Goal: Task Accomplishment & Management: Manage account settings

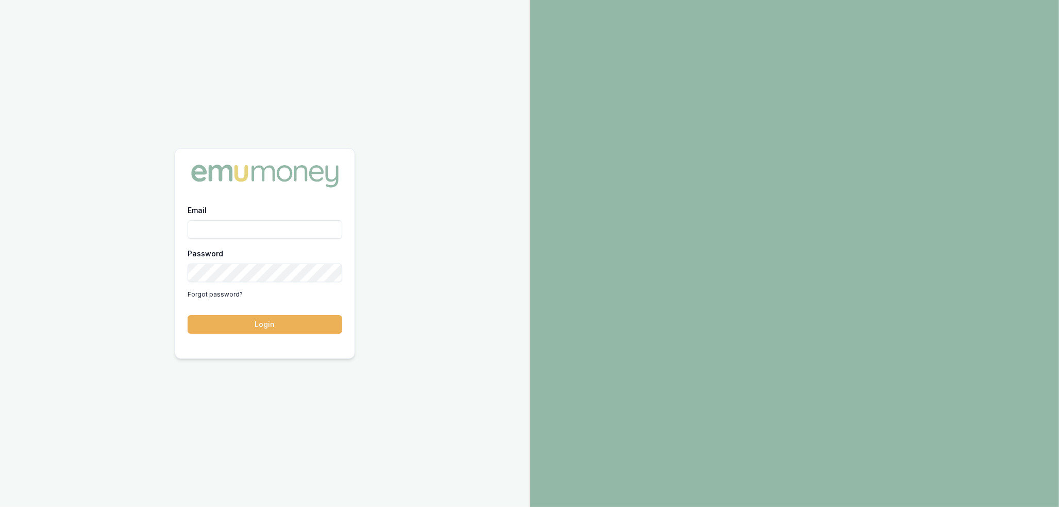
click at [247, 228] on input "Email" at bounding box center [265, 229] width 155 height 19
type input "robyn.adams@emumoney.com.au"
click at [299, 326] on button "Login" at bounding box center [265, 324] width 155 height 19
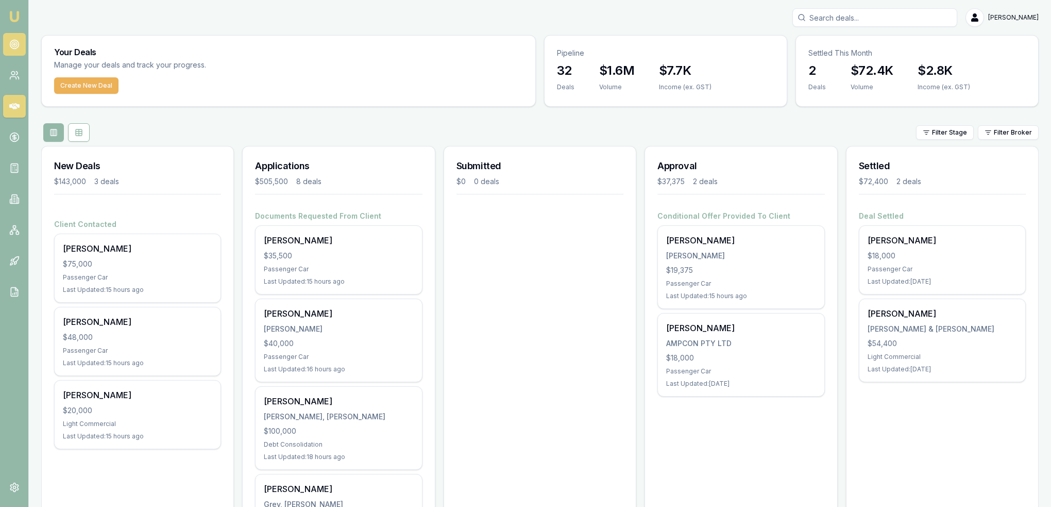
click at [16, 42] on icon at bounding box center [14, 44] width 10 height 10
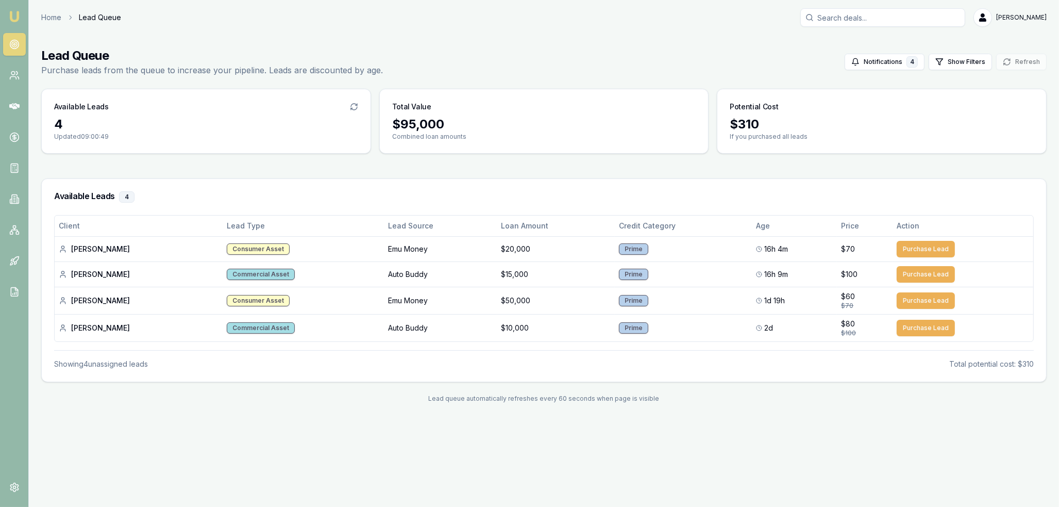
click at [15, 14] on img at bounding box center [14, 16] width 12 height 12
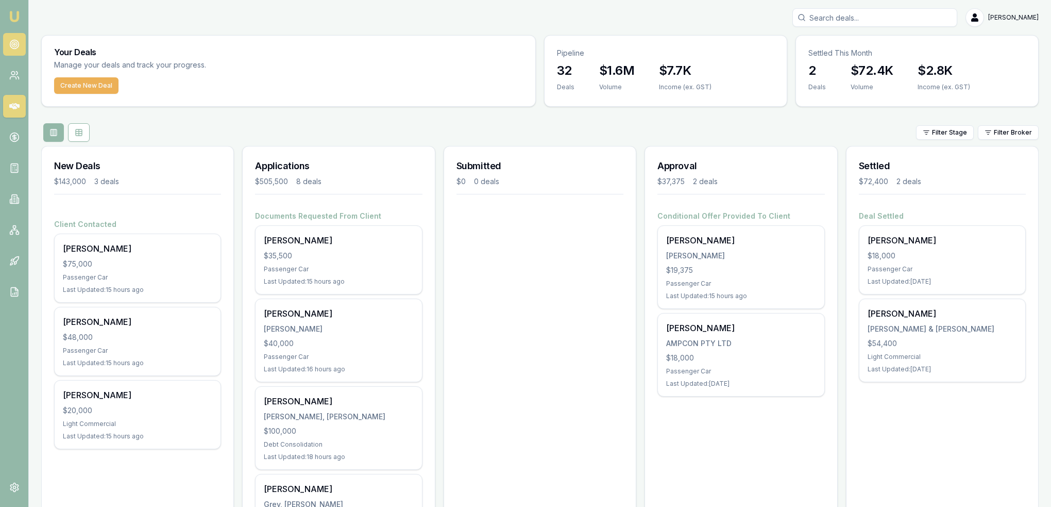
click at [10, 41] on icon at bounding box center [14, 44] width 10 height 10
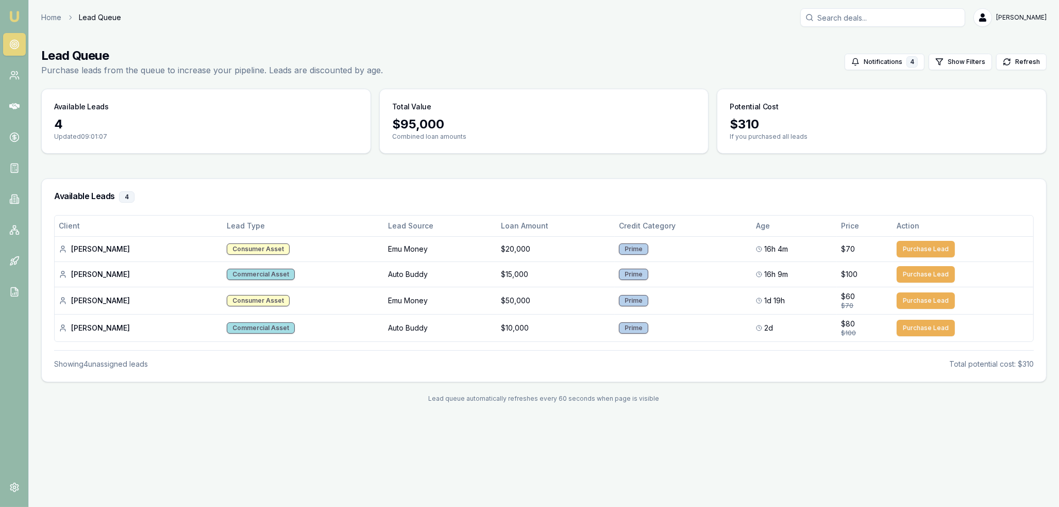
click at [19, 20] on img at bounding box center [14, 16] width 12 height 12
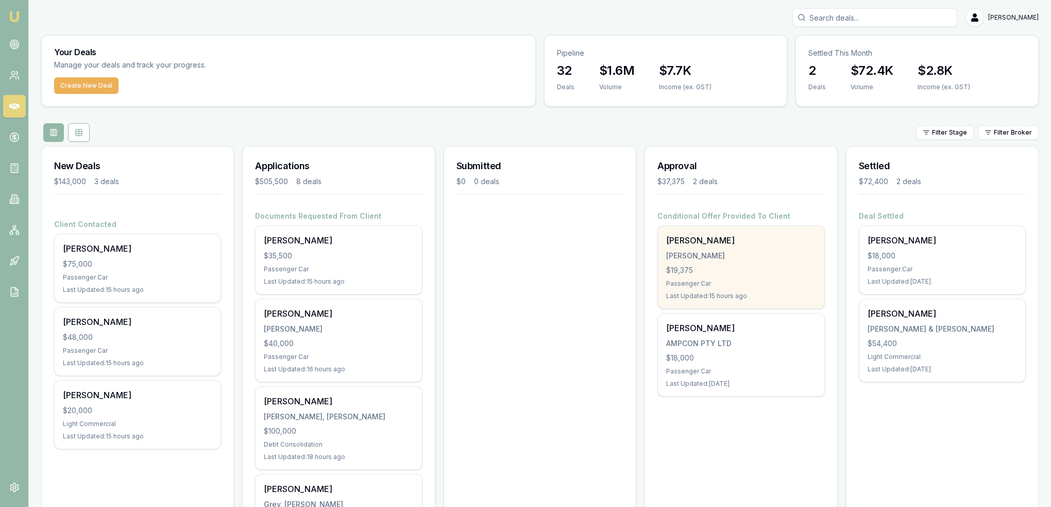
click at [727, 256] on div "GALVIN, MICHAEL JAMES" at bounding box center [740, 256] width 149 height 10
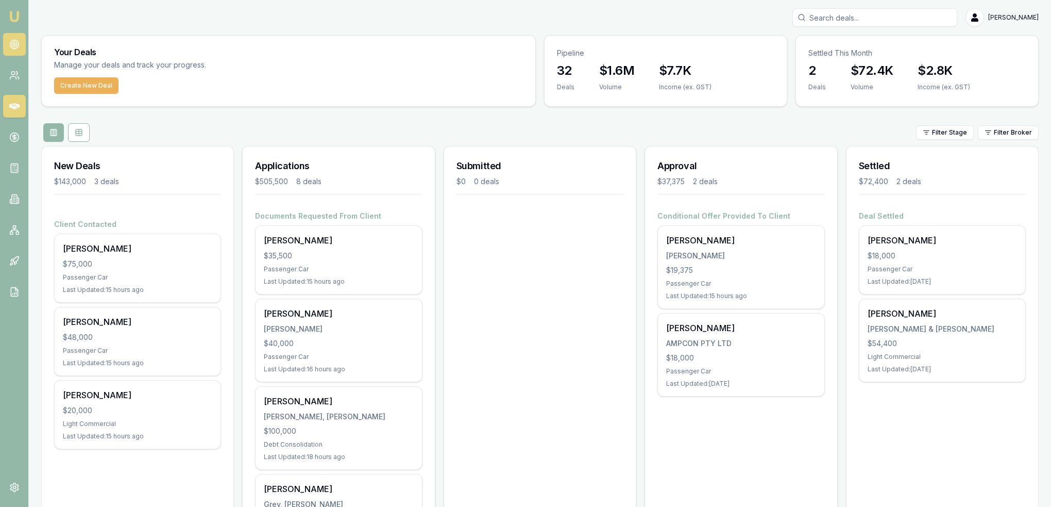
click at [10, 45] on circle at bounding box center [14, 44] width 9 height 9
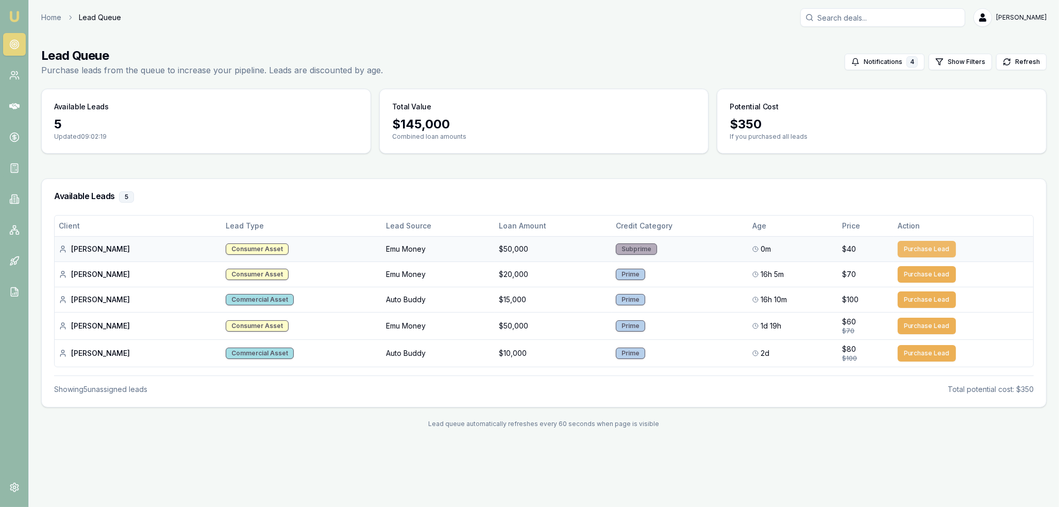
click at [908, 246] on button "Purchase Lead" at bounding box center [927, 249] width 58 height 16
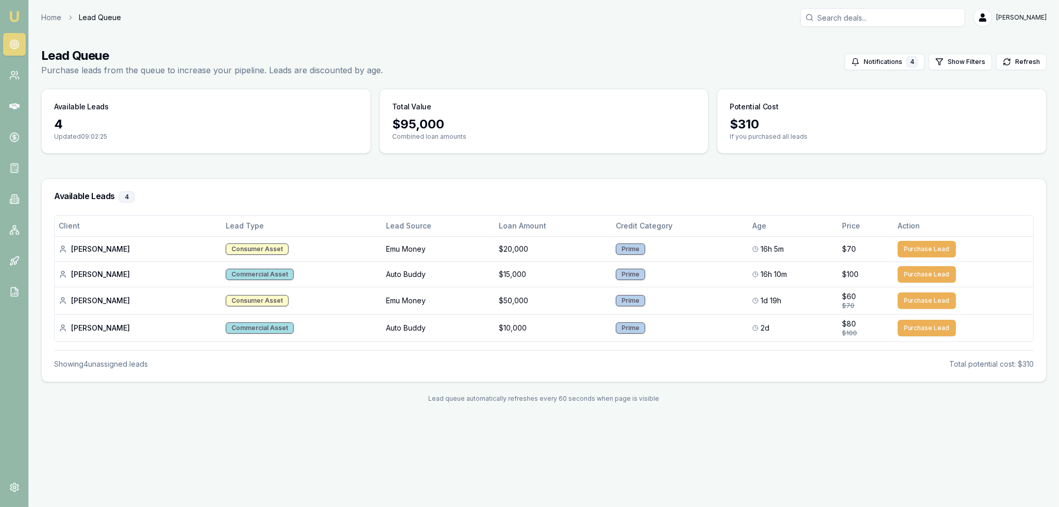
click at [16, 17] on img at bounding box center [14, 16] width 12 height 12
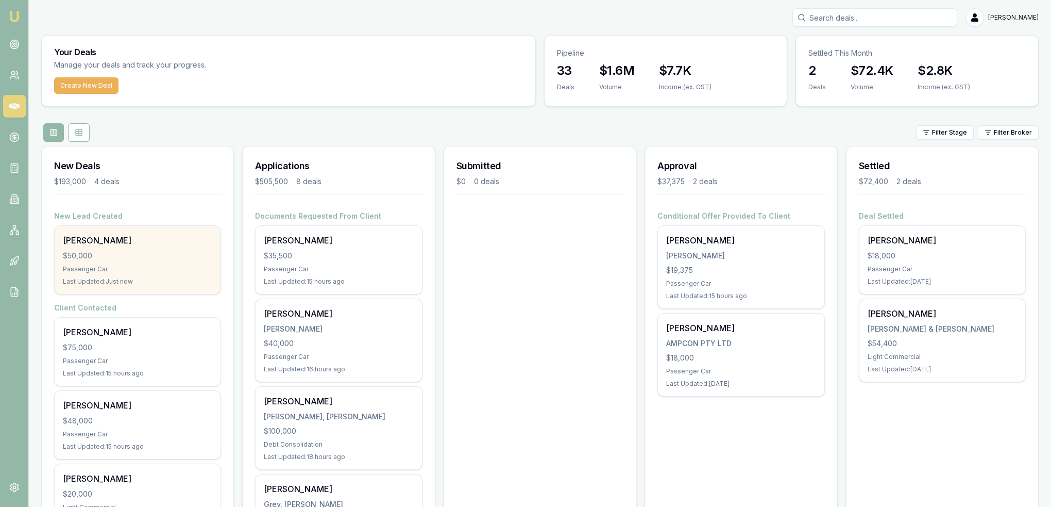
click at [85, 243] on div "[PERSON_NAME]" at bounding box center [137, 240] width 149 height 12
click at [155, 255] on div "$50,000" at bounding box center [137, 256] width 149 height 10
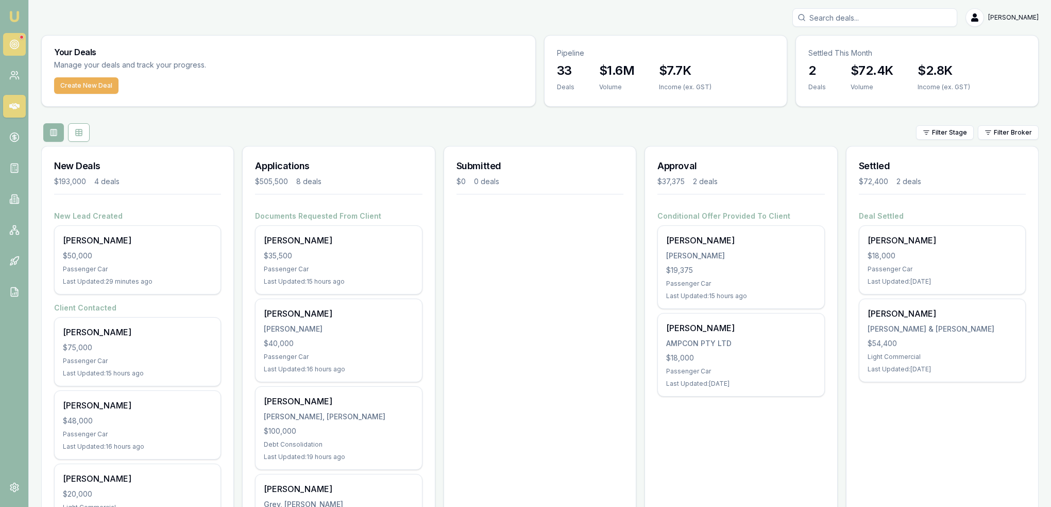
click at [10, 39] on icon at bounding box center [14, 44] width 10 height 10
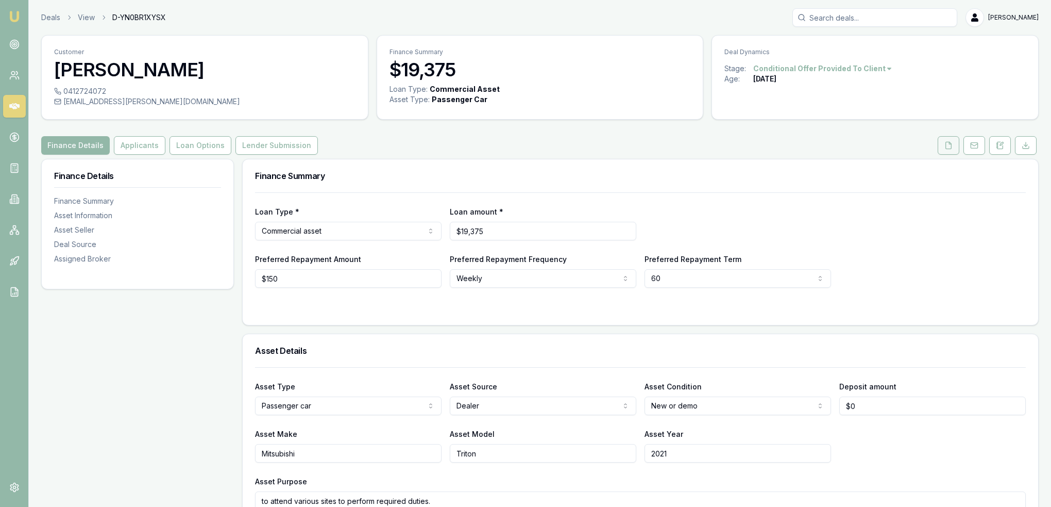
click at [950, 144] on icon at bounding box center [949, 145] width 8 height 8
click at [119, 144] on button "Applicants" at bounding box center [140, 145] width 52 height 19
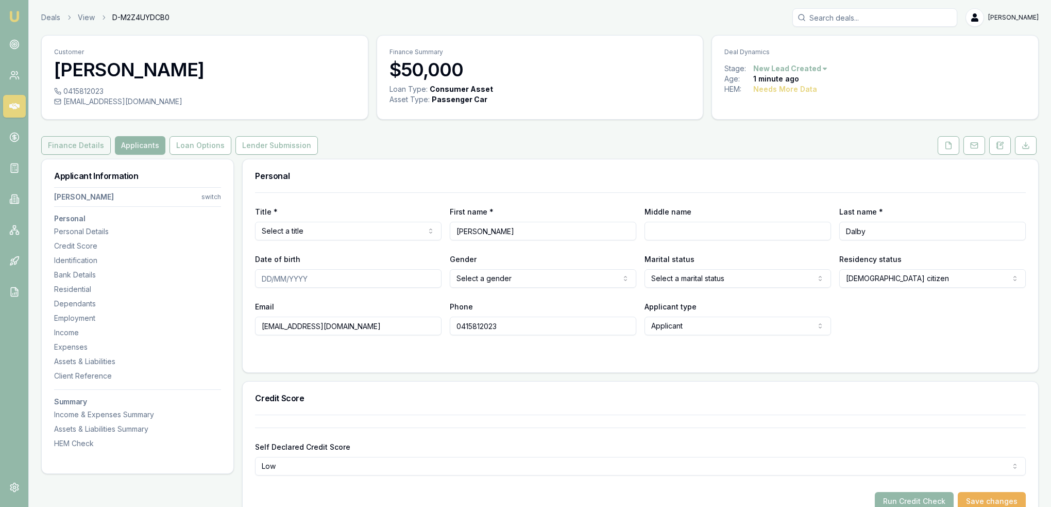
click at [69, 145] on button "Finance Details" at bounding box center [76, 145] width 70 height 19
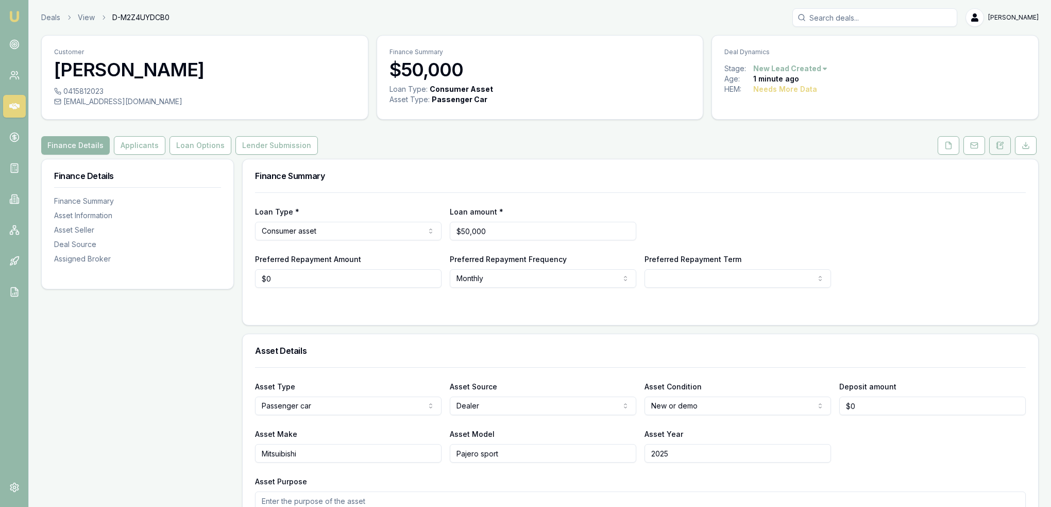
click at [998, 143] on icon at bounding box center [998, 143] width 2 height 0
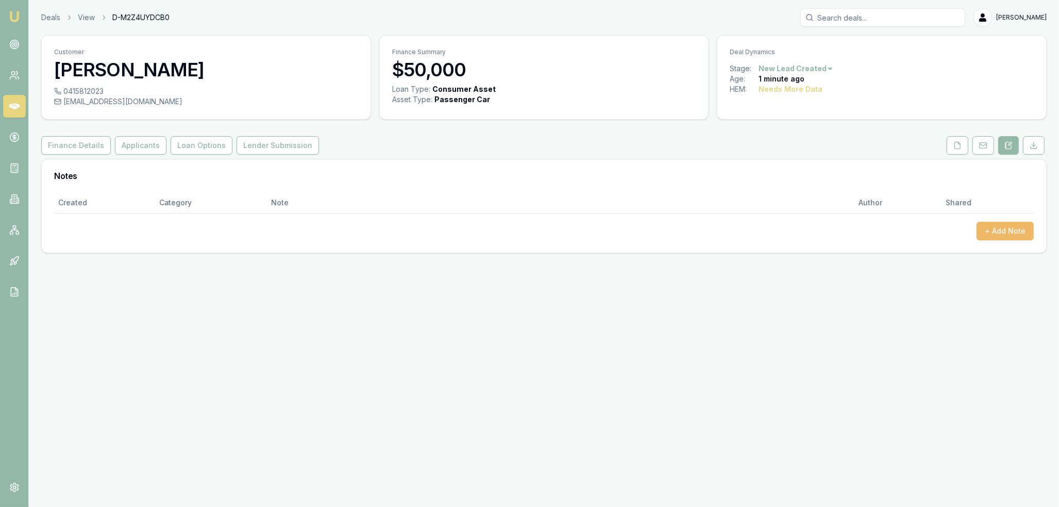
click at [1001, 232] on button "+ Add Note" at bounding box center [1005, 231] width 57 height 19
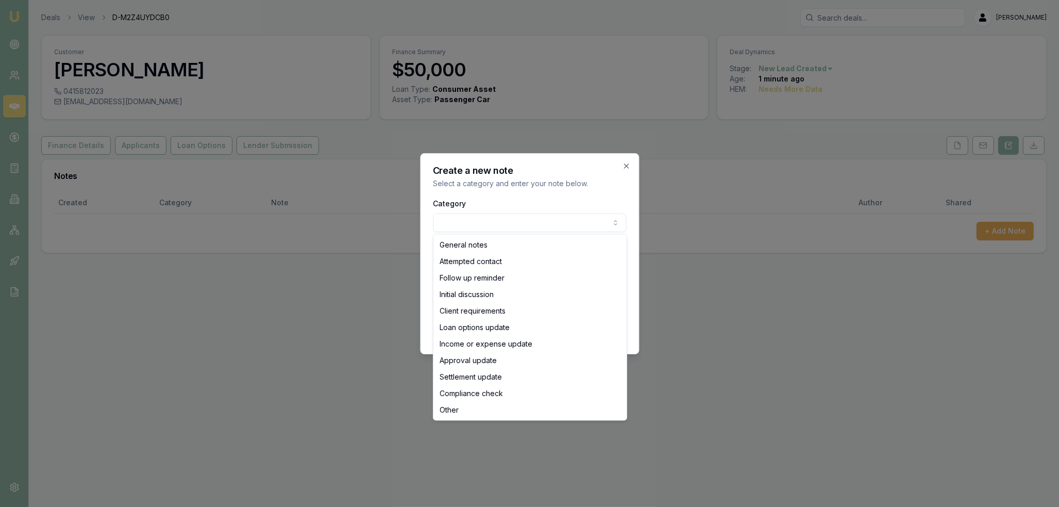
click at [457, 226] on body "Emu Broker Deals View D-M2Z4UYDCB0 Robyn Adams Toggle Menu Customer Bailey Dalb…" at bounding box center [529, 253] width 1059 height 507
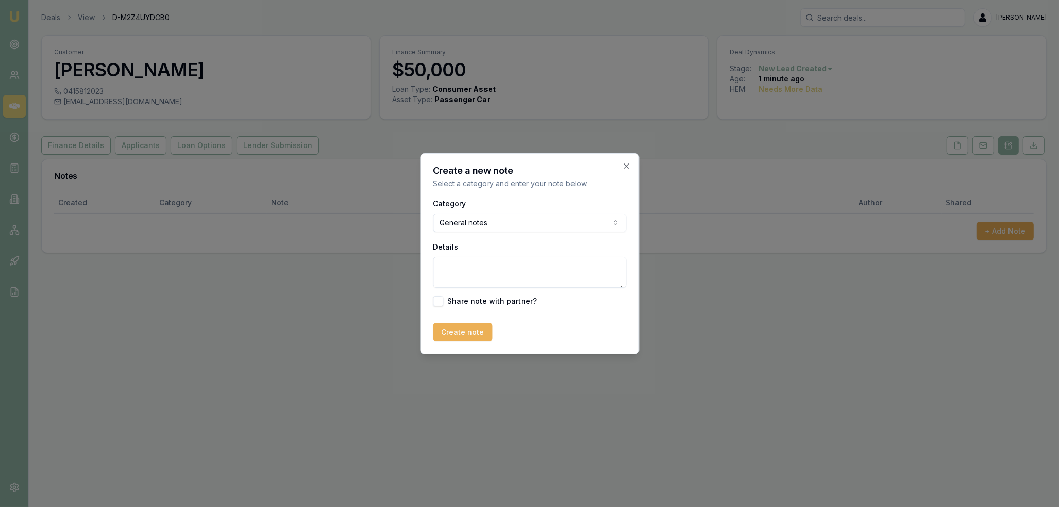
drag, startPoint x: 470, startPoint y: 260, endPoint x: 480, endPoint y: 249, distance: 15.3
click at [476, 255] on div "Details" at bounding box center [529, 263] width 193 height 47
type textarea "Emu - new - [GEOGRAPHIC_DATA]"
click at [444, 331] on button "Create note" at bounding box center [462, 332] width 59 height 19
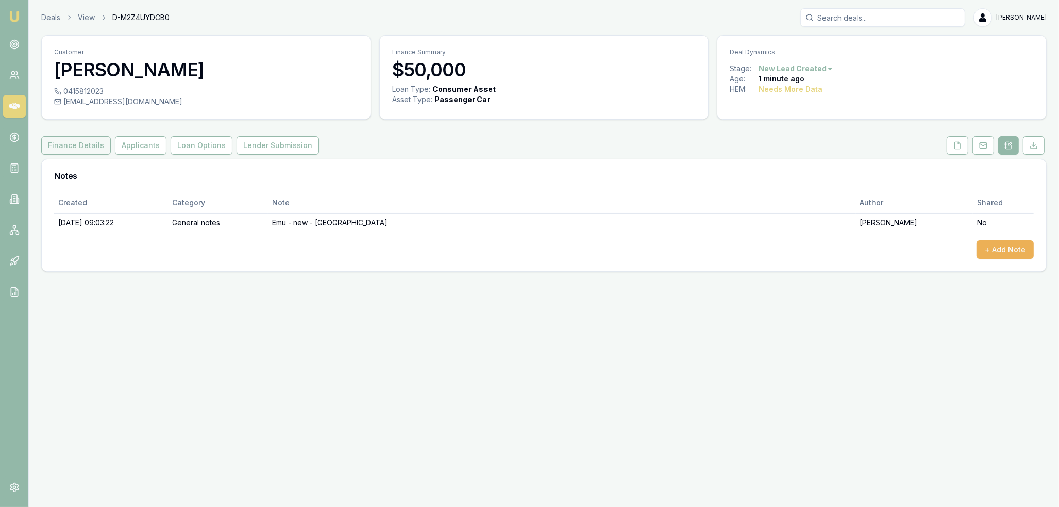
click at [57, 141] on button "Finance Details" at bounding box center [76, 145] width 70 height 19
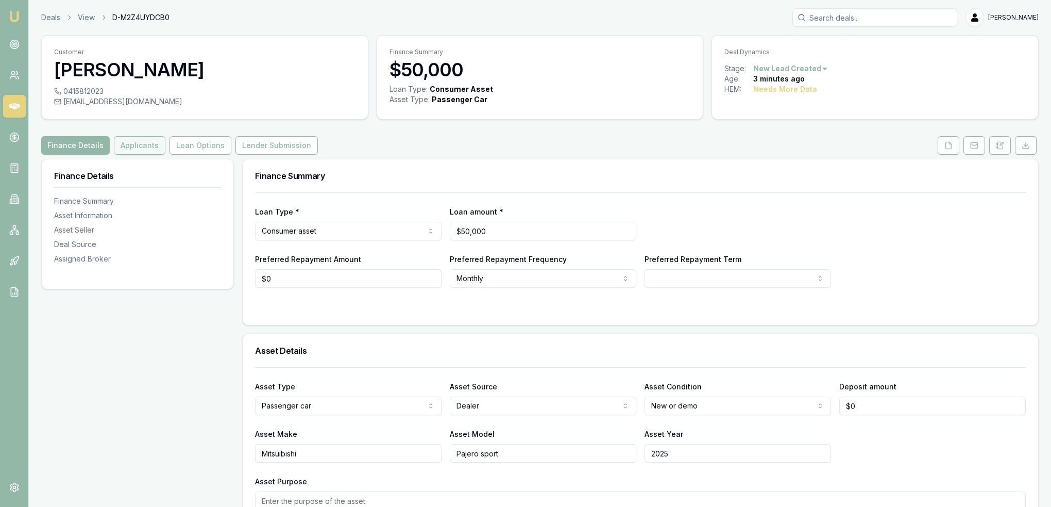
click at [146, 140] on button "Applicants" at bounding box center [140, 145] width 52 height 19
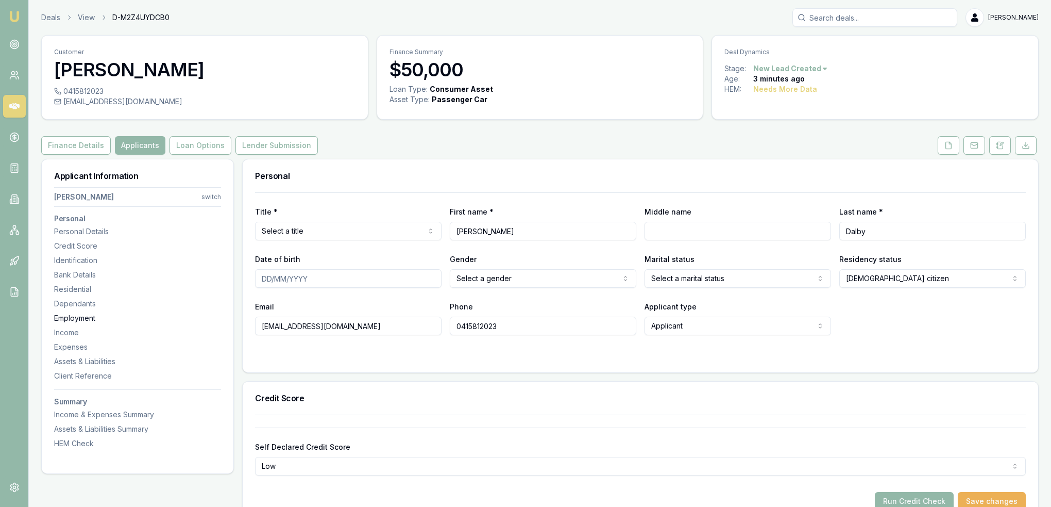
click at [76, 314] on div "Employment" at bounding box center [137, 318] width 167 height 10
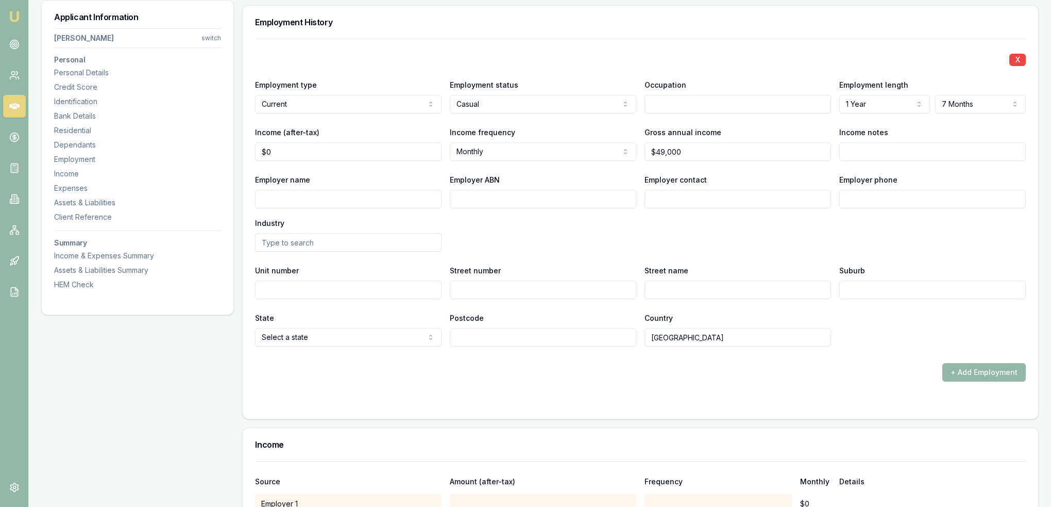
scroll to position [1382, 0]
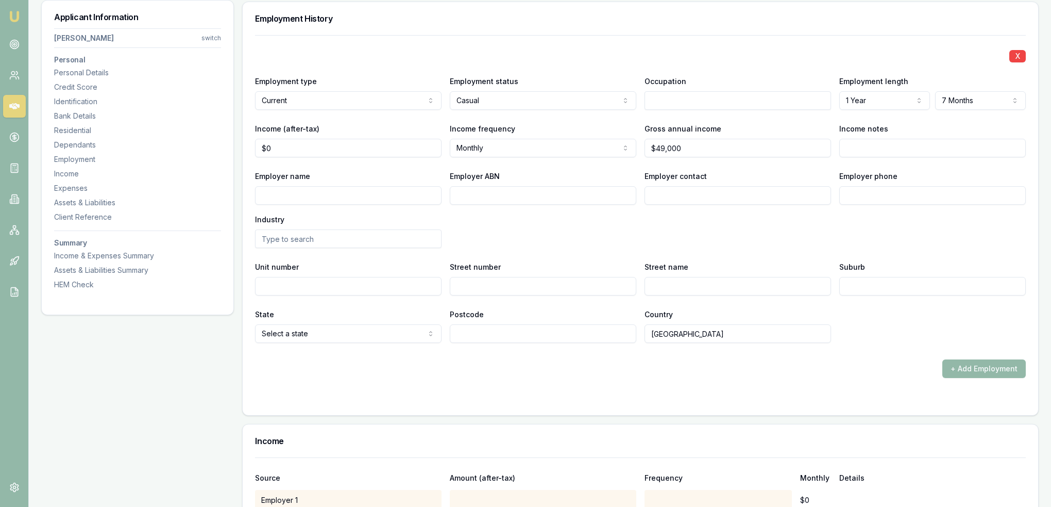
click at [731, 95] on input "text" at bounding box center [738, 100] width 187 height 19
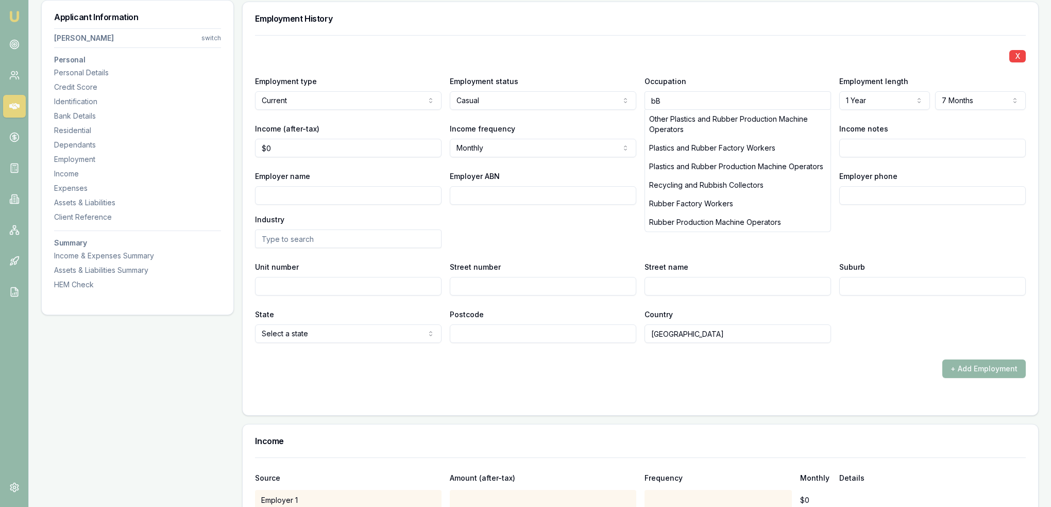
type input "b"
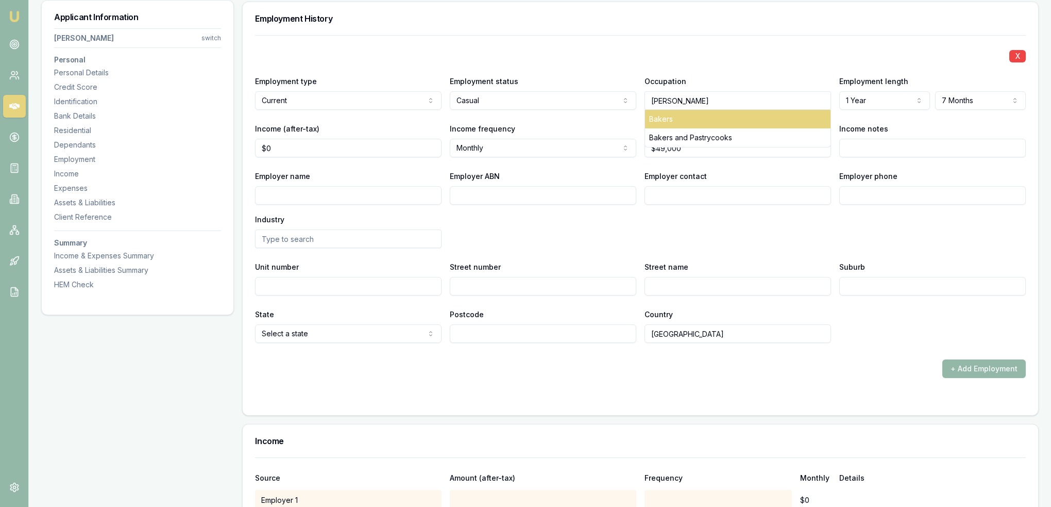
click at [675, 113] on div "Bakers" at bounding box center [738, 119] width 186 height 19
type input "Bakers"
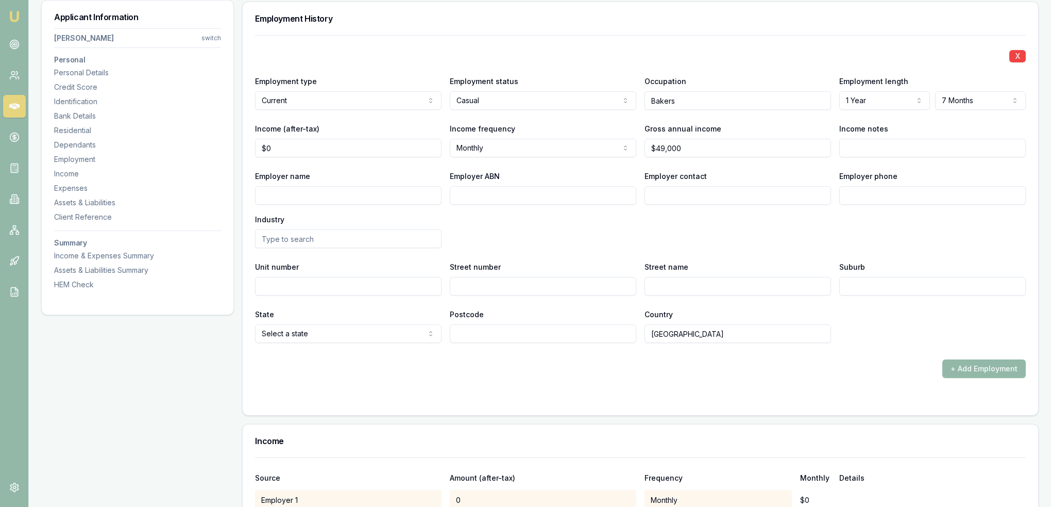
click at [624, 122] on div "Income frequency Monthly Weekly Fortnightly Monthly Quarterly Annually" at bounding box center [543, 139] width 187 height 35
click at [983, 369] on button "+ Add Employment" at bounding box center [985, 368] width 84 height 19
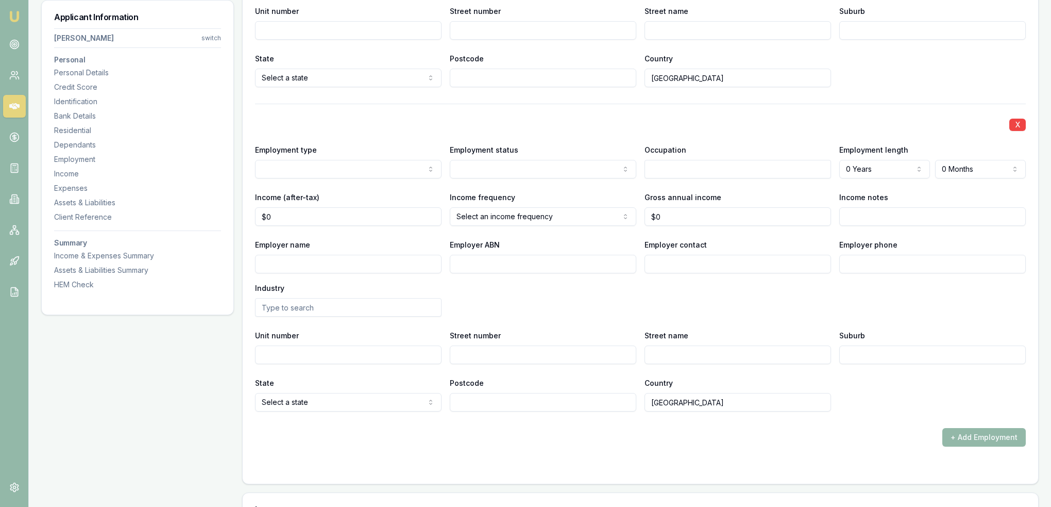
scroll to position [1692, 0]
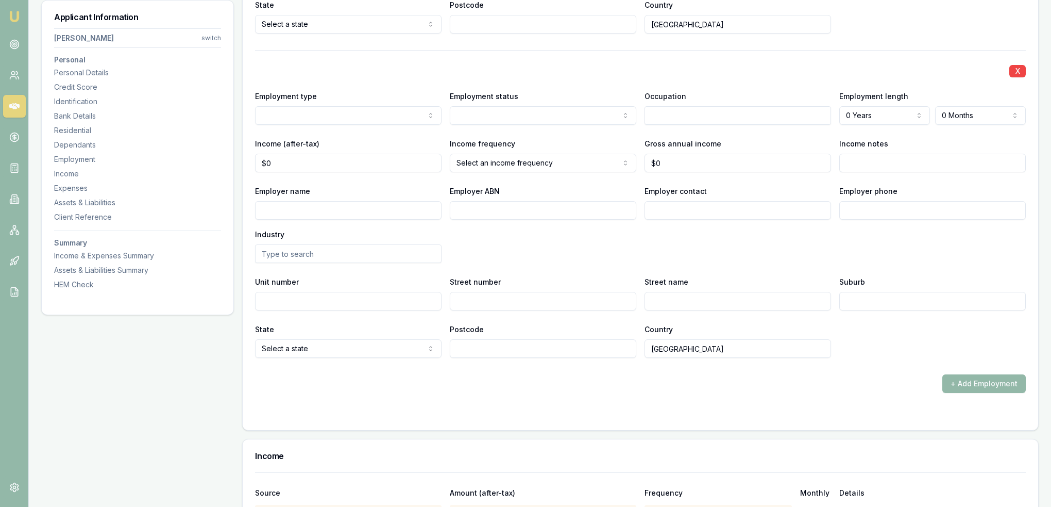
select select "PREVIOUS"
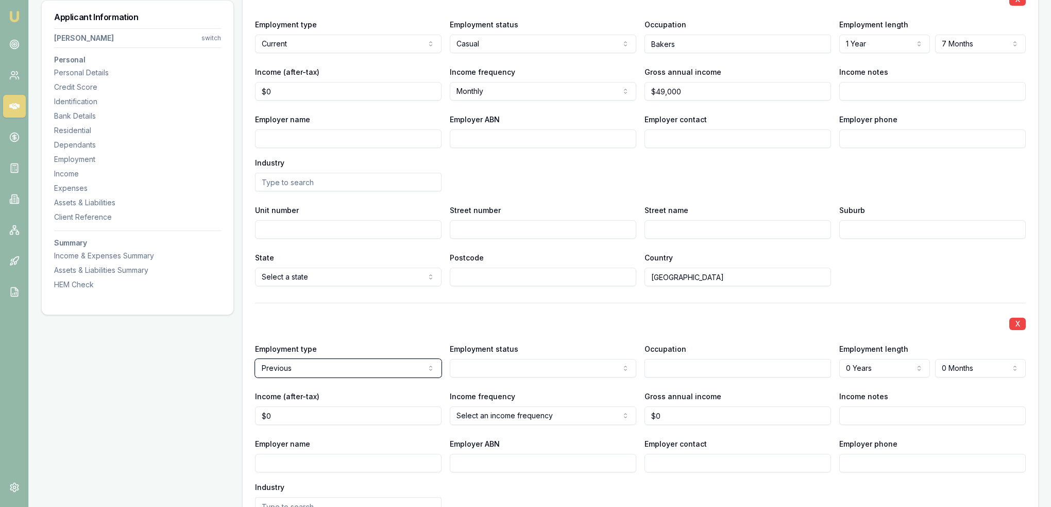
scroll to position [1434, 0]
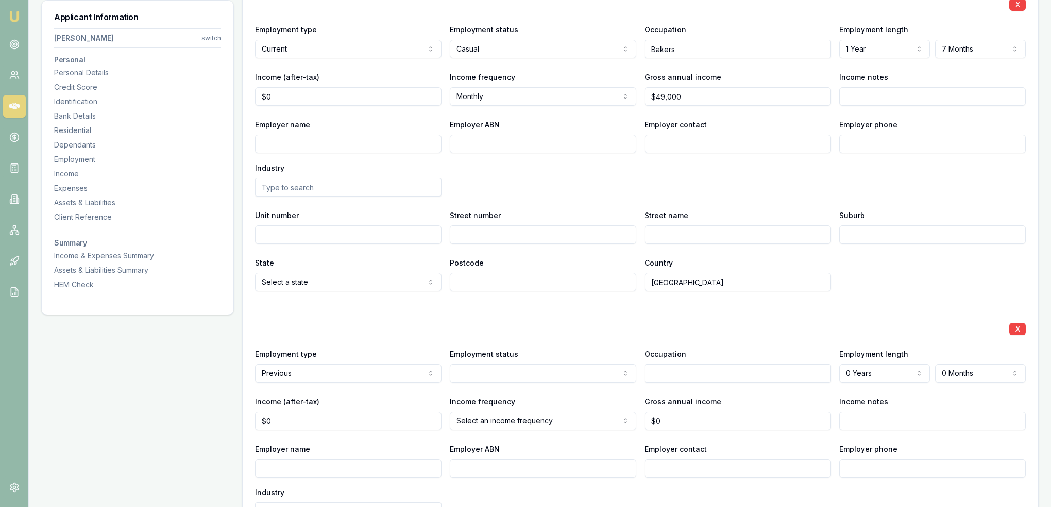
click at [538, 336] on div "X Employment type Previous Current Previous Employment status Full time Part ti…" at bounding box center [640, 462] width 771 height 308
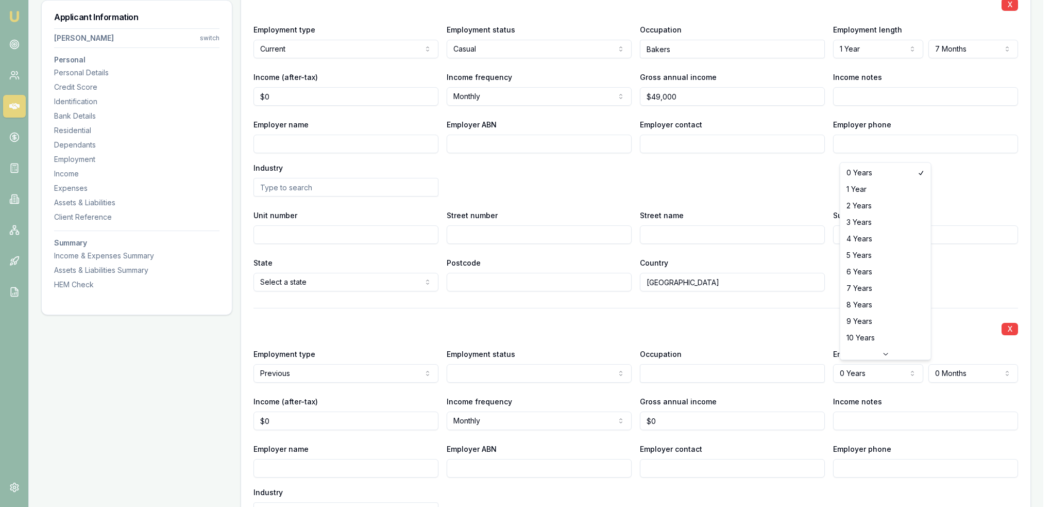
select select "2"
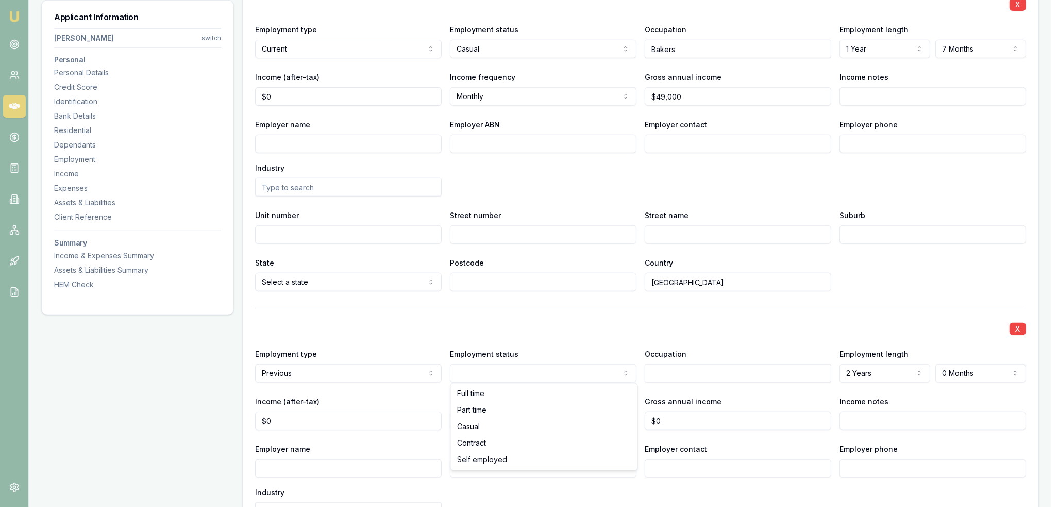
select select "CASUAL"
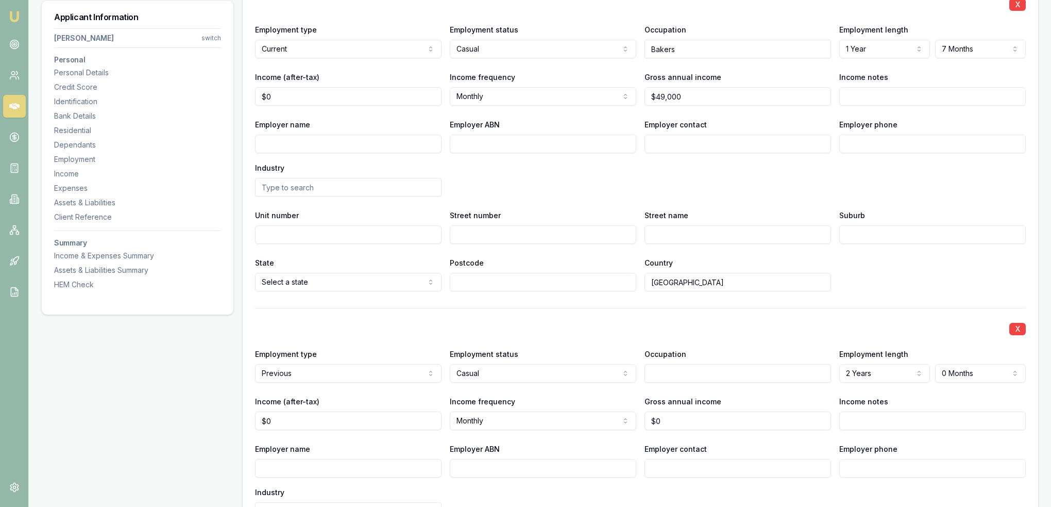
click at [672, 370] on input "text" at bounding box center [738, 373] width 187 height 19
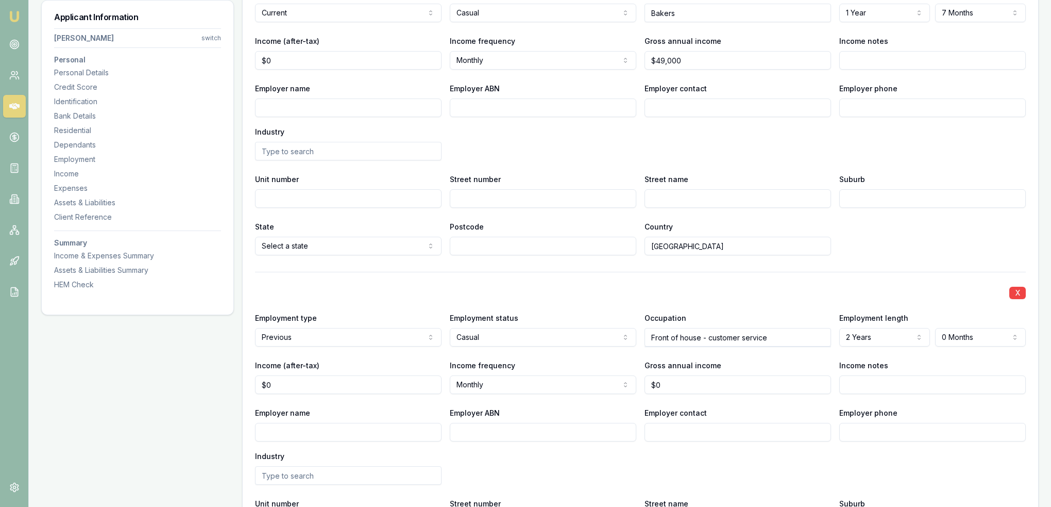
scroll to position [1485, 0]
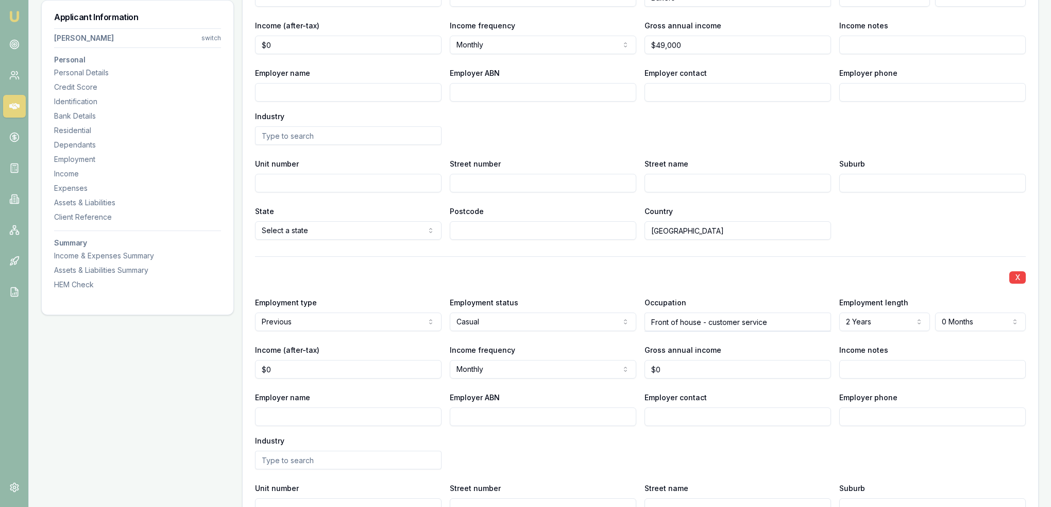
type input "Front of house - customer service"
click at [782, 282] on div "X Employment type Previous Current Previous Employment status Casual Full time …" at bounding box center [640, 410] width 771 height 308
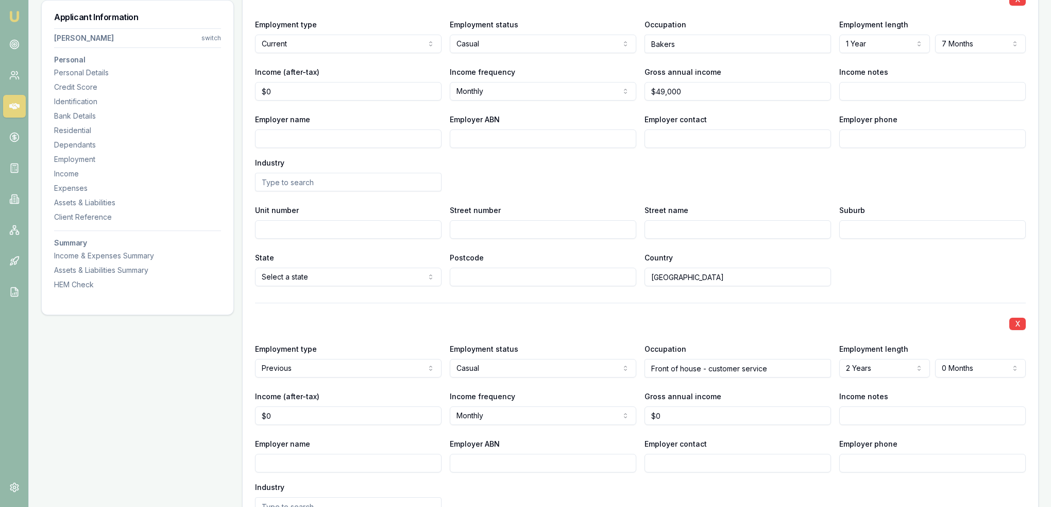
scroll to position [1434, 0]
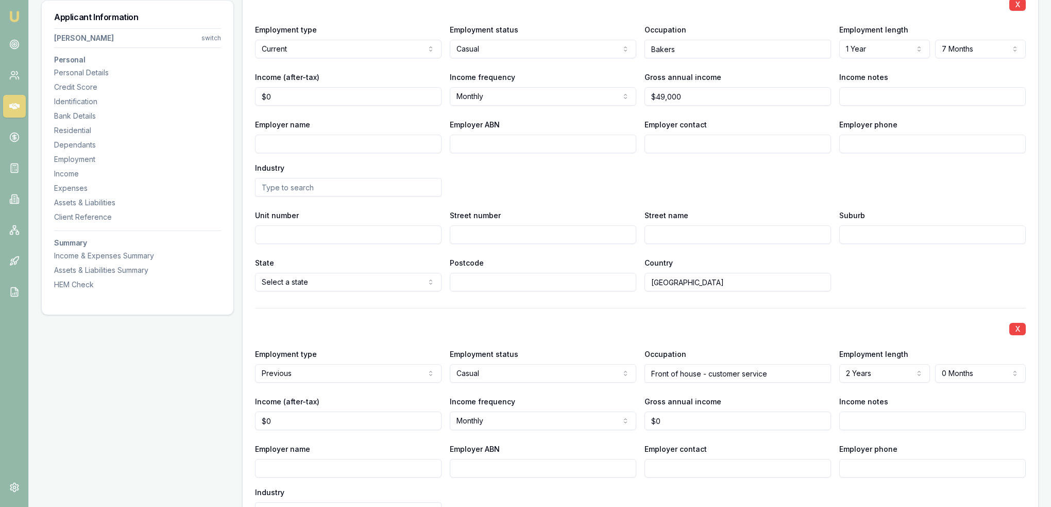
click at [367, 142] on input "Employer name" at bounding box center [348, 144] width 187 height 19
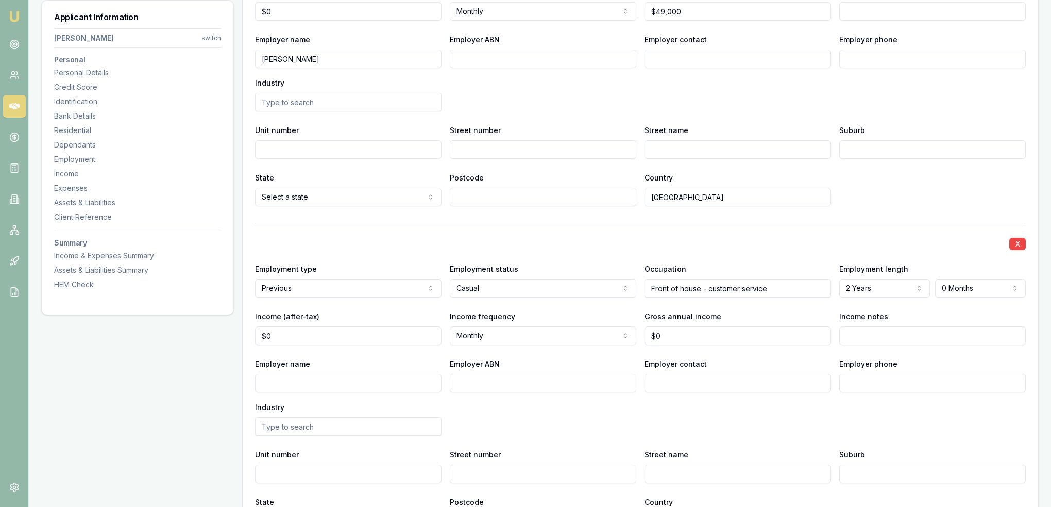
scroll to position [1537, 0]
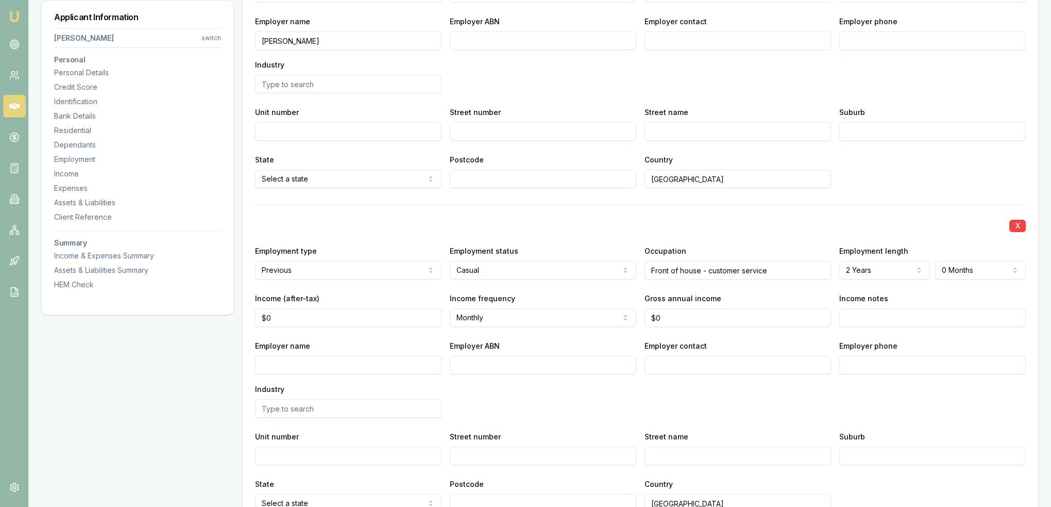
type input "Junee Bakery"
click at [316, 364] on input "Employer name" at bounding box center [348, 365] width 187 height 19
type input "j"
type input "Junee Licorice and Chocolate Factory"
click at [484, 382] on div "Employer name Junee Licorice and Chocolate Factory Employer ABN Employer contac…" at bounding box center [640, 378] width 771 height 78
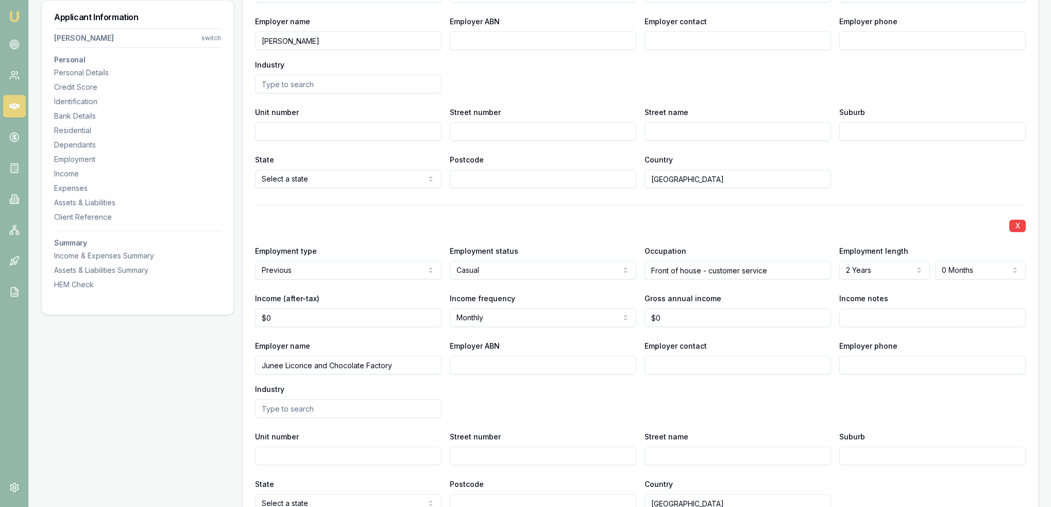
click at [495, 386] on div "Employer name Junee Licorice and Chocolate Factory Employer ABN Employer contac…" at bounding box center [640, 378] width 771 height 78
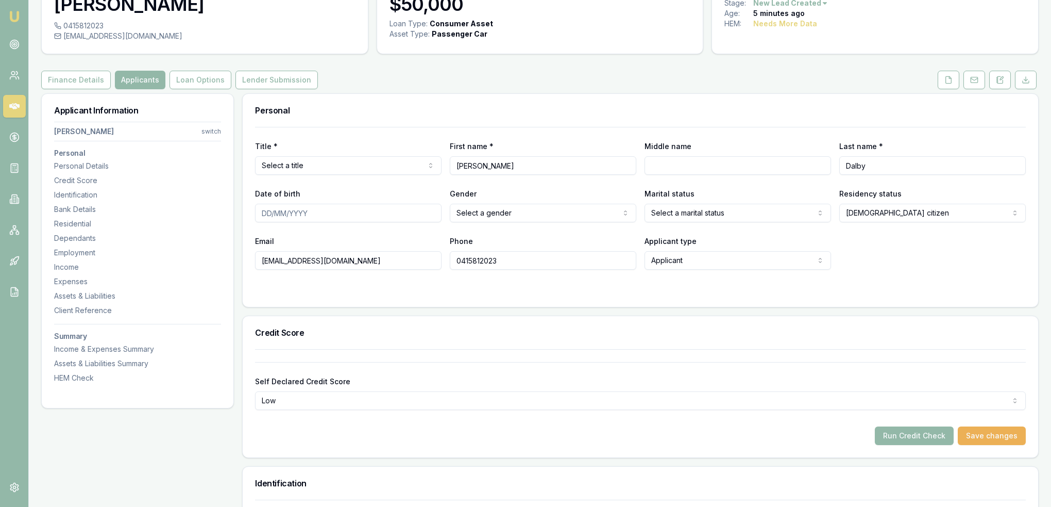
scroll to position [0, 0]
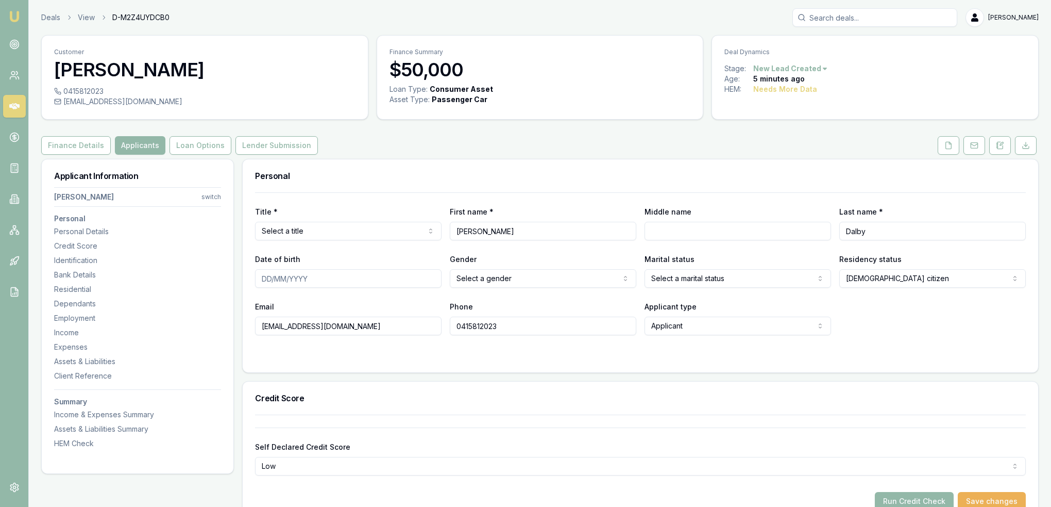
drag, startPoint x: 944, startPoint y: 144, endPoint x: 922, endPoint y: 170, distance: 34.0
click at [944, 144] on button at bounding box center [949, 145] width 22 height 19
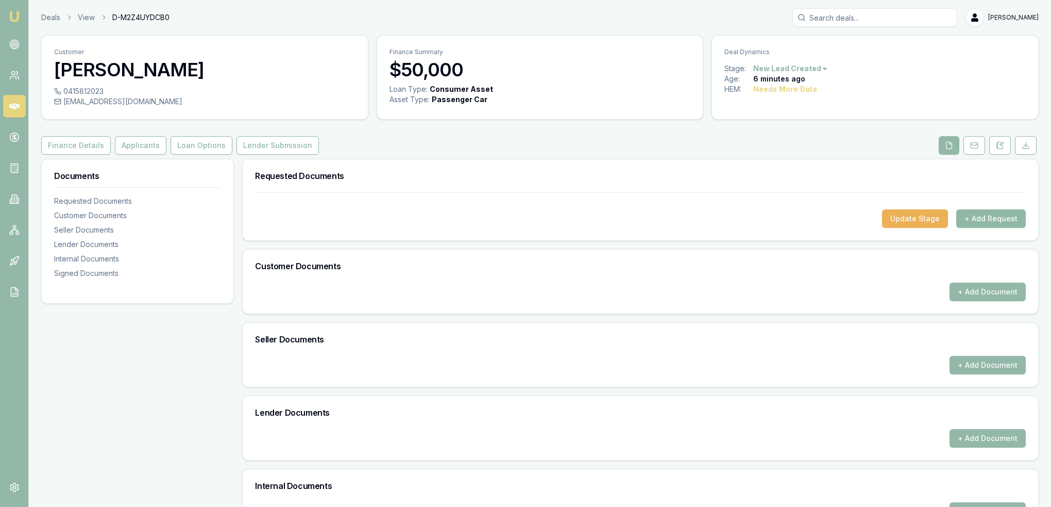
click at [979, 216] on button "+ Add Request" at bounding box center [992, 218] width 70 height 19
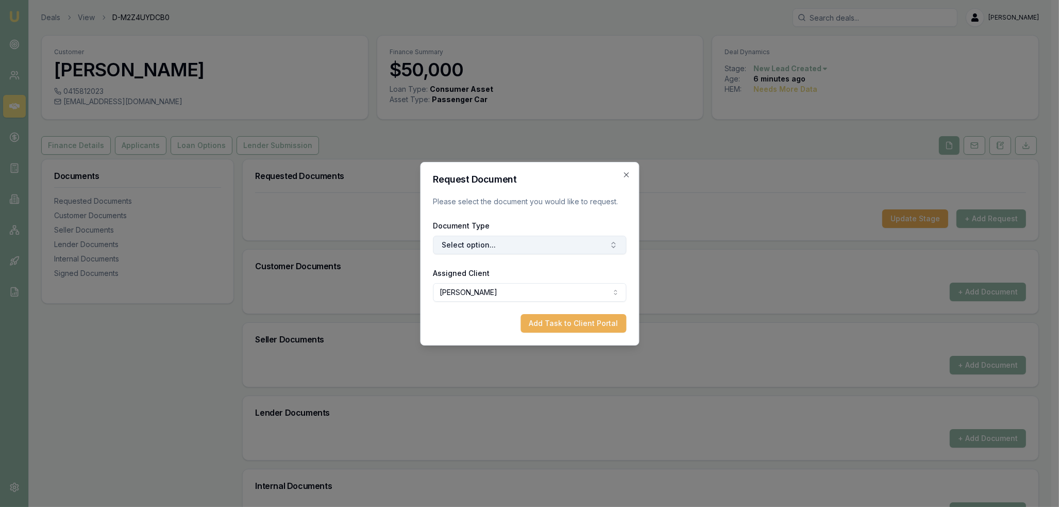
drag, startPoint x: 513, startPoint y: 247, endPoint x: 515, endPoint y: 239, distance: 7.9
click at [514, 245] on button "Select option..." at bounding box center [529, 245] width 193 height 19
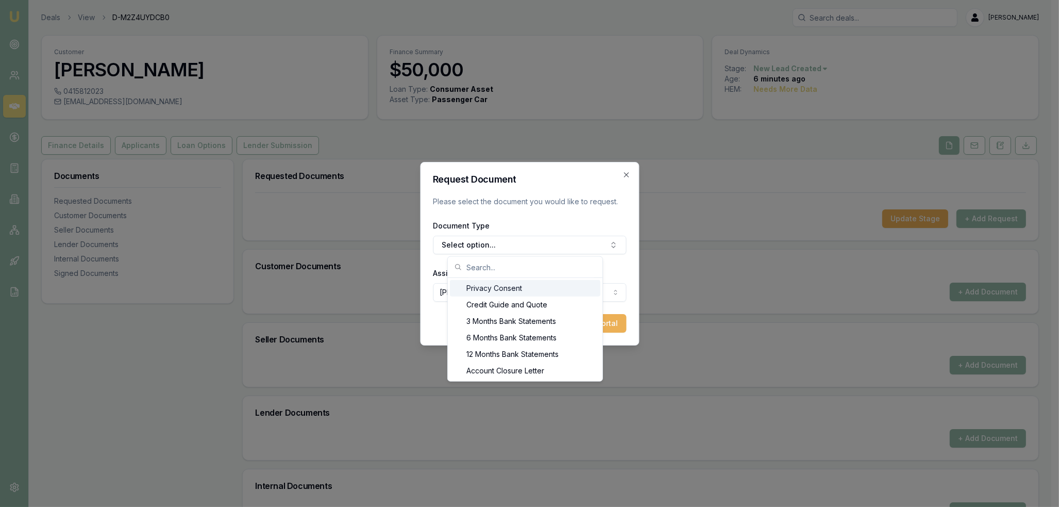
click at [503, 288] on div "Privacy Consent" at bounding box center [525, 288] width 151 height 16
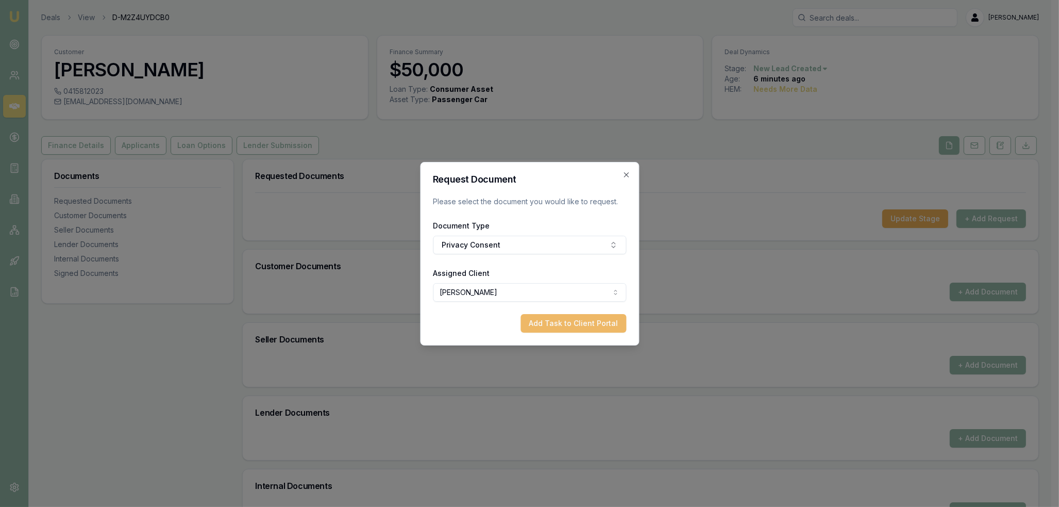
click at [570, 322] on button "Add Task to Client Portal" at bounding box center [574, 323] width 106 height 19
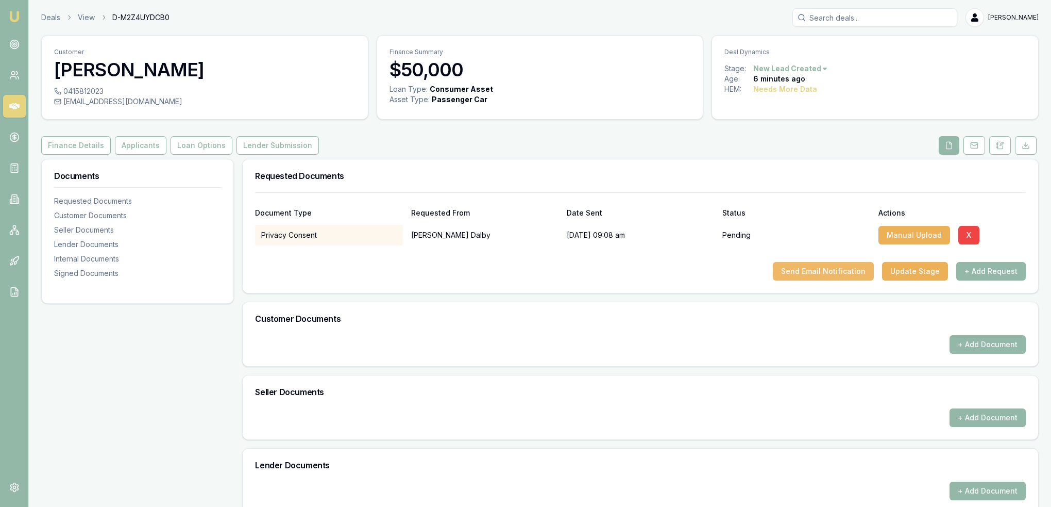
click at [836, 274] on button "Send Email Notification" at bounding box center [823, 271] width 101 height 19
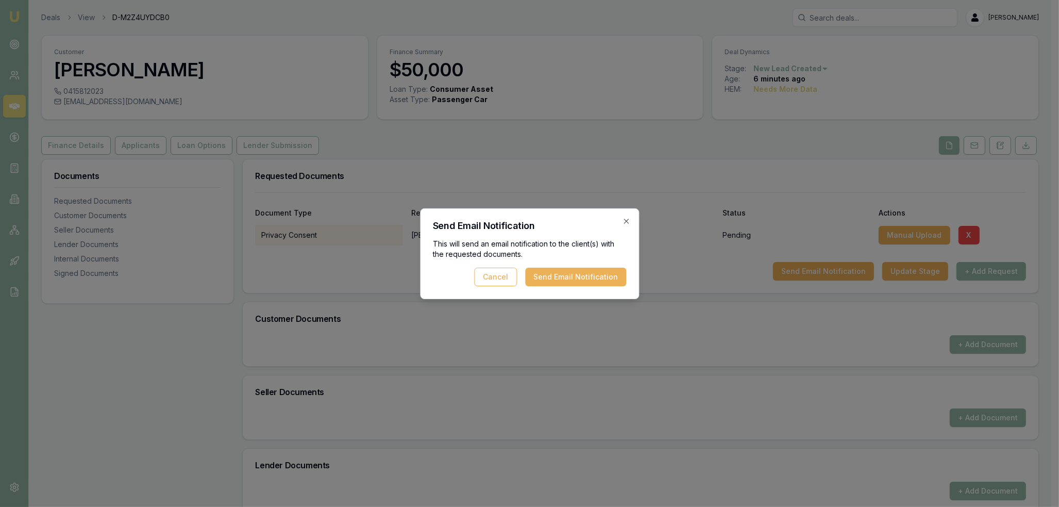
click at [577, 288] on div "Send Email Notification This will send an email notification to the client(s) w…" at bounding box center [529, 253] width 219 height 91
click at [581, 283] on button "Send Email Notification" at bounding box center [575, 277] width 101 height 19
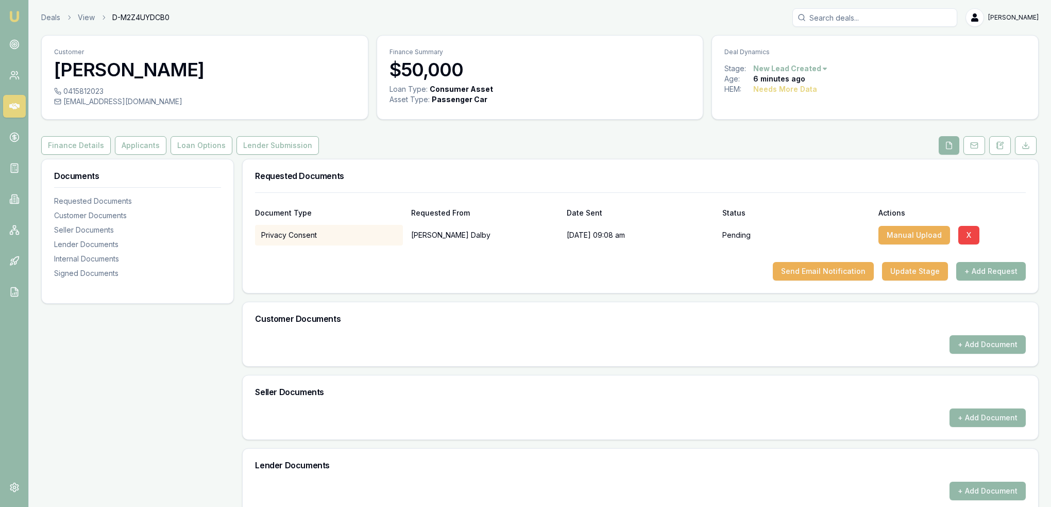
click at [985, 269] on button "+ Add Request" at bounding box center [992, 271] width 70 height 19
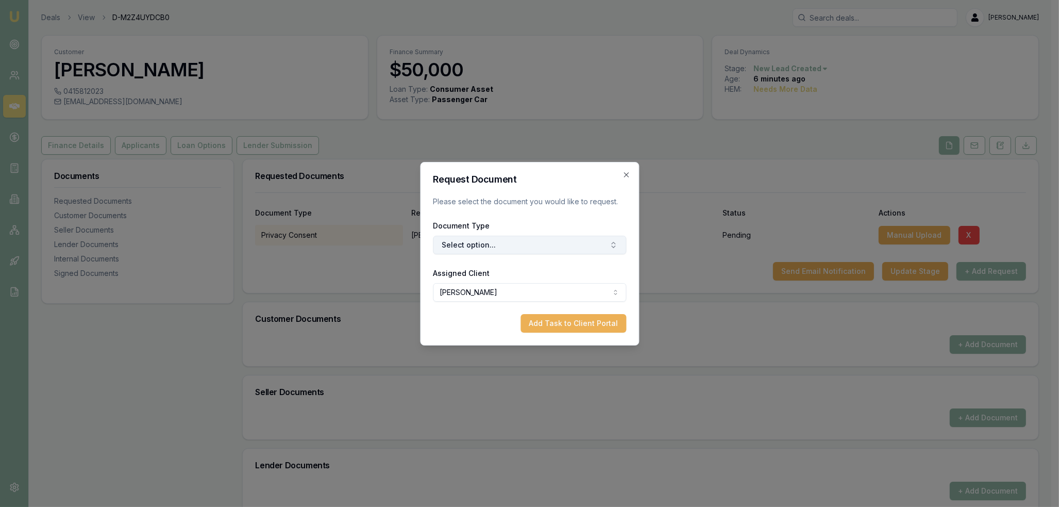
click at [508, 242] on button "Select option..." at bounding box center [529, 245] width 193 height 19
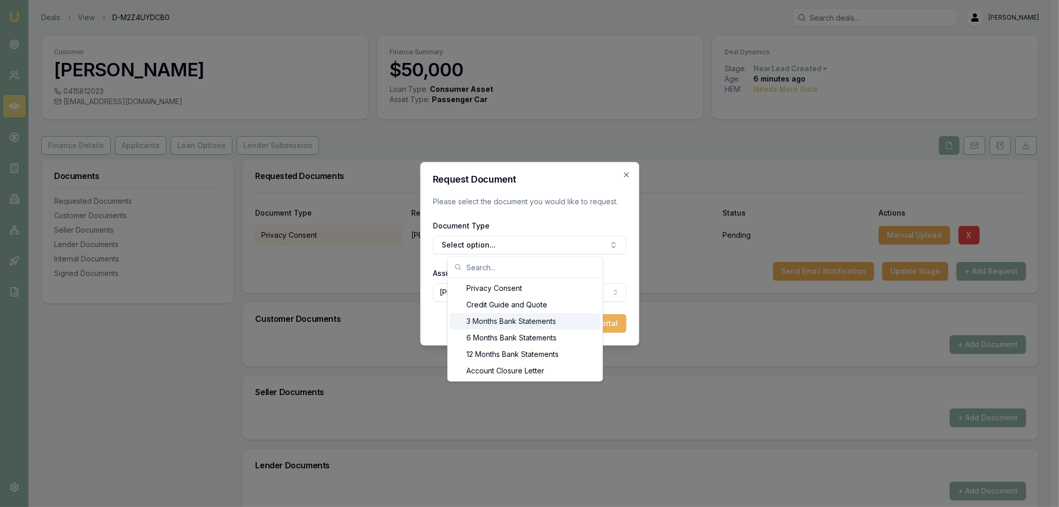
click at [494, 313] on div "3 Months Bank Statements" at bounding box center [525, 321] width 151 height 16
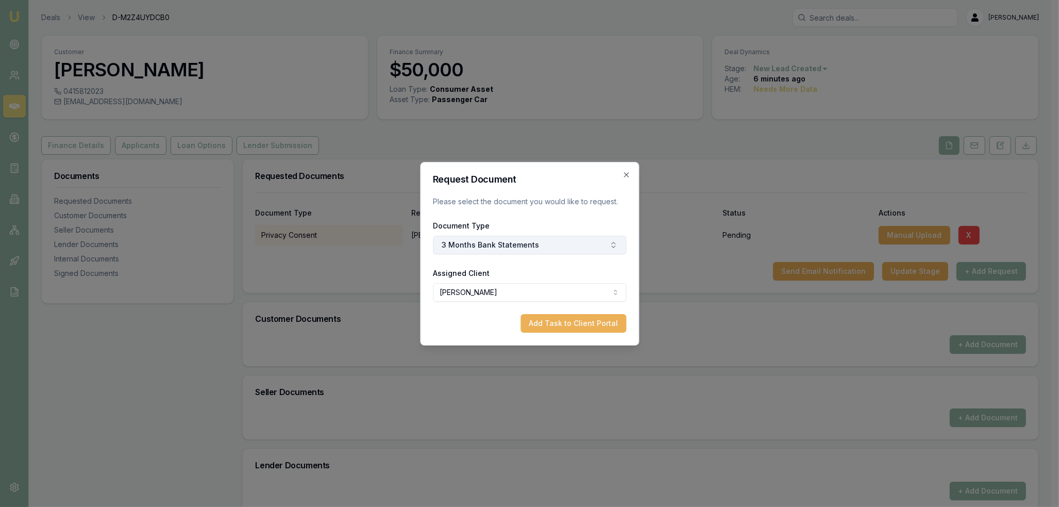
click at [498, 244] on button "3 Months Bank Statements" at bounding box center [529, 245] width 193 height 19
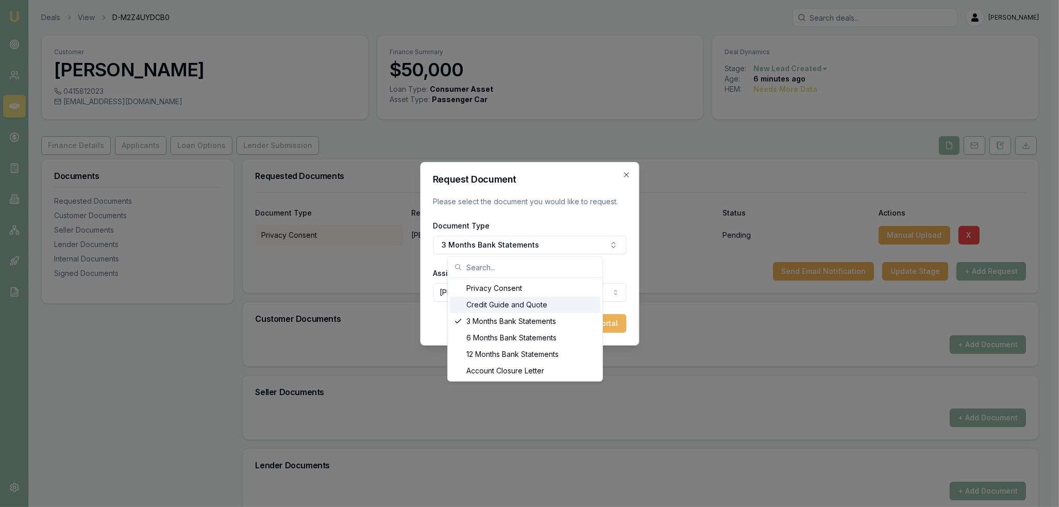
click at [492, 305] on div "Credit Guide and Quote" at bounding box center [525, 304] width 151 height 16
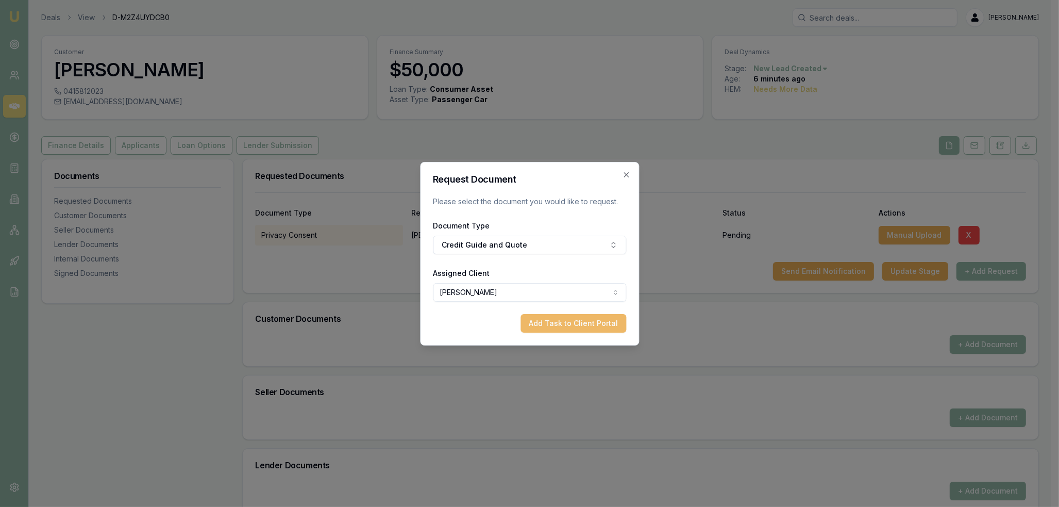
click at [579, 321] on button "Add Task to Client Portal" at bounding box center [574, 323] width 106 height 19
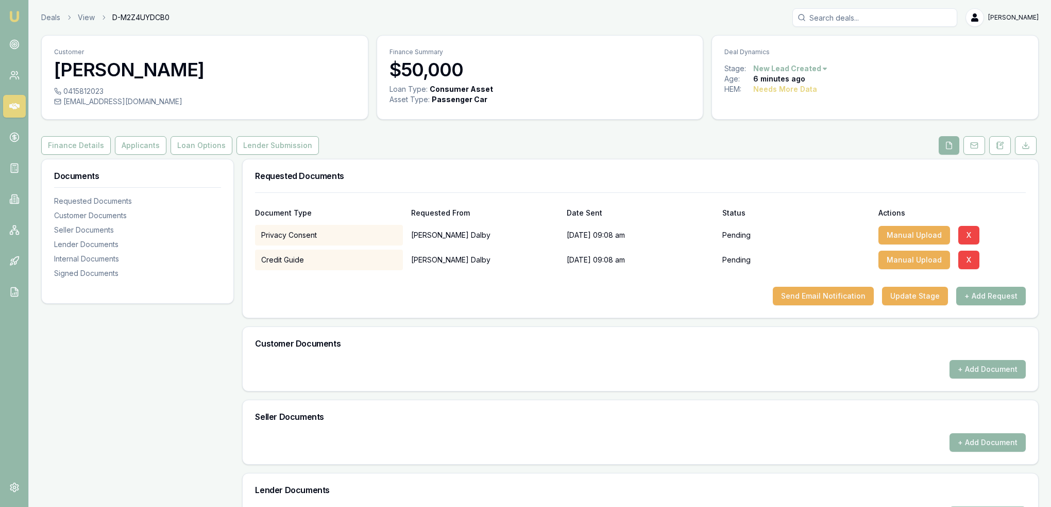
click at [983, 294] on button "+ Add Request" at bounding box center [992, 296] width 70 height 19
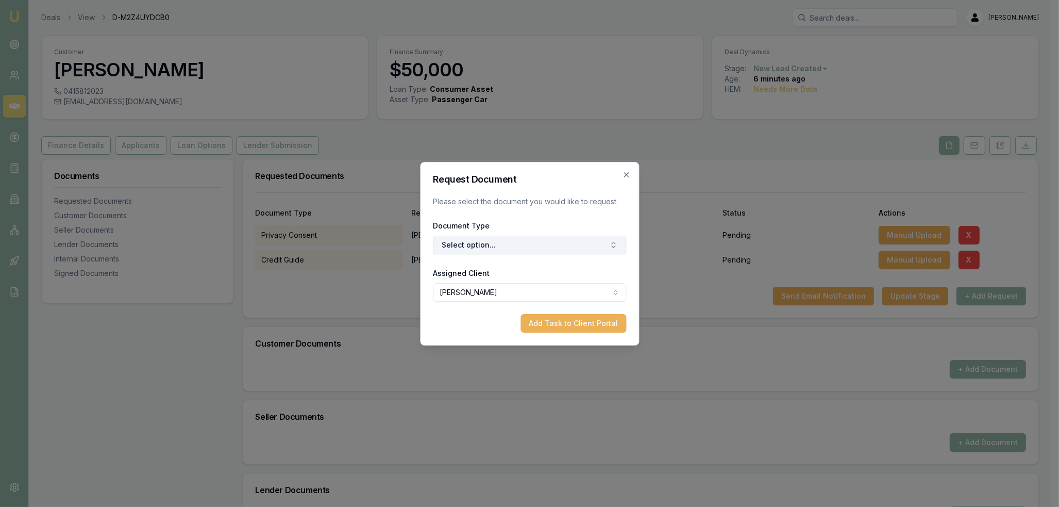
click at [488, 243] on button "Select option..." at bounding box center [529, 245] width 193 height 19
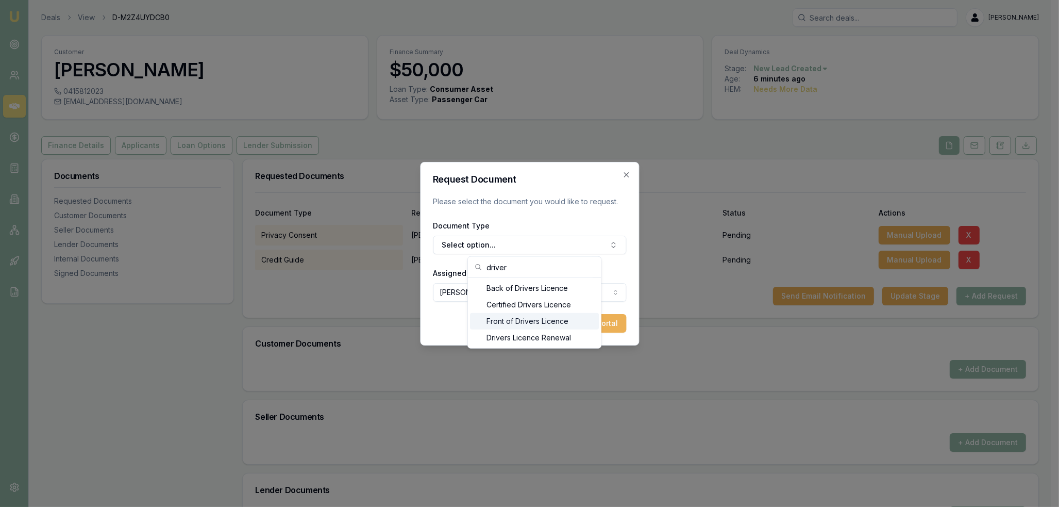
type input "driver"
click at [513, 322] on div "Front of Drivers Licence" at bounding box center [534, 321] width 129 height 16
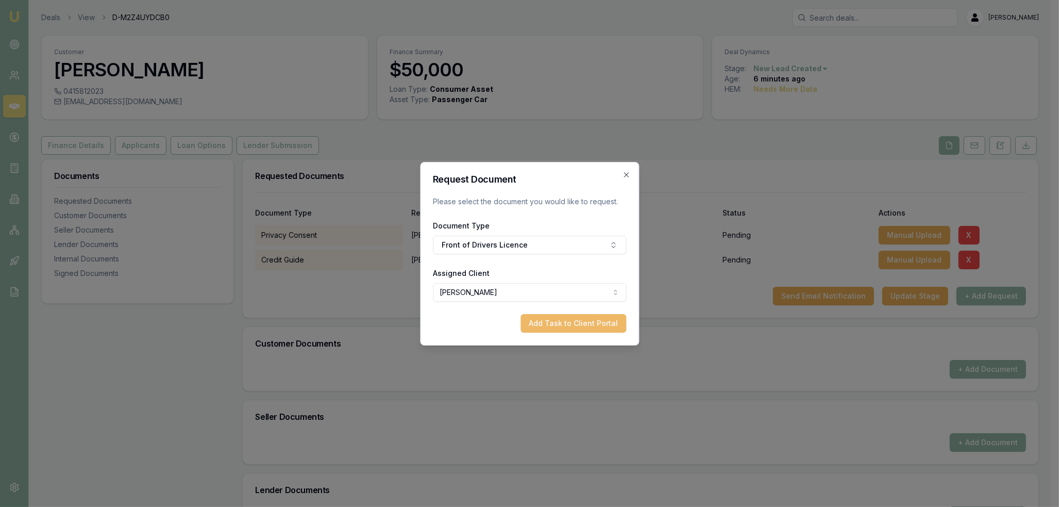
click at [563, 323] on button "Add Task to Client Portal" at bounding box center [574, 323] width 106 height 19
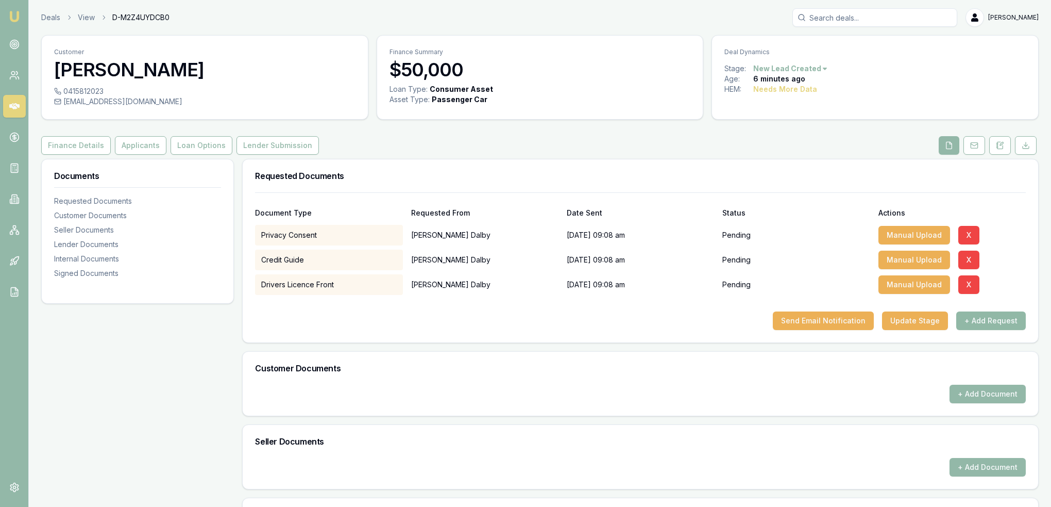
click at [983, 318] on button "+ Add Request" at bounding box center [992, 320] width 70 height 19
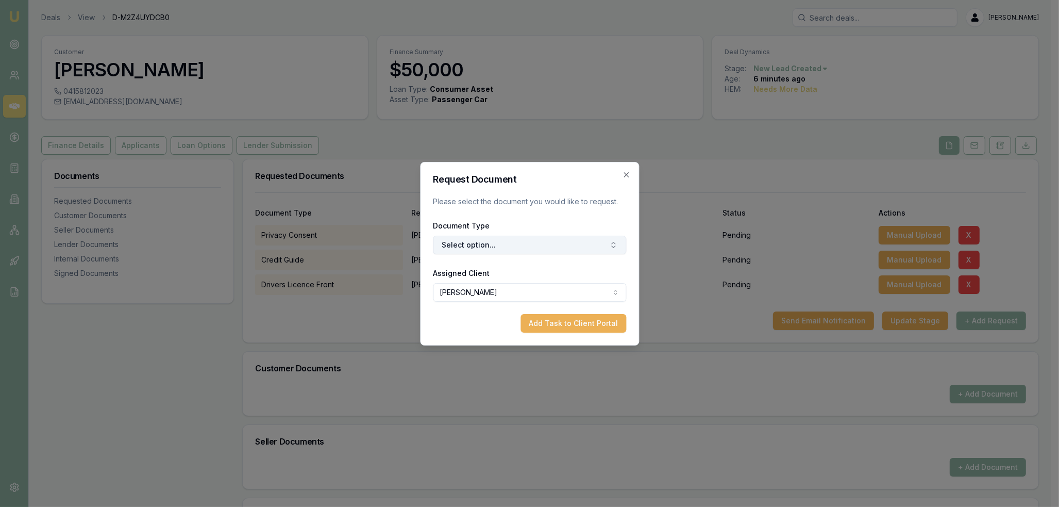
click at [512, 251] on button "Select option..." at bounding box center [529, 245] width 193 height 19
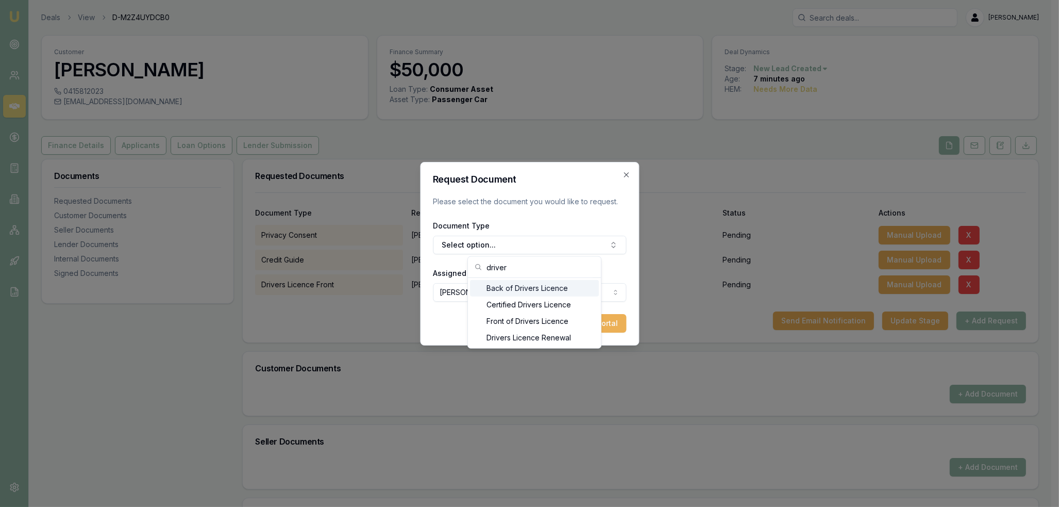
type input "driver"
click at [507, 286] on div "Back of Drivers Licence" at bounding box center [534, 288] width 129 height 16
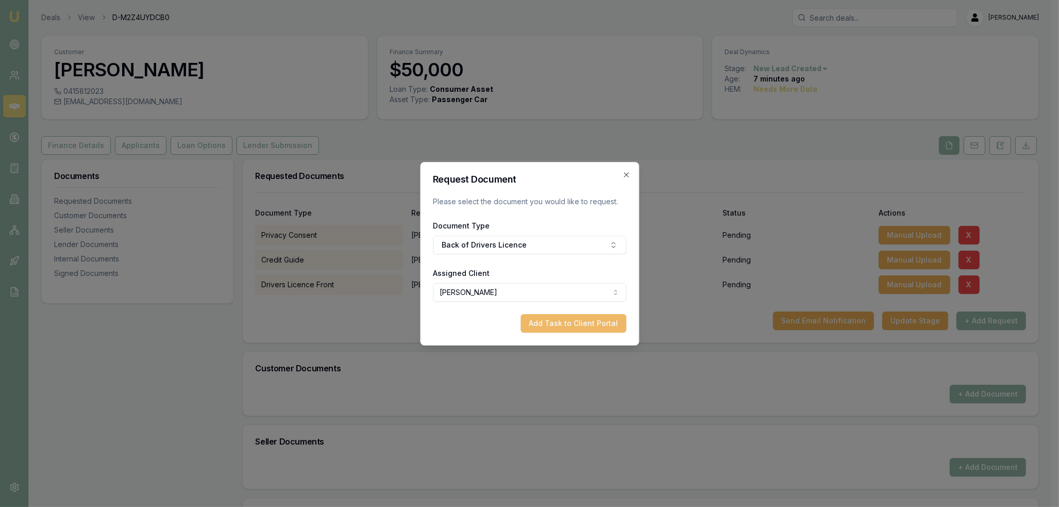
click at [598, 328] on button "Add Task to Client Portal" at bounding box center [574, 323] width 106 height 19
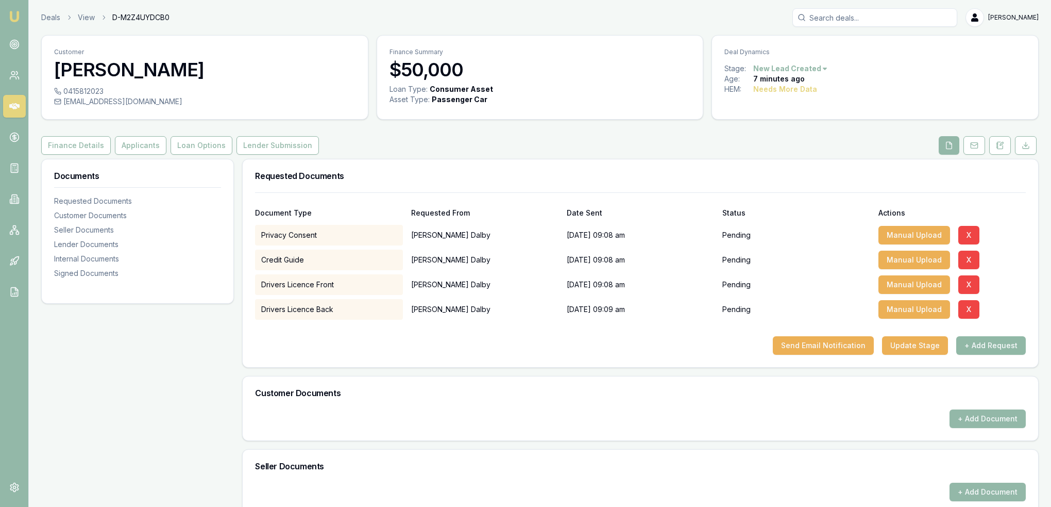
click at [1000, 344] on button "+ Add Request" at bounding box center [992, 345] width 70 height 19
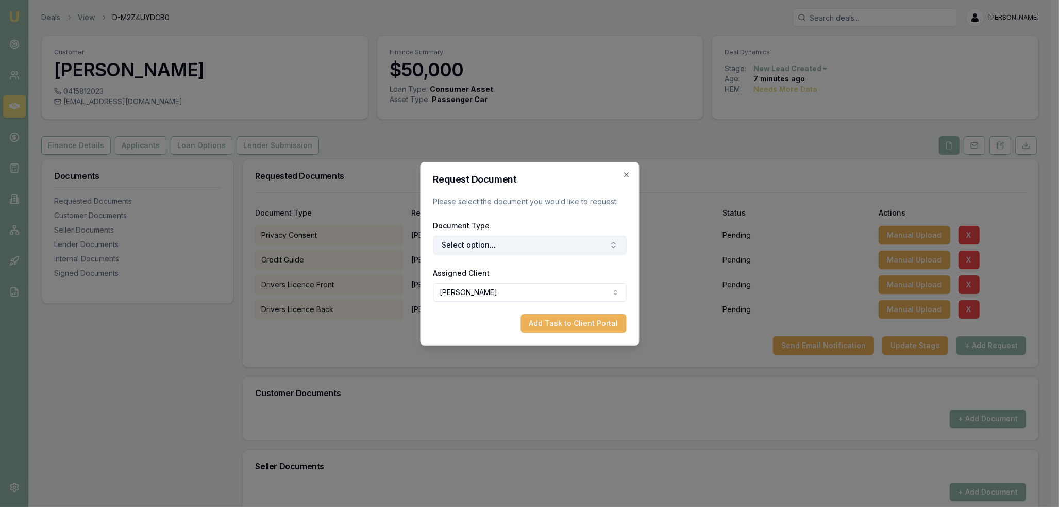
click at [571, 247] on button "Select option..." at bounding box center [529, 245] width 193 height 19
type input "mide"
click at [537, 292] on div "Medicare Card" at bounding box center [534, 288] width 129 height 16
click at [547, 321] on button "Add Task to Client Portal" at bounding box center [574, 323] width 106 height 19
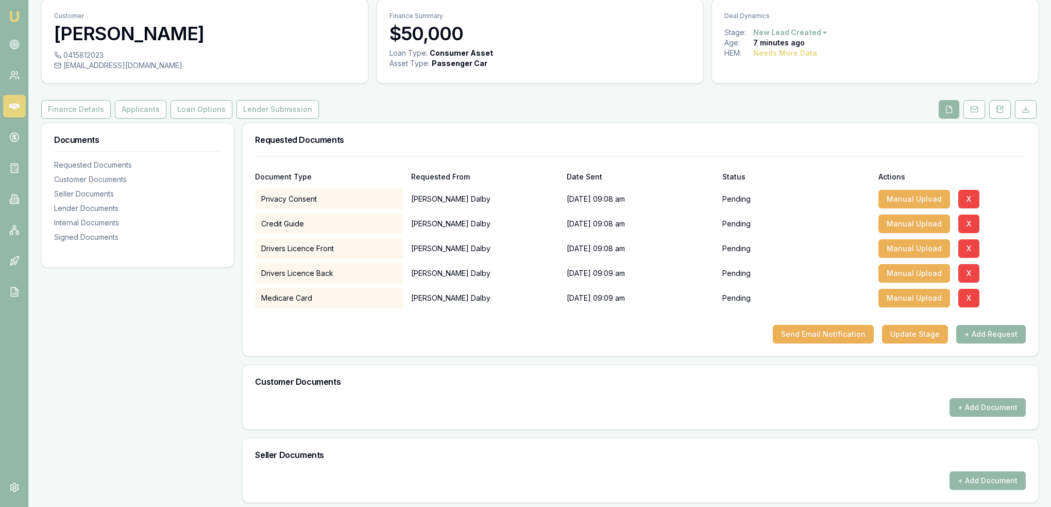
scroll to position [52, 0]
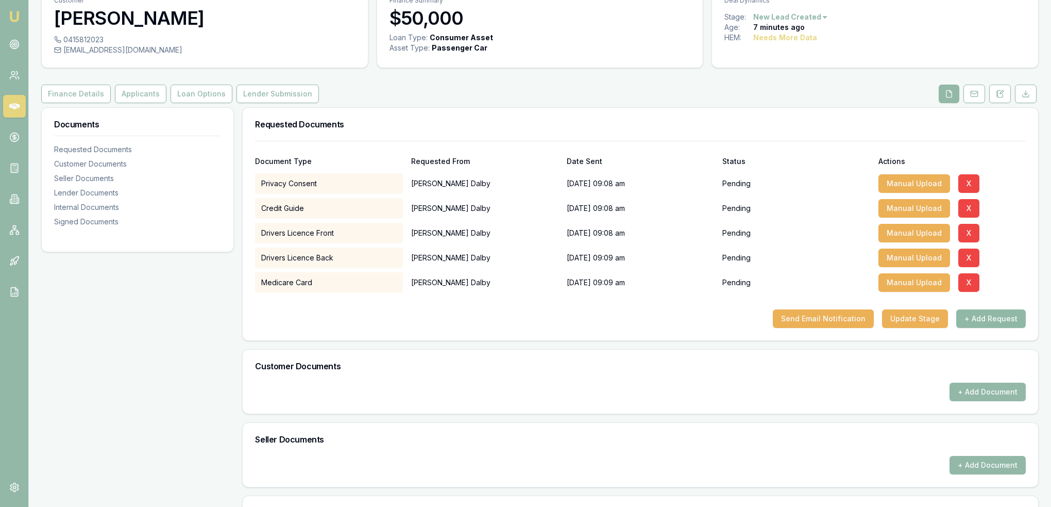
click at [988, 313] on button "+ Add Request" at bounding box center [992, 318] width 70 height 19
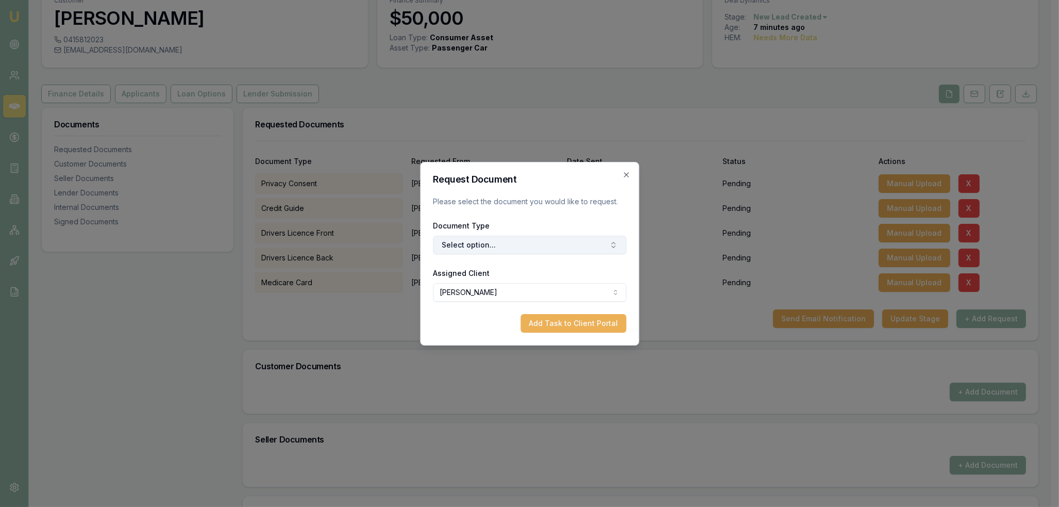
click at [476, 241] on button "Select option..." at bounding box center [529, 245] width 193 height 19
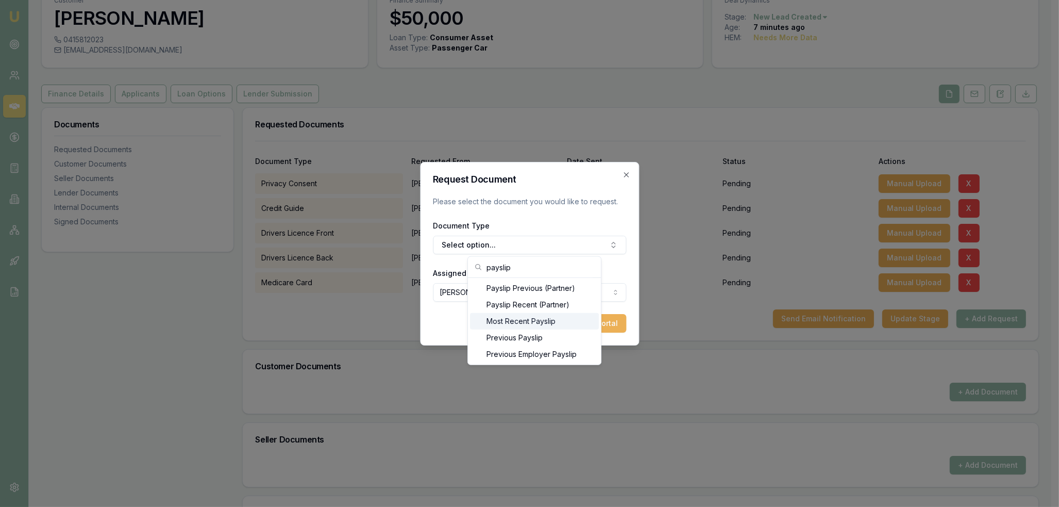
type input "payslip"
click at [544, 324] on div "Most Recent Payslip" at bounding box center [534, 321] width 129 height 16
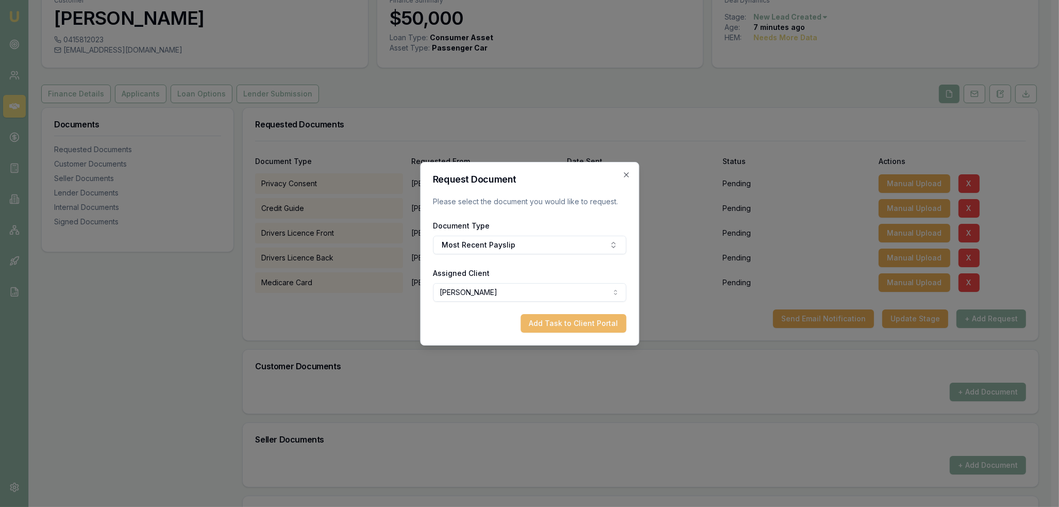
click at [577, 321] on button "Add Task to Client Portal" at bounding box center [574, 323] width 106 height 19
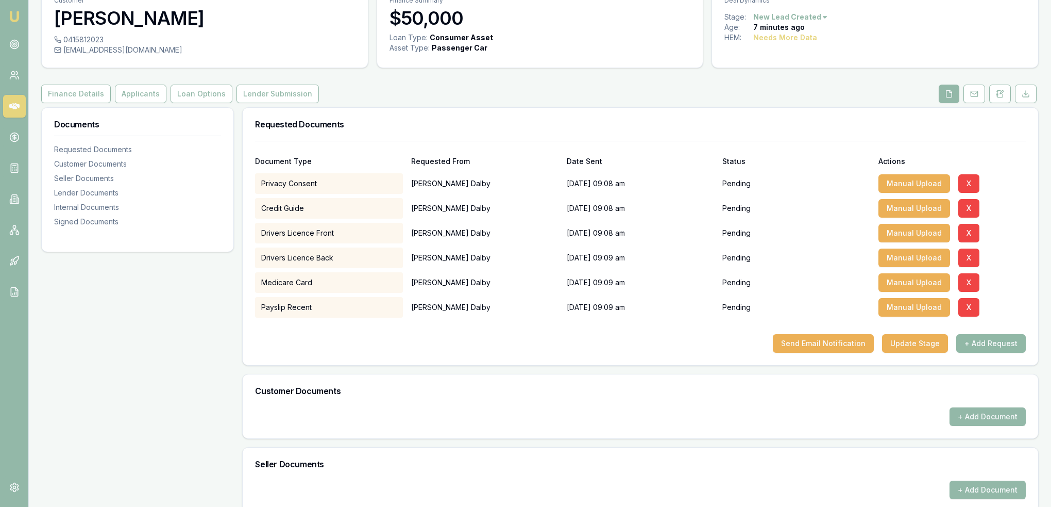
click at [994, 340] on button "+ Add Request" at bounding box center [992, 343] width 70 height 19
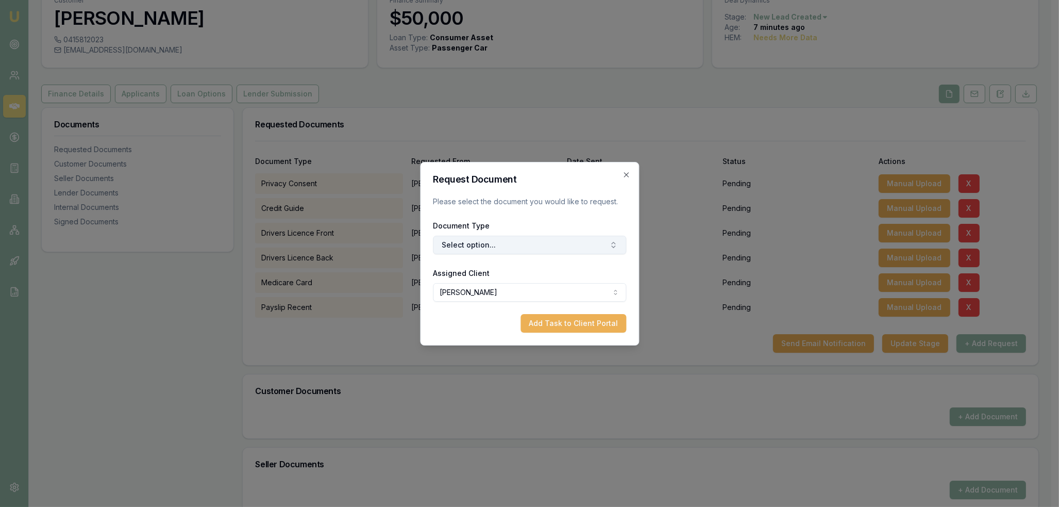
click at [507, 245] on button "Select option..." at bounding box center [529, 245] width 193 height 19
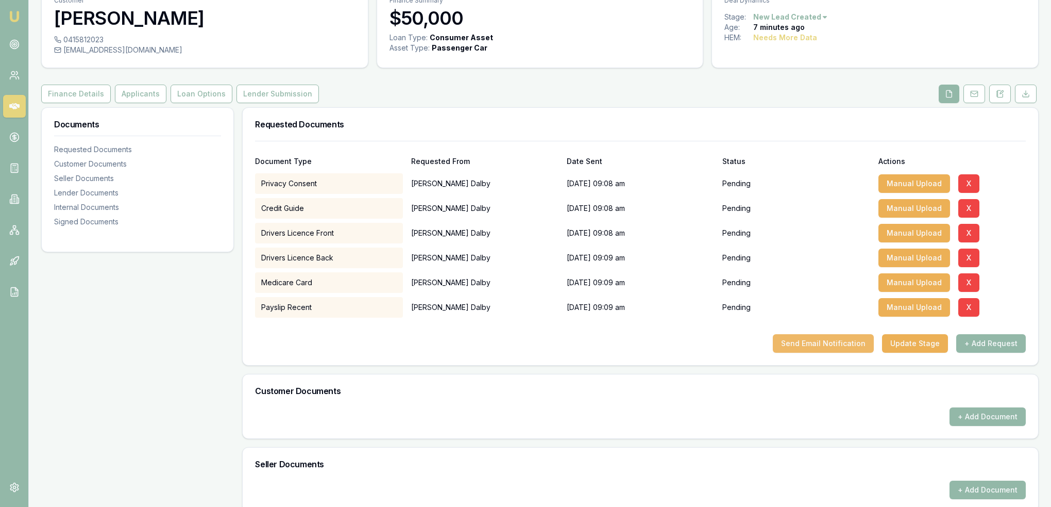
click at [831, 343] on button "Send Email Notification" at bounding box center [823, 343] width 101 height 19
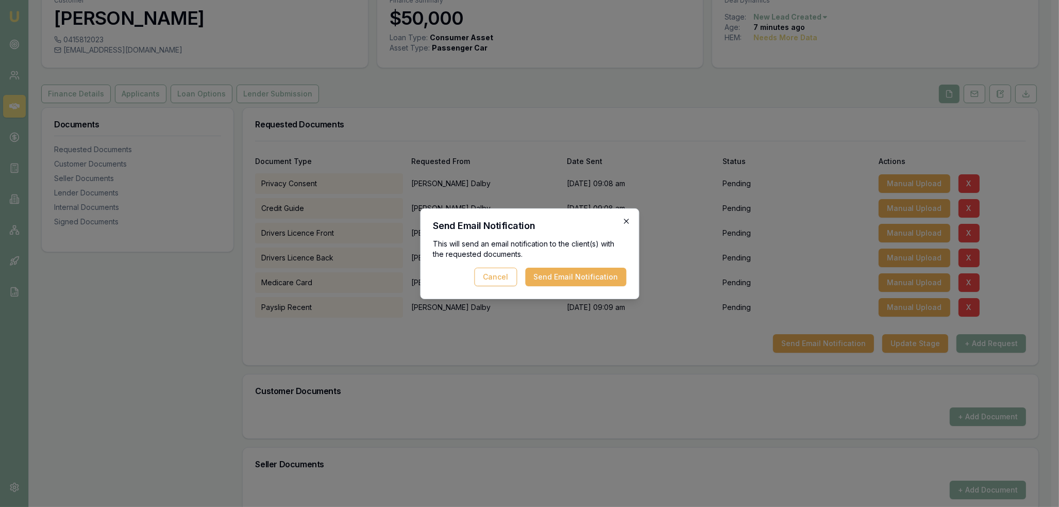
click at [627, 222] on icon "button" at bounding box center [626, 221] width 8 height 8
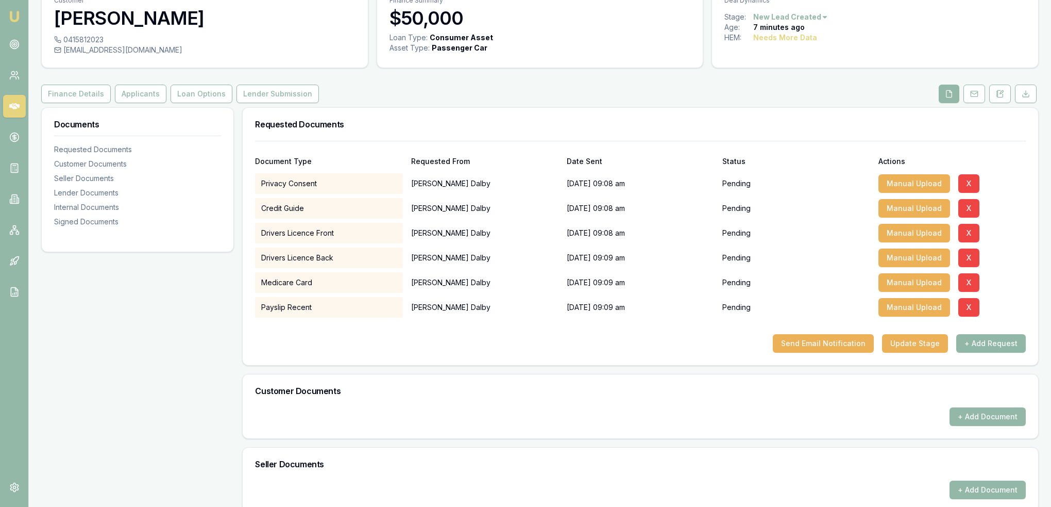
click at [995, 344] on button "+ Add Request" at bounding box center [992, 343] width 70 height 19
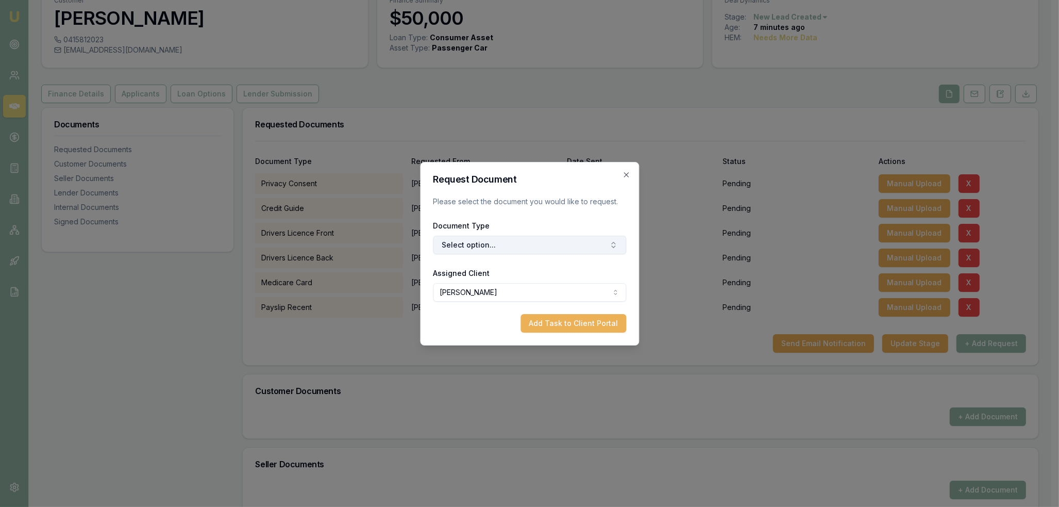
click at [553, 243] on button "Select option..." at bounding box center [529, 245] width 193 height 19
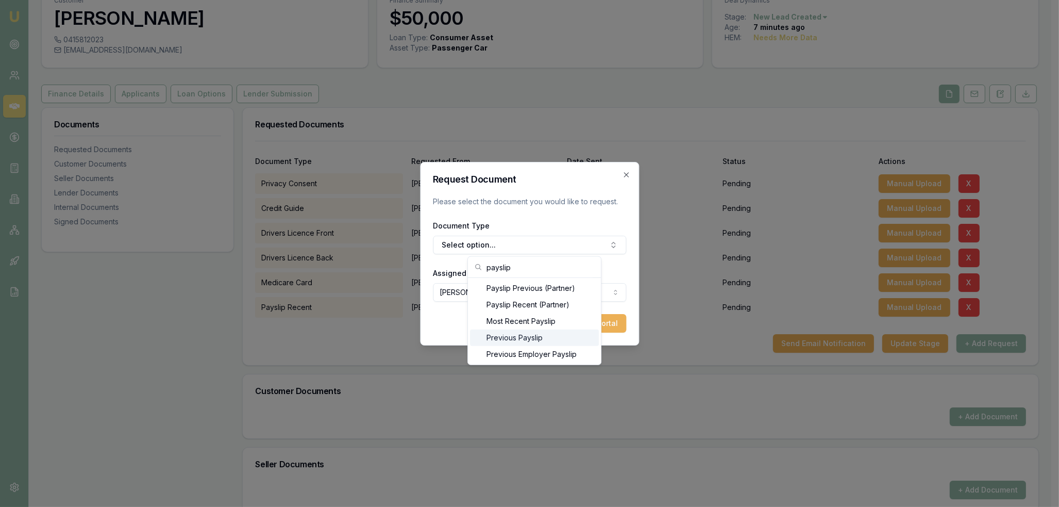
type input "payslip"
click at [513, 340] on div "Previous Payslip" at bounding box center [534, 337] width 129 height 16
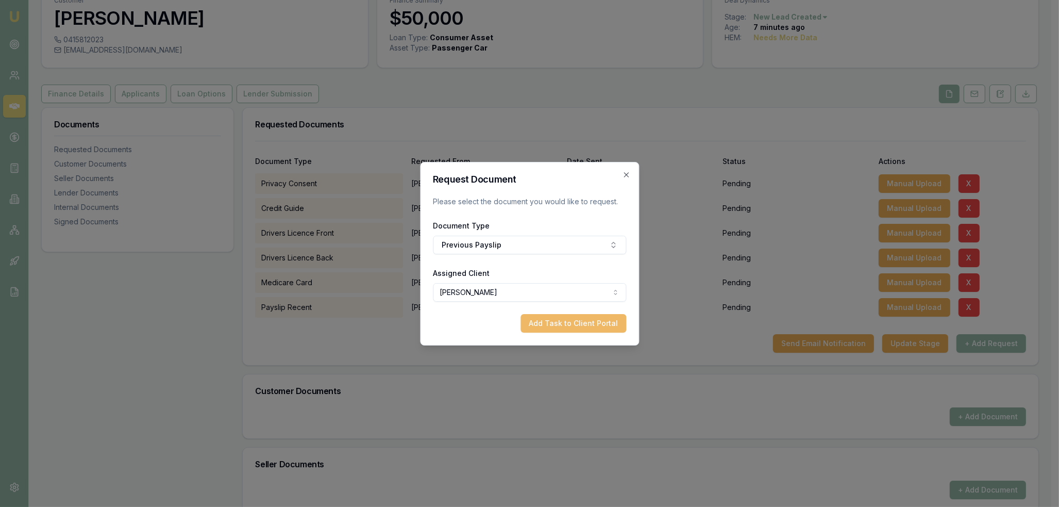
click at [577, 322] on button "Add Task to Client Portal" at bounding box center [574, 323] width 106 height 19
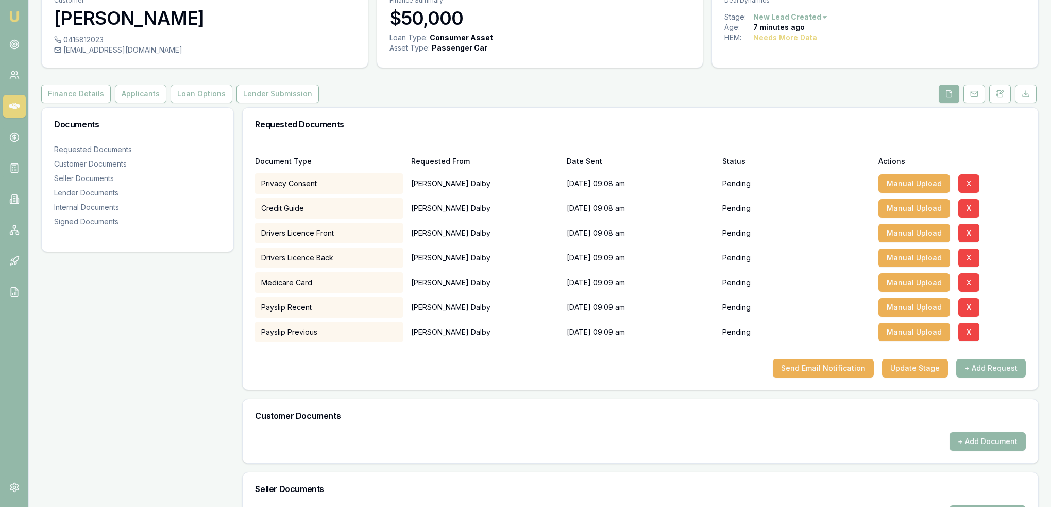
click at [975, 364] on button "+ Add Request" at bounding box center [992, 368] width 70 height 19
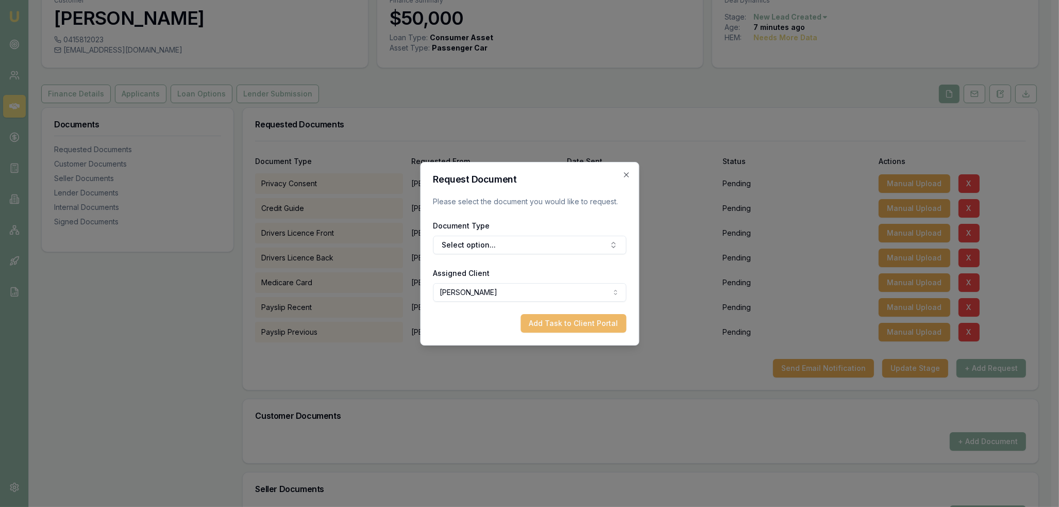
click at [557, 319] on button "Add Task to Client Portal" at bounding box center [574, 323] width 106 height 19
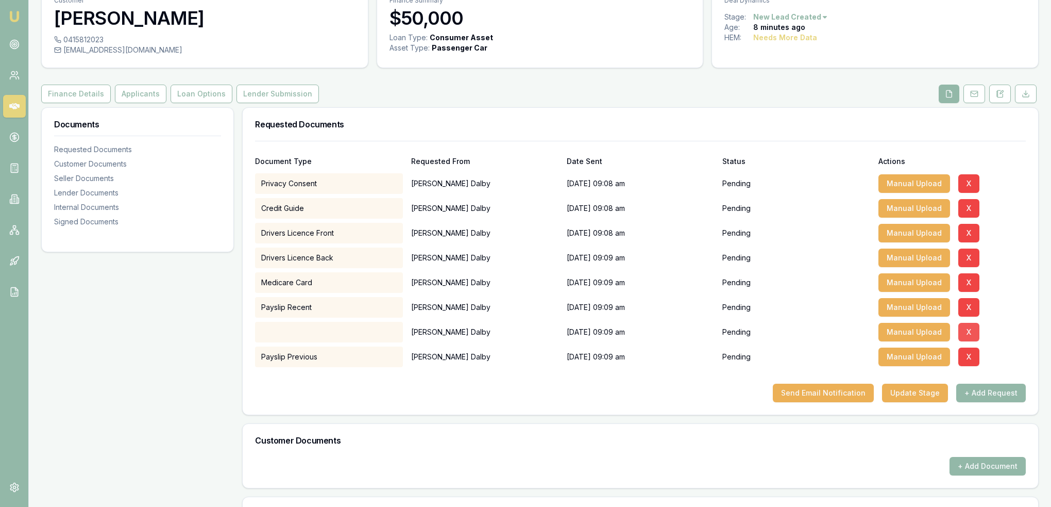
click at [964, 329] on button "X" at bounding box center [969, 332] width 21 height 19
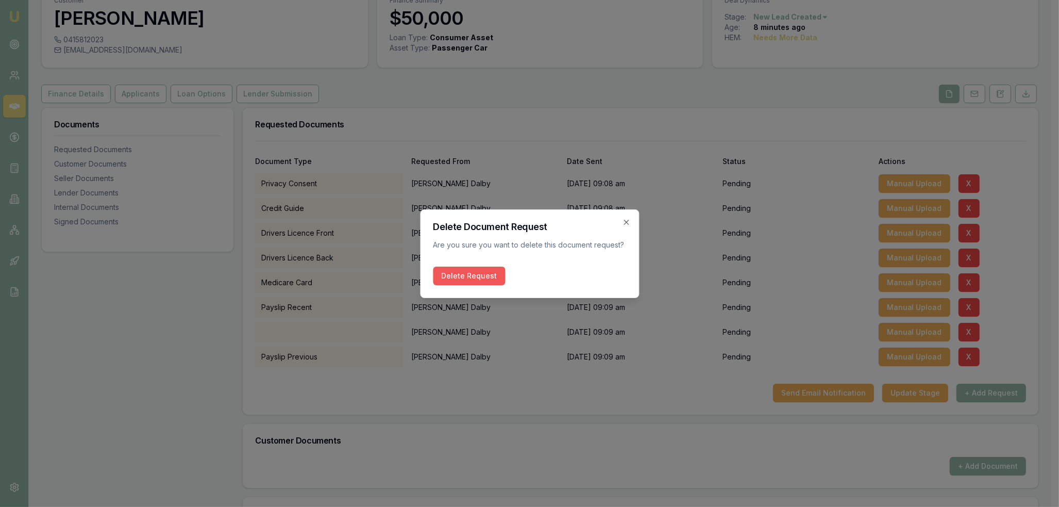
click at [481, 269] on button "Delete Request" at bounding box center [469, 275] width 72 height 19
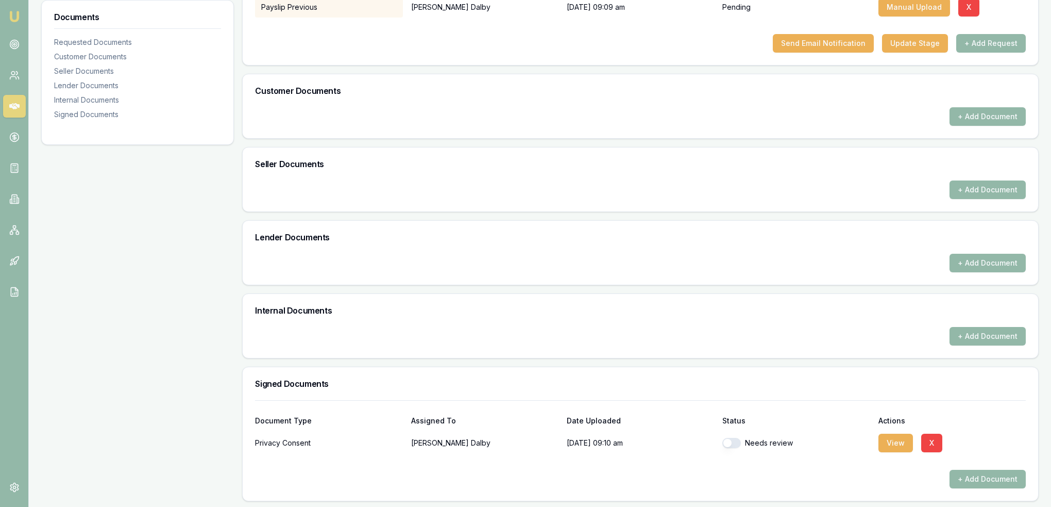
scroll to position [353, 0]
drag, startPoint x: 897, startPoint y: 444, endPoint x: 888, endPoint y: 445, distance: 8.9
click at [897, 444] on button "View" at bounding box center [896, 441] width 35 height 19
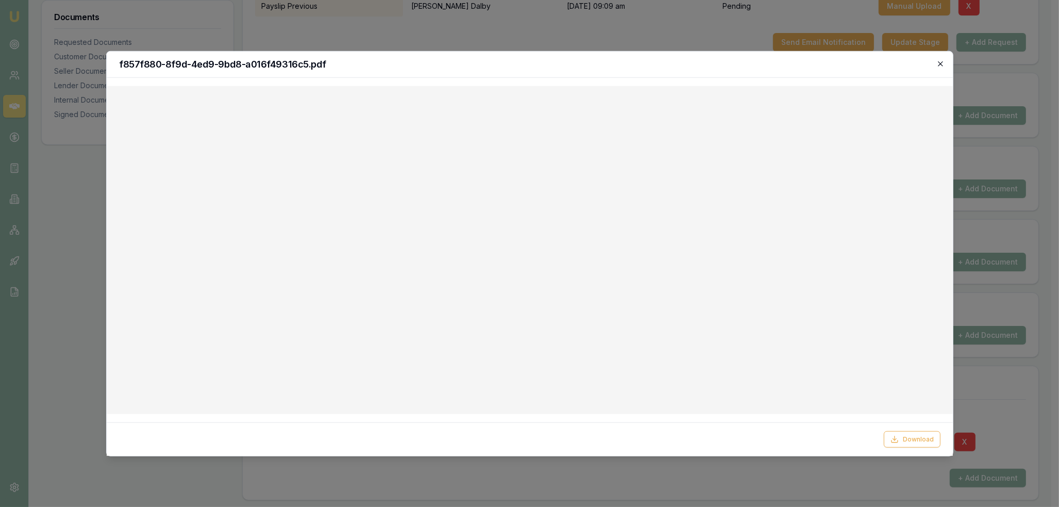
drag, startPoint x: 942, startPoint y: 61, endPoint x: 922, endPoint y: 75, distance: 24.0
click at [941, 61] on icon "button" at bounding box center [941, 63] width 8 height 8
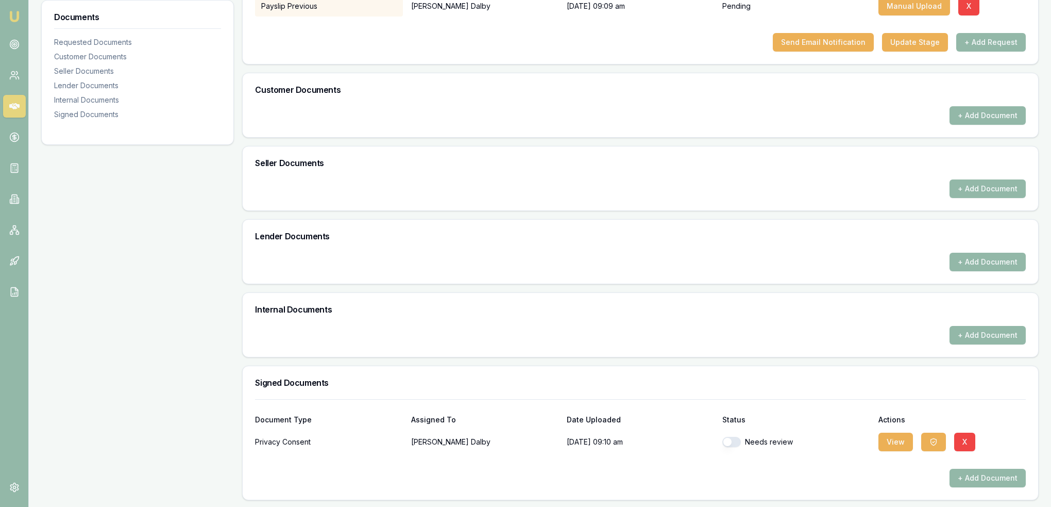
click at [728, 440] on button "button" at bounding box center [732, 442] width 19 height 10
checkbox input "true"
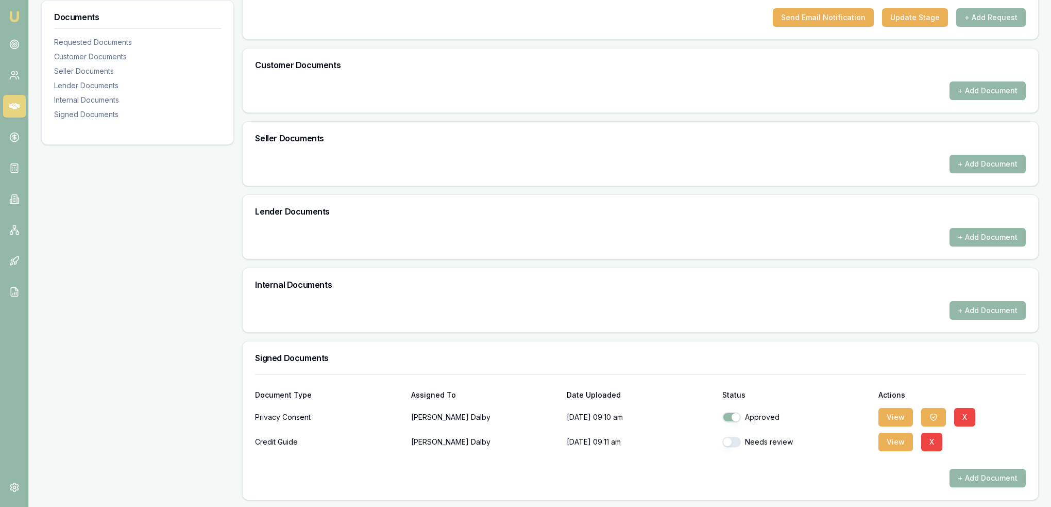
click at [728, 440] on button "button" at bounding box center [732, 442] width 19 height 10
checkbox input "true"
click at [899, 444] on button "View" at bounding box center [896, 441] width 35 height 19
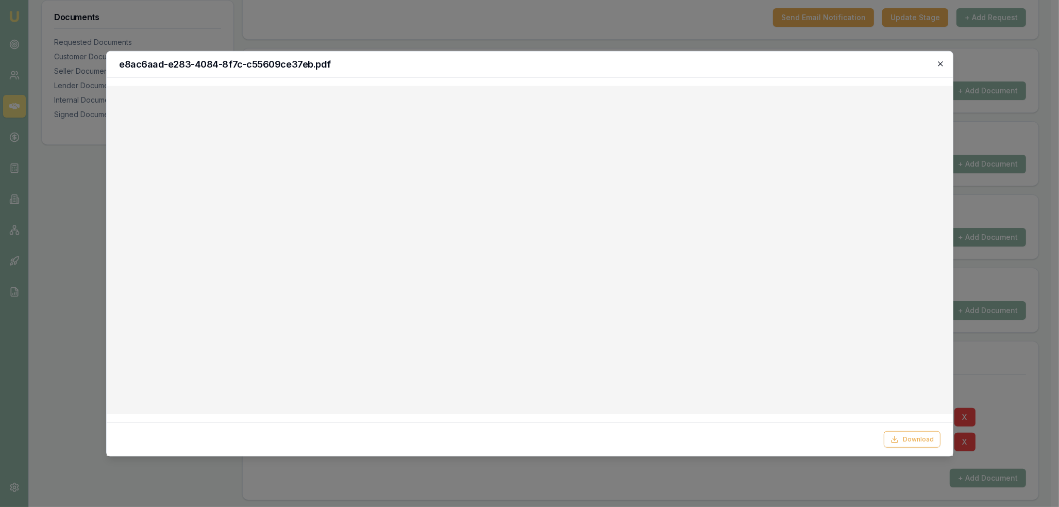
click at [942, 61] on icon "button" at bounding box center [941, 63] width 8 height 8
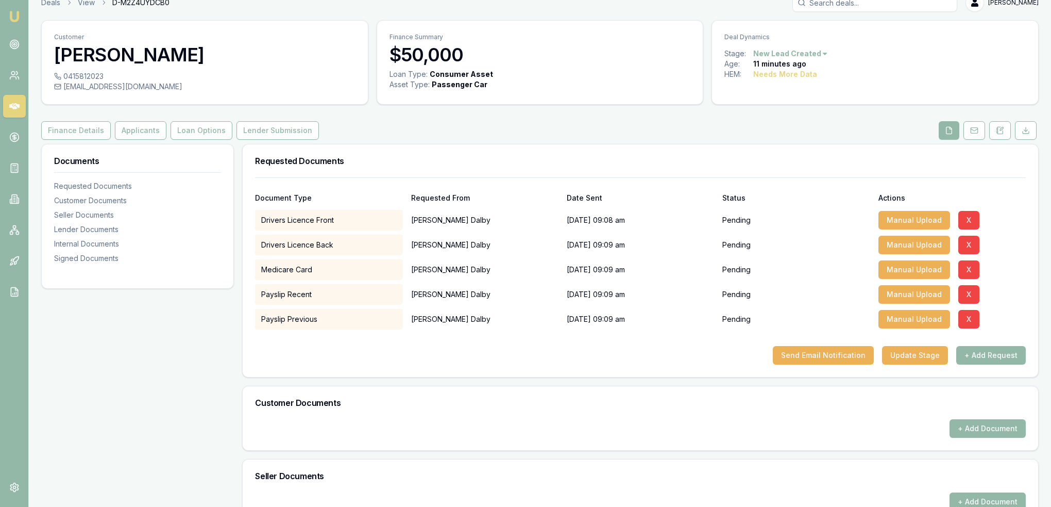
scroll to position [0, 0]
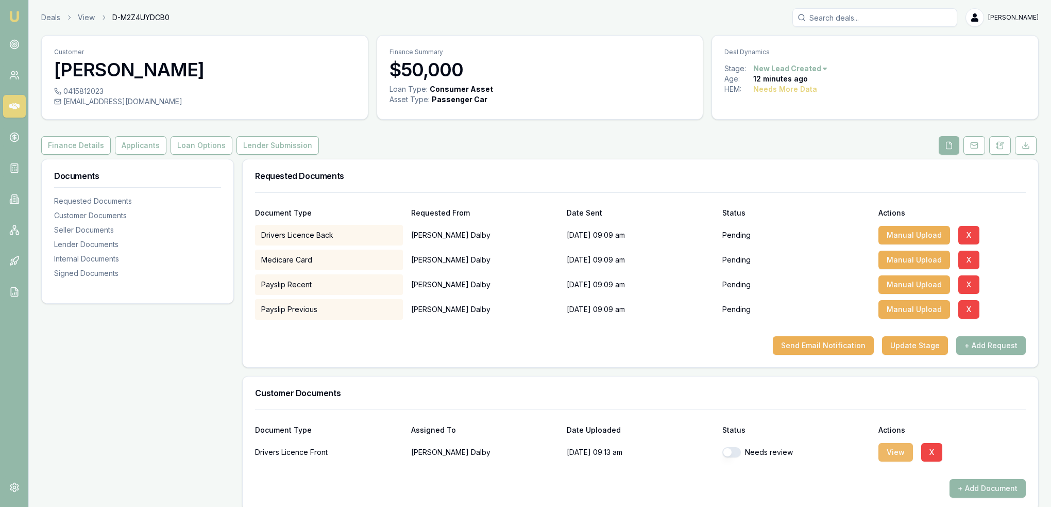
drag, startPoint x: 893, startPoint y: 457, endPoint x: 888, endPoint y: 454, distance: 6.3
click at [893, 457] on button "View" at bounding box center [896, 452] width 35 height 19
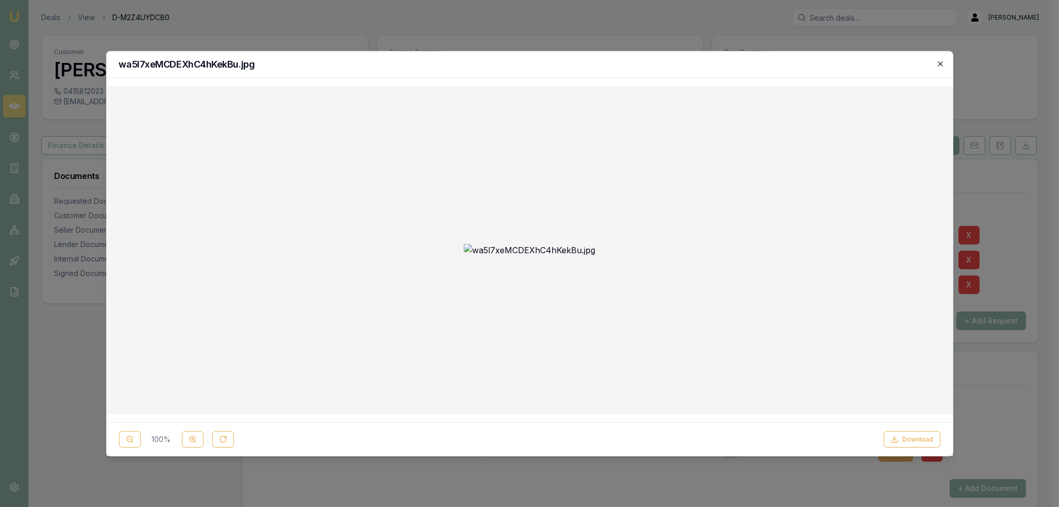
click at [940, 63] on icon "button" at bounding box center [940, 63] width 5 height 5
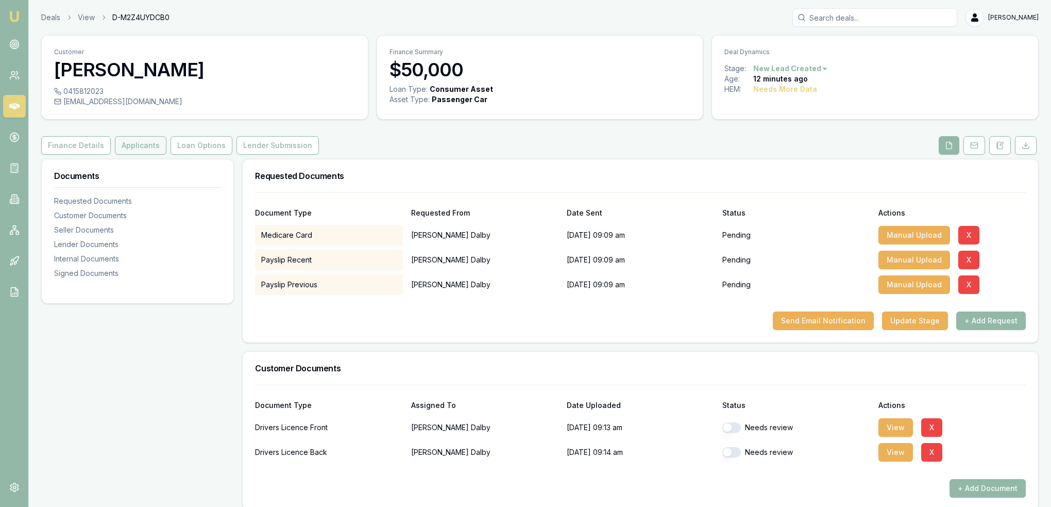
click at [121, 143] on button "Applicants" at bounding box center [141, 145] width 52 height 19
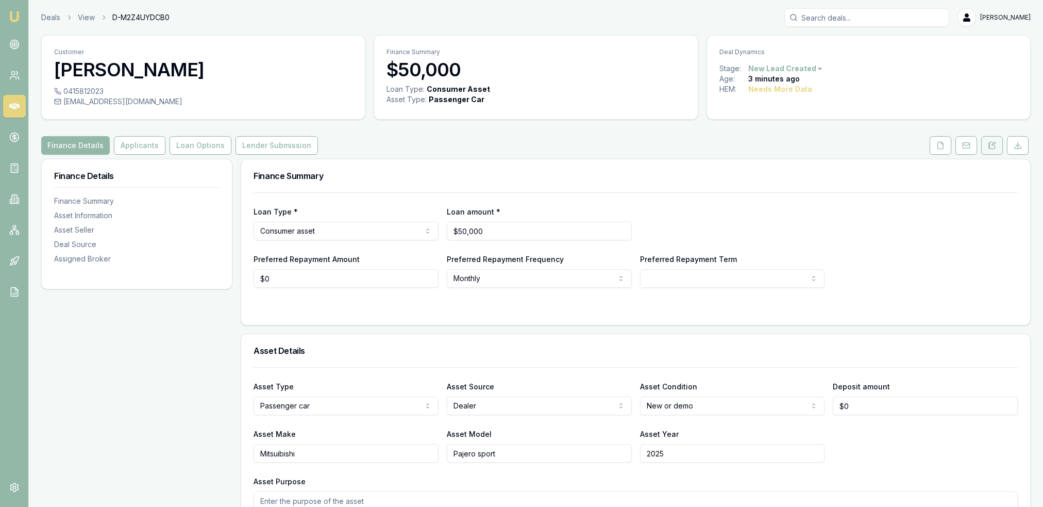
click at [990, 141] on icon at bounding box center [992, 145] width 8 height 8
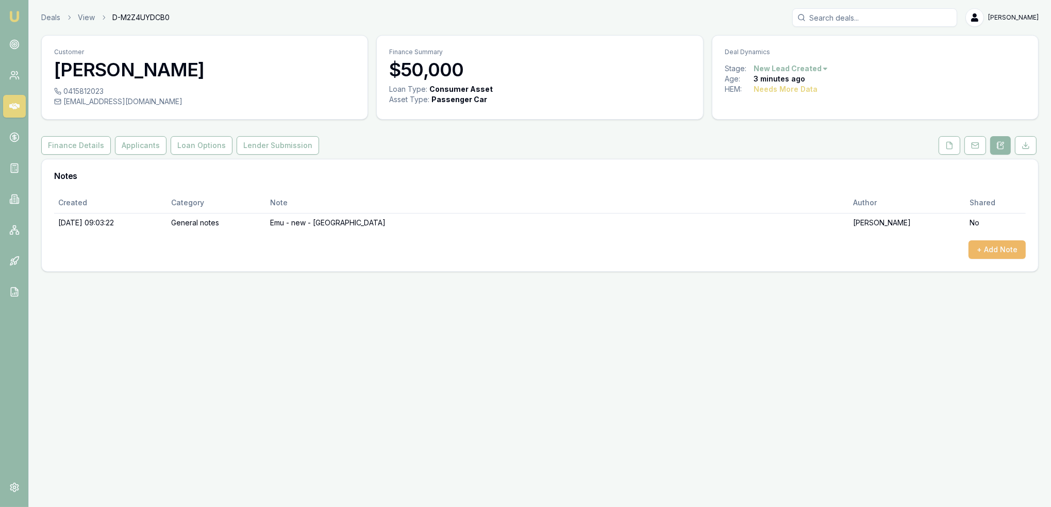
click at [1000, 246] on button "+ Add Note" at bounding box center [996, 249] width 57 height 19
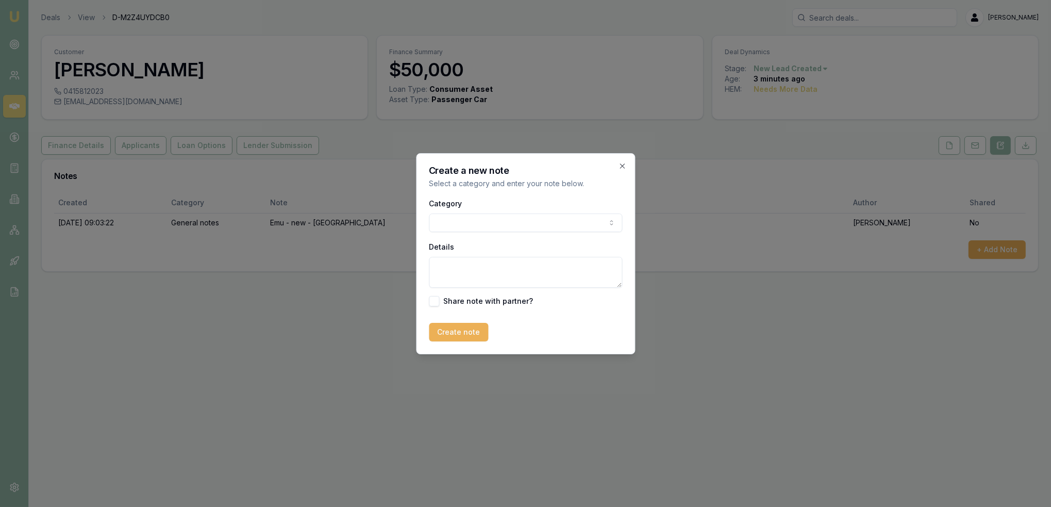
click at [465, 217] on body "Emu Broker Deals View D-M2Z4UYDCB0 [PERSON_NAME] Toggle Menu Customer [PERSON_N…" at bounding box center [525, 253] width 1051 height 507
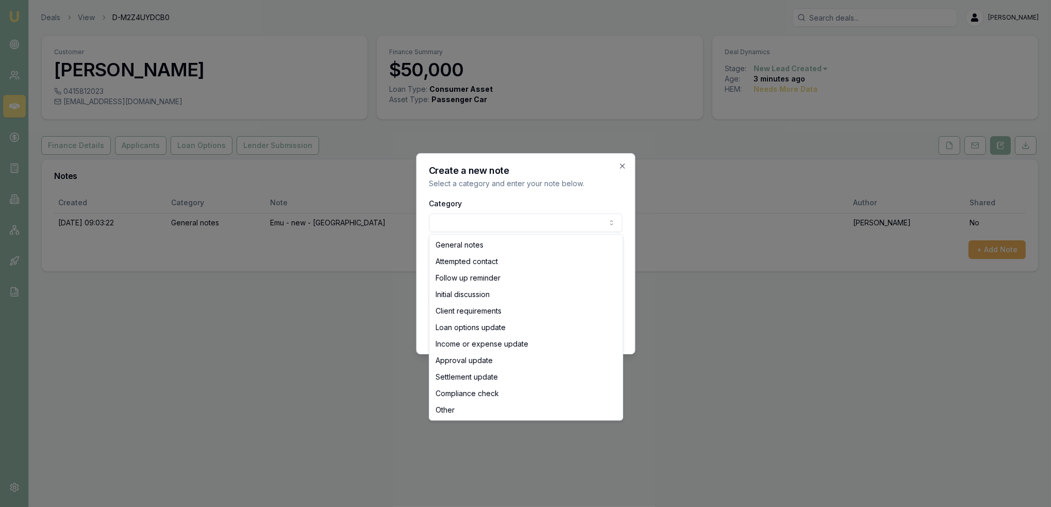
select select "INITIAL_DISCUSSION"
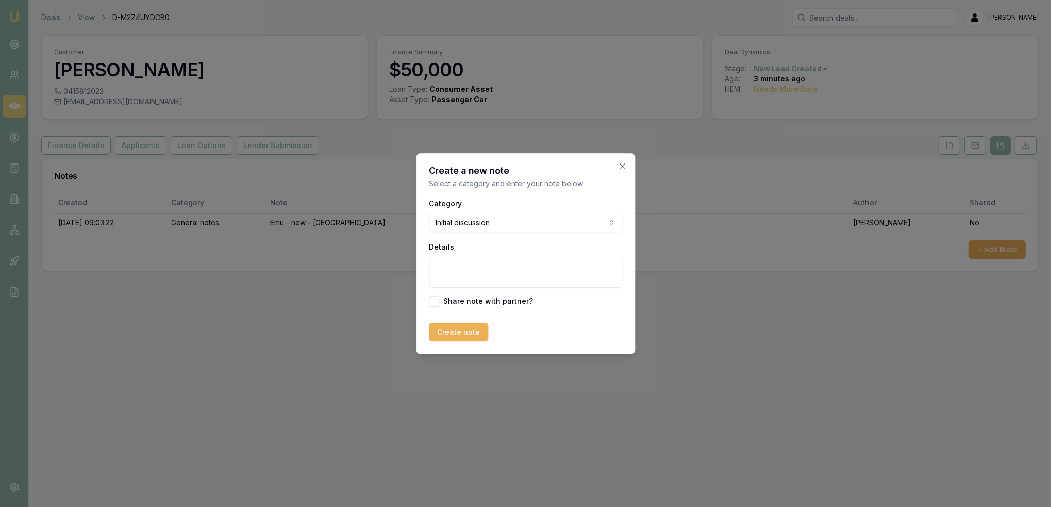
click at [458, 276] on textarea "Details" at bounding box center [525, 272] width 193 height 31
click at [441, 272] on textarea "Details" at bounding box center [525, 272] width 193 height 31
click at [597, 269] on textarea "Is a baker - starts at midnight everyday." at bounding box center [525, 272] width 193 height 31
click at [476, 282] on textarea "Is a baker - starts at midnight everyday. No current loans or credit cards. Had…" at bounding box center [525, 272] width 193 height 31
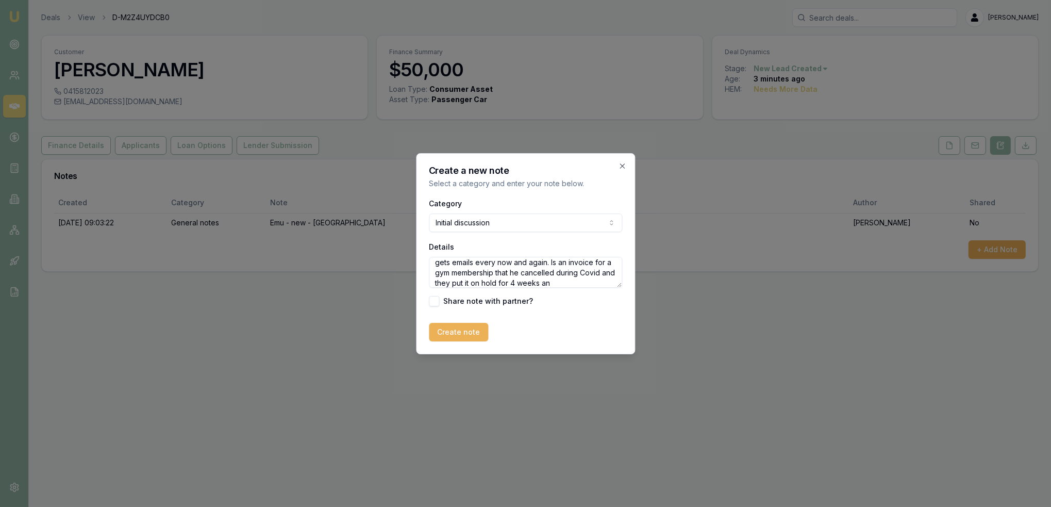
scroll to position [56, 0]
click at [538, 281] on textarea "Is a baker - starts at midnight everyday. No current loans or credit cards. Had…" at bounding box center [525, 272] width 193 height 31
click at [530, 283] on textarea "Is a baker - starts at midnight everyday. No current loans or credit cards. Had…" at bounding box center [525, 272] width 193 height 31
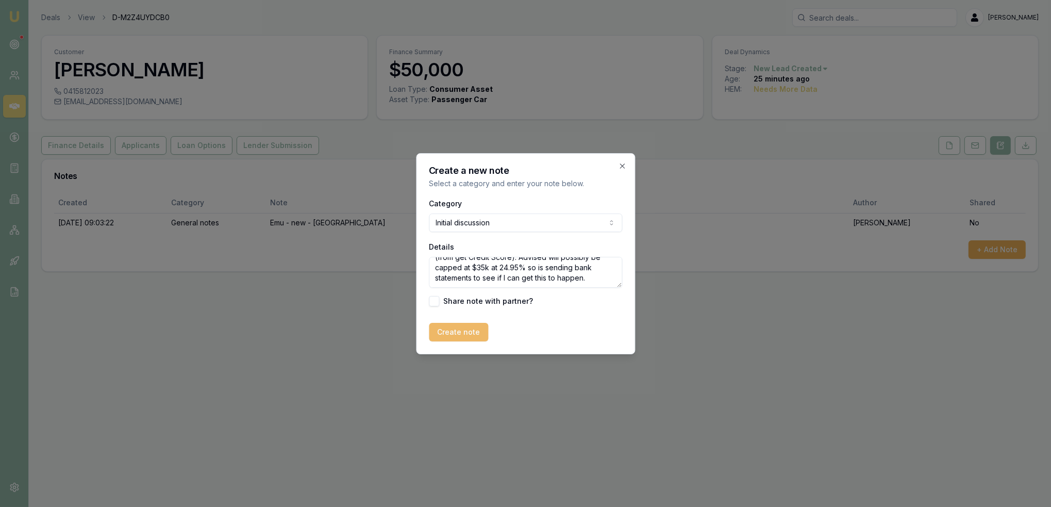
type textarea "Is a baker - starts at midnight everyday. No current loans or credit cards. Had…"
click at [450, 325] on button "Create note" at bounding box center [458, 332] width 59 height 19
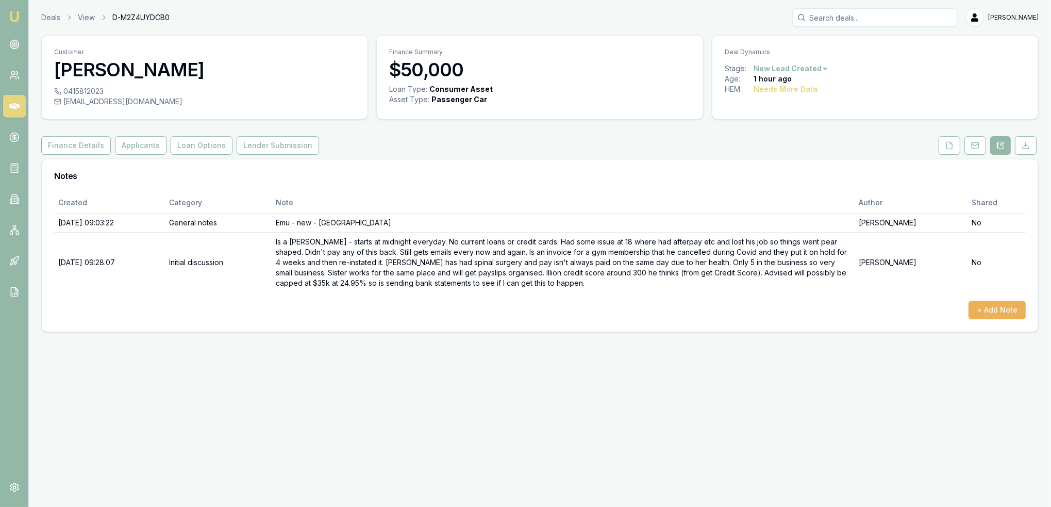
drag, startPoint x: 942, startPoint y: 146, endPoint x: 937, endPoint y: 158, distance: 12.9
click at [942, 146] on button at bounding box center [950, 145] width 22 height 19
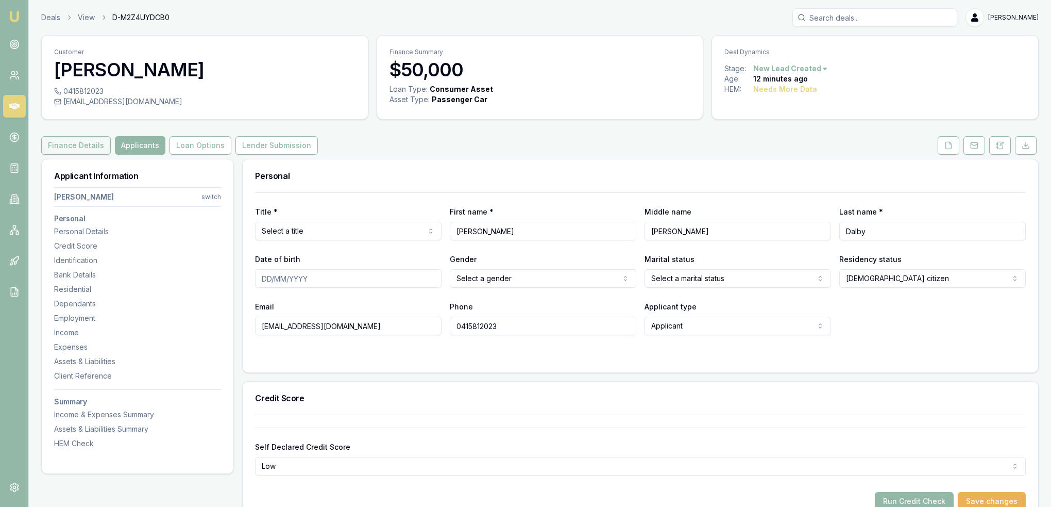
click at [70, 144] on button "Finance Details" at bounding box center [76, 145] width 70 height 19
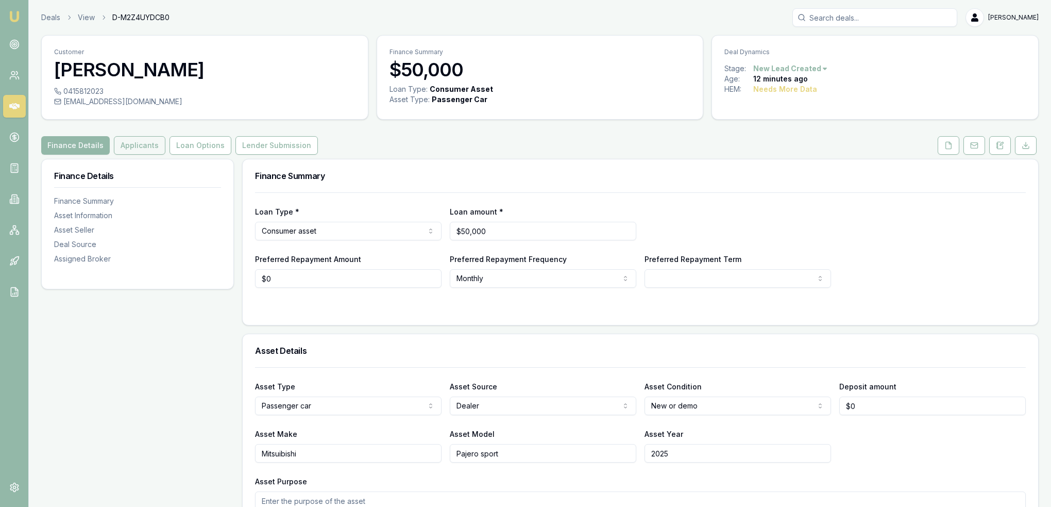
click at [130, 144] on button "Applicants" at bounding box center [140, 145] width 52 height 19
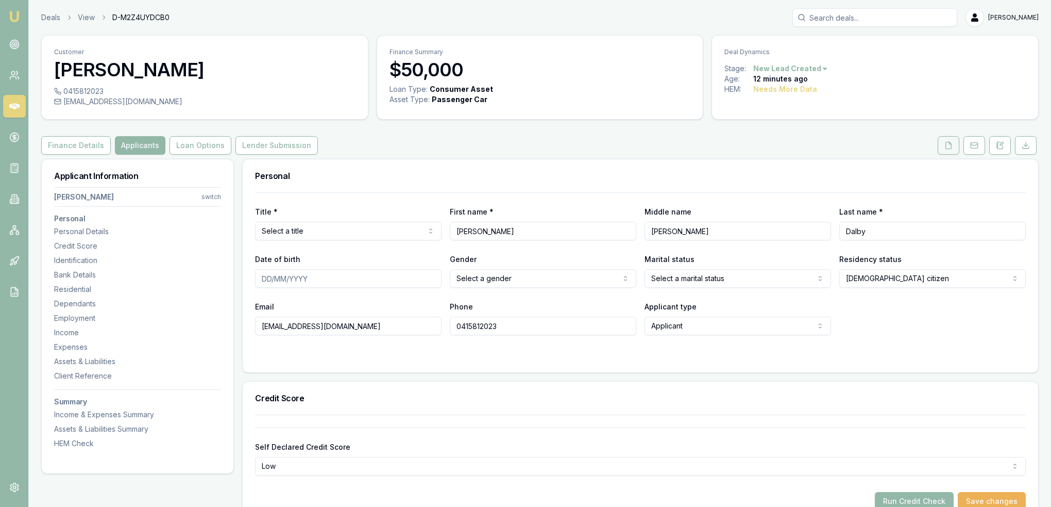
click at [953, 148] on icon at bounding box center [949, 145] width 8 height 8
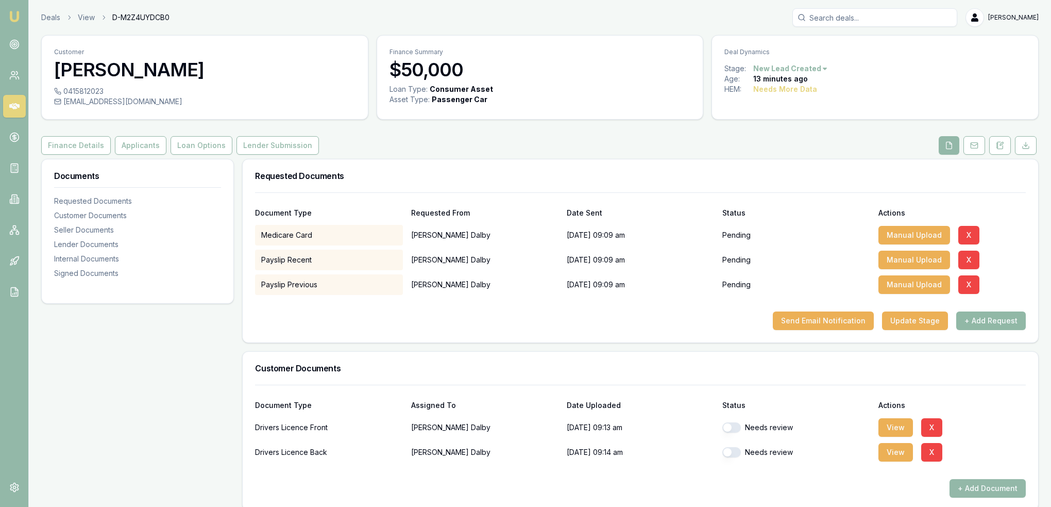
click at [974, 320] on button "+ Add Request" at bounding box center [992, 320] width 70 height 19
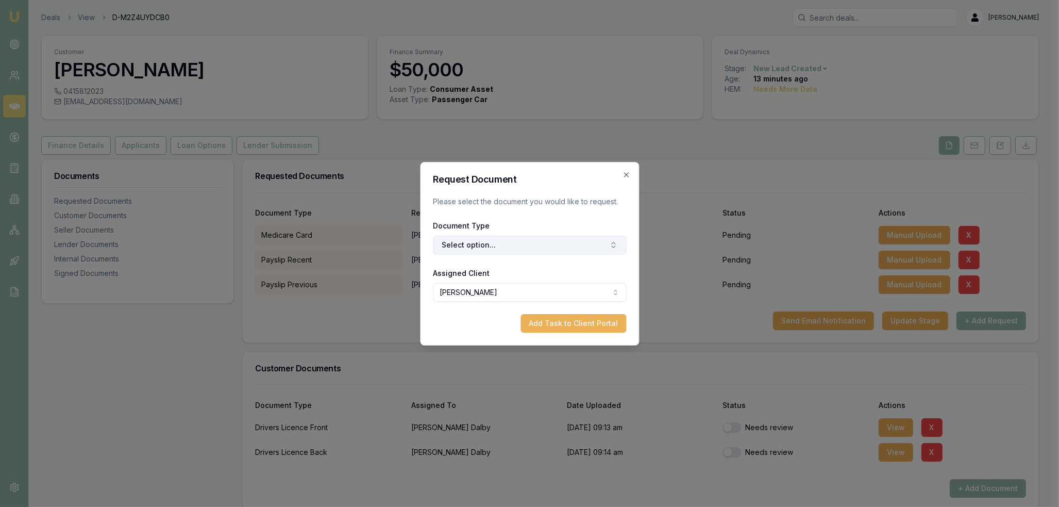
click at [582, 243] on button "Select option..." at bounding box center [529, 245] width 193 height 19
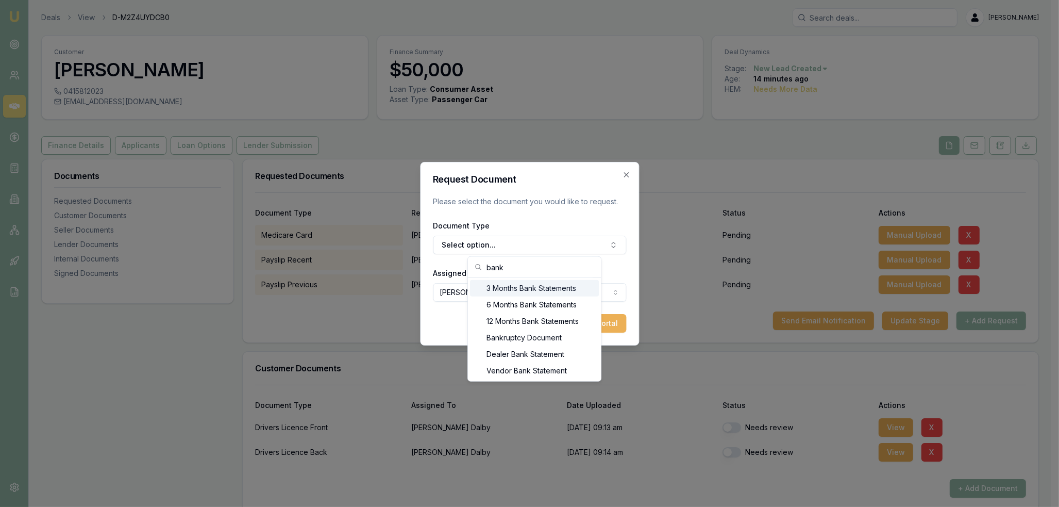
type input "bank"
click at [545, 290] on div "3 Months Bank Statements" at bounding box center [534, 288] width 129 height 16
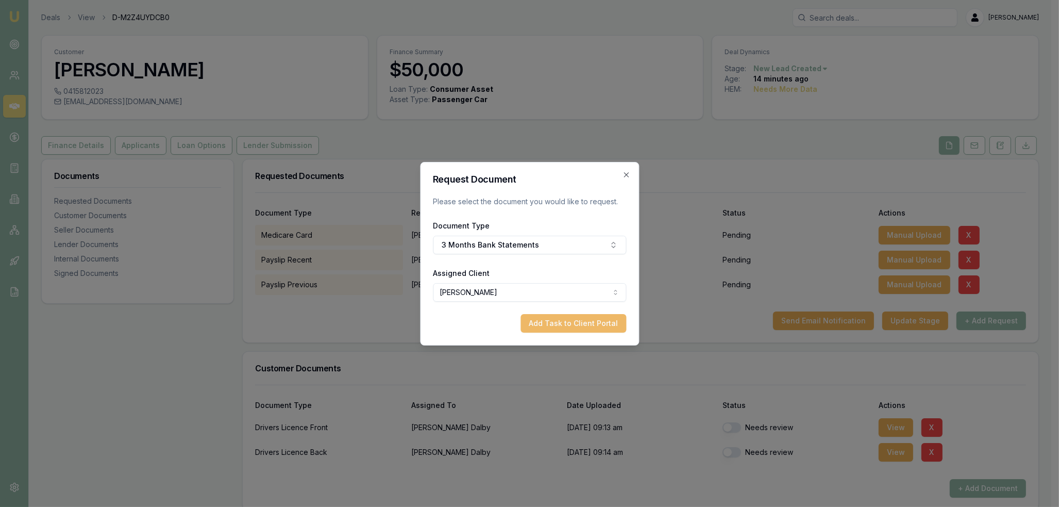
click at [572, 323] on button "Add Task to Client Portal" at bounding box center [574, 323] width 106 height 19
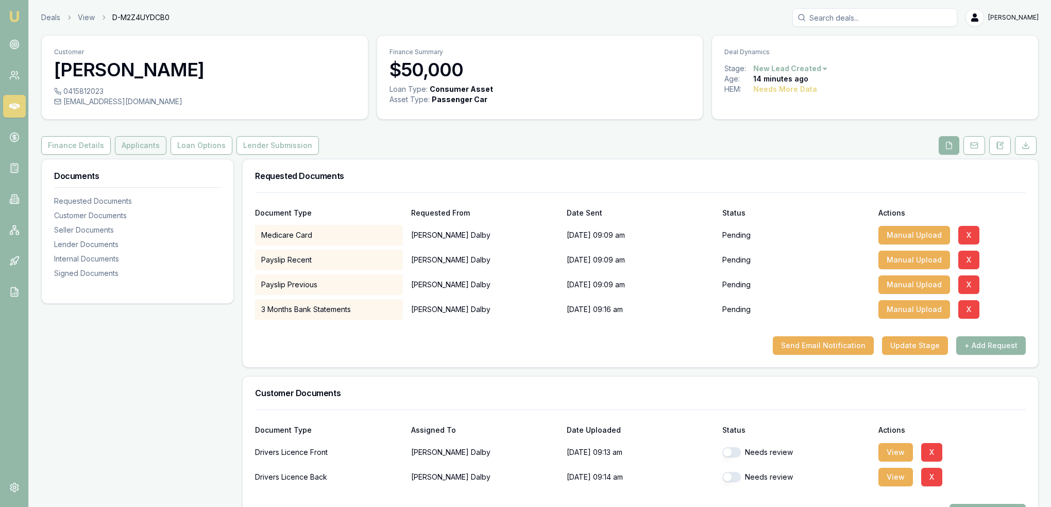
click at [133, 150] on button "Applicants" at bounding box center [141, 145] width 52 height 19
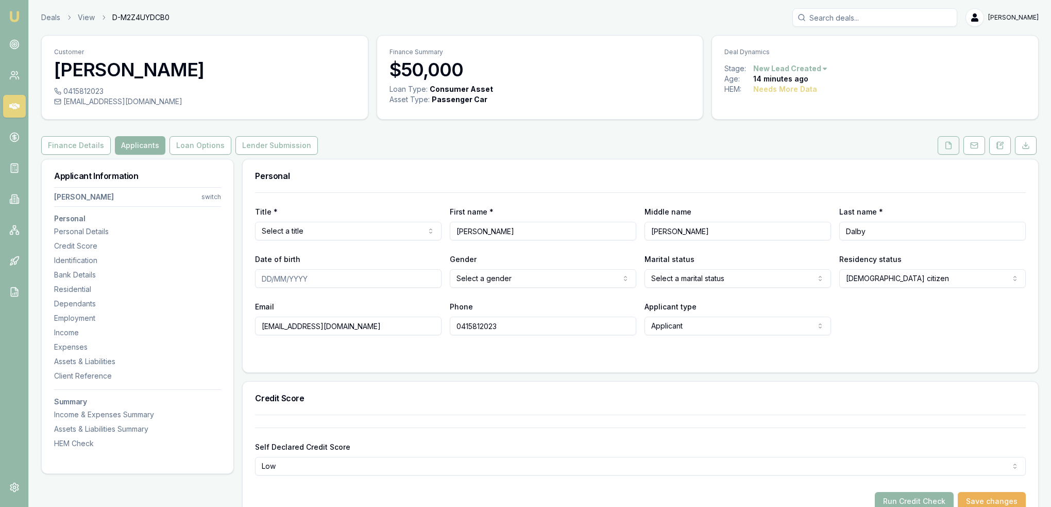
click at [944, 146] on button at bounding box center [949, 145] width 22 height 19
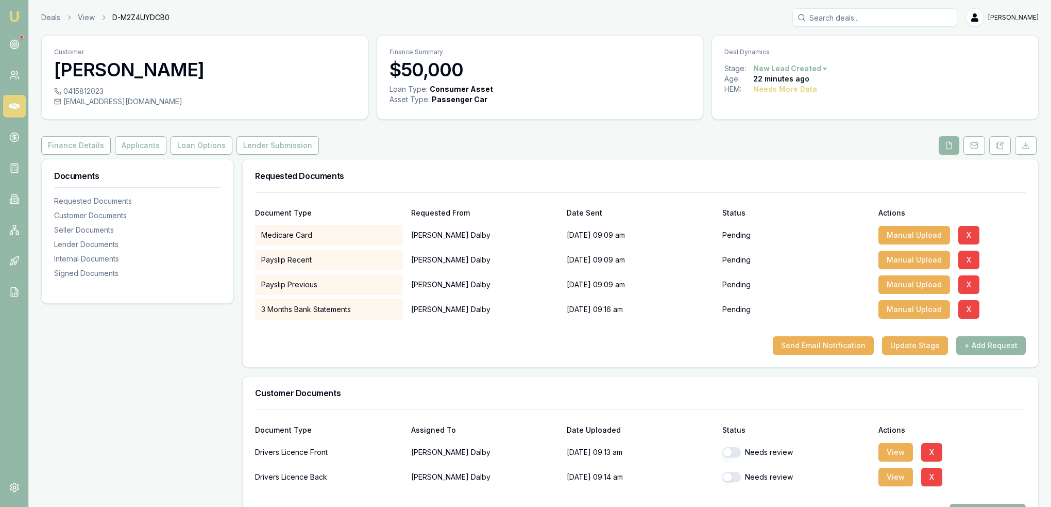
drag, startPoint x: 736, startPoint y: 456, endPoint x: 748, endPoint y: 470, distance: 19.0
click at [736, 455] on button "button" at bounding box center [732, 452] width 19 height 10
checkbox input "true"
click at [739, 479] on button "button" at bounding box center [732, 477] width 19 height 10
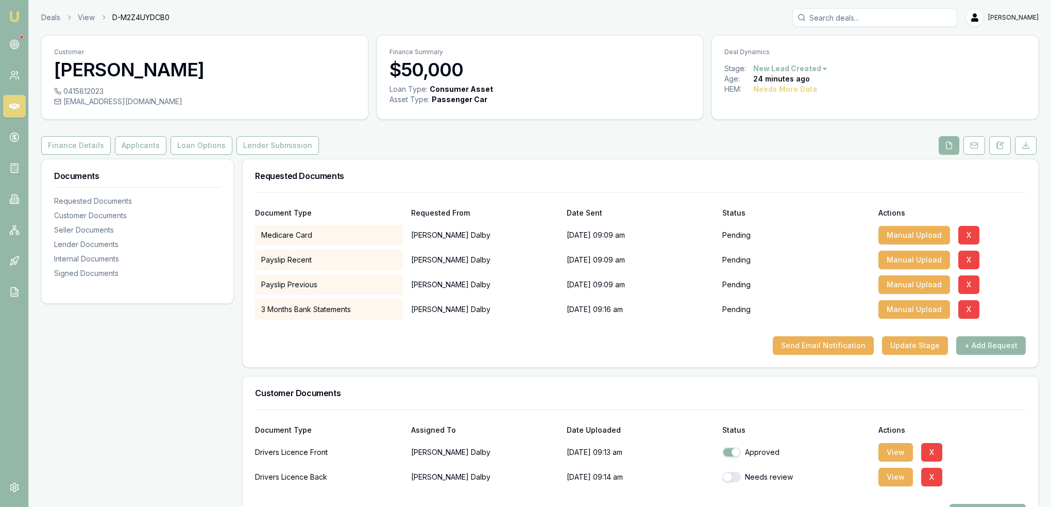
checkbox input "true"
click at [997, 348] on button "+ Add Request" at bounding box center [992, 345] width 70 height 19
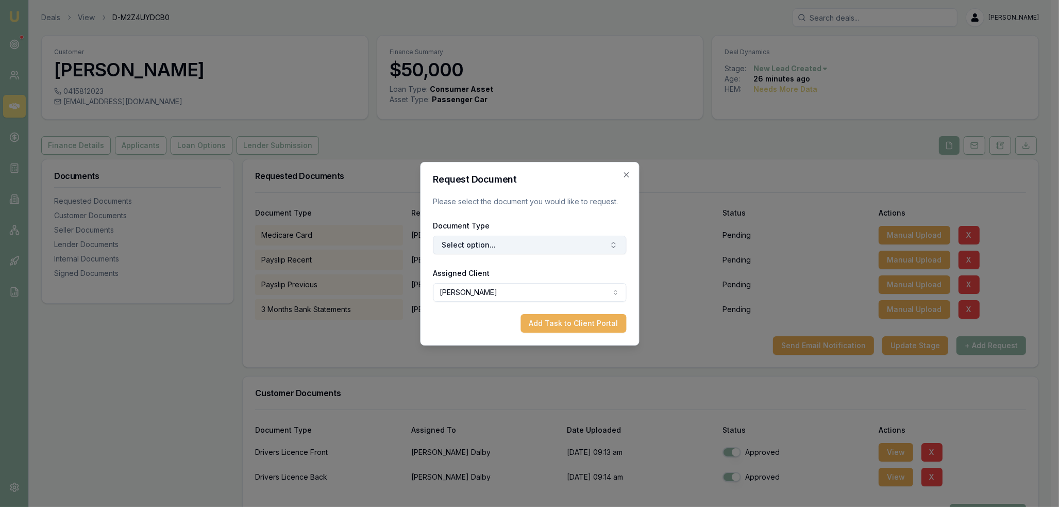
click at [492, 251] on button "Select option..." at bounding box center [529, 245] width 193 height 19
type input "selfie"
click at [495, 287] on div "Selfie with Licence" at bounding box center [534, 288] width 129 height 16
click at [550, 323] on button "Add Task to Client Portal" at bounding box center [574, 323] width 106 height 19
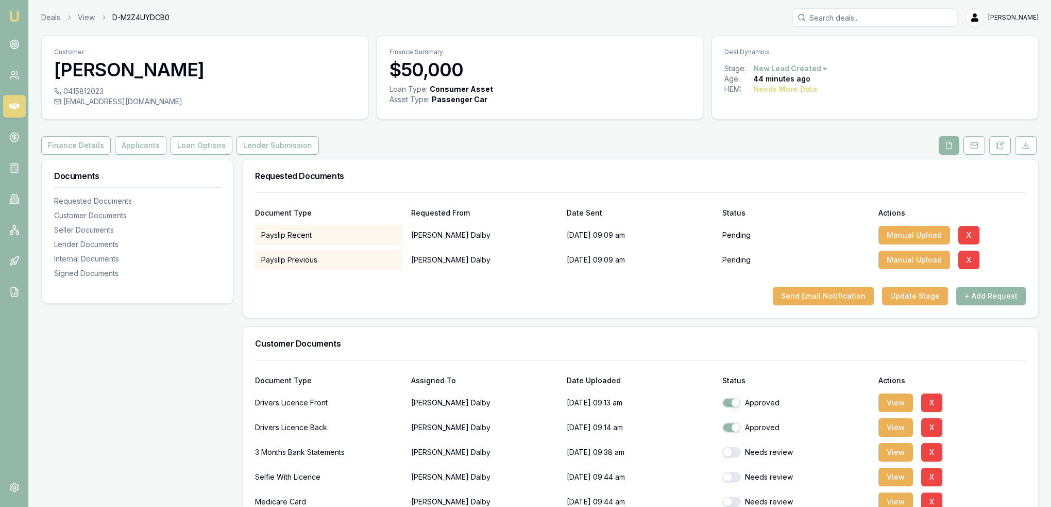
checkbox input "false"
checkbox input "true"
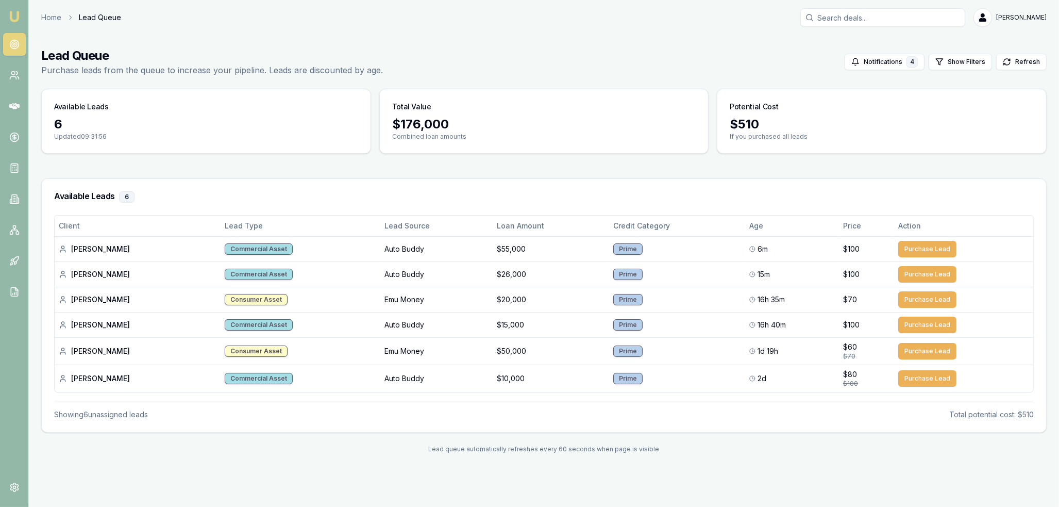
click at [14, 11] on img at bounding box center [14, 16] width 12 height 12
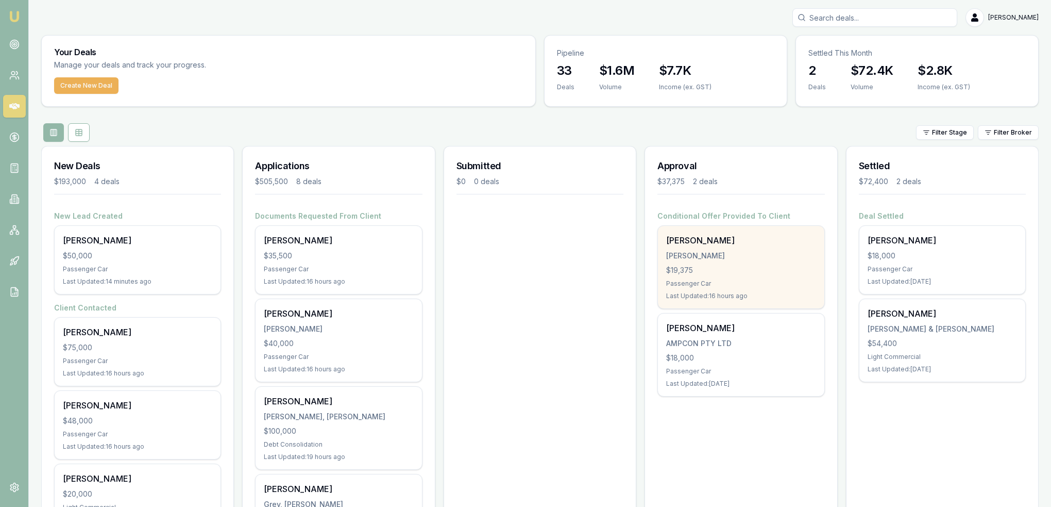
click at [729, 265] on div "$19,375" at bounding box center [740, 270] width 149 height 10
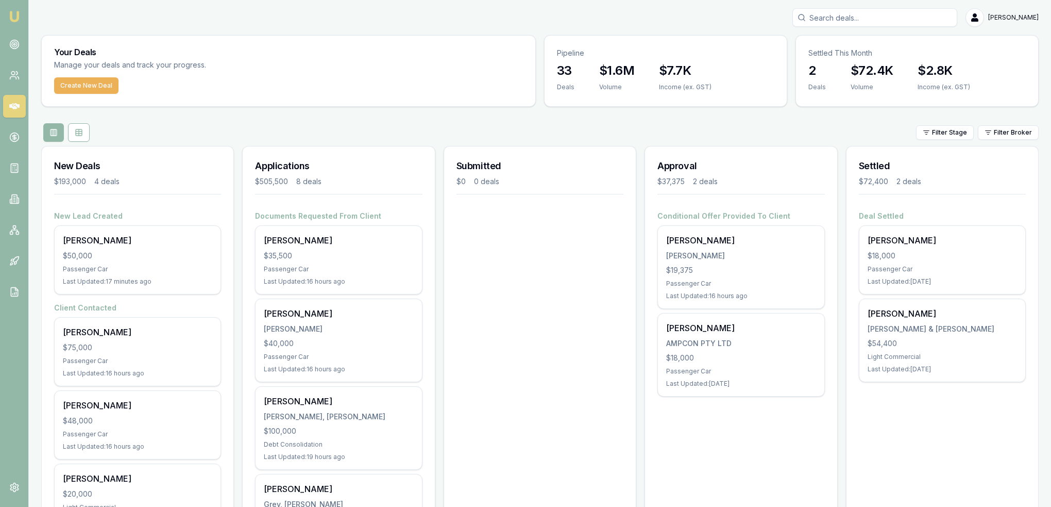
click at [12, 12] on img at bounding box center [14, 16] width 12 height 12
click at [20, 49] on link at bounding box center [14, 44] width 23 height 23
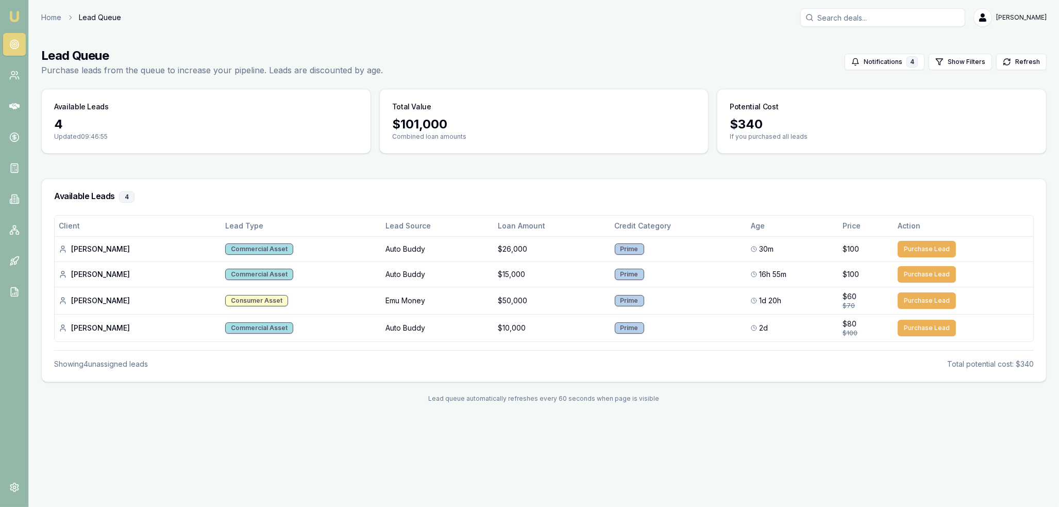
click at [17, 20] on img at bounding box center [14, 16] width 12 height 12
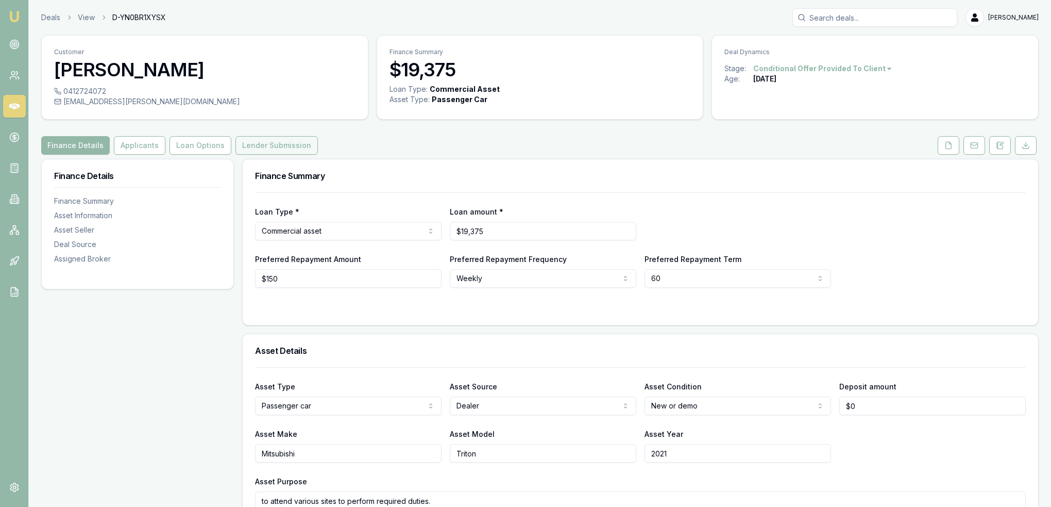
click at [272, 144] on button "Lender Submission" at bounding box center [277, 145] width 82 height 19
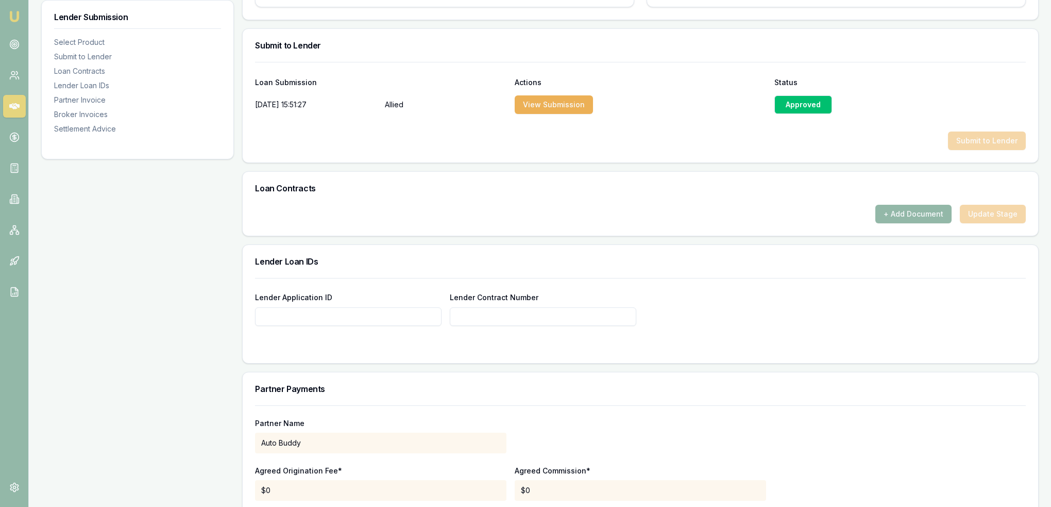
scroll to position [515, 0]
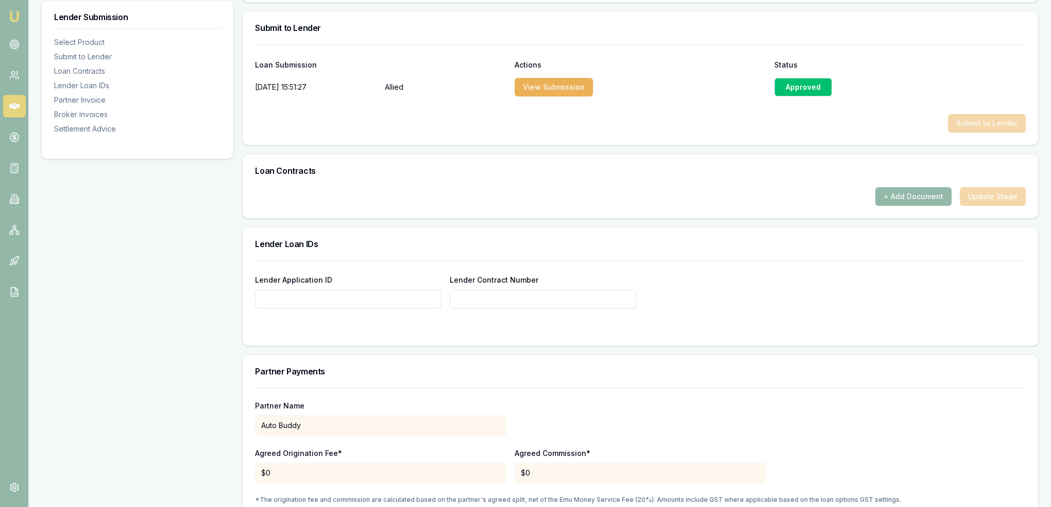
click at [815, 90] on div "Approved" at bounding box center [804, 87] width 58 height 19
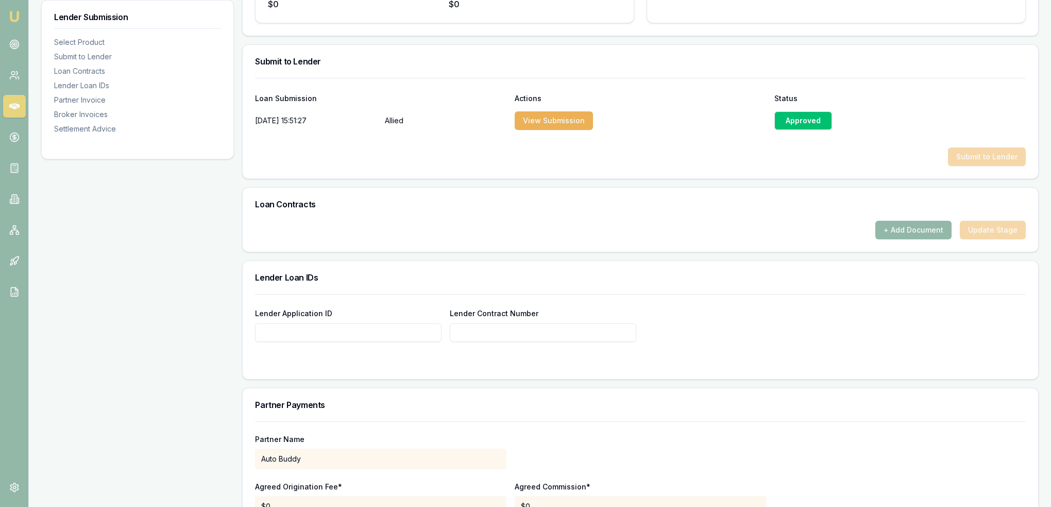
scroll to position [464, 0]
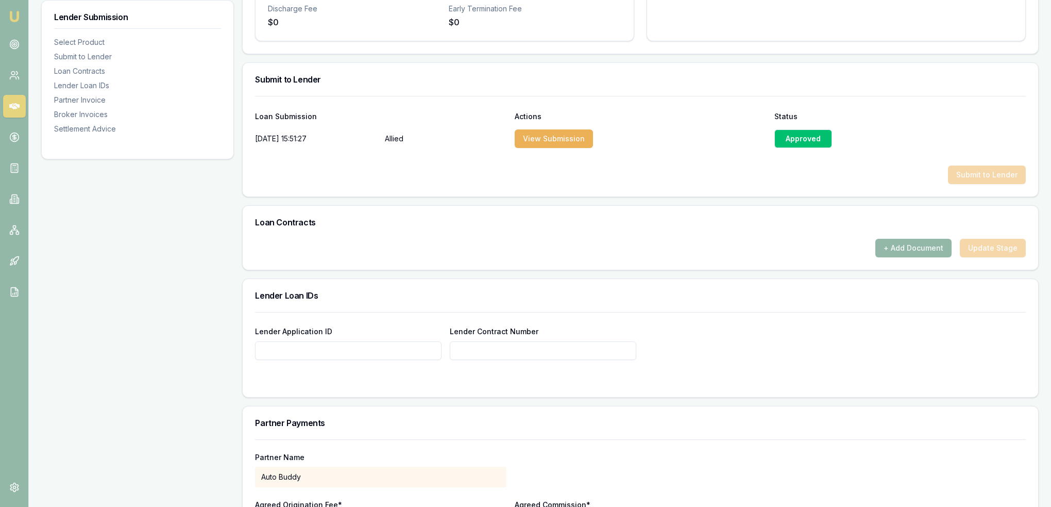
click at [285, 346] on input "Lender Application ID" at bounding box center [348, 350] width 187 height 19
type input "575542"
click at [481, 342] on input "Lender Contract Number" at bounding box center [543, 350] width 187 height 19
type input "575542"
click at [701, 356] on div "Lender Application ID 575542 Lender Contract Number 575542" at bounding box center [640, 342] width 771 height 35
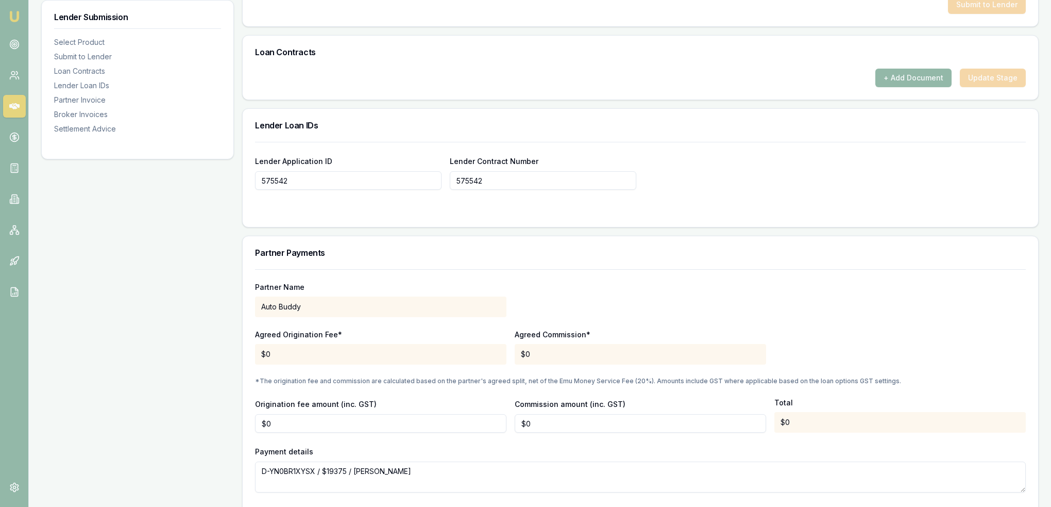
scroll to position [619, 0]
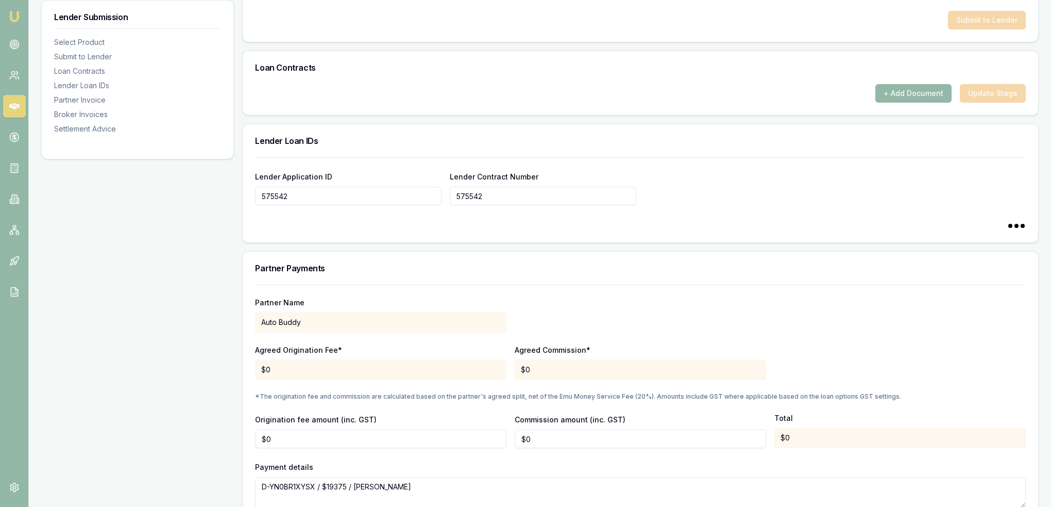
type input "575542"
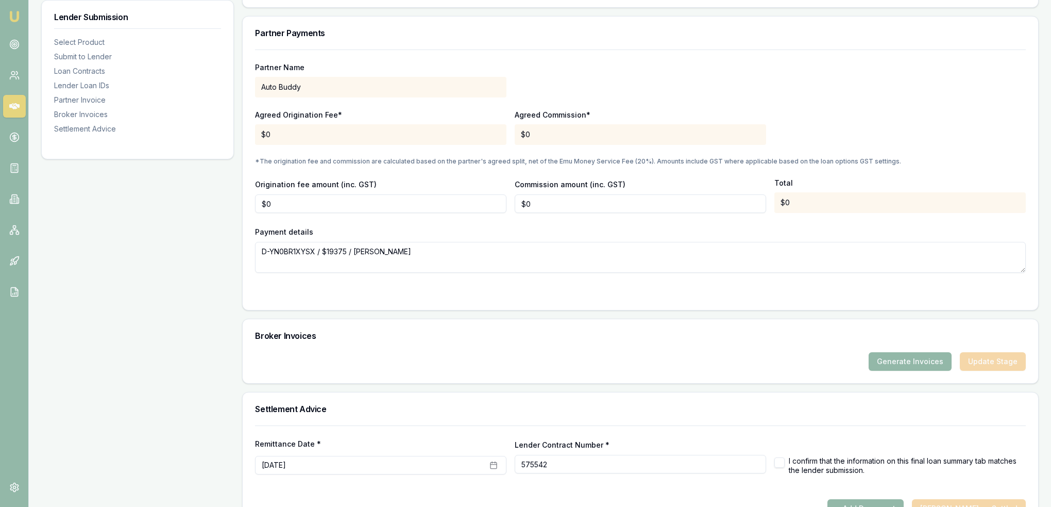
scroll to position [883, 0]
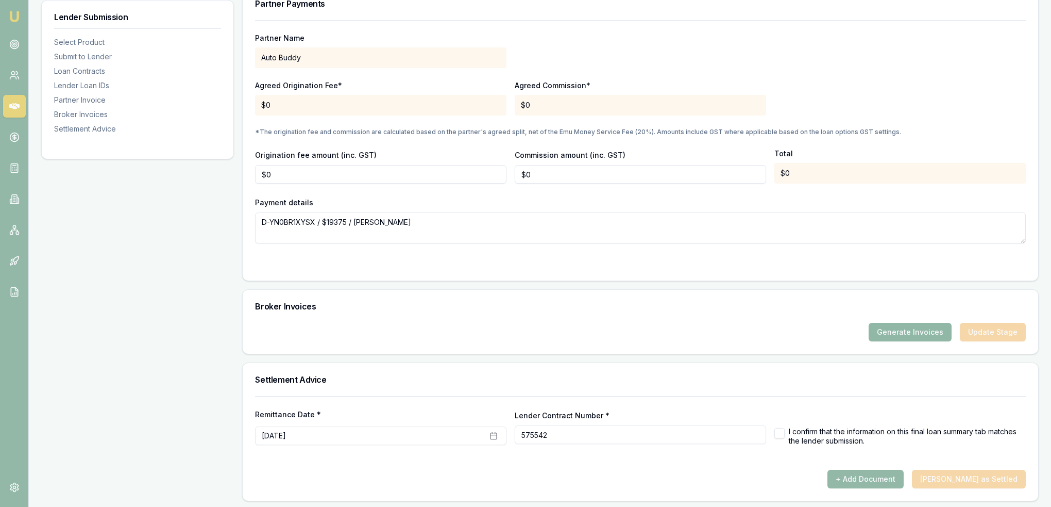
click at [905, 329] on button "Generate Invoices" at bounding box center [910, 332] width 83 height 19
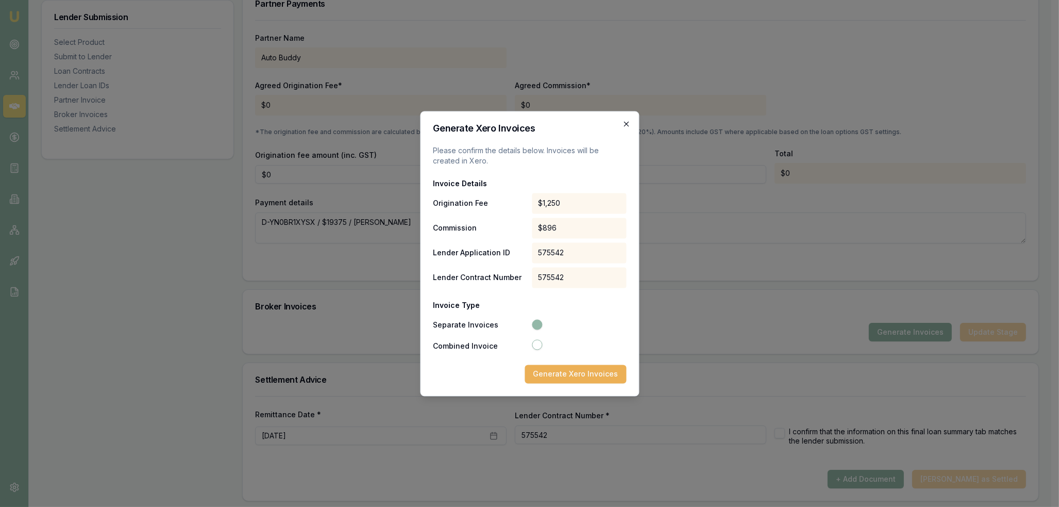
click at [629, 123] on icon "button" at bounding box center [626, 124] width 8 height 8
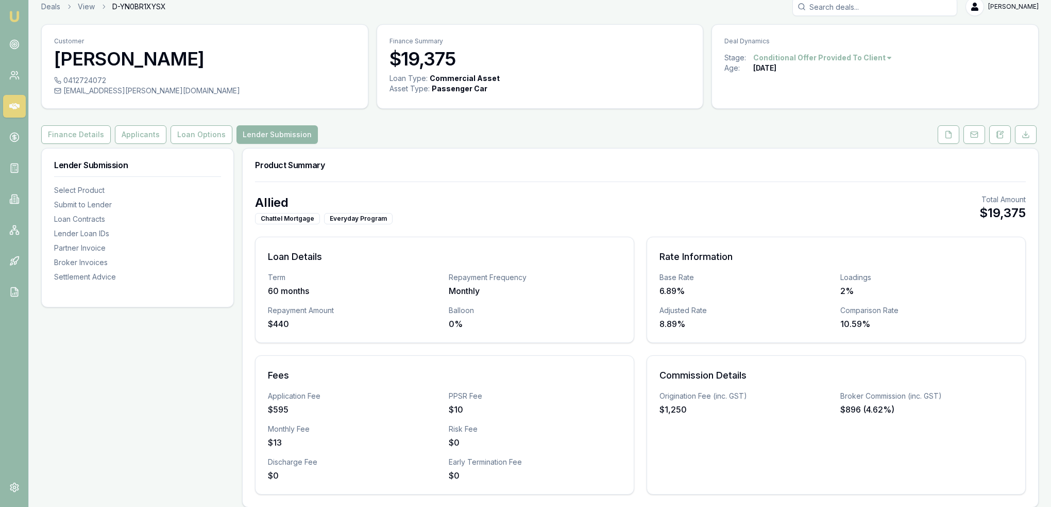
scroll to position [0, 0]
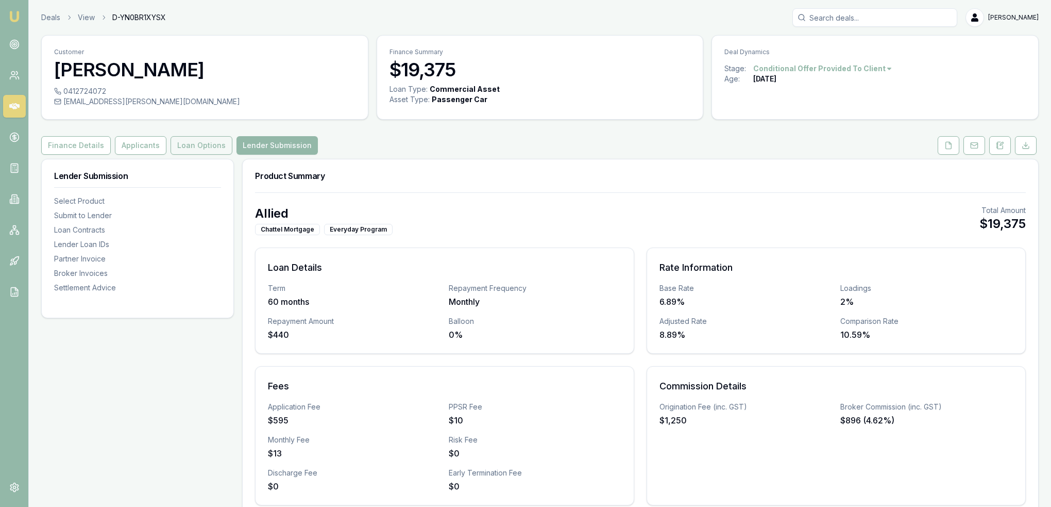
click at [203, 145] on button "Loan Options" at bounding box center [202, 145] width 62 height 19
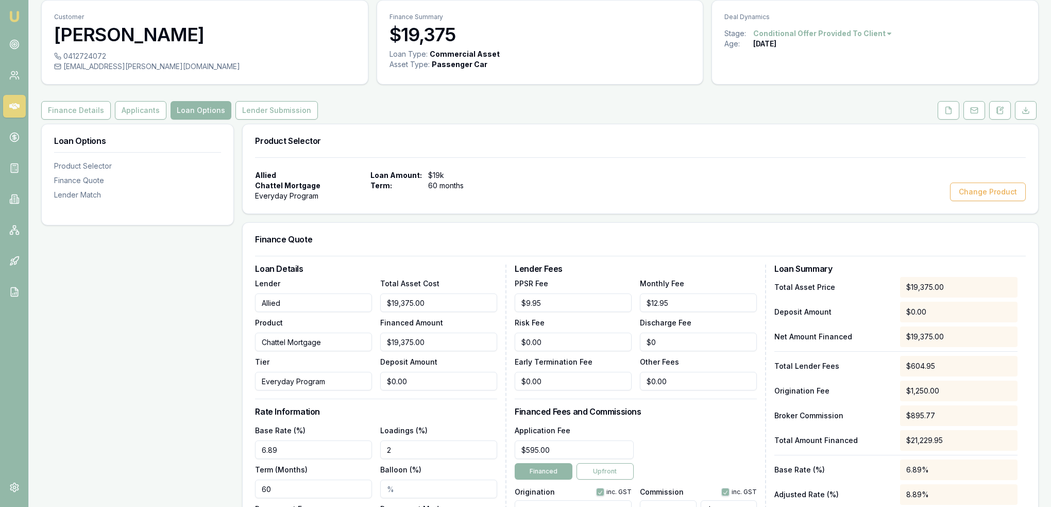
scroll to position [155, 0]
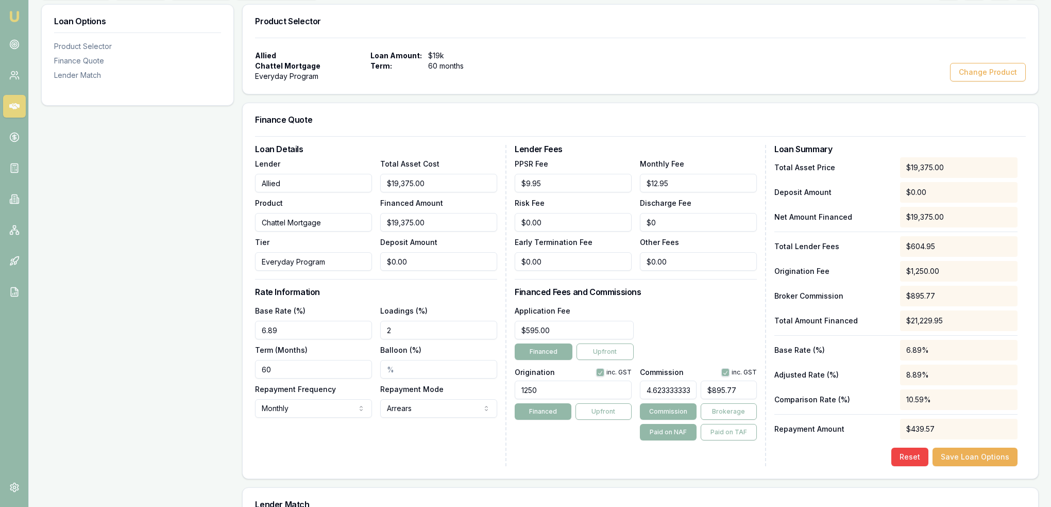
drag, startPoint x: 290, startPoint y: 324, endPoint x: 254, endPoint y: 329, distance: 37.0
click at [254, 329] on div "Loan Details Lender Allied Product Chattel Mortgage Tier Everyday Program Total…" at bounding box center [641, 307] width 796 height 342
type input "14.14%"
drag, startPoint x: 396, startPoint y: 332, endPoint x: 378, endPoint y: 330, distance: 18.7
click at [378, 330] on div "Base Rate (%) 14.14% Loadings (%) 2 Term (Months) 60 Balloon (%) Repayment Freq…" at bounding box center [376, 360] width 242 height 113
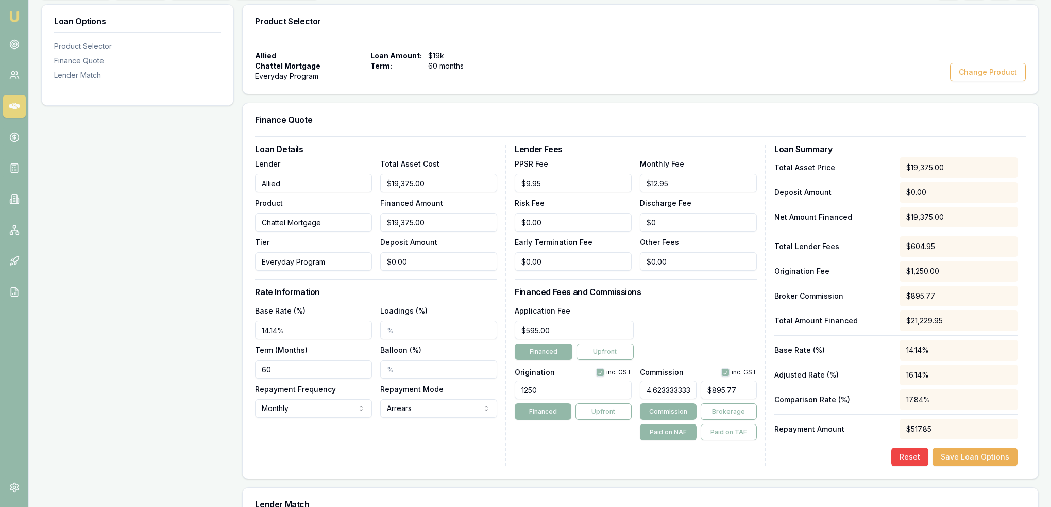
click at [419, 303] on div "Loan Details Lender Allied Product Chattel Mortgage Tier Everyday Program Total…" at bounding box center [381, 305] width 252 height 321
drag, startPoint x: 439, startPoint y: 186, endPoint x: 362, endPoint y: 185, distance: 76.8
click at [362, 185] on div "Lender Allied Product Chattel Mortgage Tier Everyday Program Total Asset Cost 1…" at bounding box center [376, 213] width 242 height 113
type input "2"
type input "$2.00"
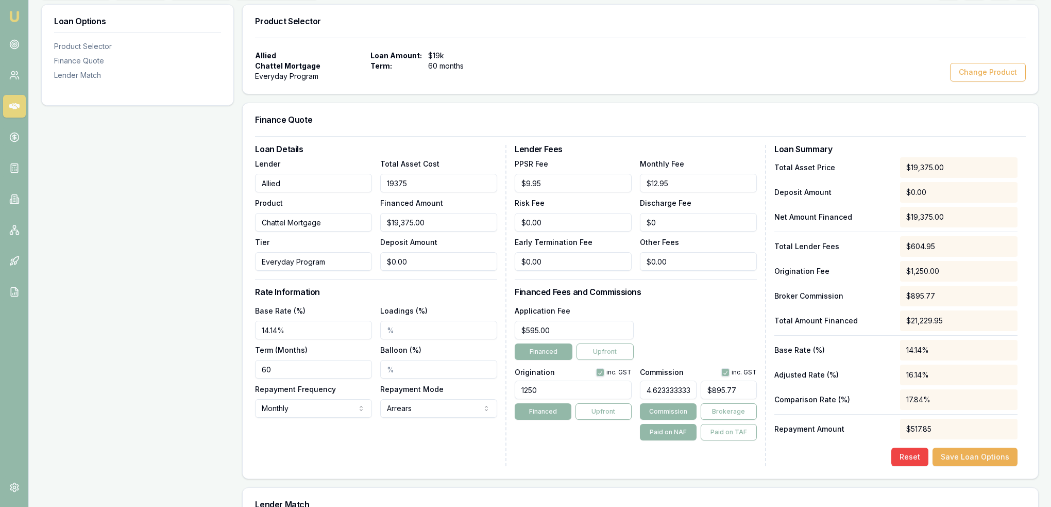
type input "$0.09"
type input "20"
type input "$20.00"
type input "$0.92"
type input "203"
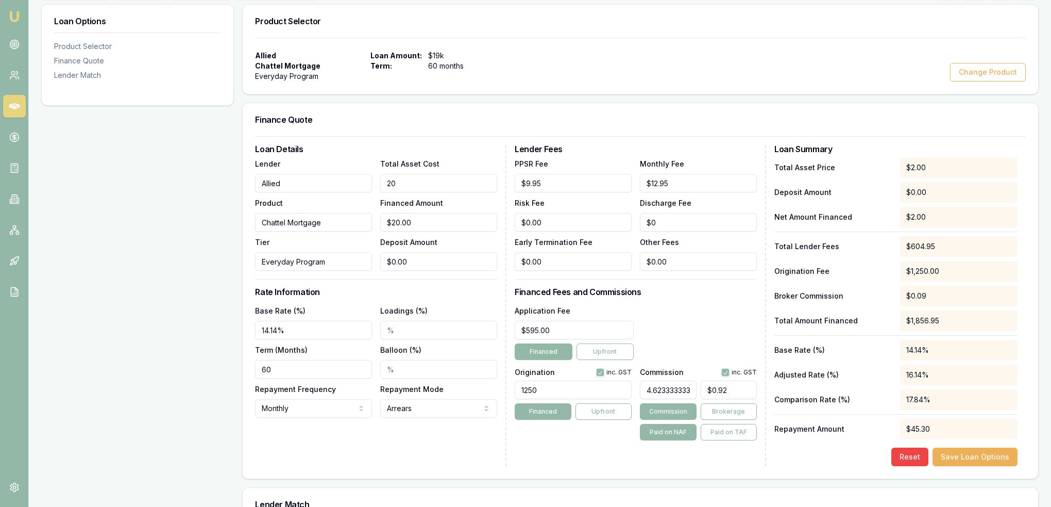
type input "$203.00"
type input "$9.39"
type input "2037"
type input "$2,037.00"
type input "$94.18"
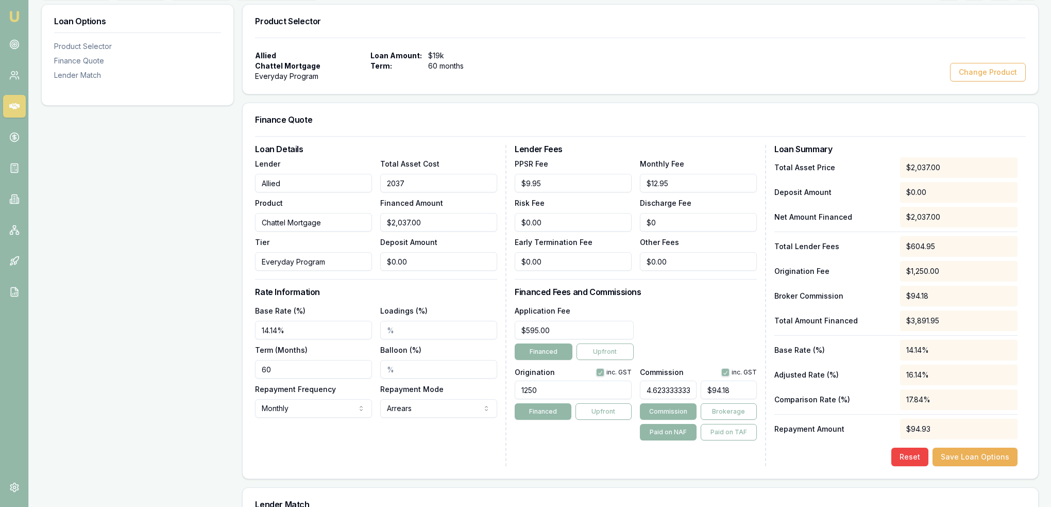
type input "20375"
type input "$20,375.00"
type input "$942.00"
type input "$20,375.00"
type input "0"
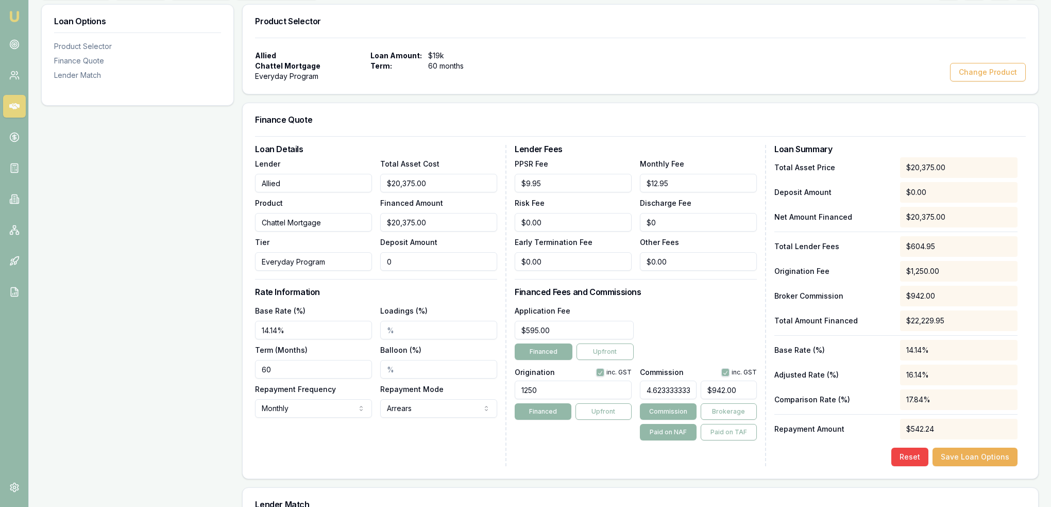
drag, startPoint x: 425, startPoint y: 260, endPoint x: 350, endPoint y: 260, distance: 74.2
click at [350, 260] on div "Lender Allied Product Chattel Mortgage Tier Everyday Program Total Asset Cost $…" at bounding box center [376, 213] width 242 height 113
type input "$20,374.00"
type input "1"
type input "$941.96"
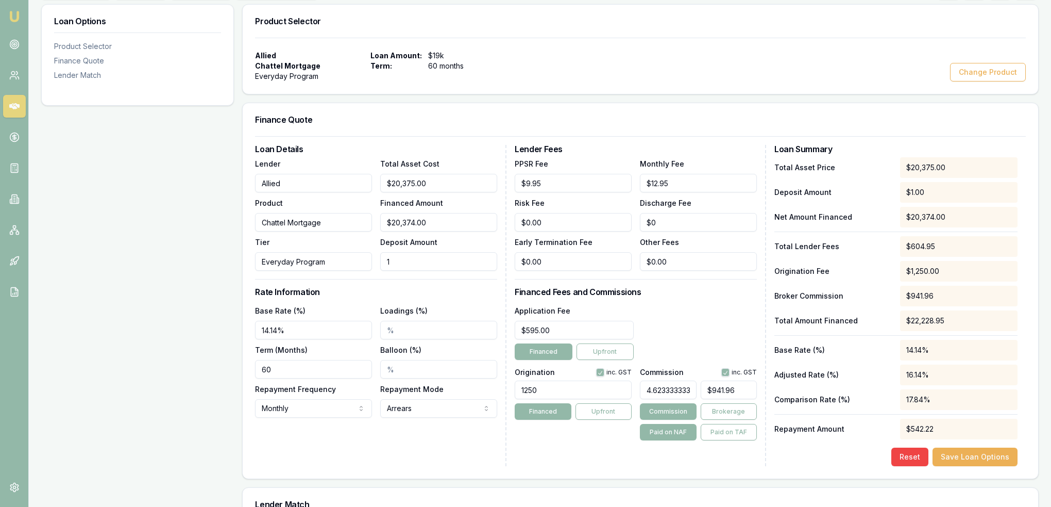
type input "$20,365.00"
type input "10"
type input "$941.54"
type input "$20,275.00"
type input "100"
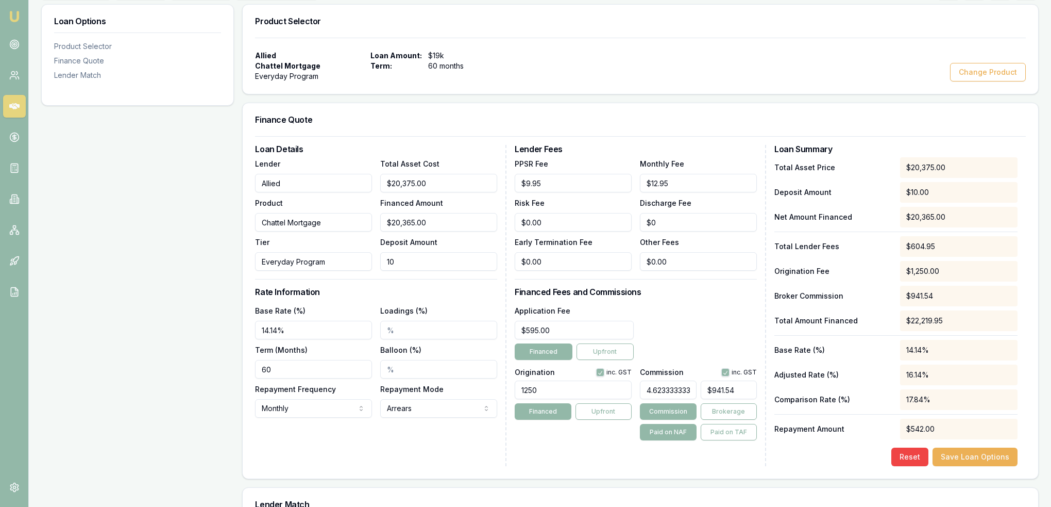
type input "$937.38"
type input "$19,375.00"
type input "1000"
type input "$895.77"
type input "$1,000.00"
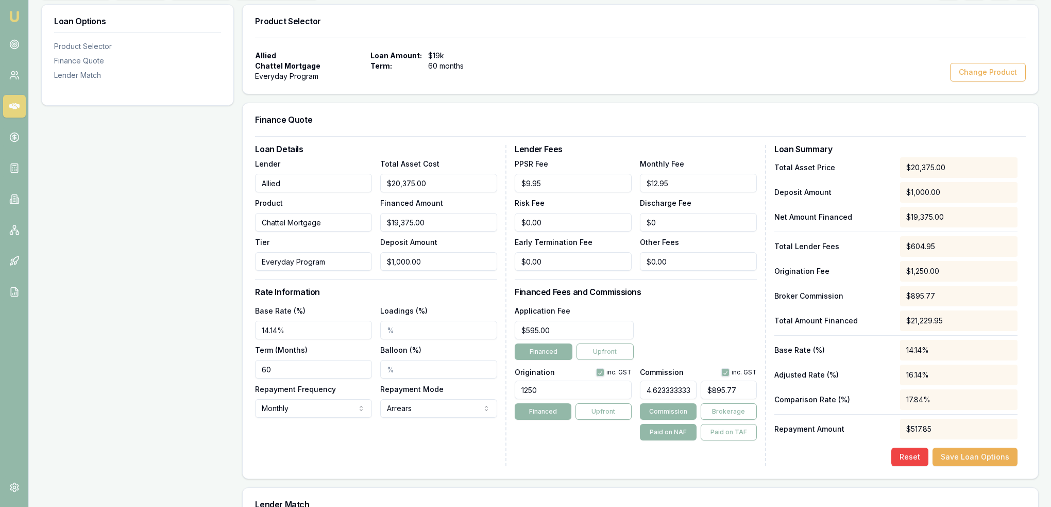
click at [414, 286] on div "Loan Details Lender Allied Product Chattel Mortgage Tier Everyday Program Total…" at bounding box center [381, 305] width 252 height 321
type input "895"
drag, startPoint x: 744, startPoint y: 391, endPoint x: 706, endPoint y: 393, distance: 37.7
click at [706, 393] on input "895" at bounding box center [729, 389] width 56 height 19
type input "0.0108843537414966"
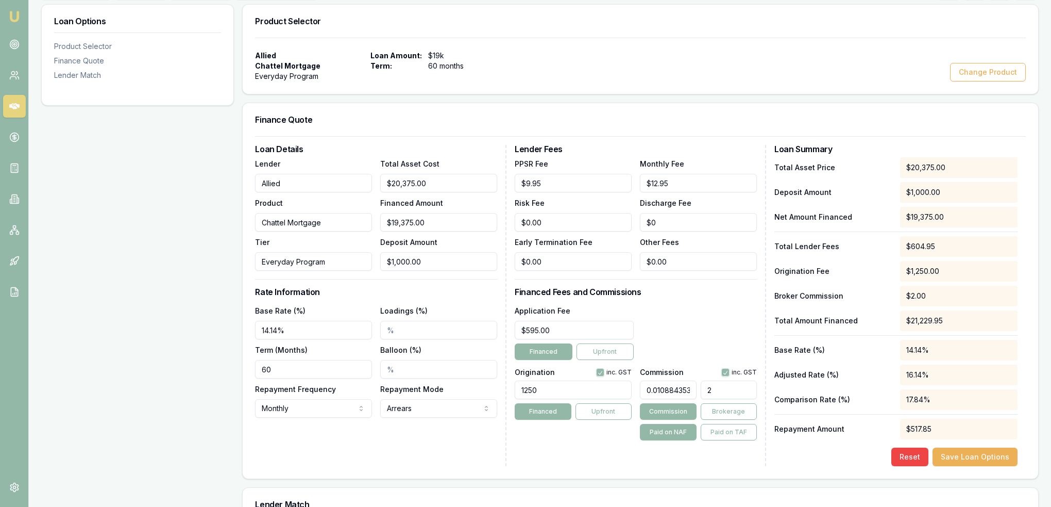
type input "22"
type input "1.202721088435374"
type input "221"
type input "0.11972789115646258"
type input "22"
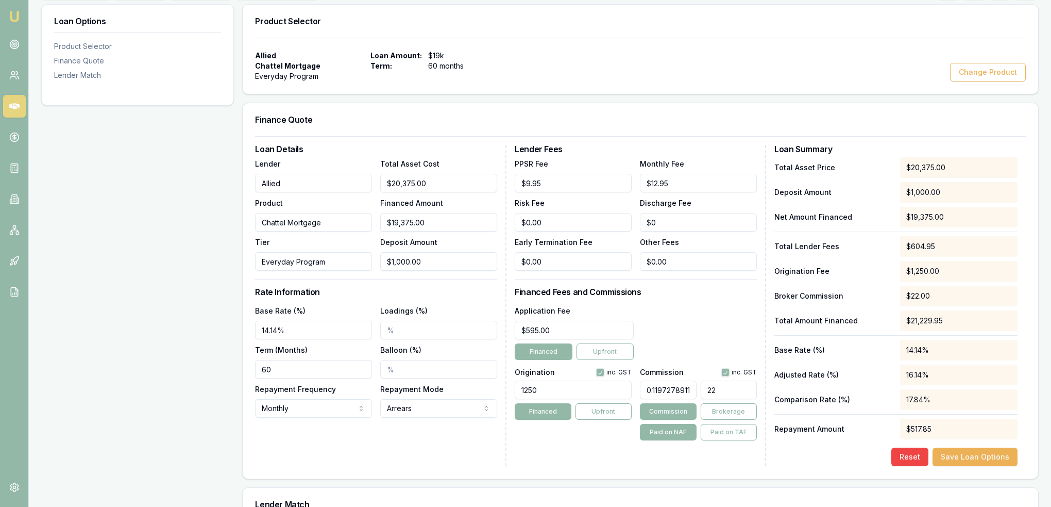
type input "0.0108843537414966"
type input "2"
type input "0.1142857142857143"
type input "21"
type input "1.1482993197278912"
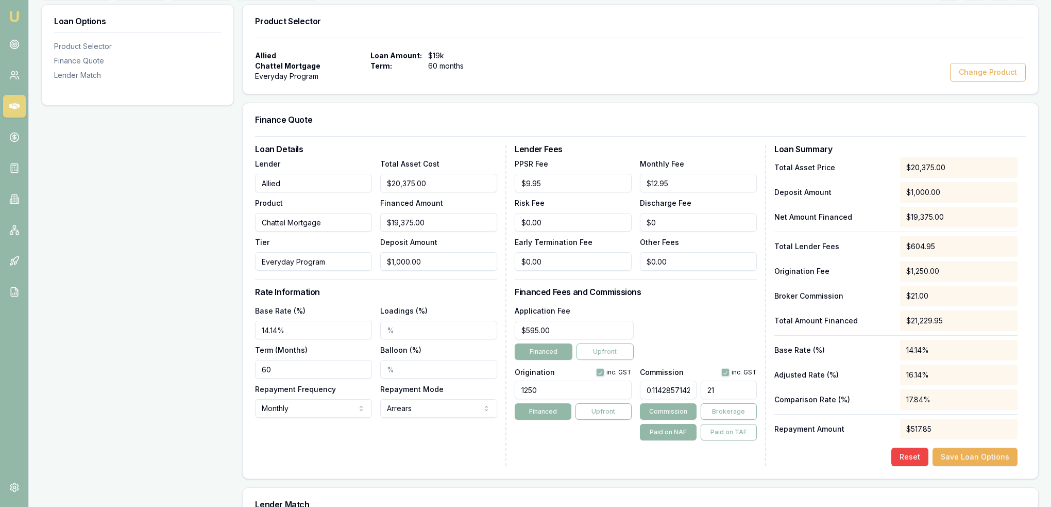
type input "211"
type input "11.531972789115647"
click at [711, 330] on div "Application Fee $595.00 Financed Upfront" at bounding box center [636, 332] width 242 height 56
drag, startPoint x: 754, startPoint y: 390, endPoint x: 707, endPoint y: 382, distance: 47.5
click at [707, 382] on input "2234" at bounding box center [729, 389] width 56 height 19
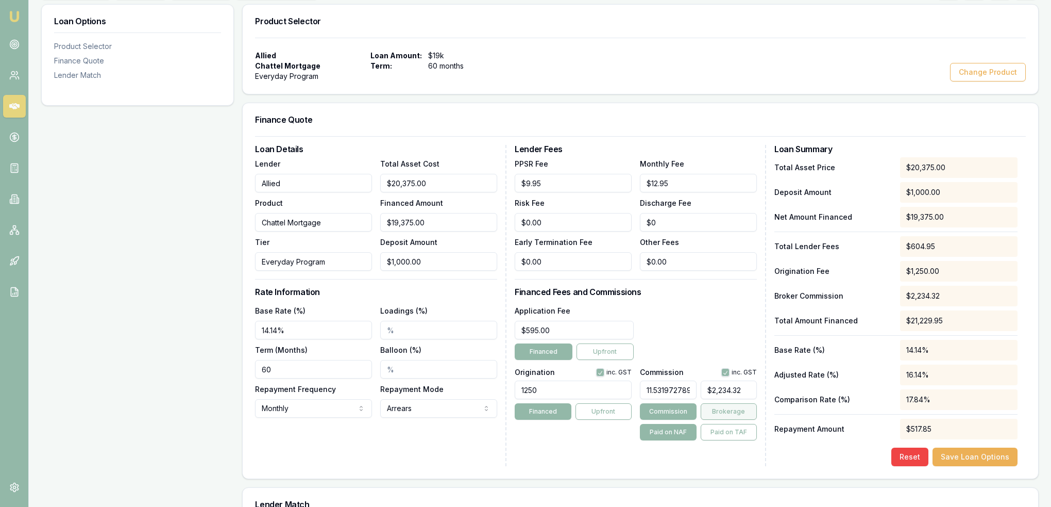
click at [717, 413] on button "Brokerage" at bounding box center [729, 411] width 56 height 16
type input "2234"
drag, startPoint x: 745, startPoint y: 386, endPoint x: 709, endPoint y: 392, distance: 36.2
click at [709, 392] on input "2234" at bounding box center [729, 389] width 56 height 19
type input "0.0108843537414966"
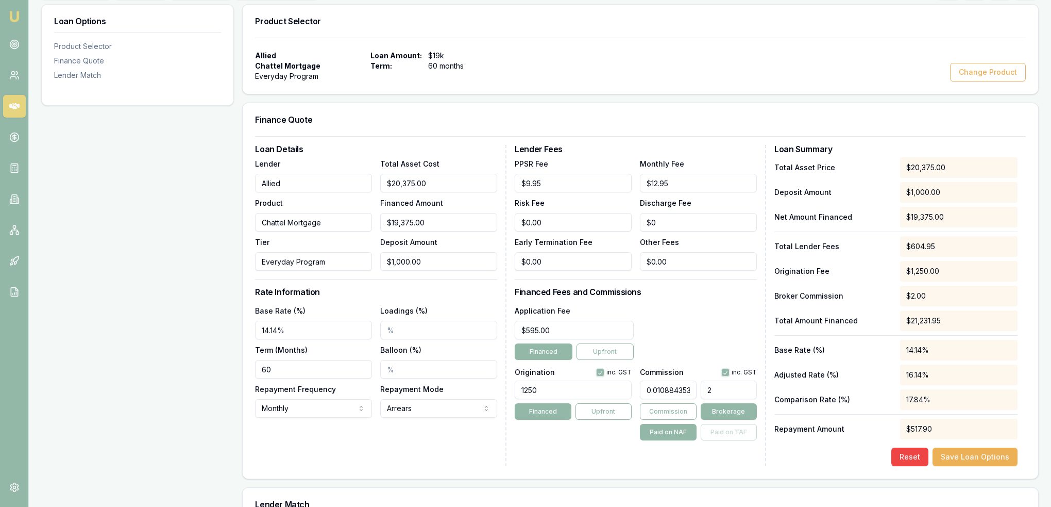
type input "21"
type input "1.1482993197278912"
type input "2119"
type input "11.531972789115647"
click at [716, 327] on div "Application Fee $595.00 Financed Upfront" at bounding box center [636, 332] width 242 height 56
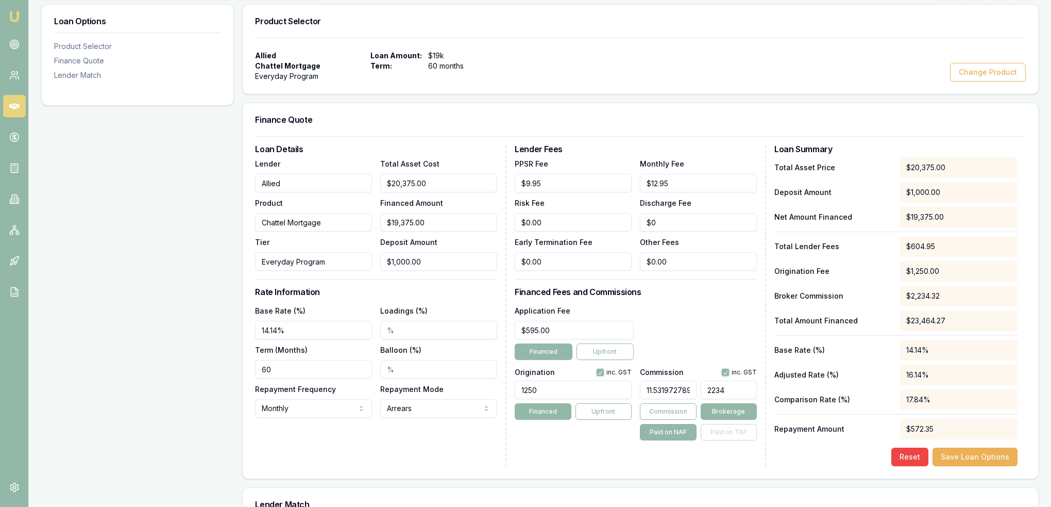
drag, startPoint x: 750, startPoint y: 389, endPoint x: 704, endPoint y: 394, distance: 47.1
click at [704, 394] on input "2234" at bounding box center [729, 389] width 56 height 19
type input "$2,234.32"
drag, startPoint x: 726, startPoint y: 371, endPoint x: 709, endPoint y: 406, distance: 38.7
click at [726, 371] on button "button" at bounding box center [726, 372] width 8 height 8
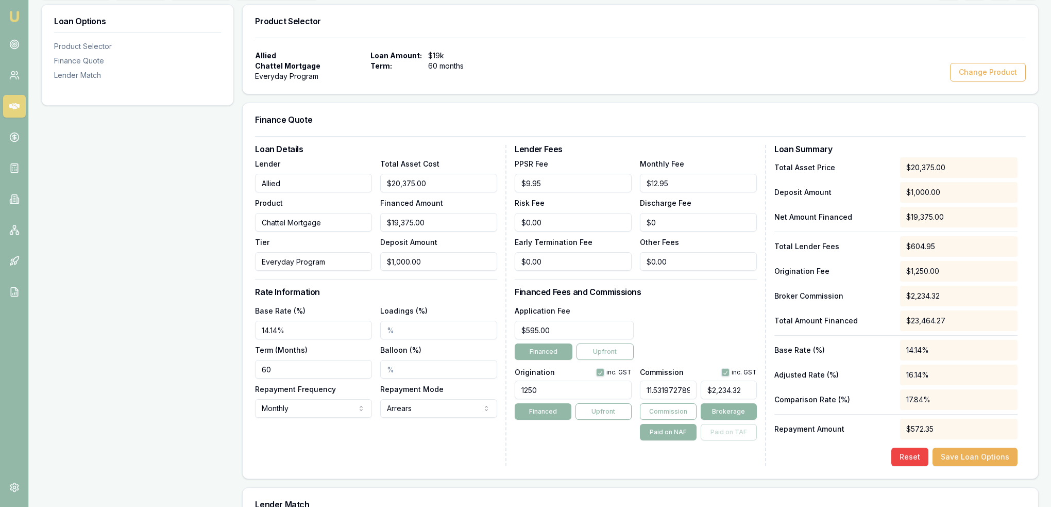
checkbox input "false"
type input "2234"
drag, startPoint x: 746, startPoint y: 390, endPoint x: 692, endPoint y: 395, distance: 54.4
click at [692, 395] on div "11.531972789115647 2234" at bounding box center [698, 387] width 117 height 23
type input "0.0108843537414966"
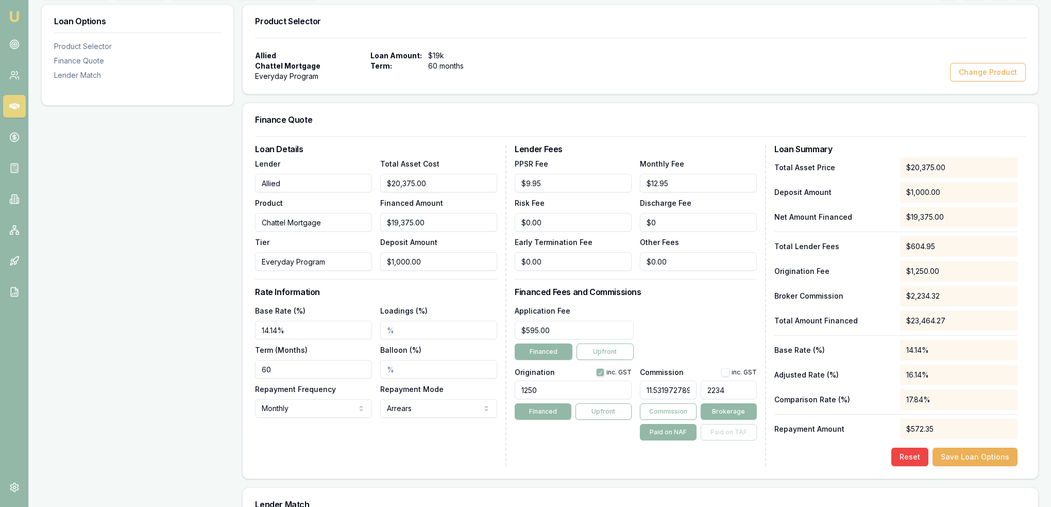
type input "2"
type input "0.1142857142857143"
type input "21"
type input "1.1482993197278912"
type input "211"
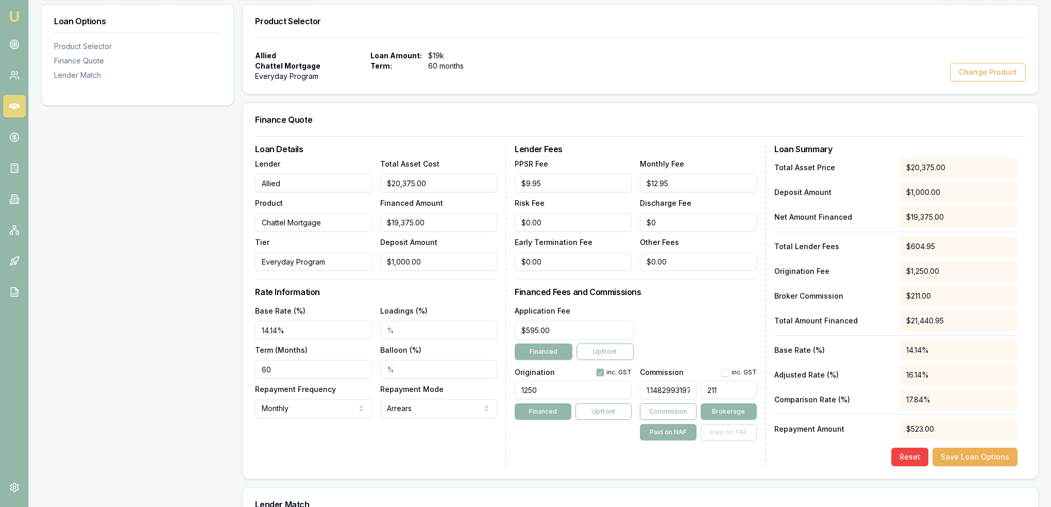
type input "11.531972789115647"
click at [697, 339] on div "Application Fee $595.00 Financed Upfront" at bounding box center [636, 332] width 242 height 56
type input "$2,234.32"
click at [729, 372] on button "button" at bounding box center [726, 372] width 8 height 8
checkbox input "true"
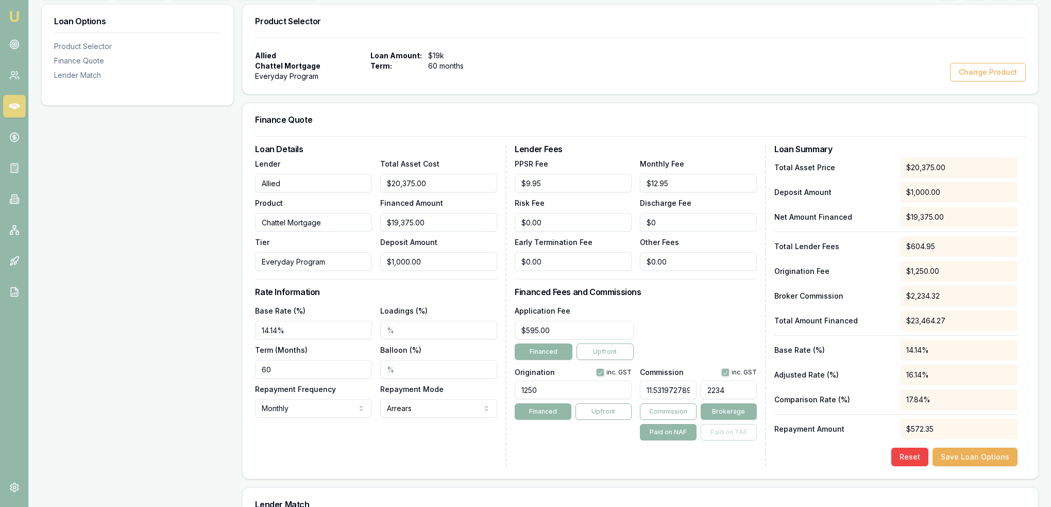
drag, startPoint x: 722, startPoint y: 391, endPoint x: 681, endPoint y: 392, distance: 40.2
click at [681, 392] on div "11.531972789115647 2234" at bounding box center [698, 387] width 117 height 23
type input "$0.00"
click at [687, 395] on input "11.531972789115647" at bounding box center [668, 389] width 56 height 19
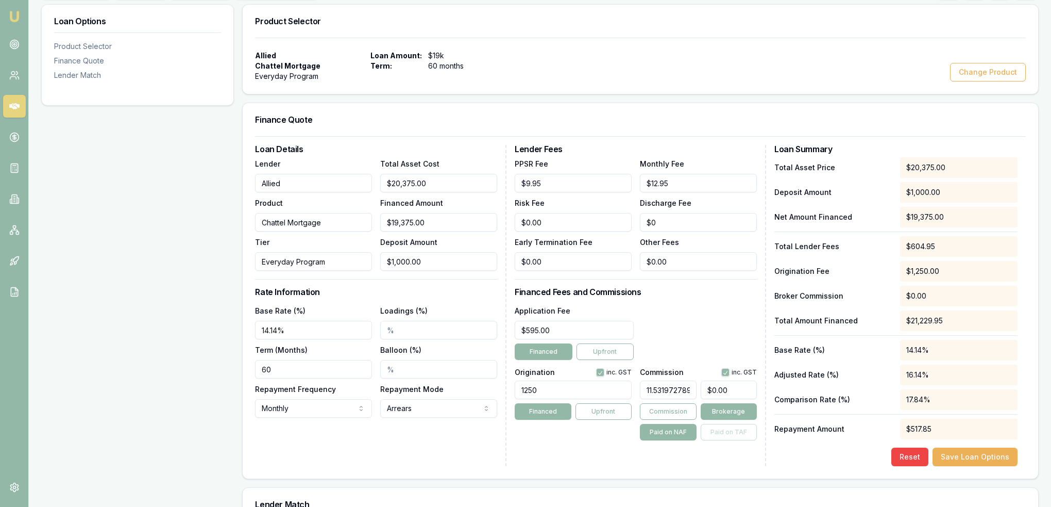
drag, startPoint x: 693, startPoint y: 387, endPoint x: 617, endPoint y: 388, distance: 75.3
click at [617, 388] on div "Origination inc. GST 1250 Financed Upfront Commission inc. GST 11.5319727891156…" at bounding box center [636, 402] width 242 height 76
type input "115647"
type input "$22,406,606.25"
type input "115647.00%"
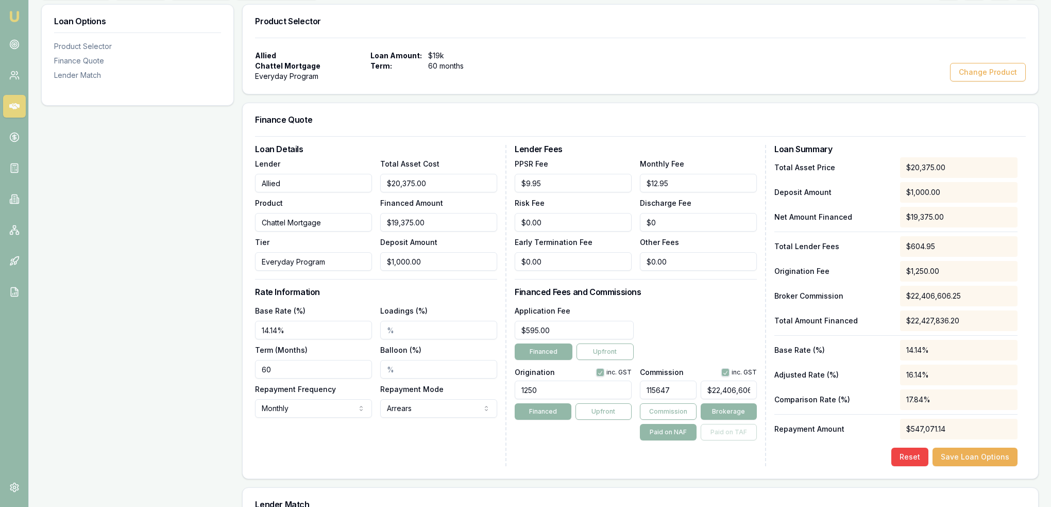
type input "22406606"
drag, startPoint x: 716, startPoint y: 389, endPoint x: 751, endPoint y: 389, distance: 34.5
click at [751, 389] on input "22406606" at bounding box center [729, 389] width 56 height 19
type input "0.11972789115646258"
type input "2"
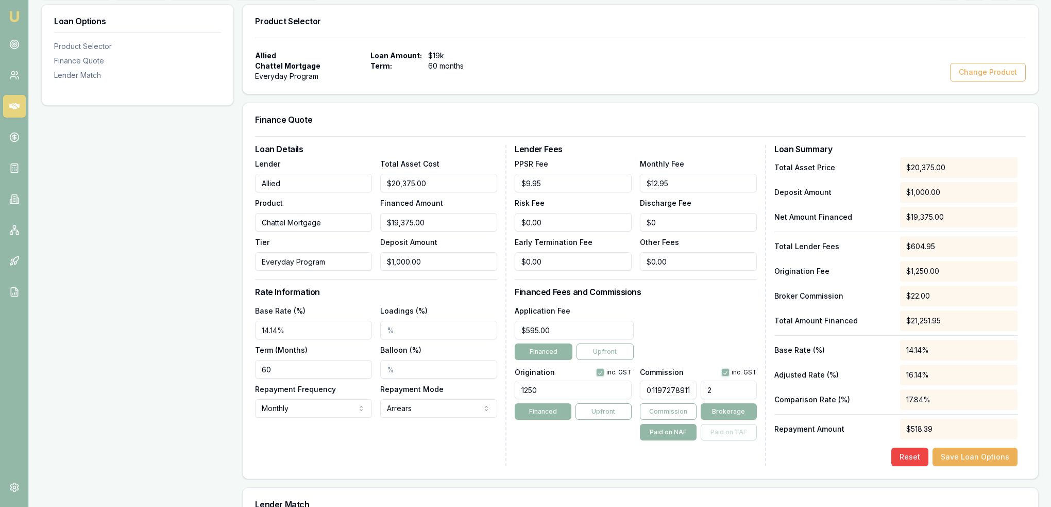
type input "0.0108843537414966"
drag, startPoint x: 709, startPoint y: 388, endPoint x: 697, endPoint y: 389, distance: 12.4
click at [697, 389] on div "0.0108843537414966 $0.00" at bounding box center [698, 387] width 117 height 23
type input "21"
type input "1.1482993197278912"
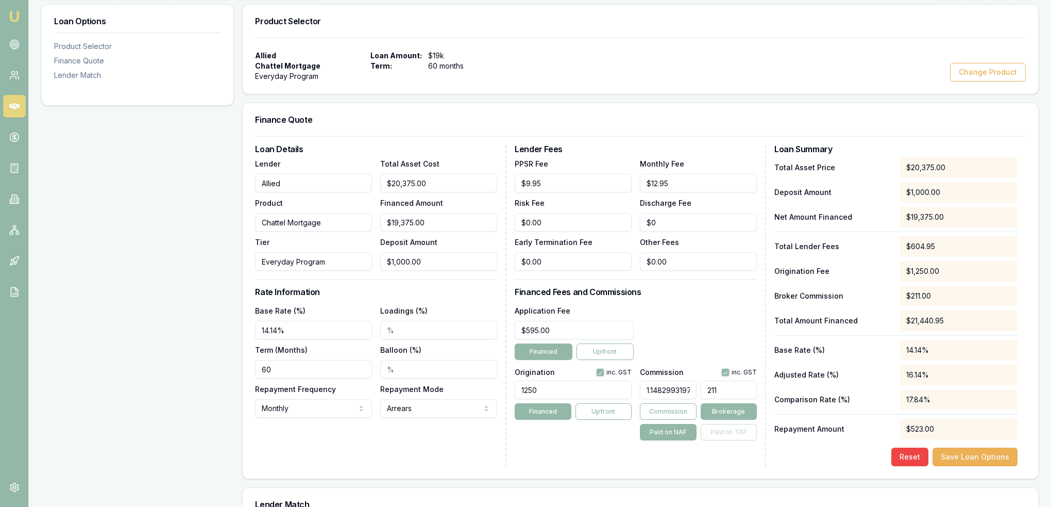
type input "2119"
type input "11.531972789115647"
click at [688, 336] on div "Application Fee $595.00 Financed Upfront" at bounding box center [636, 332] width 242 height 56
click at [657, 406] on button "Commission" at bounding box center [668, 411] width 56 height 16
type input "2234"
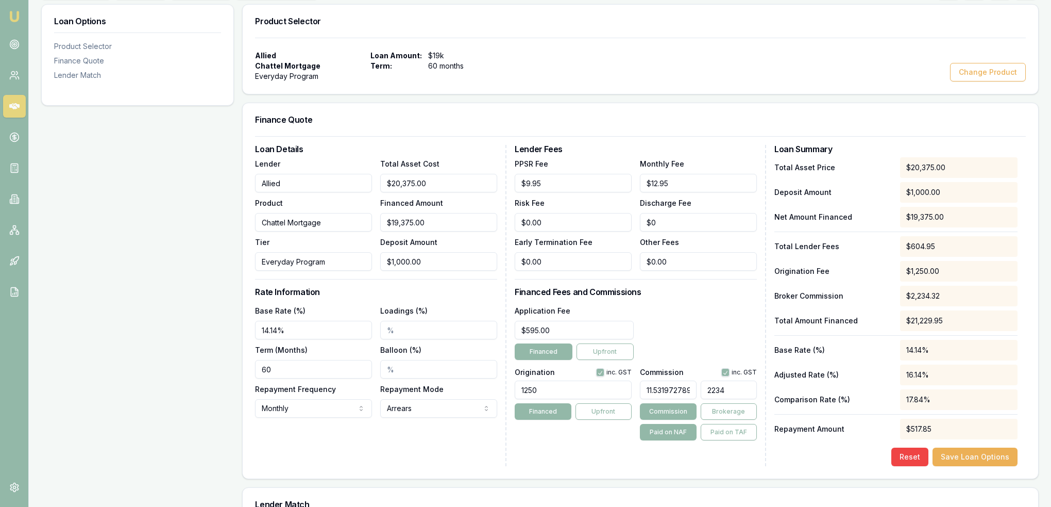
drag, startPoint x: 693, startPoint y: 389, endPoint x: 672, endPoint y: 389, distance: 21.1
click at [672, 389] on div "11.531972789115647 2234" at bounding box center [698, 387] width 117 height 23
type input "0.0108843537414966"
type input "2"
type input "0.1142857142857143"
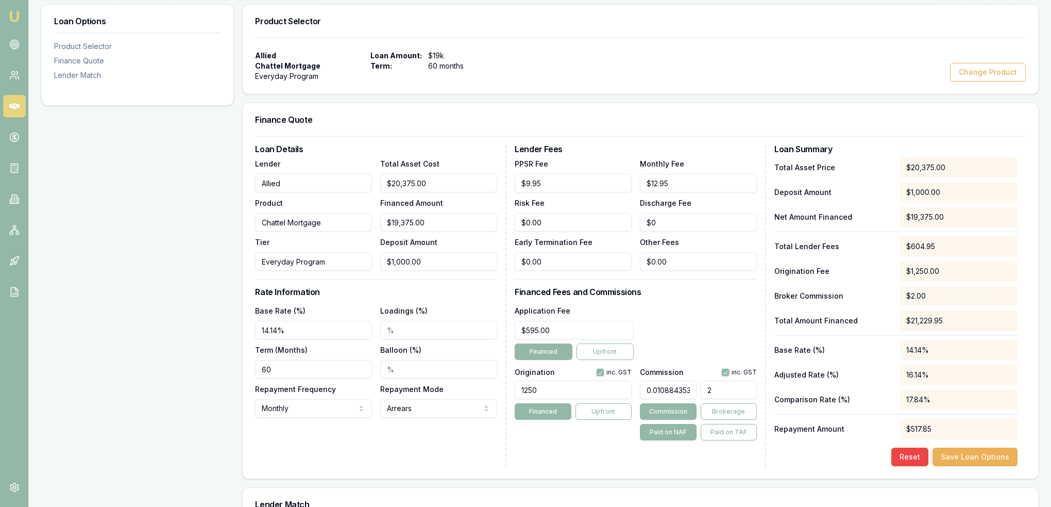
type input "21"
type input "1.1482993197278912"
type input "211"
type input "11.531972789115647"
click at [707, 348] on div "Application Fee $595.00 Financed Upfront" at bounding box center [636, 332] width 242 height 56
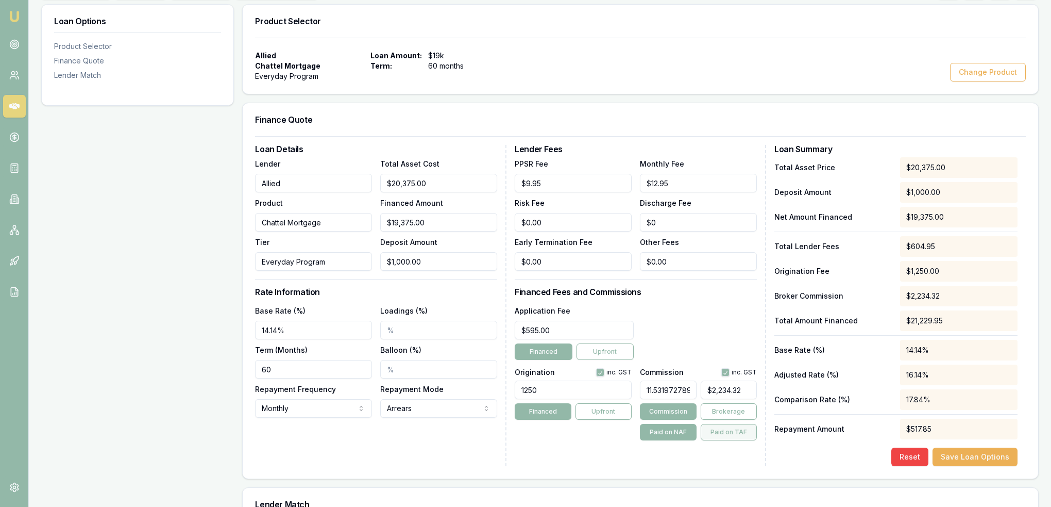
click at [743, 432] on button "Paid on TAF" at bounding box center [729, 432] width 56 height 16
click at [668, 432] on button "Paid on NAF" at bounding box center [668, 432] width 56 height 16
type input "$2,234.32"
click at [726, 373] on button "button" at bounding box center [726, 372] width 8 height 8
checkbox input "false"
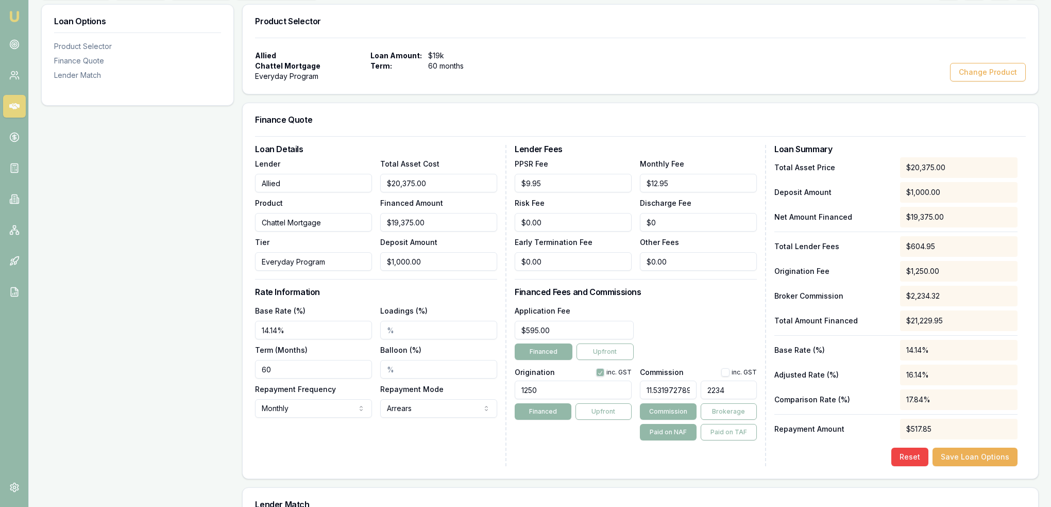
drag, startPoint x: 745, startPoint y: 390, endPoint x: 705, endPoint y: 390, distance: 40.2
click at [705, 390] on input "2234" at bounding box center [729, 389] width 56 height 19
type input "$2,234.32"
click at [705, 445] on div "Lender Fees PPSR Fee $9.95 Monthly Fee $12.95 Risk Fee $0.00 Discharge Fee $0 E…" at bounding box center [641, 305] width 252 height 321
click at [973, 455] on button "Save Loan Options" at bounding box center [975, 456] width 85 height 19
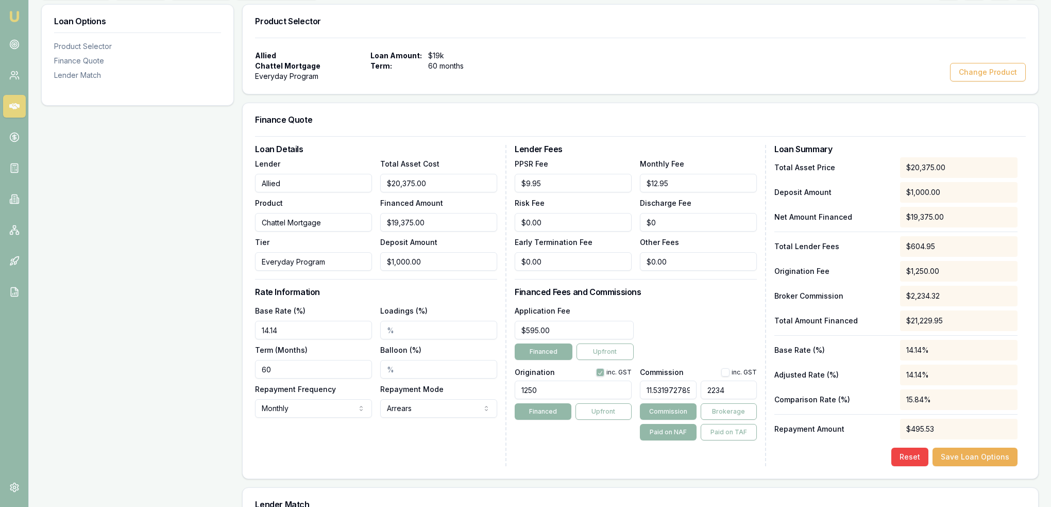
drag, startPoint x: 748, startPoint y: 387, endPoint x: 715, endPoint y: 385, distance: 32.5
click at [709, 391] on input "2234" at bounding box center [729, 389] width 56 height 19
type input "2"
type input "0.0108843537414966"
type input "21"
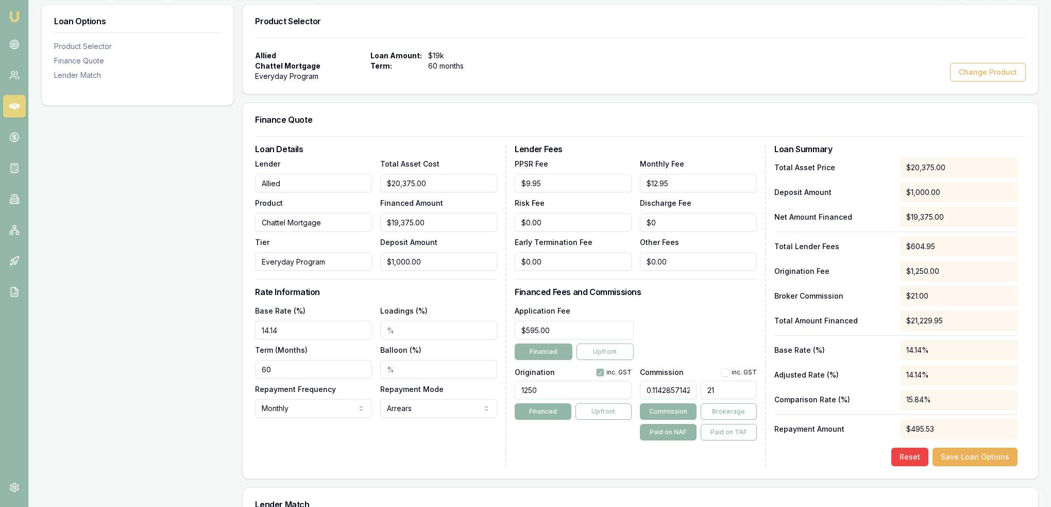
type input "1.1482993197278912"
type input "211"
type input "11.531972789115647"
click at [749, 333] on div "Application Fee $595.00 Financed Upfront" at bounding box center [636, 332] width 242 height 56
type input "$2,234.32"
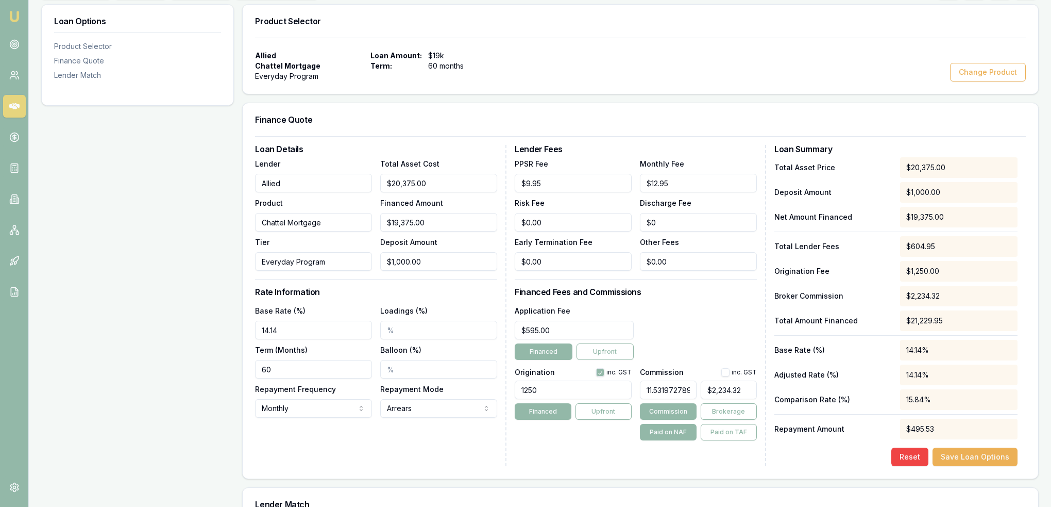
click at [723, 371] on button "button" at bounding box center [726, 372] width 8 height 8
checkbox input "true"
click at [975, 457] on button "Save Loan Options" at bounding box center [975, 456] width 85 height 19
click at [407, 330] on input "Loadings (%)" at bounding box center [438, 330] width 117 height 19
click at [435, 304] on div "Loadings (%) 0.02%" at bounding box center [438, 321] width 117 height 35
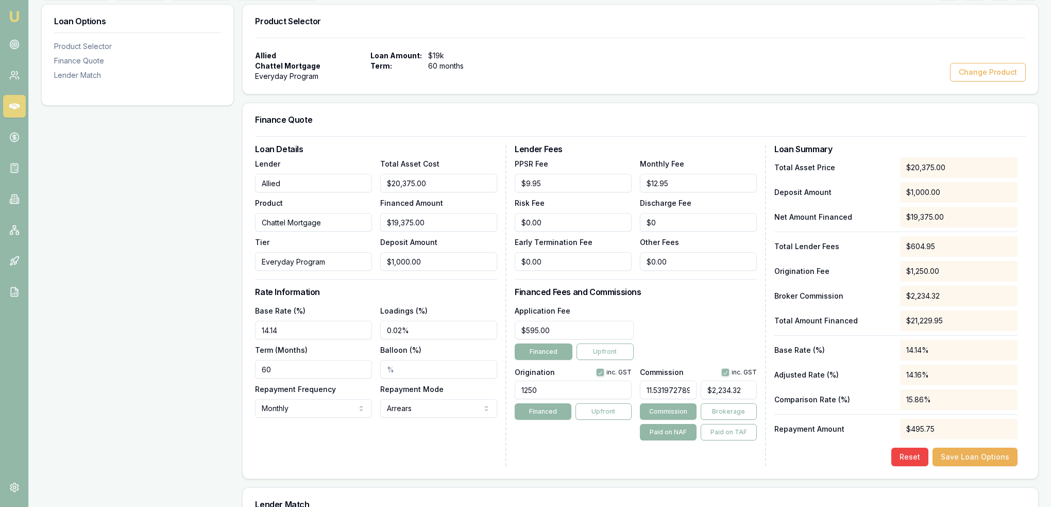
drag, startPoint x: 431, startPoint y: 335, endPoint x: 381, endPoint y: 335, distance: 50.0
click at [381, 335] on input "0.02%" at bounding box center [438, 330] width 117 height 19
click at [435, 295] on h3 "Rate Information" at bounding box center [376, 292] width 242 height 8
drag, startPoint x: 378, startPoint y: 327, endPoint x: 354, endPoint y: 329, distance: 23.8
click at [354, 329] on div "Base Rate (%) 14.14 Loadings (%) 4.00% Term (Months) 60 Balloon (%) Repayment F…" at bounding box center [376, 360] width 242 height 113
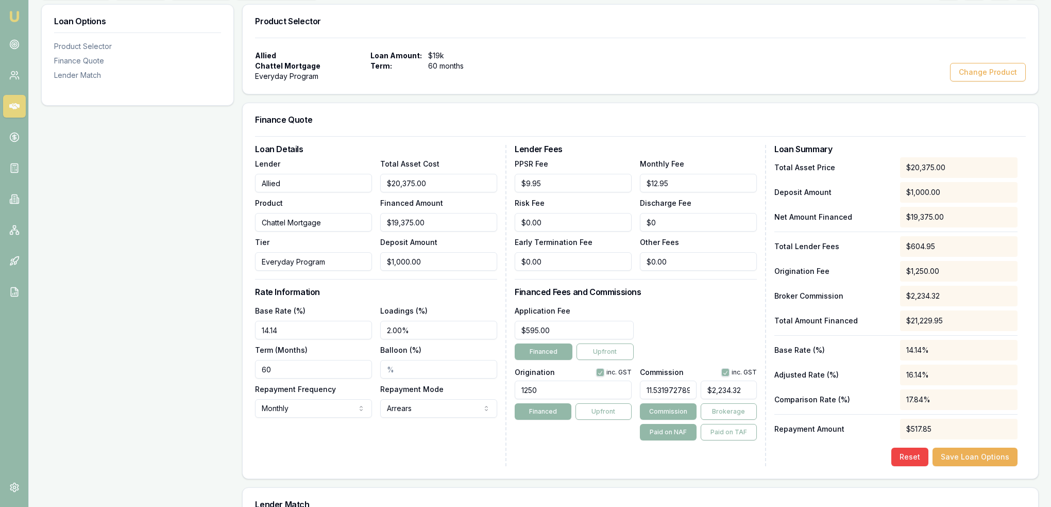
click at [354, 294] on h3 "Rate Information" at bounding box center [376, 292] width 242 height 8
drag, startPoint x: 387, startPoint y: 331, endPoint x: 377, endPoint y: 331, distance: 9.8
click at [377, 331] on div "Base Rate (%) 14.14 Loadings (%) 2.00% Term (Months) 60 Balloon (%) Repayment F…" at bounding box center [376, 360] width 242 height 113
type input "1.00%"
click at [414, 435] on div "Loan Details Lender Allied Product Chattel Mortgage Tier Everyday Program Total…" at bounding box center [381, 305] width 252 height 321
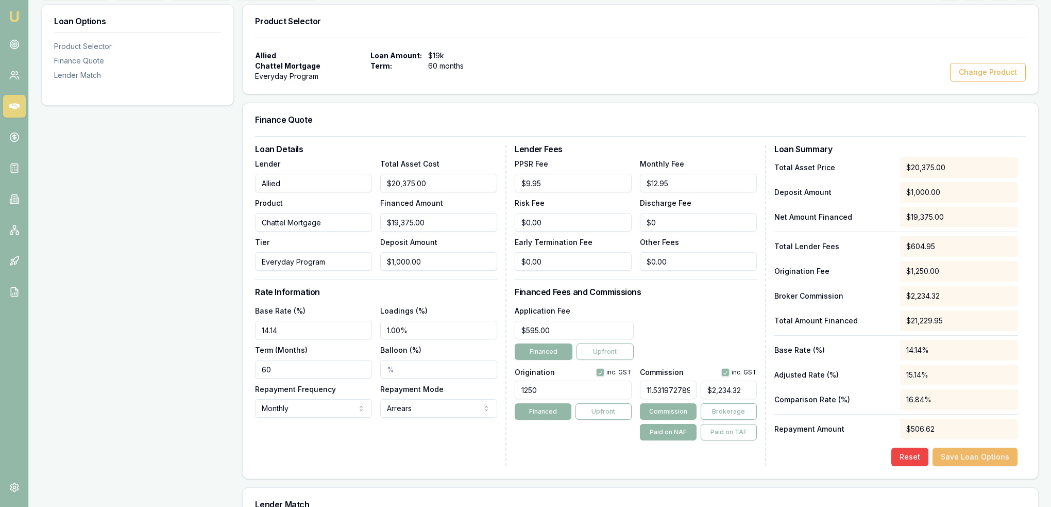
click at [961, 459] on button "Save Loan Options" at bounding box center [975, 456] width 85 height 19
click at [426, 327] on input "1" at bounding box center [438, 330] width 117 height 19
type input "2.00%"
click at [429, 459] on div "Loan Details Lender Allied Product Chattel Mortgage Tier Everyday Program Total…" at bounding box center [381, 305] width 252 height 321
drag, startPoint x: 421, startPoint y: 329, endPoint x: 350, endPoint y: 329, distance: 70.1
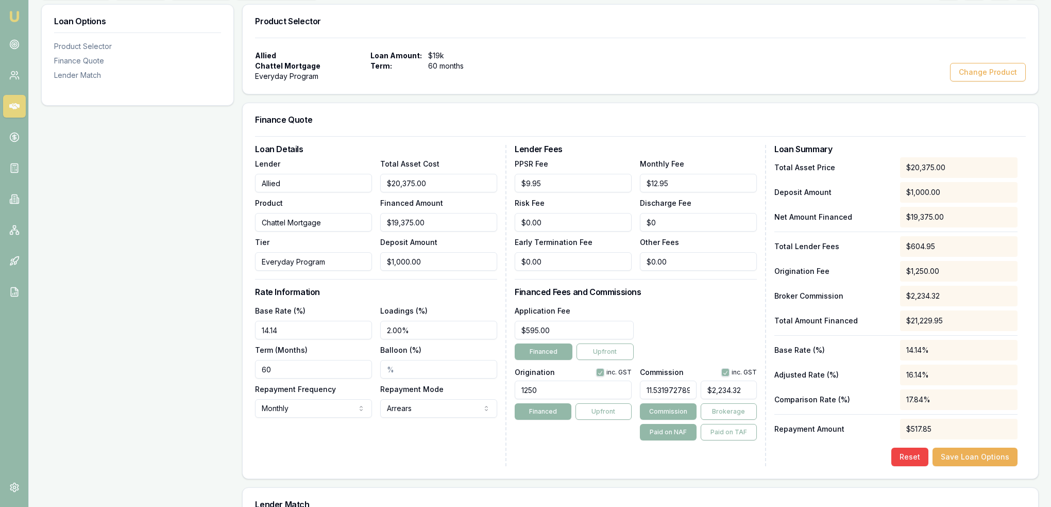
click at [350, 329] on div "Base Rate (%) 14.14 Loadings (%) 2.00% Term (Months) 60 Balloon (%) Repayment F…" at bounding box center [376, 360] width 242 height 113
click at [431, 444] on div "Loan Details Lender Allied Product Chattel Mortgage Tier Everyday Program Total…" at bounding box center [381, 305] width 252 height 321
drag, startPoint x: 742, startPoint y: 389, endPoint x: 706, endPoint y: 389, distance: 36.1
click at [706, 389] on input "2234" at bounding box center [729, 389] width 56 height 19
type input "$2,234.32"
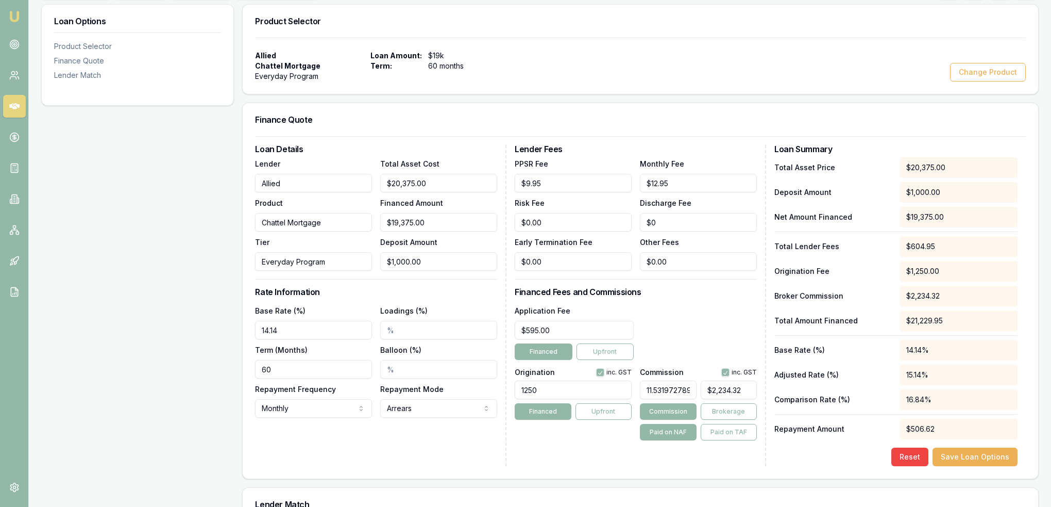
scroll to position [0, 21]
drag, startPoint x: 648, startPoint y: 389, endPoint x: 699, endPoint y: 384, distance: 51.3
click at [699, 384] on div "11.53197278911565 $2,234.32" at bounding box center [698, 387] width 117 height 23
type input "$0.00"
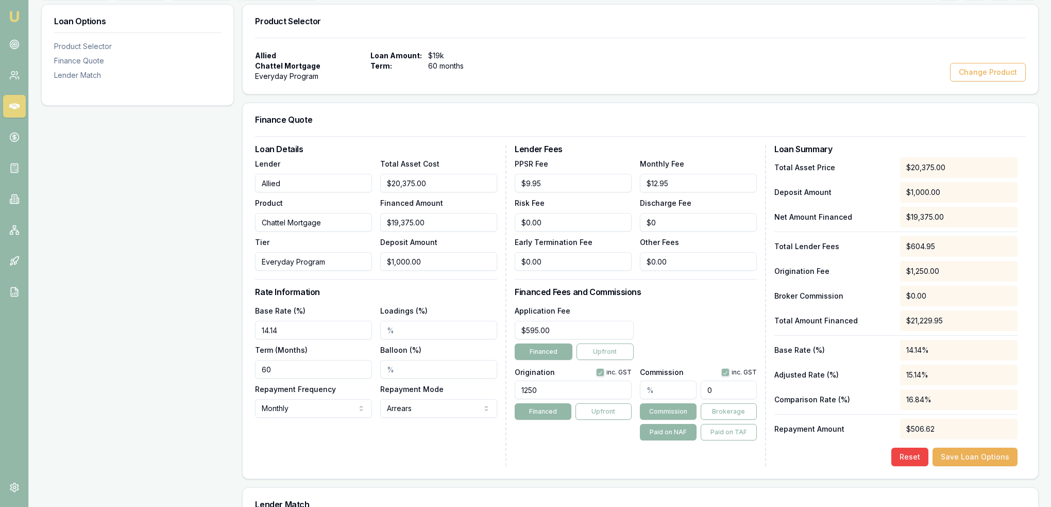
type input "$0.00"
type input "0.0000108843537414966"
type input "0.0021"
type input "0.00001148299319727891"
type input "0.00211"
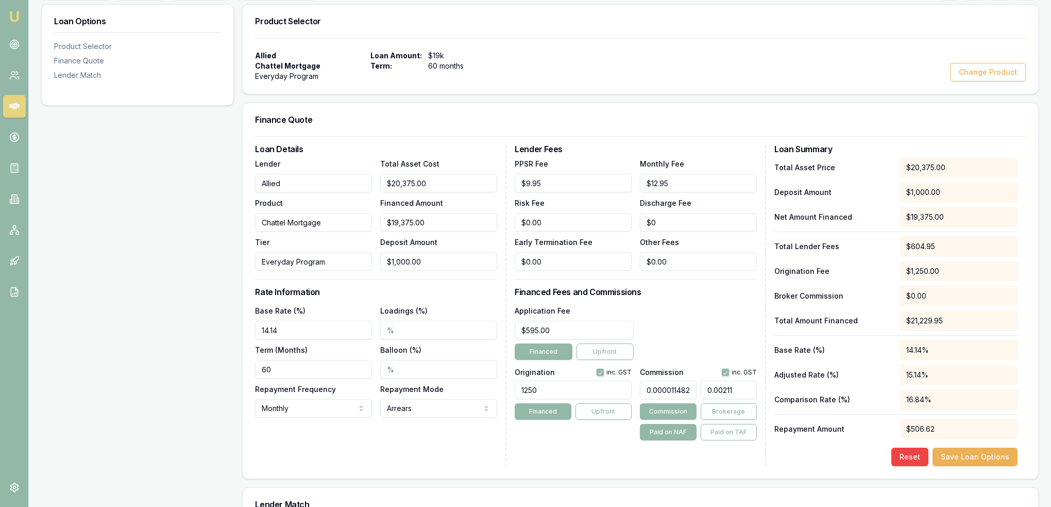
type input "0.000011531972789115644"
type input "0.002119"
drag, startPoint x: 748, startPoint y: 384, endPoint x: 672, endPoint y: 387, distance: 76.3
click at [672, 387] on div "0.000011531972789115644 0.002119" at bounding box center [698, 387] width 117 height 23
type input "0.0108843537414966"
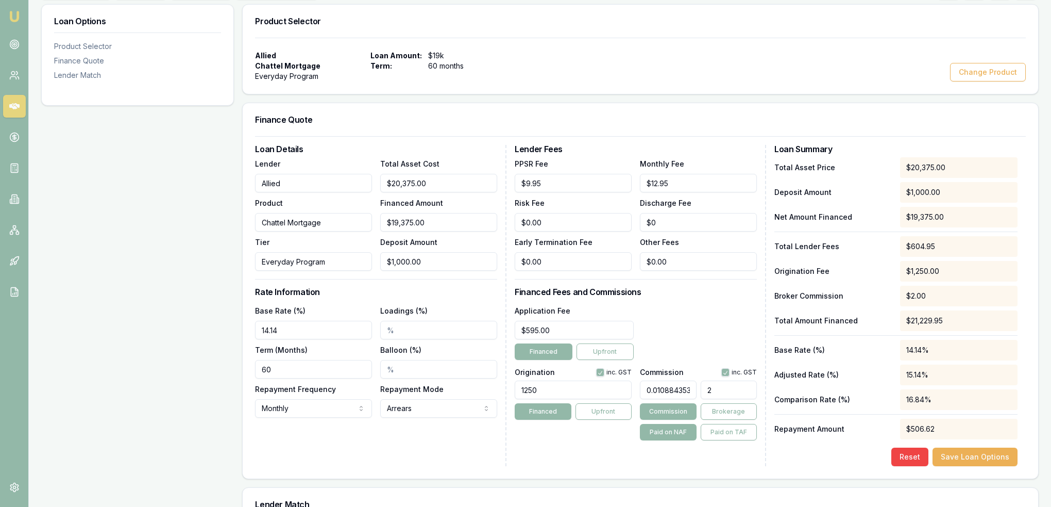
type input "21"
type input "1.1482993197278912"
type input "211"
type input "11.531972789115647"
click at [695, 345] on div "Application Fee $595.00 Financed Upfront" at bounding box center [636, 332] width 242 height 56
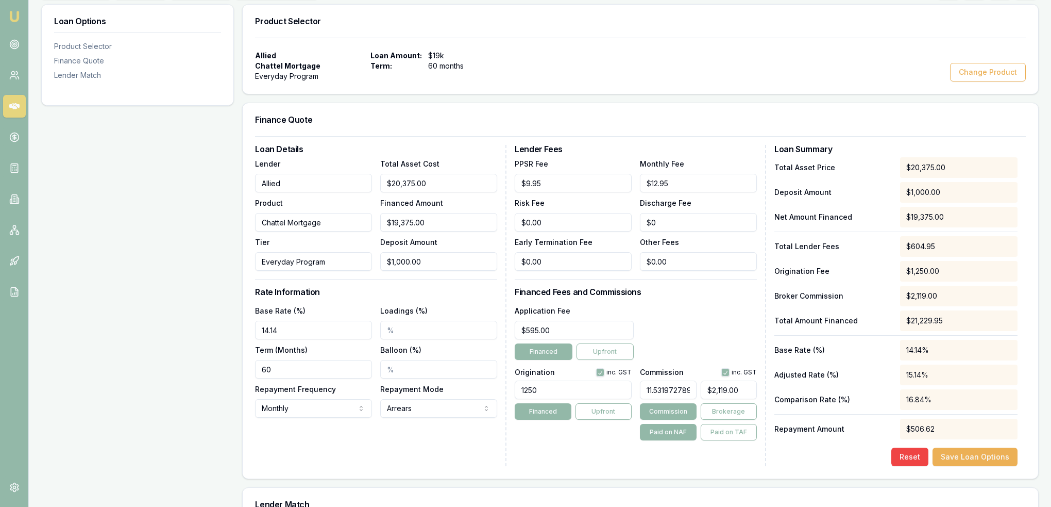
type input "$2,234.32"
click at [723, 370] on button "button" at bounding box center [726, 372] width 8 height 8
checkbox input "false"
type input "2234"
drag, startPoint x: 749, startPoint y: 386, endPoint x: 671, endPoint y: 385, distance: 77.8
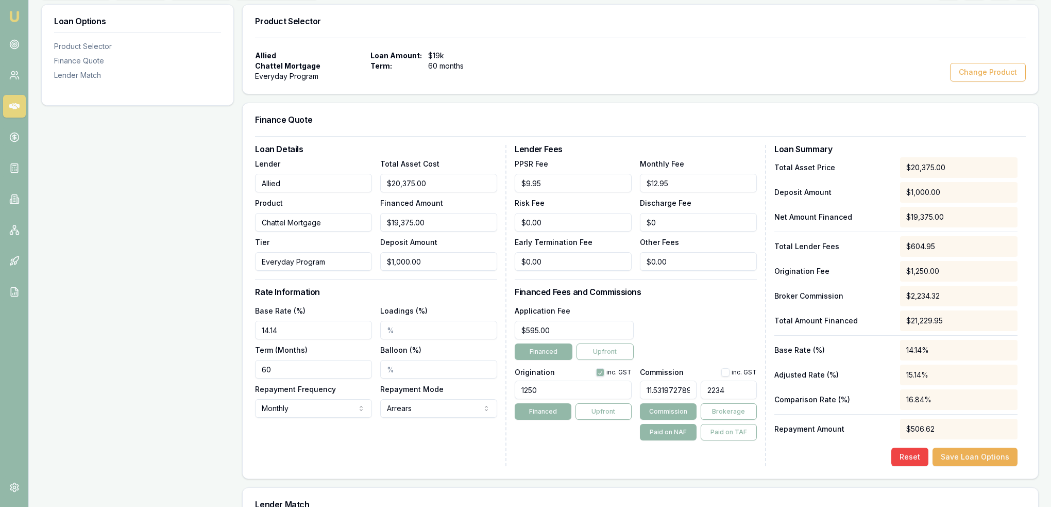
click at [671, 385] on div "11.531972789115647 2234" at bounding box center [698, 387] width 117 height 23
type input "0.0108843537414966"
type input "21"
type input "1.1482993197278912"
type input "211"
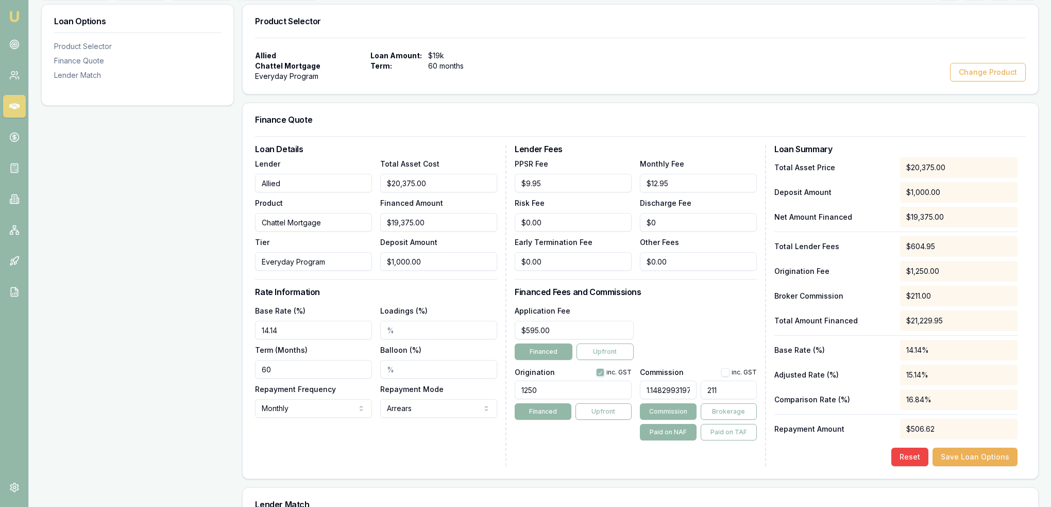
type input "11.531972789115647"
click at [688, 341] on div "Application Fee $595.00 Financed Upfront" at bounding box center [636, 332] width 242 height 56
type input "$2,234.32"
drag, startPoint x: 999, startPoint y: 459, endPoint x: 953, endPoint y: 467, distance: 47.7
click at [999, 459] on button "Save Loan Options" at bounding box center [975, 456] width 85 height 19
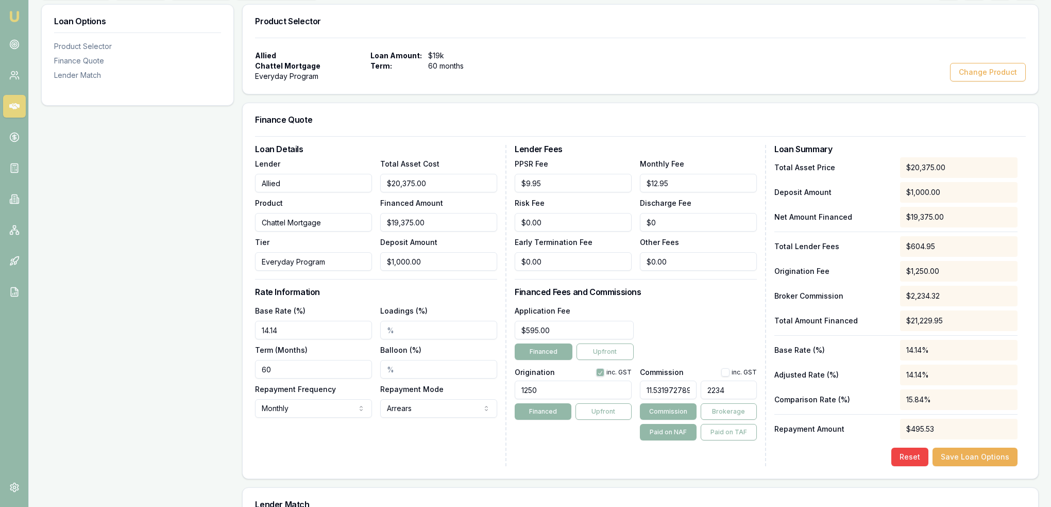
drag, startPoint x: 726, startPoint y: 389, endPoint x: 674, endPoint y: 389, distance: 51.5
click at [674, 389] on div "11.53197278911565 2234" at bounding box center [698, 387] width 117 height 23
type input "$0.00"
drag, startPoint x: 669, startPoint y: 382, endPoint x: 630, endPoint y: 381, distance: 39.2
click at [630, 381] on div "Origination inc. GST 1250 Financed Upfront Commission inc. GST 11.5319727891156…" at bounding box center [636, 402] width 242 height 76
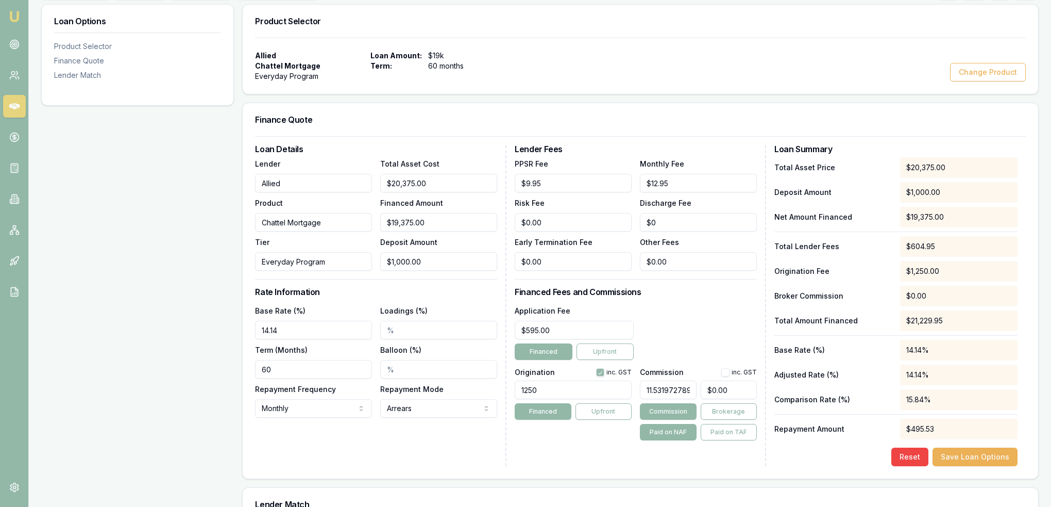
type input "8911565"
type input "$1,726,615,718.75"
type input "911565"
type input "$176,615,718.75"
type input "5"
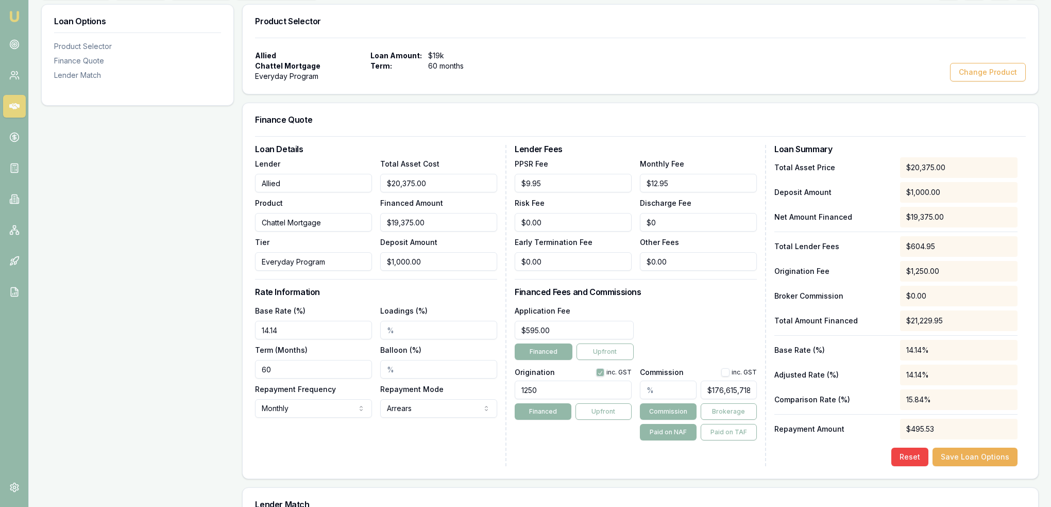
type input "$0.00"
type input "0"
drag, startPoint x: 727, startPoint y: 393, endPoint x: 678, endPoint y: 393, distance: 48.5
click at [678, 393] on div "0" at bounding box center [698, 387] width 117 height 23
type input "0.0108843537414966"
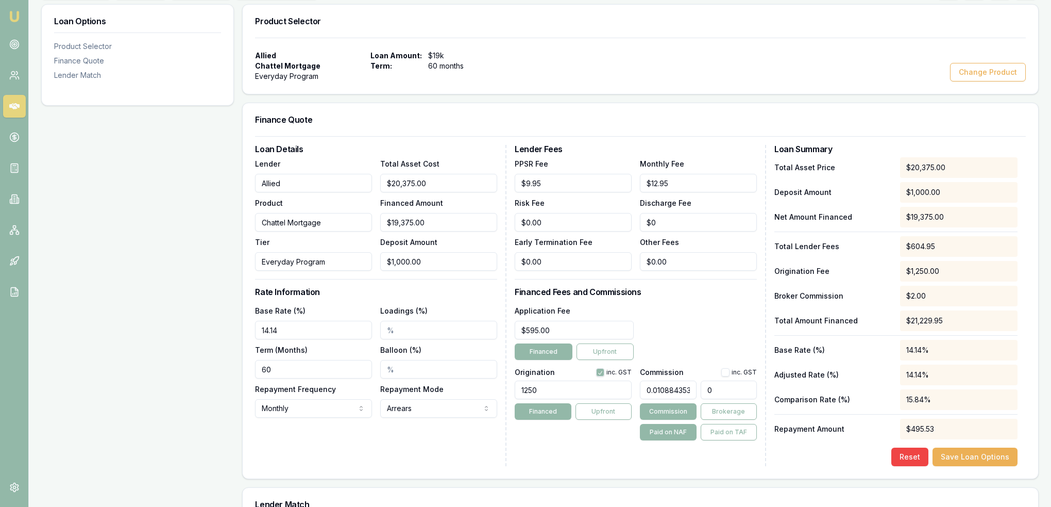
type input "2"
type input "0.1142857142857143"
type input "21"
type input "1.1482993197278912"
type input "211"
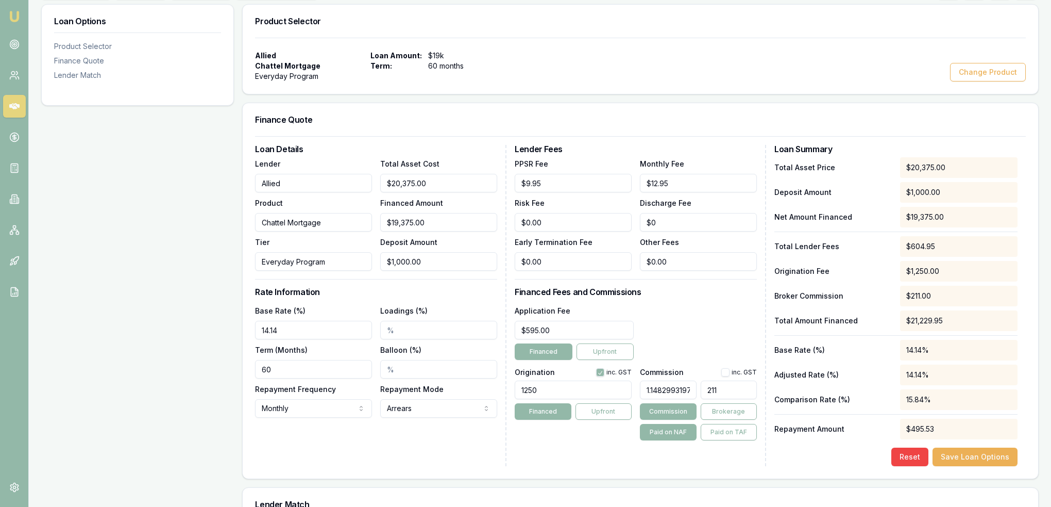
type input "11.531972789115647"
type input "$2,119.00"
click at [954, 458] on button "Save Loan Options" at bounding box center [975, 456] width 85 height 19
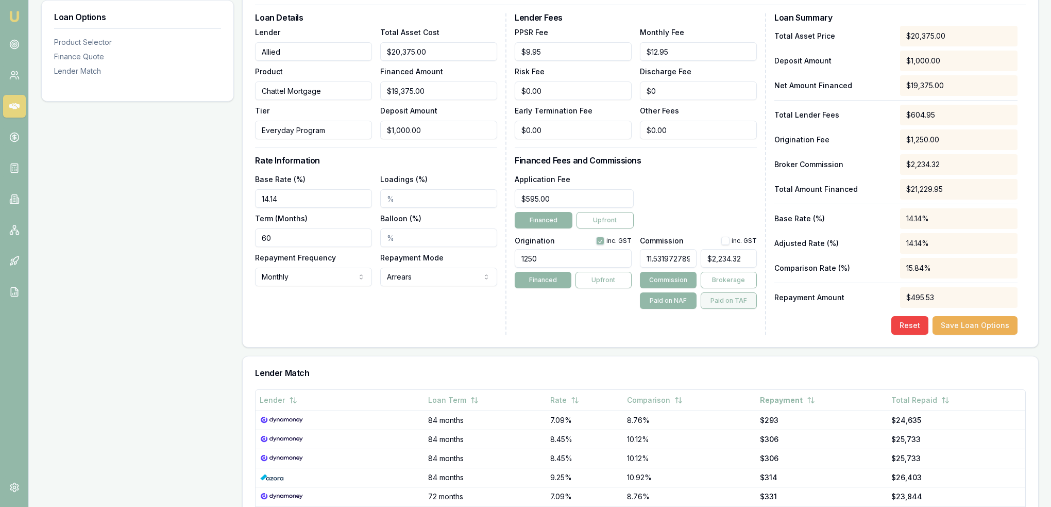
scroll to position [309, 0]
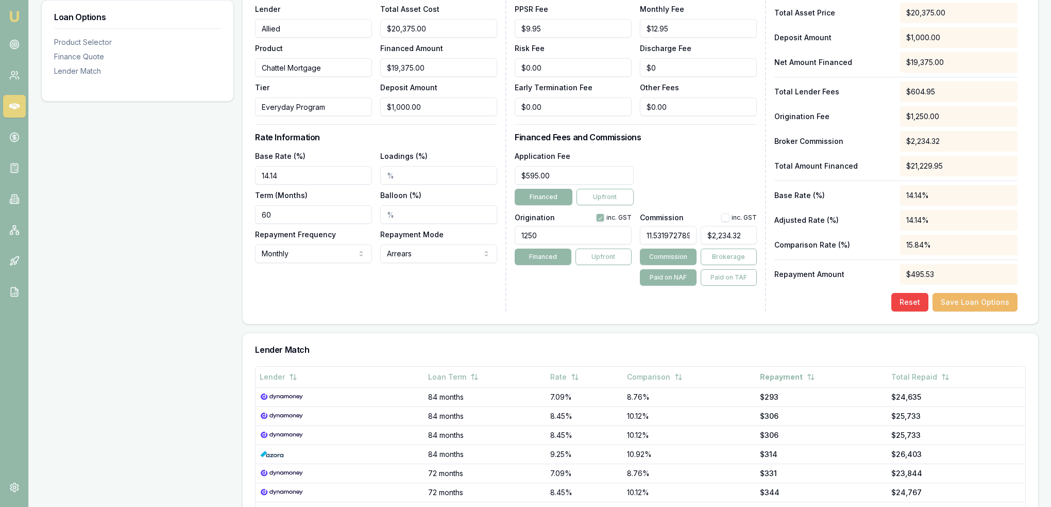
click at [978, 301] on button "Save Loan Options" at bounding box center [975, 302] width 85 height 19
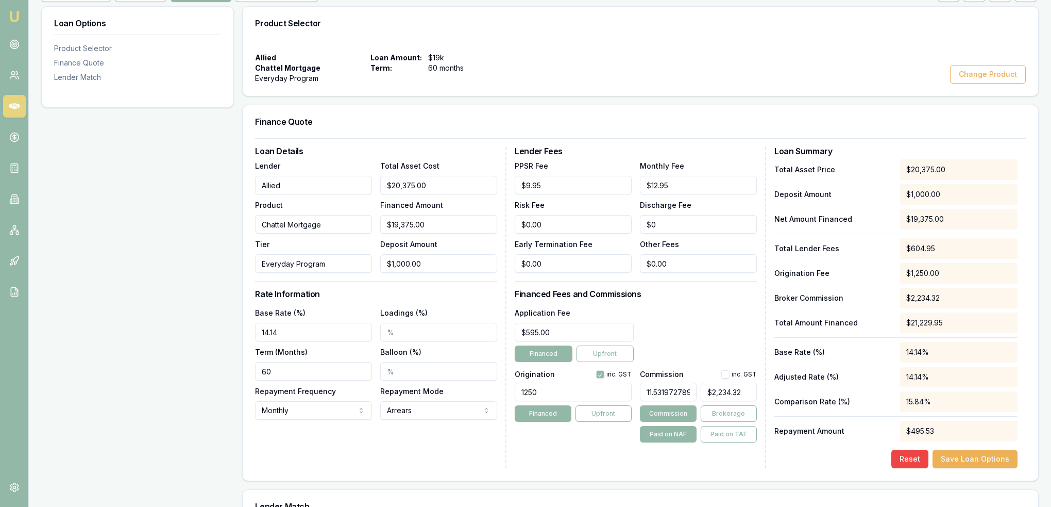
scroll to position [155, 0]
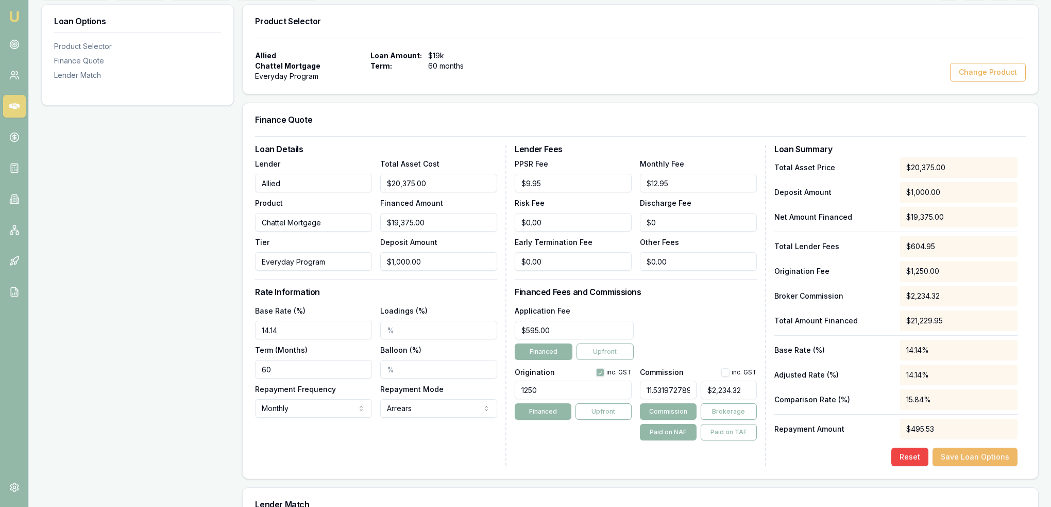
click at [973, 461] on button "Save Loan Options" at bounding box center [975, 456] width 85 height 19
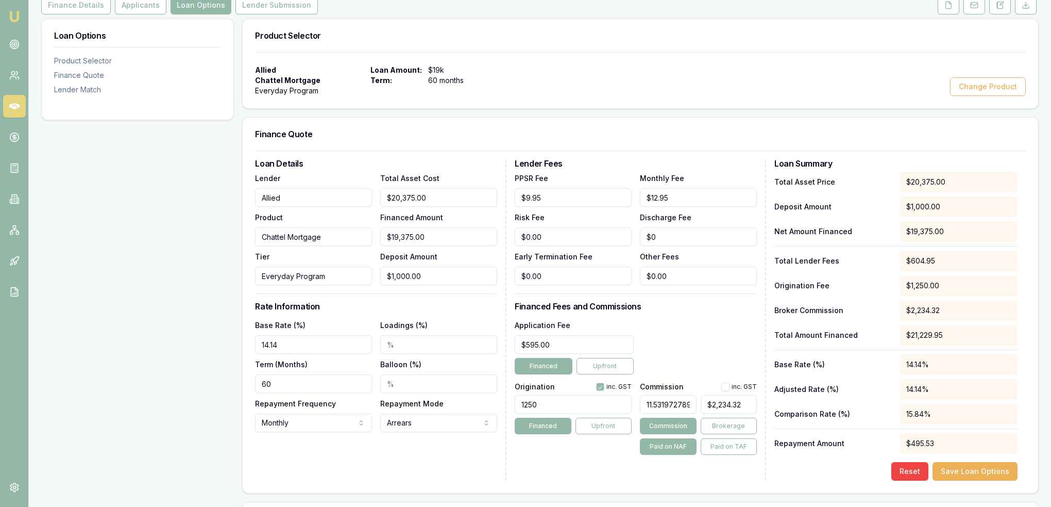
scroll to position [0, 0]
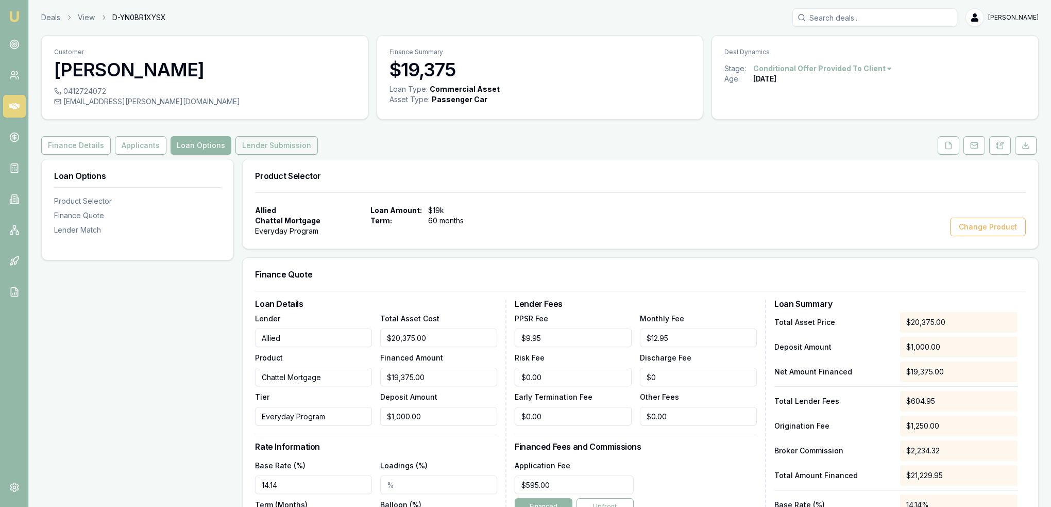
click at [270, 141] on button "Lender Submission" at bounding box center [277, 145] width 82 height 19
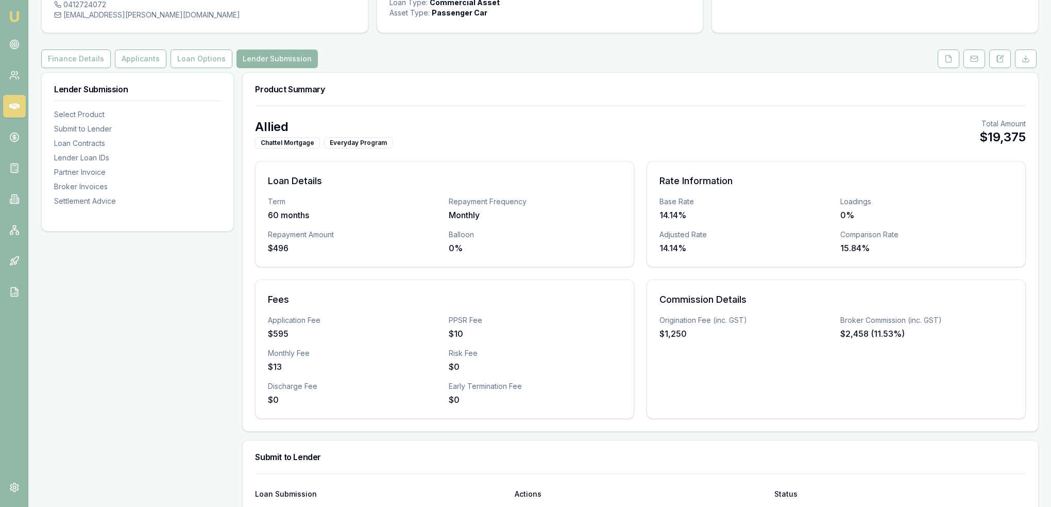
scroll to position [52, 0]
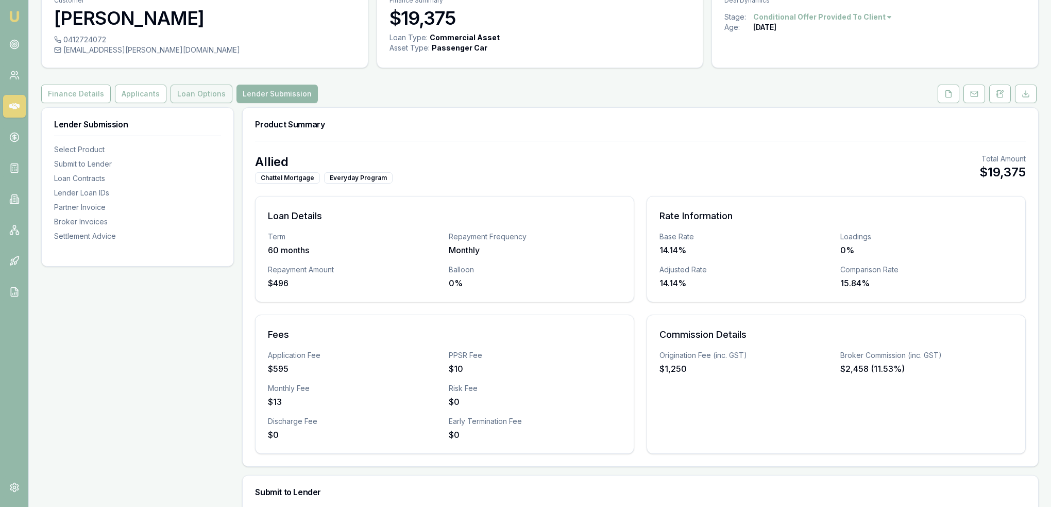
drag, startPoint x: 192, startPoint y: 90, endPoint x: 199, endPoint y: 97, distance: 9.8
click at [192, 90] on button "Loan Options" at bounding box center [202, 94] width 62 height 19
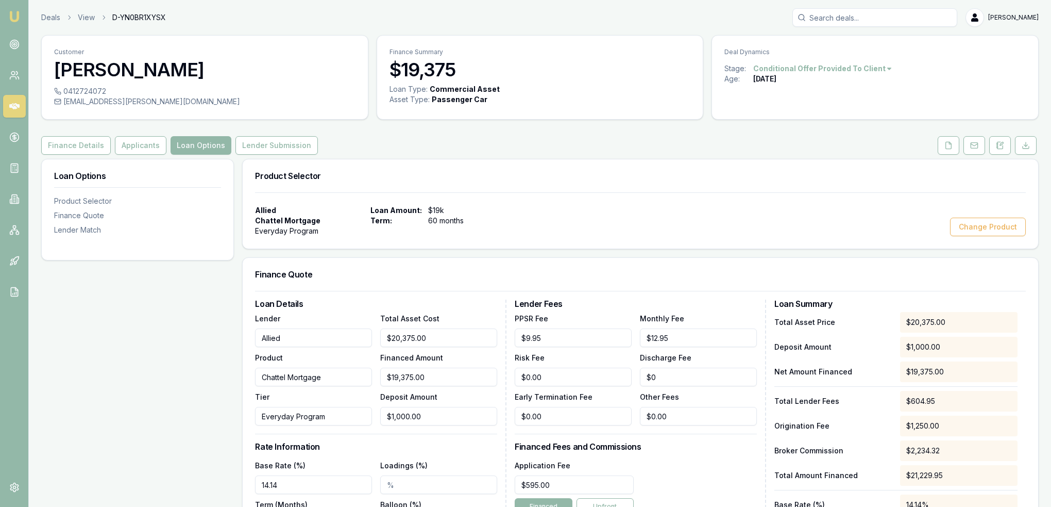
scroll to position [293, 0]
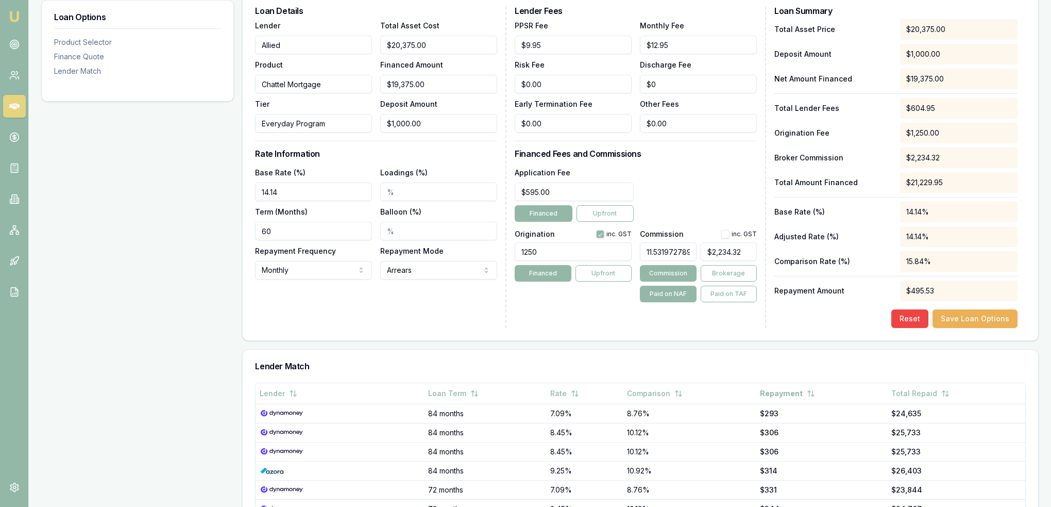
click at [727, 232] on button "button" at bounding box center [726, 234] width 8 height 8
checkbox input "true"
drag, startPoint x: 748, startPoint y: 252, endPoint x: 658, endPoint y: 253, distance: 90.7
click at [658, 253] on div "11.53197278911565 2234" at bounding box center [698, 249] width 117 height 23
type input "2"
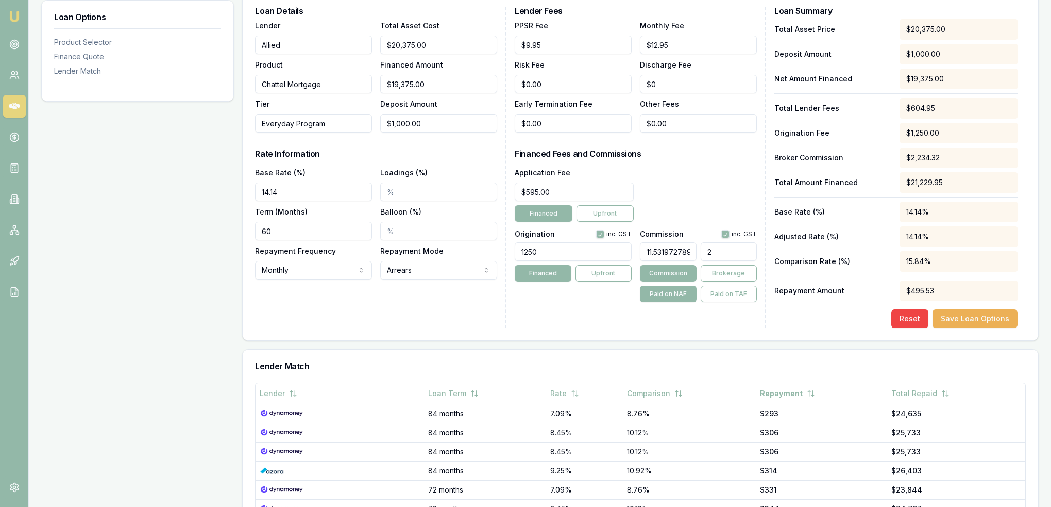
type input "0.0108843537414966"
type input "21"
type input "0.1142857142857143"
type input "211"
type input "1.1482993197278912"
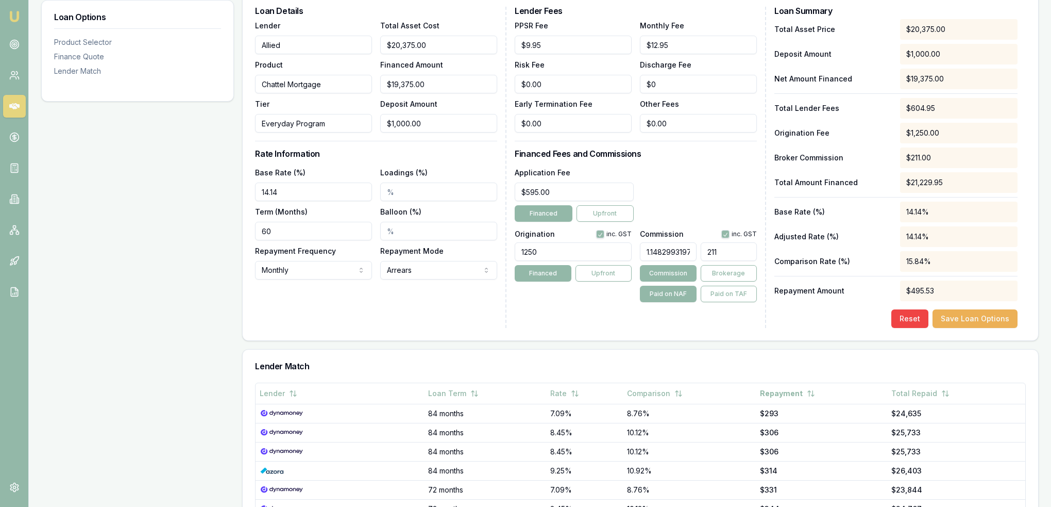
type input "2119"
type input "11.531972789115647"
click at [606, 309] on div "Lender Fees PPSR Fee $9.95 Monthly Fee $12.95 Risk Fee $0.00 Discharge Fee $0 E…" at bounding box center [641, 167] width 252 height 321
type input "$2,234.32"
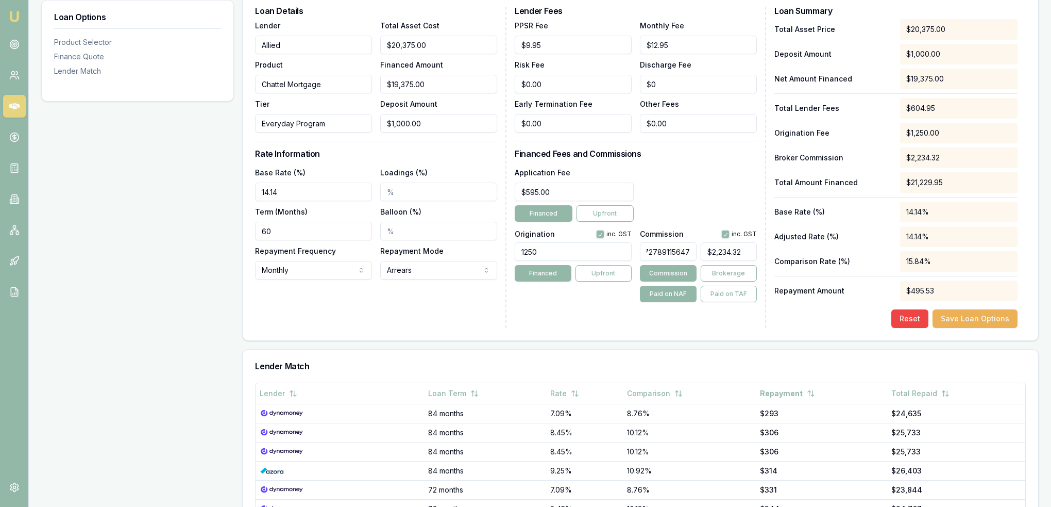
drag, startPoint x: 647, startPoint y: 249, endPoint x: 719, endPoint y: 251, distance: 72.2
click at [716, 249] on div "11.531972789115647 $2,234.32" at bounding box center [698, 249] width 117 height 23
type input "0"
type input "$0.00"
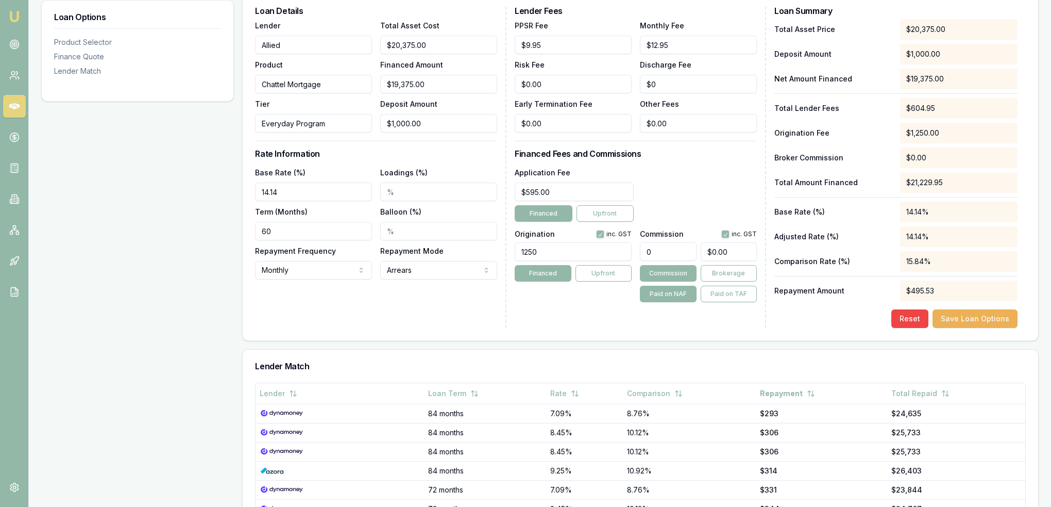
type input "0"
click at [598, 316] on div "Lender Fees PPSR Fee $9.95 Monthly Fee $12.95 Risk Fee $0.00 Discharge Fee $0 E…" at bounding box center [641, 167] width 252 height 321
click at [975, 316] on button "Save Loan Options" at bounding box center [975, 318] width 85 height 19
click at [734, 254] on input "0" at bounding box center [729, 251] width 56 height 19
type input "$0.00"
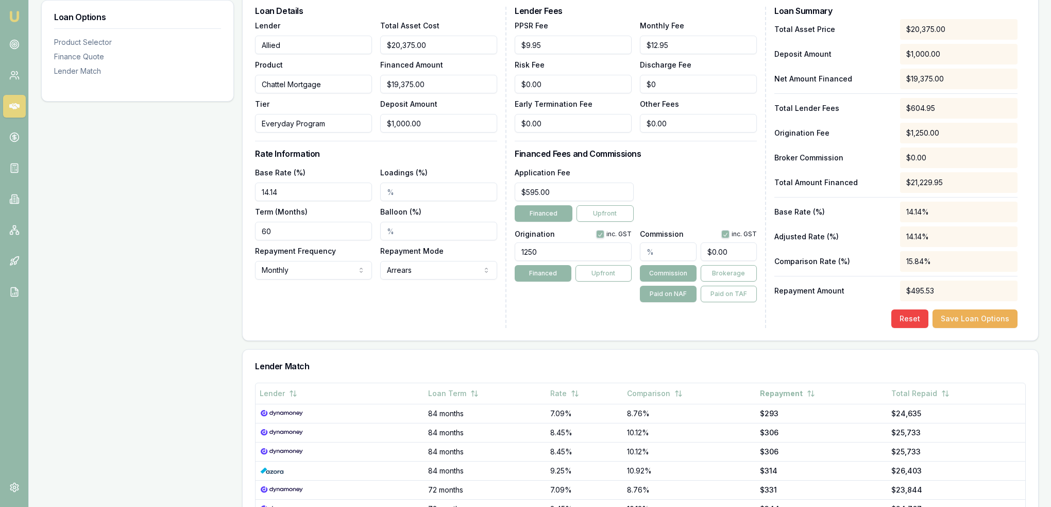
type input "0.0000108843537414966"
type input "0.002"
type input "0.000011428571428571427"
type input "0.0021"
type input "0.00001148299319727891"
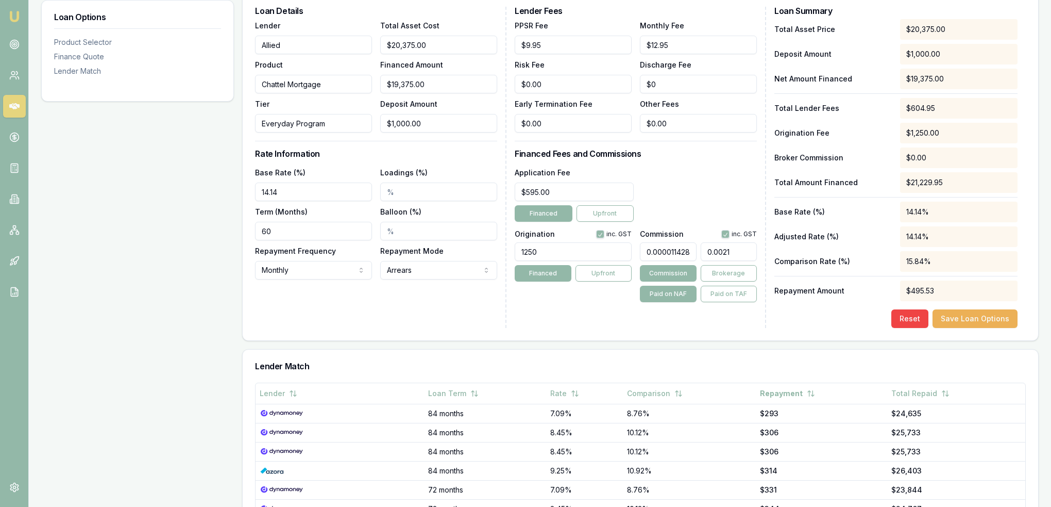
type input "0.00211"
type input "0.000011531972789115644"
type input "0.002119"
drag, startPoint x: 747, startPoint y: 252, endPoint x: 688, endPoint y: 260, distance: 59.9
click at [688, 261] on div "0.000011531972789115644 0.002119 Commission Brokerage Paid on NAF Paid on TAF" at bounding box center [698, 270] width 117 height 64
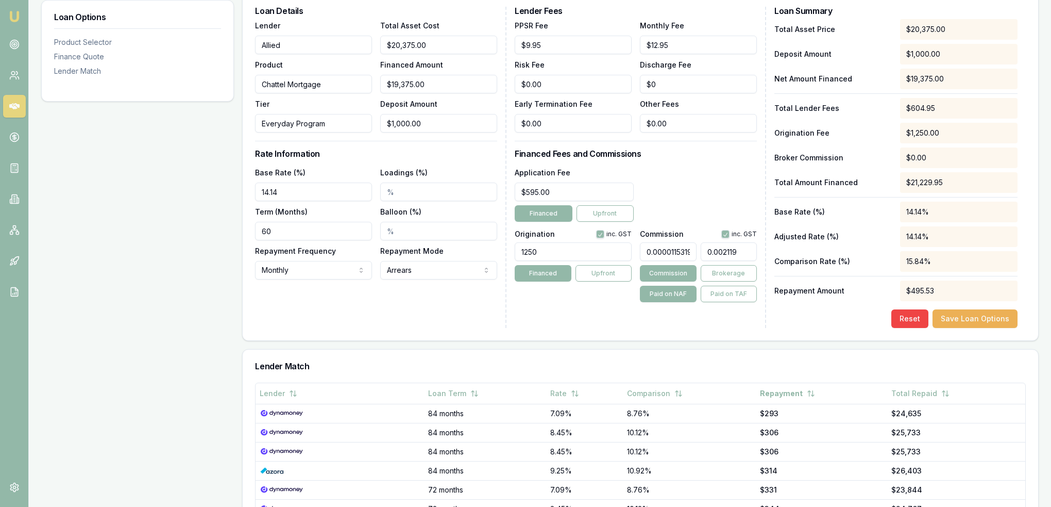
type input "0.0108843537414966"
type input "2"
type input "0.1142857142857143"
type input "21"
type input "1.1482993197278912"
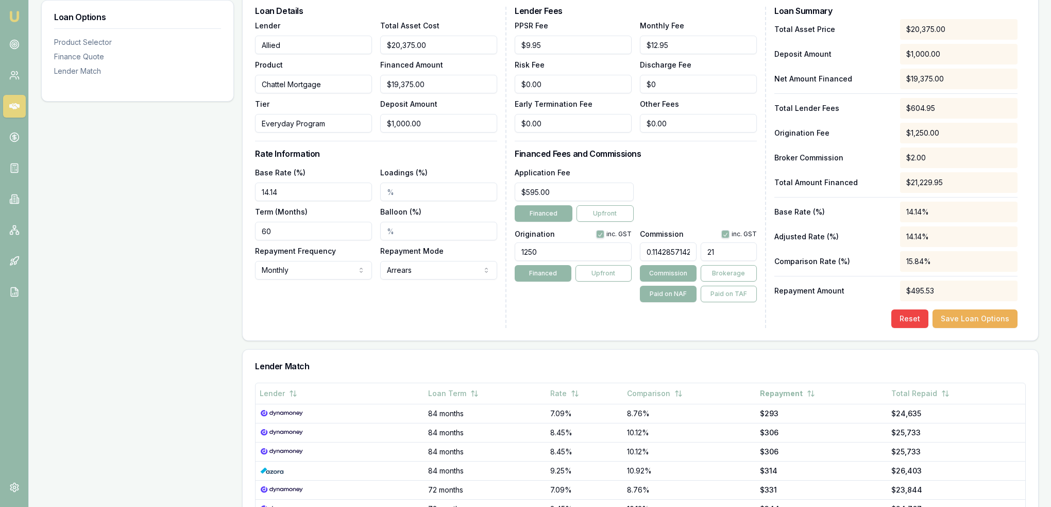
type input "211"
type input "11.531972789115647"
click at [668, 315] on div "Lender Fees PPSR Fee $9.95 Monthly Fee $12.95 Risk Fee $0.00 Discharge Fee $0 E…" at bounding box center [641, 167] width 252 height 321
type input "$2,234.32"
click at [996, 316] on button "Save Loan Options" at bounding box center [975, 318] width 85 height 19
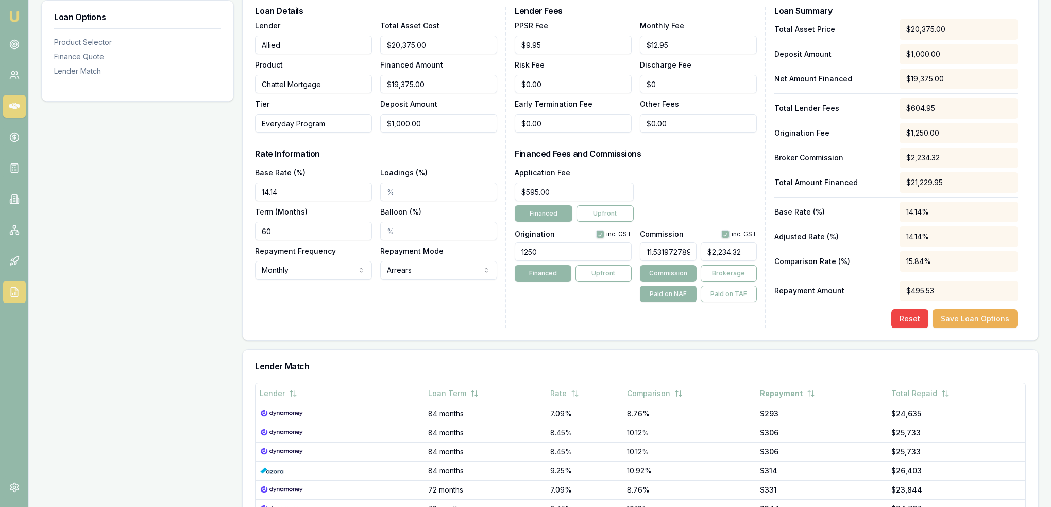
click at [13, 285] on link at bounding box center [14, 291] width 23 height 23
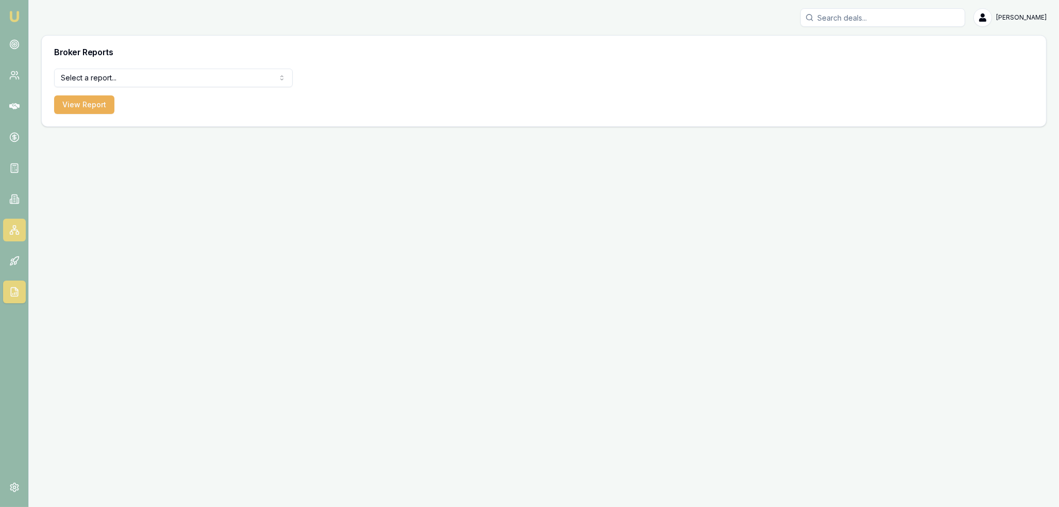
click at [13, 226] on rect at bounding box center [14, 227] width 3 height 3
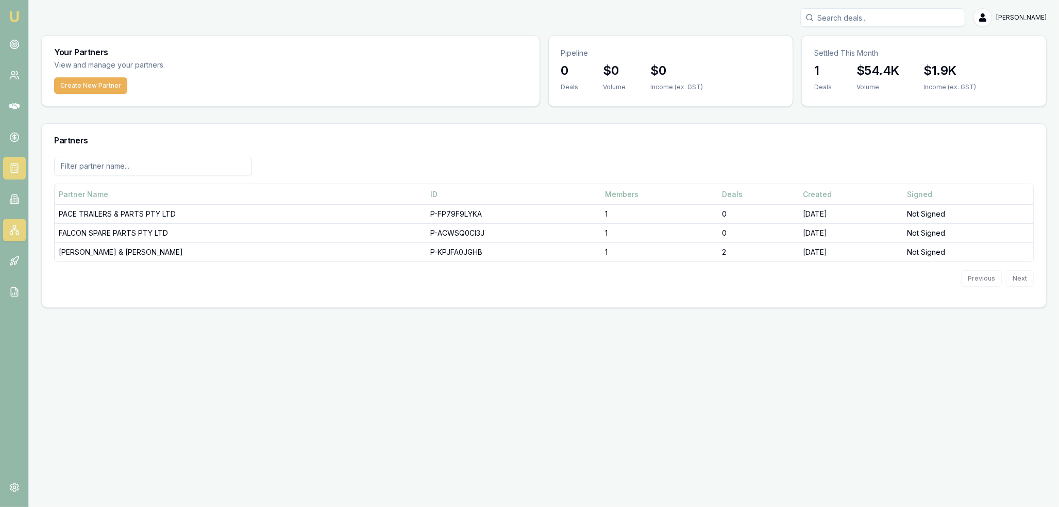
click at [12, 173] on rect at bounding box center [14, 168] width 7 height 9
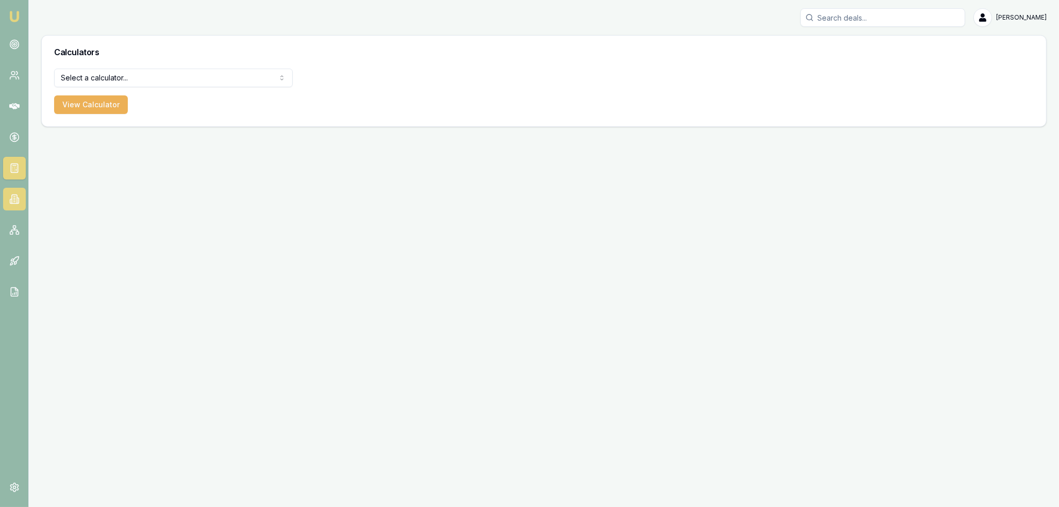
click at [14, 198] on icon at bounding box center [14, 198] width 2 height 0
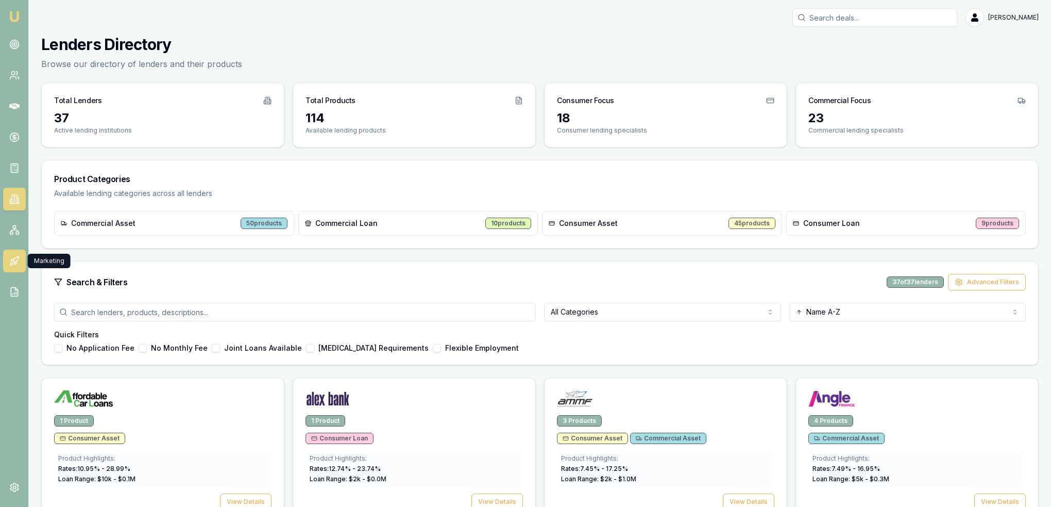
click at [14, 261] on icon at bounding box center [15, 262] width 2 height 3
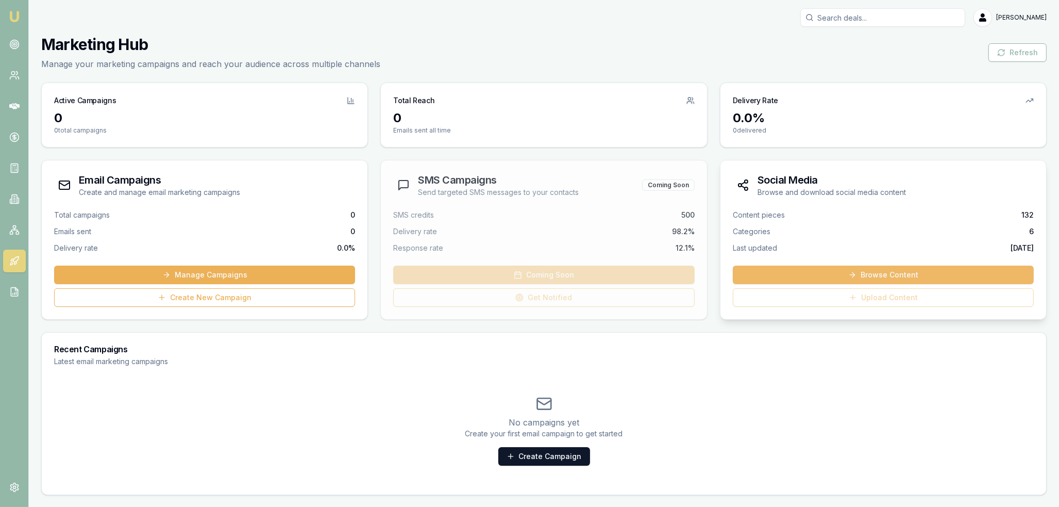
click at [847, 269] on link "Browse Content" at bounding box center [883, 274] width 301 height 19
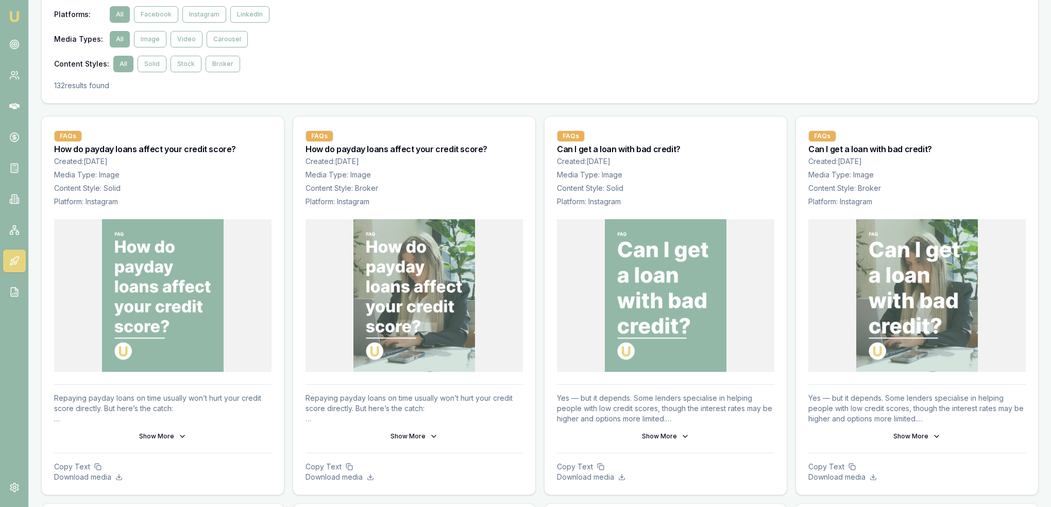
scroll to position [103, 0]
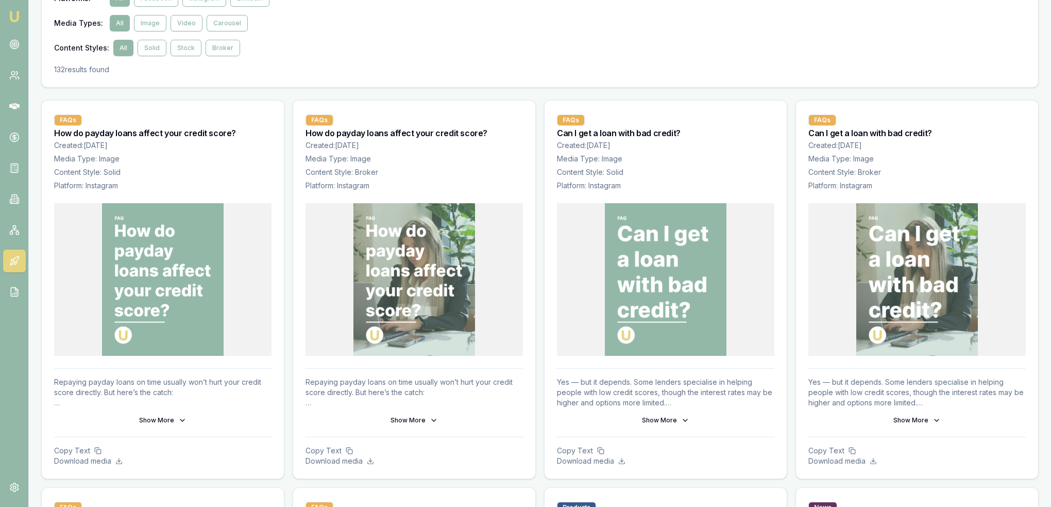
click at [430, 416] on icon at bounding box center [434, 420] width 8 height 8
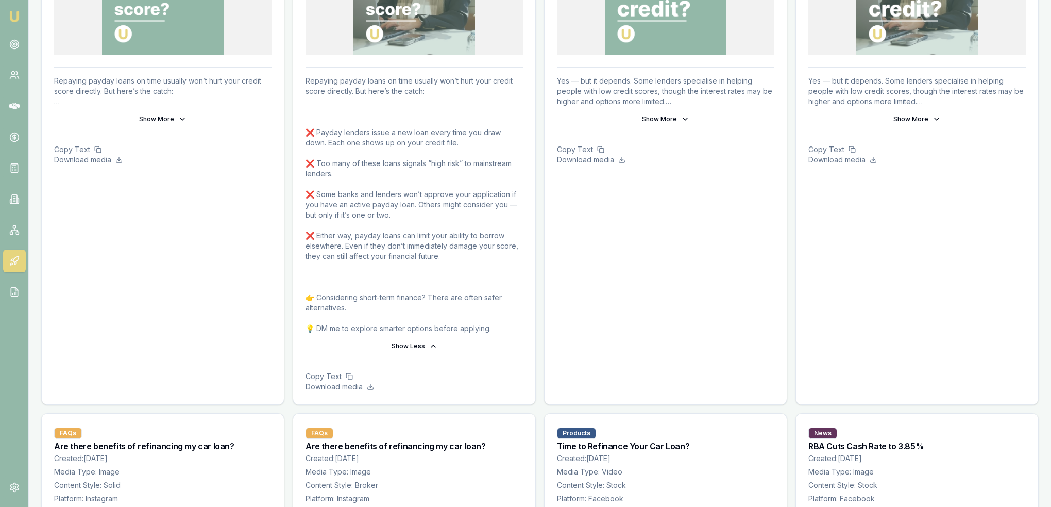
scroll to position [361, 0]
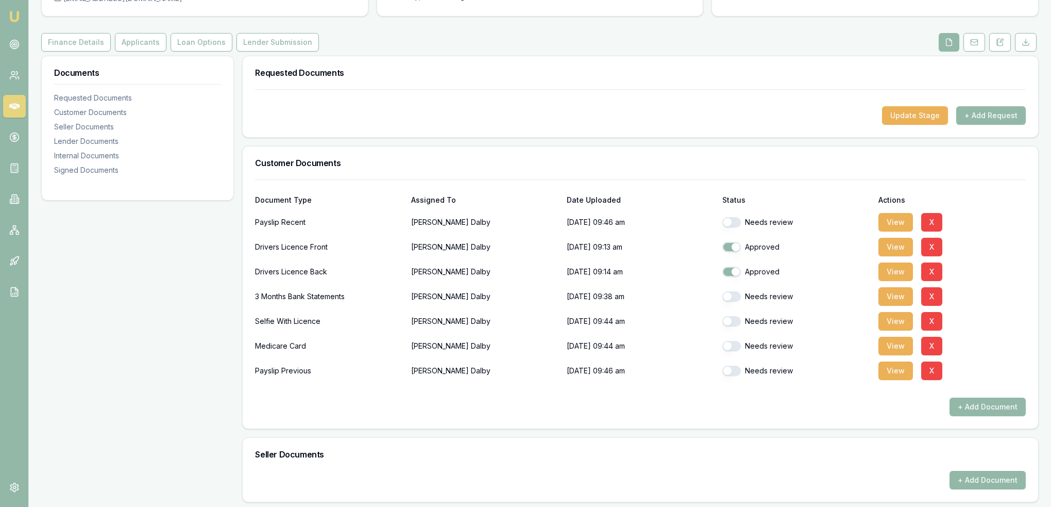
scroll to position [155, 0]
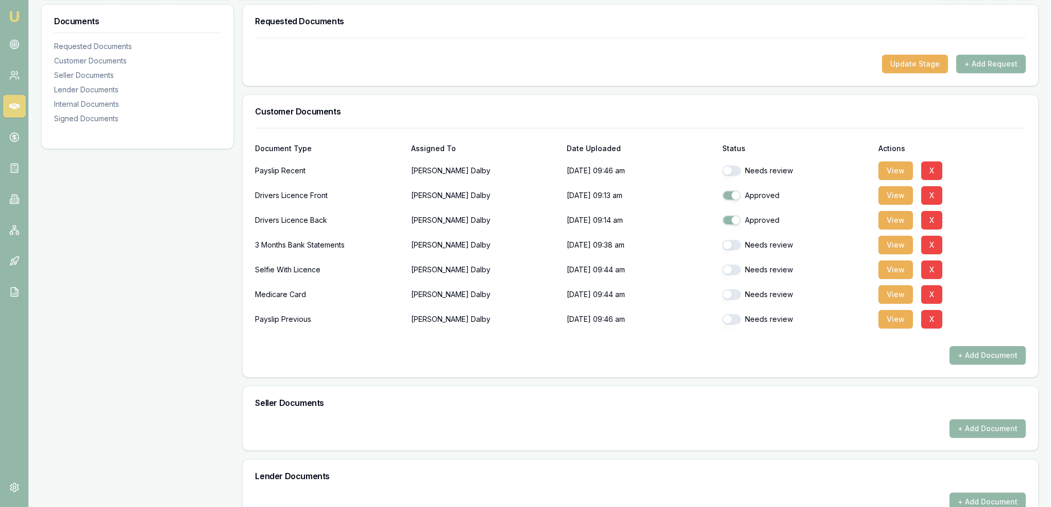
click at [739, 242] on button "button" at bounding box center [732, 245] width 19 height 10
click at [899, 242] on button "View" at bounding box center [896, 245] width 35 height 19
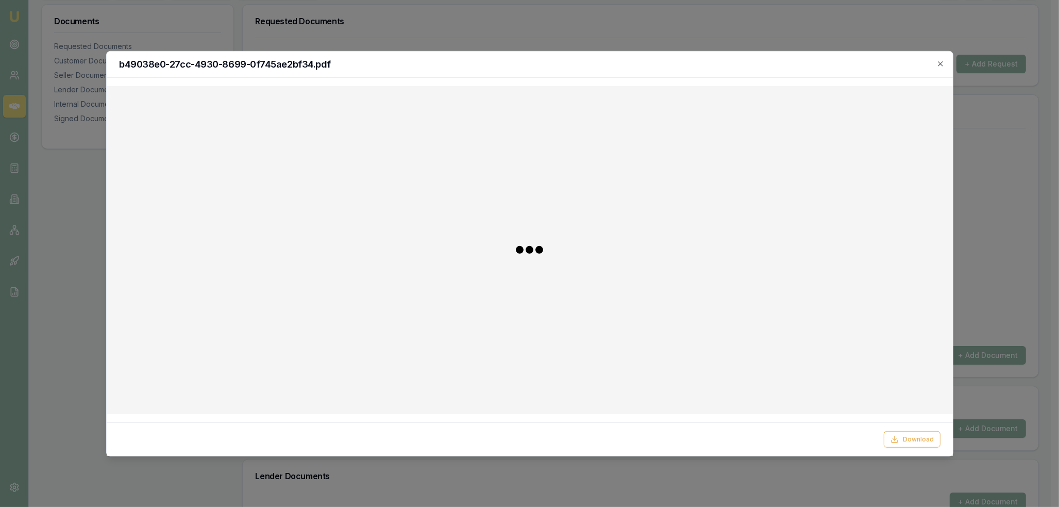
checkbox input "false"
checkbox input "true"
drag, startPoint x: 941, startPoint y: 63, endPoint x: 933, endPoint y: 75, distance: 14.0
click at [941, 63] on icon "button" at bounding box center [941, 63] width 8 height 8
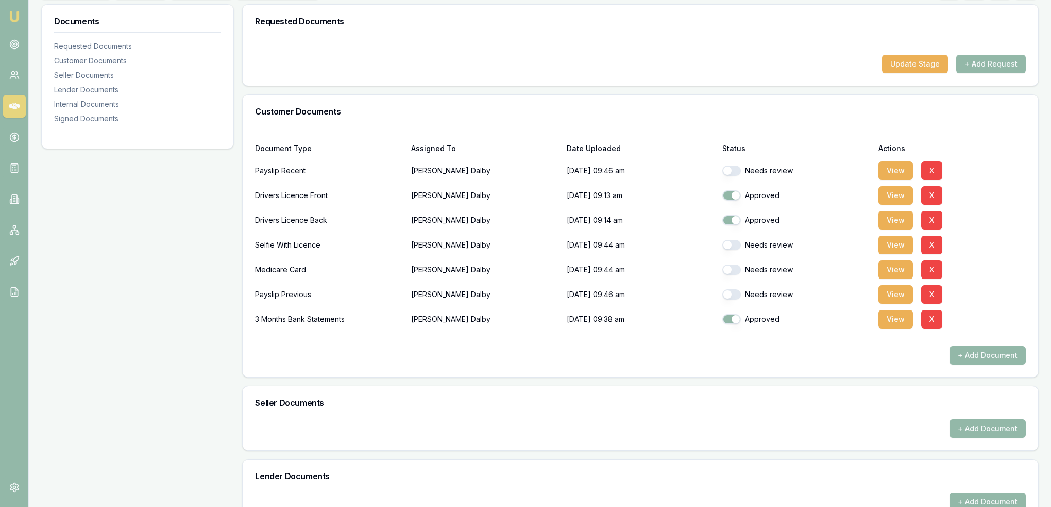
click at [738, 170] on button "button" at bounding box center [732, 170] width 19 height 10
checkbox input "true"
click at [733, 244] on button "button" at bounding box center [732, 245] width 19 height 10
checkbox input "true"
click at [736, 268] on button "button" at bounding box center [732, 269] width 19 height 10
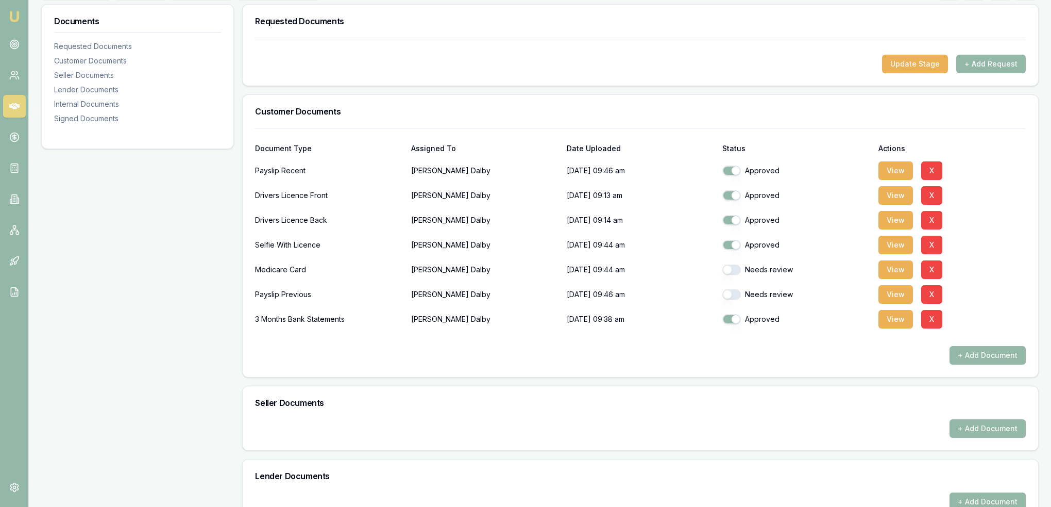
checkbox input "true"
click at [742, 292] on div "Needs review" at bounding box center [796, 294] width 147 height 10
click at [733, 288] on div "Needs review" at bounding box center [796, 294] width 147 height 21
checkbox input "false"
click at [733, 291] on button "button" at bounding box center [732, 294] width 19 height 10
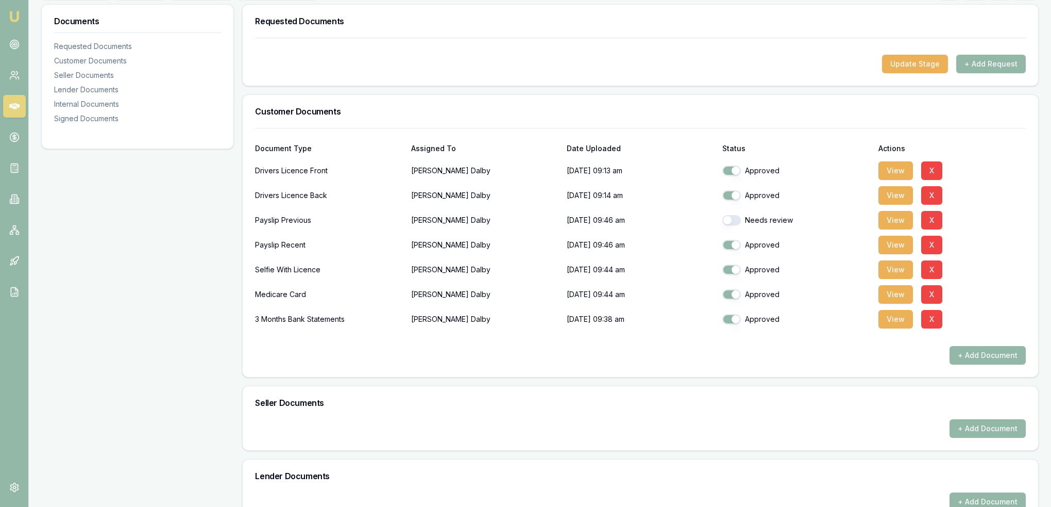
checkbox input "false"
click at [732, 219] on button "button" at bounding box center [732, 220] width 19 height 10
checkbox input "true"
click at [734, 294] on button "button" at bounding box center [732, 294] width 19 height 10
checkbox input "true"
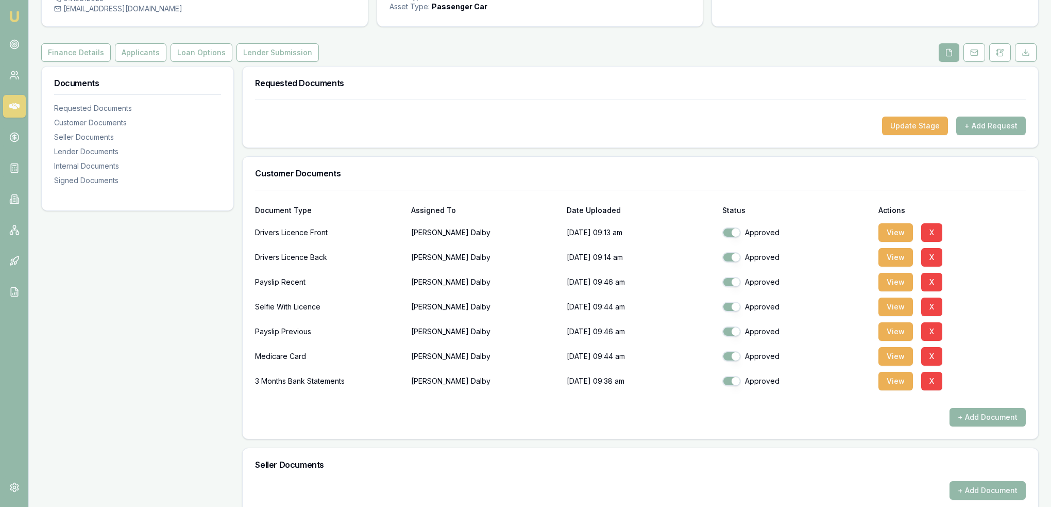
scroll to position [0, 0]
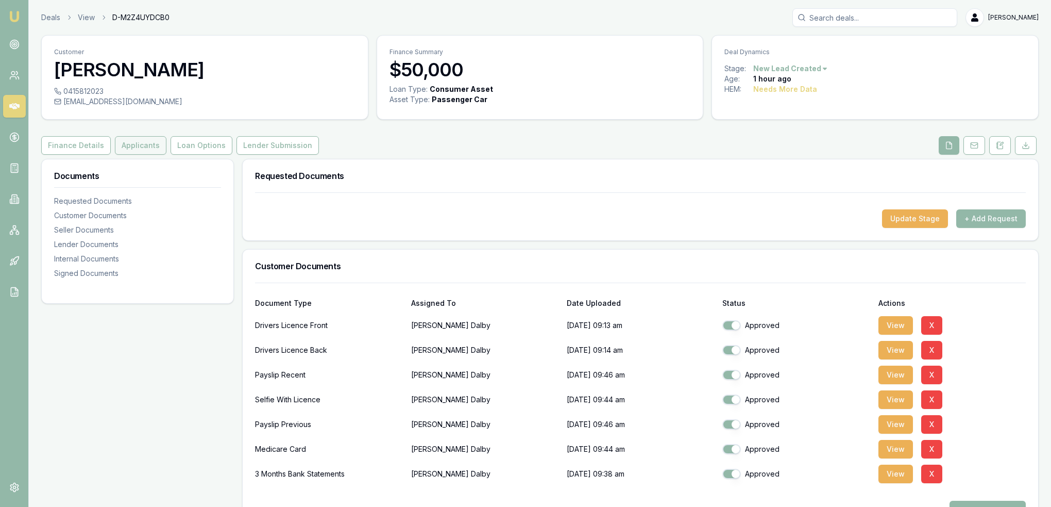
click at [124, 149] on button "Applicants" at bounding box center [141, 145] width 52 height 19
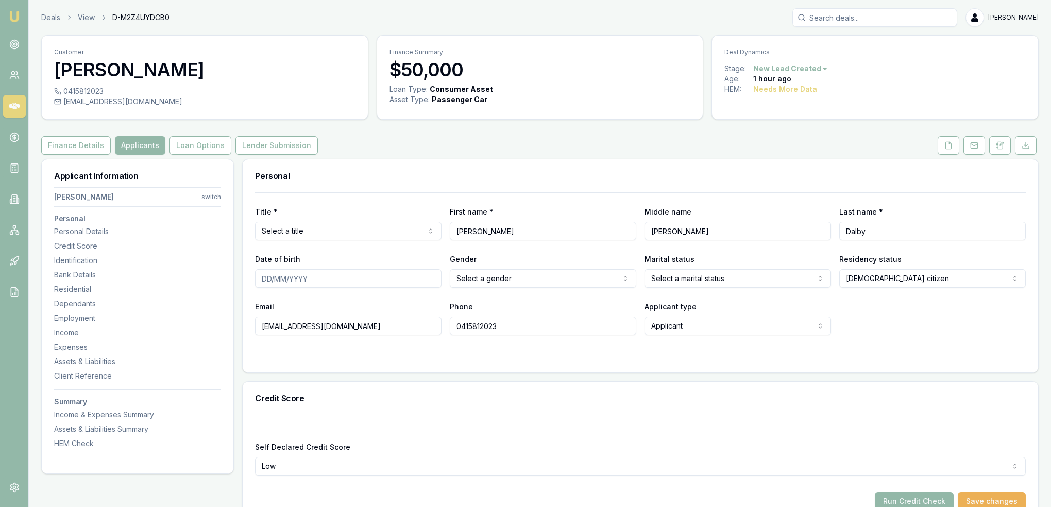
click at [345, 230] on html "Emu Broker Deals View D-M2Z4UYDCB0 Robyn Adams Toggle Menu Customer Bailey Dalb…" at bounding box center [525, 253] width 1051 height 507
click at [263, 278] on input "Date of birth" at bounding box center [348, 278] width 187 height 19
type input "10/02/2001"
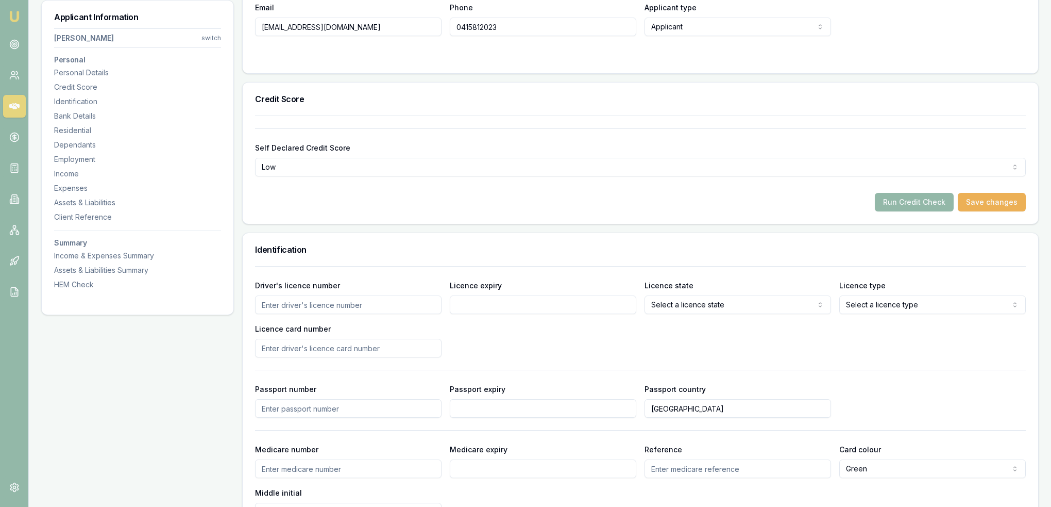
scroll to position [309, 0]
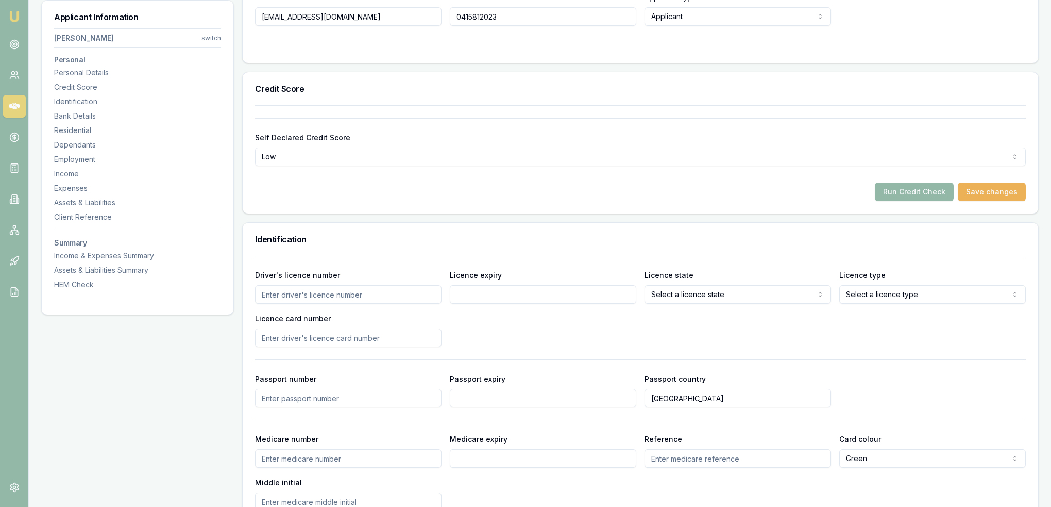
click at [378, 292] on input "Driver's licence number" at bounding box center [348, 294] width 187 height 19
type input "22532517"
type input "28/11/25"
select select "OPEN_LICENCE"
type input "2059896131"
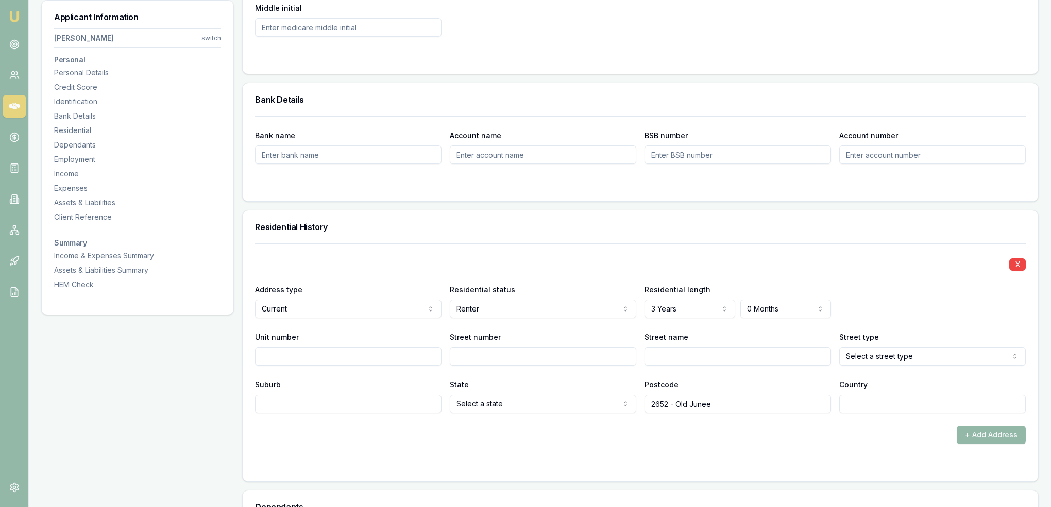
scroll to position [876, 0]
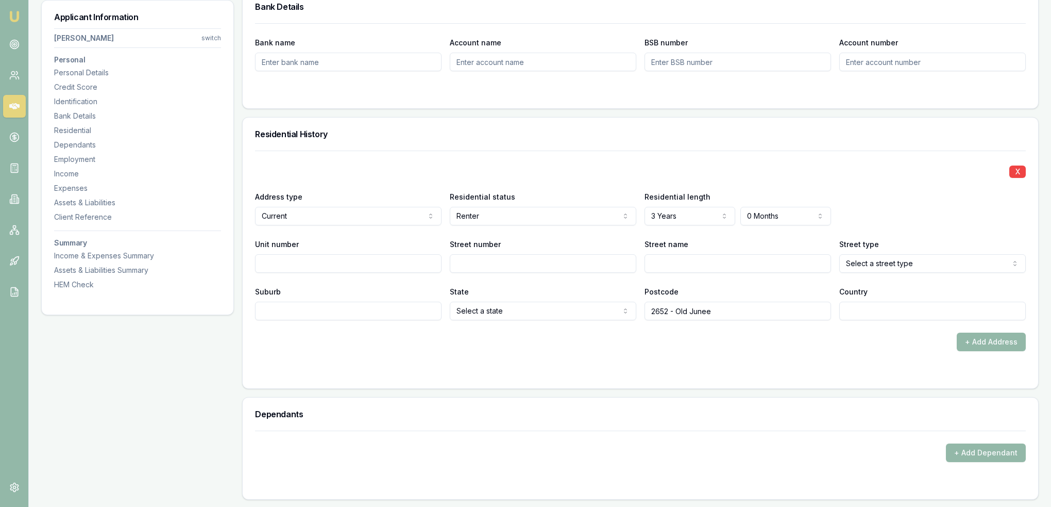
click at [530, 265] on input "Street number" at bounding box center [543, 263] width 187 height 19
type input "10"
type input "George"
select select "Street"
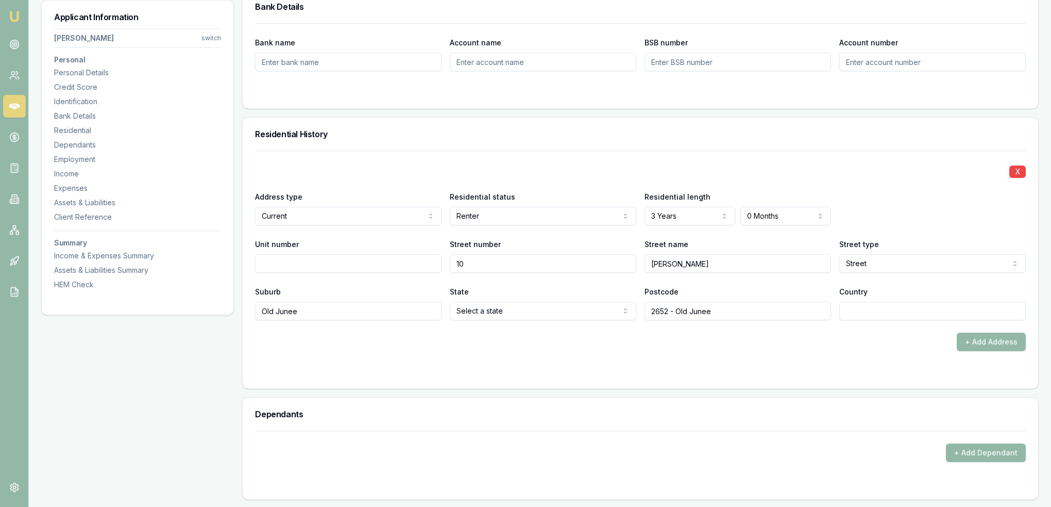
type input "Old Junee"
type input "2652"
type input "AU"
click at [532, 333] on div "+ Add Address" at bounding box center [640, 341] width 771 height 19
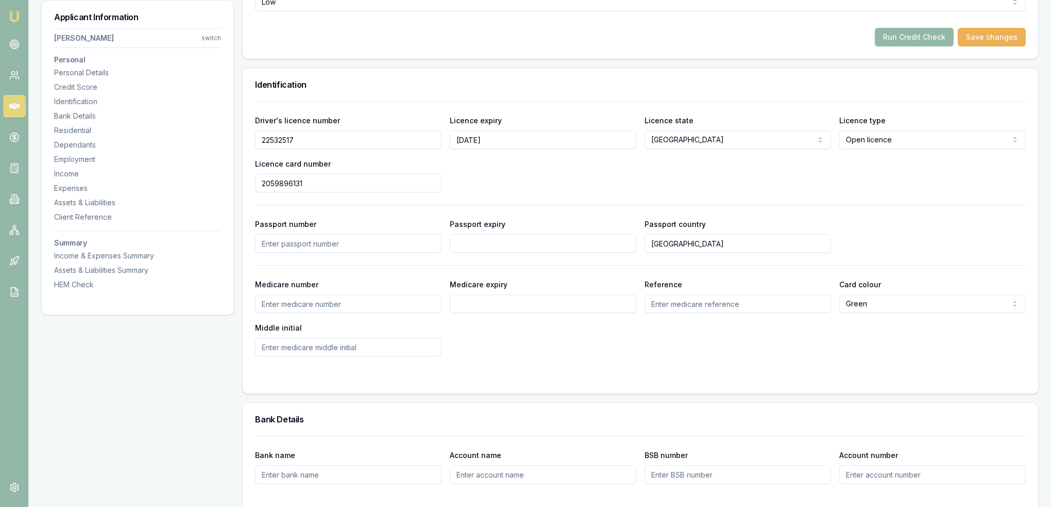
scroll to position [464, 0]
click at [365, 299] on input "Medicare number" at bounding box center [348, 303] width 187 height 19
type input "2778213733"
type input "06/29"
type input "2"
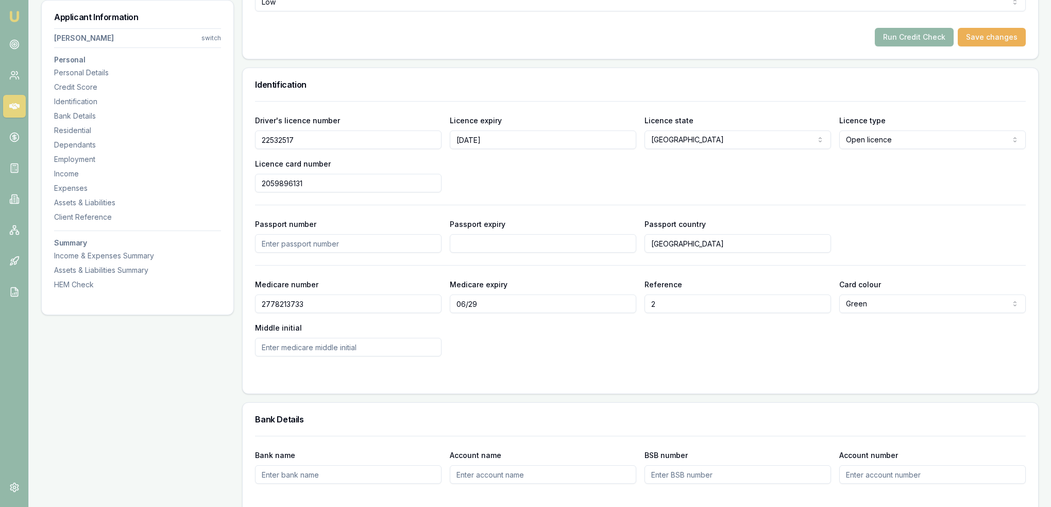
type input "p"
type input "P"
click at [581, 373] on div at bounding box center [640, 377] width 771 height 8
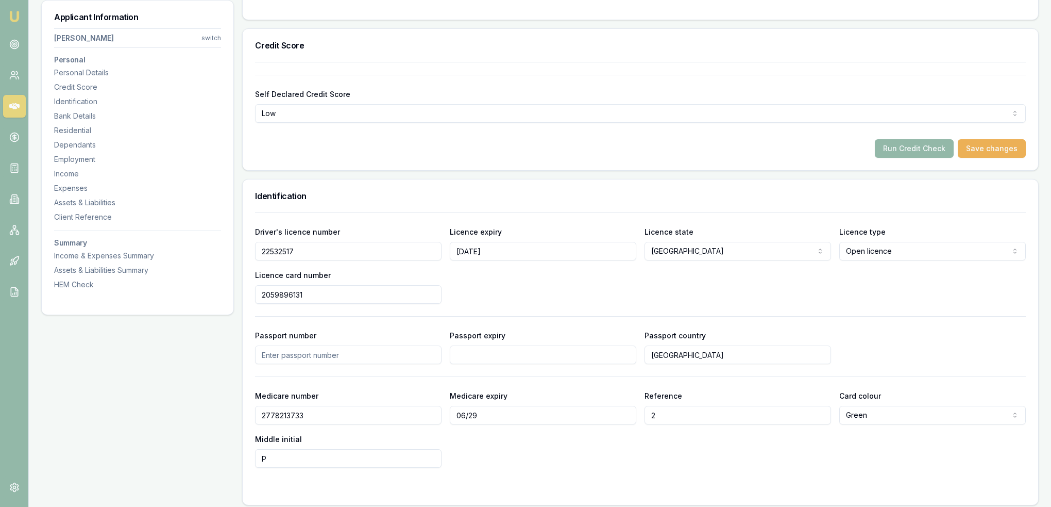
scroll to position [0, 0]
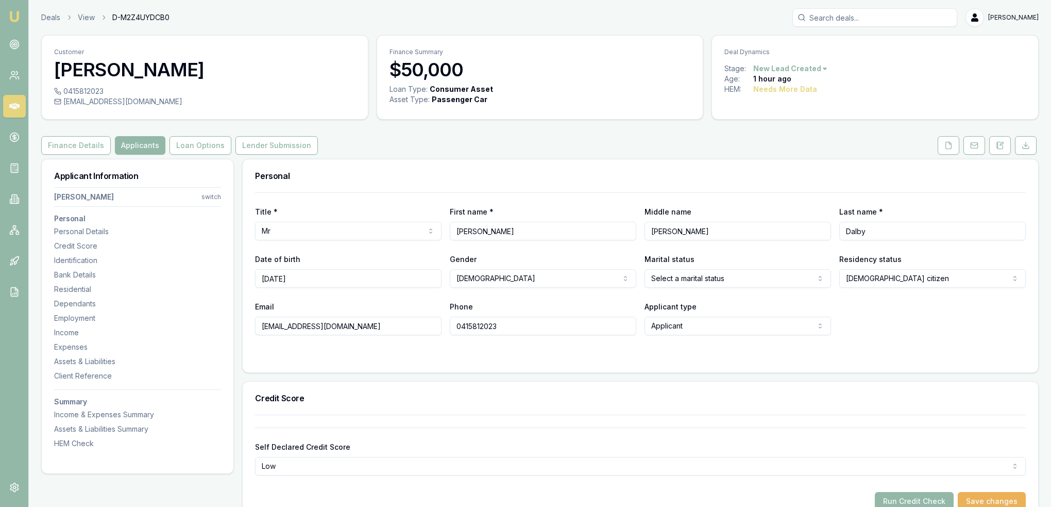
drag, startPoint x: 1006, startPoint y: 141, endPoint x: 986, endPoint y: 148, distance: 21.8
click at [1006, 141] on button at bounding box center [1001, 145] width 22 height 19
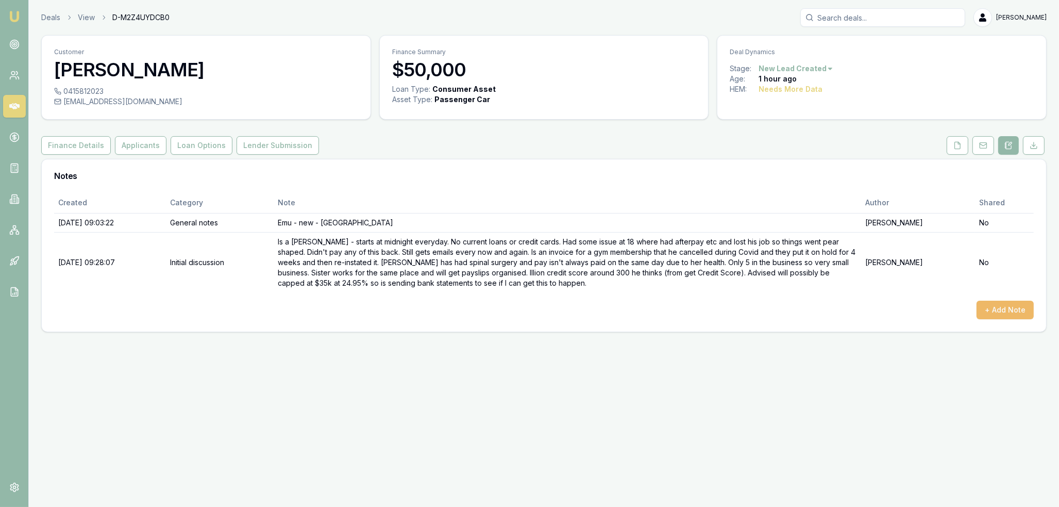
click at [990, 308] on button "+ Add Note" at bounding box center [1005, 309] width 57 height 19
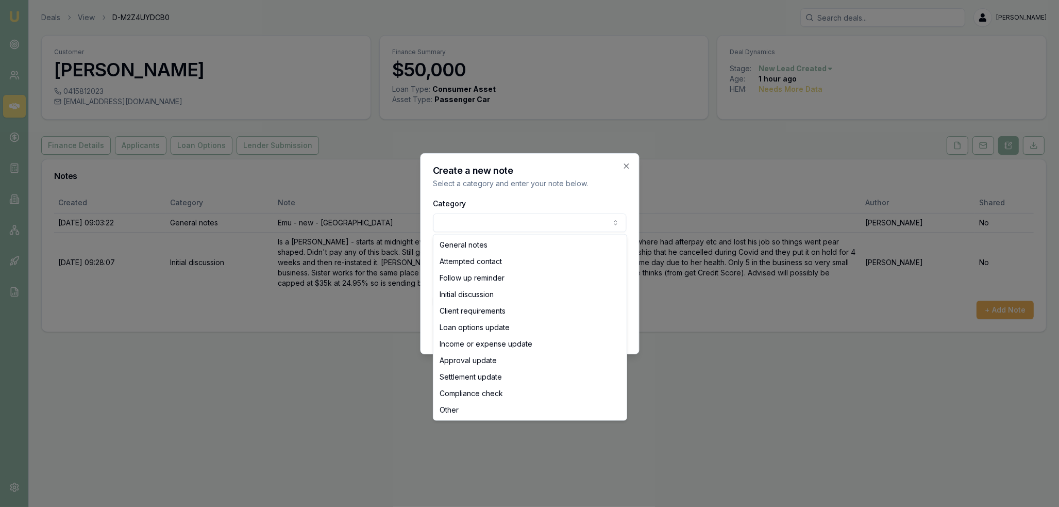
click at [482, 220] on body "Emu Broker Deals View D-M2Z4UYDCB0 Robyn Adams Toggle Menu Customer Bailey Dalb…" at bounding box center [529, 253] width 1059 height 507
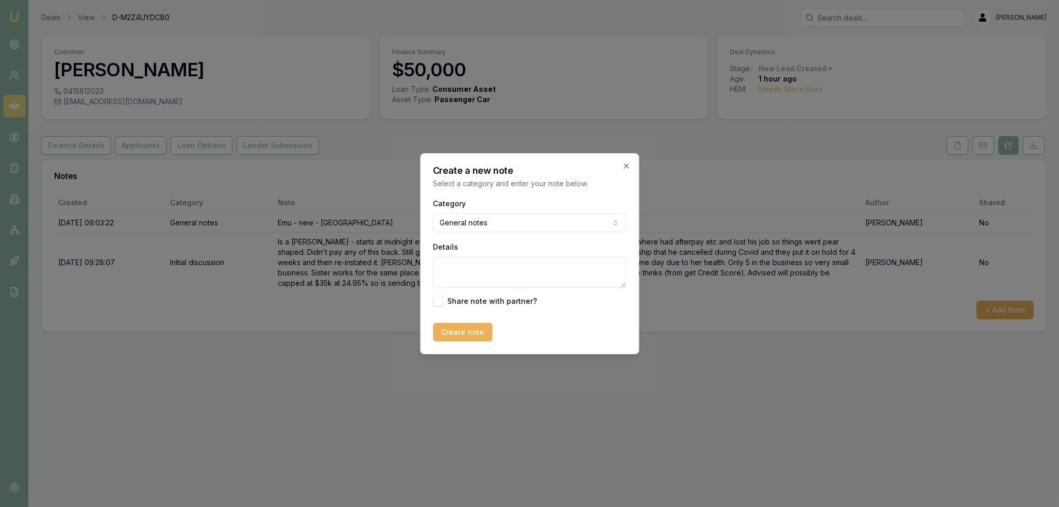
click at [471, 272] on textarea "Details" at bounding box center [529, 272] width 193 height 31
type textarea "m"
drag, startPoint x: 532, startPoint y: 281, endPoint x: 439, endPoint y: 271, distance: 93.9
click at [439, 271] on textarea "MEDICARE - still on mother's card. Renae and Montanna are mother nd" at bounding box center [529, 272] width 193 height 31
type textarea "MEDICARE - still on mother's card. Renae and Montanna are mother nd"
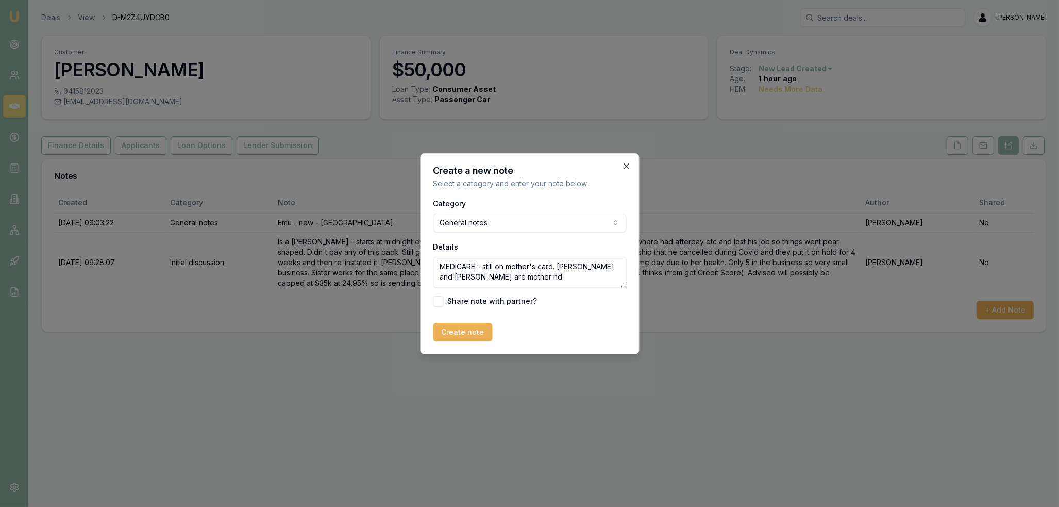
click at [625, 162] on icon "button" at bounding box center [626, 166] width 8 height 8
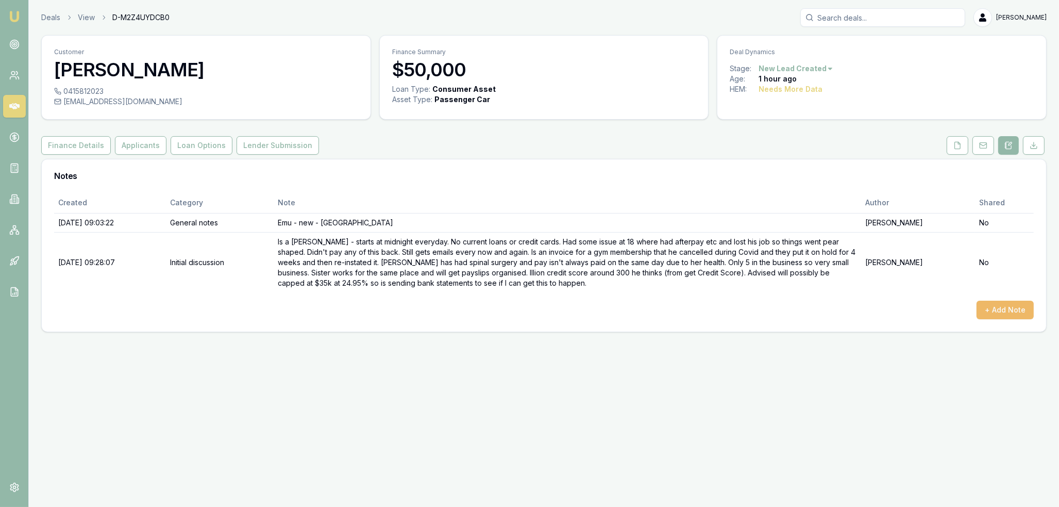
click at [1001, 308] on button "+ Add Note" at bounding box center [1005, 309] width 57 height 19
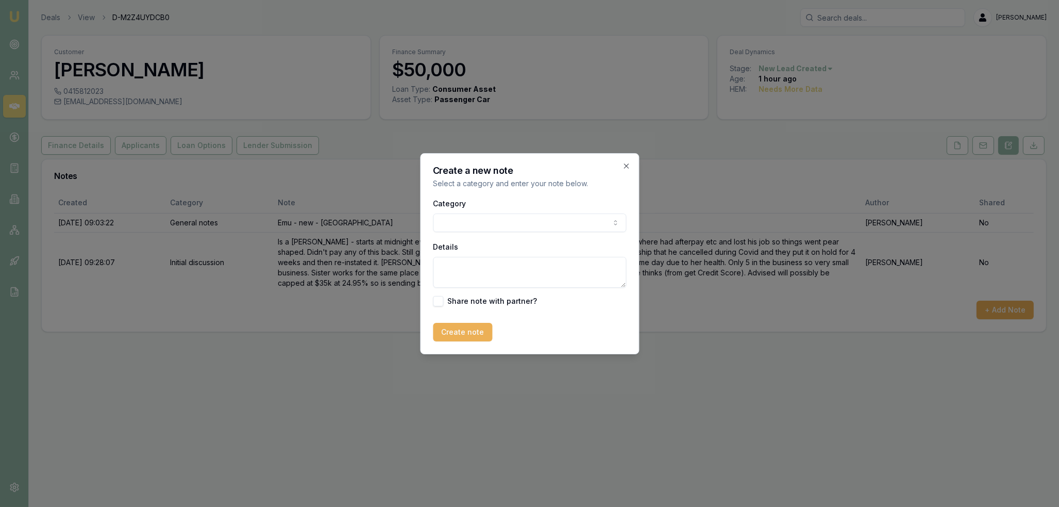
click at [541, 222] on body "Emu Broker Deals View D-M2Z4UYDCB0 Robyn Adams Toggle Menu Customer Bailey Dalb…" at bounding box center [529, 253] width 1059 height 507
click at [497, 263] on textarea "Details" at bounding box center [529, 272] width 193 height 31
type textarea "BANK STATEMENTS - no responsible lending red flags or loans."
click at [472, 333] on button "Create note" at bounding box center [462, 332] width 59 height 19
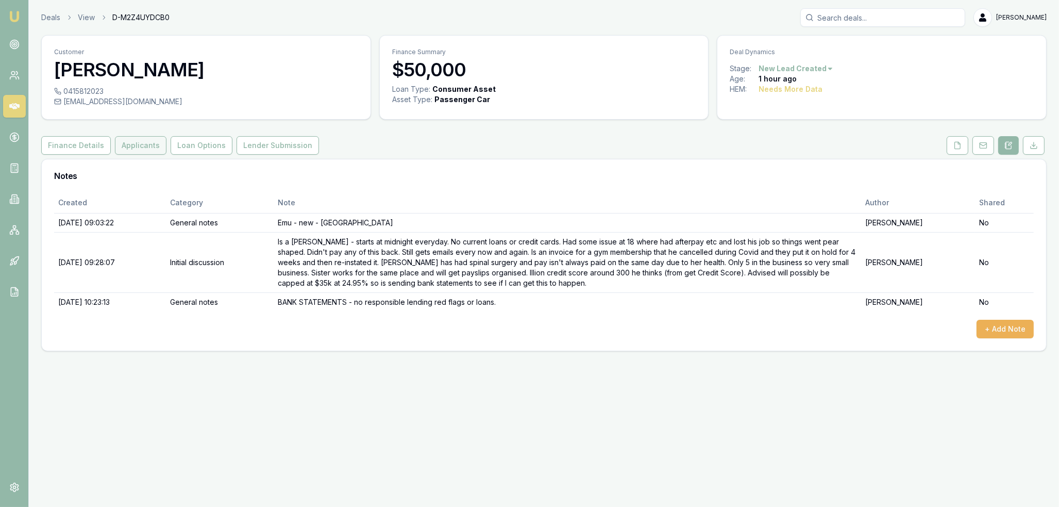
click at [133, 150] on button "Applicants" at bounding box center [141, 145] width 52 height 19
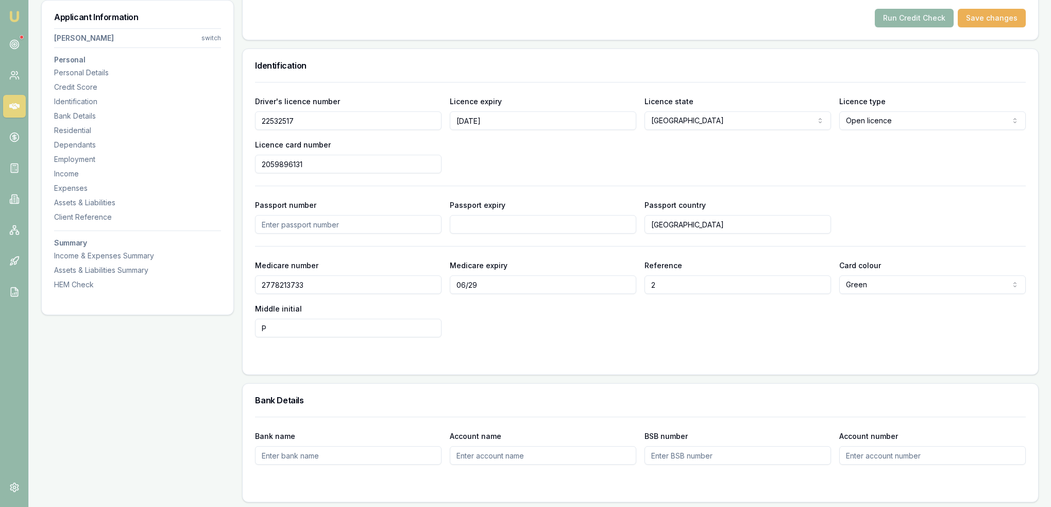
scroll to position [361, 0]
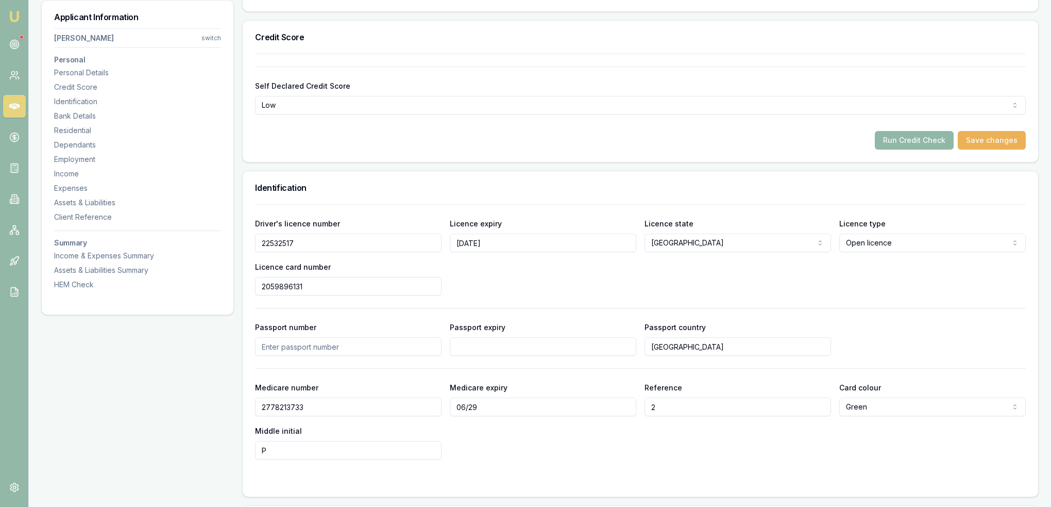
click at [936, 138] on button "Run Credit Check" at bounding box center [914, 140] width 79 height 19
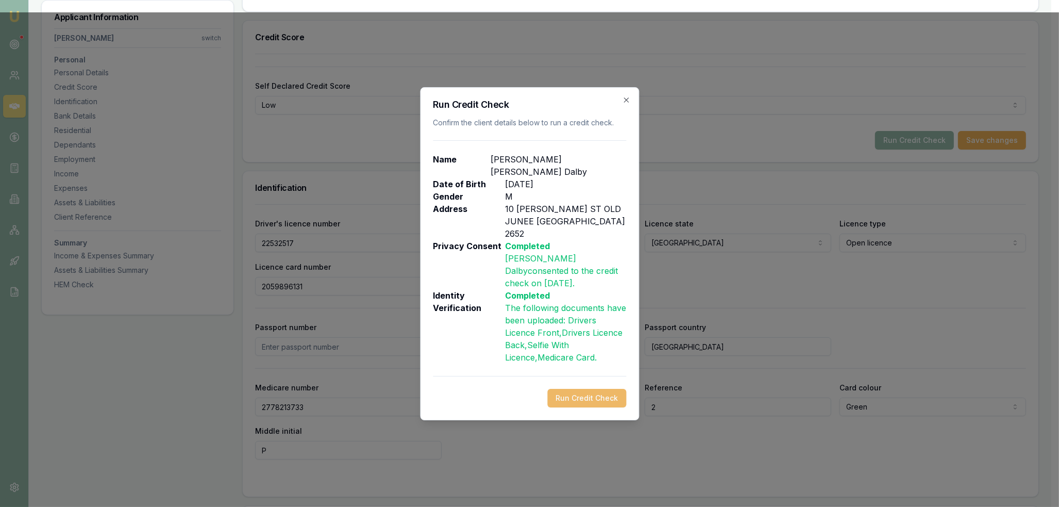
click at [588, 389] on button "Run Credit Check" at bounding box center [586, 398] width 79 height 19
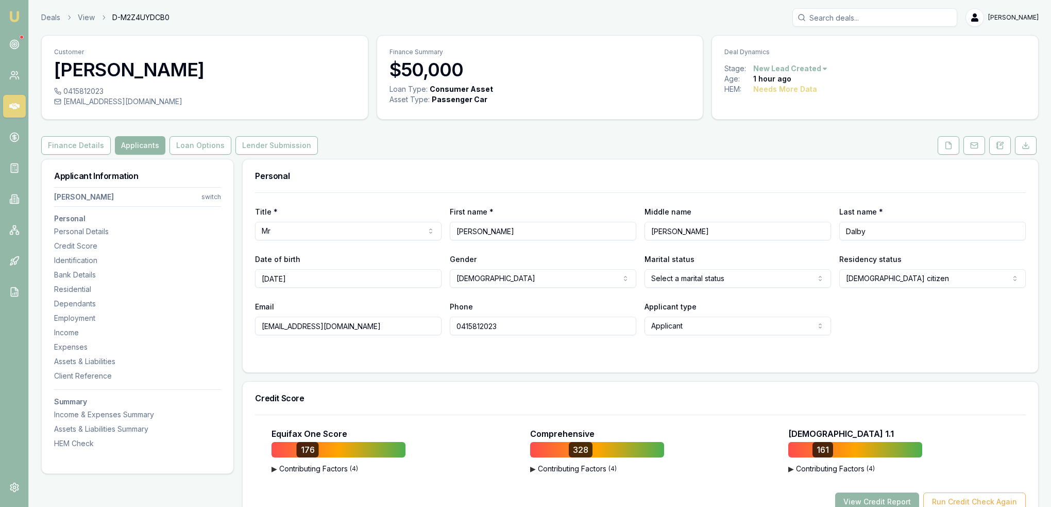
scroll to position [0, 0]
click at [952, 148] on icon at bounding box center [949, 145] width 6 height 7
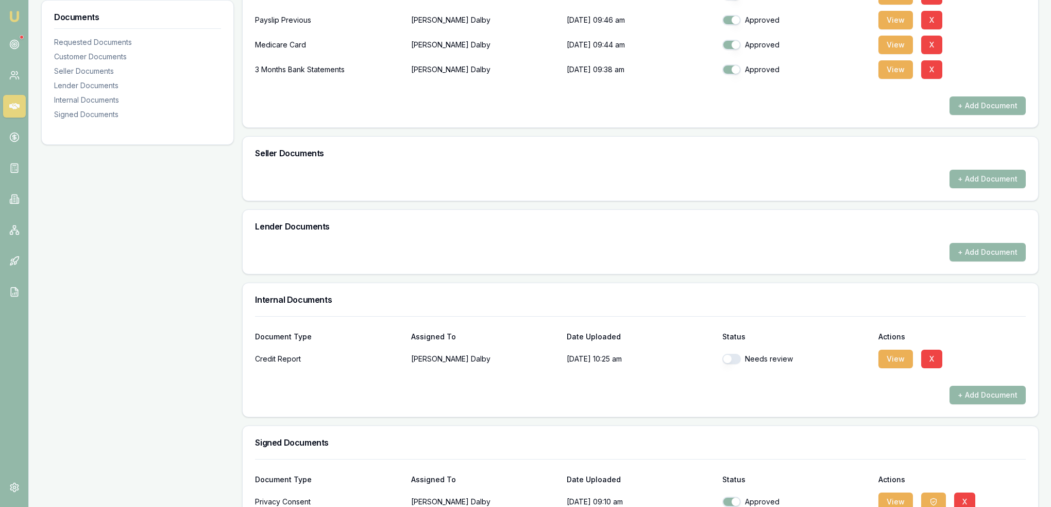
scroll to position [409, 0]
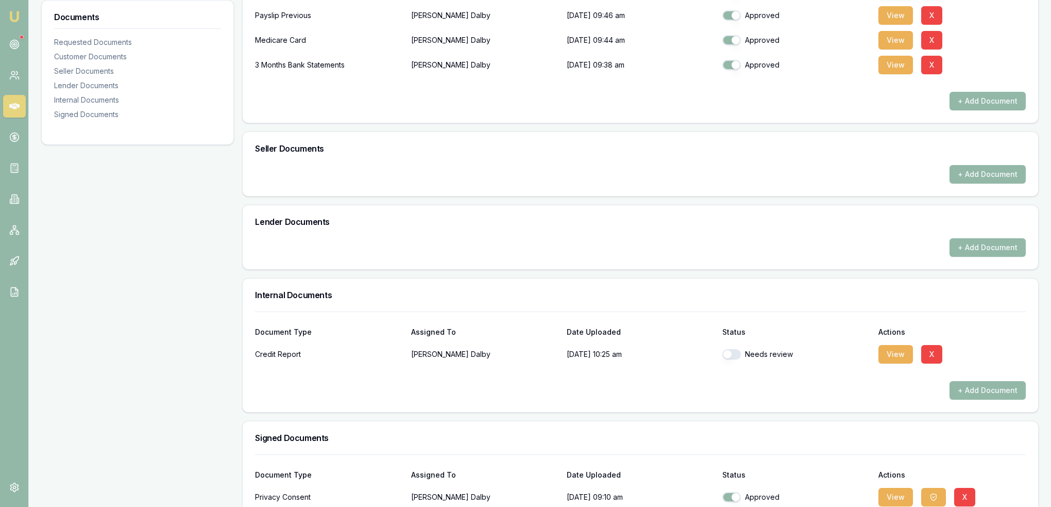
click at [735, 355] on button "button" at bounding box center [732, 354] width 19 height 10
checkbox input "true"
click at [903, 355] on button "View" at bounding box center [896, 354] width 35 height 19
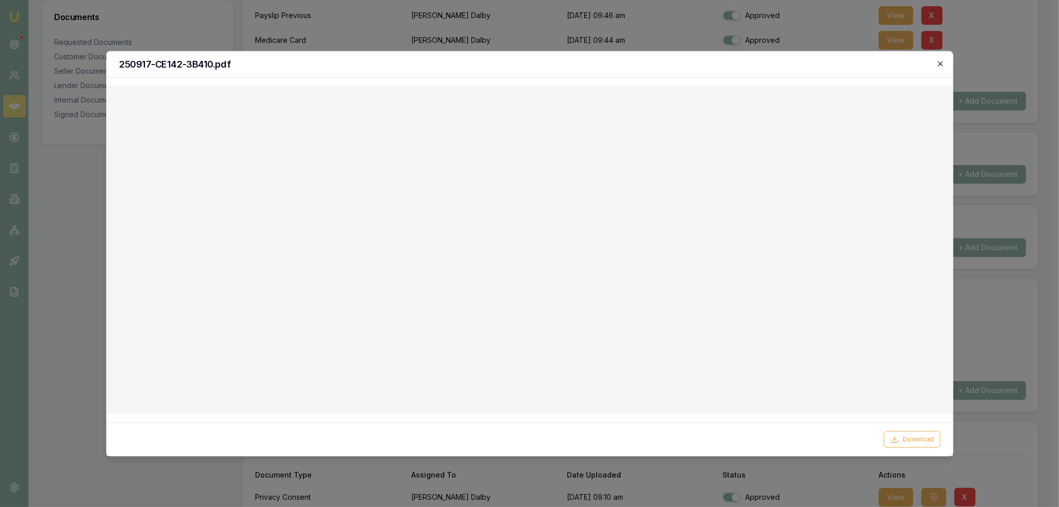
click at [944, 62] on icon "button" at bounding box center [941, 63] width 8 height 8
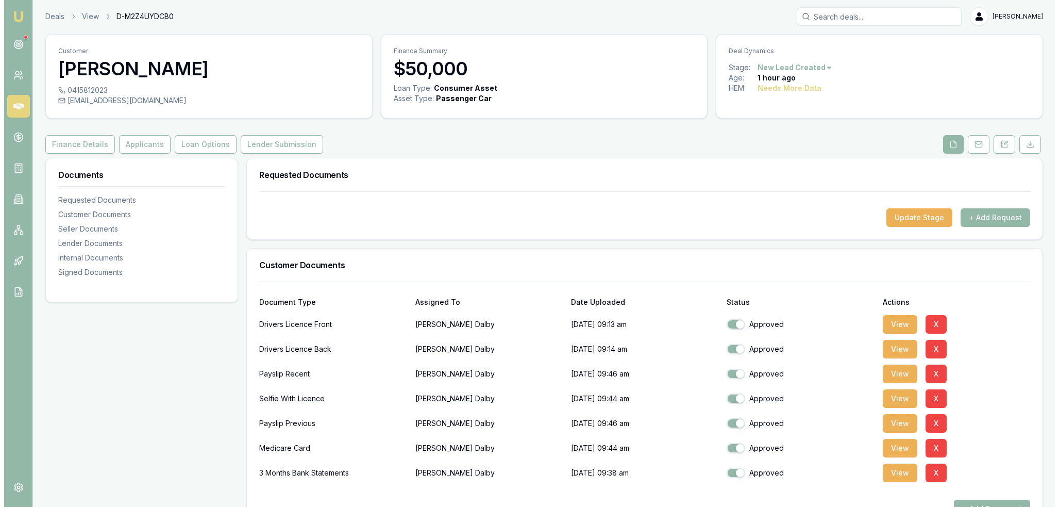
scroll to position [0, 0]
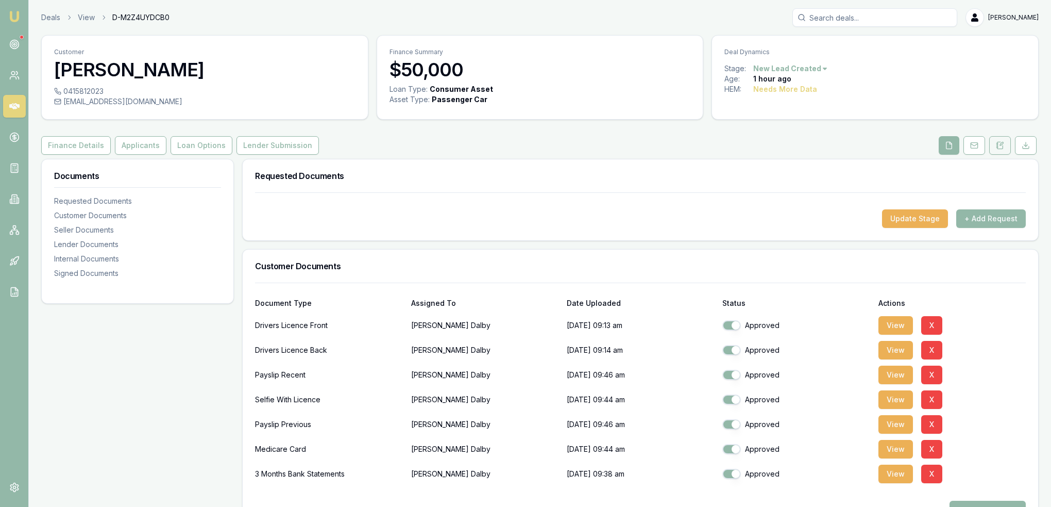
click at [1000, 146] on icon at bounding box center [1000, 145] width 8 height 8
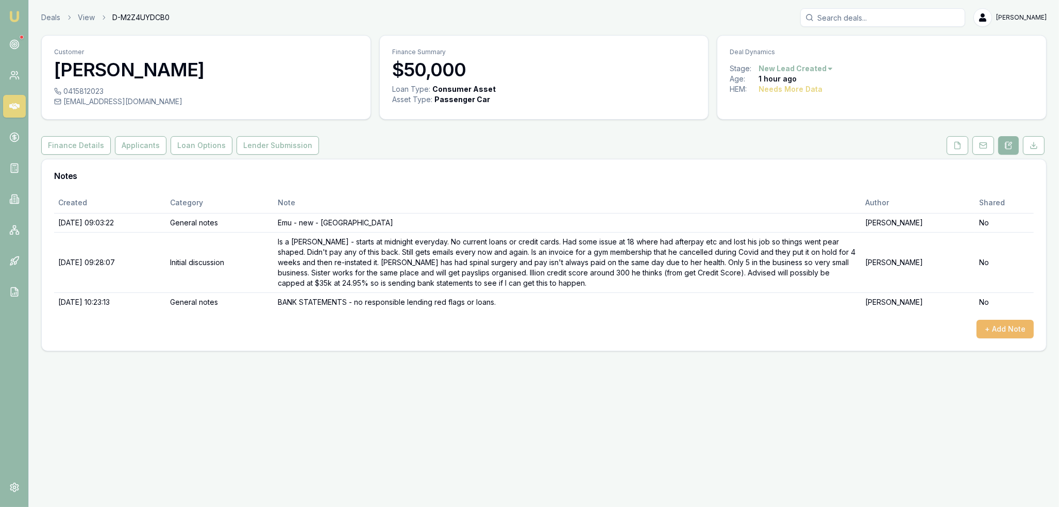
click at [1011, 325] on button "+ Add Note" at bounding box center [1005, 329] width 57 height 19
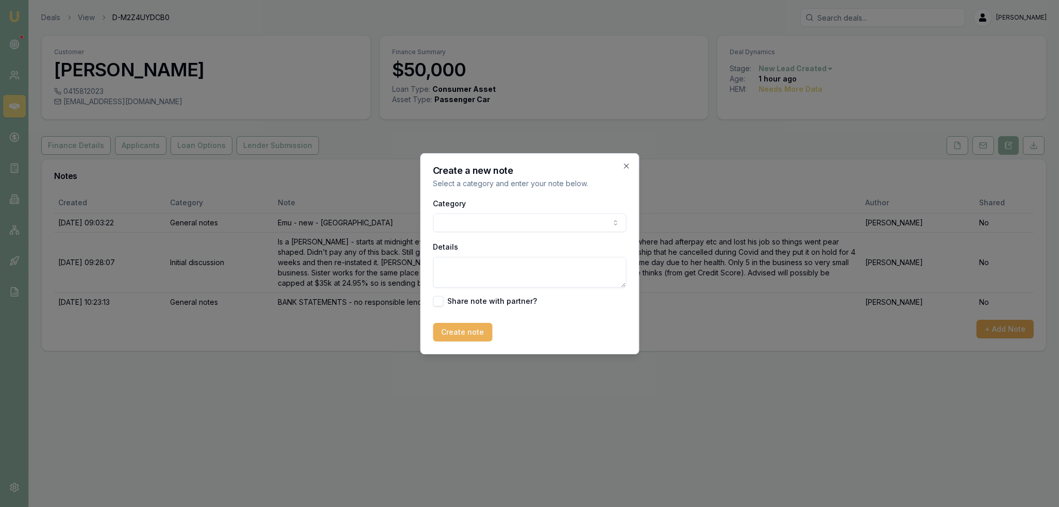
click at [546, 224] on body "Emu Broker Deals View D-M2Z4UYDCB0 Robyn Adams Toggle Menu Customer Bailey Dalb…" at bounding box center [529, 253] width 1059 height 507
click at [488, 277] on textarea "Details" at bounding box center [529, 272] width 193 height 31
type textarea "E"
type textarea "C"
click at [593, 265] on textarea "EQUIFAX - 176 328 161 plus 4 defaults -" at bounding box center [529, 272] width 193 height 31
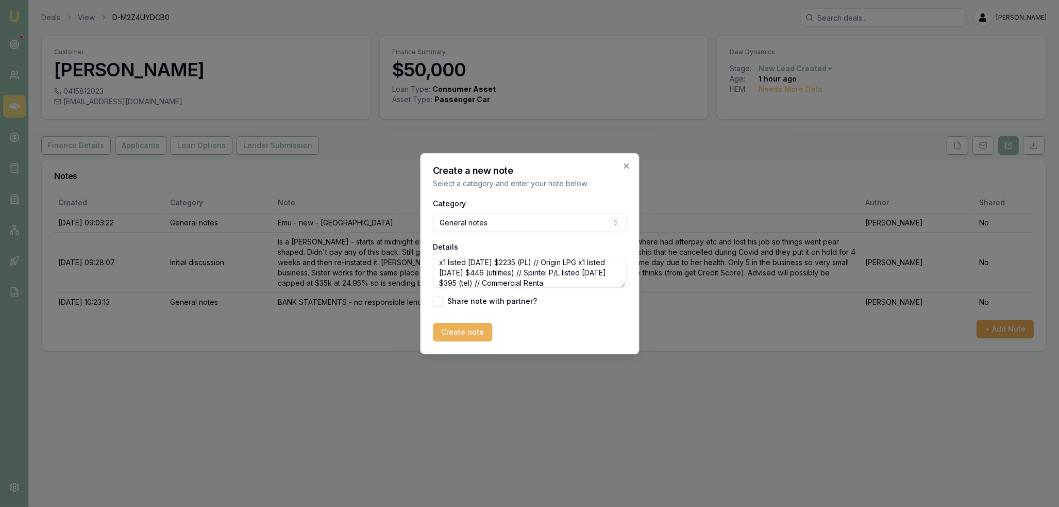
scroll to position [25, 0]
click at [577, 281] on textarea "EQUIFAX - 176 328 161 plus 4 defaults - Credit Corp x1 listed 26/12/2022 $2235 …" at bounding box center [529, 272] width 193 height 31
type textarea "EQUIFAX - 176 328 161 plus 4 defaults - Credit Corp x1 listed 26/12/2022 $2235 …"
click at [456, 330] on button "Create note" at bounding box center [462, 332] width 59 height 19
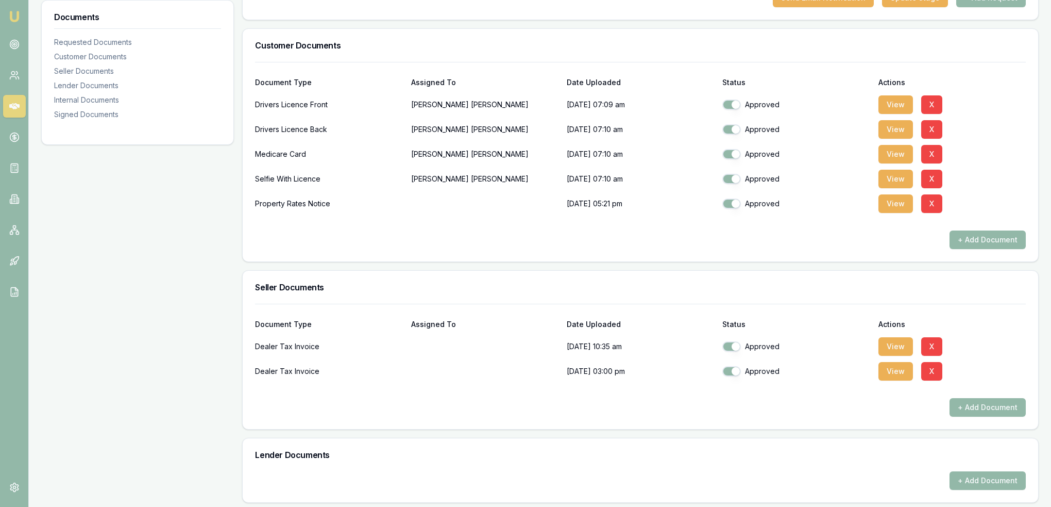
scroll to position [249, 0]
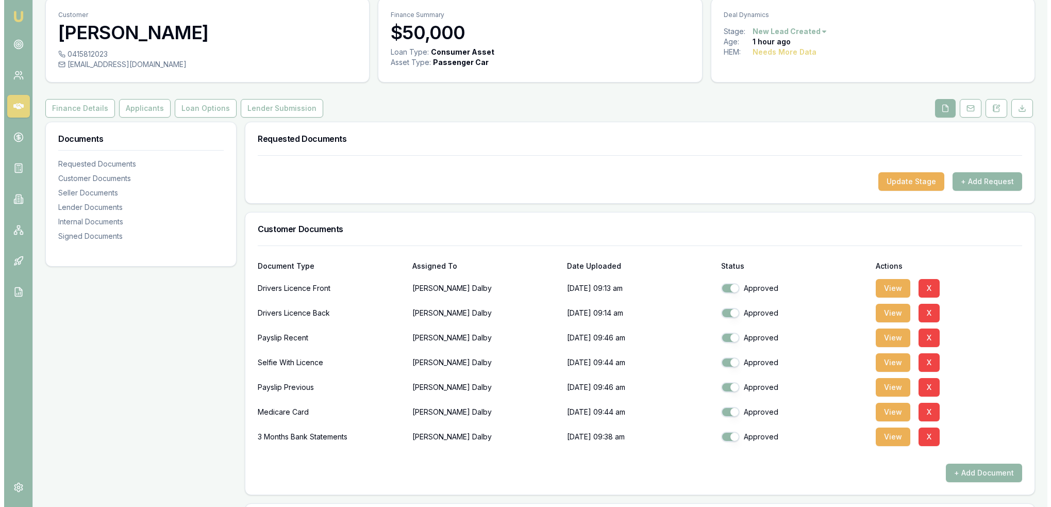
scroll to position [52, 0]
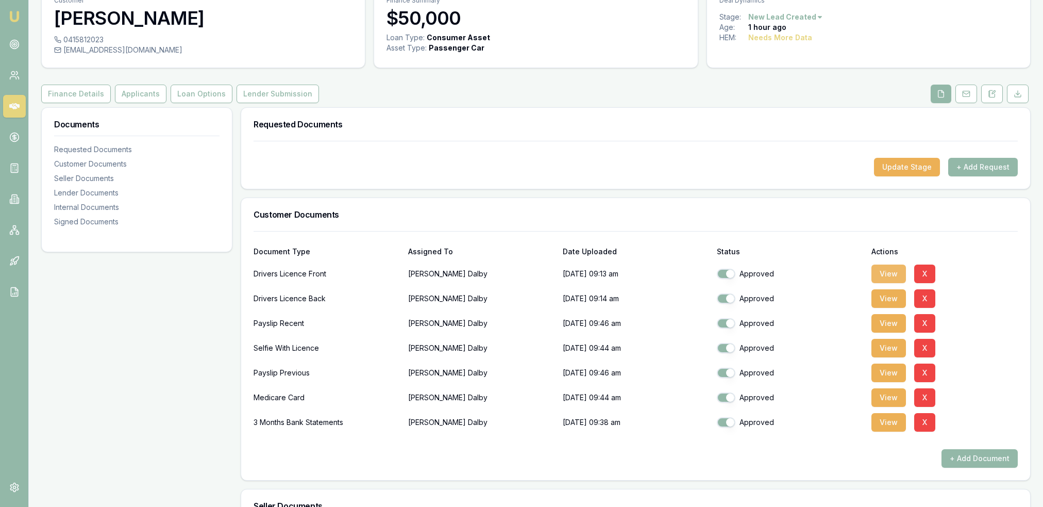
click at [899, 272] on button "View" at bounding box center [889, 273] width 35 height 19
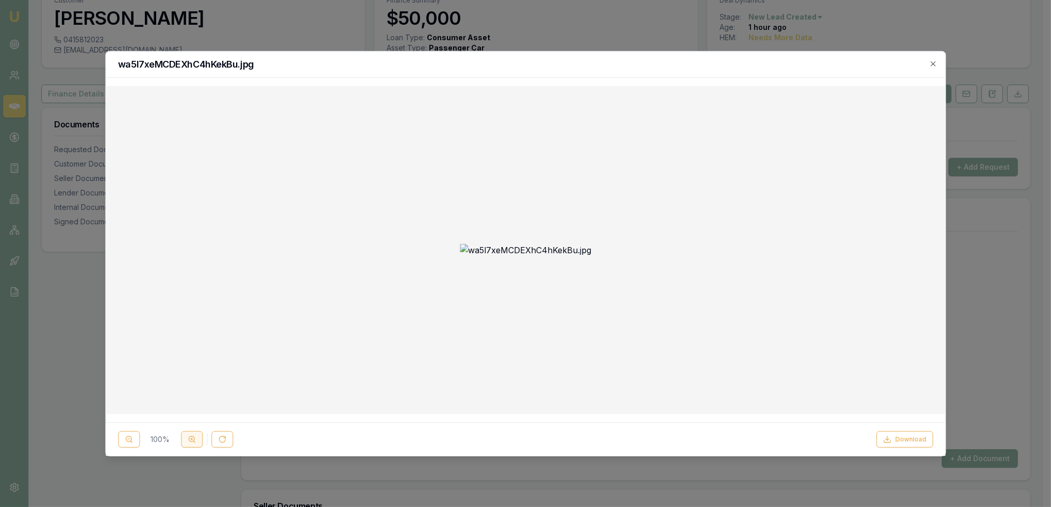
click at [188, 440] on icon at bounding box center [192, 439] width 8 height 8
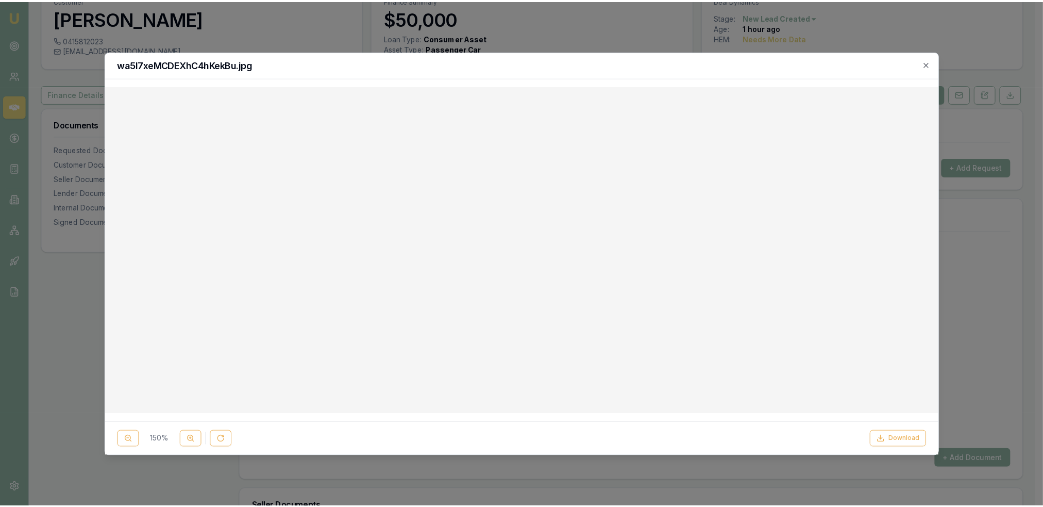
scroll to position [258, 0]
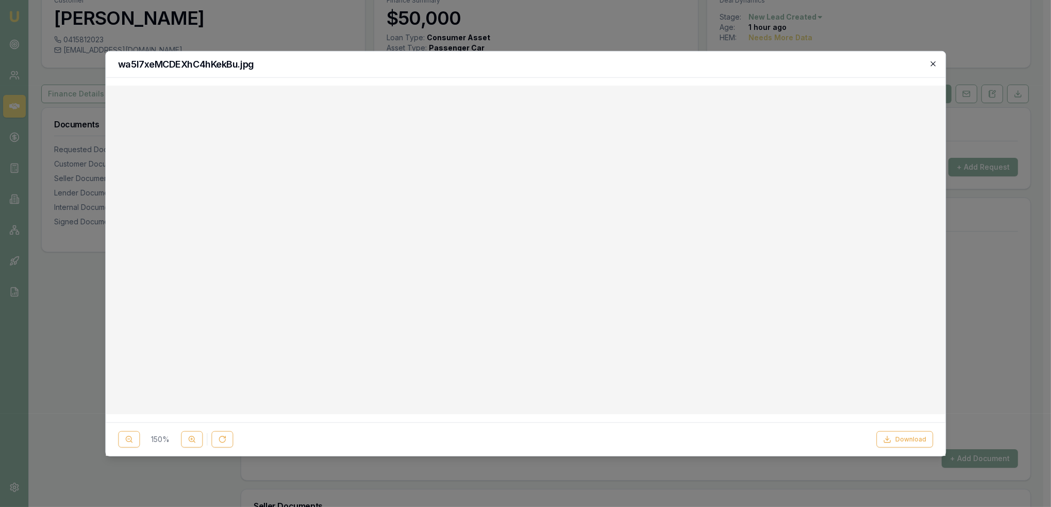
click at [930, 62] on icon "button" at bounding box center [933, 63] width 8 height 8
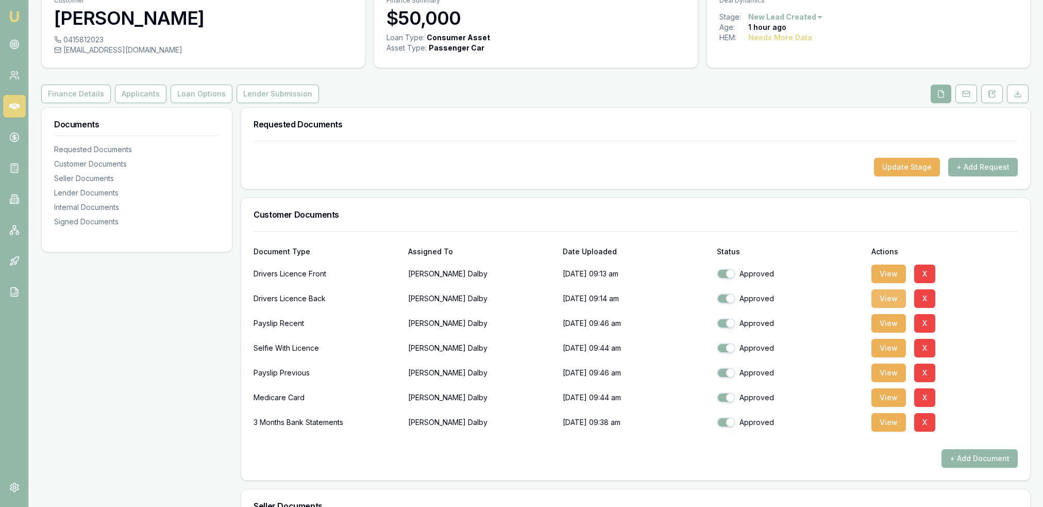
click at [894, 296] on button "View" at bounding box center [889, 298] width 35 height 19
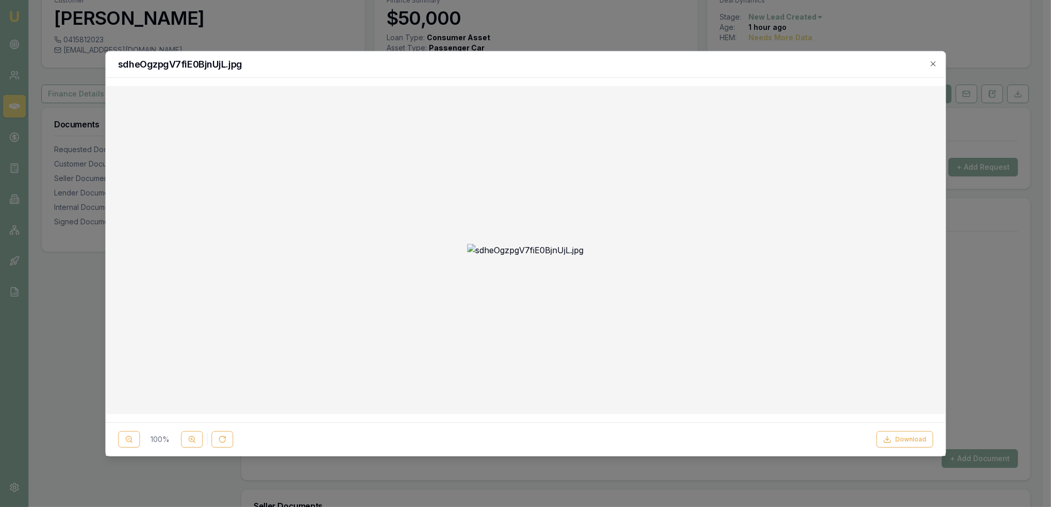
click at [930, 59] on div "sdheOgzpgV7fiE0BjnUjL.jpg" at bounding box center [526, 64] width 840 height 26
click at [929, 64] on icon "button" at bounding box center [933, 63] width 8 height 8
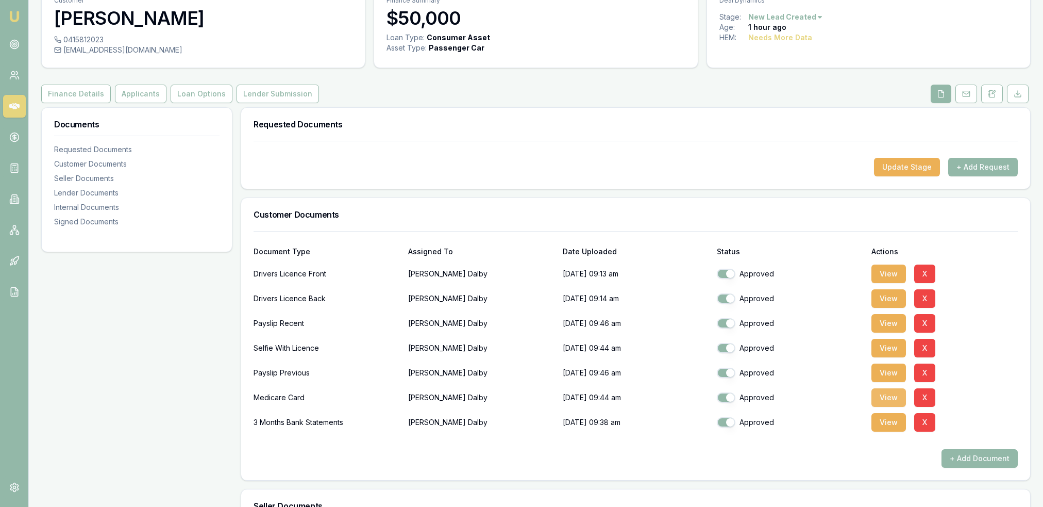
click at [903, 397] on button "View" at bounding box center [889, 397] width 35 height 19
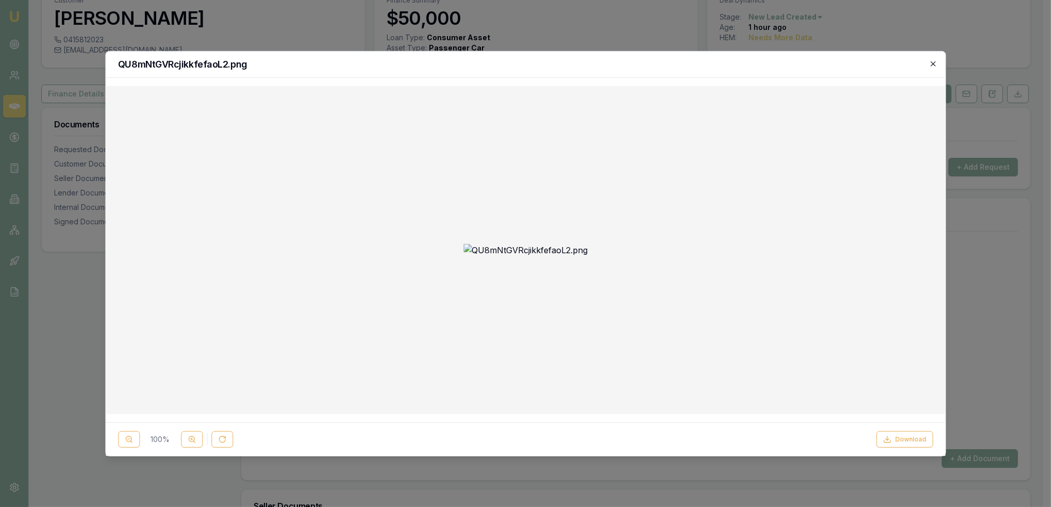
click at [934, 66] on icon "button" at bounding box center [933, 63] width 8 height 8
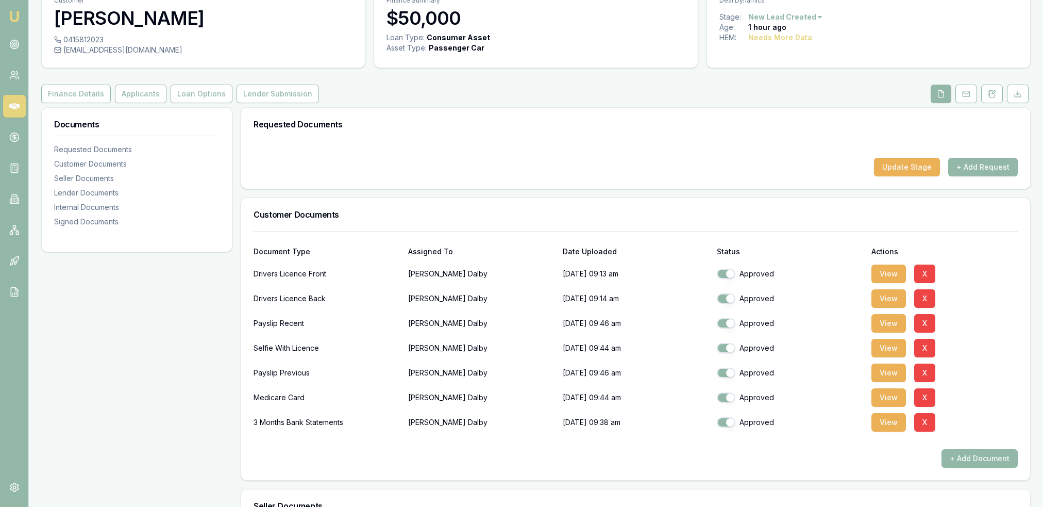
click at [860, 421] on div "Approved" at bounding box center [790, 422] width 146 height 10
click at [897, 424] on button "View" at bounding box center [889, 422] width 35 height 19
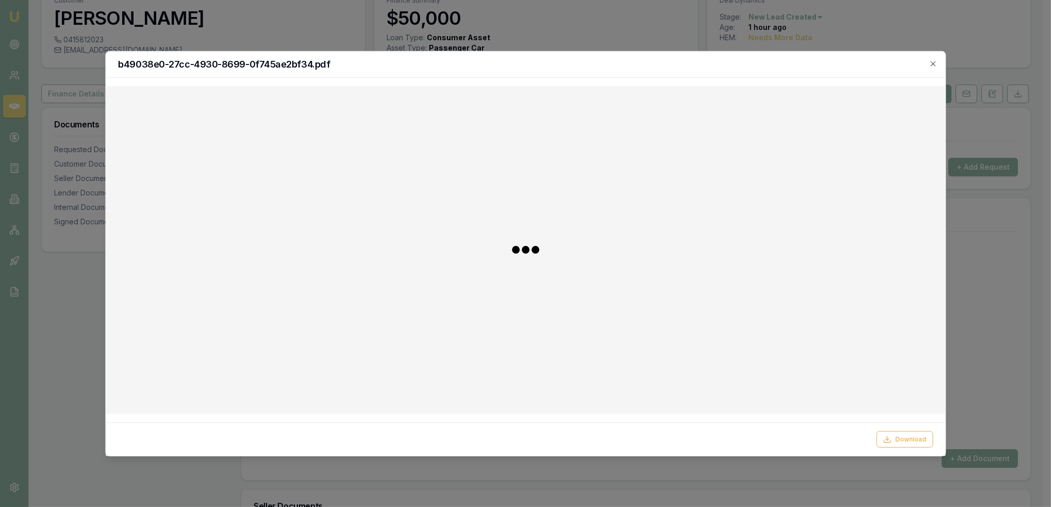
click at [881, 419] on div "b49038e0-27cc-4930-8699-0f745ae2bf34.pdf Download Close" at bounding box center [525, 253] width 841 height 405
click at [934, 63] on icon "button" at bounding box center [932, 63] width 5 height 5
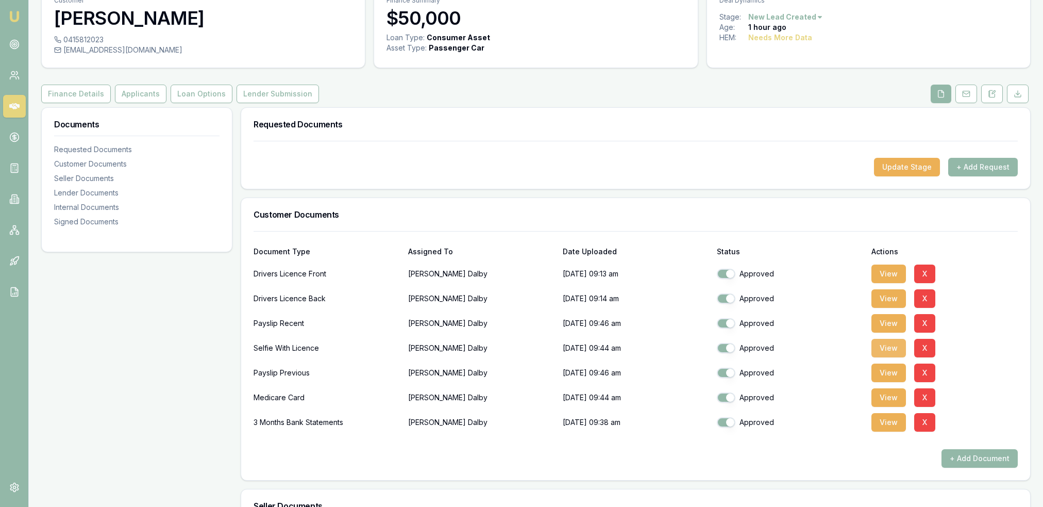
click at [896, 344] on button "View" at bounding box center [889, 348] width 35 height 19
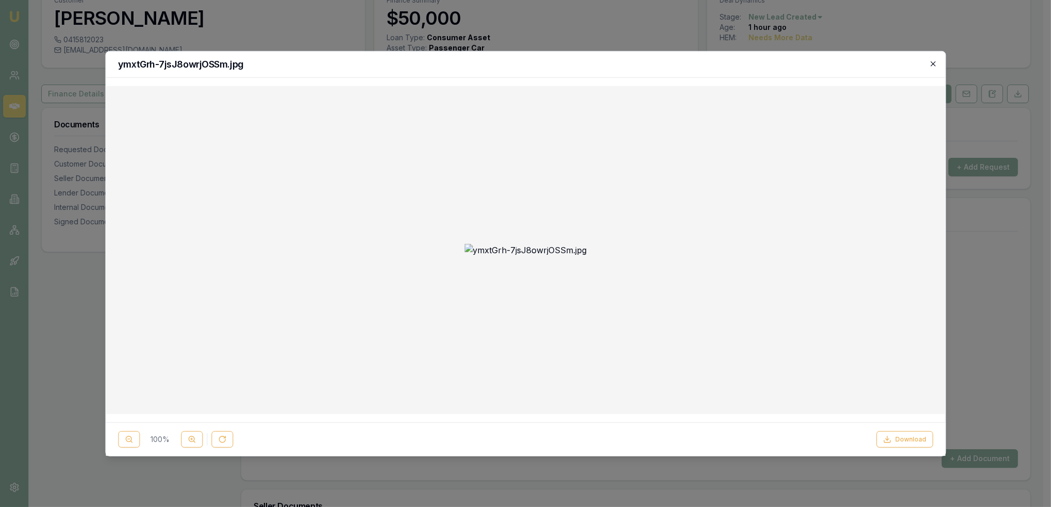
click at [935, 65] on icon "button" at bounding box center [932, 63] width 5 height 5
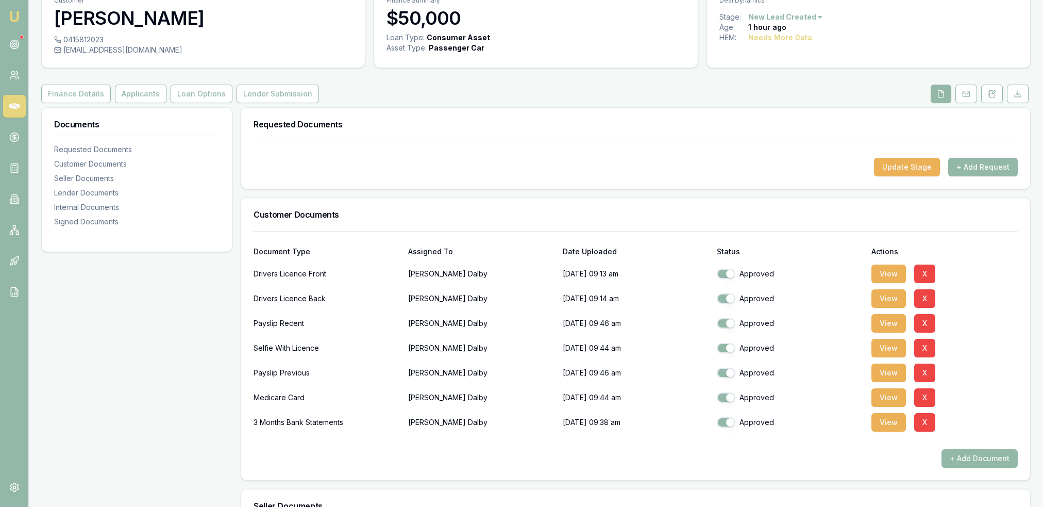
checkbox input "true"
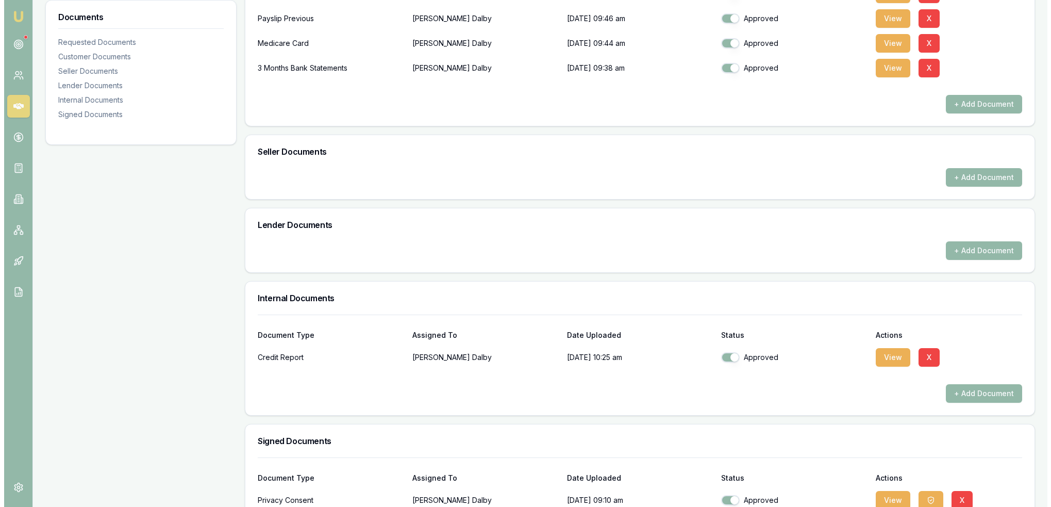
scroll to position [464, 0]
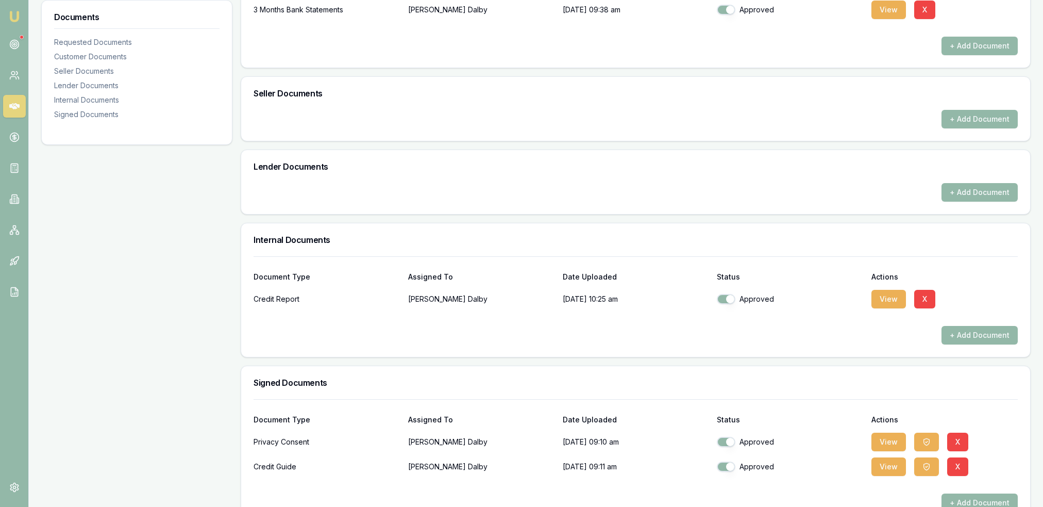
drag, startPoint x: 883, startPoint y: 295, endPoint x: 859, endPoint y: 309, distance: 27.9
click at [883, 295] on button "View" at bounding box center [889, 299] width 35 height 19
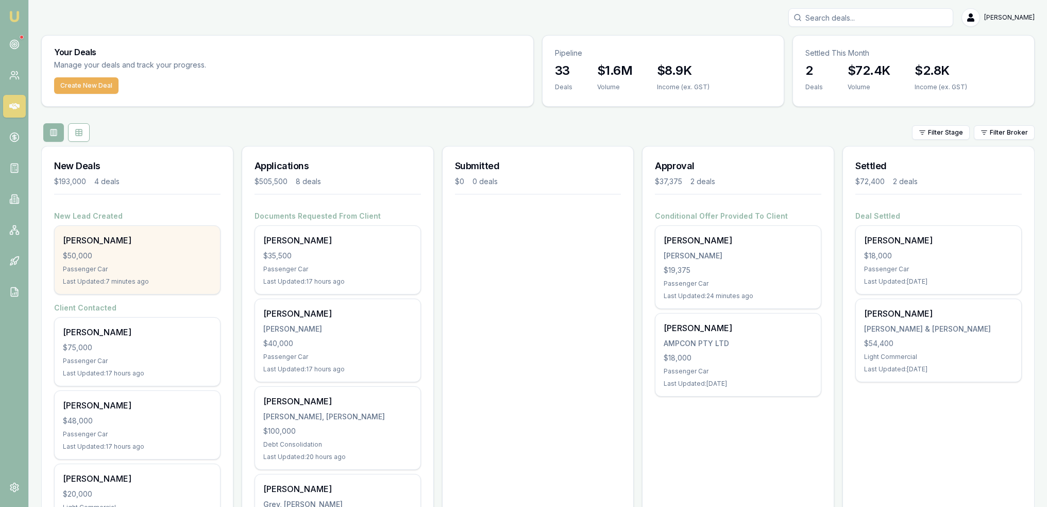
click at [118, 249] on div "[PERSON_NAME] $50,000 Passenger Car Last Updated: 7 minutes ago" at bounding box center [137, 260] width 165 height 68
click at [105, 239] on div "[PERSON_NAME]" at bounding box center [137, 240] width 149 height 12
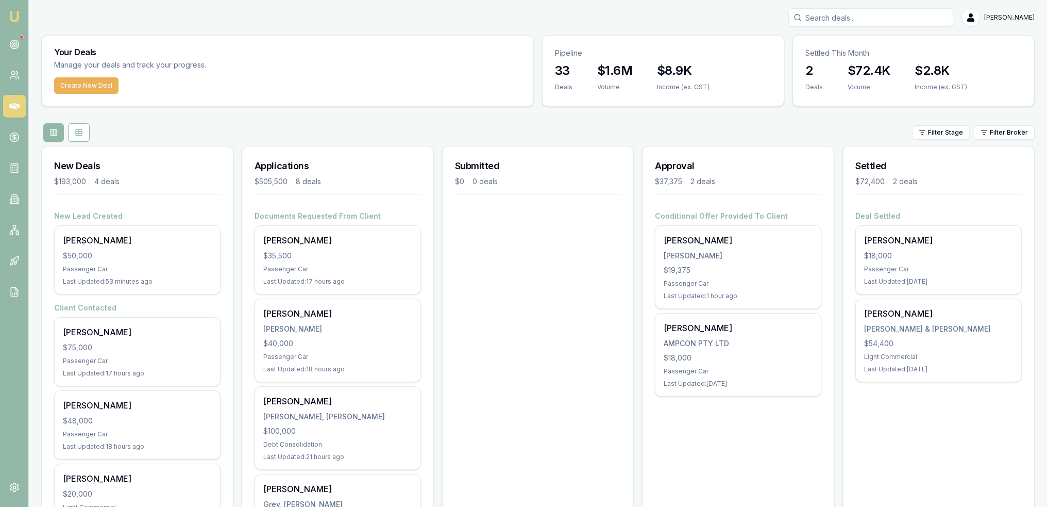
click at [7, 14] on link "Emu Broker" at bounding box center [14, 16] width 16 height 16
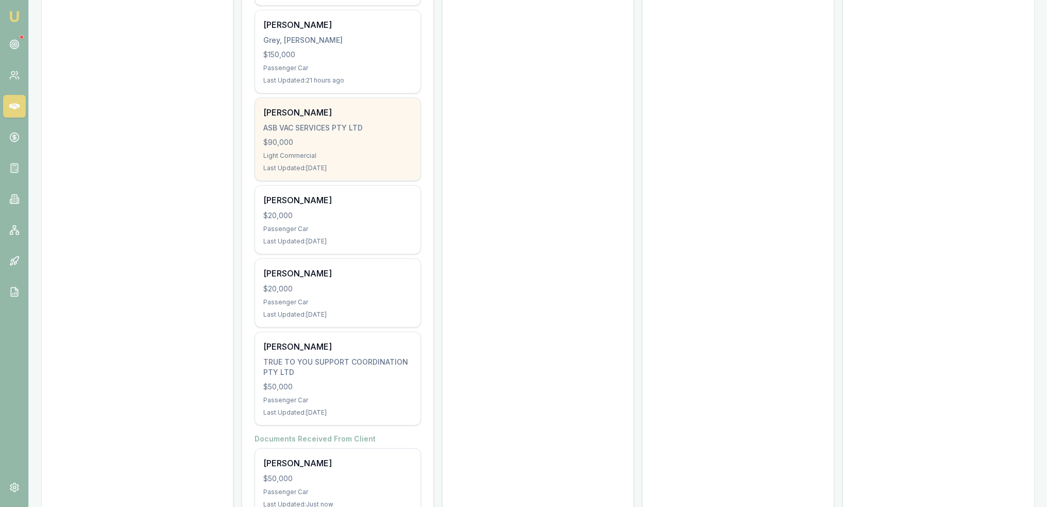
scroll to position [501, 0]
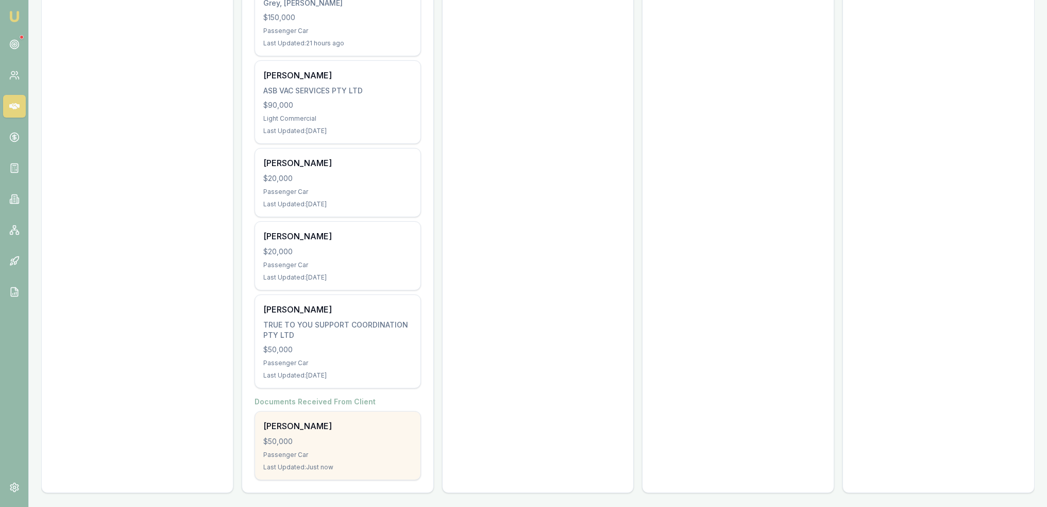
click at [340, 422] on div "[PERSON_NAME]" at bounding box center [337, 426] width 149 height 12
click at [286, 453] on div "Passenger Car" at bounding box center [337, 454] width 149 height 8
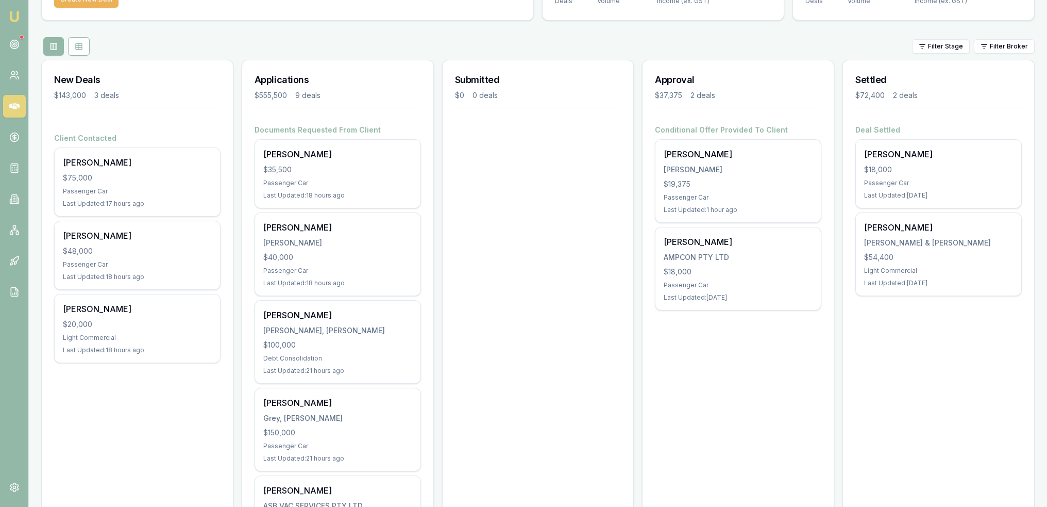
scroll to position [0, 0]
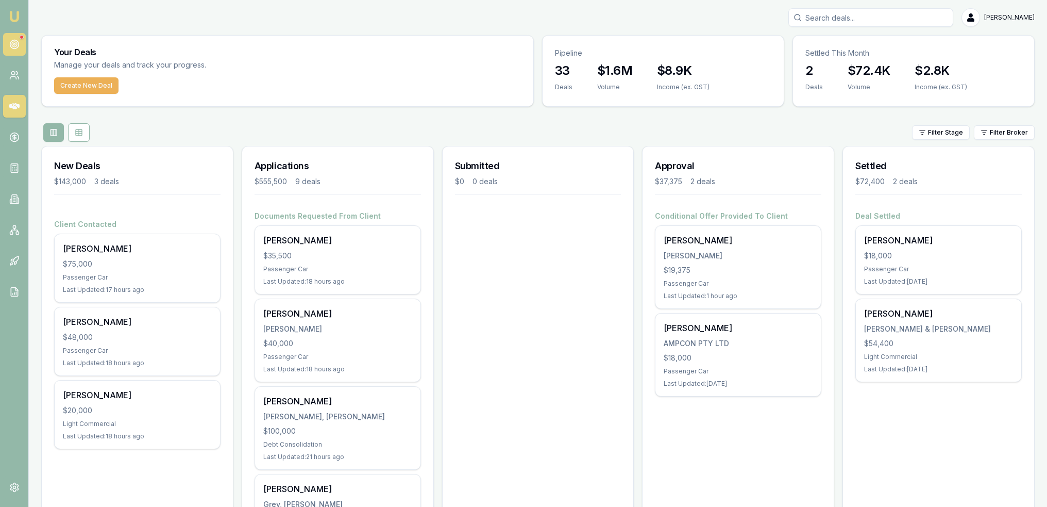
click at [13, 47] on icon at bounding box center [14, 44] width 10 height 10
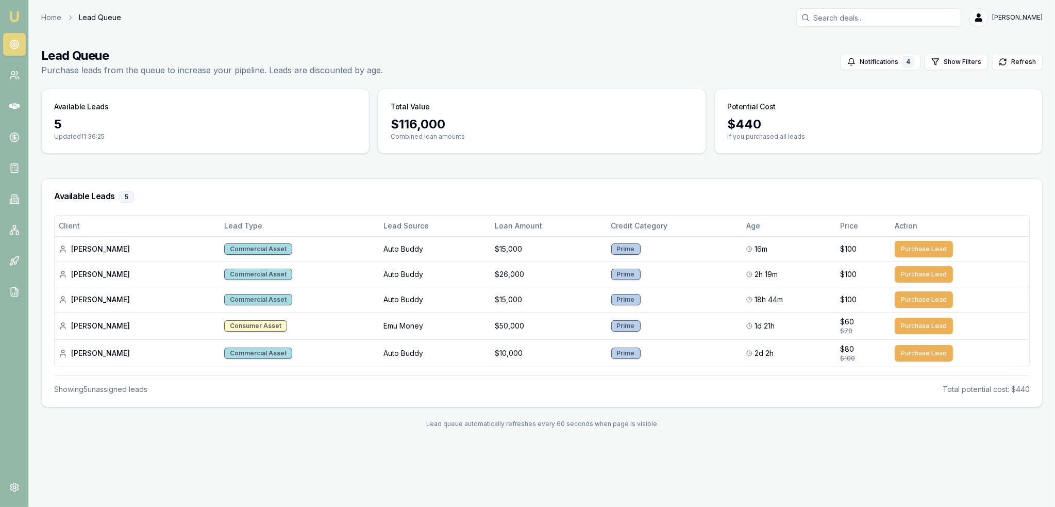
click at [10, 18] on img at bounding box center [14, 16] width 12 height 12
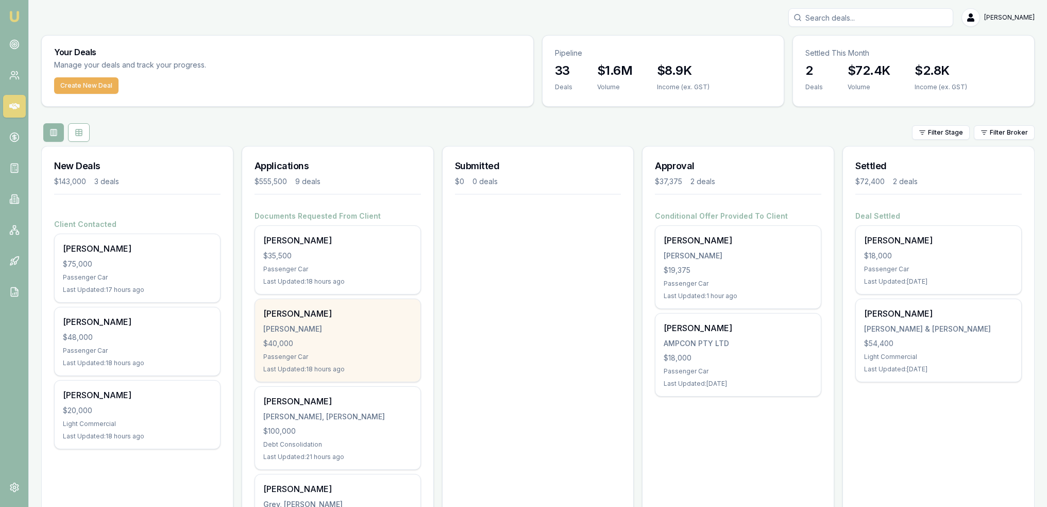
click at [366, 341] on div "$40,000" at bounding box center [337, 343] width 149 height 10
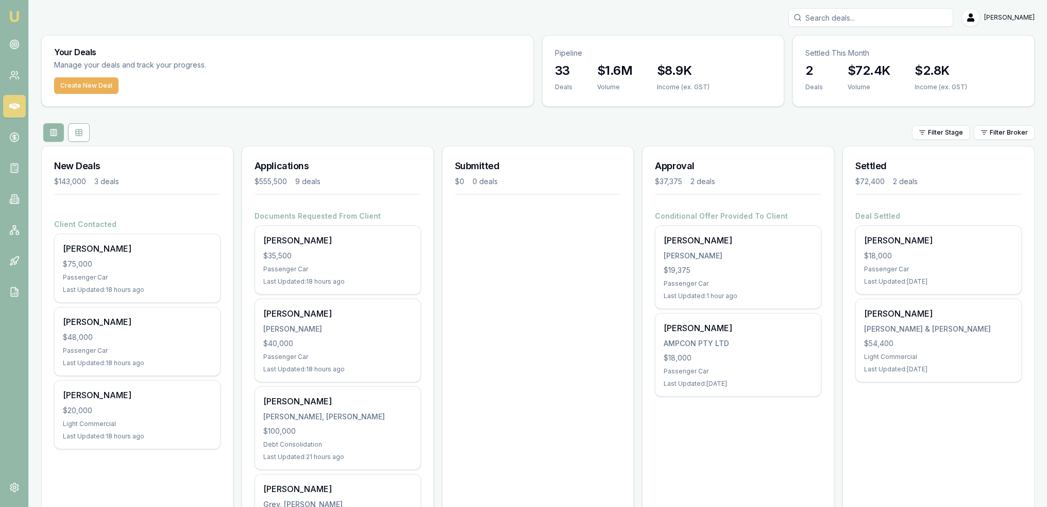
click at [857, 22] on input "Search deals" at bounding box center [871, 17] width 165 height 19
type input "h"
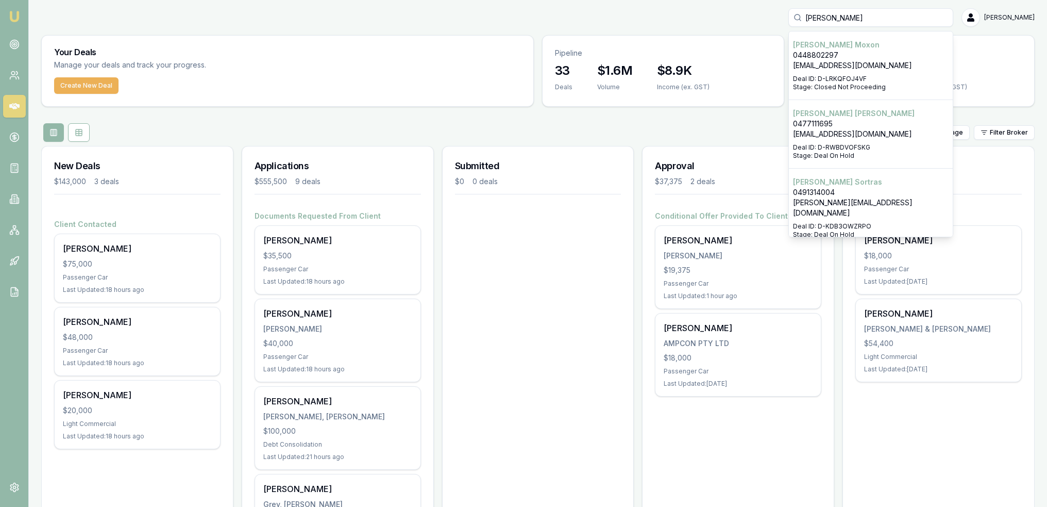
type input "[PERSON_NAME]"
click at [845, 78] on p "Deal ID: D-LRKQFOJ4VF" at bounding box center [871, 79] width 156 height 8
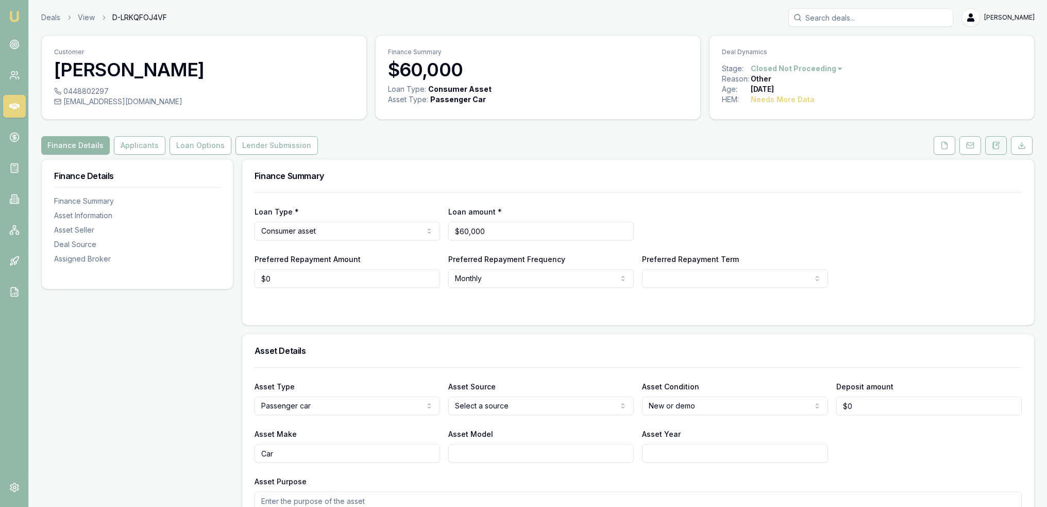
click at [992, 140] on button at bounding box center [997, 145] width 22 height 19
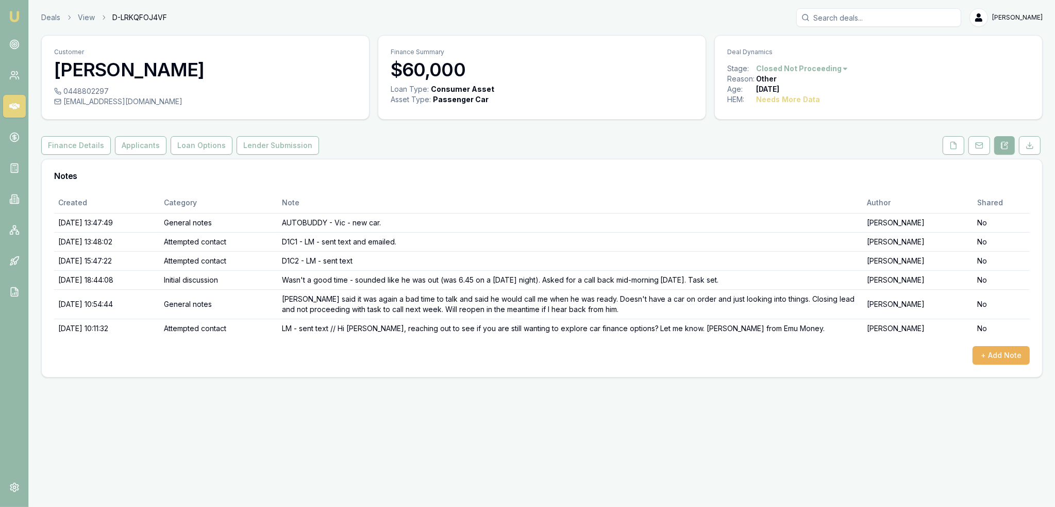
click at [13, 20] on img at bounding box center [14, 16] width 12 height 12
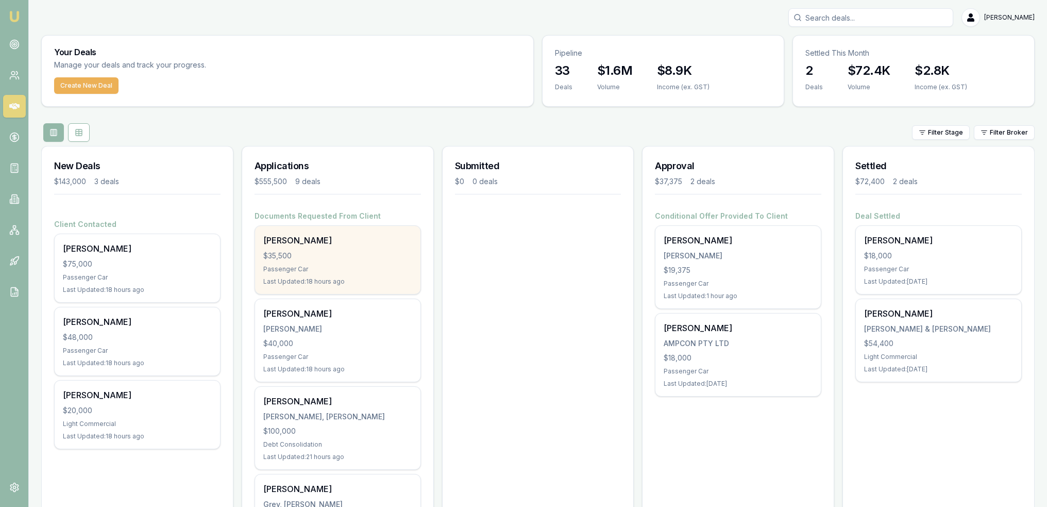
click at [326, 252] on div "$35,500" at bounding box center [337, 256] width 149 height 10
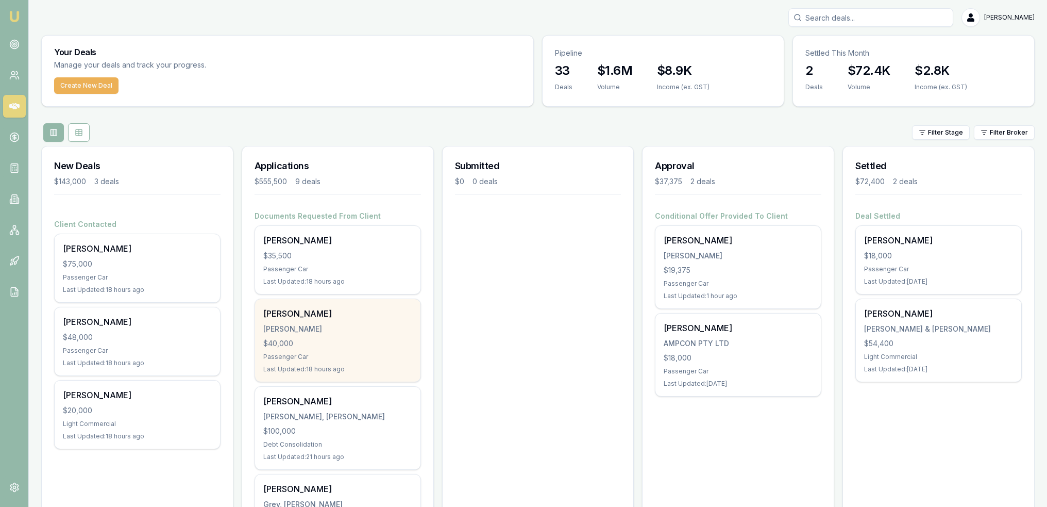
click at [336, 333] on div "[PERSON_NAME] [PERSON_NAME] $40,000 Passenger Car Last Updated: 18 hours ago" at bounding box center [337, 340] width 165 height 82
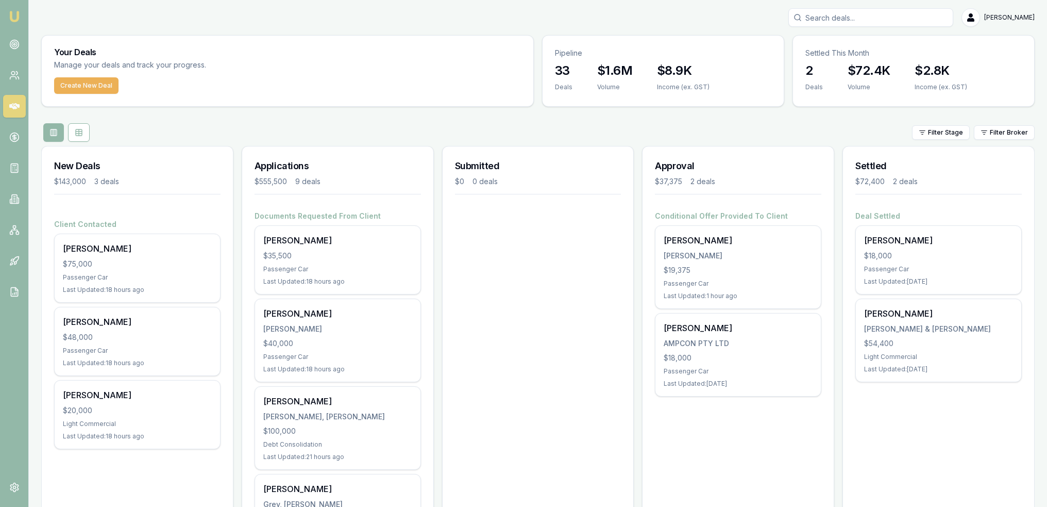
click at [12, 18] on img at bounding box center [14, 16] width 12 height 12
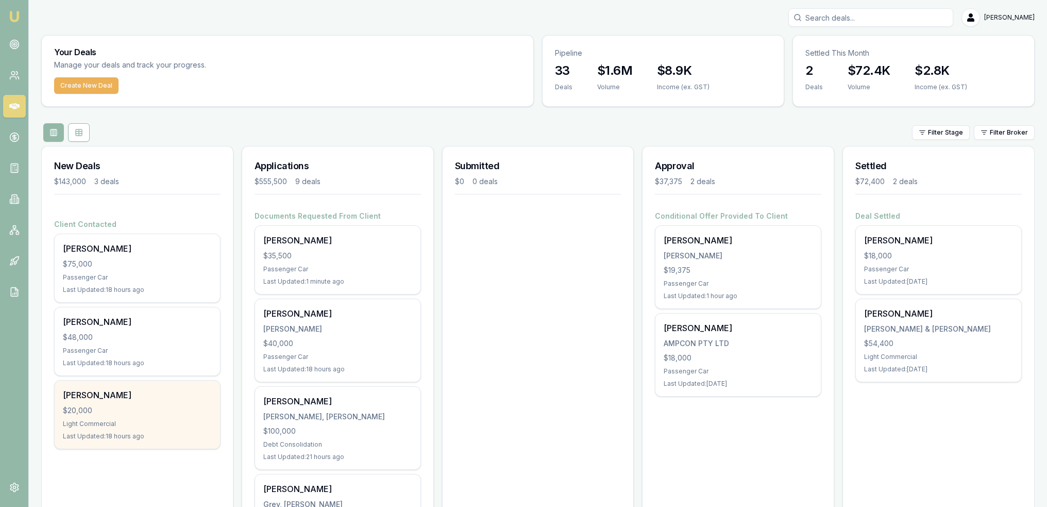
click at [133, 432] on div "Last Updated: 18 hours ago" at bounding box center [137, 436] width 149 height 8
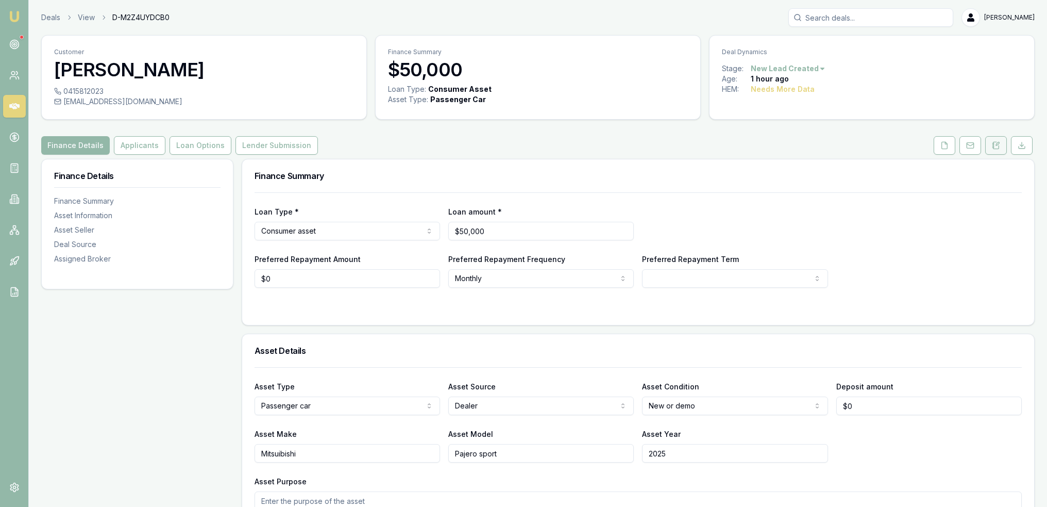
click at [991, 146] on button at bounding box center [997, 145] width 22 height 19
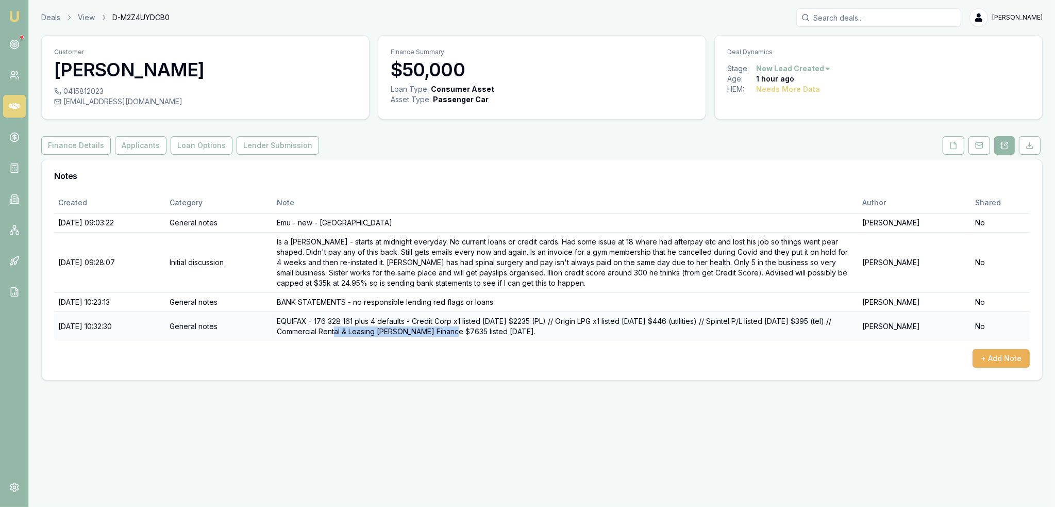
drag, startPoint x: 349, startPoint y: 329, endPoint x: 461, endPoint y: 329, distance: 111.3
click at [461, 329] on td "EQUIFAX - 176 328 161 plus 4 defaults - Credit Corp x1 listed 26/12/2022 $2235 …" at bounding box center [566, 325] width 586 height 29
click at [452, 332] on td "EQUIFAX - 176 328 161 plus 4 defaults - Credit Corp x1 listed 26/12/2022 $2235 …" at bounding box center [566, 325] width 586 height 29
drag, startPoint x: 480, startPoint y: 329, endPoint x: 514, endPoint y: 330, distance: 34.6
click at [514, 330] on td "EQUIFAX - 176 328 161 plus 4 defaults - Credit Corp x1 listed 26/12/2022 $2235 …" at bounding box center [566, 325] width 586 height 29
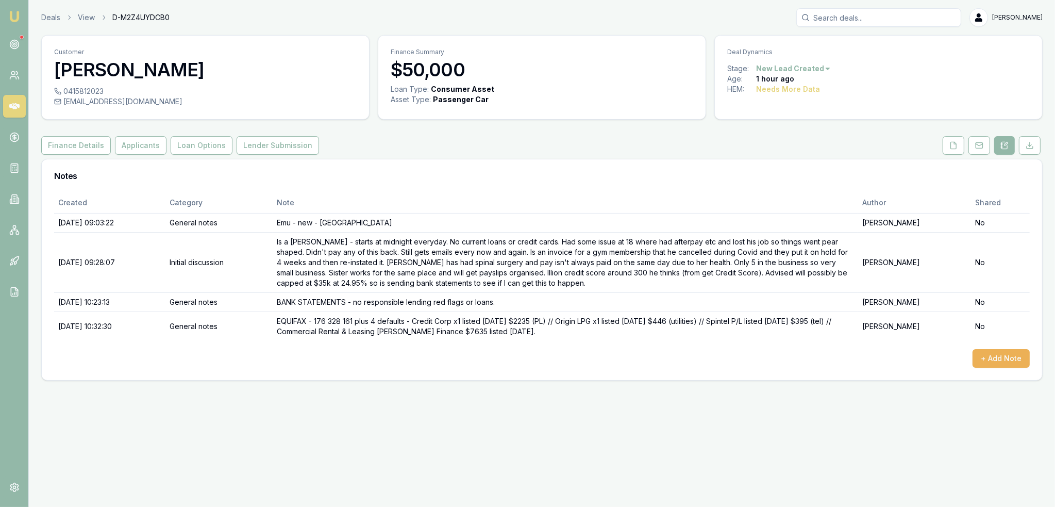
click at [495, 343] on div "Created Category Note Author Shared 17/09/2025, 09:03:22 General notes Emu - ne…" at bounding box center [542, 279] width 976 height 175
click at [139, 151] on button "Applicants" at bounding box center [141, 145] width 52 height 19
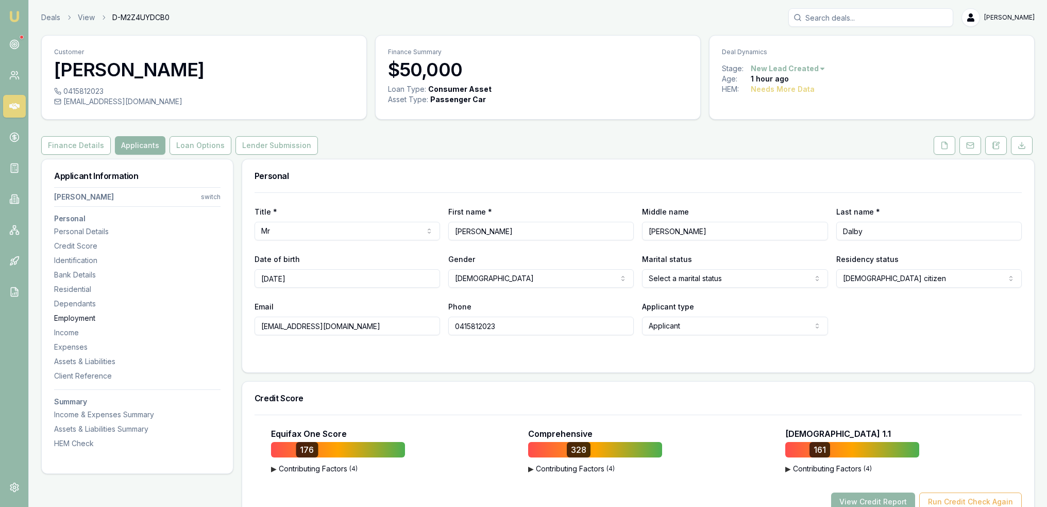
click at [82, 314] on div "Employment" at bounding box center [137, 318] width 166 height 10
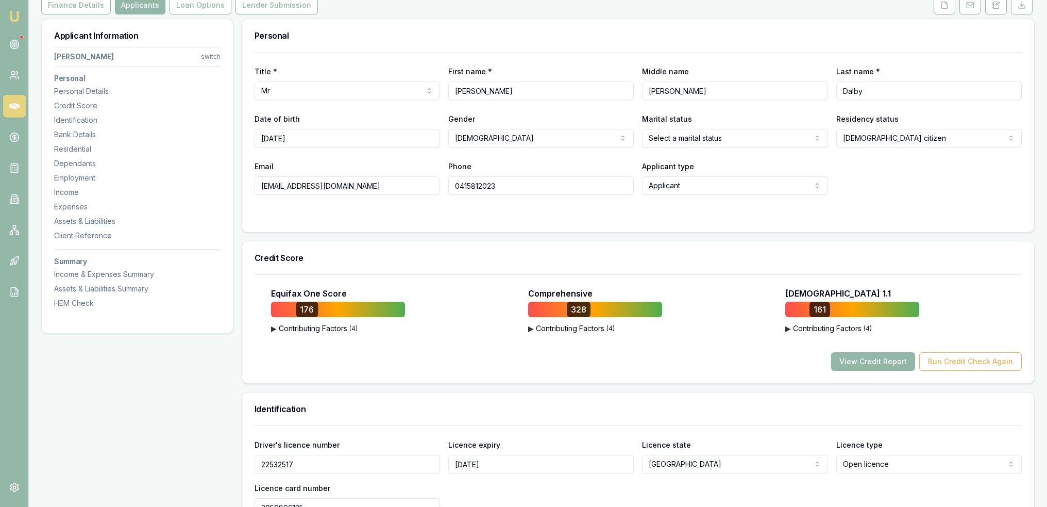
scroll to position [103, 0]
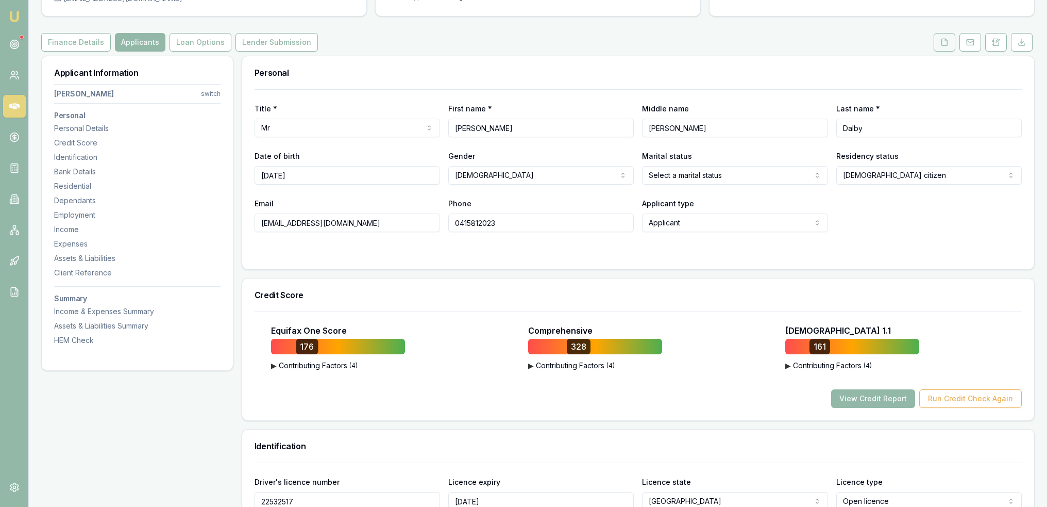
click at [942, 39] on icon at bounding box center [945, 42] width 6 height 7
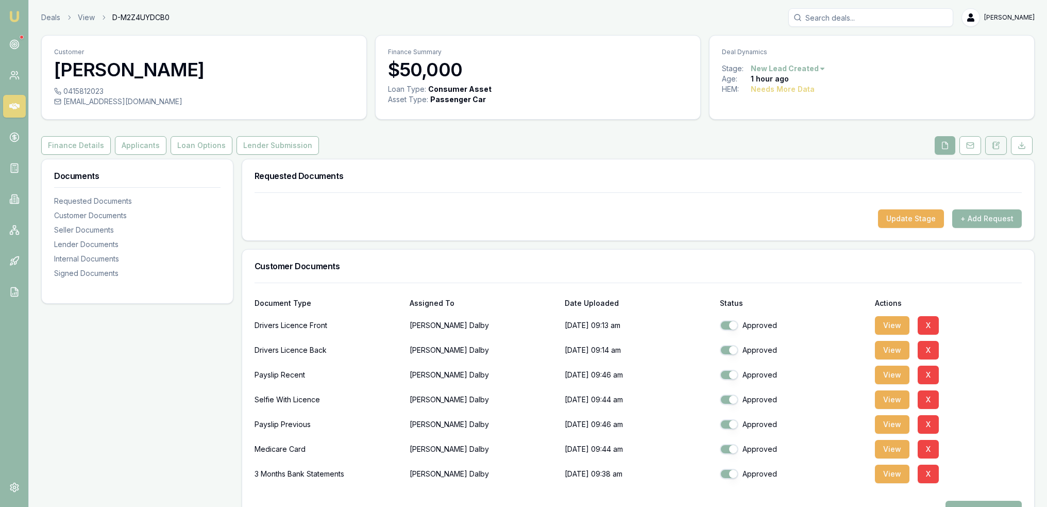
click at [997, 147] on icon at bounding box center [996, 145] width 8 height 8
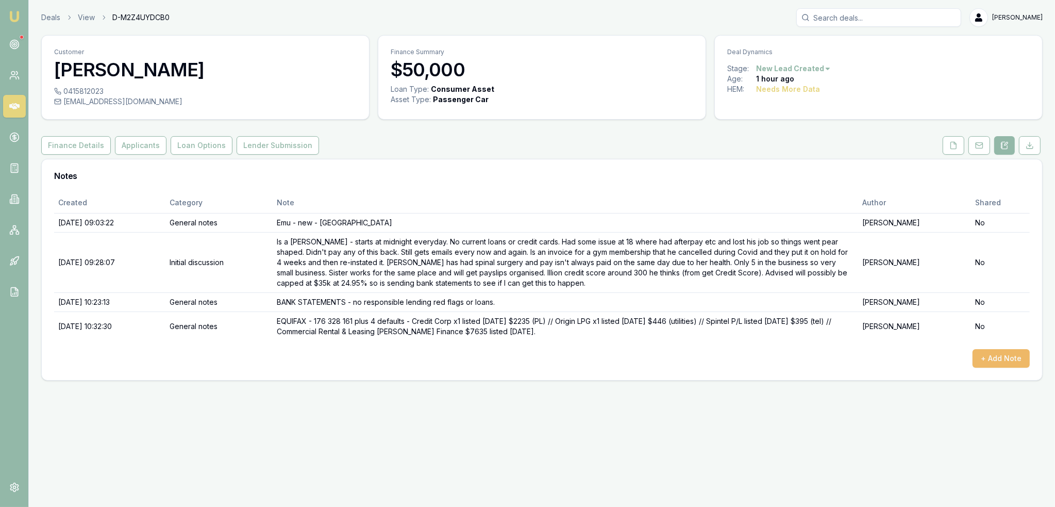
click at [1014, 356] on button "+ Add Note" at bounding box center [1001, 358] width 57 height 19
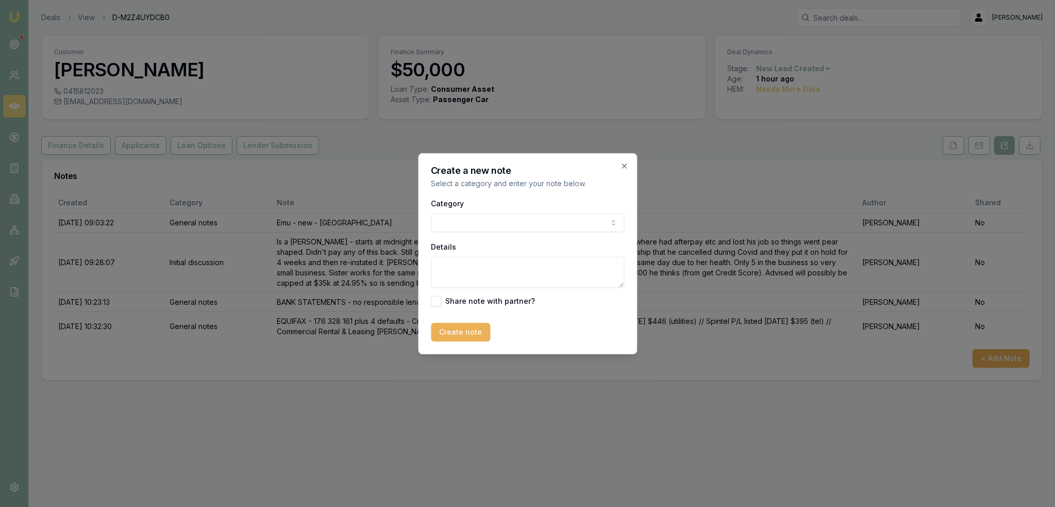
click at [503, 214] on body "Emu Broker Deals View D-M2Z4UYDCB0 Robyn Adams Toggle Menu Customer Bailey Dalb…" at bounding box center [527, 253] width 1055 height 507
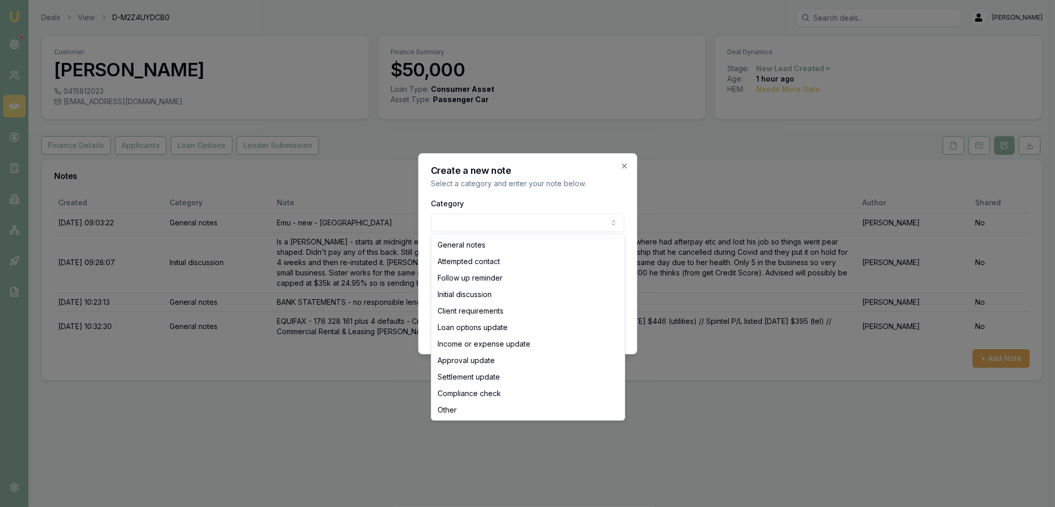
drag, startPoint x: 486, startPoint y: 245, endPoint x: 466, endPoint y: 256, distance: 22.2
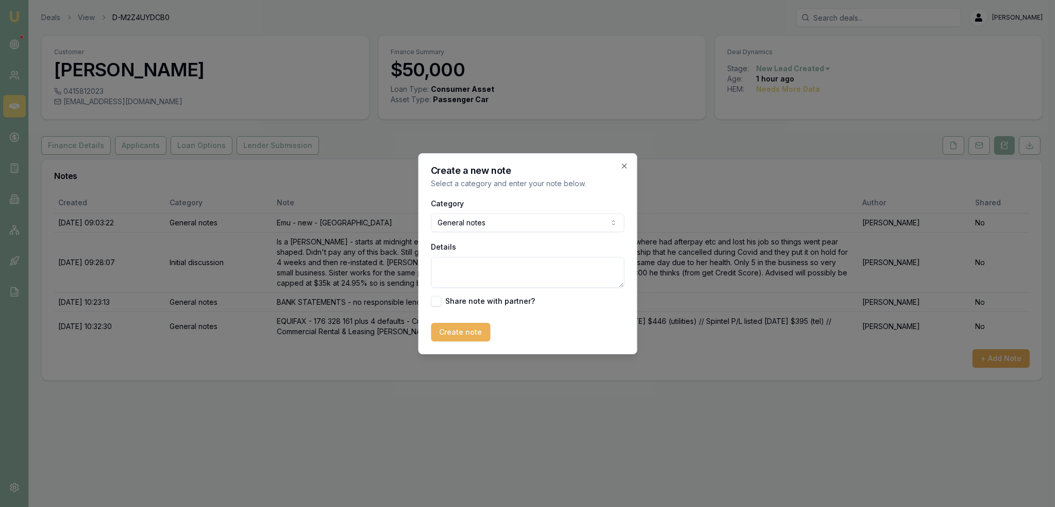
drag, startPoint x: 468, startPoint y: 270, endPoint x: 472, endPoint y: 263, distance: 7.4
click at [472, 264] on textarea "Details" at bounding box center [527, 272] width 193 height 31
click at [515, 278] on textarea "Need to allow $321.33 for commitment to unpaid defaults," at bounding box center [527, 272] width 193 height 31
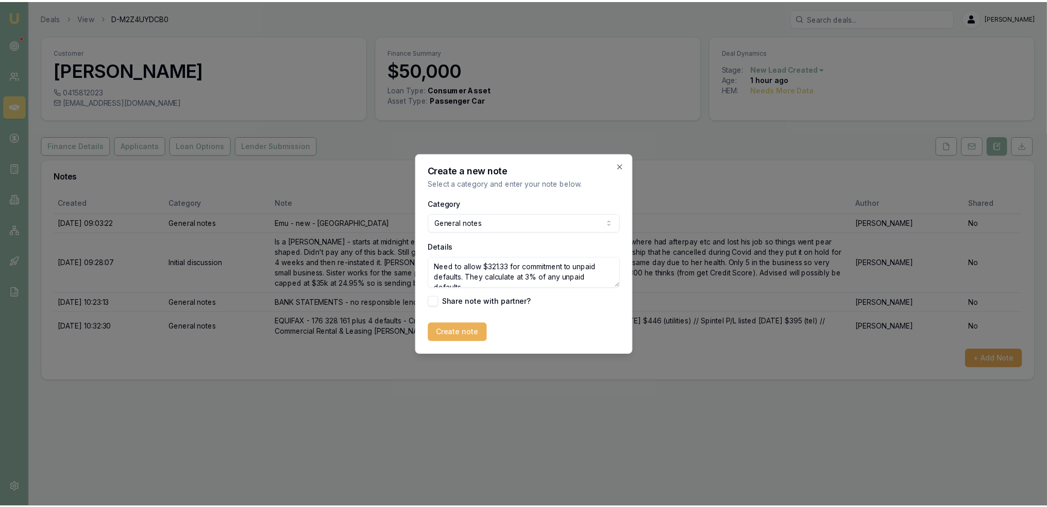
scroll to position [4, 0]
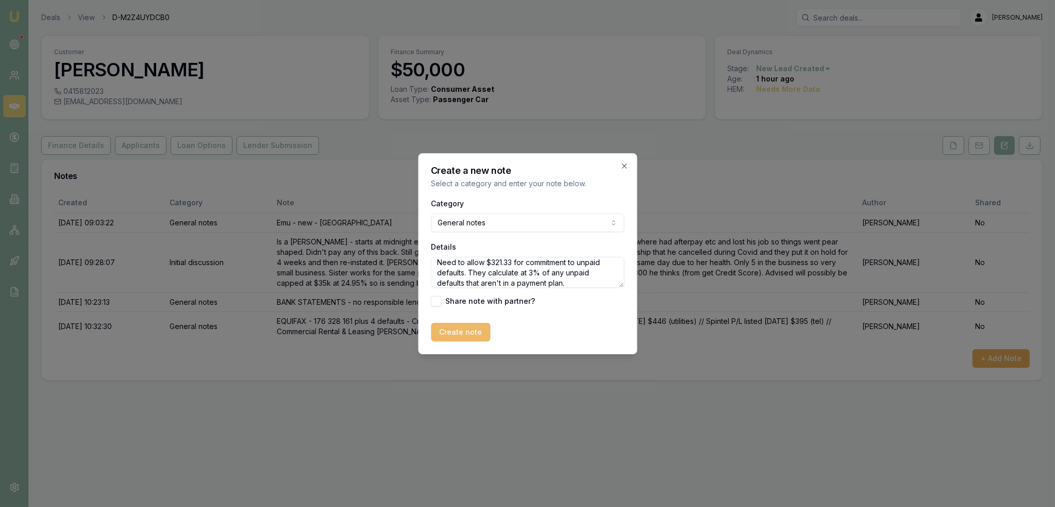
type textarea "Need to allow $321.33 for commitment to unpaid defaults. They calculate at 3% o…"
click at [452, 331] on button "Create note" at bounding box center [460, 332] width 59 height 19
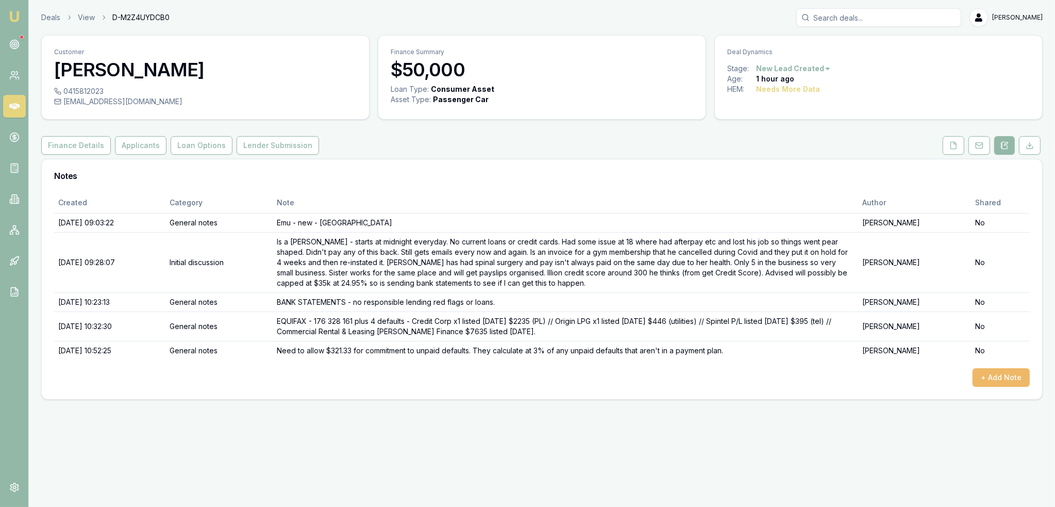
click at [1004, 378] on button "+ Add Note" at bounding box center [1001, 377] width 57 height 19
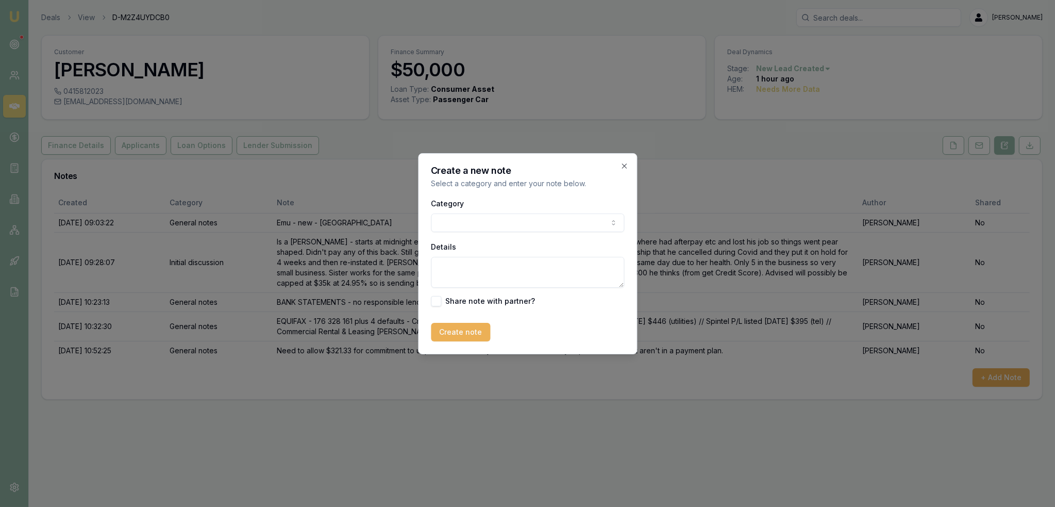
click at [472, 219] on body "Emu Broker Deals View D-M2Z4UYDCB0 Robyn Adams Toggle Menu Customer Bailey Dalb…" at bounding box center [527, 253] width 1055 height 507
click at [463, 268] on textarea "Details" at bounding box center [527, 272] width 193 height 31
type textarea "Above was Azora feedback."
drag, startPoint x: 482, startPoint y: 330, endPoint x: 477, endPoint y: 324, distance: 8.1
click at [482, 330] on button "Create note" at bounding box center [460, 332] width 59 height 19
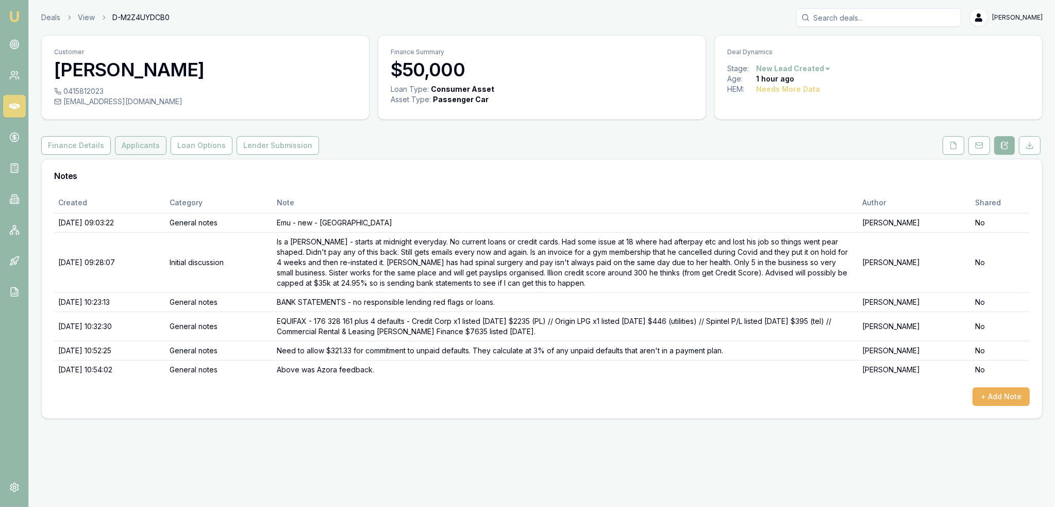
click at [138, 144] on button "Applicants" at bounding box center [141, 145] width 52 height 19
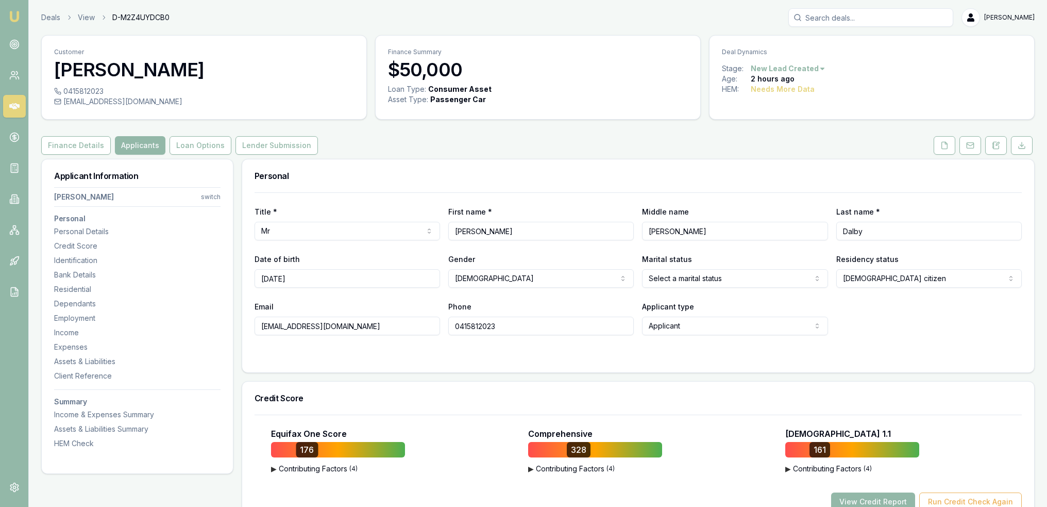
scroll to position [52, 0]
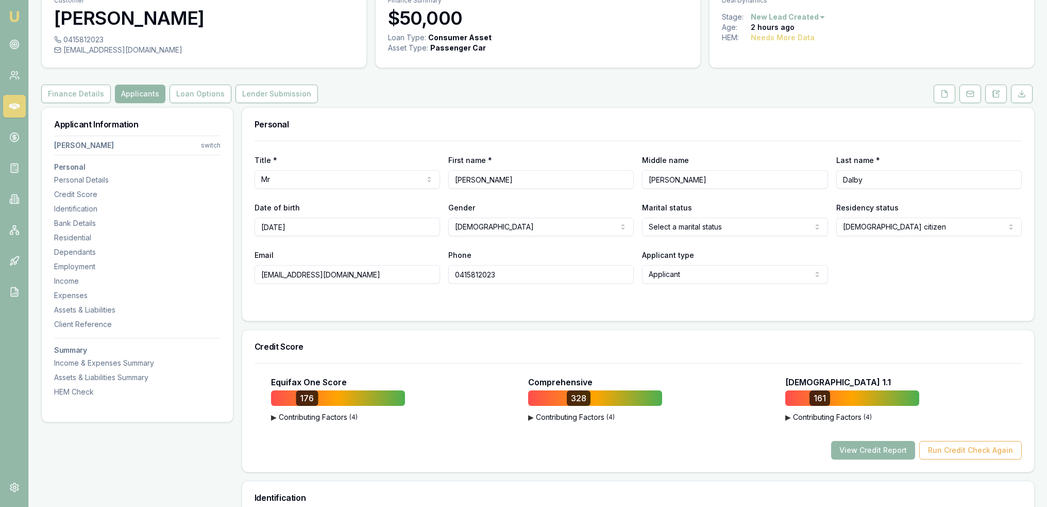
click at [724, 225] on html "Emu Broker Deals View D-M2Z4UYDCB0 Robyn Adams Toggle Menu Customer Bailey Dalb…" at bounding box center [523, 201] width 1047 height 507
click at [78, 312] on div "Assets & Liabilities" at bounding box center [137, 310] width 166 height 10
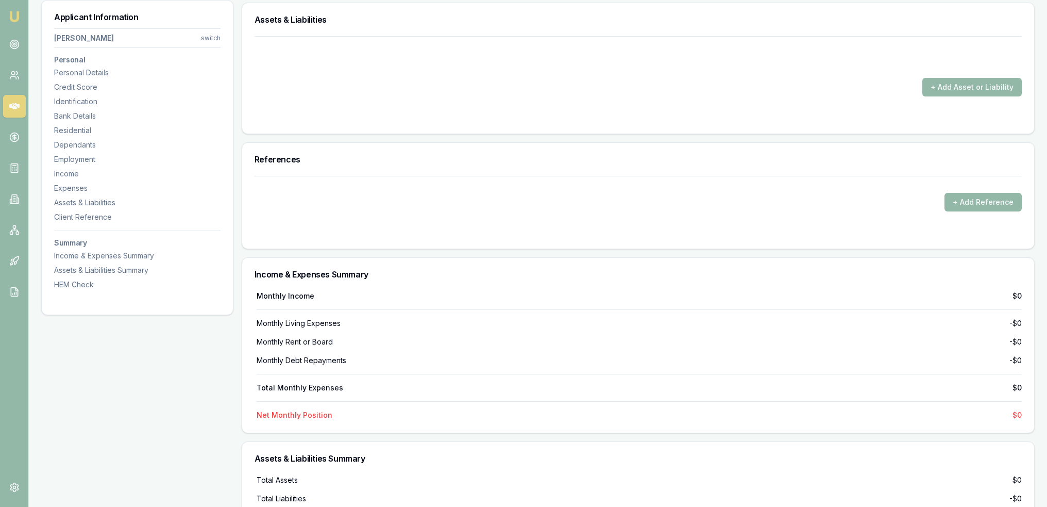
scroll to position [2411, 0]
click at [963, 82] on button "+ Add Asset or Liability" at bounding box center [972, 86] width 99 height 19
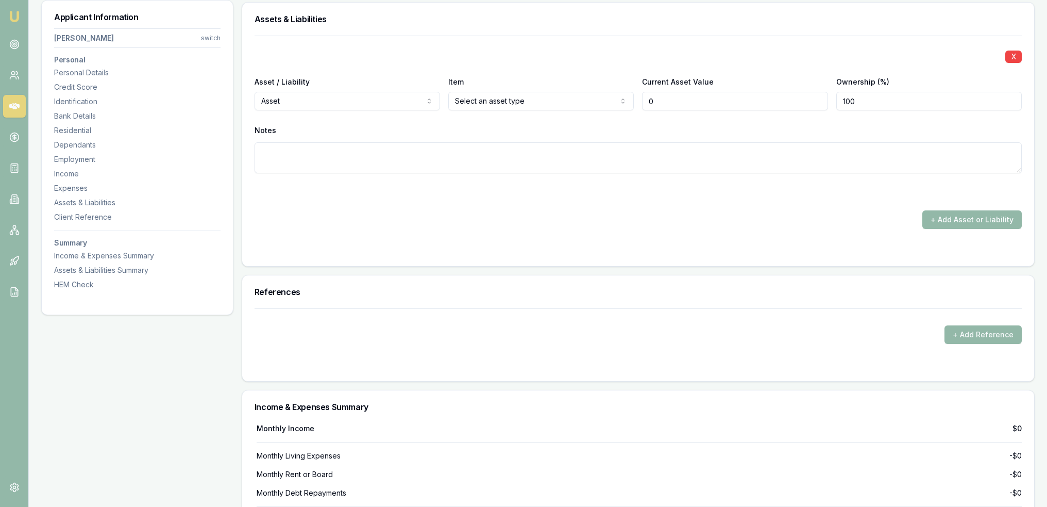
type input "$0"
select select "LIABILITY"
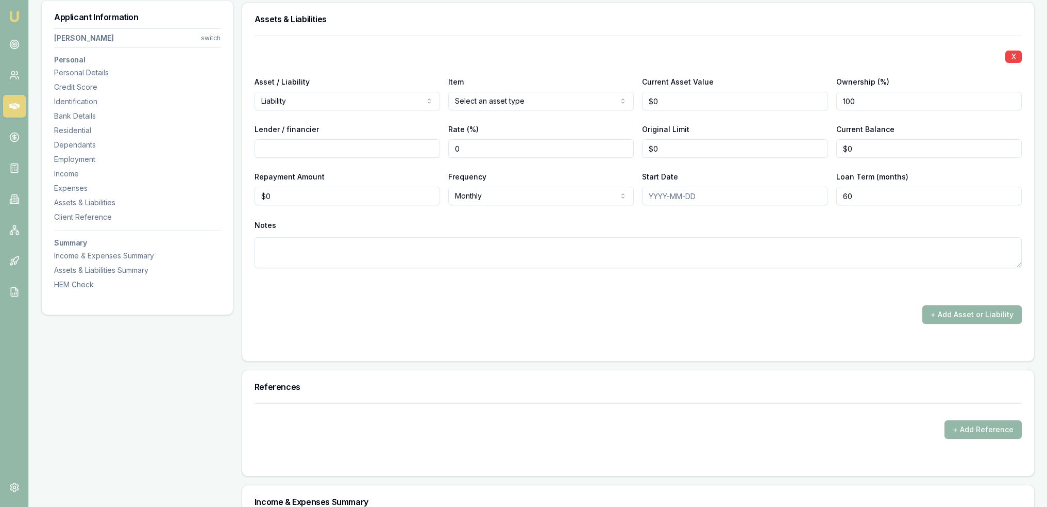
click at [324, 147] on input "Lender / financier" at bounding box center [348, 148] width 186 height 19
type input "Outstanding defaults"
type input "$0"
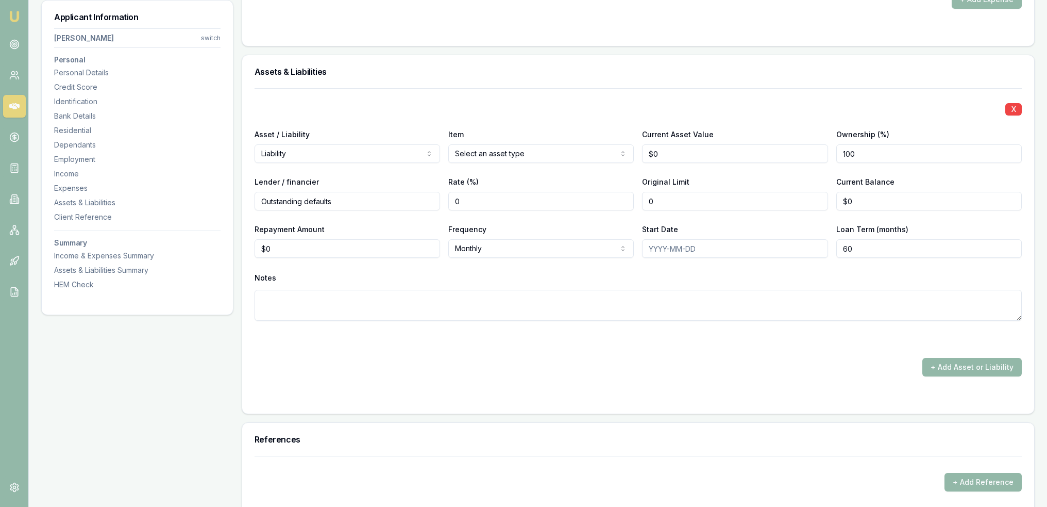
drag, startPoint x: 664, startPoint y: 194, endPoint x: 627, endPoint y: 199, distance: 37.4
click at [633, 197] on div "Lender / financier Outstanding defaults Rate (%) 0 Original Limit 0 Current Bal…" at bounding box center [638, 192] width 767 height 35
type input "$10,771"
drag, startPoint x: 865, startPoint y: 199, endPoint x: 827, endPoint y: 199, distance: 37.6
click at [827, 199] on div "Lender / financier Outstanding defaults Rate (%) 0 Original Limit $10,771 Curre…" at bounding box center [638, 192] width 767 height 35
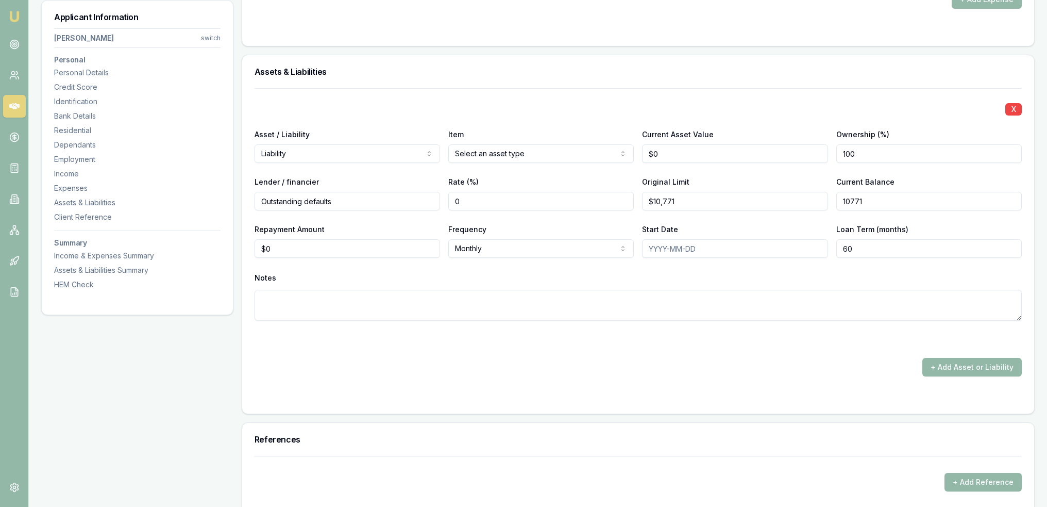
type input "$10,771"
click at [379, 319] on div "X Asset / Liability Liability Asset Liability Item Select an asset type Home Ca…" at bounding box center [638, 216] width 767 height 257
drag, startPoint x: 254, startPoint y: 248, endPoint x: 219, endPoint y: 252, distance: 35.7
type input "$323"
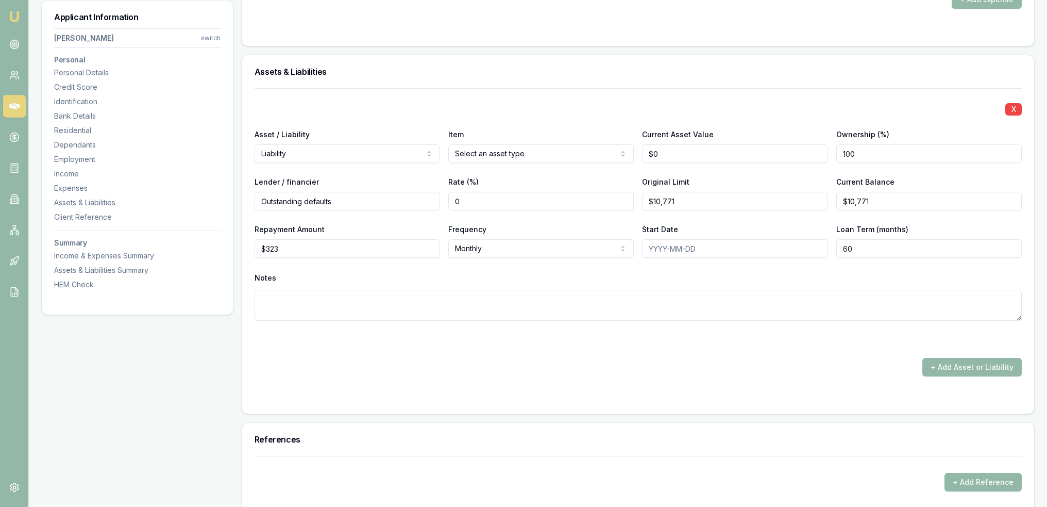
click at [309, 303] on textarea at bounding box center [638, 305] width 767 height 31
type textarea "Liability at 3% of total outstanding defaults per Azora calculations"
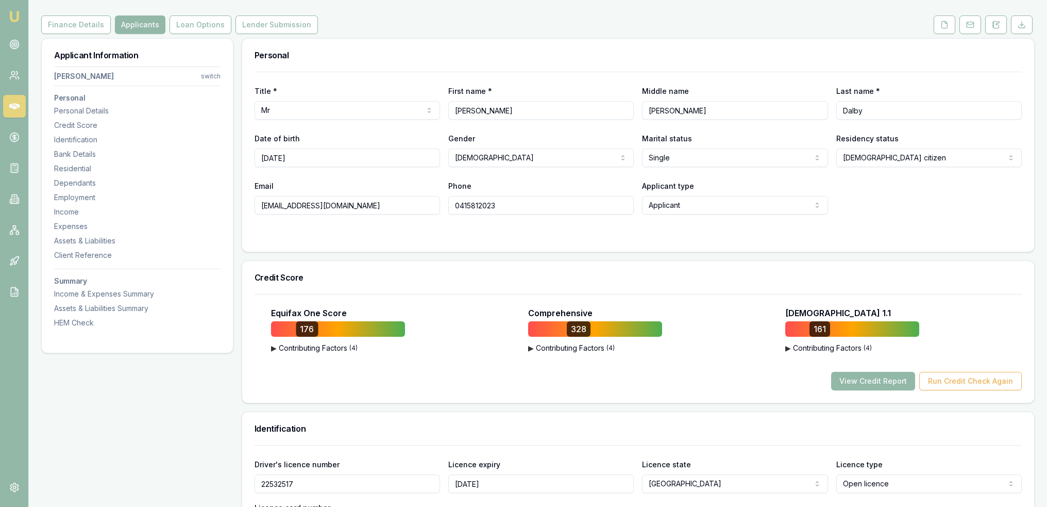
scroll to position [0, 0]
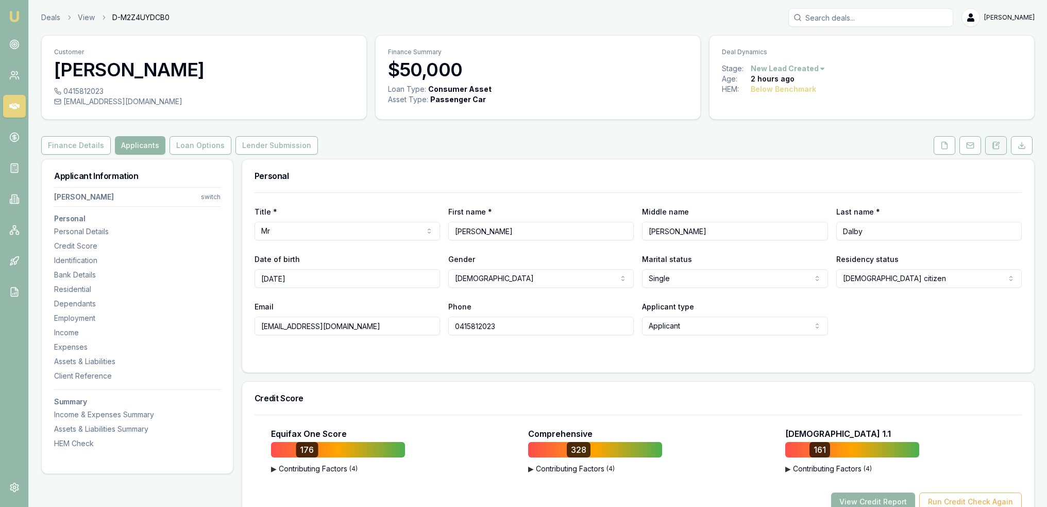
click at [997, 145] on icon at bounding box center [996, 145] width 8 height 8
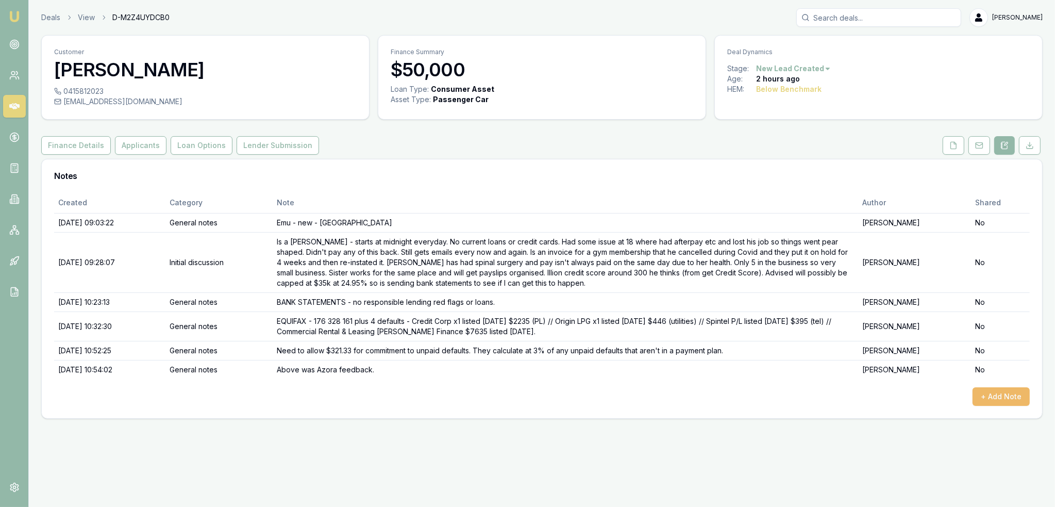
click at [989, 392] on button "+ Add Note" at bounding box center [1001, 396] width 57 height 19
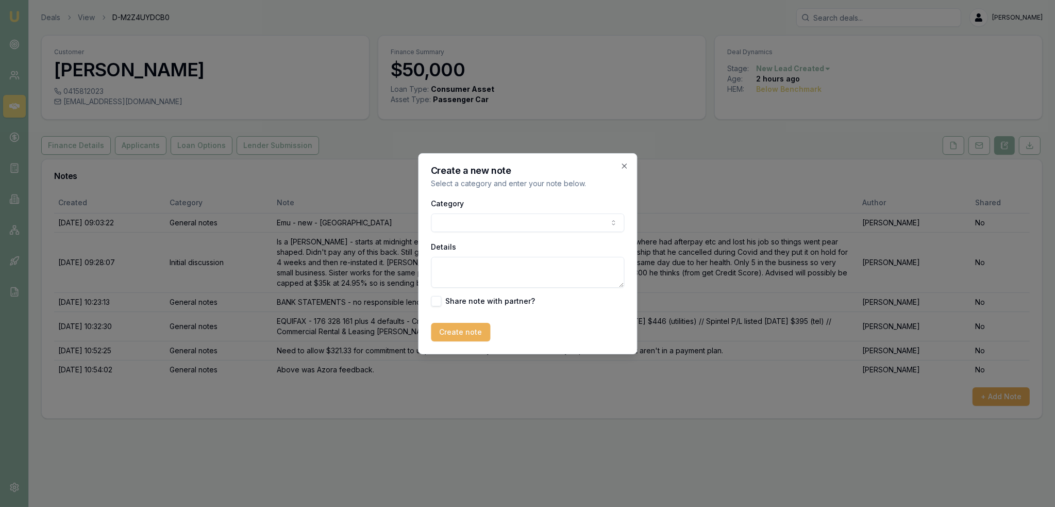
click at [472, 214] on body "Emu Broker Deals View D-M2Z4UYDCB0 Robyn Adams Toggle Menu Customer Bailey Dalb…" at bounding box center [527, 253] width 1055 height 507
click at [472, 272] on textarea "Details" at bounding box center [527, 272] width 193 height 31
click at [544, 264] on textarea "MEDICARE - others are mother and sister." at bounding box center [527, 272] width 193 height 31
click at [605, 265] on textarea "MEDICARE - others are mother (Renae) and sister." at bounding box center [527, 272] width 193 height 31
type textarea "MEDICARE - others are mother (Renae) and sister (Montanna)."
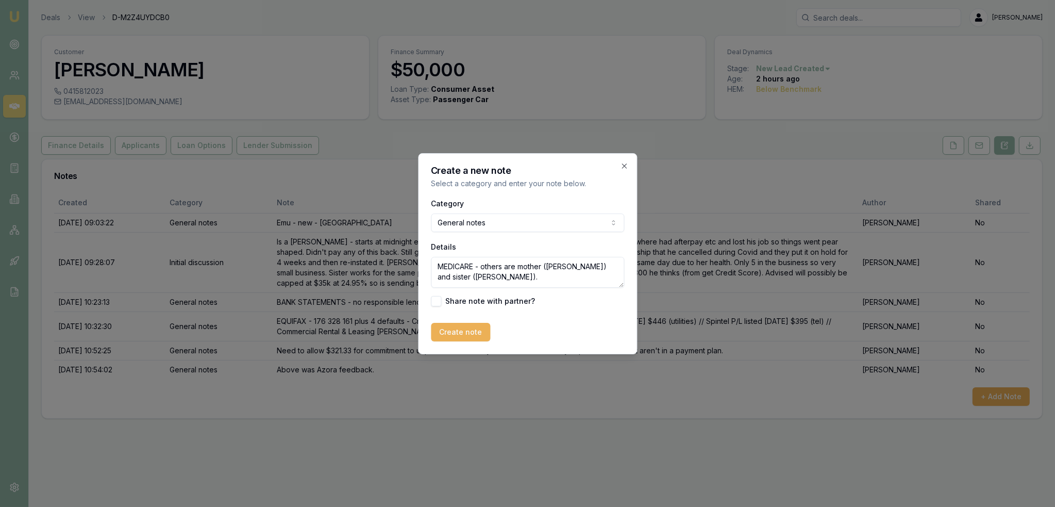
click at [462, 321] on form "Category General notes General notes Attempted contact Follow up reminder Initi…" at bounding box center [527, 269] width 193 height 144
click at [465, 333] on button "Create note" at bounding box center [460, 332] width 59 height 19
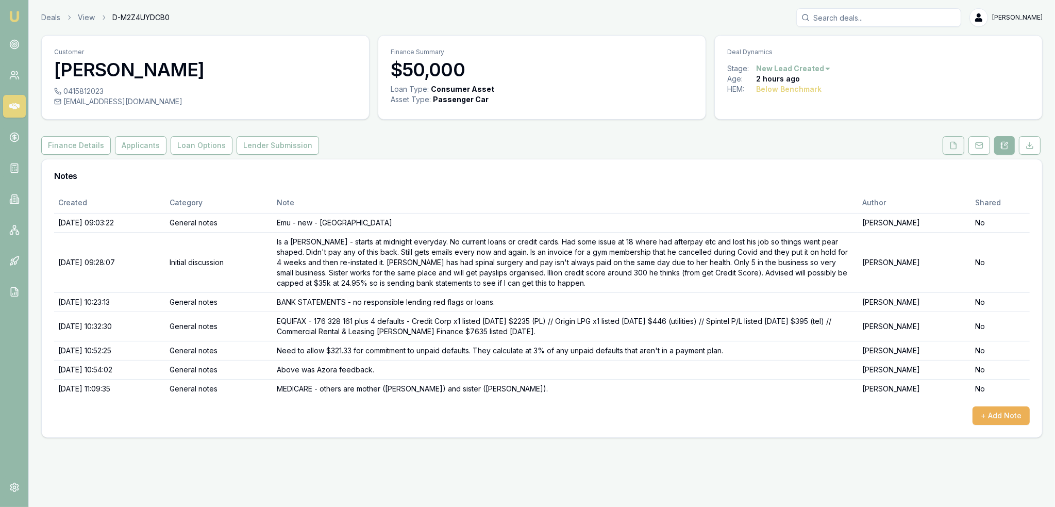
click at [960, 142] on button at bounding box center [954, 145] width 22 height 19
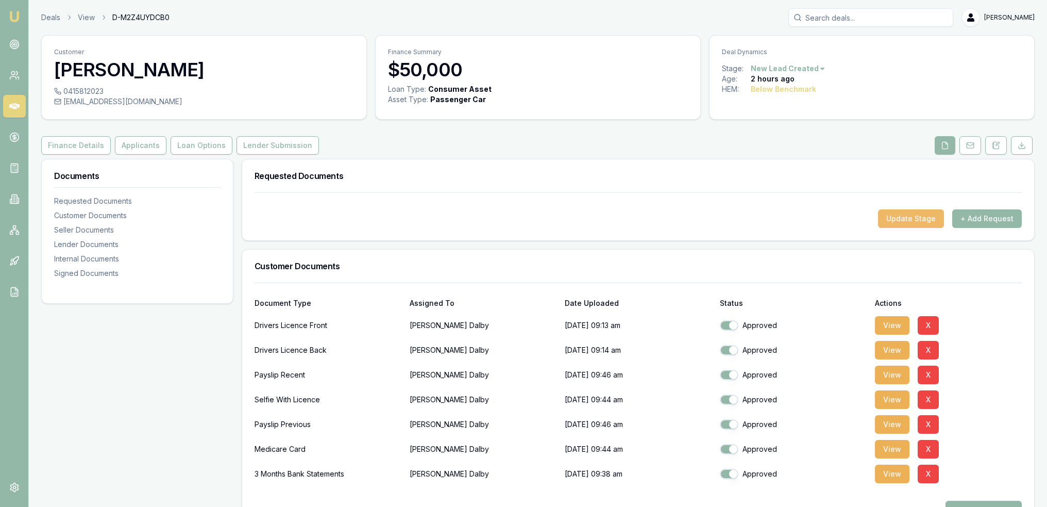
click at [921, 221] on button "Update Stage" at bounding box center [911, 218] width 66 height 19
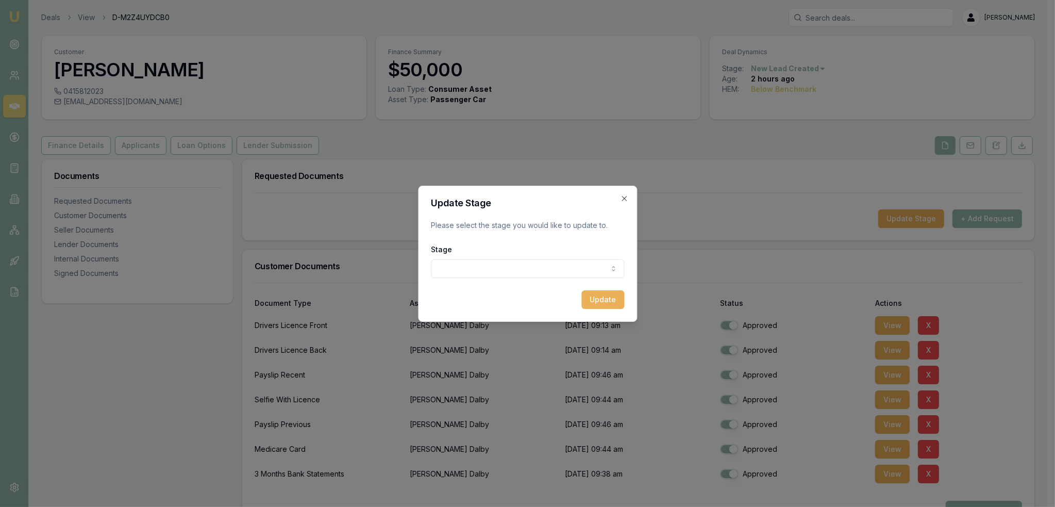
click at [559, 263] on body "Emu Broker Deals View D-M2Z4UYDCB0 Robyn Adams Toggle Menu Customer Bailey Dalb…" at bounding box center [523, 253] width 1047 height 507
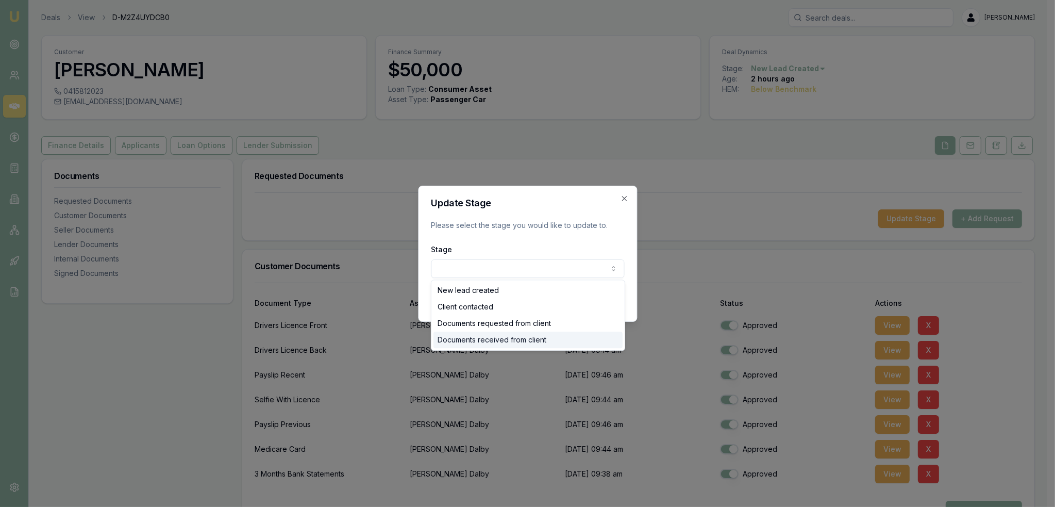
select select "DOCUMENTS_RECEIVED_FROM_CLIENT"
drag, startPoint x: 497, startPoint y: 338, endPoint x: 515, endPoint y: 325, distance: 22.6
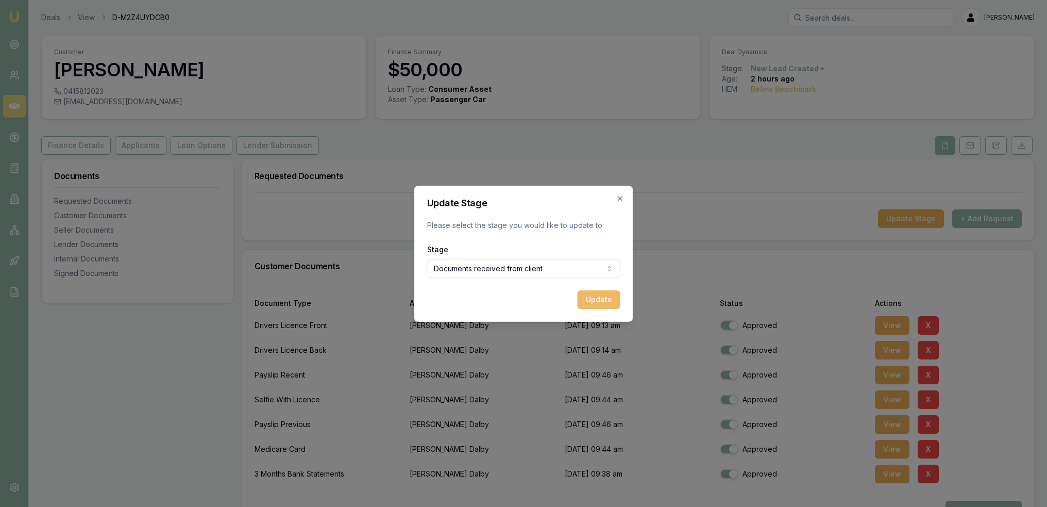
click at [597, 295] on button "Update" at bounding box center [599, 299] width 43 height 19
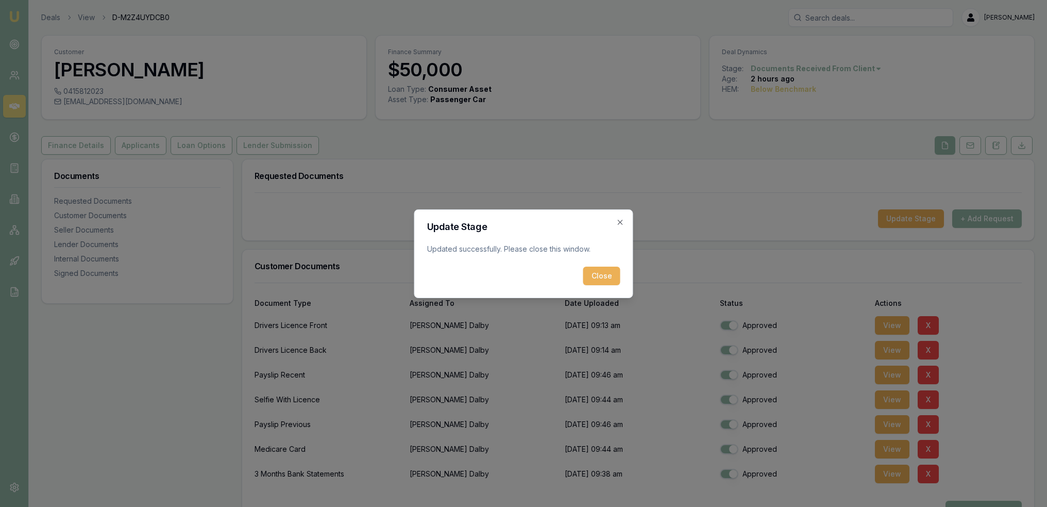
drag, startPoint x: 599, startPoint y: 278, endPoint x: 566, endPoint y: 230, distance: 57.8
click at [599, 277] on button "Close" at bounding box center [601, 275] width 37 height 19
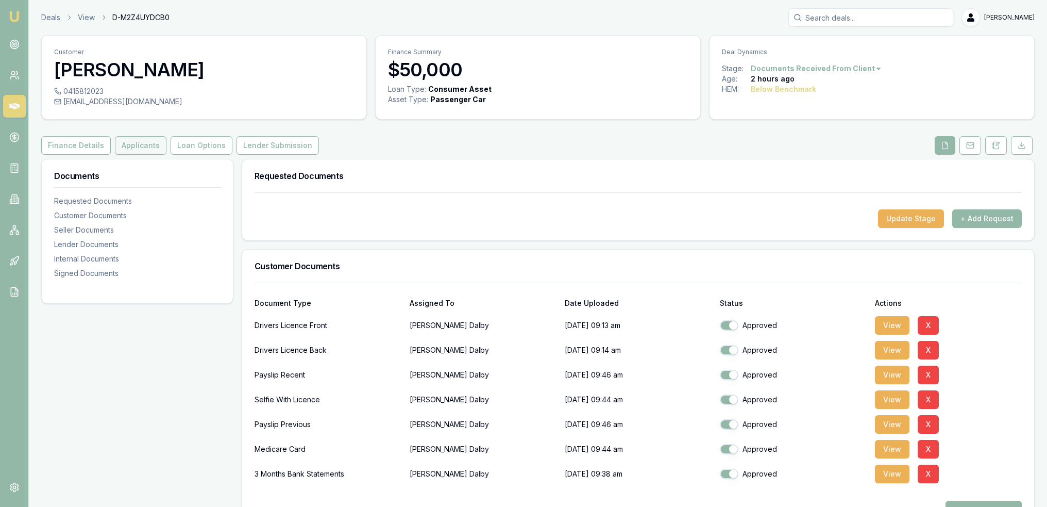
click at [130, 140] on button "Applicants" at bounding box center [141, 145] width 52 height 19
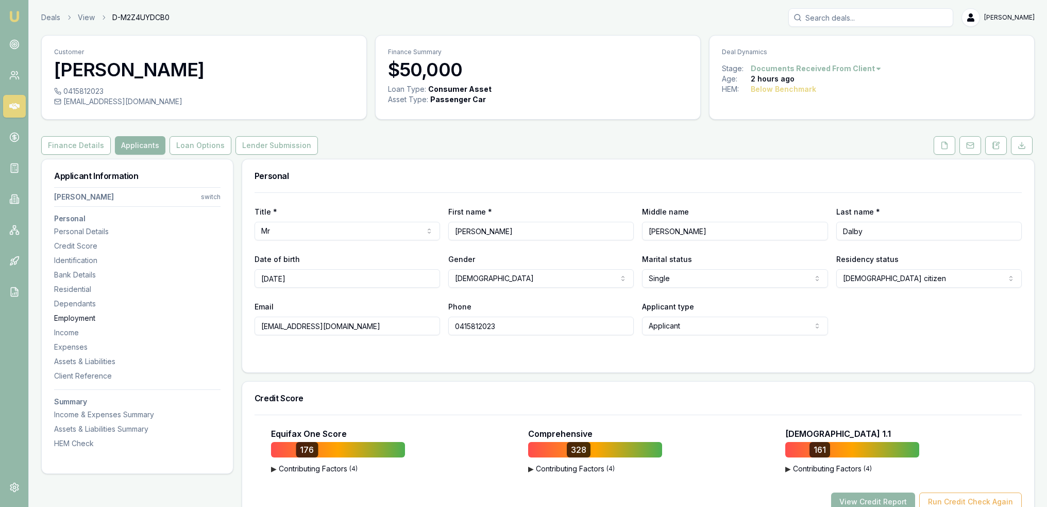
click at [90, 316] on div "Employment" at bounding box center [137, 318] width 166 height 10
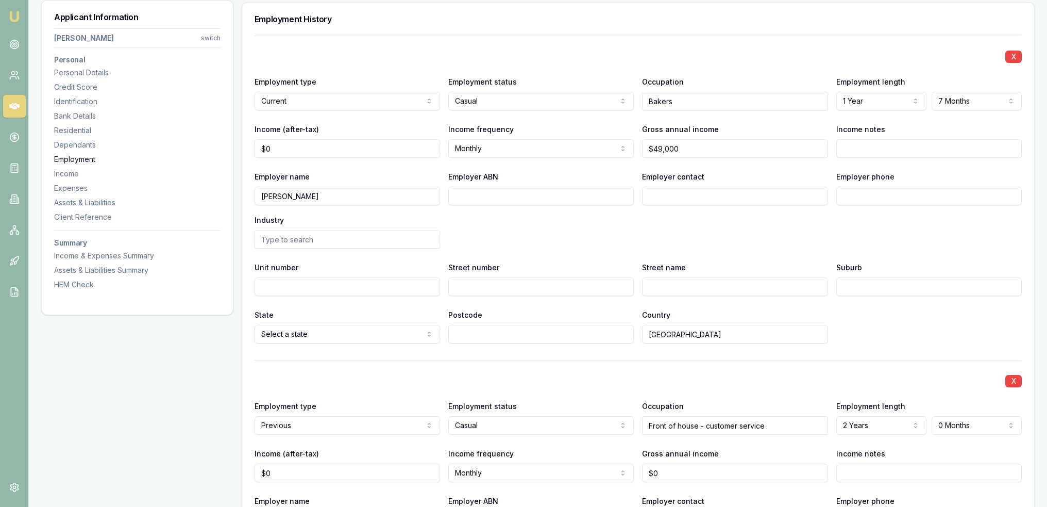
scroll to position [1383, 0]
click at [872, 146] on input "Income notes" at bounding box center [930, 148] width 186 height 19
type input "Income on BS $4301.71/m over last 90 days"
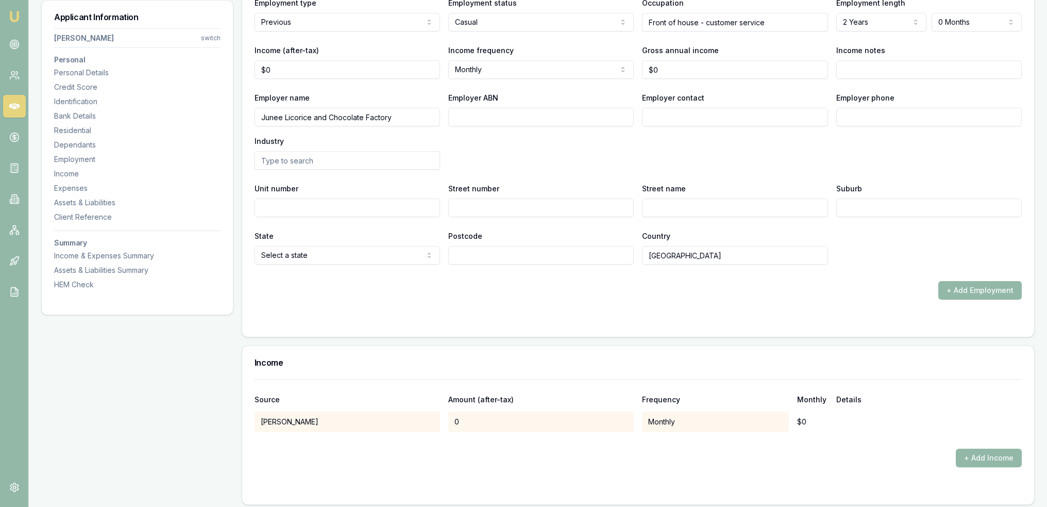
scroll to position [1744, 0]
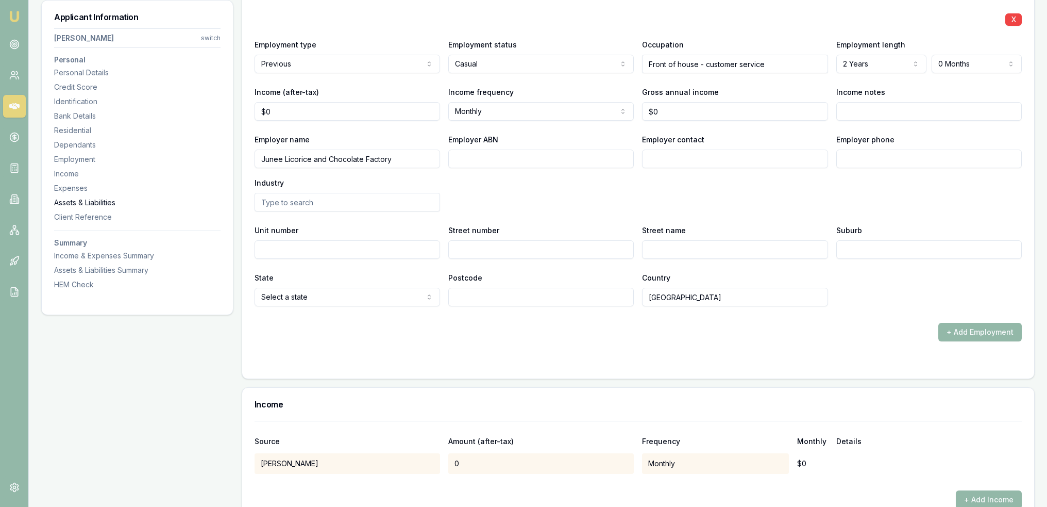
click at [89, 199] on div "Assets & Liabilities" at bounding box center [137, 202] width 166 height 10
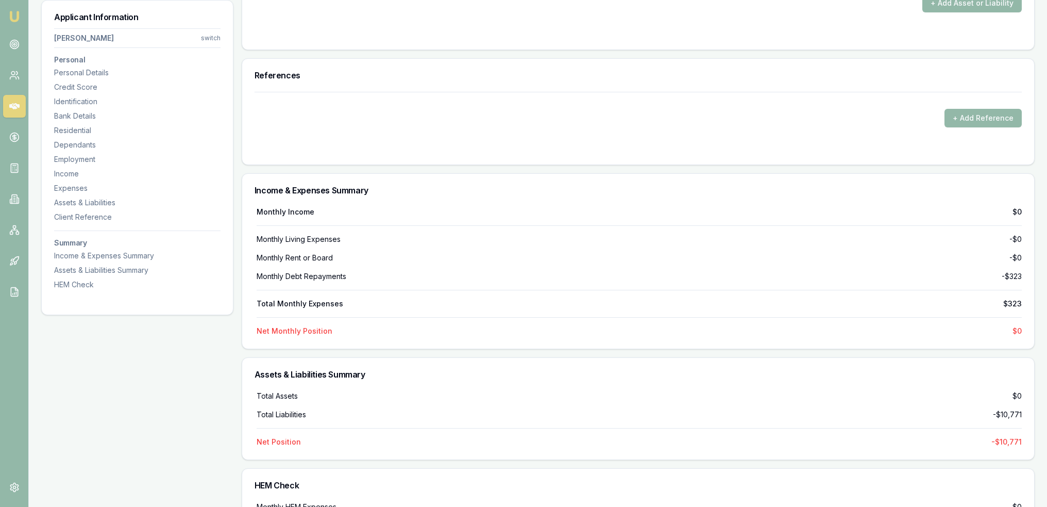
scroll to position [2825, 0]
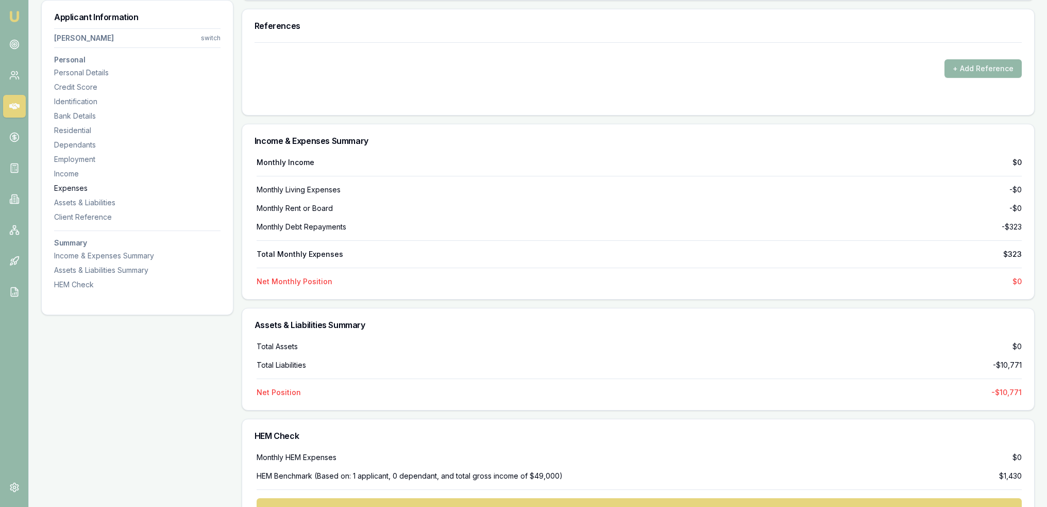
click at [77, 185] on div "Expenses" at bounding box center [137, 188] width 166 height 10
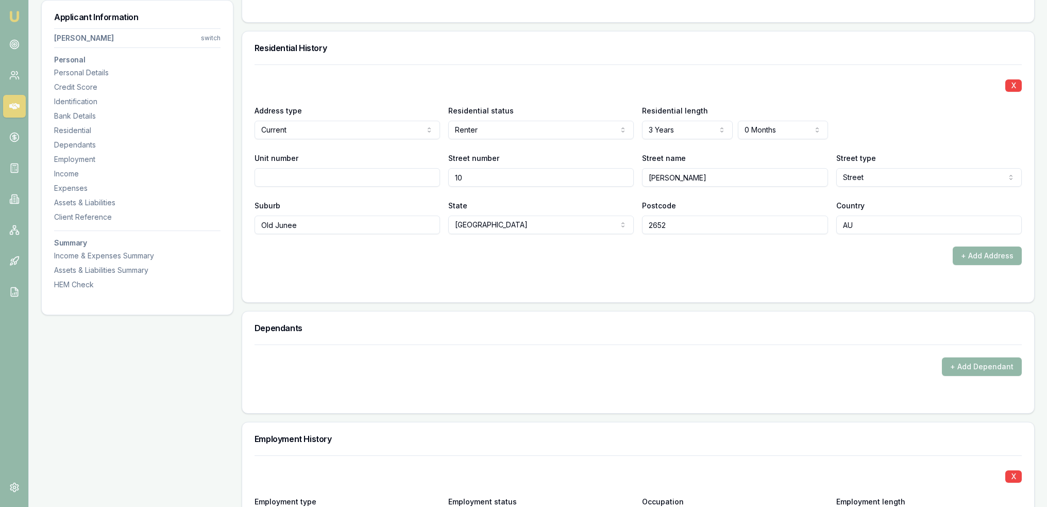
scroll to position [956, 0]
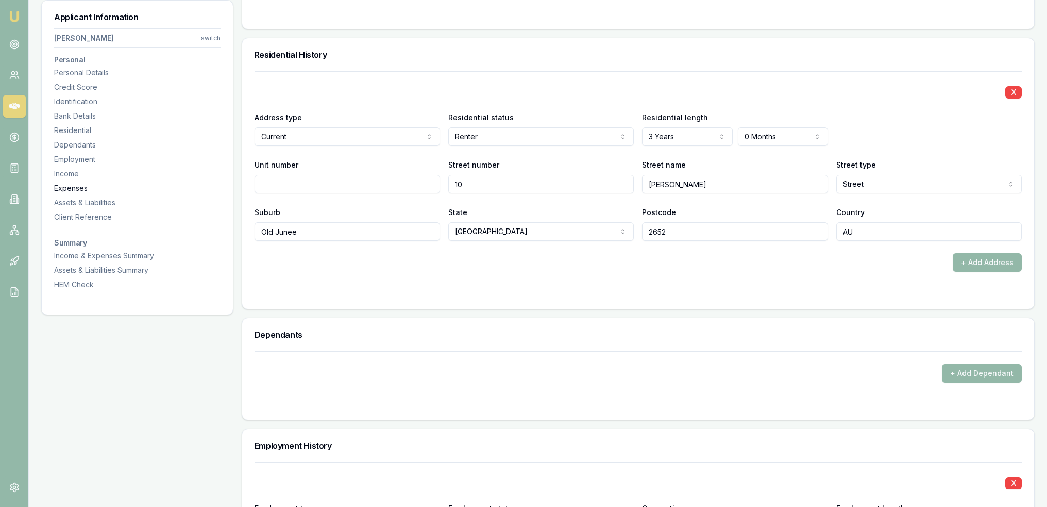
click at [80, 186] on div "Expenses" at bounding box center [137, 188] width 166 height 10
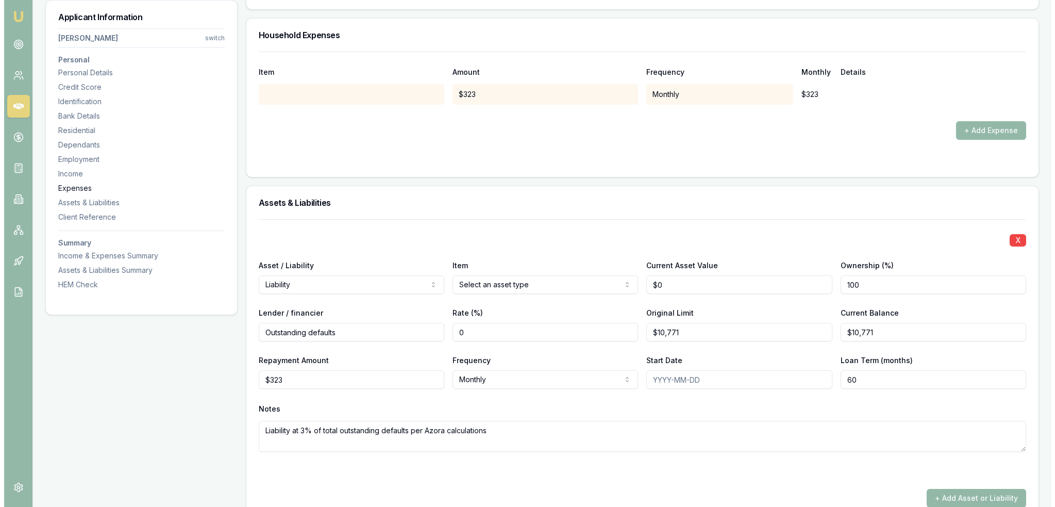
scroll to position [2296, 0]
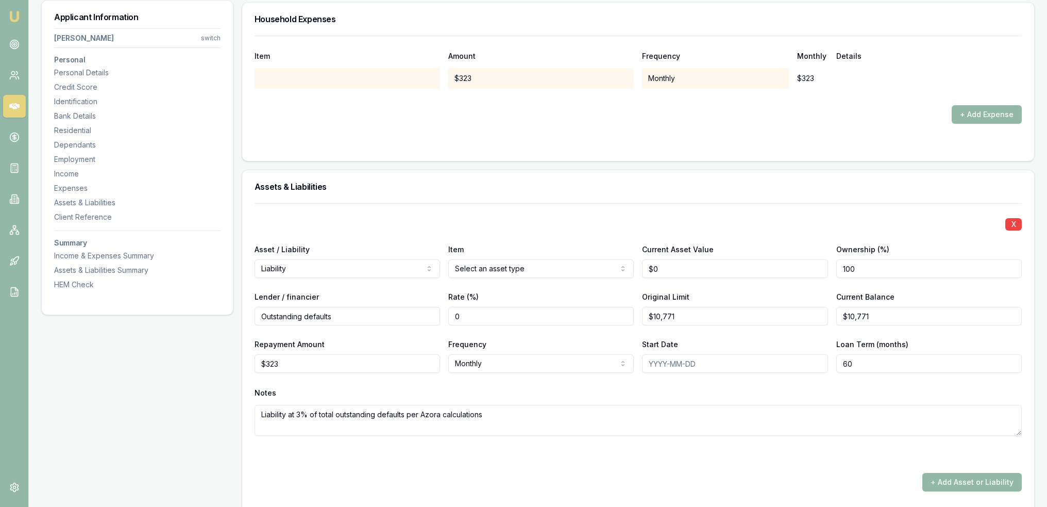
click at [375, 79] on div at bounding box center [348, 78] width 186 height 21
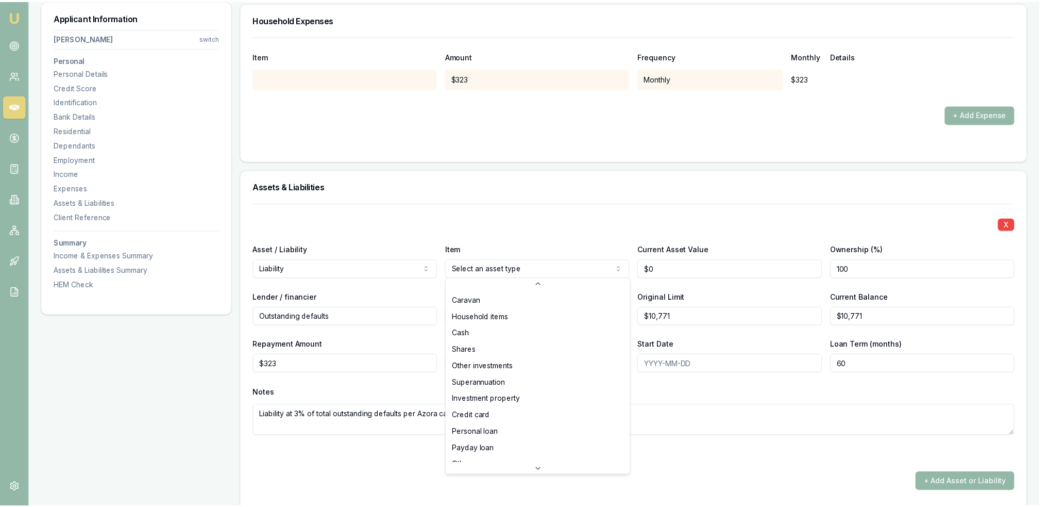
scroll to position [66, 0]
select select "OTHER"
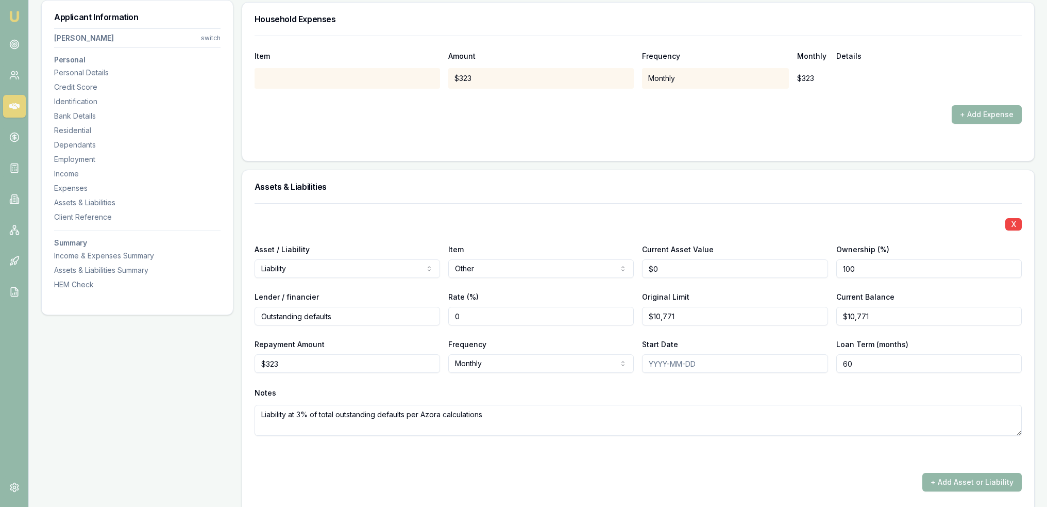
click at [537, 220] on div "X" at bounding box center [638, 223] width 767 height 14
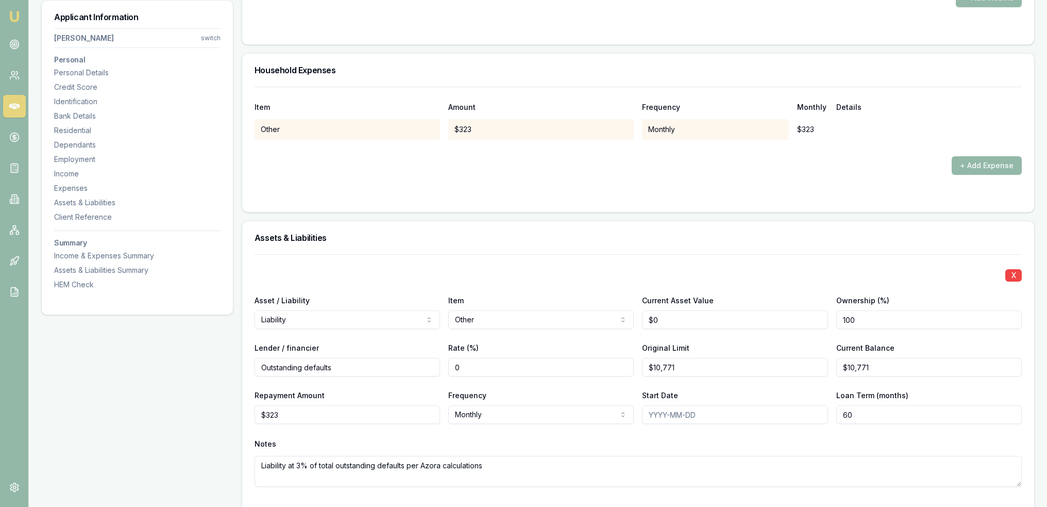
scroll to position [2245, 0]
click at [971, 167] on button "+ Add Expense" at bounding box center [987, 166] width 70 height 19
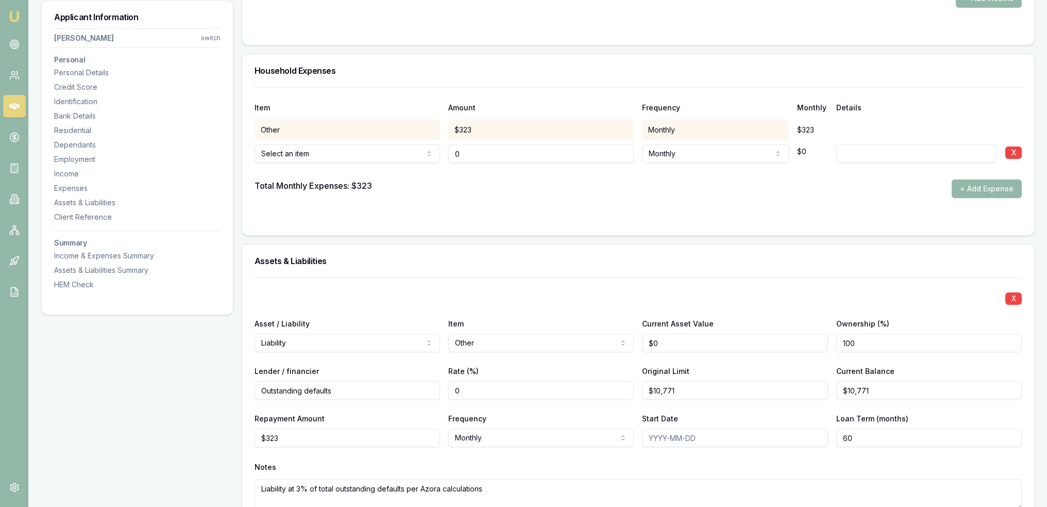
type input "$0"
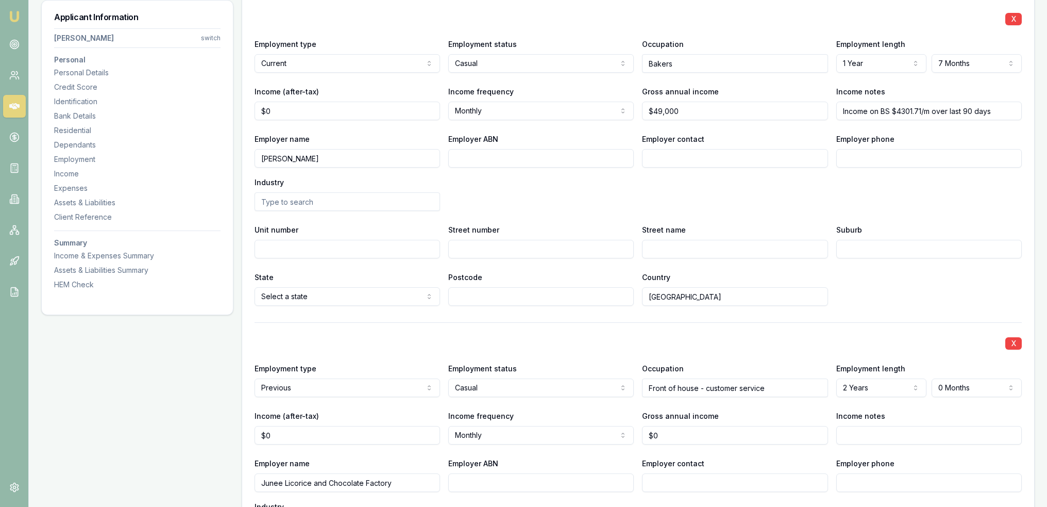
scroll to position [956, 0]
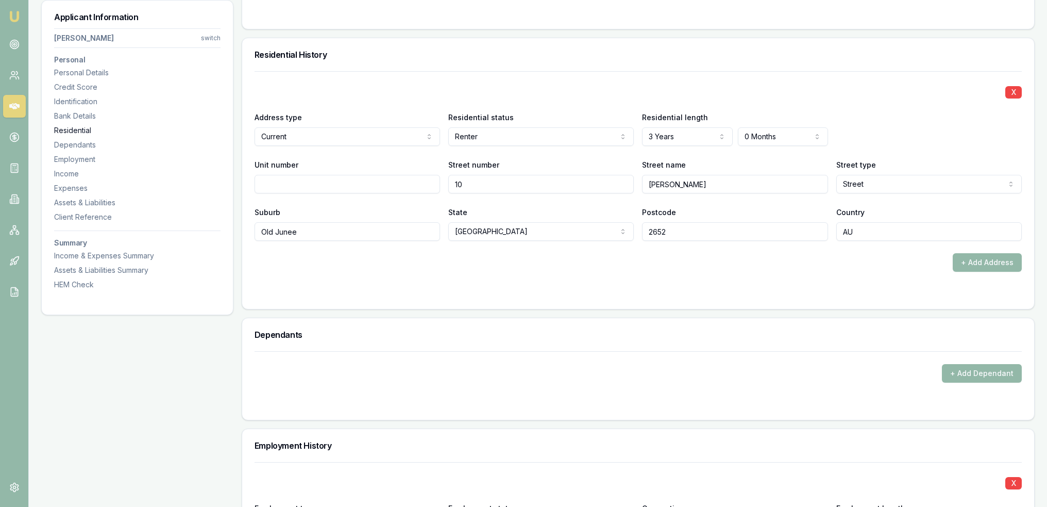
click at [68, 129] on div "Residential" at bounding box center [137, 130] width 166 height 10
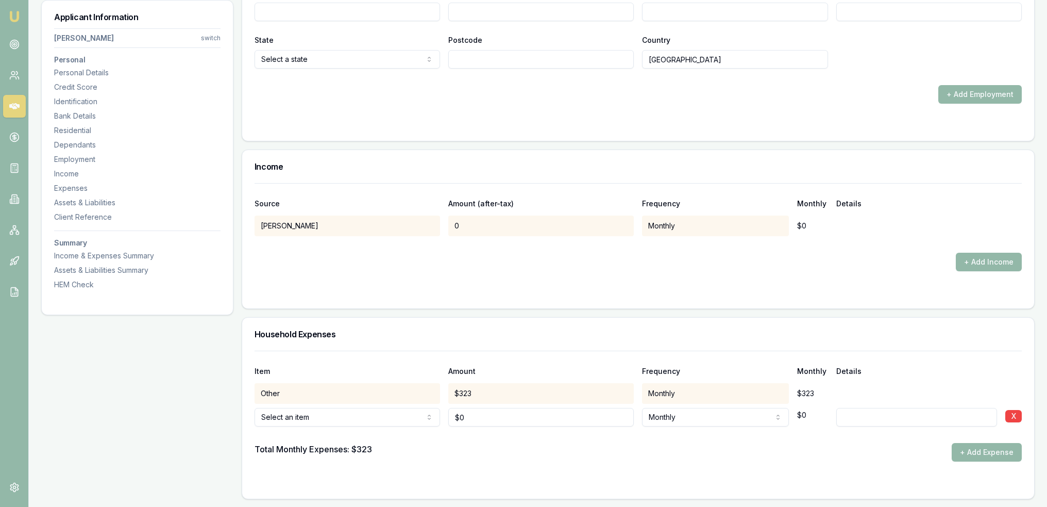
scroll to position [2024, 0]
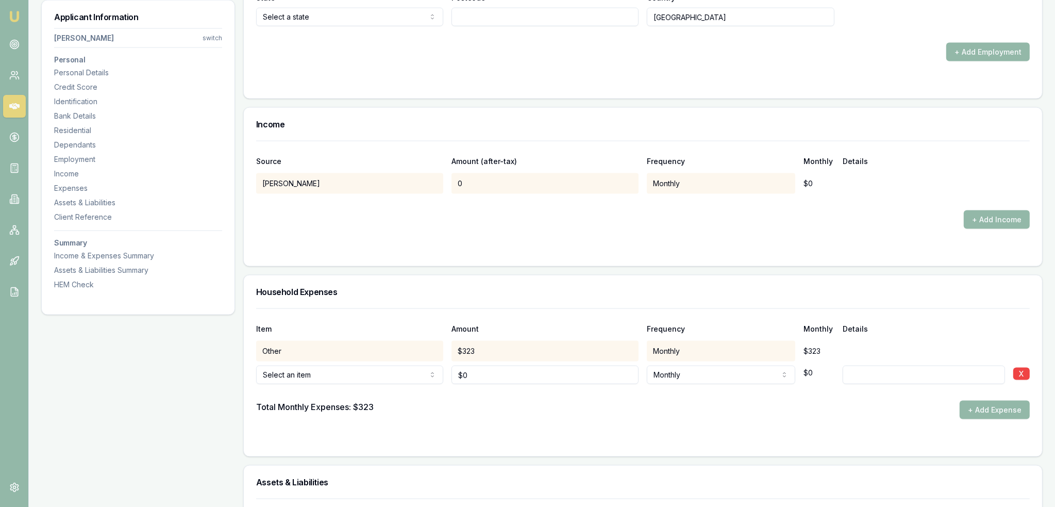
drag, startPoint x: 441, startPoint y: 371, endPoint x: 425, endPoint y: 371, distance: 16.0
click at [426, 371] on div "Rent or board Rent or board Food and groceries Utilities Insurance Transport He…" at bounding box center [638, 372] width 767 height 23
type input "$335"
select select "WEEKLY"
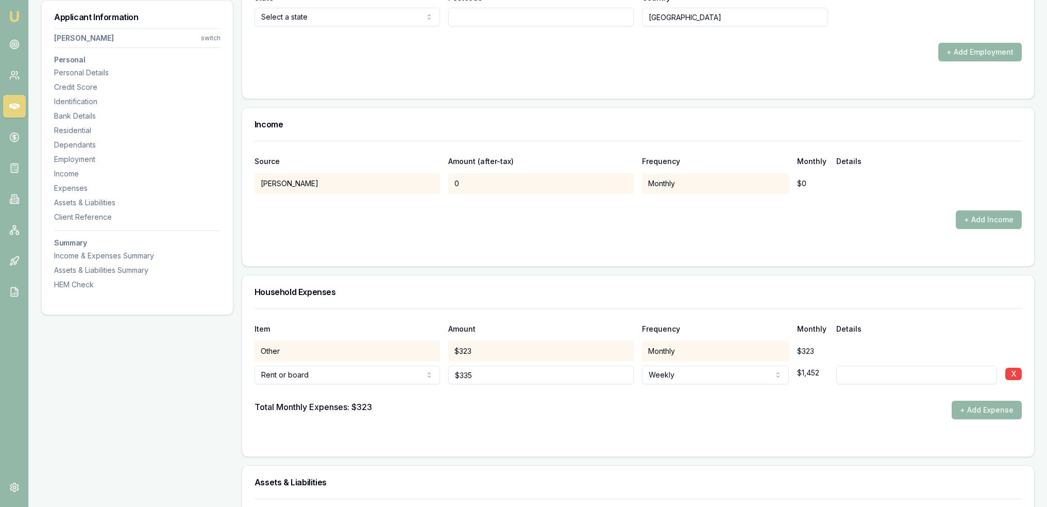
click at [871, 371] on input at bounding box center [917, 374] width 161 height 19
type input "but paying $400/w now to get ahead so will never fall into arrears"
click at [662, 422] on form "Item Amount Frequency Monthly Details Other $323 Monthly $323 Rent or board Ren…" at bounding box center [638, 376] width 767 height 136
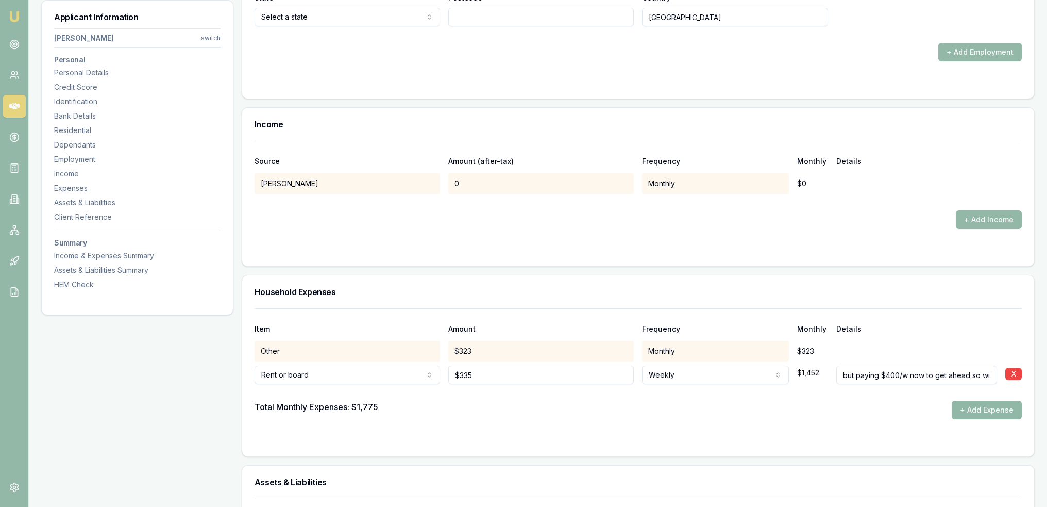
click at [1004, 412] on button "+ Add Expense" at bounding box center [987, 409] width 70 height 19
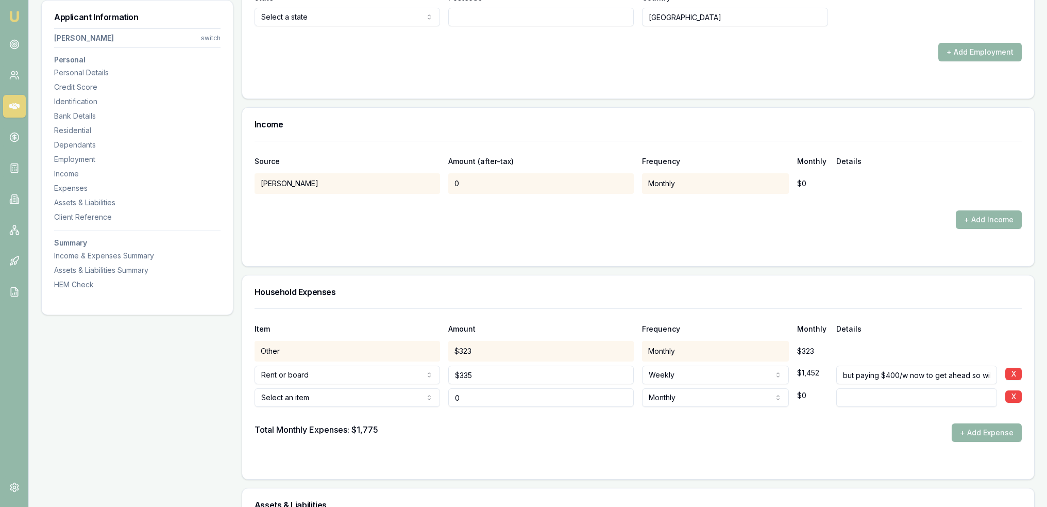
type input "$0"
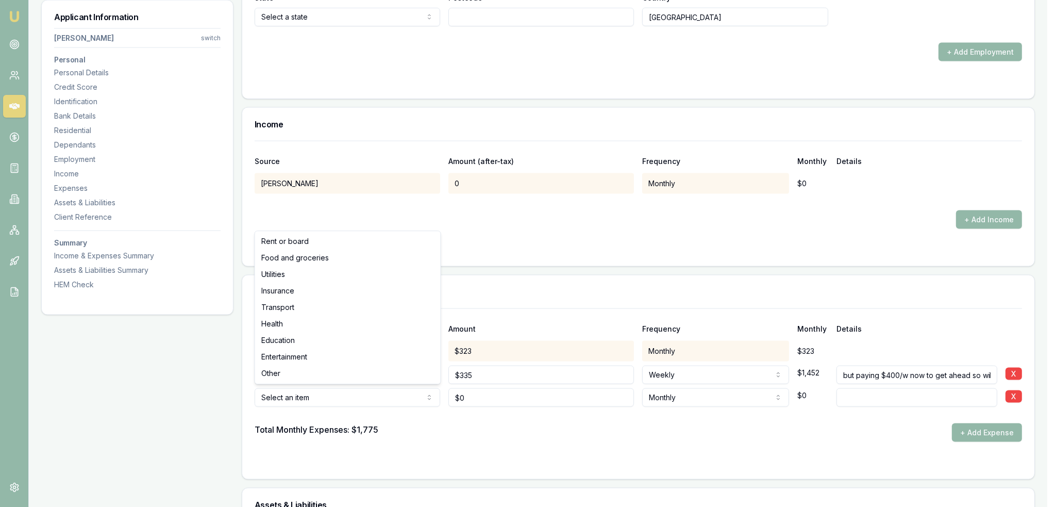
select select "FOOD_AND_GROCERIES"
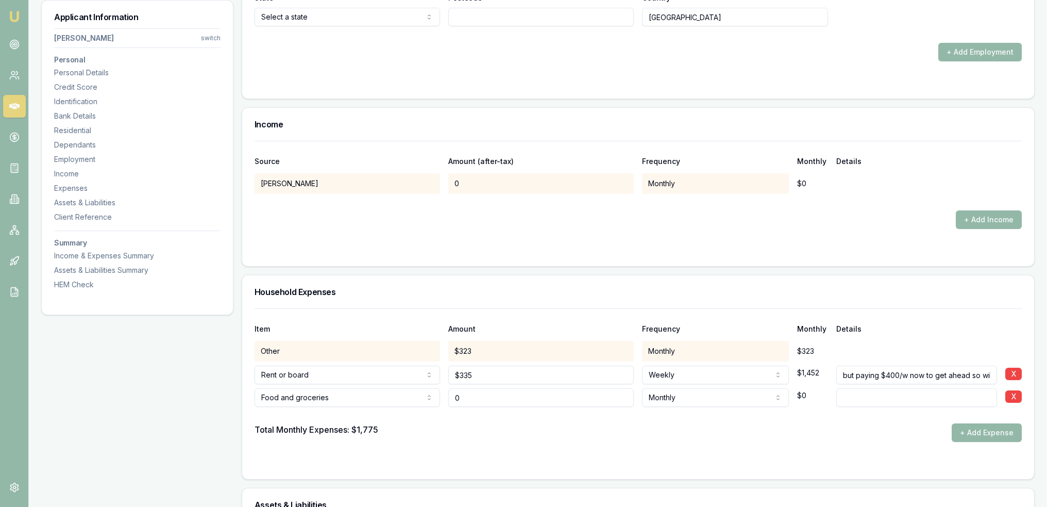
drag, startPoint x: 455, startPoint y: 400, endPoint x: 444, endPoint y: 399, distance: 11.4
click at [445, 400] on div "Food and groceries Rent or board Food and groceries Utilities Insurance Transpo…" at bounding box center [638, 395] width 767 height 23
type input "$601"
type input "per bank statement"
click at [990, 432] on button "+ Add Expense" at bounding box center [987, 432] width 70 height 19
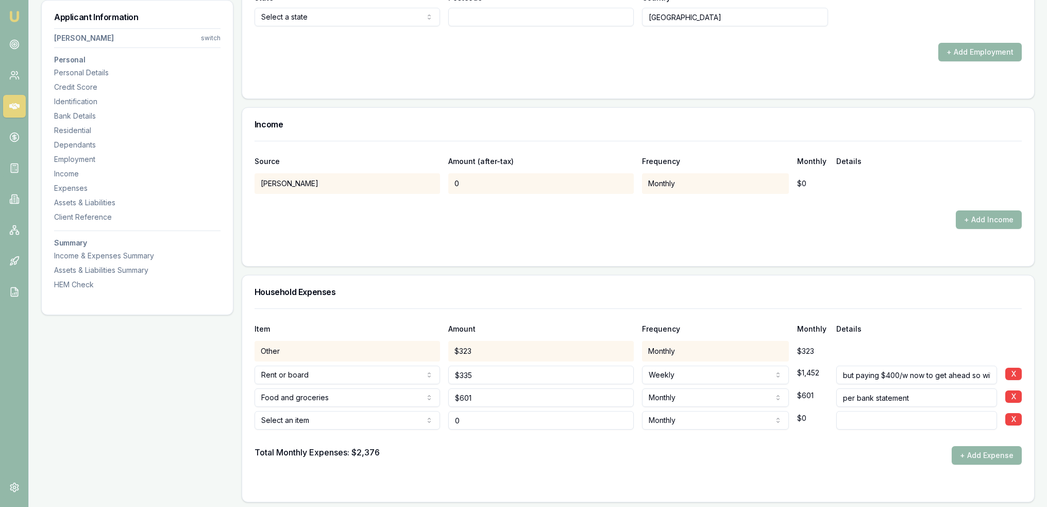
type input "$0"
click at [80, 135] on div "Residential" at bounding box center [137, 130] width 166 height 10
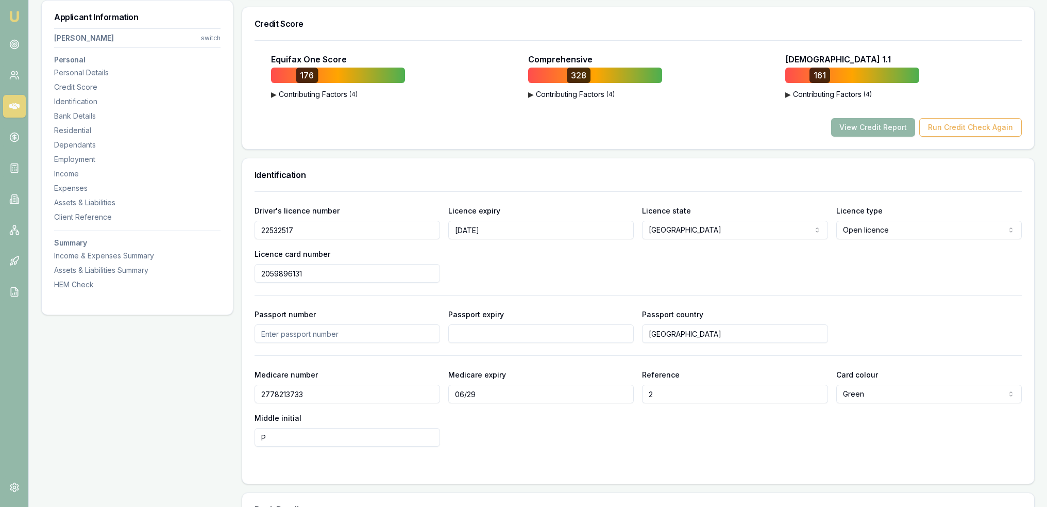
scroll to position [13, 0]
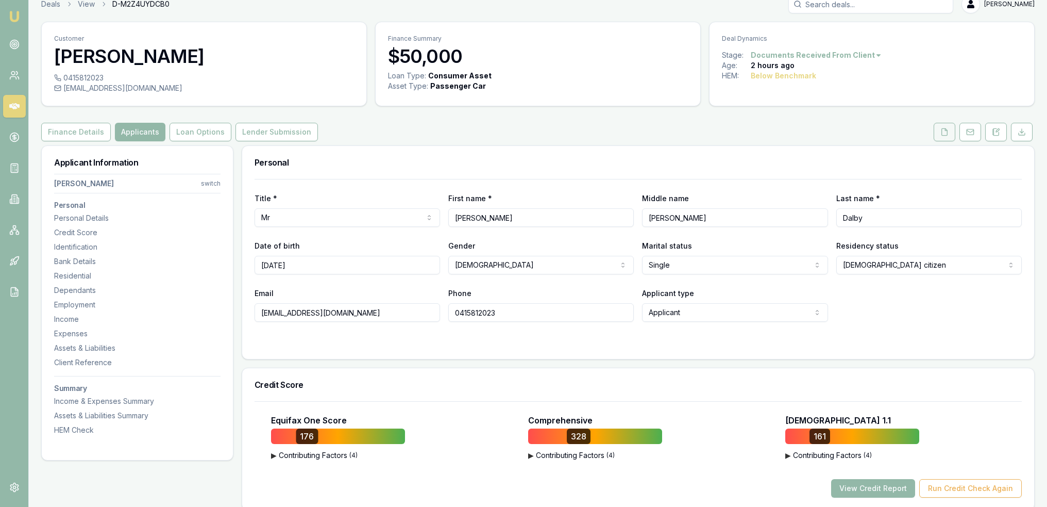
click at [945, 131] on icon at bounding box center [945, 132] width 8 height 8
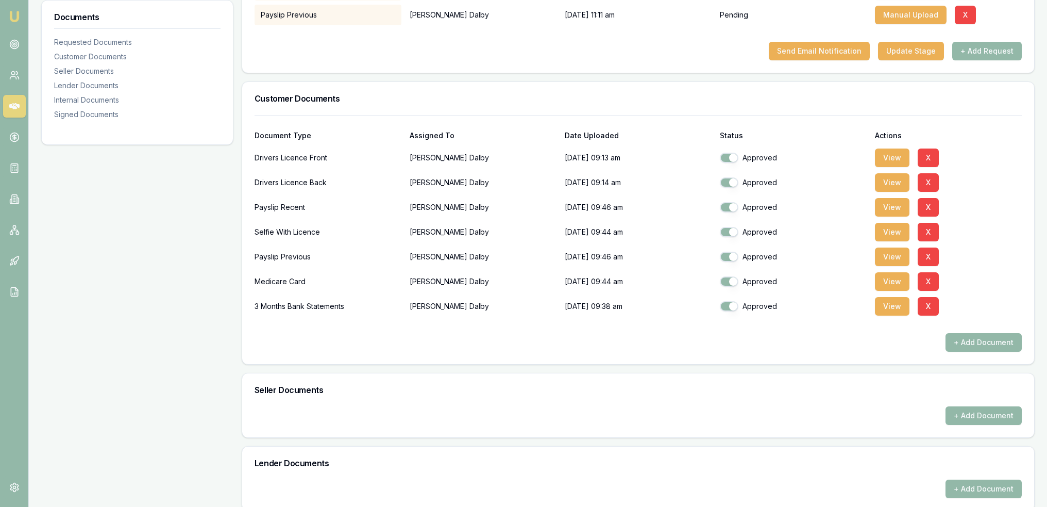
scroll to position [258, 0]
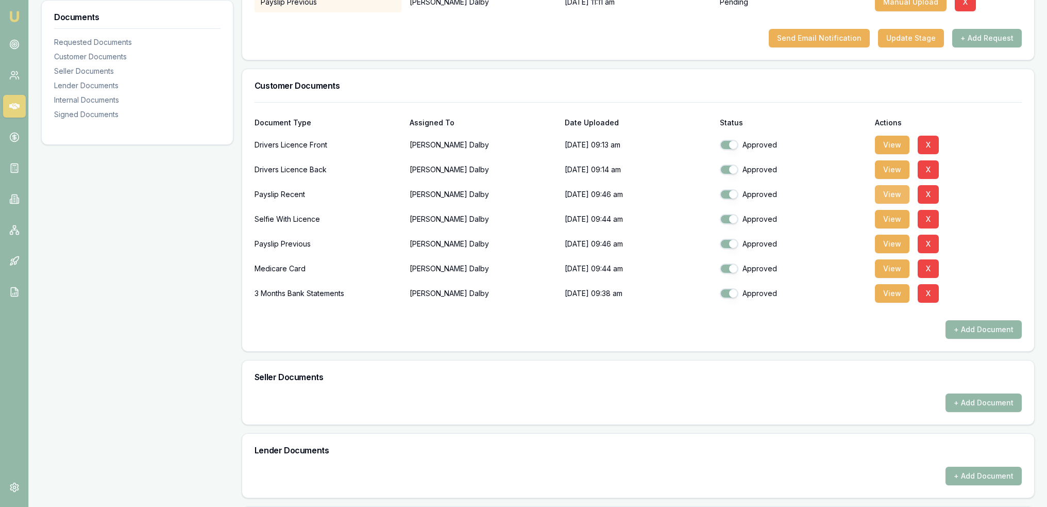
click at [893, 191] on button "View" at bounding box center [892, 194] width 35 height 19
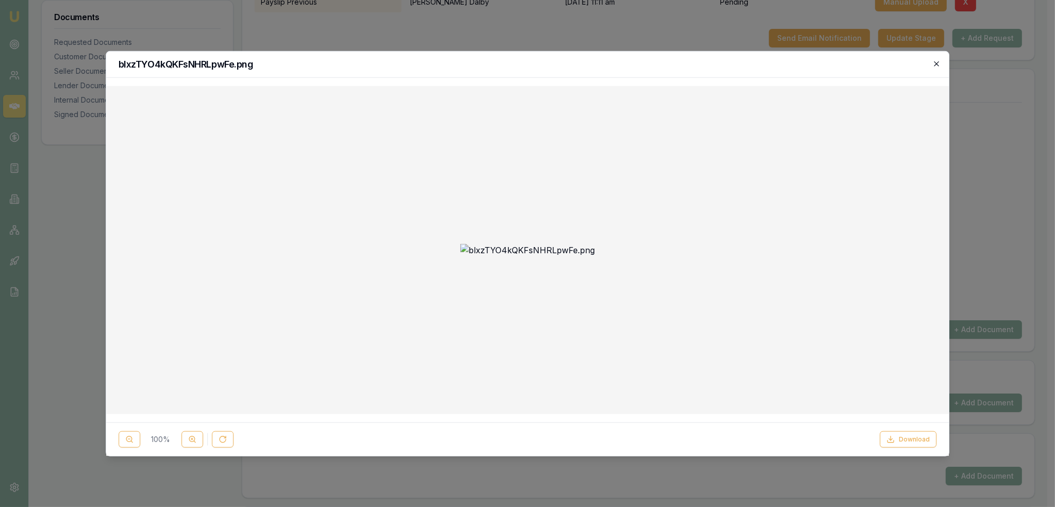
click at [938, 65] on icon "button" at bounding box center [936, 63] width 5 height 5
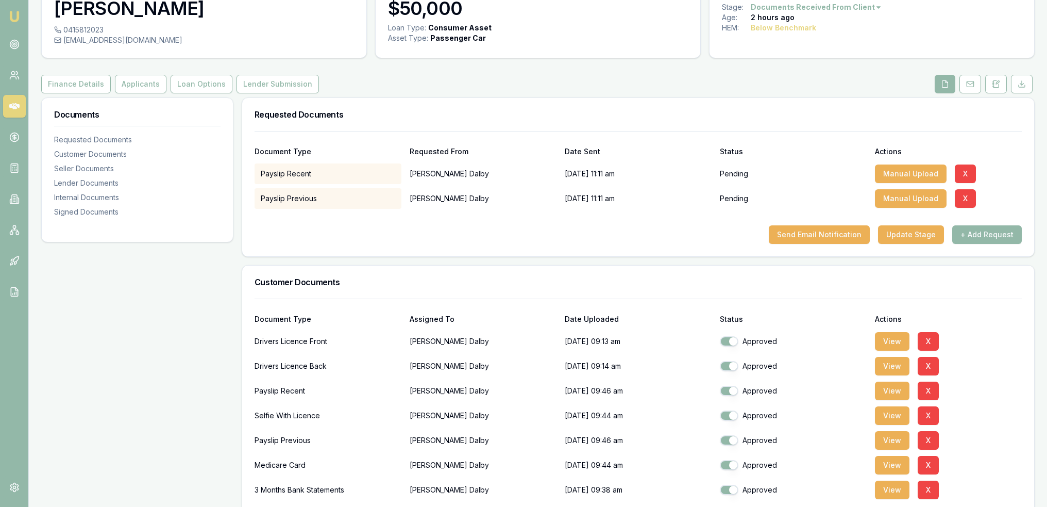
scroll to position [0, 0]
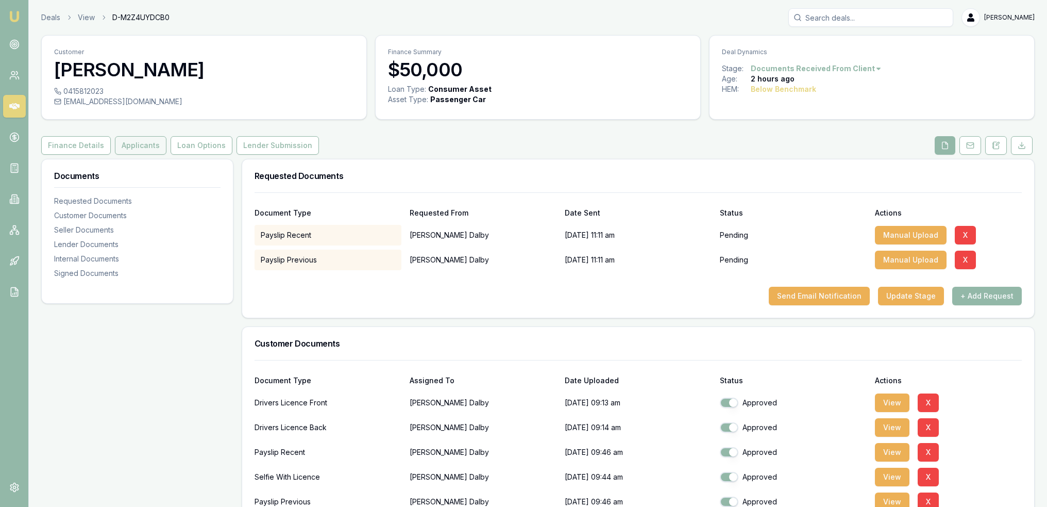
drag, startPoint x: 124, startPoint y: 141, endPoint x: 134, endPoint y: 145, distance: 10.6
click at [124, 142] on button "Applicants" at bounding box center [141, 145] width 52 height 19
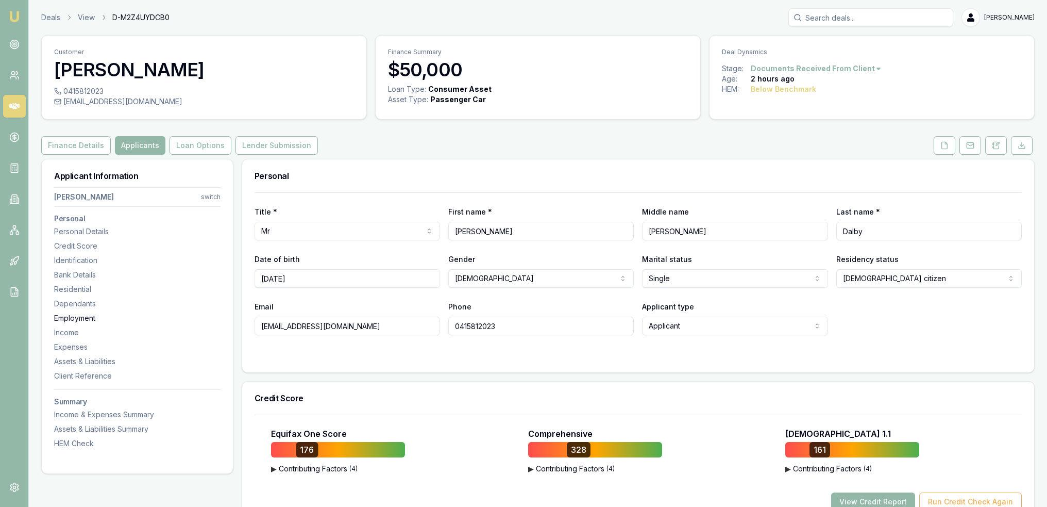
click at [74, 320] on div "Employment" at bounding box center [137, 318] width 166 height 10
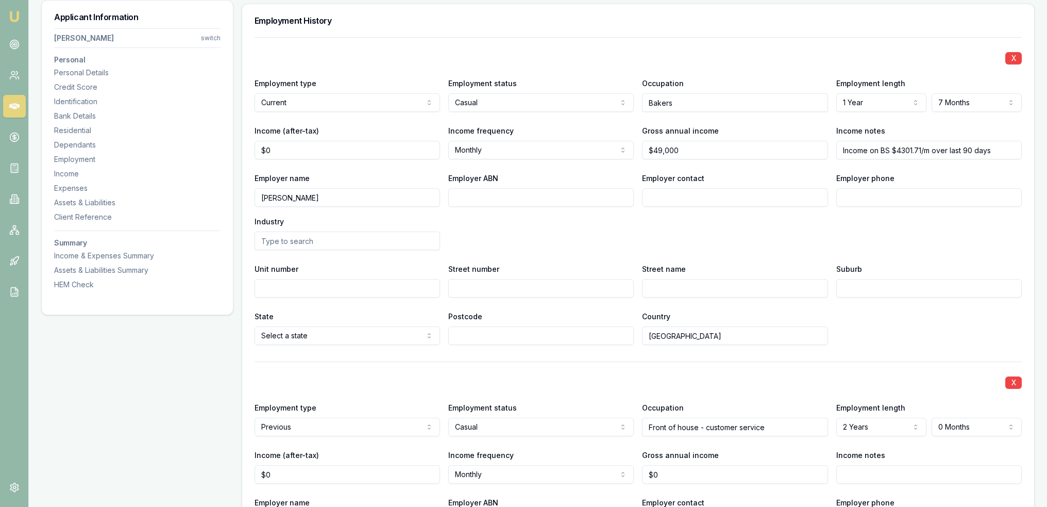
scroll to position [1383, 0]
drag, startPoint x: 680, startPoint y: 144, endPoint x: 571, endPoint y: 153, distance: 109.6
click at [571, 152] on div "Income (after-tax) $0 Income frequency Monthly Weekly Fortnightly Monthly Quart…" at bounding box center [638, 139] width 767 height 35
type input "62392"
type input "0"
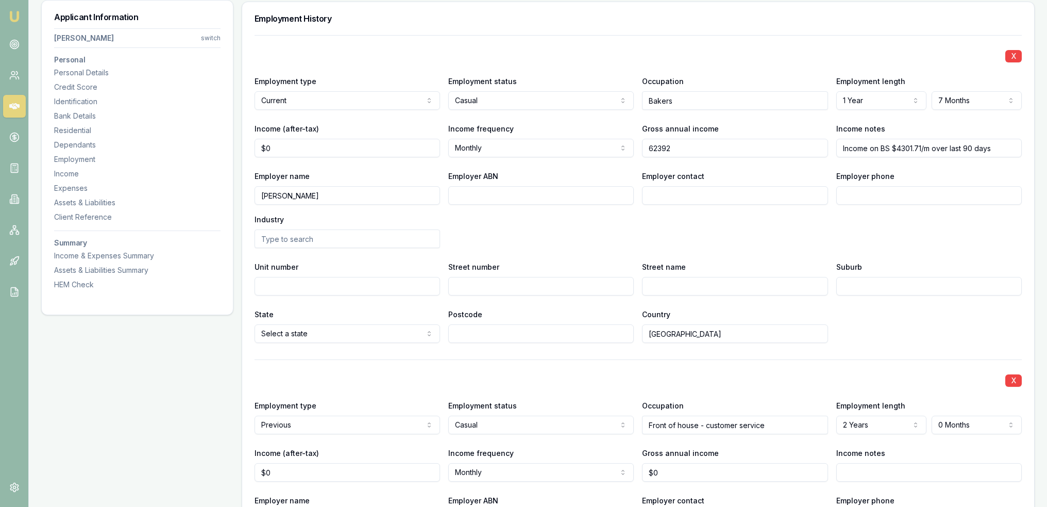
type input "$62,392"
drag, startPoint x: 285, startPoint y: 144, endPoint x: 245, endPoint y: 147, distance: 39.3
click at [245, 147] on div "X Employment type Current Current Previous Employment status Casual Full time P…" at bounding box center [638, 387] width 792 height 704
type input "$4,302"
drag, startPoint x: 680, startPoint y: 146, endPoint x: 619, endPoint y: 154, distance: 61.3
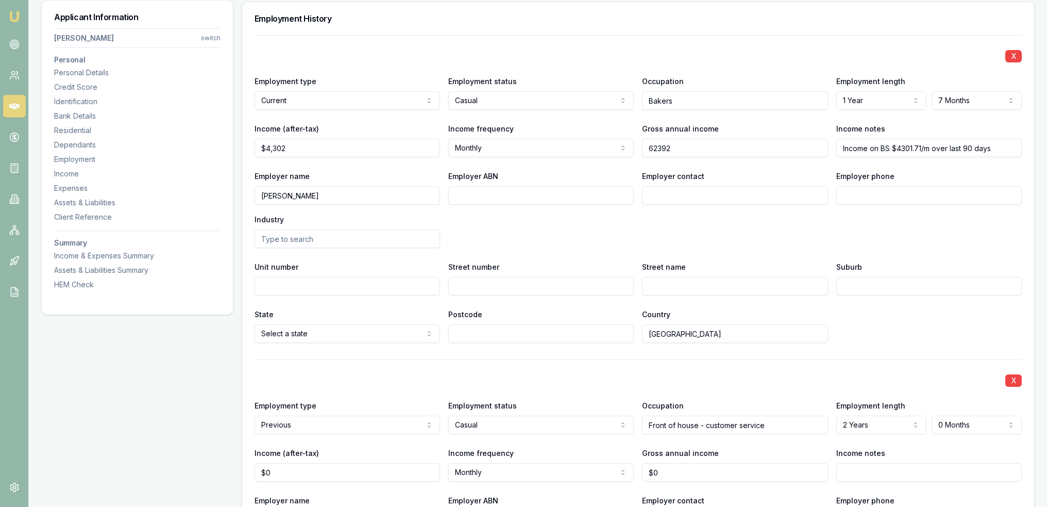
click at [619, 154] on div "Income (after-tax) $4,302 Income frequency Monthly Weekly Fortnightly Monthly Q…" at bounding box center [638, 139] width 767 height 35
type input "6"
type input "$52,668"
click at [624, 232] on div "Employer name Junee Bakery Employer ABN Employer contact Employer phone Industry" at bounding box center [638, 209] width 767 height 78
click at [74, 132] on div "Residential" at bounding box center [137, 130] width 166 height 10
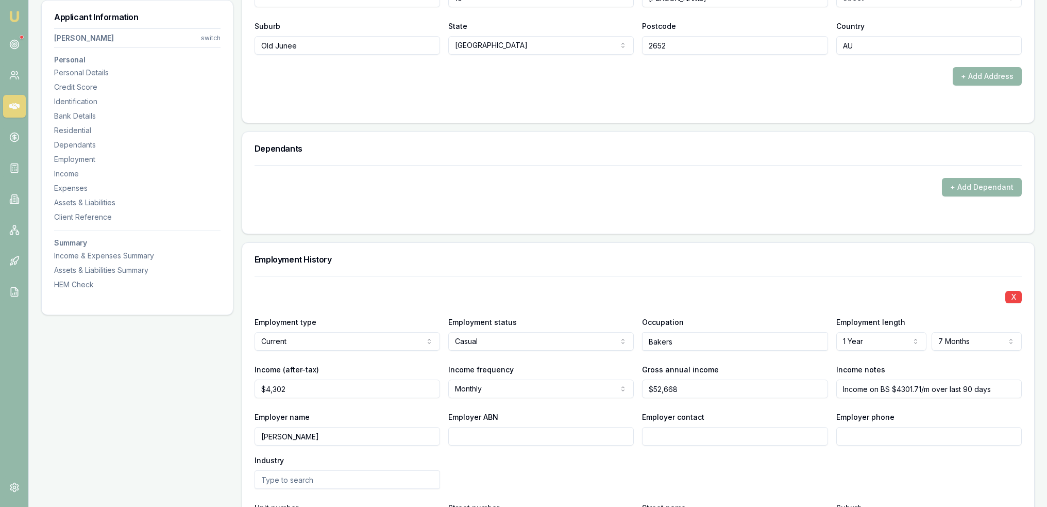
scroll to position [1147, 0]
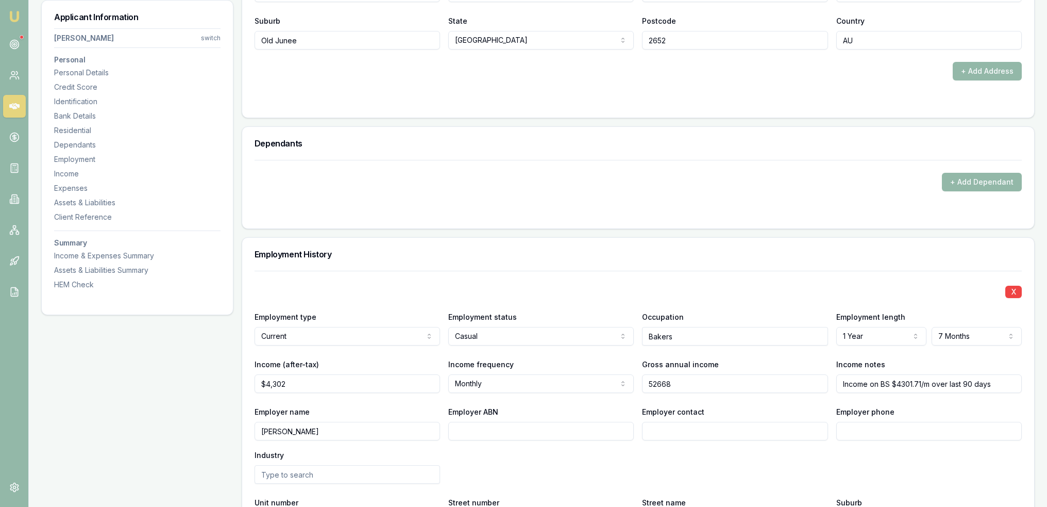
drag, startPoint x: 689, startPoint y: 385, endPoint x: 653, endPoint y: 380, distance: 36.4
click at [653, 380] on input "52668" at bounding box center [735, 383] width 186 height 19
type input "$52,668"
click at [66, 185] on div "Expenses" at bounding box center [137, 188] width 166 height 10
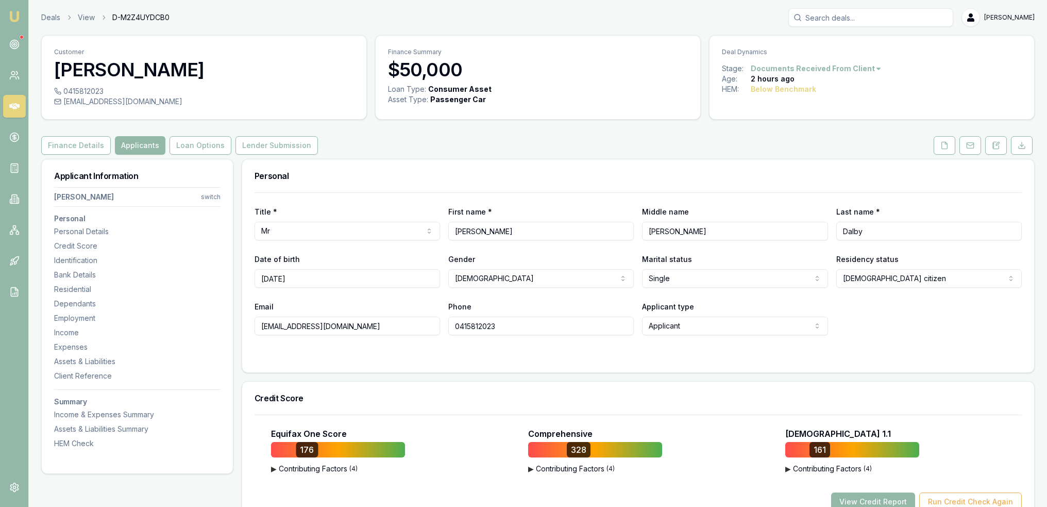
scroll to position [0, 0]
drag, startPoint x: 946, startPoint y: 147, endPoint x: 940, endPoint y: 148, distance: 6.3
click at [946, 147] on icon at bounding box center [945, 145] width 8 height 8
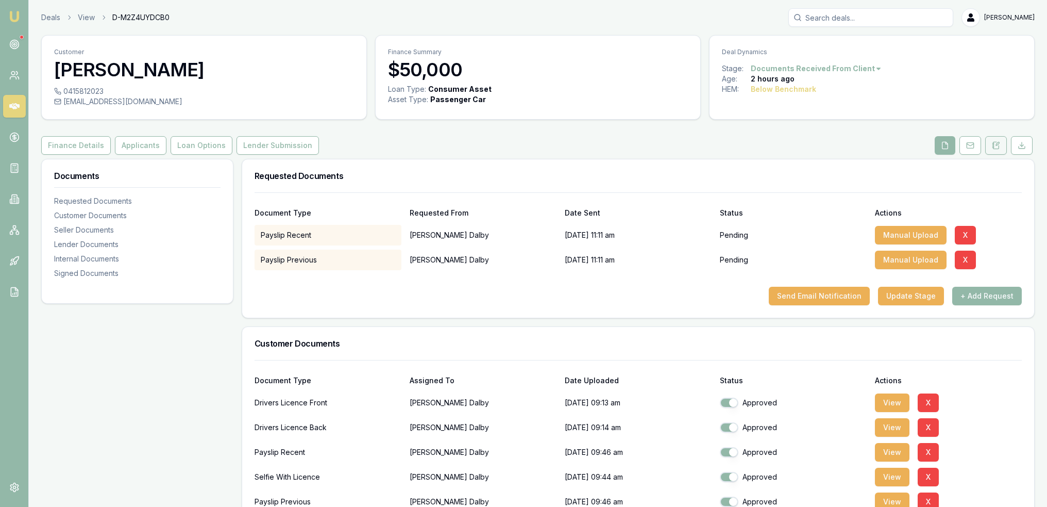
click at [994, 142] on icon at bounding box center [997, 145] width 6 height 7
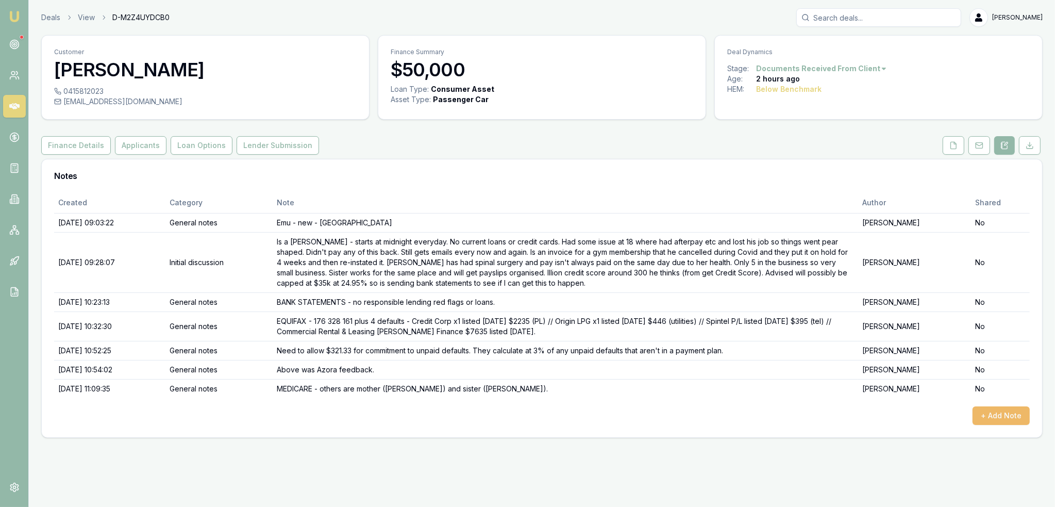
click at [1010, 415] on button "+ Add Note" at bounding box center [1001, 415] width 57 height 19
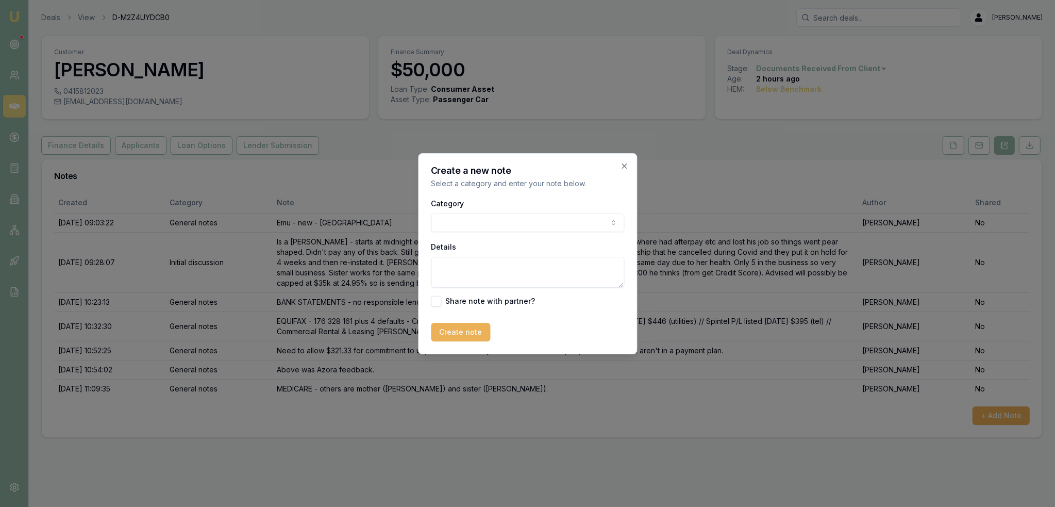
click at [478, 223] on body "Emu Broker Deals View D-M2Z4UYDCB0 Robyn Adams Toggle Menu Customer Bailey Dalb…" at bounding box center [527, 253] width 1055 height 507
drag, startPoint x: 455, startPoint y: 274, endPoint x: 473, endPoint y: 253, distance: 27.4
click at [458, 271] on textarea "Details" at bounding box center [527, 272] width 193 height 31
type textarea "CAPACITY - Running capacity calc with Azora, max borrowing capacity would be $1…"
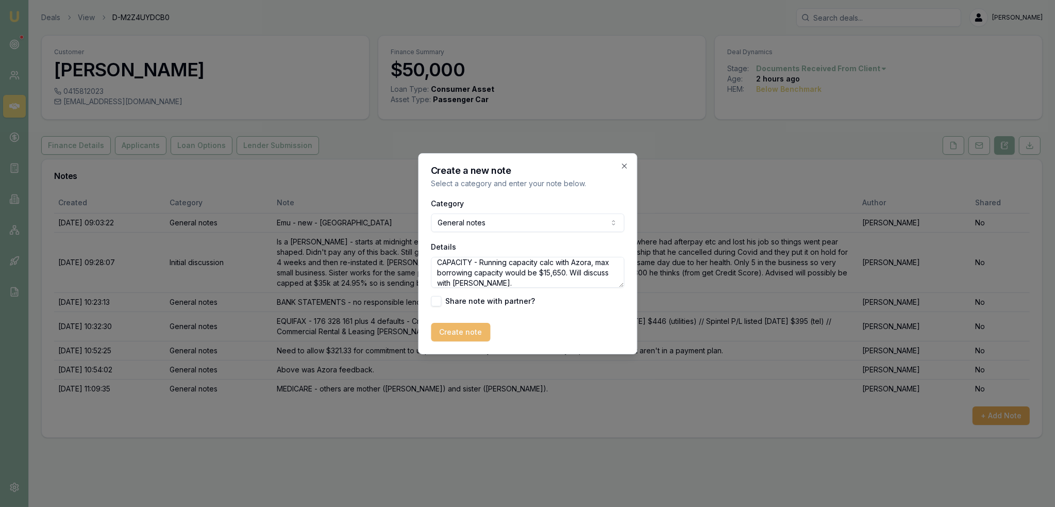
click at [466, 329] on button "Create note" at bounding box center [460, 332] width 59 height 19
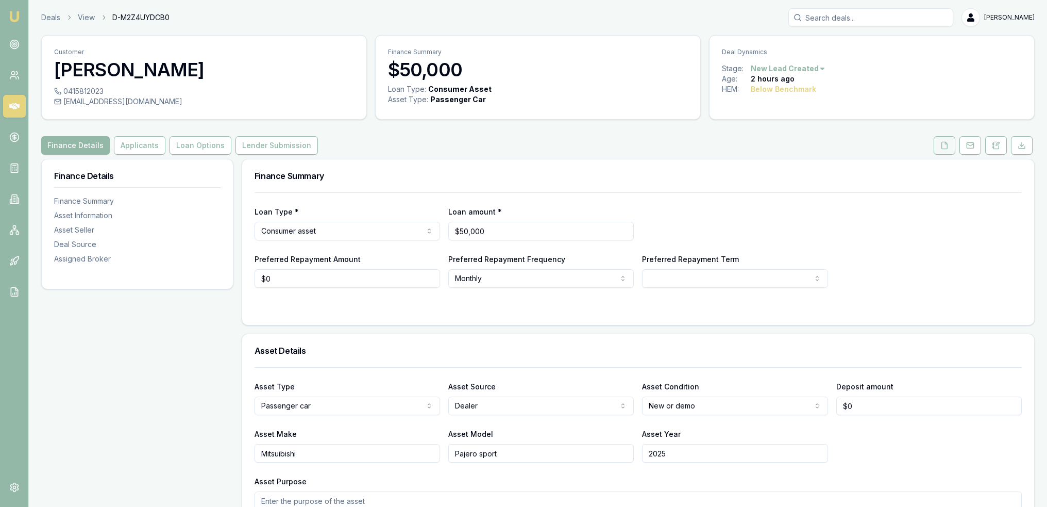
click at [950, 144] on button at bounding box center [945, 145] width 22 height 19
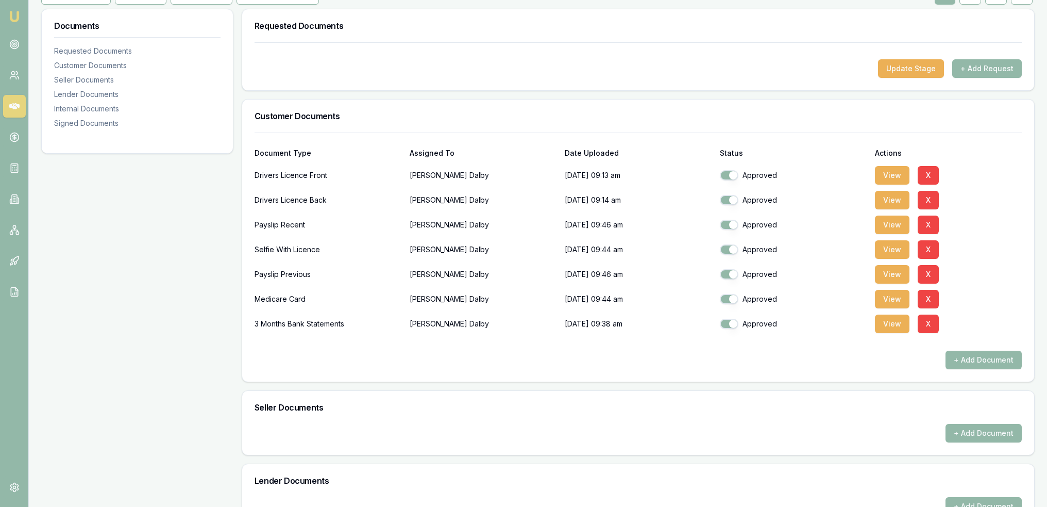
scroll to position [155, 0]
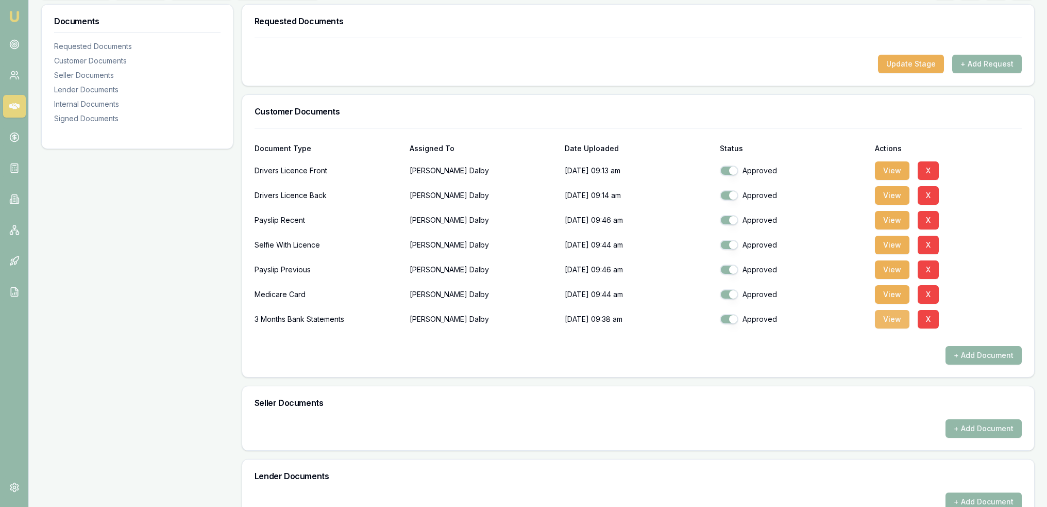
click at [889, 327] on button "View" at bounding box center [892, 319] width 35 height 19
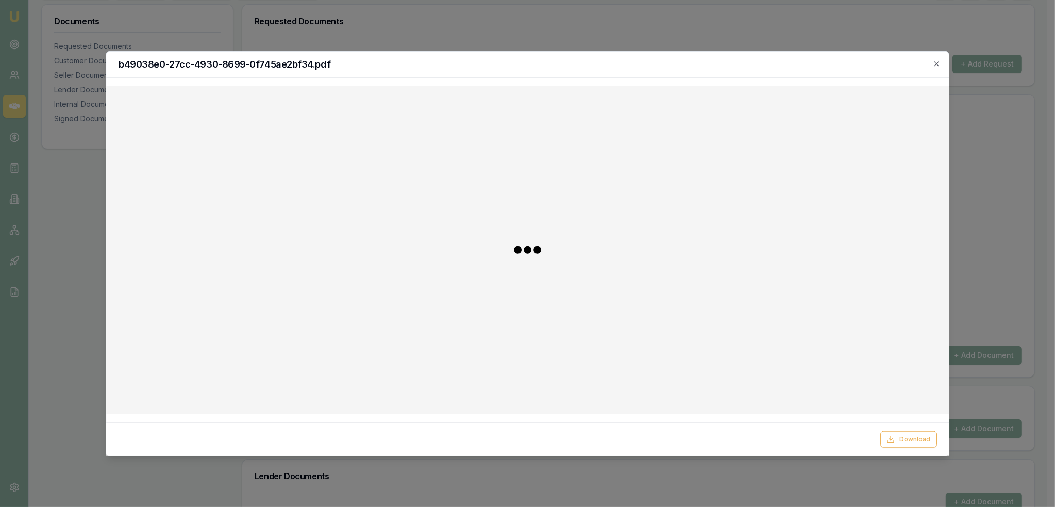
click at [897, 319] on div at bounding box center [527, 249] width 827 height 311
click at [934, 65] on icon "button" at bounding box center [936, 63] width 8 height 8
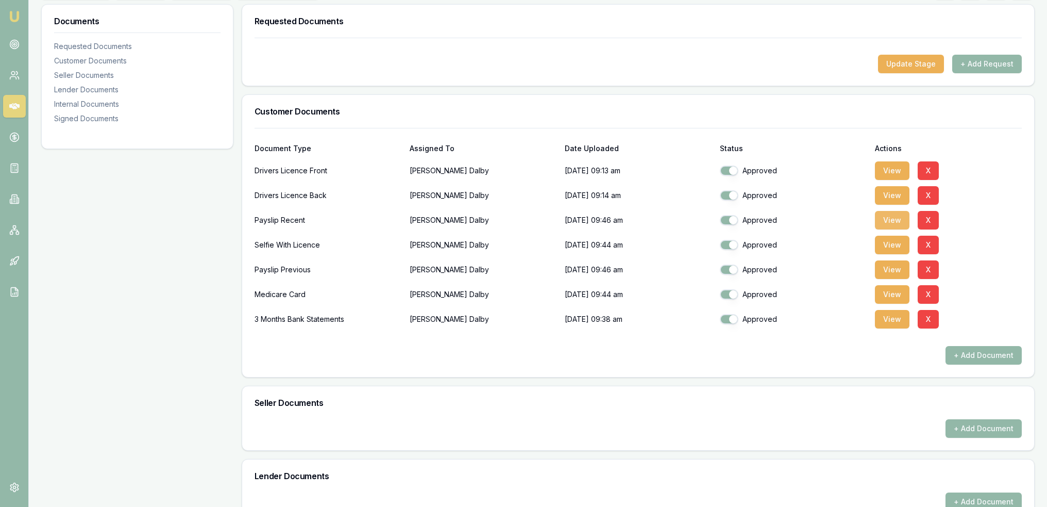
click at [887, 220] on button "View" at bounding box center [892, 220] width 35 height 19
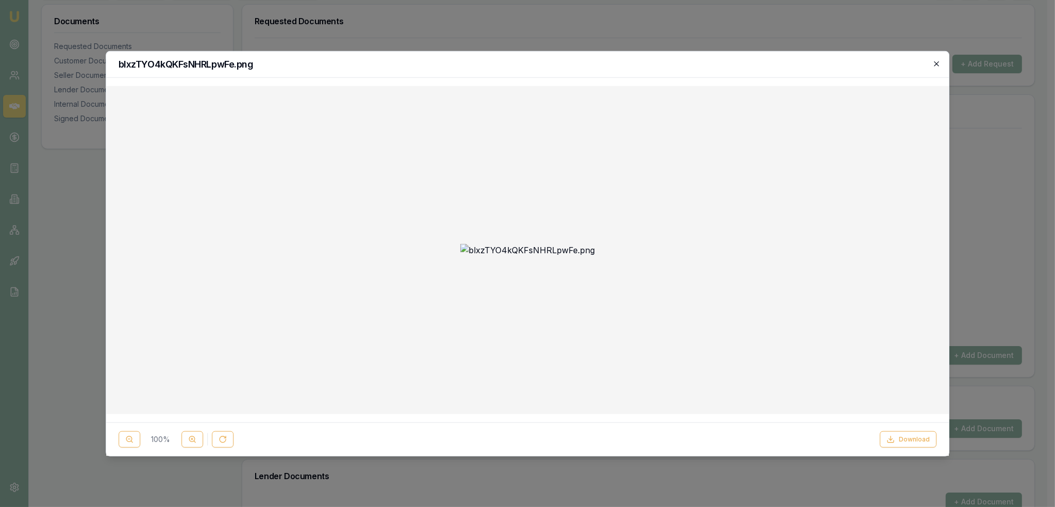
click at [939, 62] on icon "button" at bounding box center [936, 63] width 8 height 8
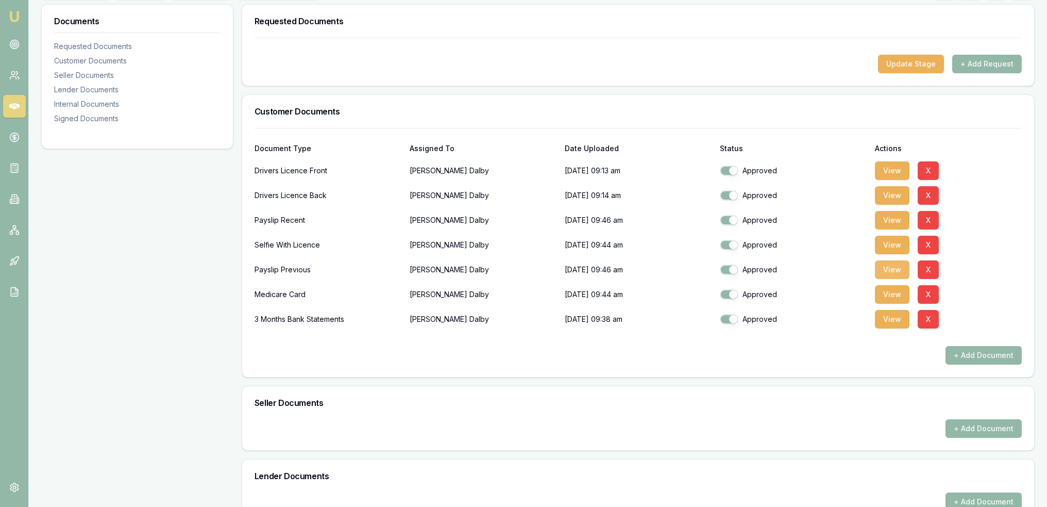
click at [893, 270] on button "View" at bounding box center [892, 269] width 35 height 19
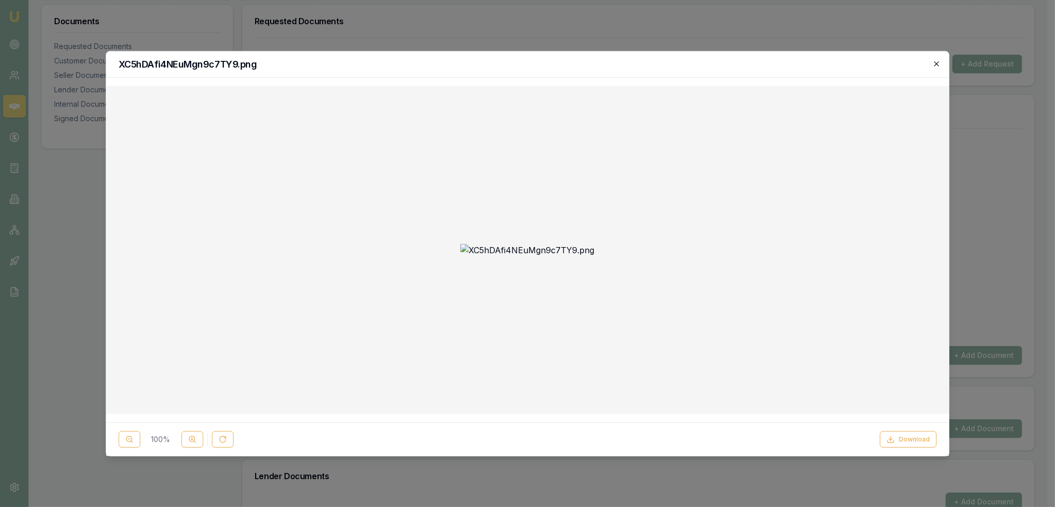
click at [934, 63] on icon "button" at bounding box center [936, 63] width 8 height 8
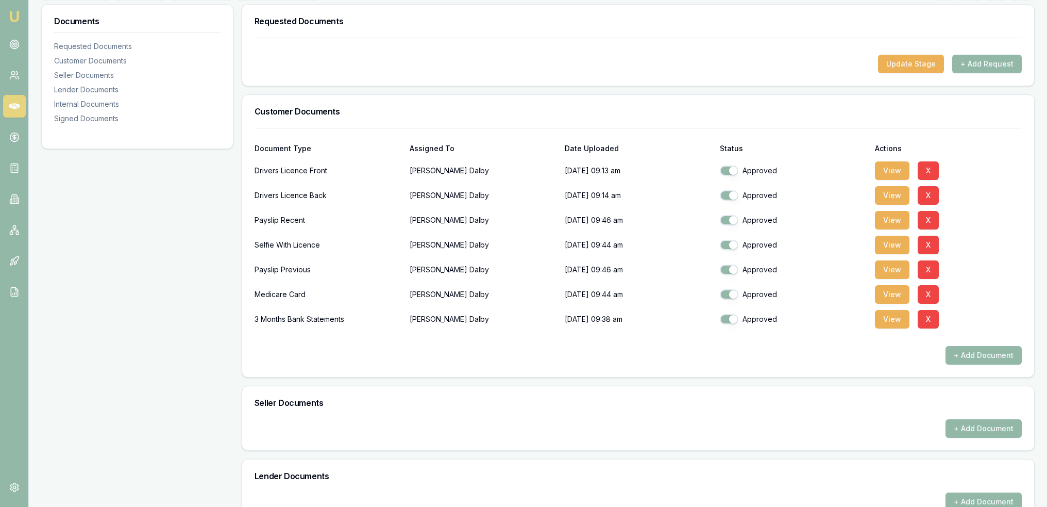
click at [913, 268] on div "View X" at bounding box center [948, 269] width 147 height 21
click at [966, 66] on button "+ Add Request" at bounding box center [988, 64] width 70 height 19
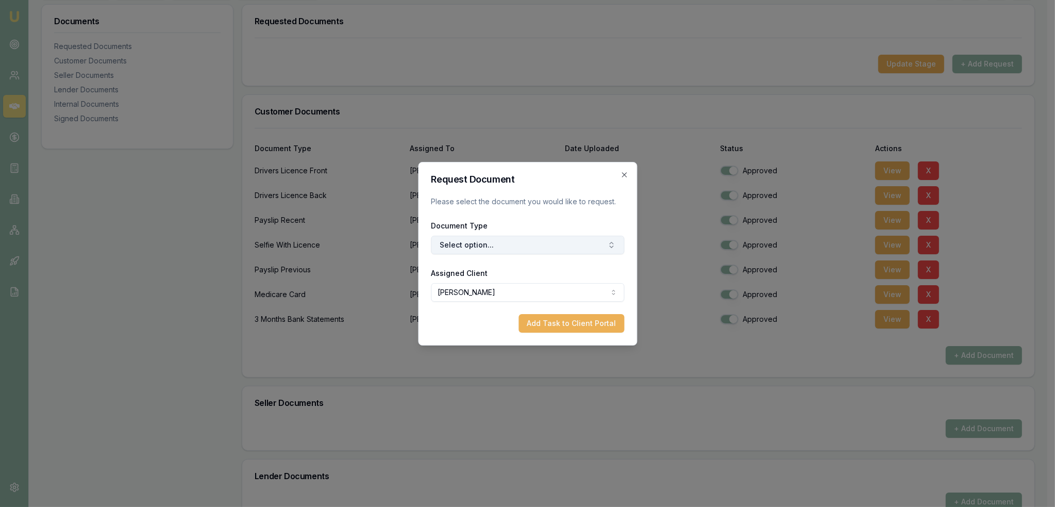
drag, startPoint x: 485, startPoint y: 245, endPoint x: 485, endPoint y: 238, distance: 6.7
click at [485, 243] on button "Select option..." at bounding box center [527, 245] width 193 height 19
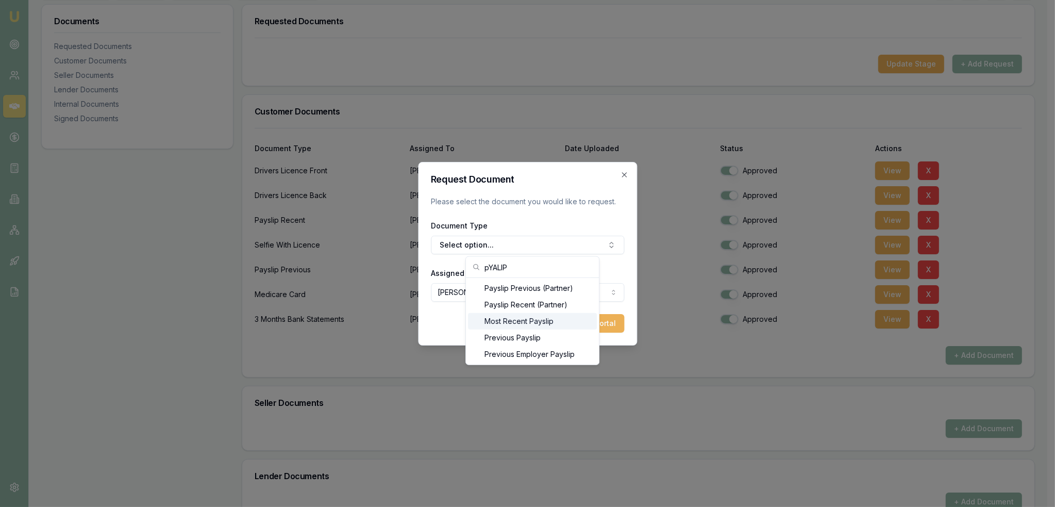
type input "pYALIP"
click at [524, 321] on div "Most Recent Payslip" at bounding box center [532, 321] width 129 height 16
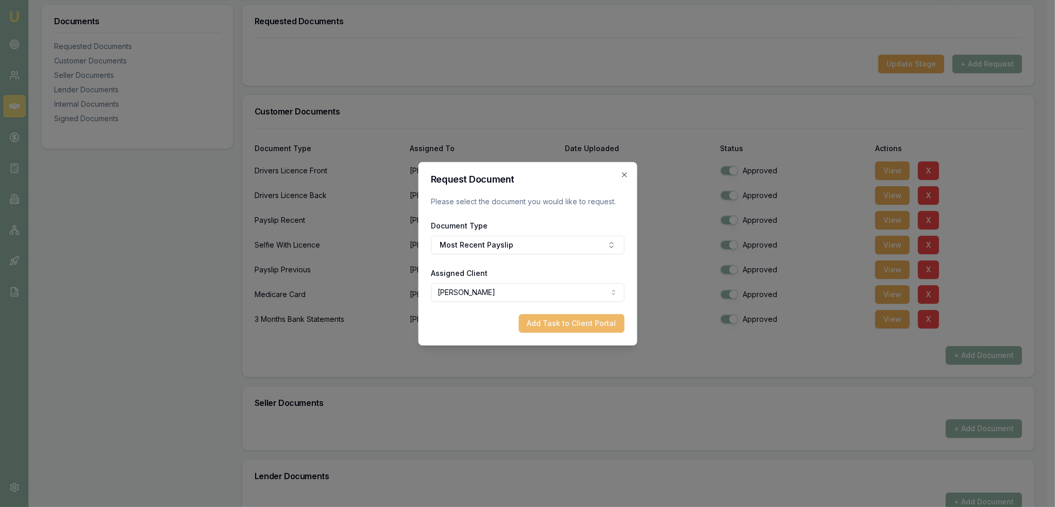
click at [561, 321] on button "Add Task to Client Portal" at bounding box center [572, 323] width 106 height 19
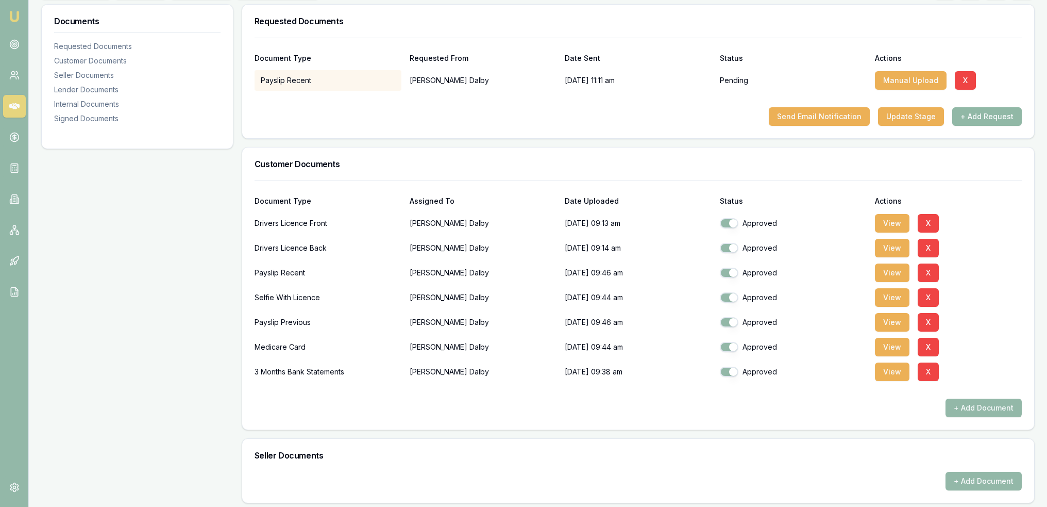
click at [981, 115] on button "+ Add Request" at bounding box center [988, 116] width 70 height 19
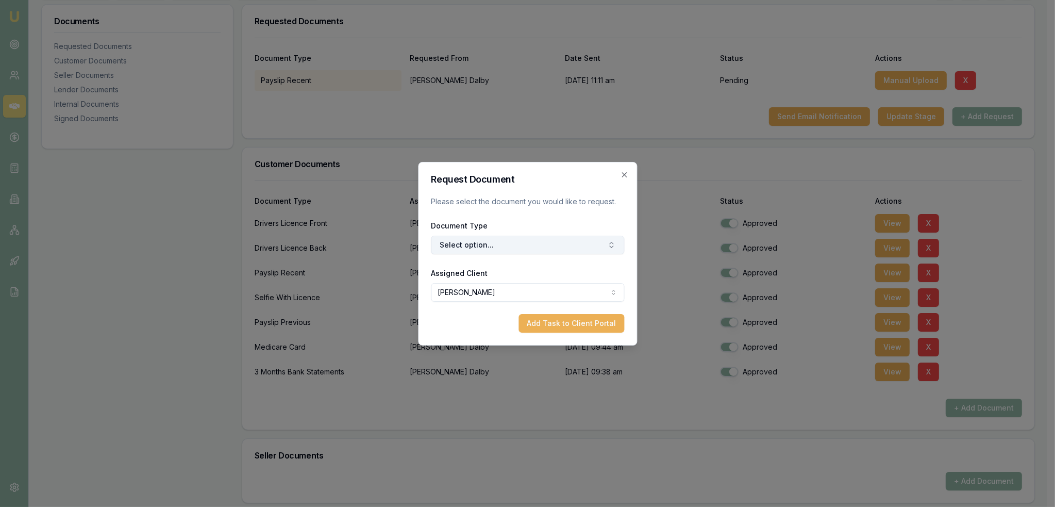
click at [500, 238] on button "Select option..." at bounding box center [527, 245] width 193 height 19
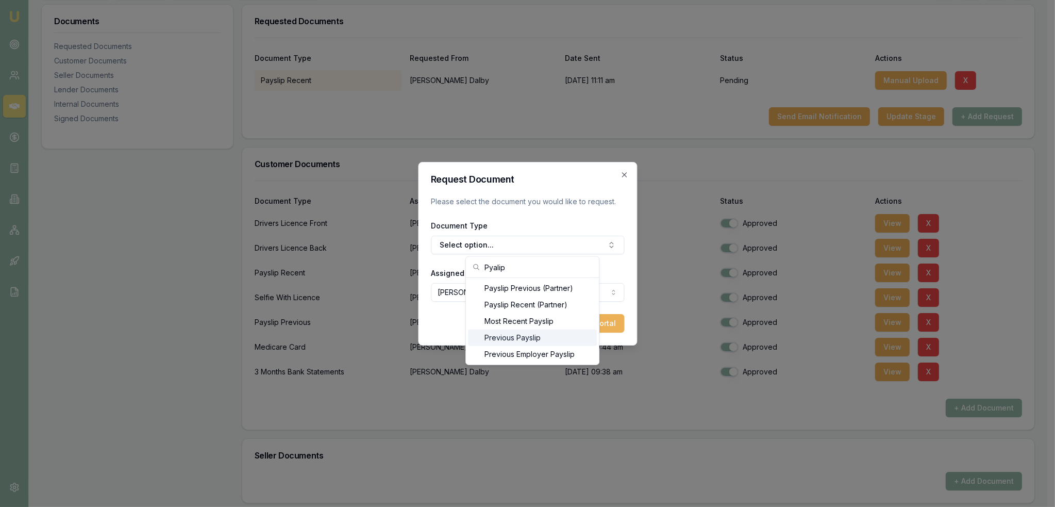
type input "Pyalip"
click at [514, 337] on div "Previous Payslip" at bounding box center [532, 337] width 129 height 16
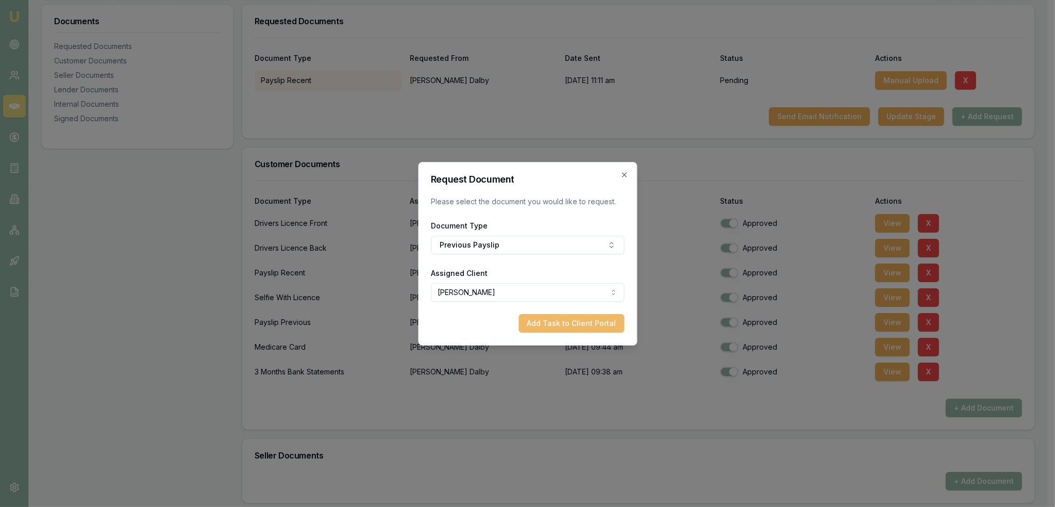
click at [607, 319] on button "Add Task to Client Portal" at bounding box center [572, 323] width 106 height 19
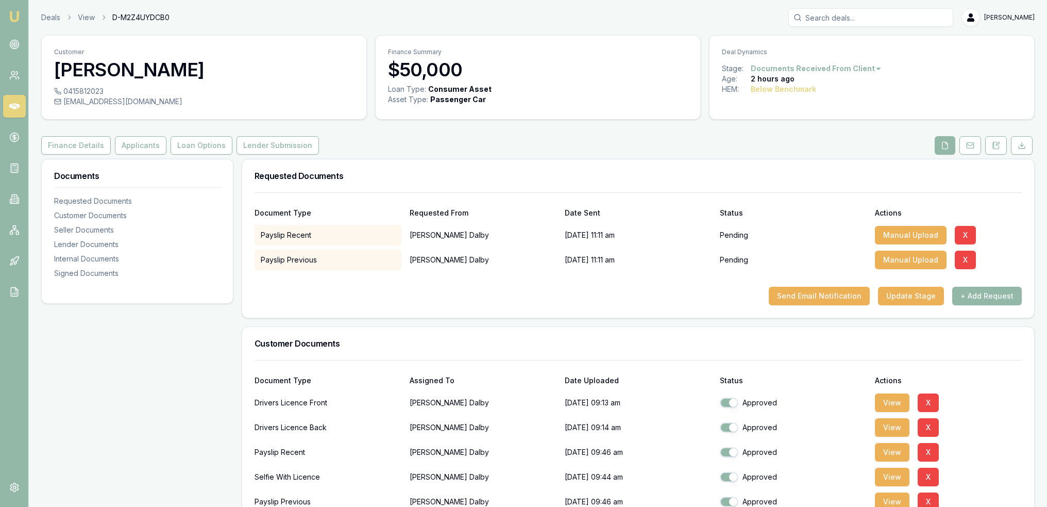
scroll to position [361, 0]
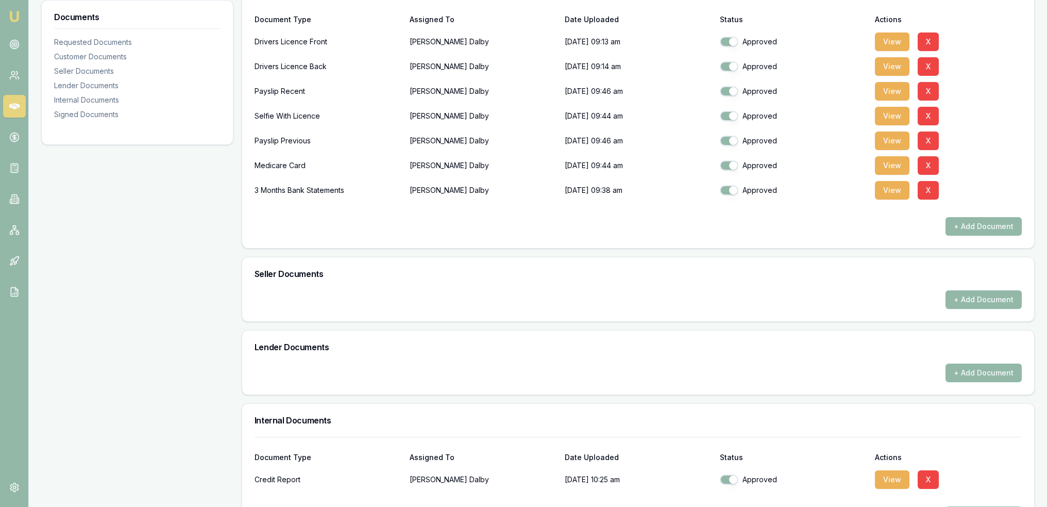
drag, startPoint x: 894, startPoint y: 190, endPoint x: 792, endPoint y: 204, distance: 102.9
click at [894, 190] on button "View" at bounding box center [892, 190] width 35 height 19
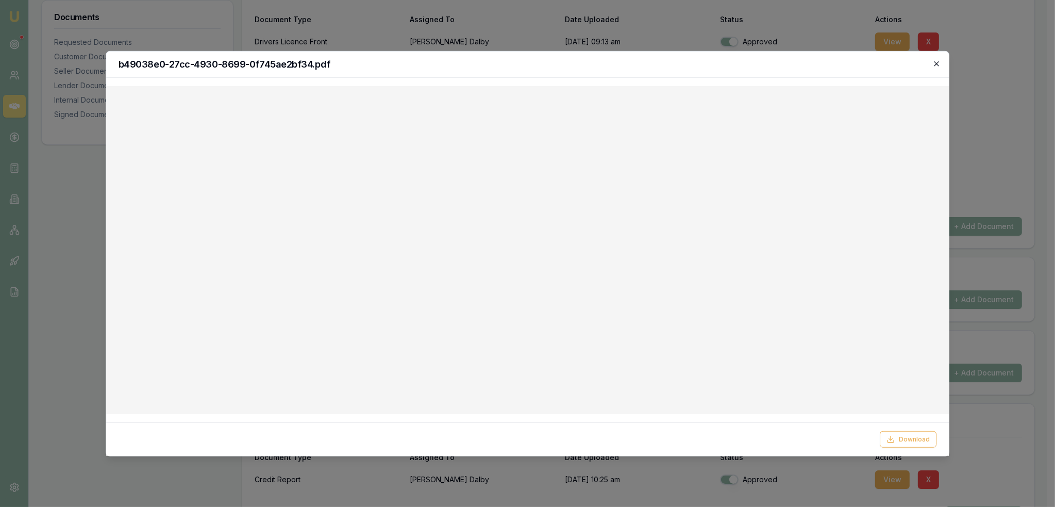
click at [940, 63] on icon "button" at bounding box center [936, 63] width 8 height 8
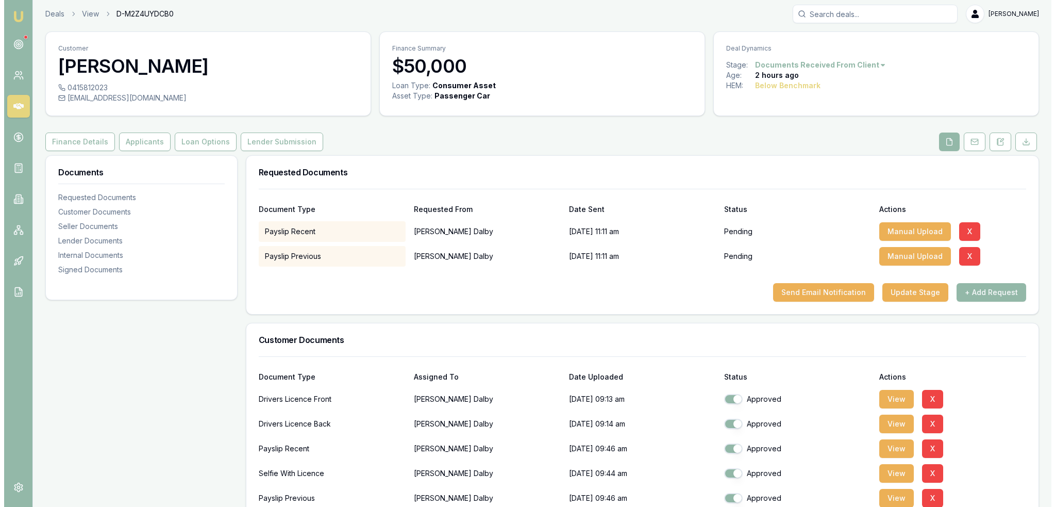
scroll to position [0, 0]
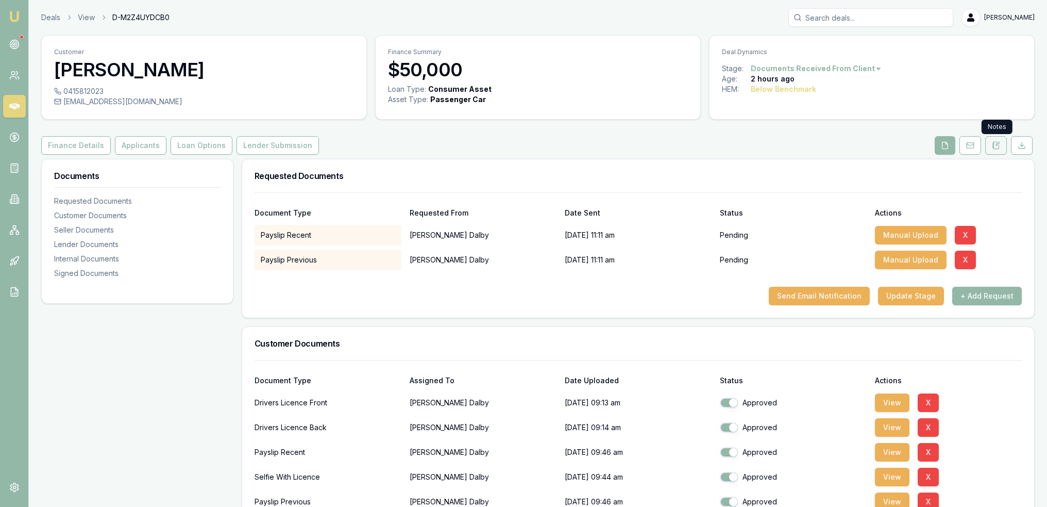
click at [993, 149] on icon at bounding box center [996, 145] width 8 height 8
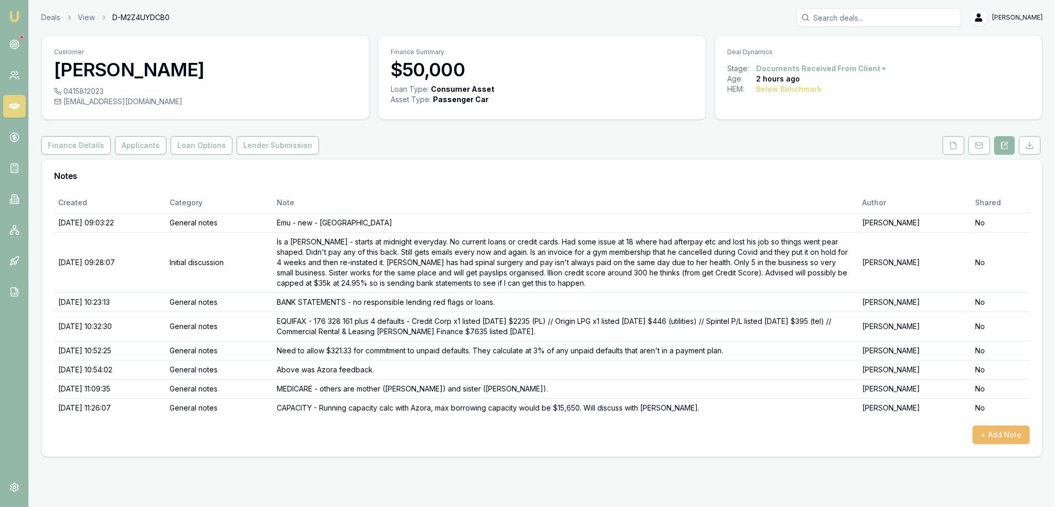
click at [992, 428] on button "+ Add Note" at bounding box center [1001, 434] width 57 height 19
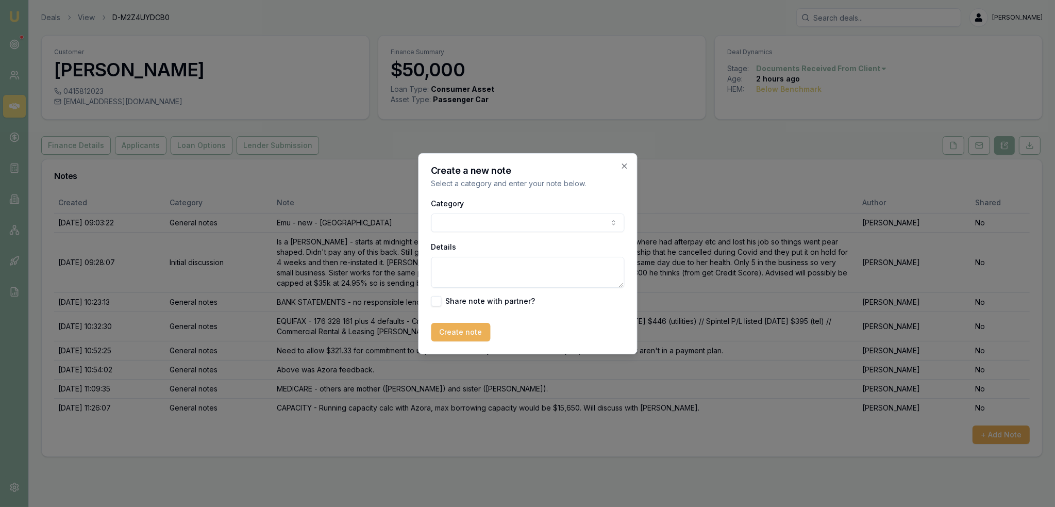
click at [491, 223] on body "Emu Broker Deals View D-M2Z4UYDCB0 Robyn Adams Toggle Menu Customer Bailey Dalb…" at bounding box center [527, 253] width 1055 height 507
click at [481, 269] on textarea "Details" at bounding box center [527, 272] width 193 height 31
type textarea "DEFAULT - Morris $7635 was for a toolbox purchase that he needed to be an appre…"
click at [453, 332] on button "Create note" at bounding box center [460, 332] width 59 height 19
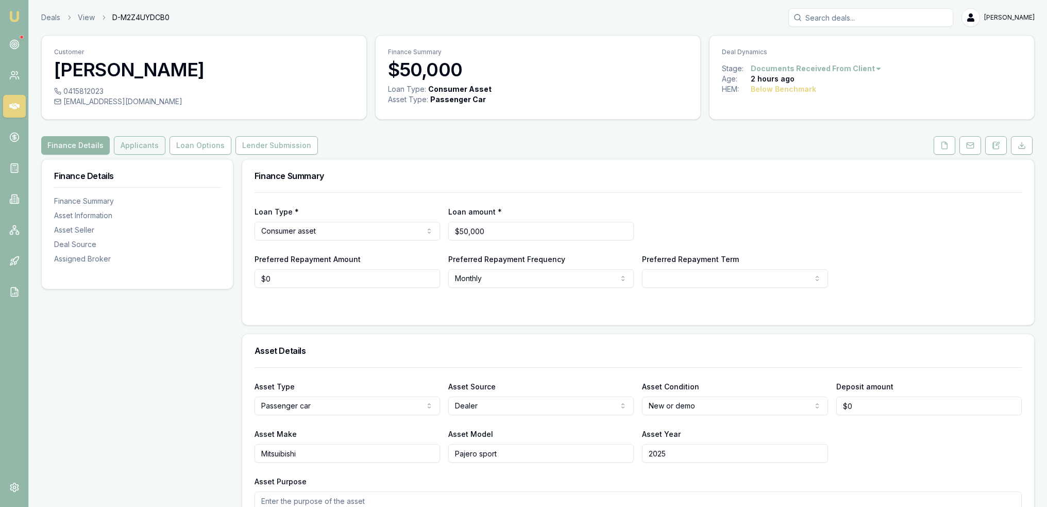
click at [142, 147] on button "Applicants" at bounding box center [140, 145] width 52 height 19
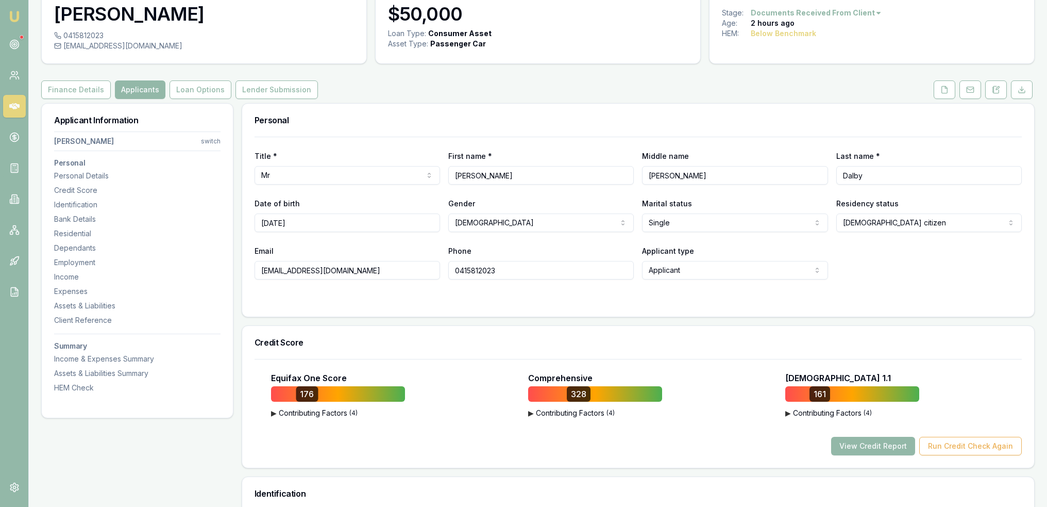
scroll to position [52, 0]
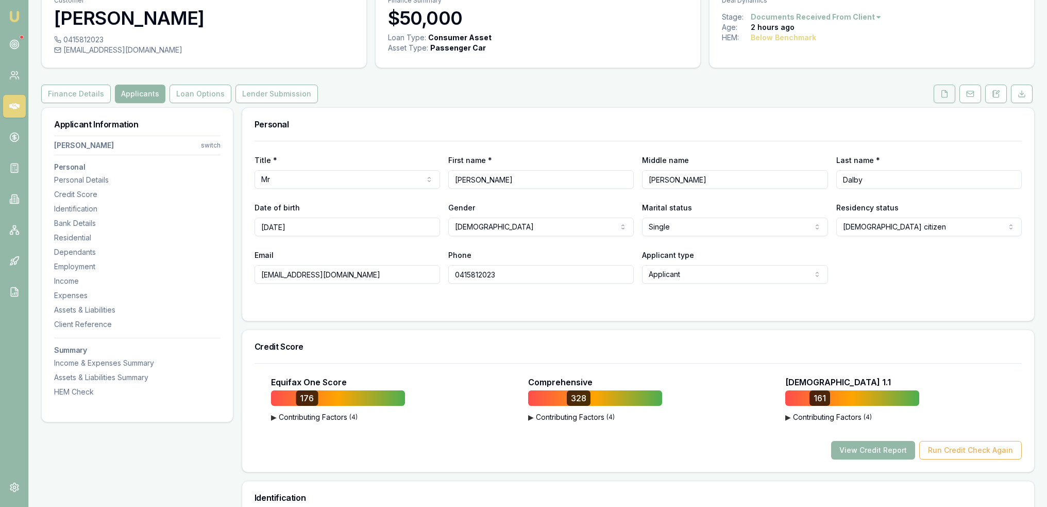
click at [940, 94] on button at bounding box center [945, 94] width 22 height 19
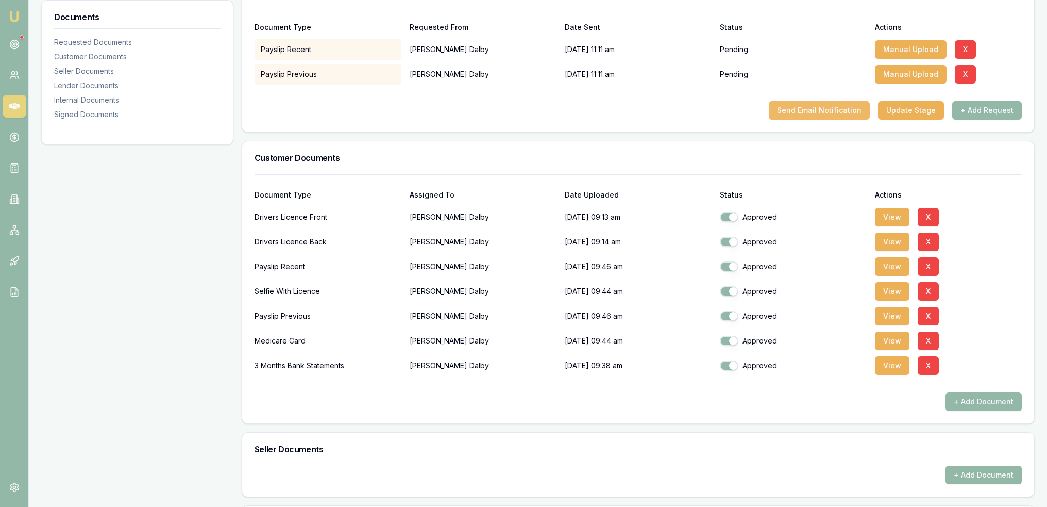
scroll to position [206, 0]
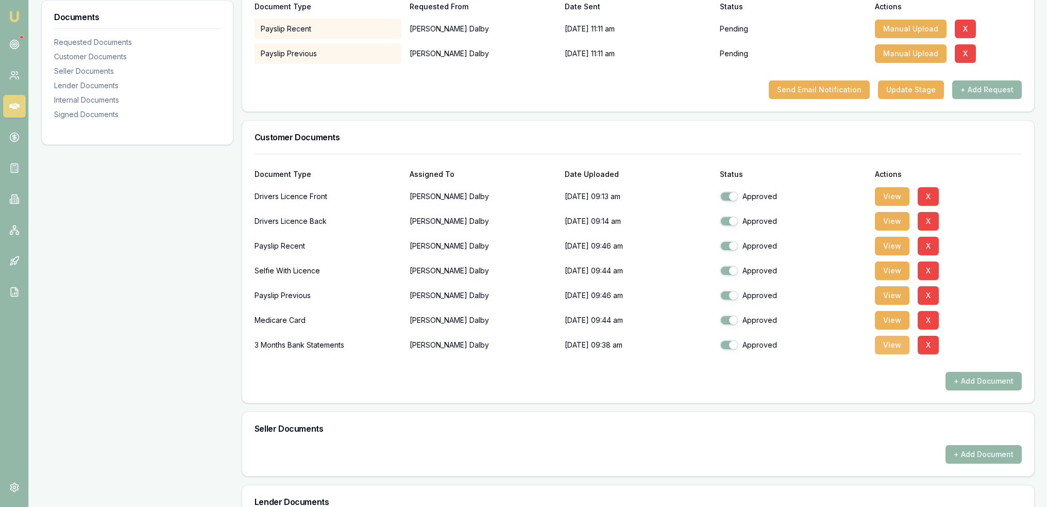
click at [892, 343] on button "View" at bounding box center [892, 345] width 35 height 19
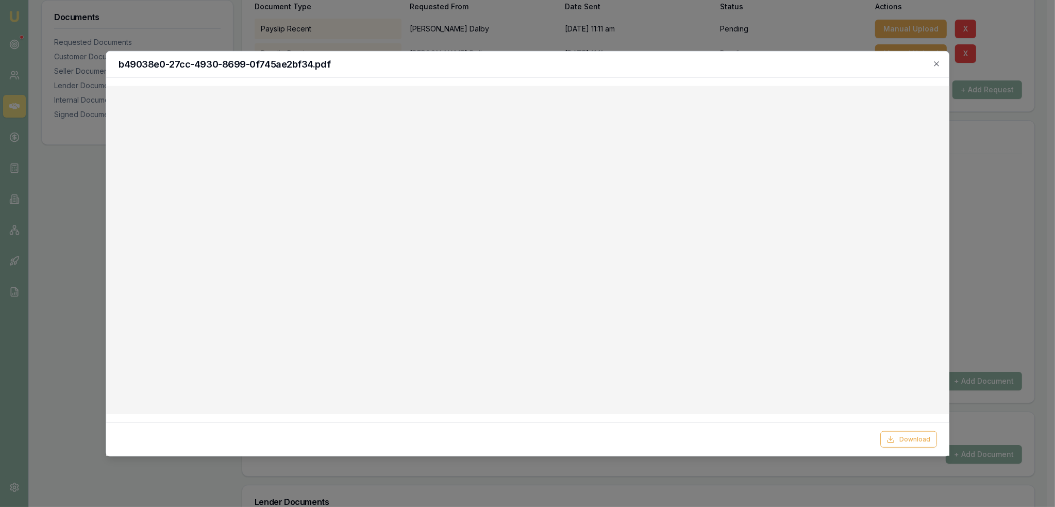
click at [932, 61] on h2 "b49038e0-27cc-4930-8699-0f745ae2bf34.pdf" at bounding box center [528, 63] width 819 height 9
drag, startPoint x: 937, startPoint y: 65, endPoint x: 925, endPoint y: 78, distance: 17.5
click at [937, 65] on icon "button" at bounding box center [936, 63] width 8 height 8
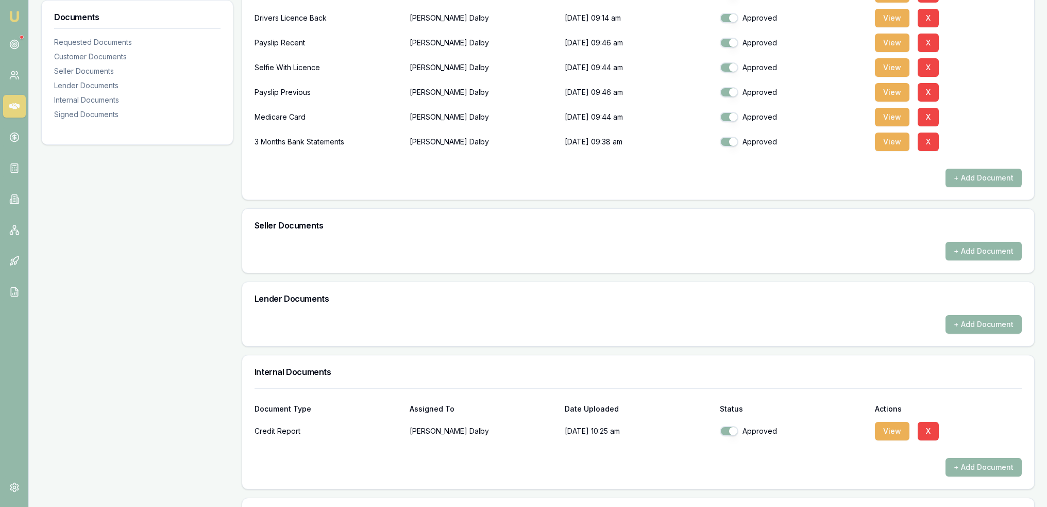
scroll to position [412, 0]
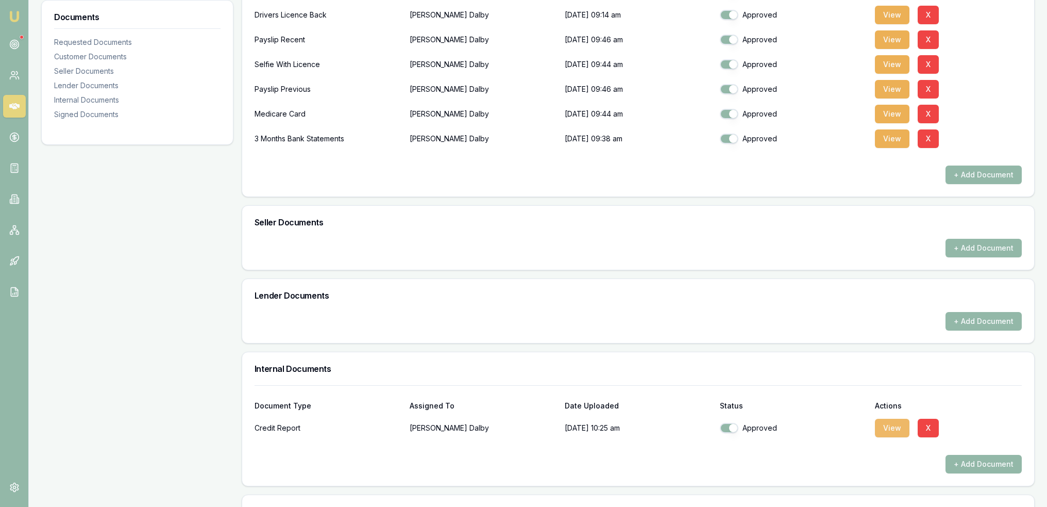
click at [887, 424] on button "View" at bounding box center [892, 428] width 35 height 19
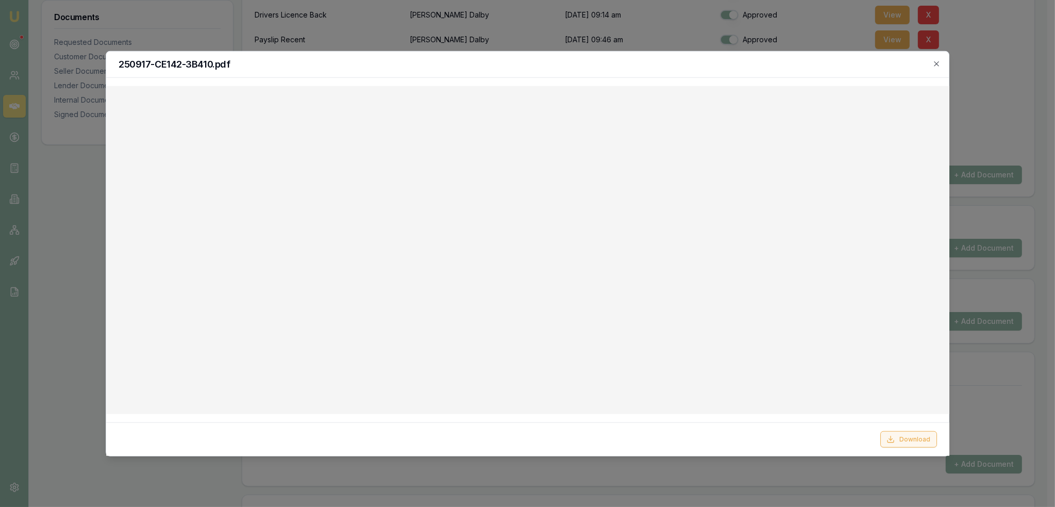
click at [911, 438] on button "Download" at bounding box center [908, 439] width 57 height 16
click at [937, 61] on icon "button" at bounding box center [936, 63] width 8 height 8
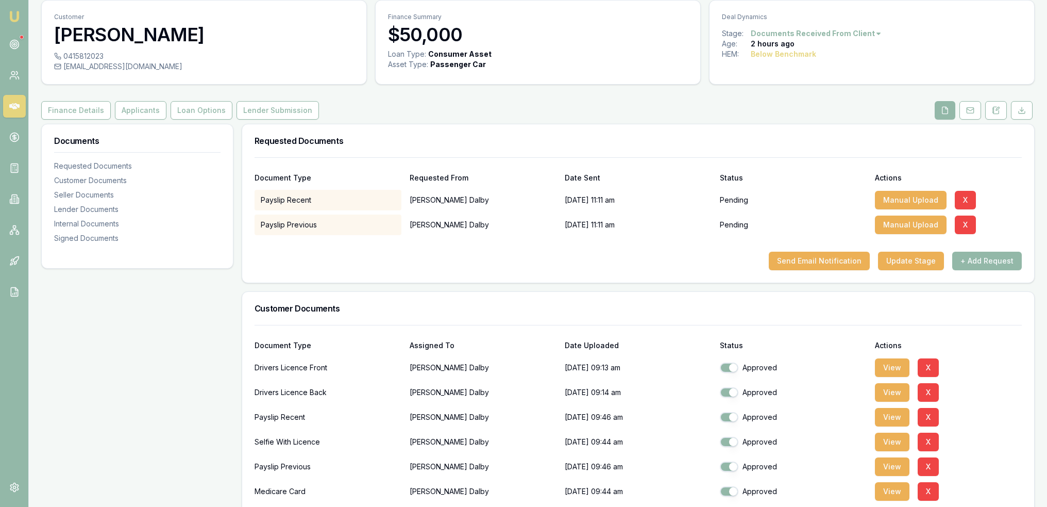
scroll to position [0, 0]
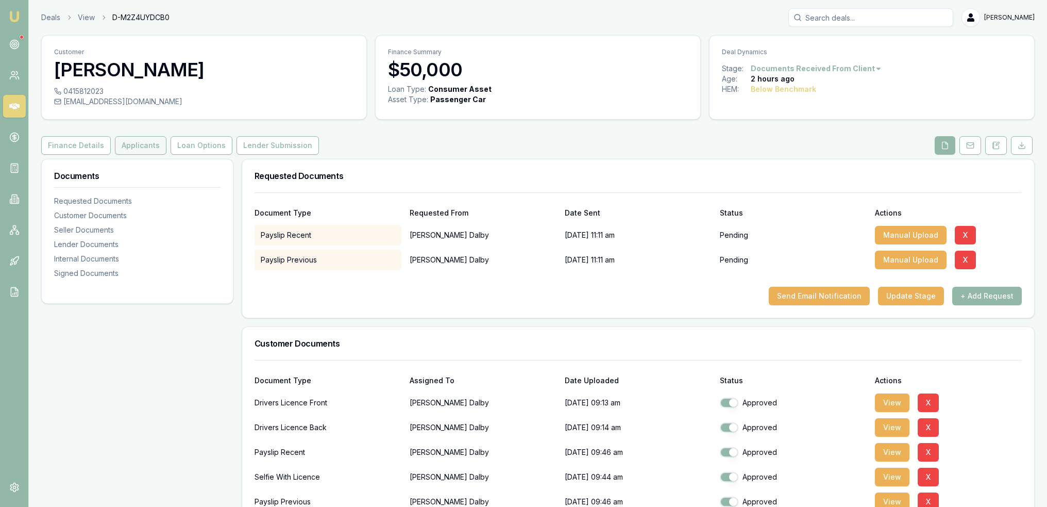
click at [146, 143] on button "Applicants" at bounding box center [141, 145] width 52 height 19
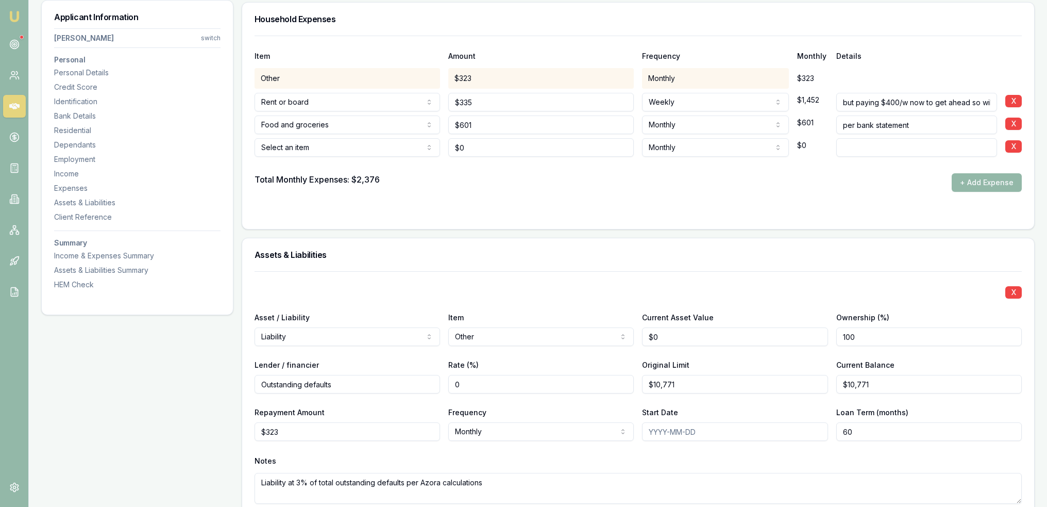
scroll to position [2423, 0]
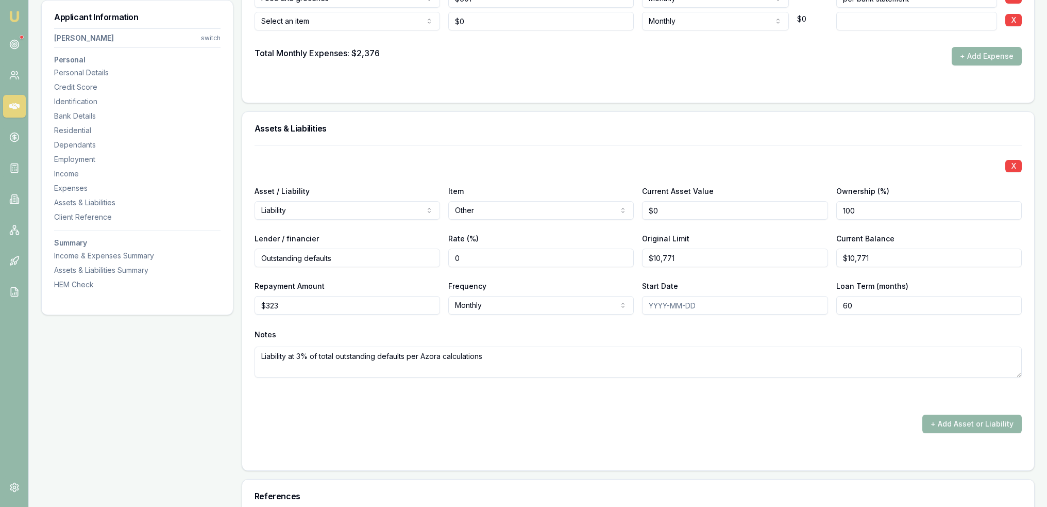
click at [571, 330] on div "Notes" at bounding box center [638, 334] width 767 height 15
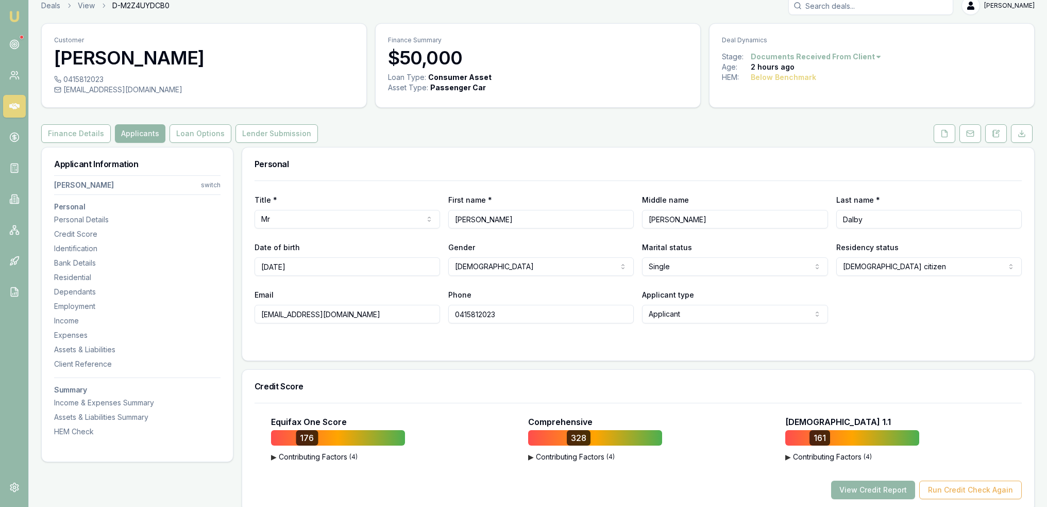
scroll to position [0, 0]
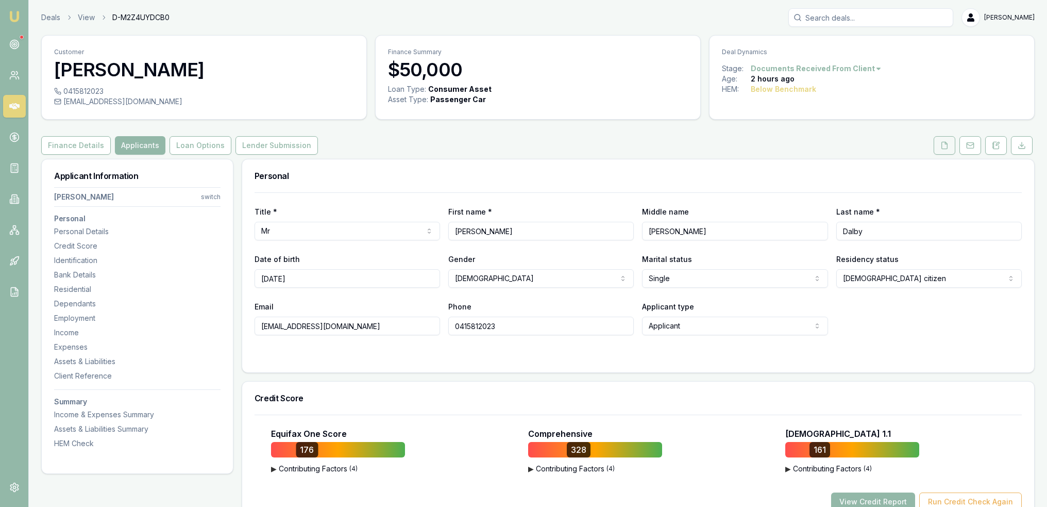
click at [944, 145] on icon at bounding box center [945, 145] width 8 height 8
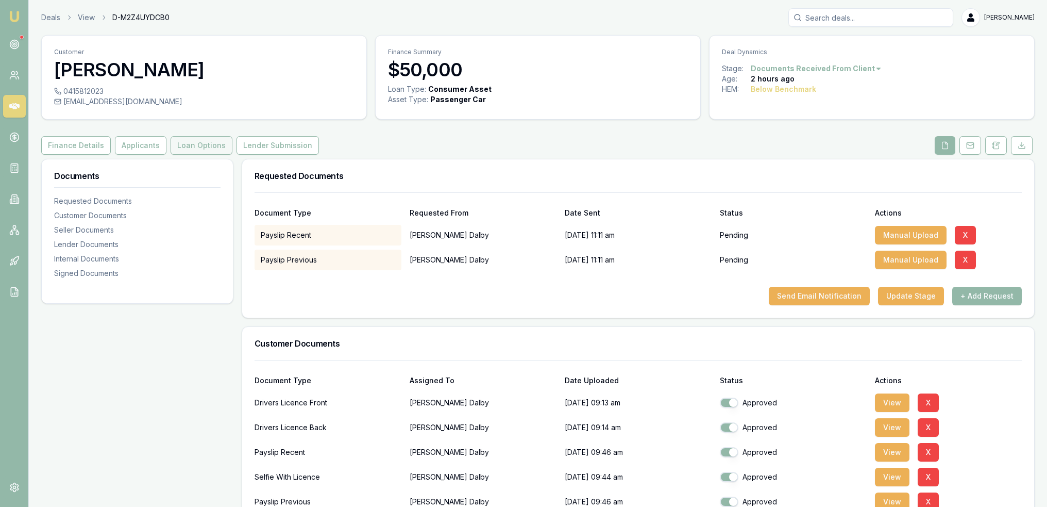
click at [206, 147] on button "Loan Options" at bounding box center [202, 145] width 62 height 19
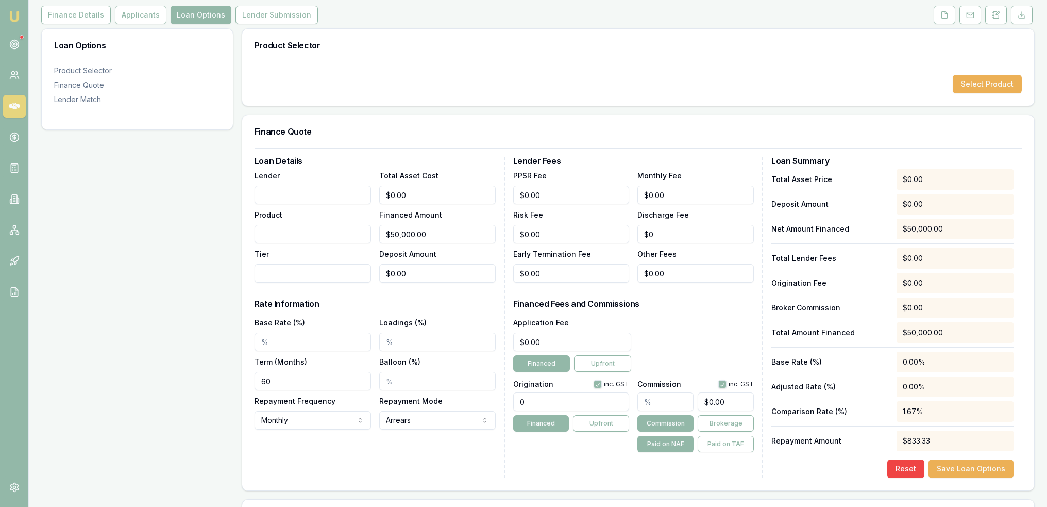
scroll to position [155, 0]
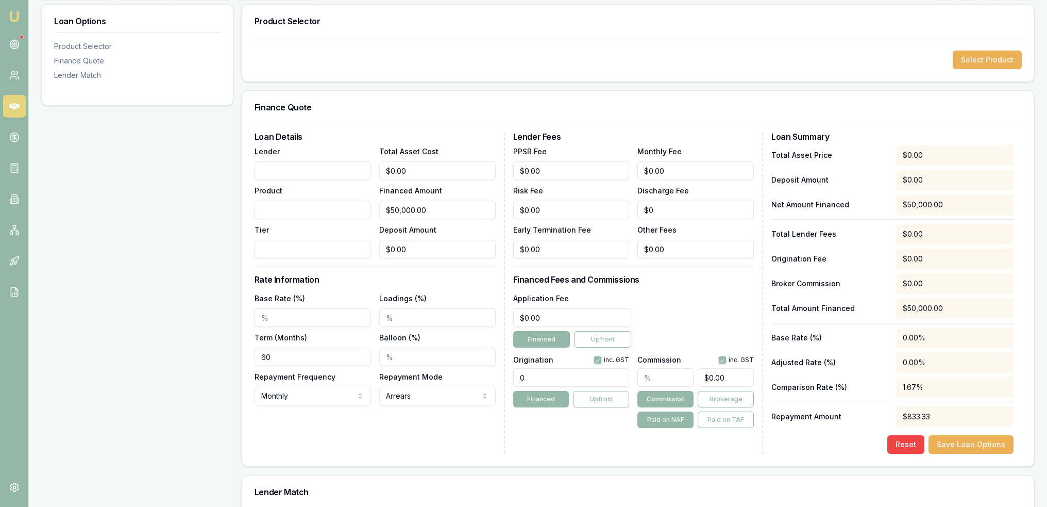
click at [329, 169] on input "Lender" at bounding box center [313, 170] width 116 height 19
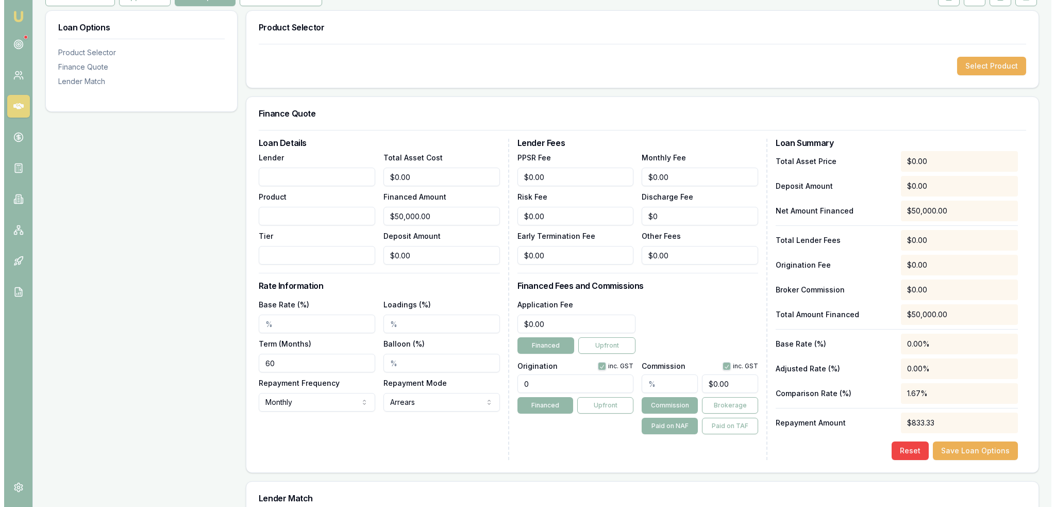
scroll to position [0, 0]
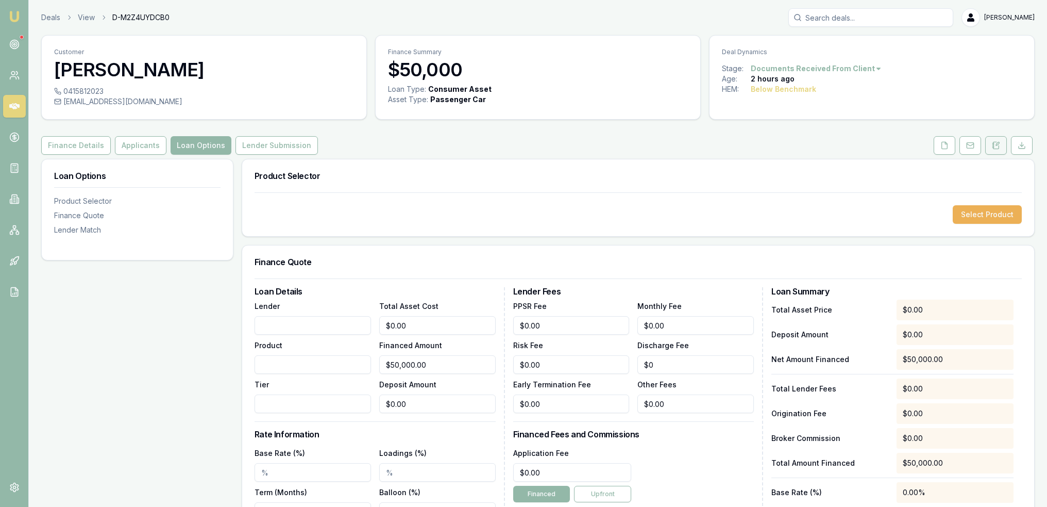
click at [998, 142] on icon at bounding box center [996, 145] width 8 height 8
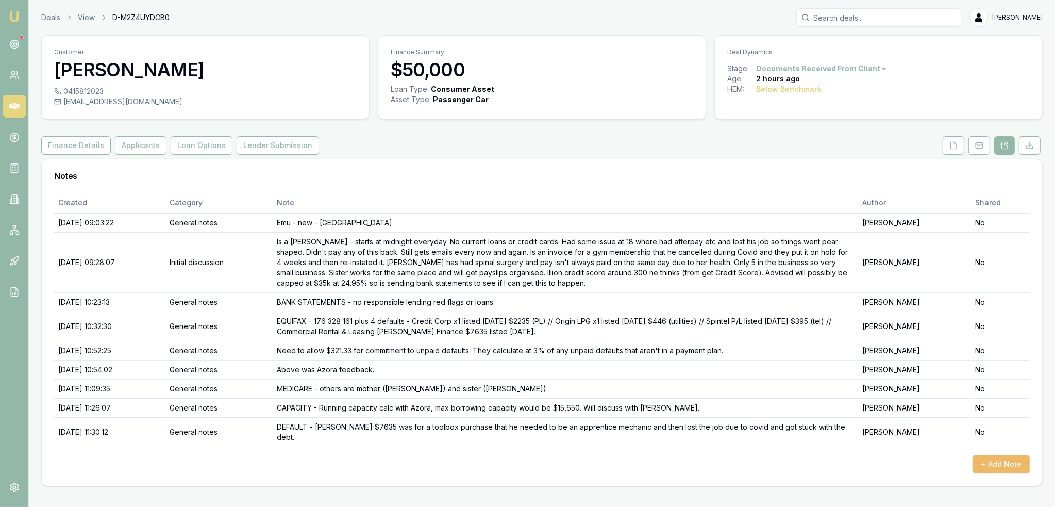
click at [1004, 457] on button "+ Add Note" at bounding box center [1001, 464] width 57 height 19
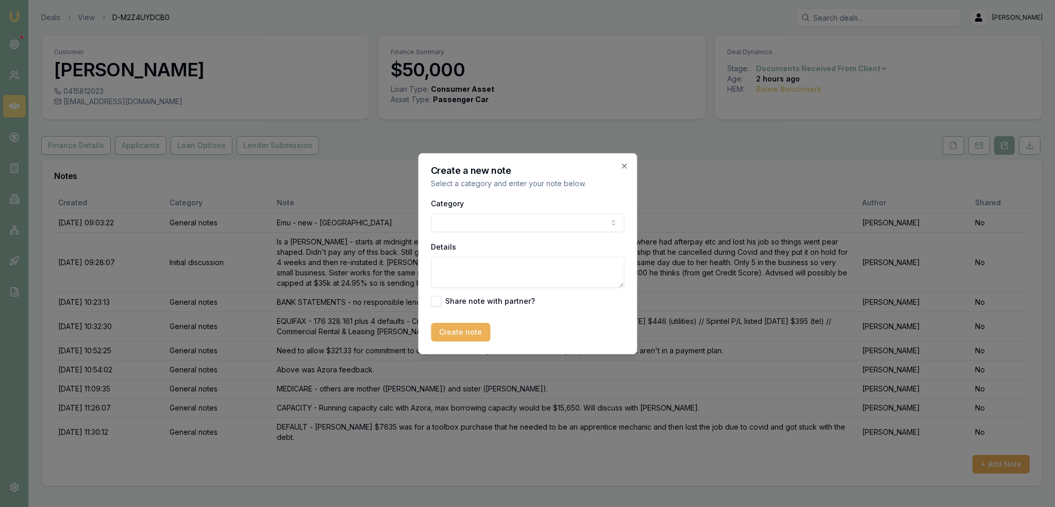
click at [509, 222] on body "Emu Broker Deals View D-M2Z4UYDCB0 Robyn Adams Toggle Menu Customer Bailey Dalb…" at bounding box center [527, 253] width 1055 height 507
click at [479, 274] on textarea "Details" at bounding box center [527, 272] width 193 height 31
click at [478, 222] on body "Emu Broker Deals View D-M2Z4UYDCB0 Robyn Adams Toggle Menu Customer Bailey Dalb…" at bounding box center [527, 253] width 1055 height 507
drag, startPoint x: 462, startPoint y: 271, endPoint x: 473, endPoint y: 261, distance: 14.6
click at [464, 270] on textarea "Details" at bounding box center [527, 272] width 193 height 31
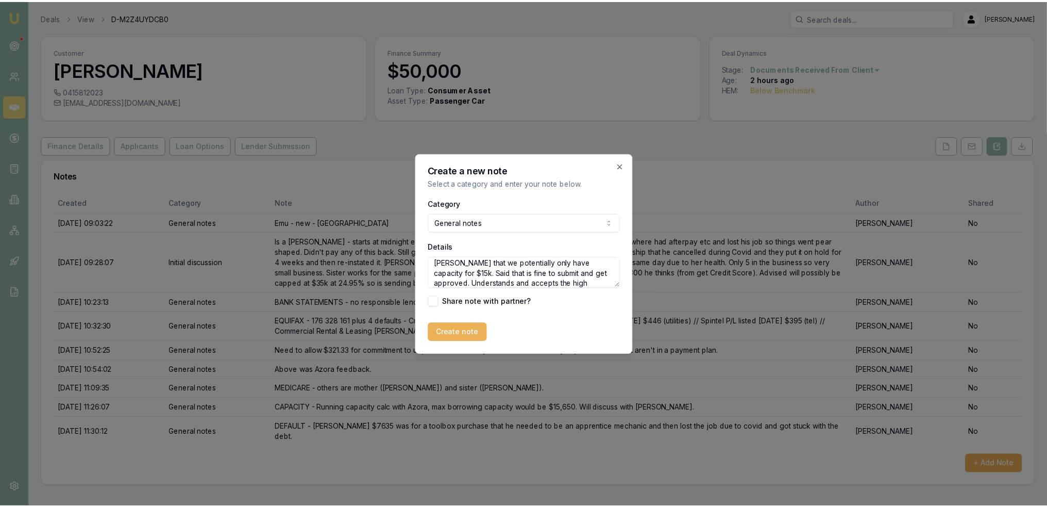
scroll to position [25, 0]
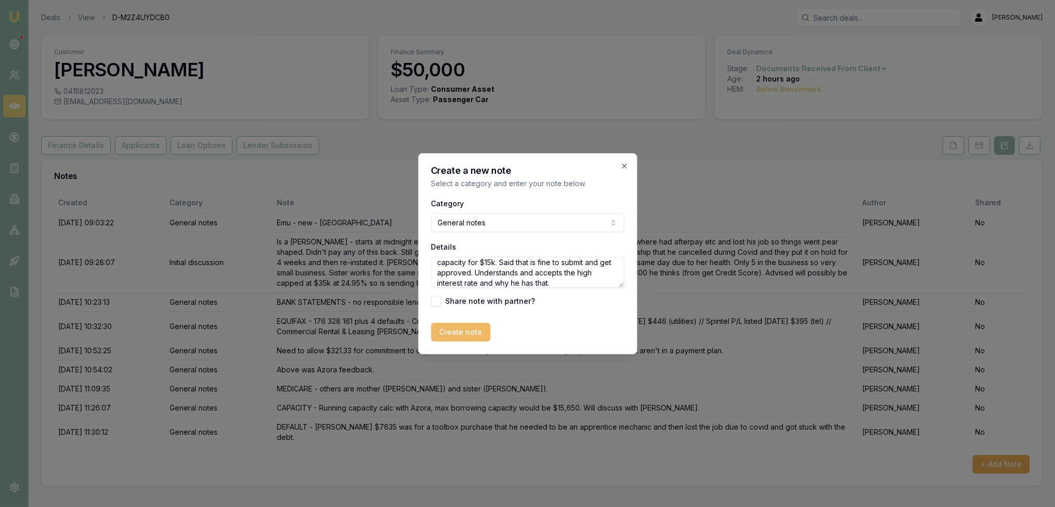
type textarea "CUSTOMER CONTACT - discussed with Bailey that we potentially only have capacity…"
click at [457, 330] on button "Create note" at bounding box center [460, 332] width 59 height 19
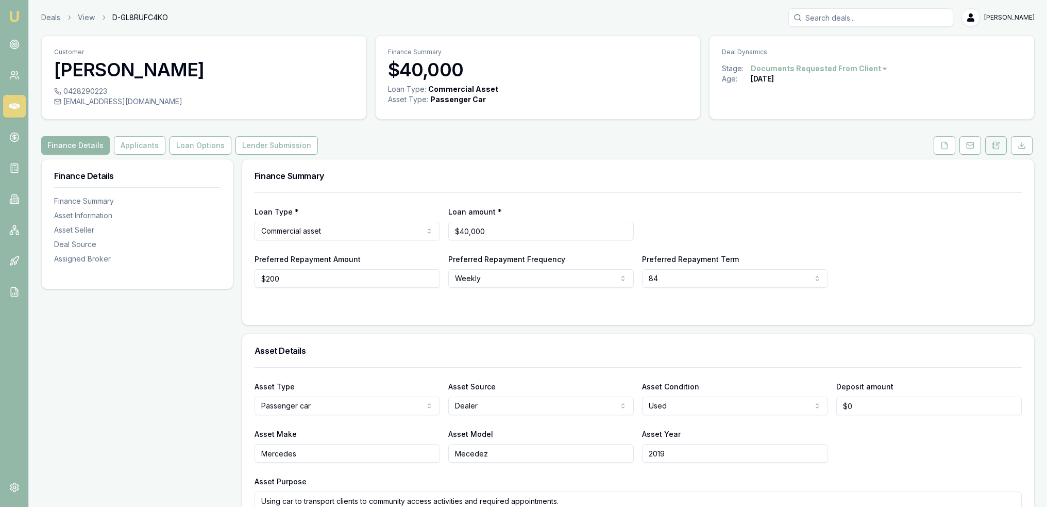
click at [999, 147] on icon at bounding box center [997, 145] width 6 height 7
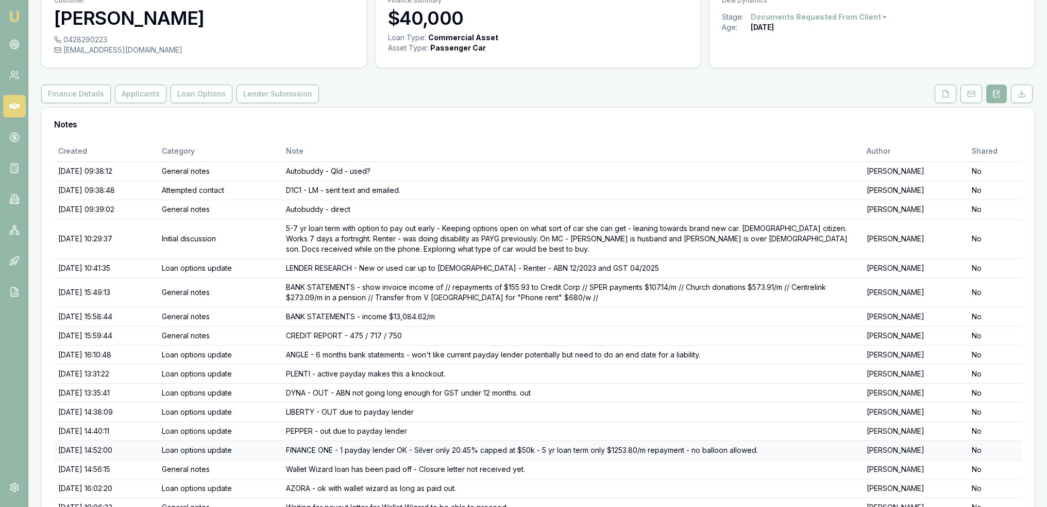
scroll to position [52, 0]
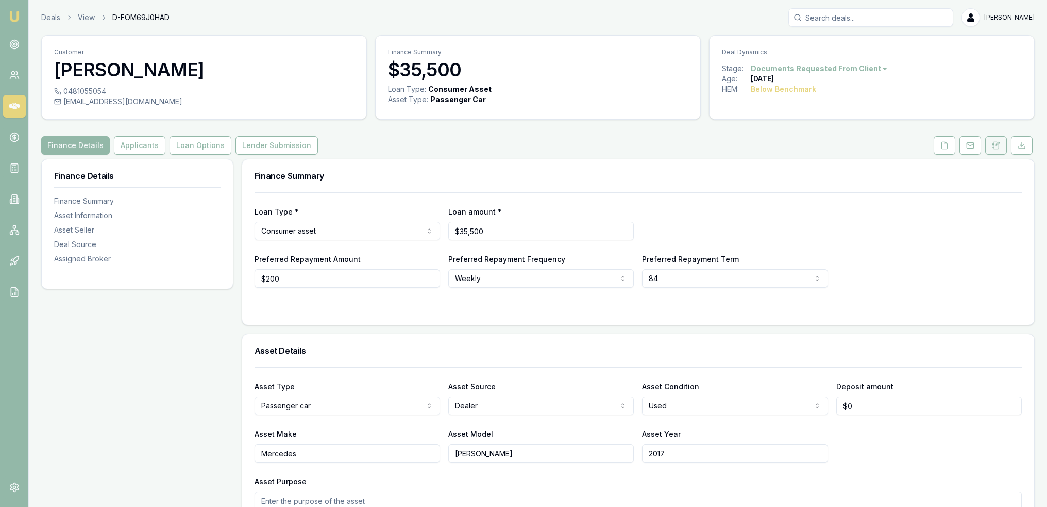
click at [994, 143] on icon at bounding box center [994, 143] width 2 height 0
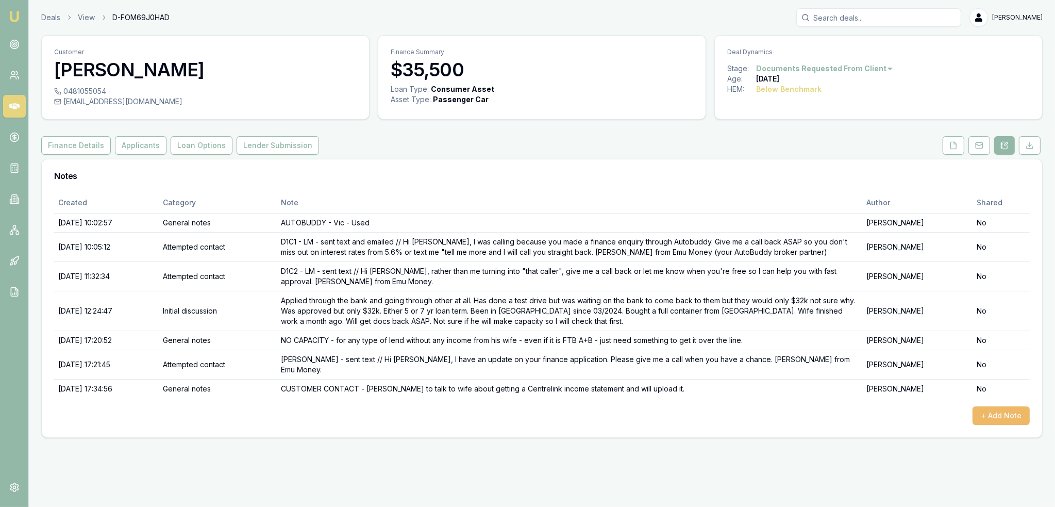
click at [998, 406] on button "+ Add Note" at bounding box center [1001, 415] width 57 height 19
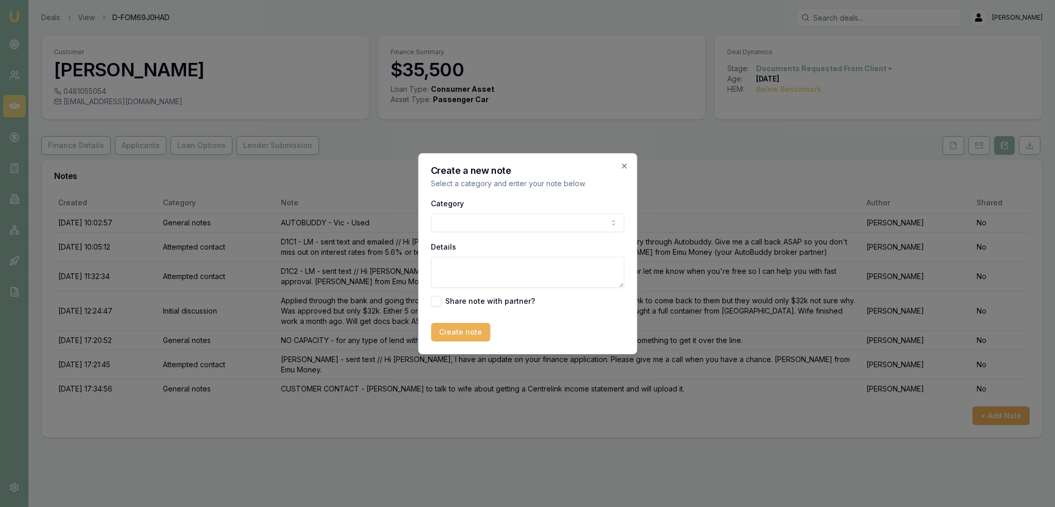
click at [474, 220] on body "Emu Broker Deals View D-FOM69J0HAD Robyn Adams Toggle Menu Customer Douglas Gro…" at bounding box center [527, 253] width 1055 height 507
click at [472, 260] on textarea "Details" at bounding box center [527, 272] width 193 height 31
click at [505, 223] on body "Emu Broker Deals View D-FOM69J0HAD Robyn Adams Toggle Menu Customer Douglas Gro…" at bounding box center [527, 253] width 1055 height 507
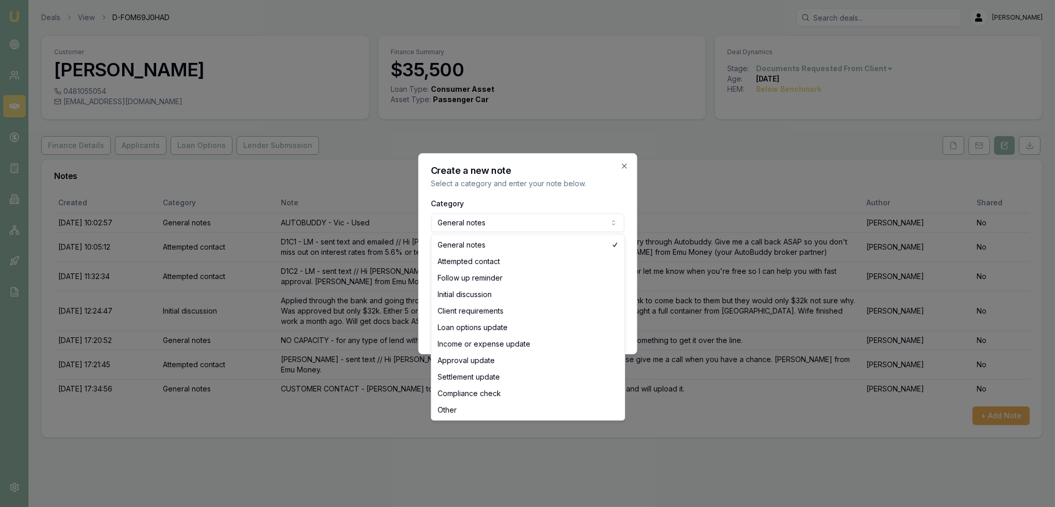
select select "ATTEMPTED_CONTACT"
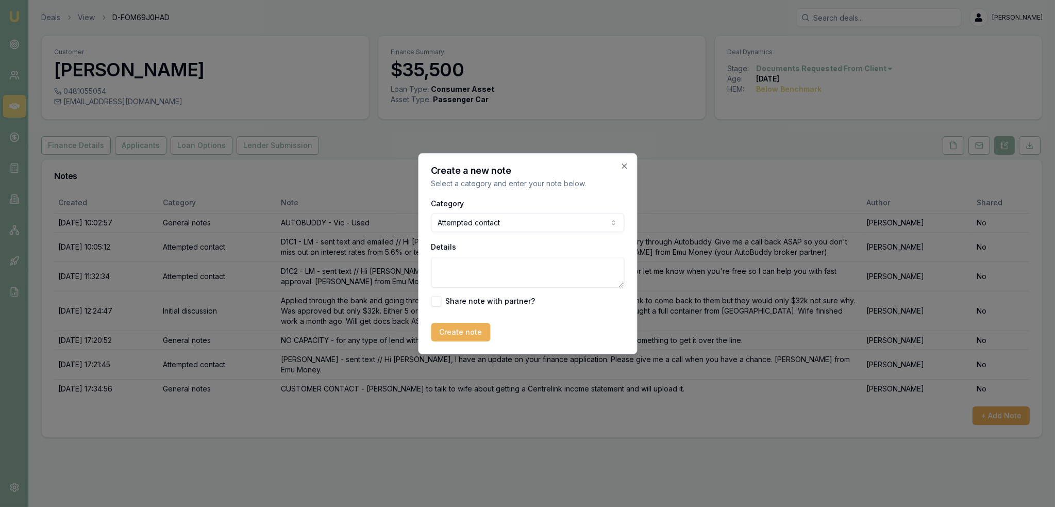
click at [482, 266] on textarea "Details" at bounding box center [527, 272] width 193 height 31
paste textarea "Hi Doug, friendly reminder to please send through your wife's Centrelink income…"
type textarea "Text sent // Hi Doug, friendly reminder to please send through your wife's Cent…"
click at [460, 329] on button "Create note" at bounding box center [460, 332] width 59 height 19
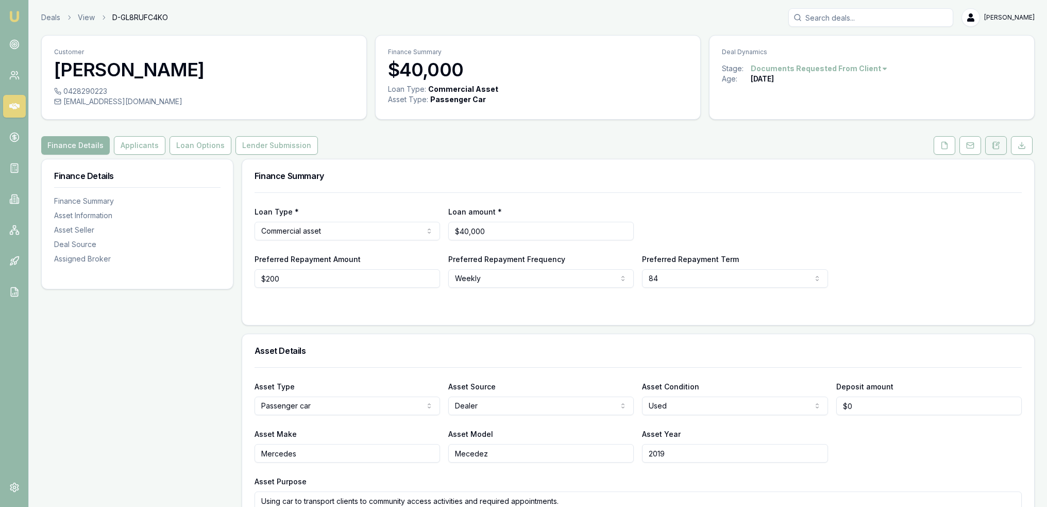
click at [995, 146] on icon at bounding box center [996, 145] width 8 height 8
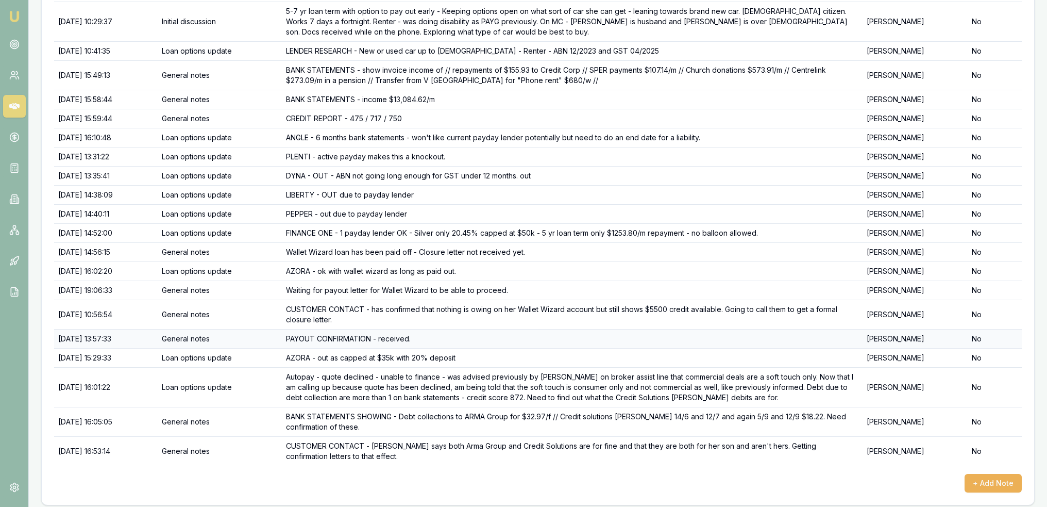
scroll to position [272, 0]
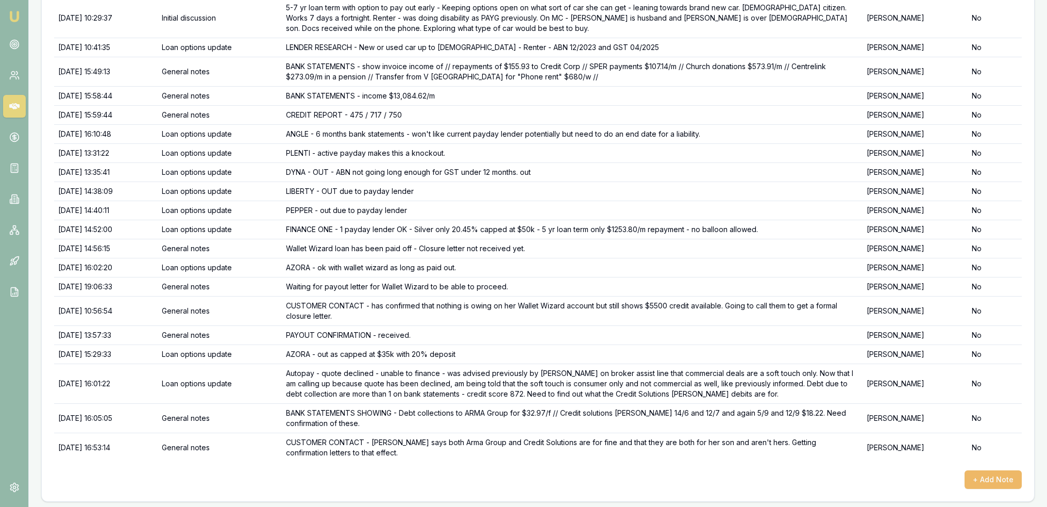
click at [989, 475] on button "+ Add Note" at bounding box center [993, 479] width 57 height 19
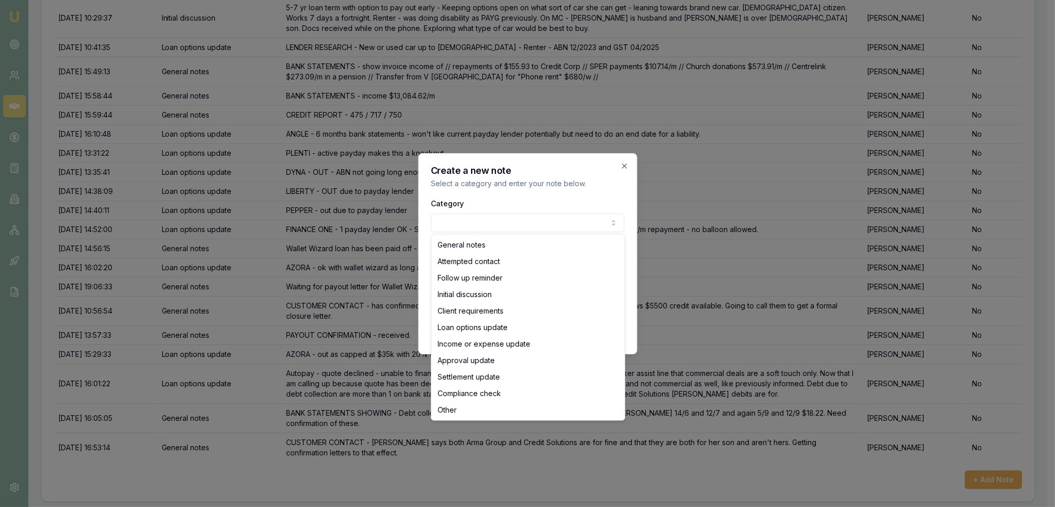
select select "ATTEMPTED_CONTACT"
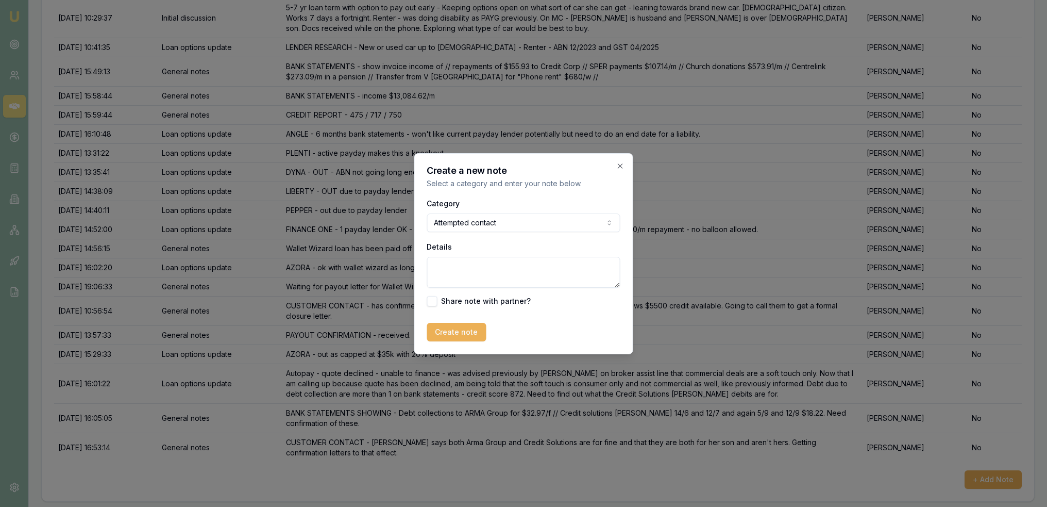
click at [496, 269] on textarea "Details" at bounding box center [523, 272] width 193 height 31
paste textarea "Hi [PERSON_NAME], friendly reminder to send through the documents confirming th…"
type textarea "Text sent // Hi [PERSON_NAME], friendly reminder to send through the documents …"
click at [453, 329] on button "Create note" at bounding box center [456, 332] width 59 height 19
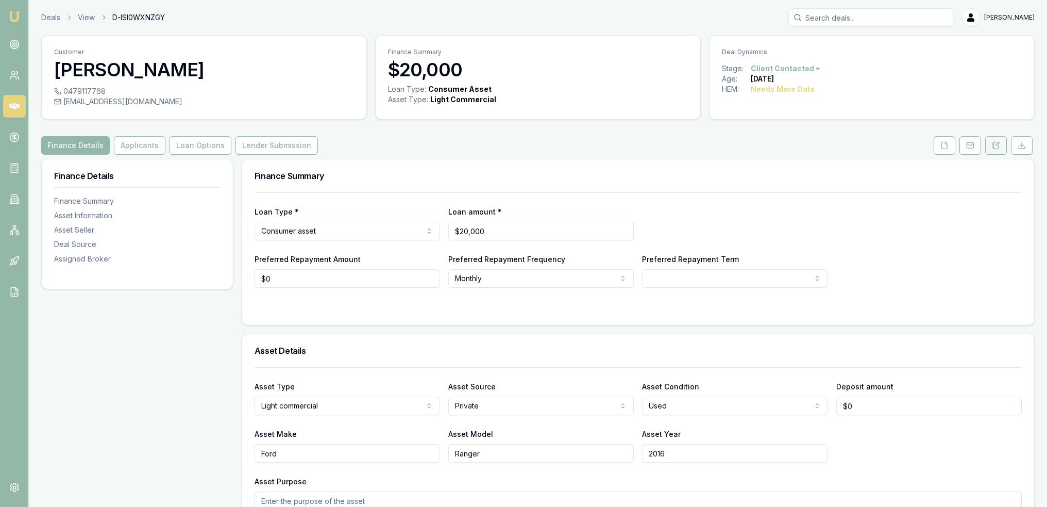
click at [994, 146] on icon at bounding box center [996, 145] width 8 height 8
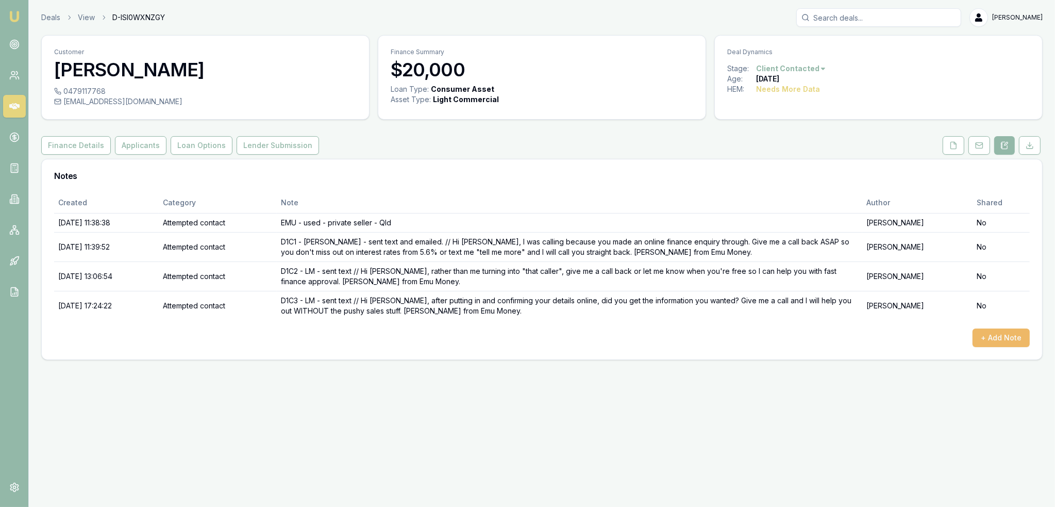
click at [1004, 334] on button "+ Add Note" at bounding box center [1001, 337] width 57 height 19
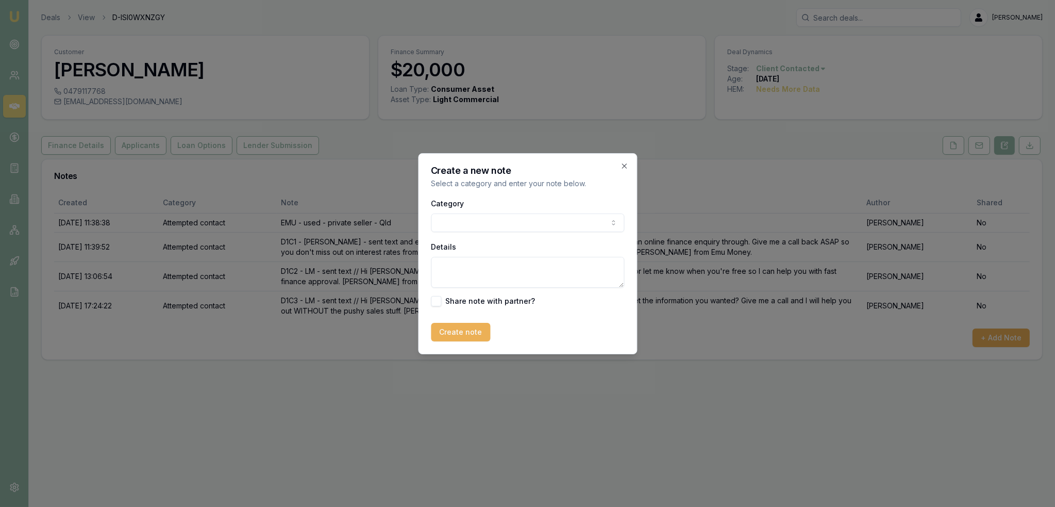
click at [544, 216] on body "Emu Broker Deals View D-ISI0WXNZGY [PERSON_NAME] Toggle Menu Customer [PERSON_N…" at bounding box center [527, 253] width 1055 height 507
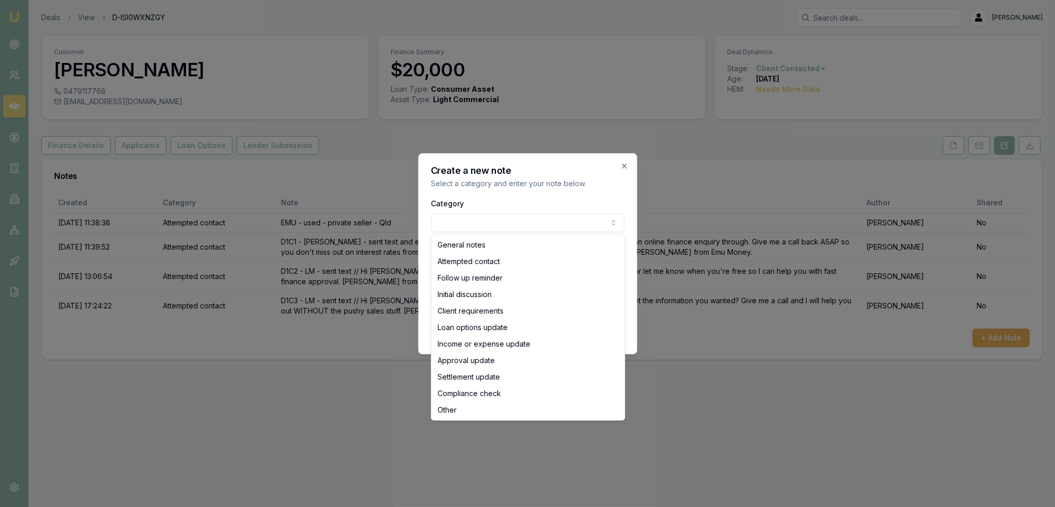
select select "ATTEMPTED_CONTACT"
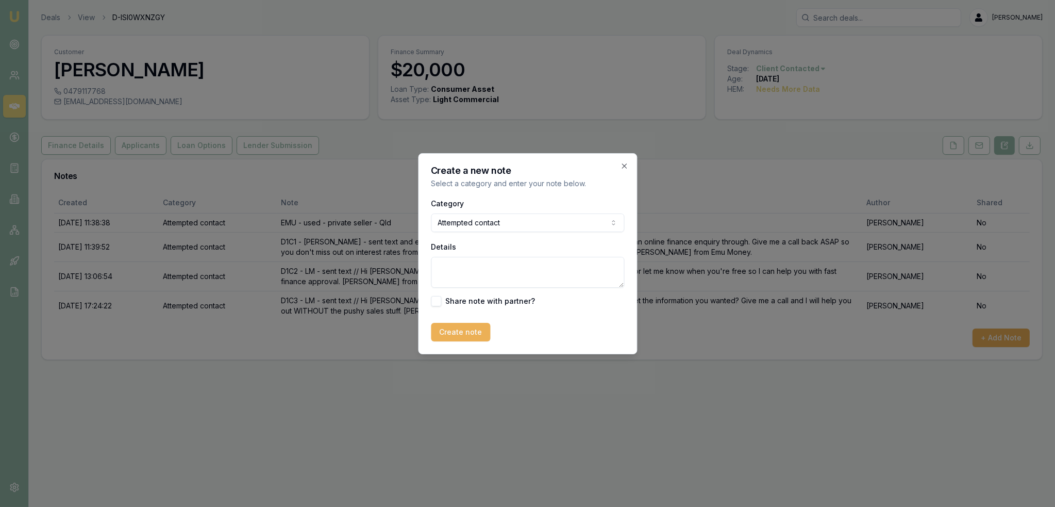
click at [484, 267] on textarea "Details" at bounding box center [527, 272] width 193 height 31
click at [586, 264] on textarea "D2C1 - LM - sent text and emailed //" at bounding box center [527, 272] width 193 height 31
paste textarea "Hi , following up on your enquiry [DATE]. A quick chat costs you nothing and co…"
click at [571, 268] on textarea "D2C1 - LM - sent text and emailed // Hi , following up on your enquiry [DATE]. …" at bounding box center [527, 272] width 193 height 31
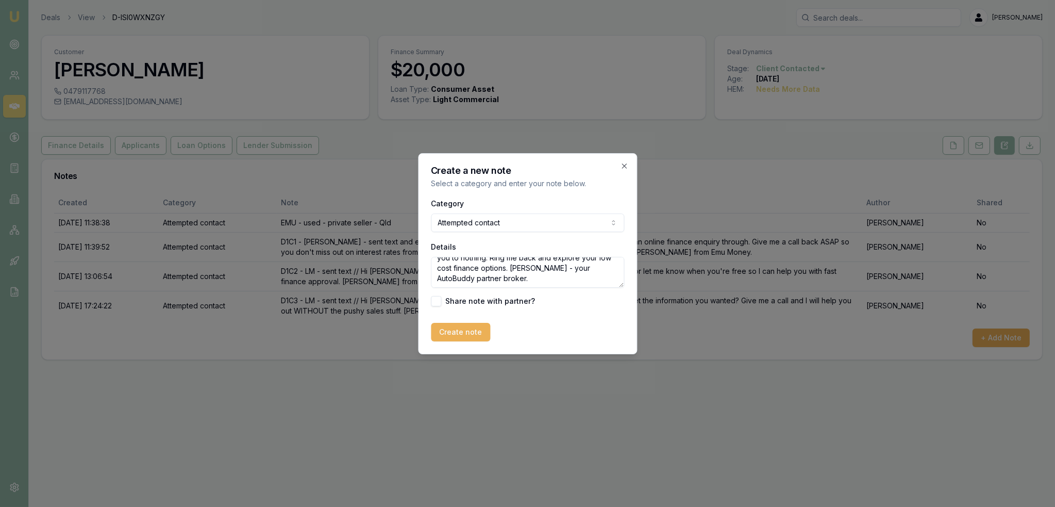
drag, startPoint x: 515, startPoint y: 265, endPoint x: 606, endPoint y: 271, distance: 90.4
click at [606, 271] on textarea "D2C1 - LM - sent text and emailed // Hi [PERSON_NAME], following up on your enq…" at bounding box center [527, 272] width 193 height 31
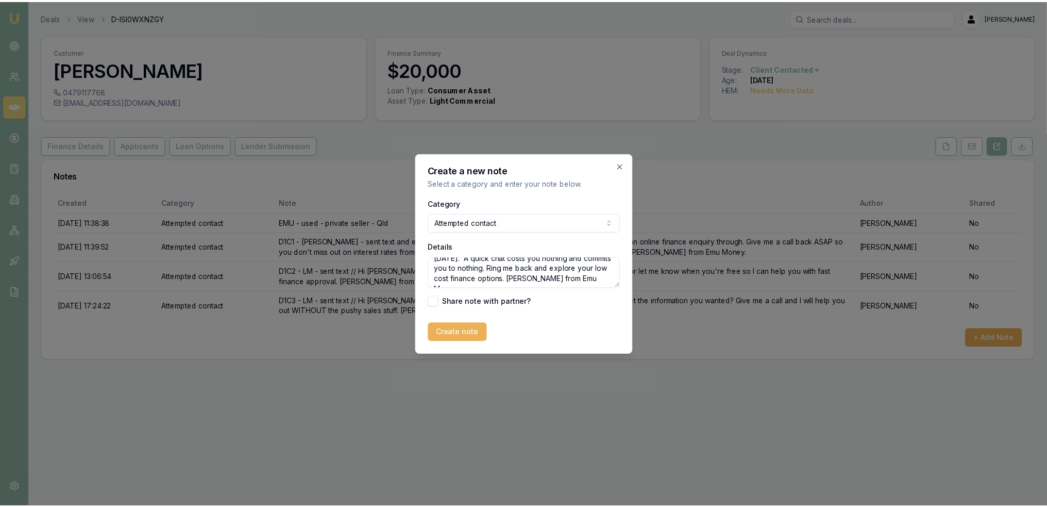
scroll to position [0, 0]
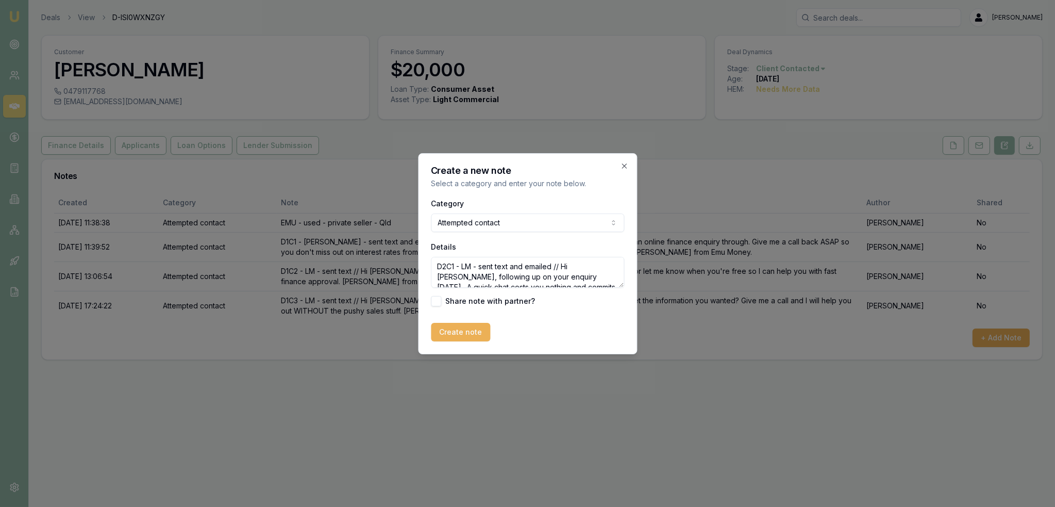
drag, startPoint x: 594, startPoint y: 281, endPoint x: 564, endPoint y: 263, distance: 34.7
click at [564, 263] on textarea "D2C1 - LM - sent text and emailed // Hi [PERSON_NAME], following up on your enq…" at bounding box center [527, 272] width 193 height 31
type textarea "D2C1 - LM - sent text and emailed // Hi [PERSON_NAME], following up on your enq…"
click at [468, 331] on button "Create note" at bounding box center [460, 332] width 59 height 19
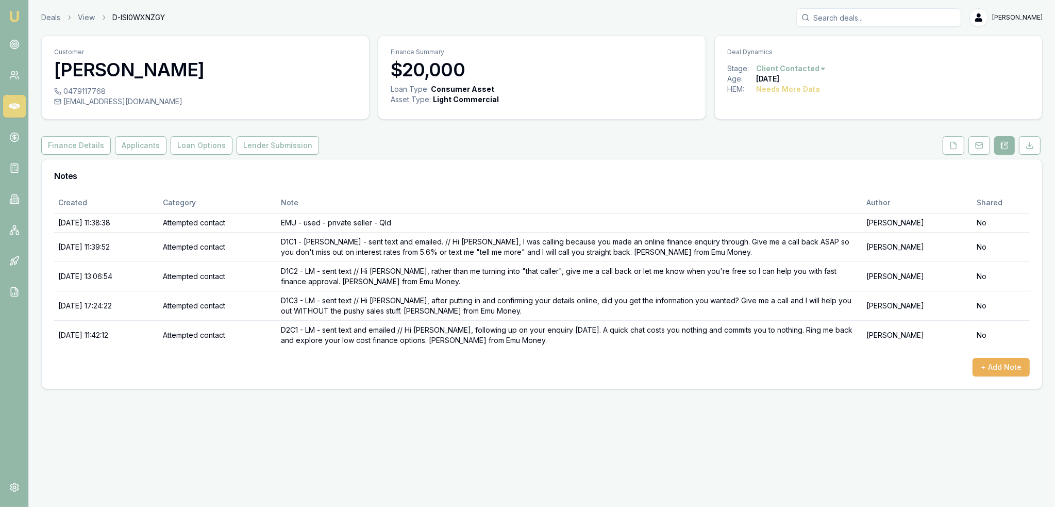
click at [13, 16] on img at bounding box center [14, 16] width 12 height 12
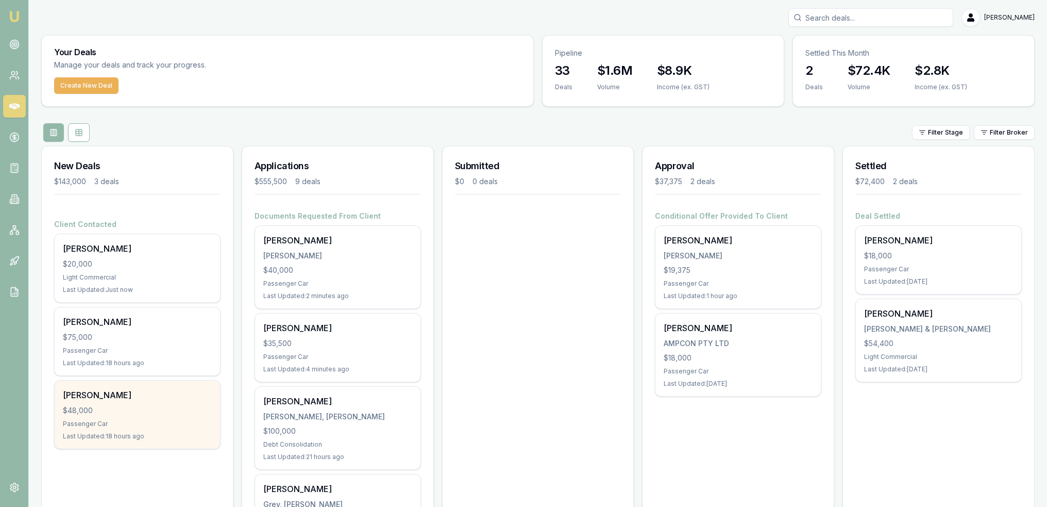
click at [121, 391] on div "[PERSON_NAME]" at bounding box center [137, 395] width 149 height 12
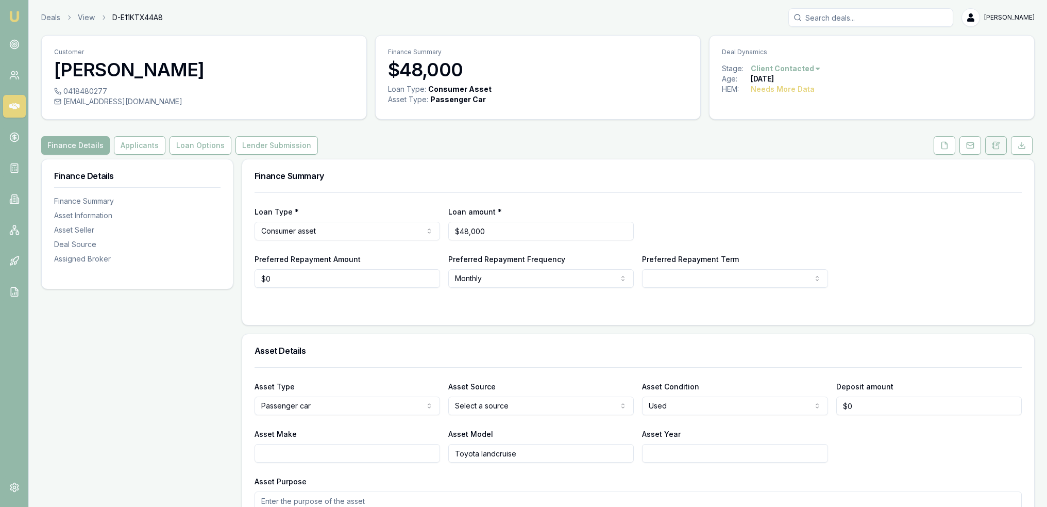
click at [996, 150] on button at bounding box center [997, 145] width 22 height 19
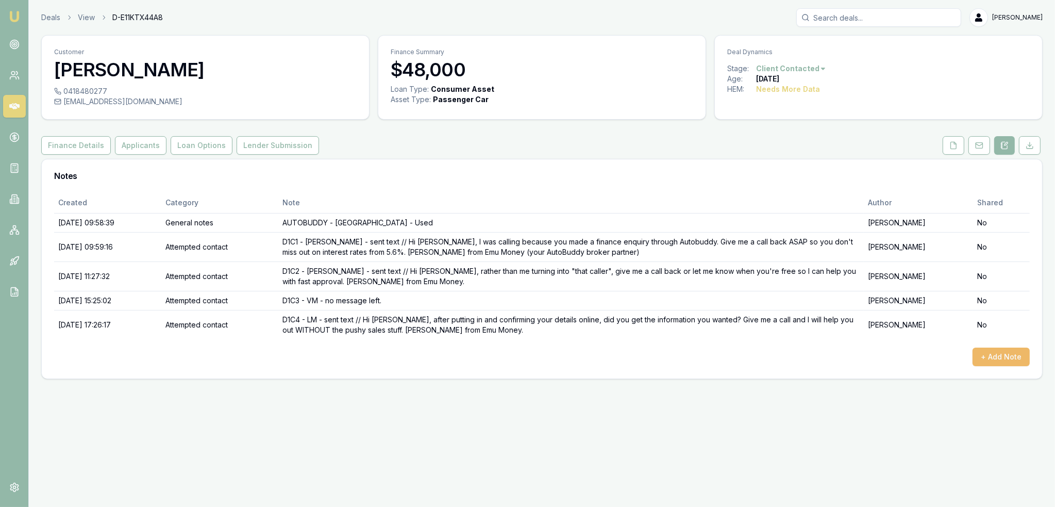
click at [997, 358] on button "+ Add Note" at bounding box center [1001, 356] width 57 height 19
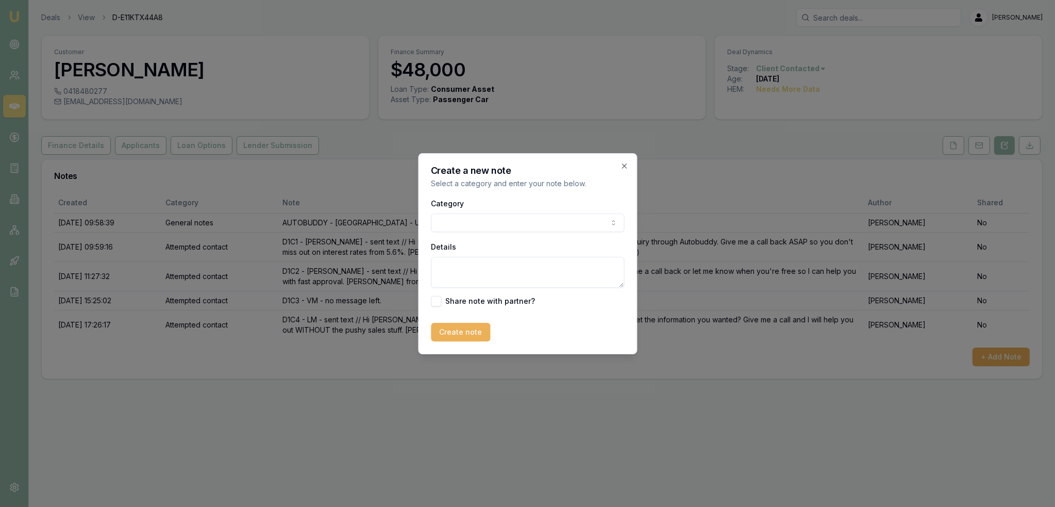
click at [520, 221] on body "Emu Broker Deals View D-E11KTX44A8 [PERSON_NAME] Toggle Menu Customer [PERSON_N…" at bounding box center [527, 253] width 1055 height 507
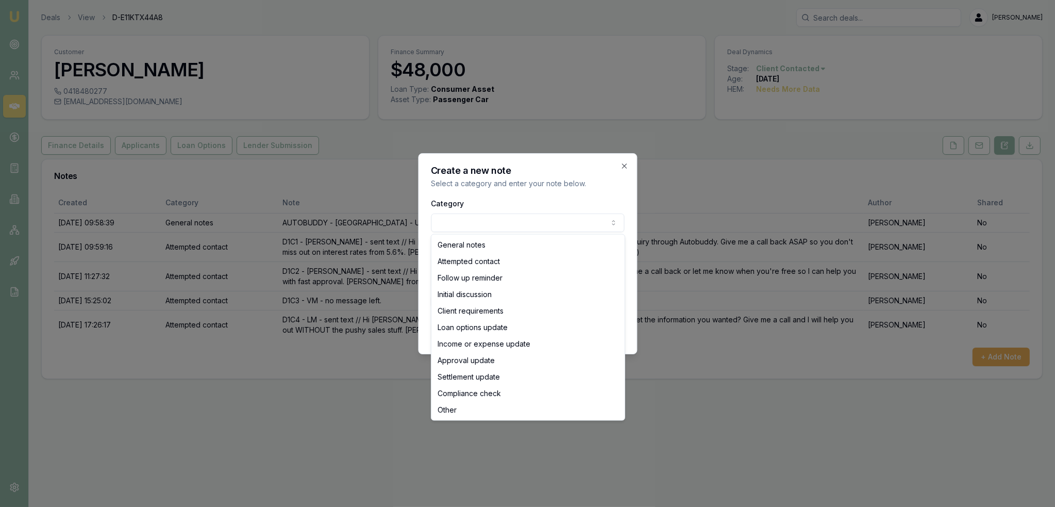
select select "ATTEMPTED_CONTACT"
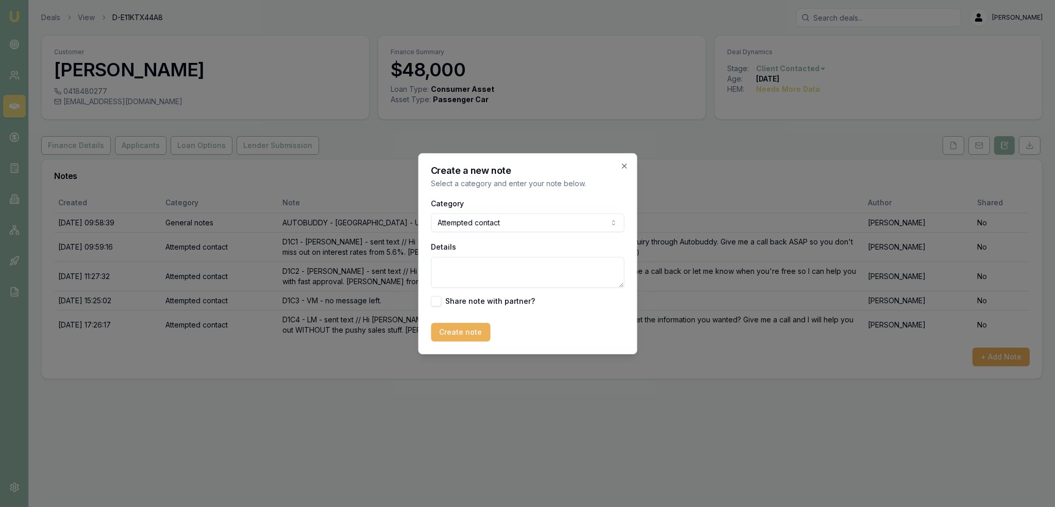
click at [473, 270] on textarea "Details" at bounding box center [527, 272] width 193 height 31
paste textarea "Hi [PERSON_NAME], following up on your enquiry [DATE]. A quick chat costs you n…"
click at [554, 266] on textarea "D2C1 - LM - sent text // Hi [PERSON_NAME], following up on your enquiry [DATE].…" at bounding box center [527, 272] width 193 height 31
click at [517, 279] on textarea "D2C1 - LM - sent text // Hi [PERSON_NAME], following up on your enquiry [DATE].…" at bounding box center [527, 272] width 193 height 31
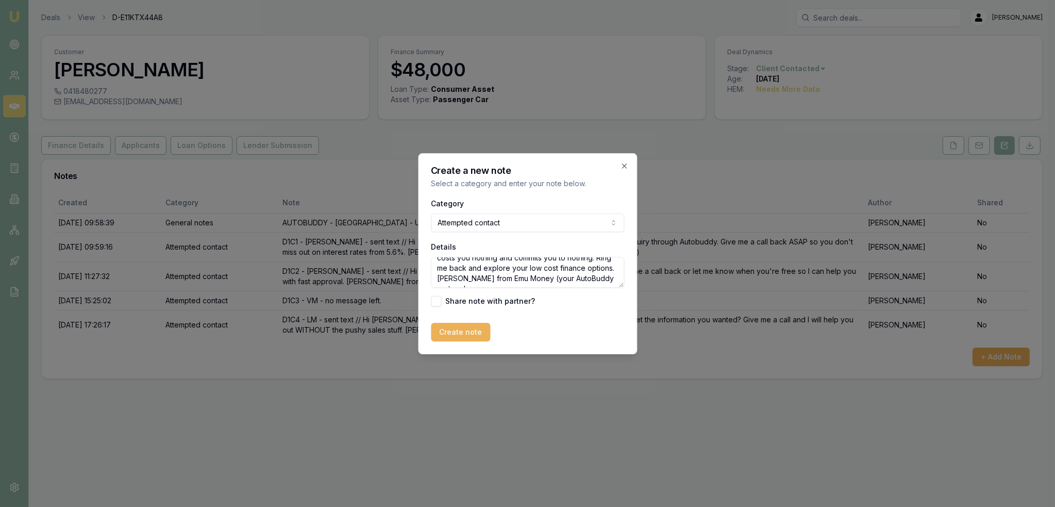
scroll to position [35, 0]
click at [512, 285] on textarea "D2C1 - LM - sent text // Hi [PERSON_NAME], following up on your enquiry [DATE].…" at bounding box center [527, 272] width 193 height 31
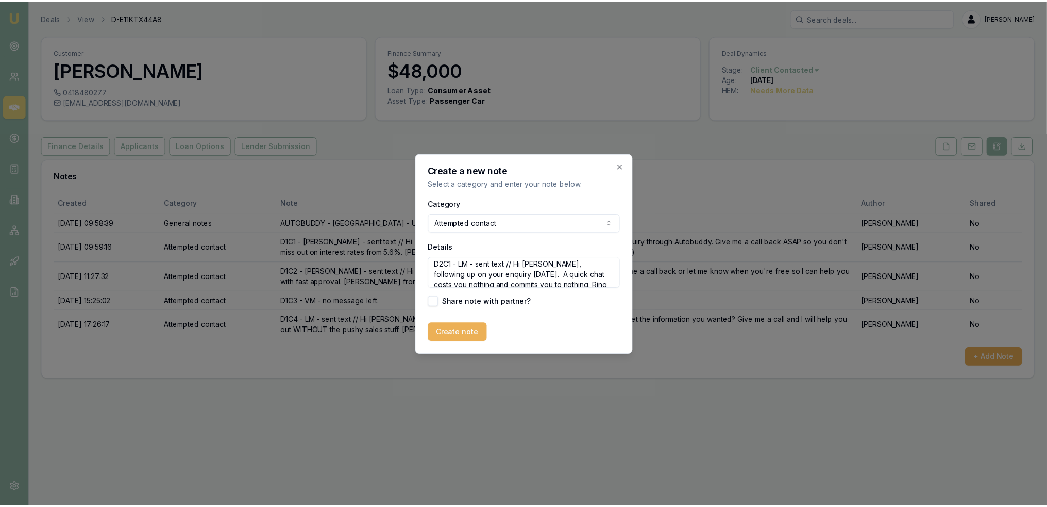
scroll to position [0, 0]
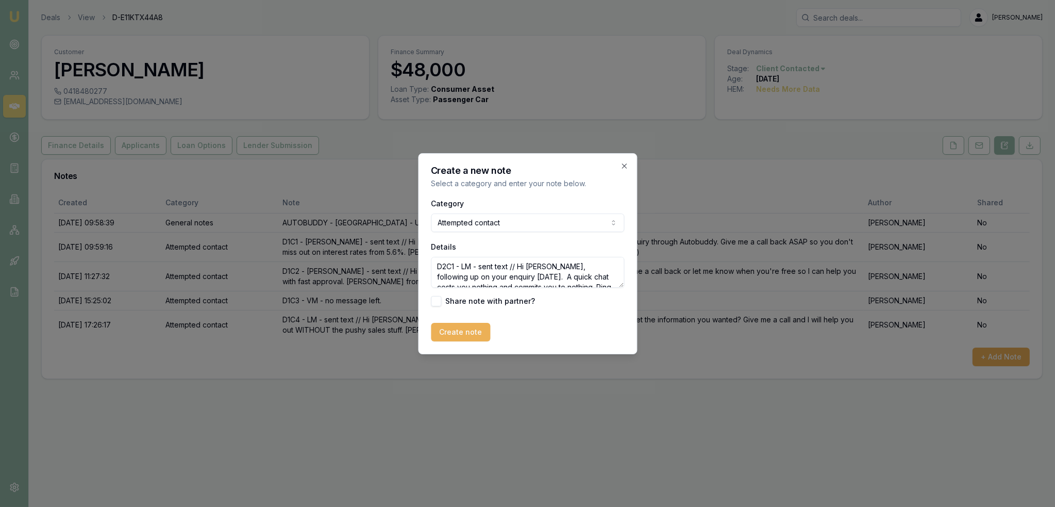
drag, startPoint x: 475, startPoint y: 281, endPoint x: 519, endPoint y: 266, distance: 45.6
click at [519, 266] on textarea "D2C1 - LM - sent text // Hi [PERSON_NAME], following up on your enquiry [DATE].…" at bounding box center [527, 272] width 193 height 31
type textarea "D2C1 - LM - sent text // Hi [PERSON_NAME], following up on your enquiry [DATE].…"
click at [452, 330] on button "Create note" at bounding box center [460, 332] width 59 height 19
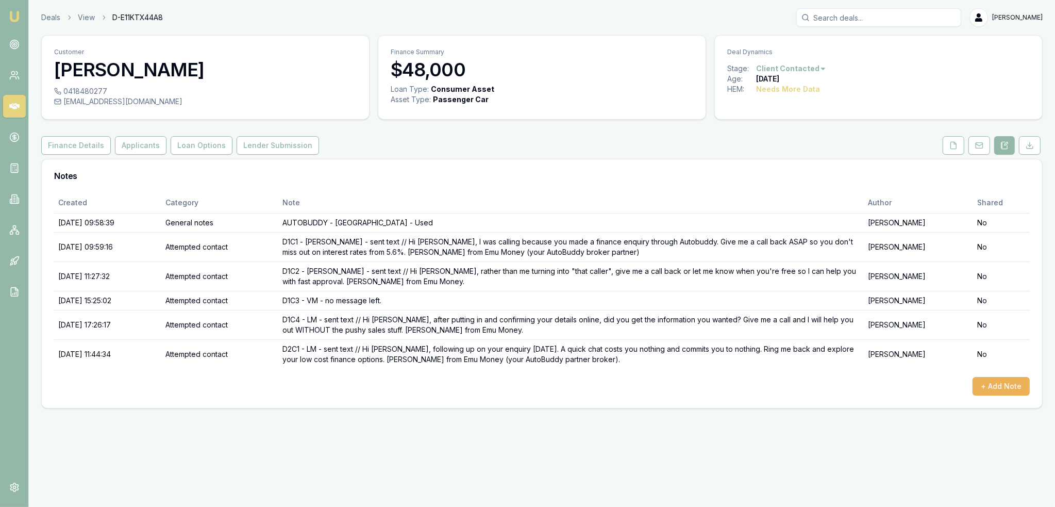
drag, startPoint x: 14, startPoint y: 16, endPoint x: 64, endPoint y: 1, distance: 52.3
click at [14, 16] on img at bounding box center [14, 16] width 12 height 12
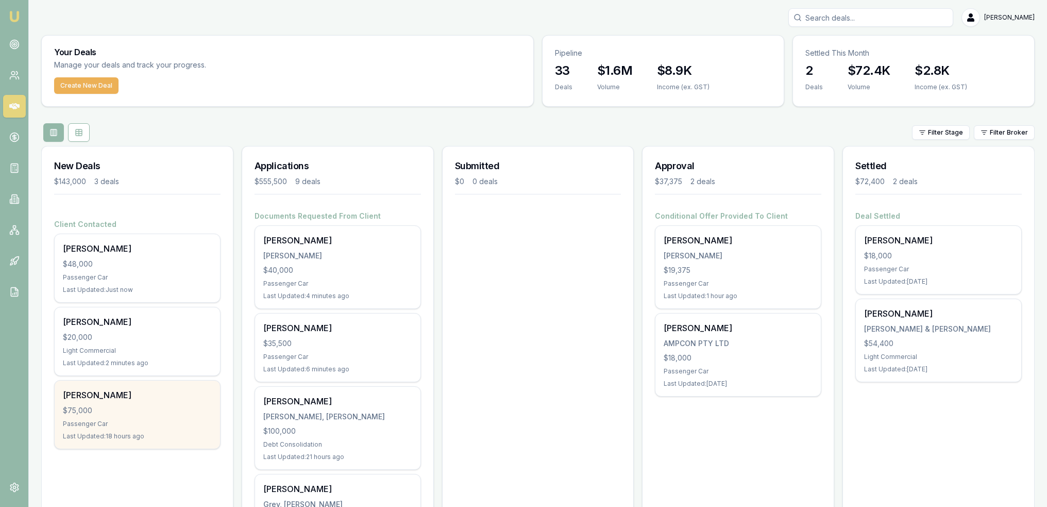
click at [118, 428] on div "[PERSON_NAME] $75,000 Passenger Car Last Updated: 18 hours ago" at bounding box center [137, 414] width 165 height 68
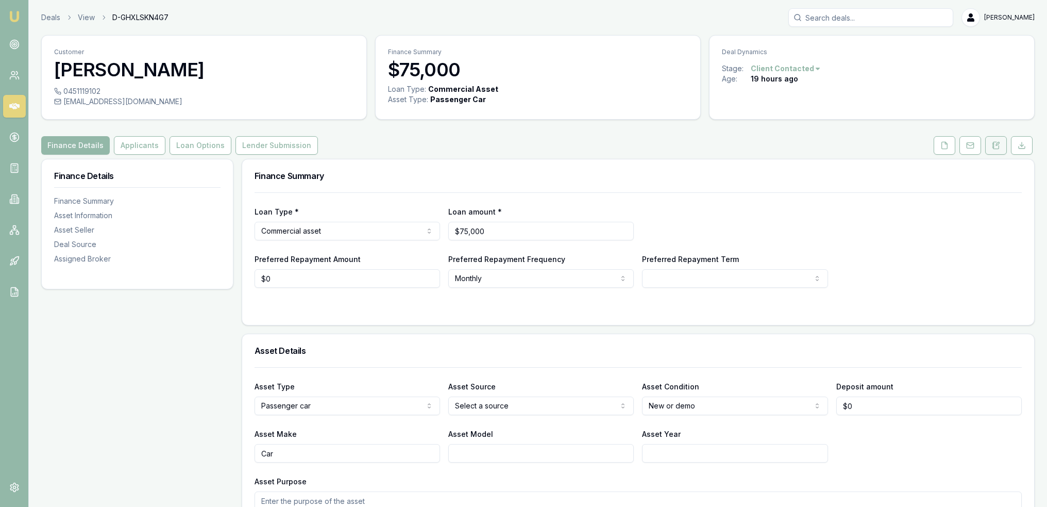
click at [994, 142] on icon at bounding box center [997, 145] width 6 height 7
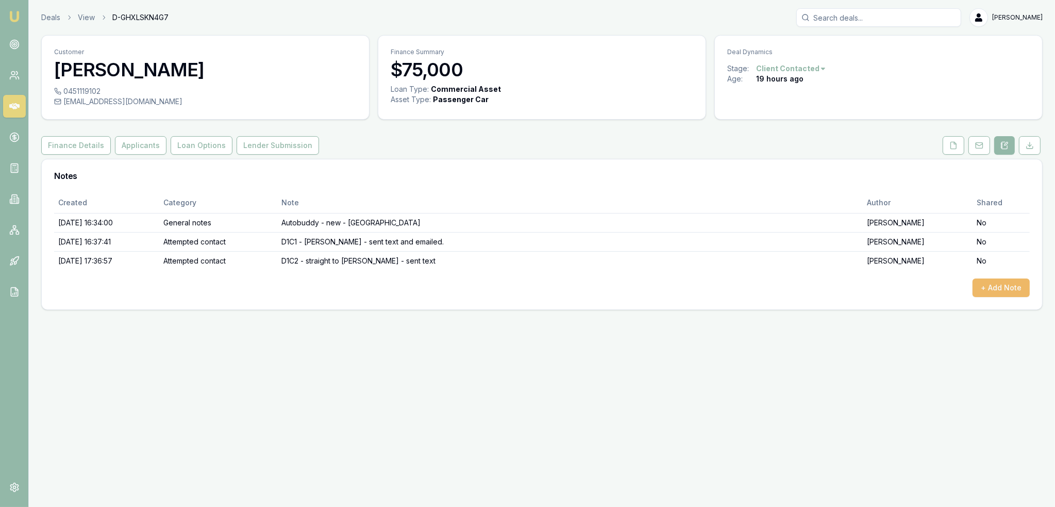
click at [1007, 284] on button "+ Add Note" at bounding box center [1001, 287] width 57 height 19
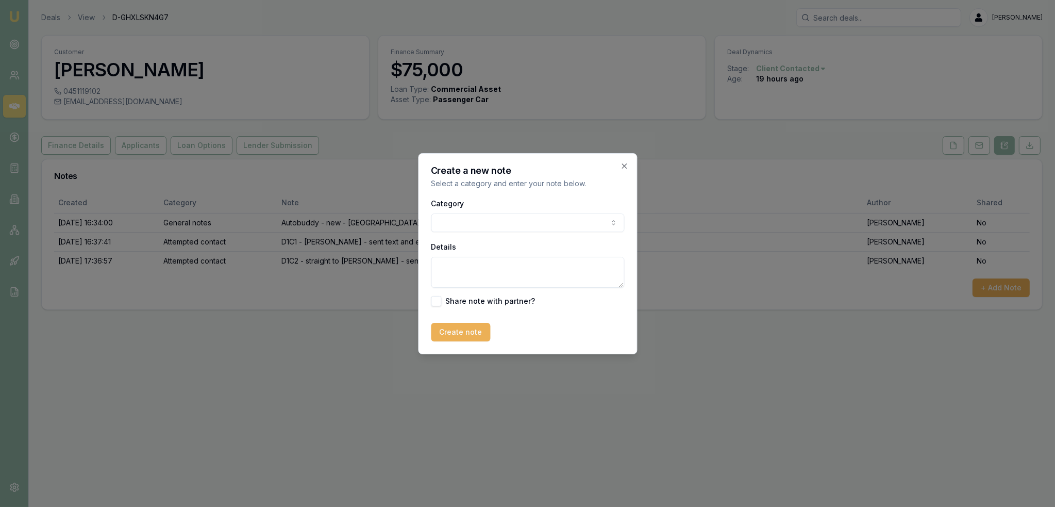
click at [555, 220] on body "Emu Broker Deals View D-GHXLSKN4G7 Robyn Adams Toggle Menu Customer Giulia Cann…" at bounding box center [527, 253] width 1055 height 507
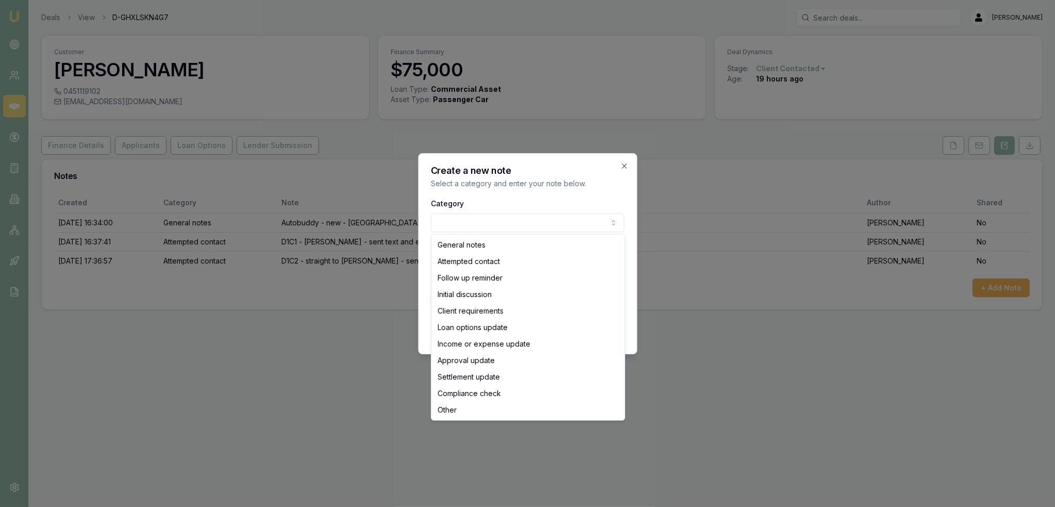
select select "ATTEMPTED_CONTACT"
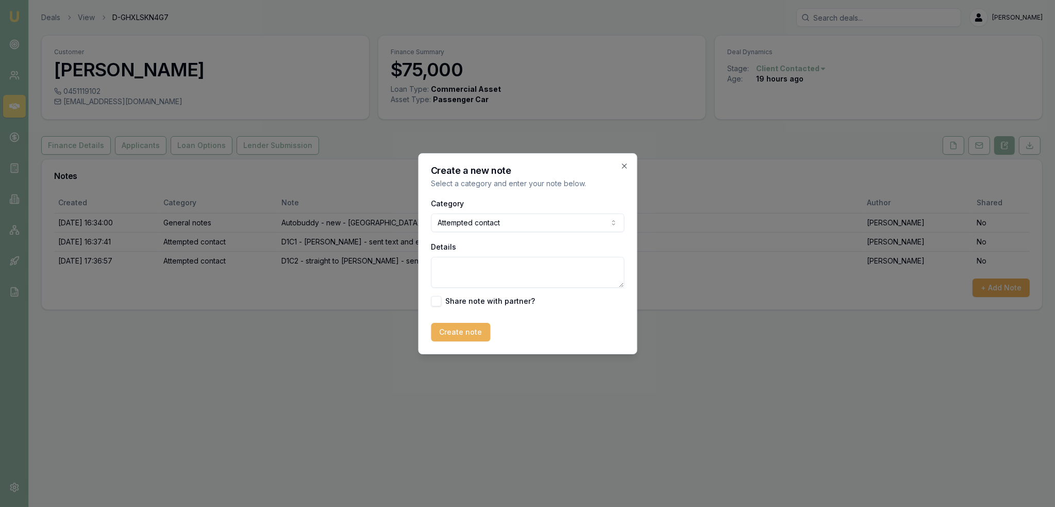
click at [488, 272] on textarea "Details" at bounding box center [527, 272] width 193 height 31
click at [493, 262] on textarea "Details" at bounding box center [527, 272] width 193 height 31
click at [599, 263] on textarea "D2C1 - straight to VM - LM - sent text //" at bounding box center [527, 272] width 193 height 31
paste textarea "Hi Cameron, following up on your enquiry yesterday. A quick chat costs you noth…"
click at [468, 279] on textarea "D2C1 - straight to VM - LM - sent text // Hi Cameron, following up on your enqu…" at bounding box center [527, 272] width 193 height 31
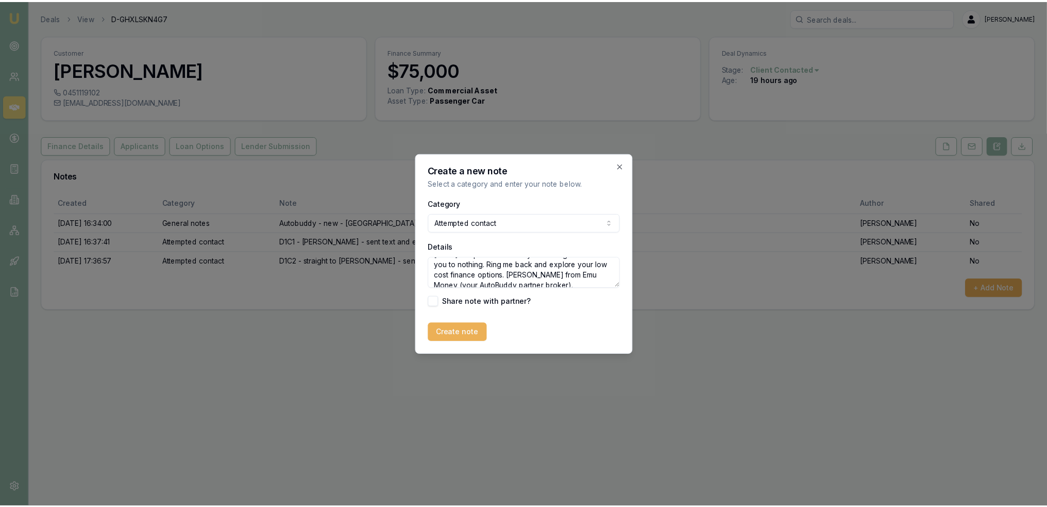
scroll to position [40, 0]
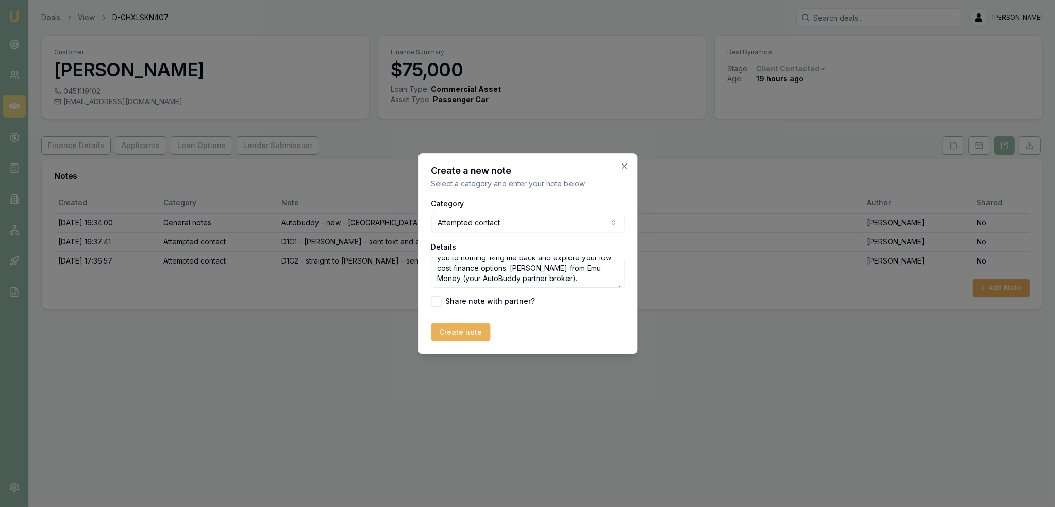
drag, startPoint x: 576, startPoint y: 268, endPoint x: 608, endPoint y: 280, distance: 34.7
click at [602, 281] on textarea "D2C1 - straight to VM - LM - sent text // Hi Giulia, following up on your enqui…" at bounding box center [527, 272] width 193 height 31
type textarea "D2C1 - straight to VM - LM - sent text // Hi Giulia, following up on your enqui…"
click at [462, 332] on button "Create note" at bounding box center [460, 332] width 59 height 19
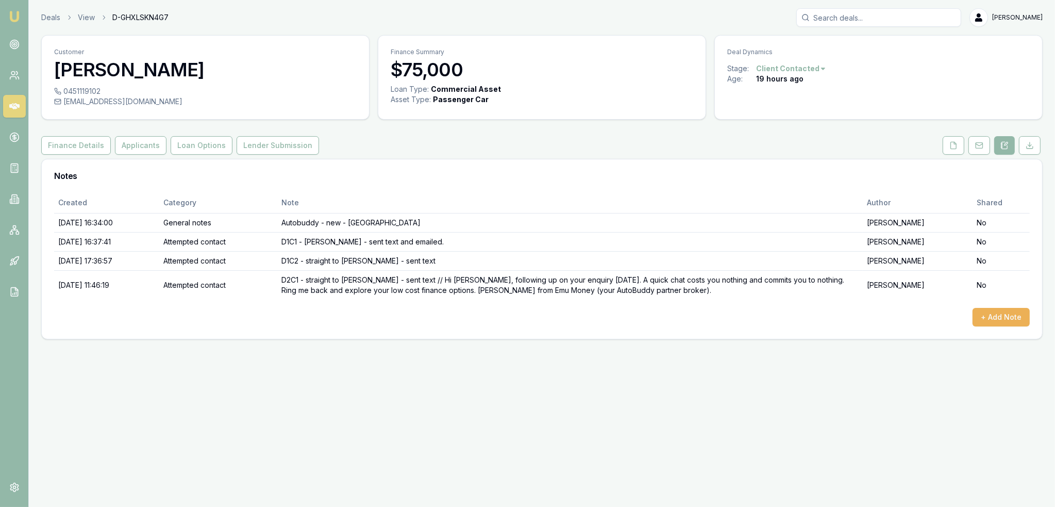
click at [14, 15] on img at bounding box center [14, 16] width 12 height 12
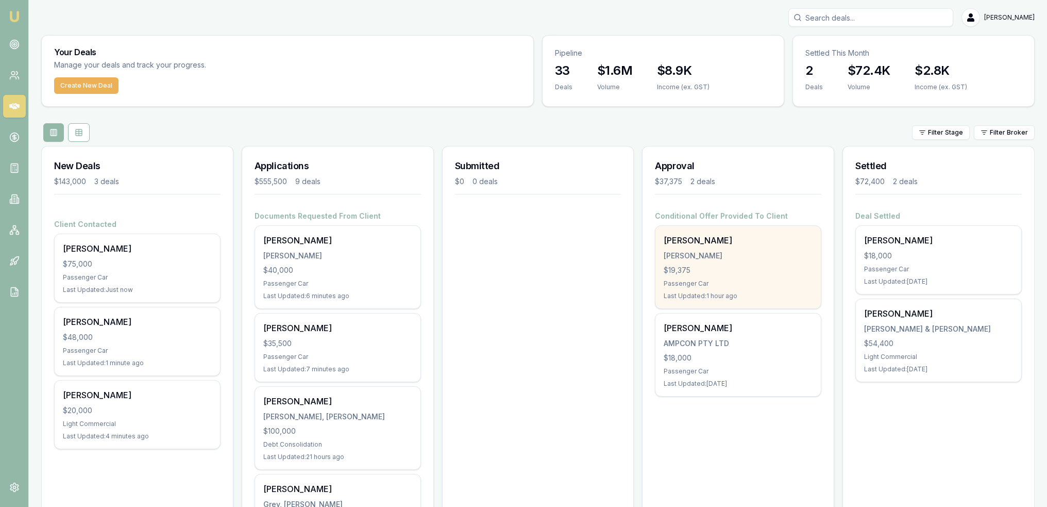
click at [738, 263] on div "Michael Galvin GALVIN, MICHAEL JAMES $19,375 Passenger Car Last Updated: 1 hour…" at bounding box center [738, 267] width 165 height 82
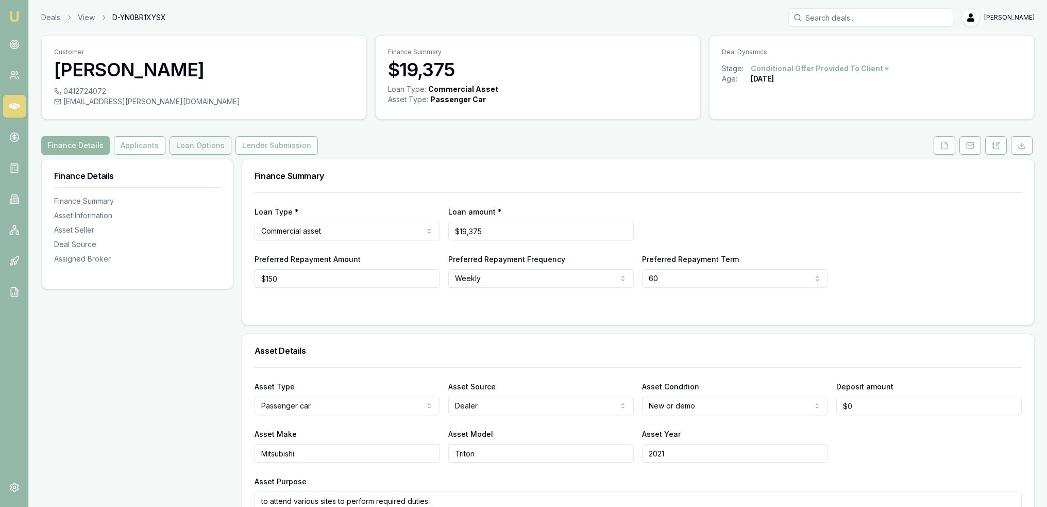
click at [190, 145] on button "Loan Options" at bounding box center [201, 145] width 62 height 19
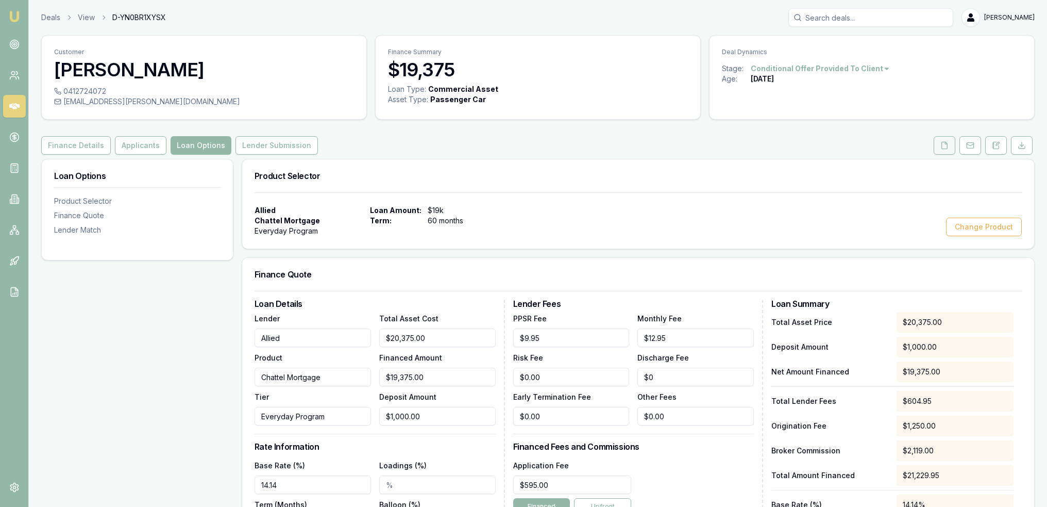
click at [942, 147] on icon at bounding box center [945, 145] width 6 height 7
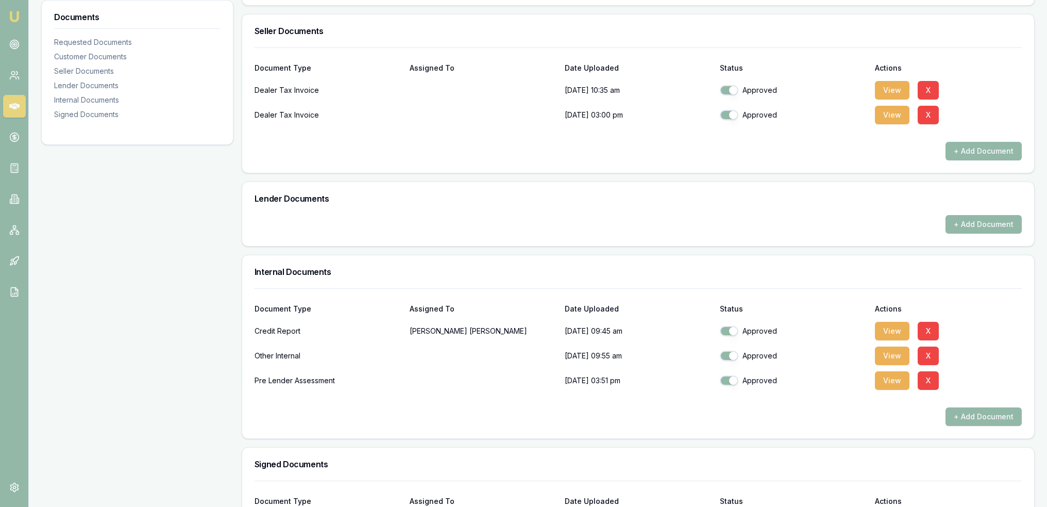
scroll to position [610, 0]
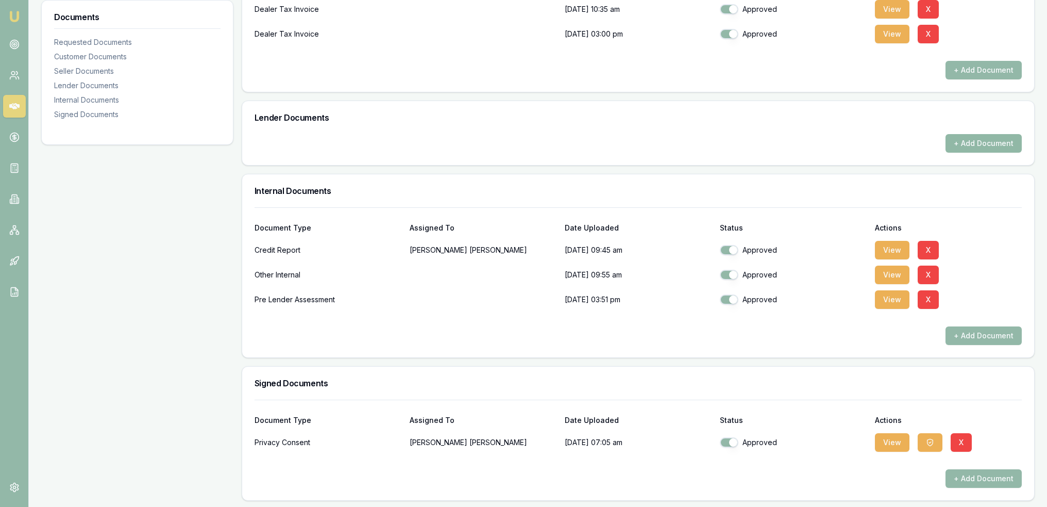
click at [973, 145] on button "+ Add Document" at bounding box center [984, 143] width 76 height 19
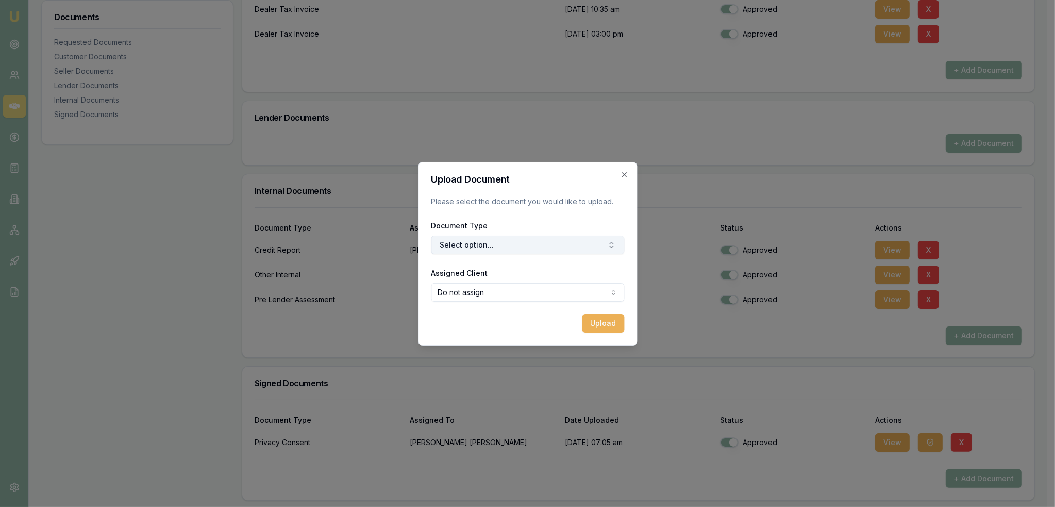
click at [569, 248] on button "Select option..." at bounding box center [527, 245] width 193 height 19
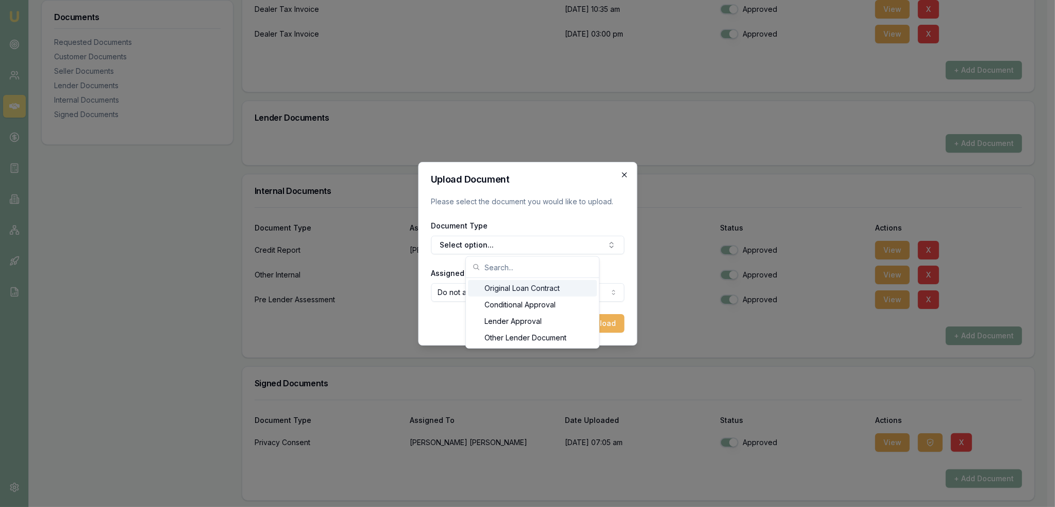
click at [625, 174] on icon "button" at bounding box center [624, 174] width 5 height 5
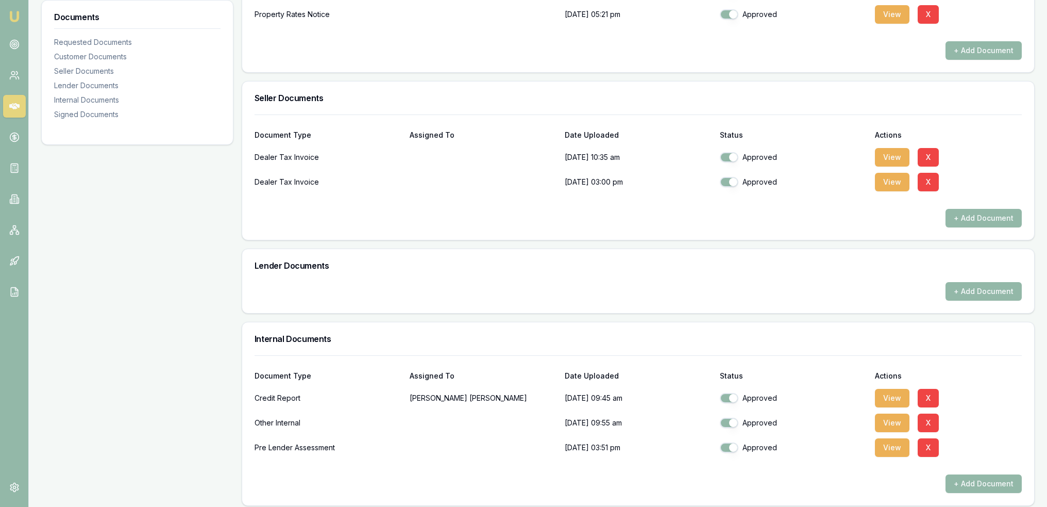
scroll to position [456, 0]
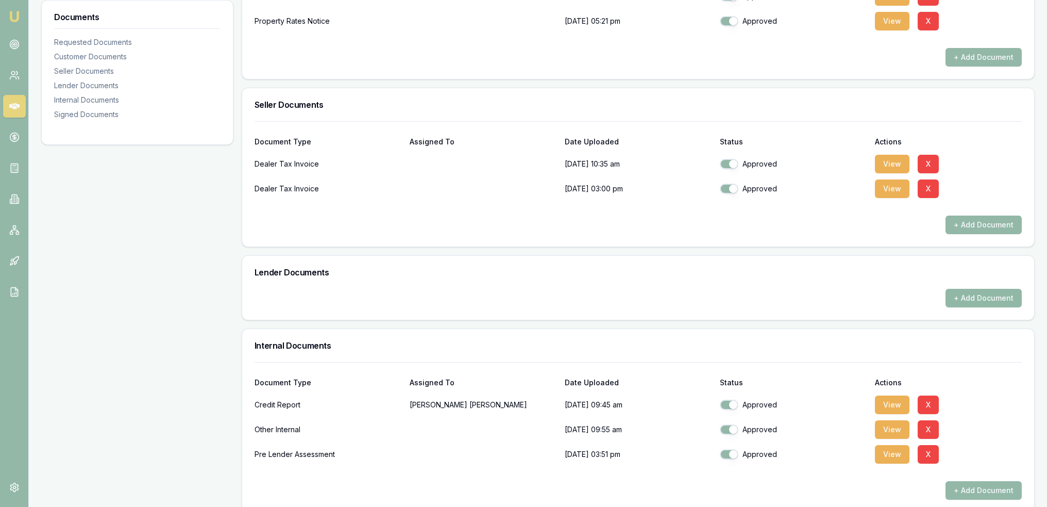
click at [995, 294] on button "+ Add Document" at bounding box center [984, 298] width 76 height 19
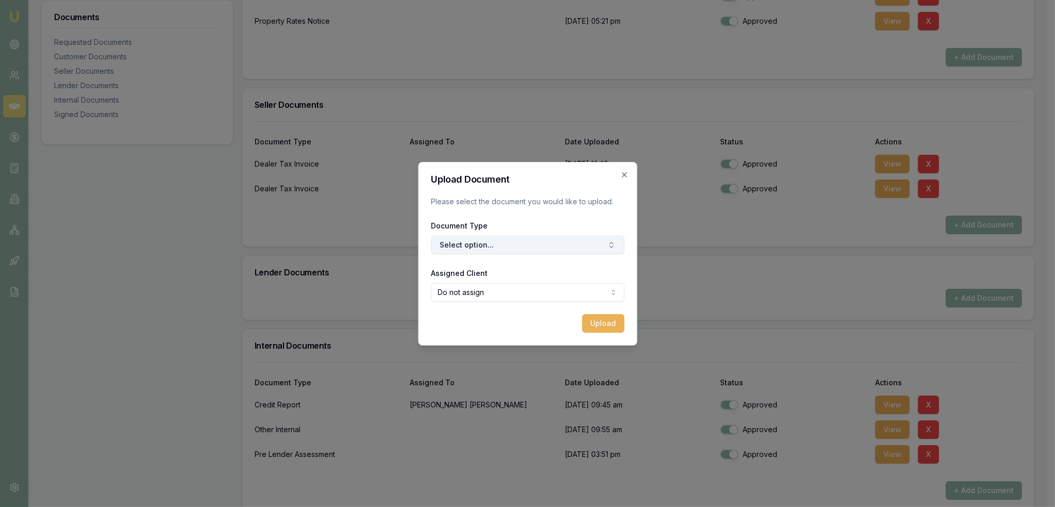
click at [489, 245] on button "Select option..." at bounding box center [527, 245] width 193 height 19
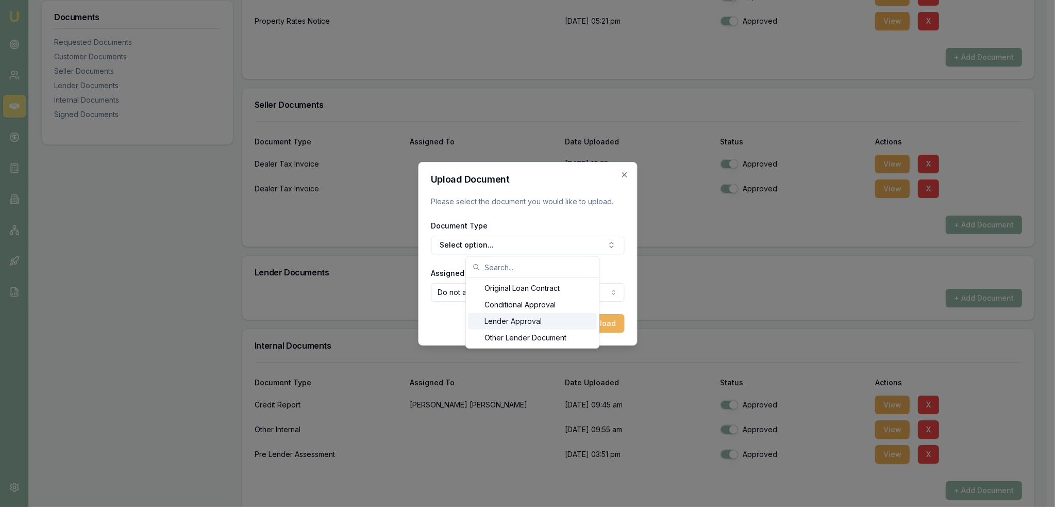
drag, startPoint x: 511, startPoint y: 319, endPoint x: 525, endPoint y: 319, distance: 13.9
click at [511, 319] on div "Lender Approval" at bounding box center [532, 321] width 129 height 16
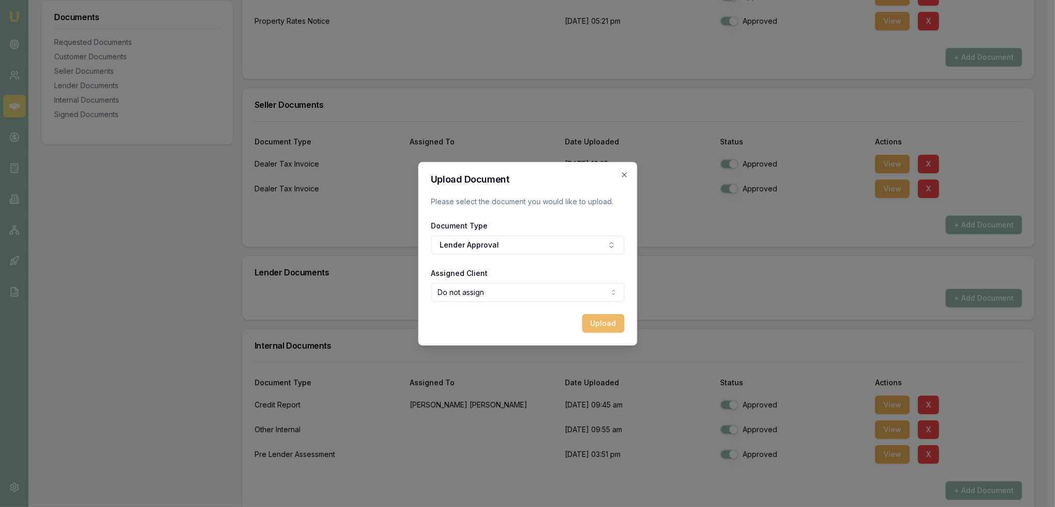
click at [594, 323] on button "Upload" at bounding box center [603, 323] width 42 height 19
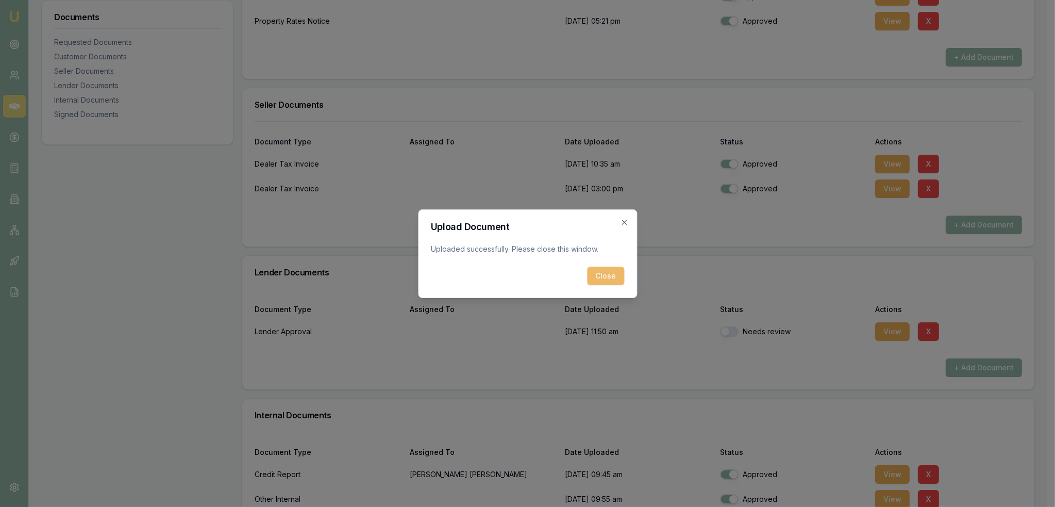
click at [616, 276] on button "Close" at bounding box center [605, 275] width 37 height 19
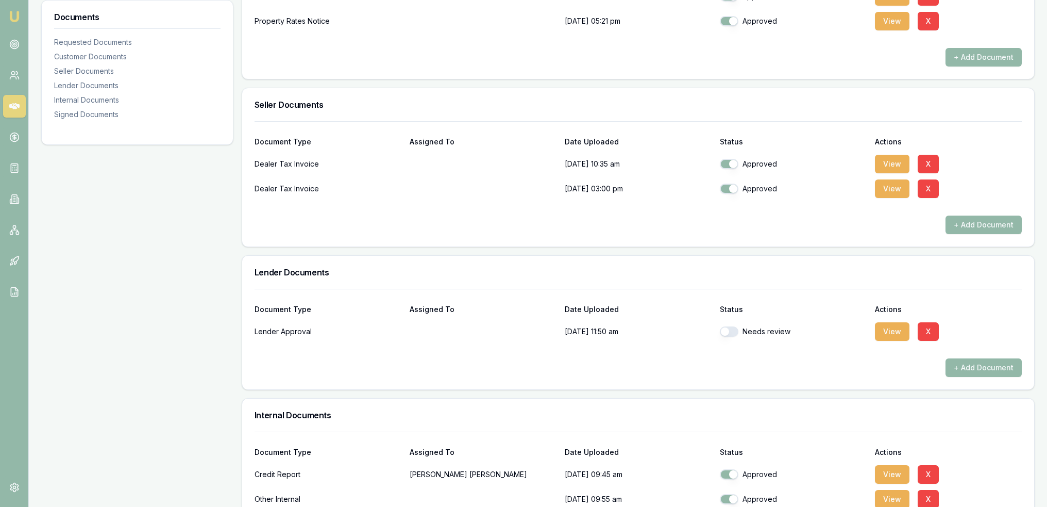
drag, startPoint x: 730, startPoint y: 327, endPoint x: 812, endPoint y: 348, distance: 85.0
click at [730, 327] on button "button" at bounding box center [729, 331] width 19 height 10
checkbox input "true"
click at [973, 367] on button "+ Add Document" at bounding box center [984, 367] width 76 height 19
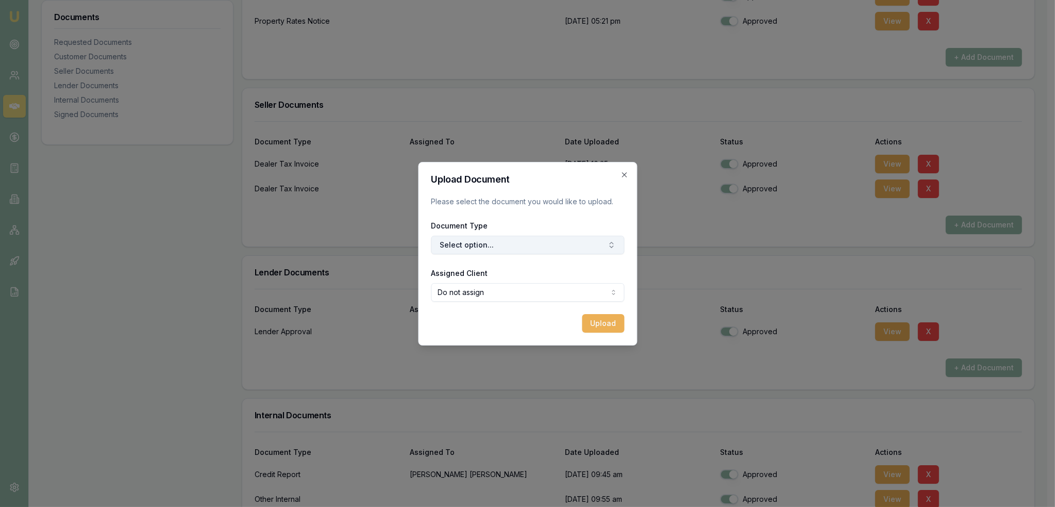
click at [514, 247] on button "Select option..." at bounding box center [527, 245] width 193 height 19
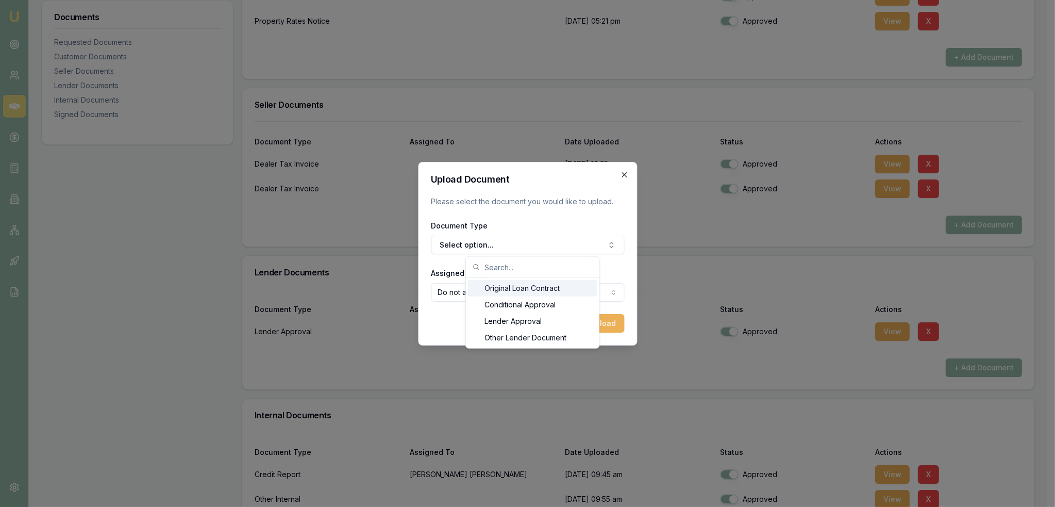
click at [624, 175] on icon "button" at bounding box center [624, 174] width 5 height 5
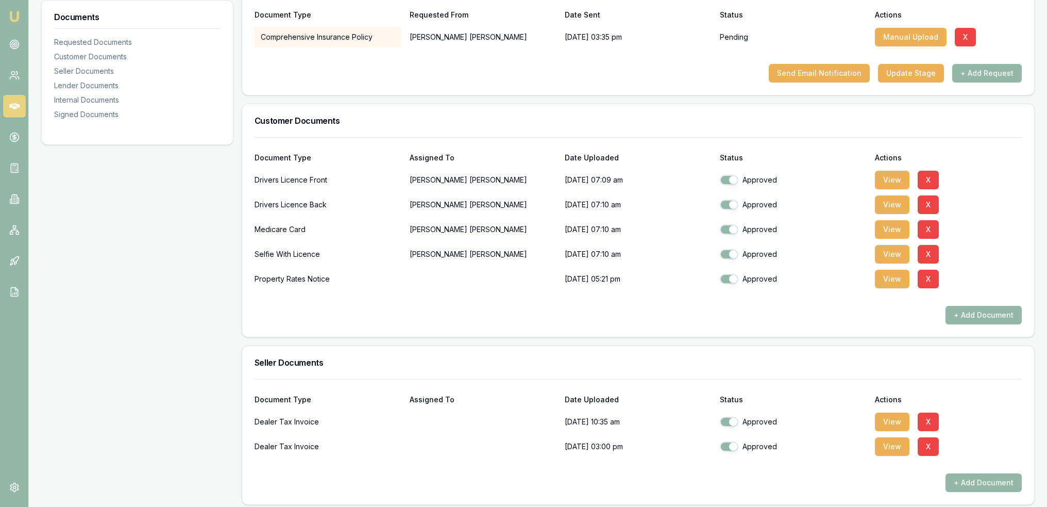
scroll to position [0, 0]
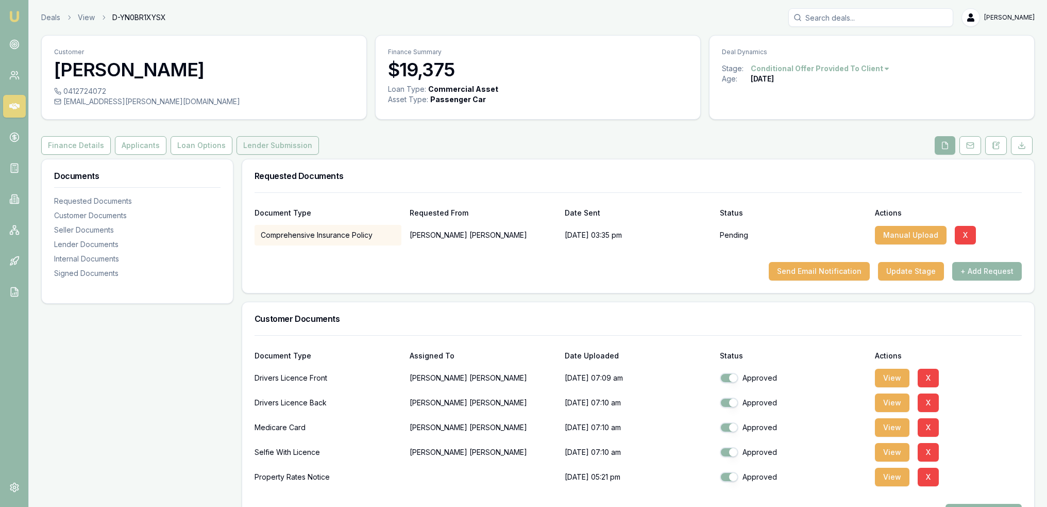
click at [263, 142] on button "Lender Submission" at bounding box center [278, 145] width 82 height 19
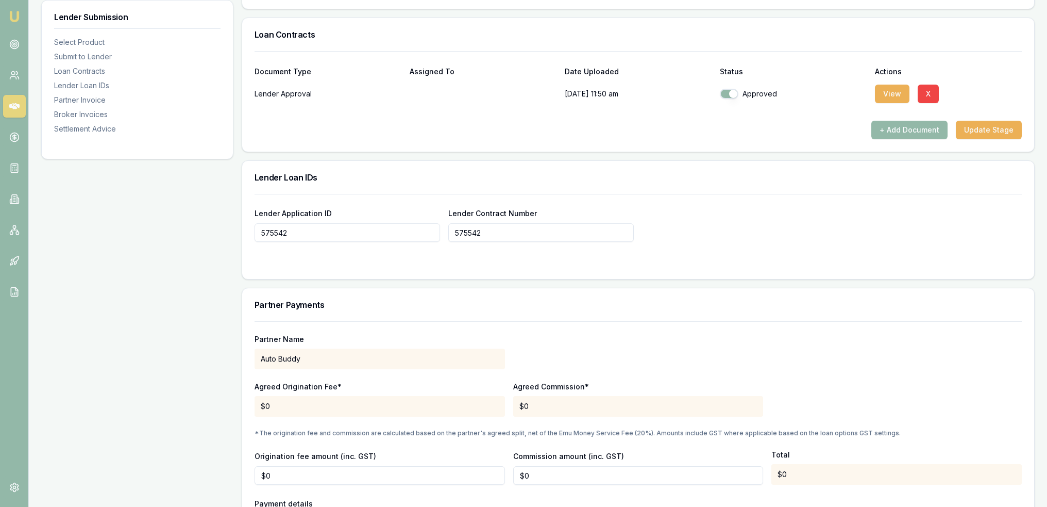
scroll to position [670, 0]
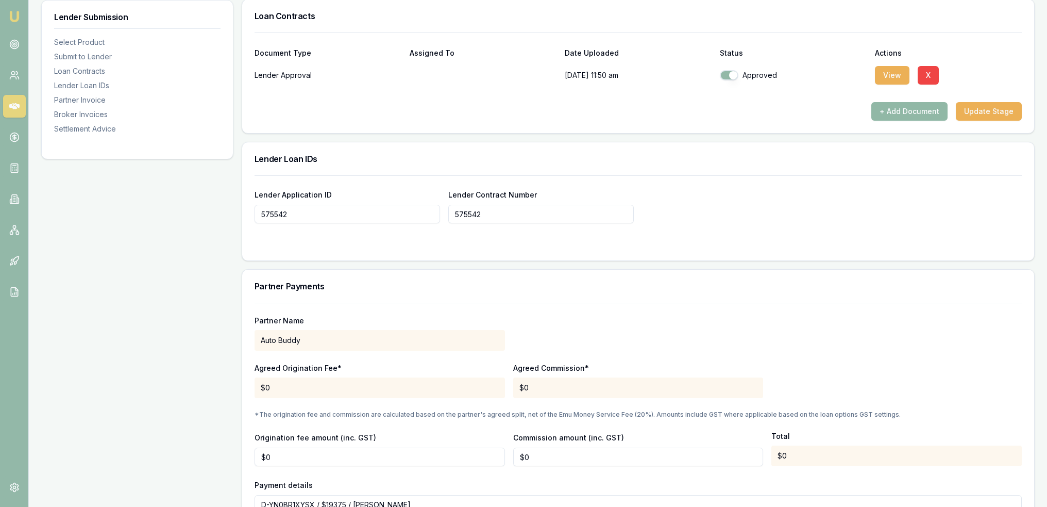
click at [912, 105] on button "+ Add Document" at bounding box center [910, 111] width 76 height 19
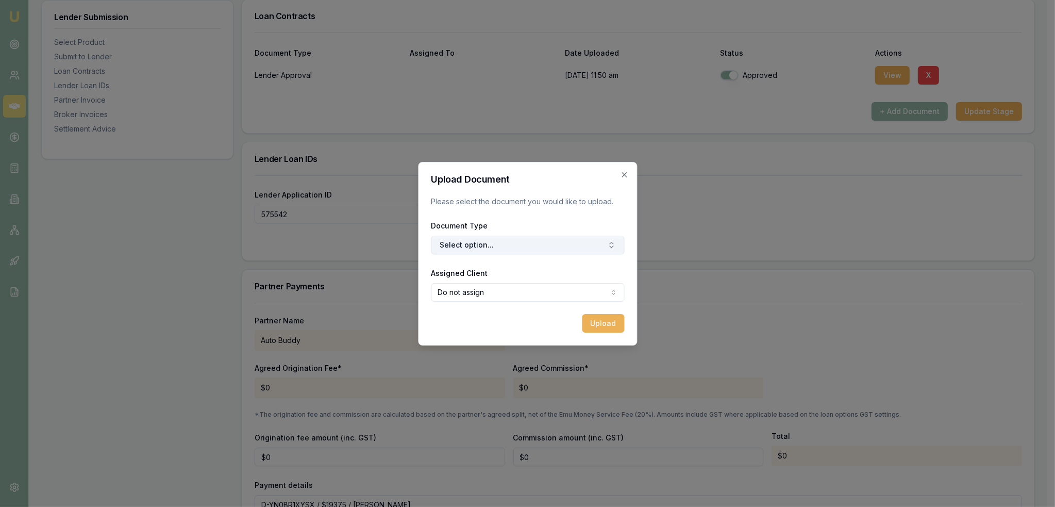
click at [492, 247] on button "Select option..." at bounding box center [527, 245] width 193 height 19
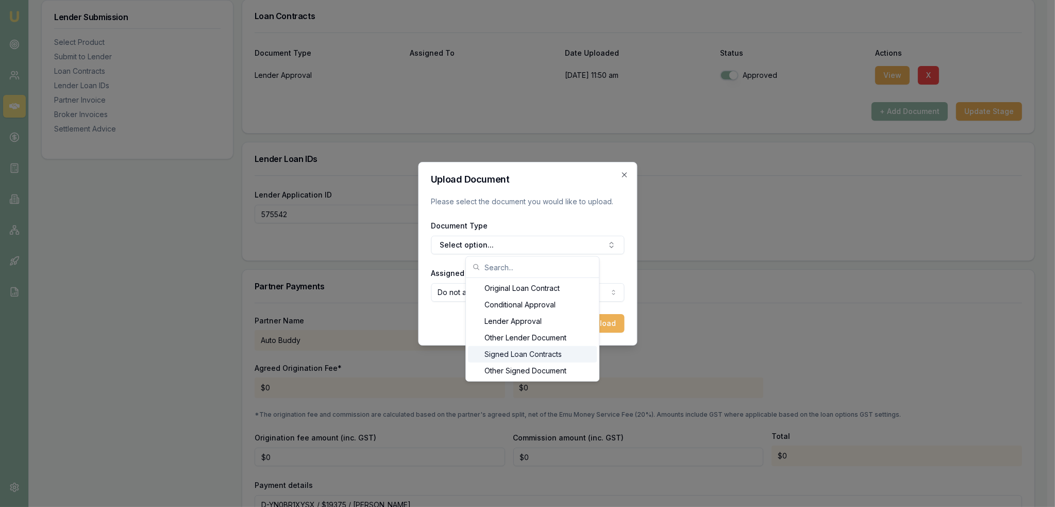
click at [514, 355] on div "Signed Loan Contracts" at bounding box center [532, 354] width 129 height 16
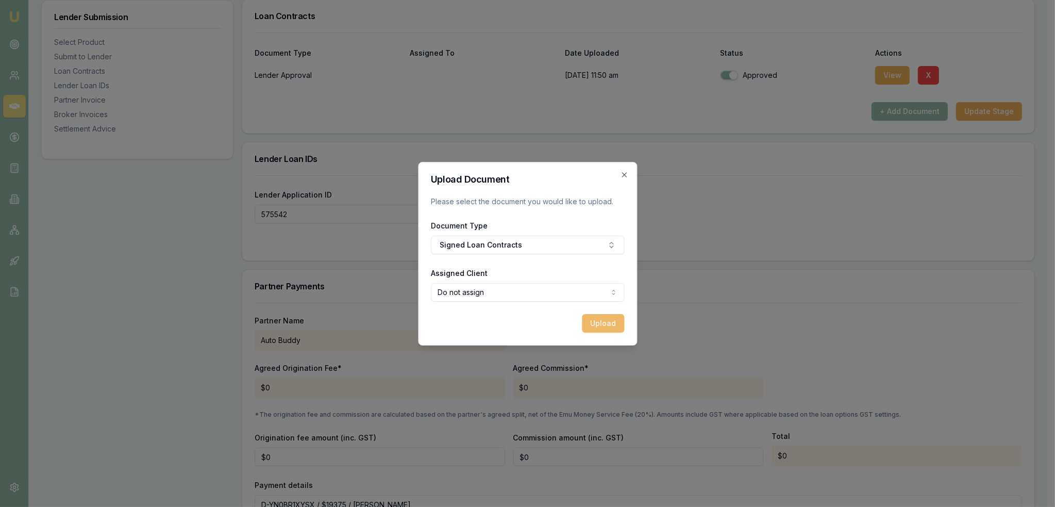
click at [605, 325] on button "Upload" at bounding box center [603, 323] width 42 height 19
checkbox input "false"
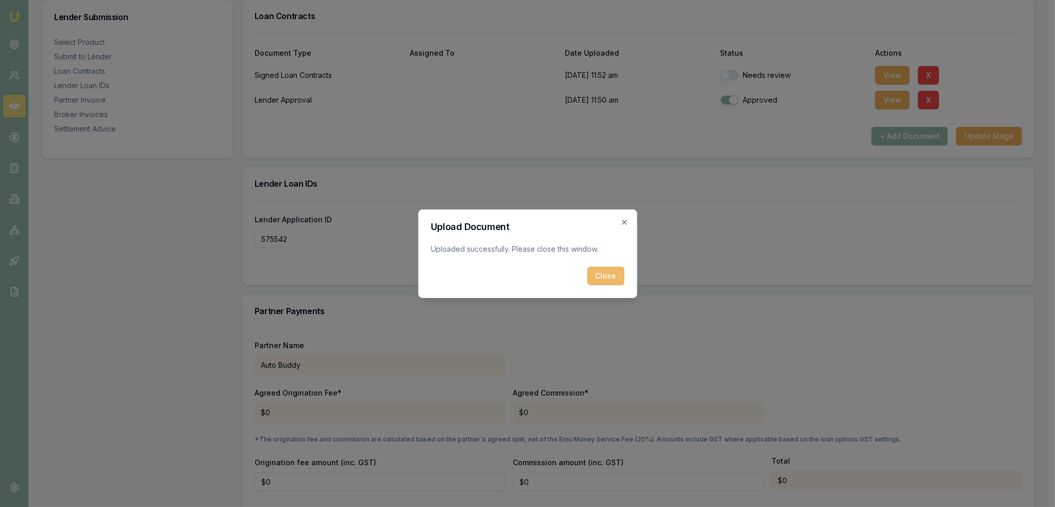
click at [609, 277] on button "Close" at bounding box center [605, 275] width 37 height 19
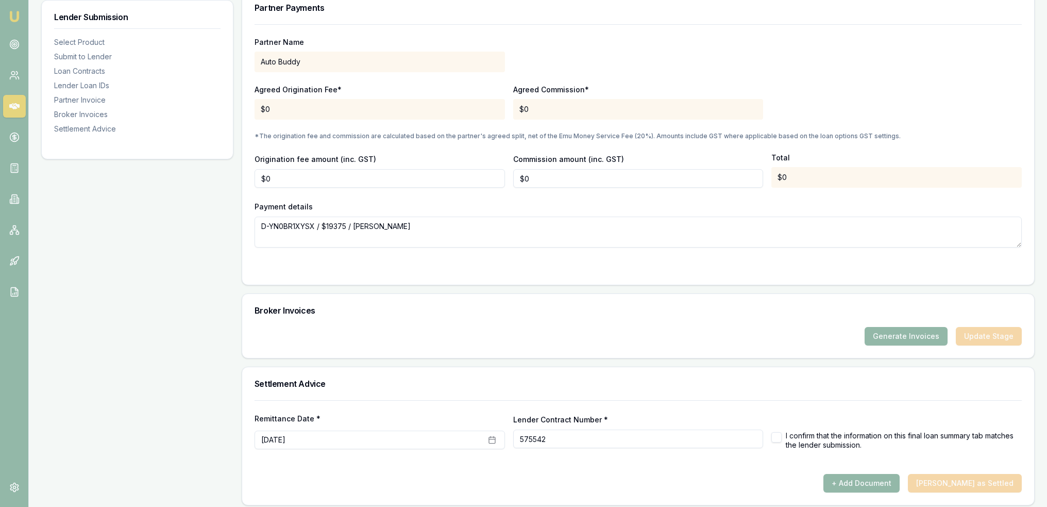
scroll to position [977, 0]
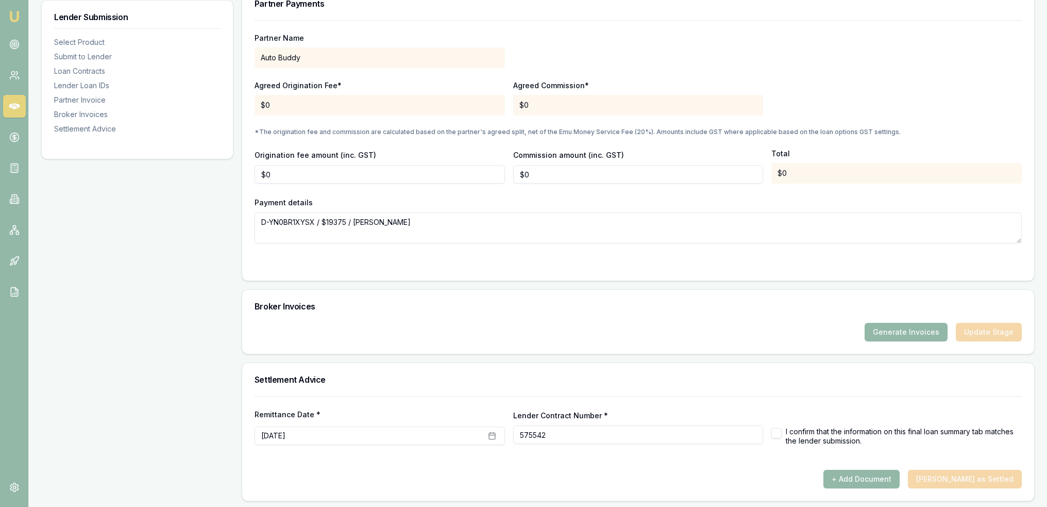
click at [778, 432] on button "button" at bounding box center [777, 433] width 10 height 10
checkbox input "true"
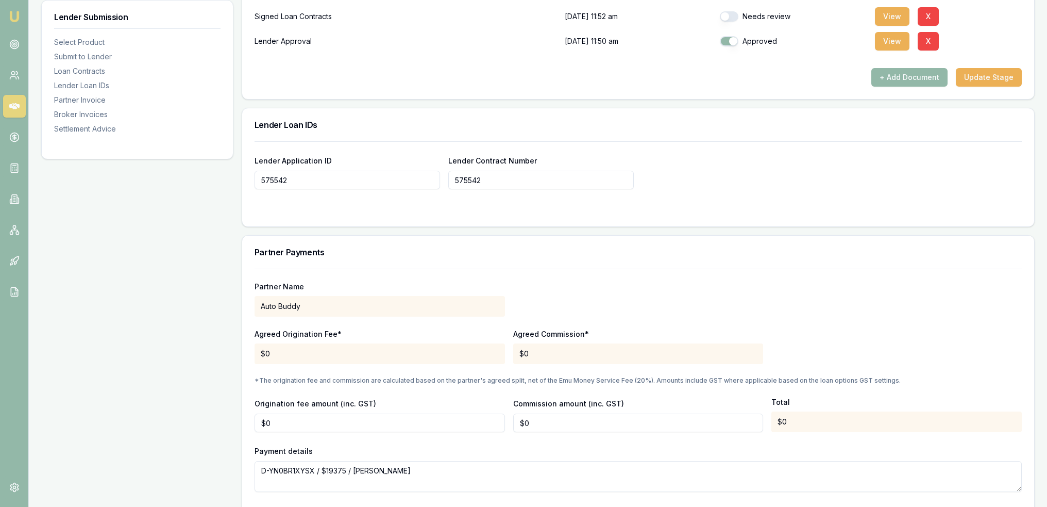
scroll to position [616, 0]
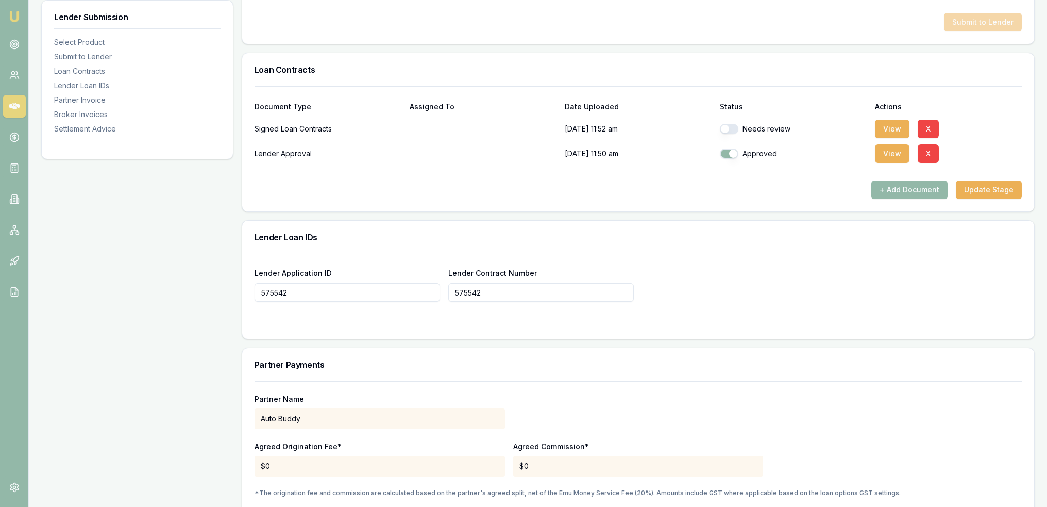
click at [734, 130] on button "button" at bounding box center [729, 129] width 19 height 10
checkbox input "true"
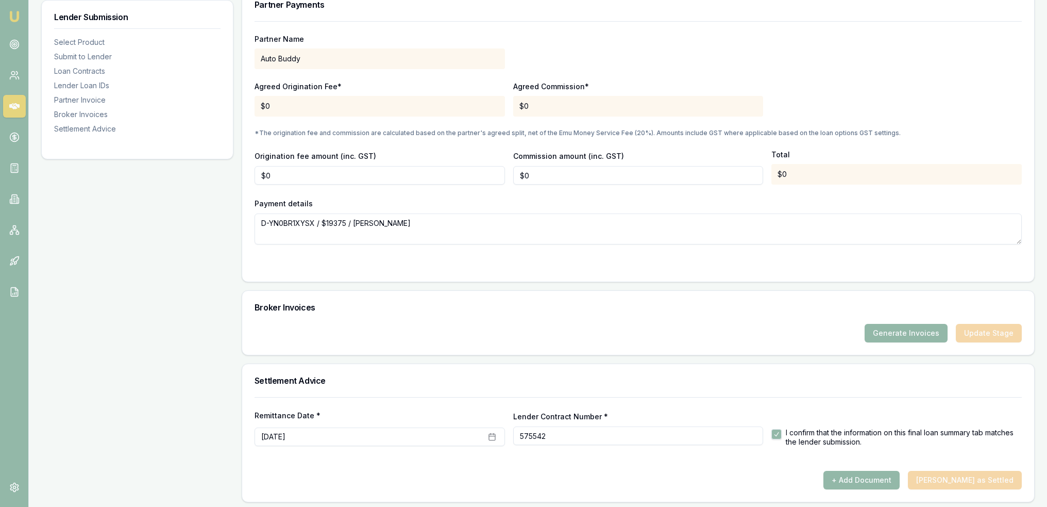
scroll to position [977, 0]
click at [892, 474] on button "+ Add Document" at bounding box center [862, 479] width 76 height 19
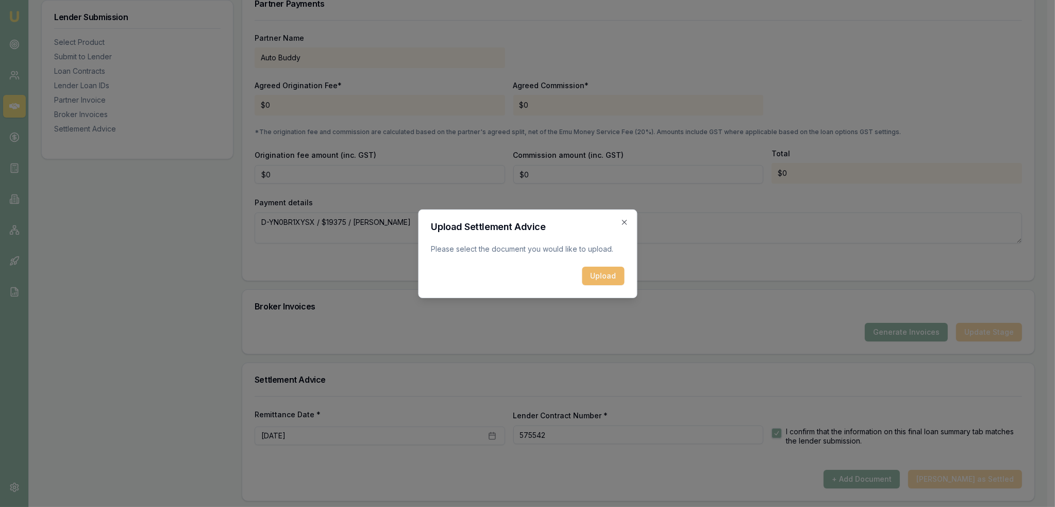
click at [615, 272] on button "Upload" at bounding box center [603, 275] width 42 height 19
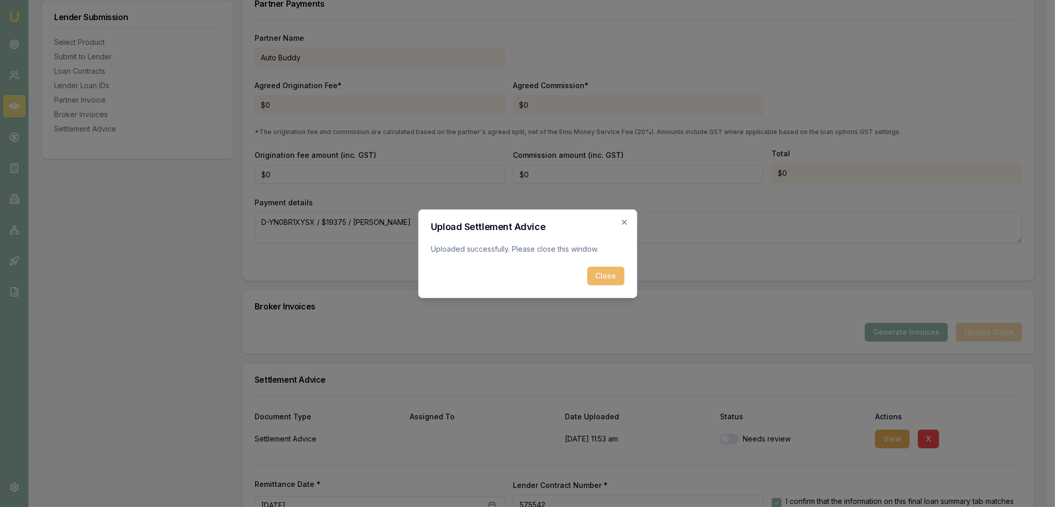
click at [602, 272] on button "Close" at bounding box center [605, 275] width 37 height 19
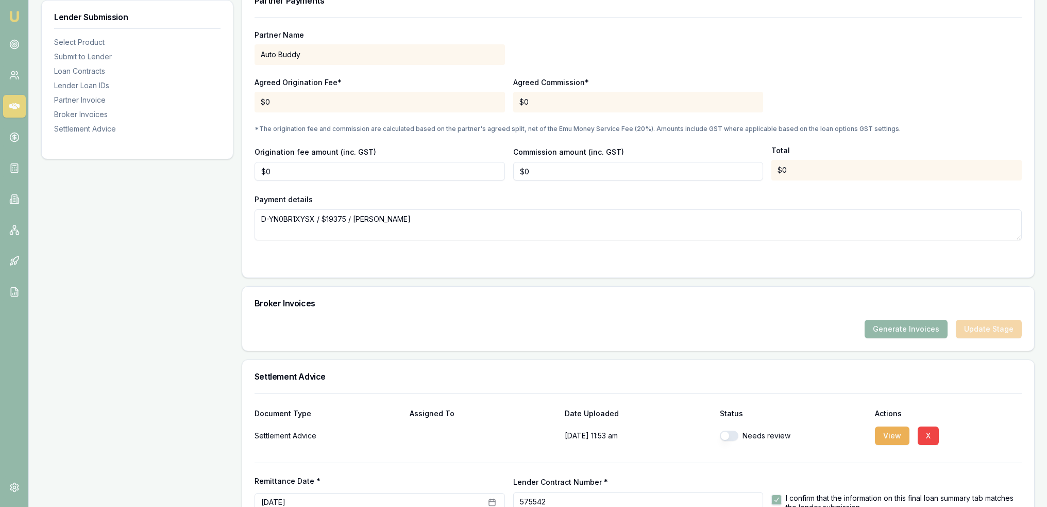
scroll to position [1047, 0]
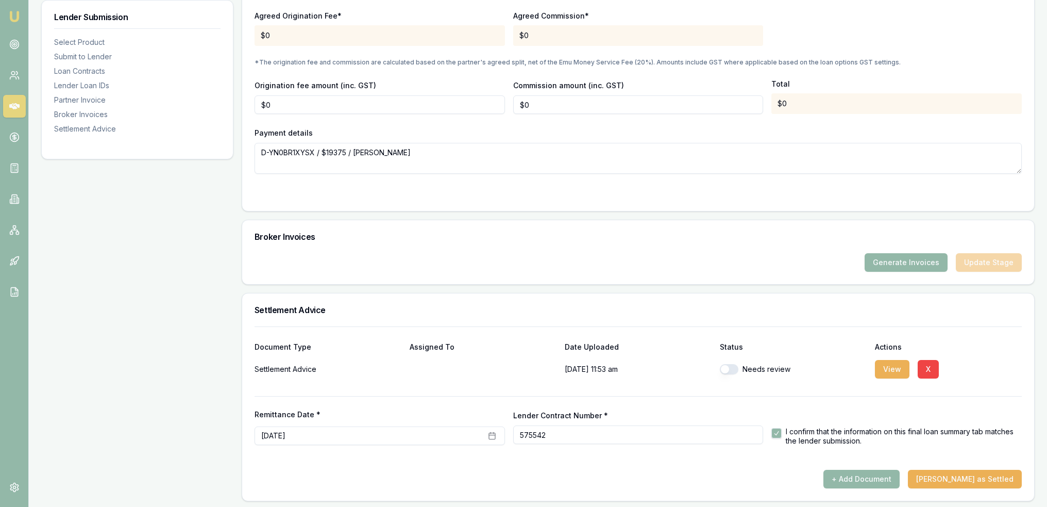
click at [729, 366] on button "button" at bounding box center [729, 369] width 19 height 10
checkbox input "true"
click at [955, 476] on button "[PERSON_NAME] as Settled" at bounding box center [965, 479] width 114 height 19
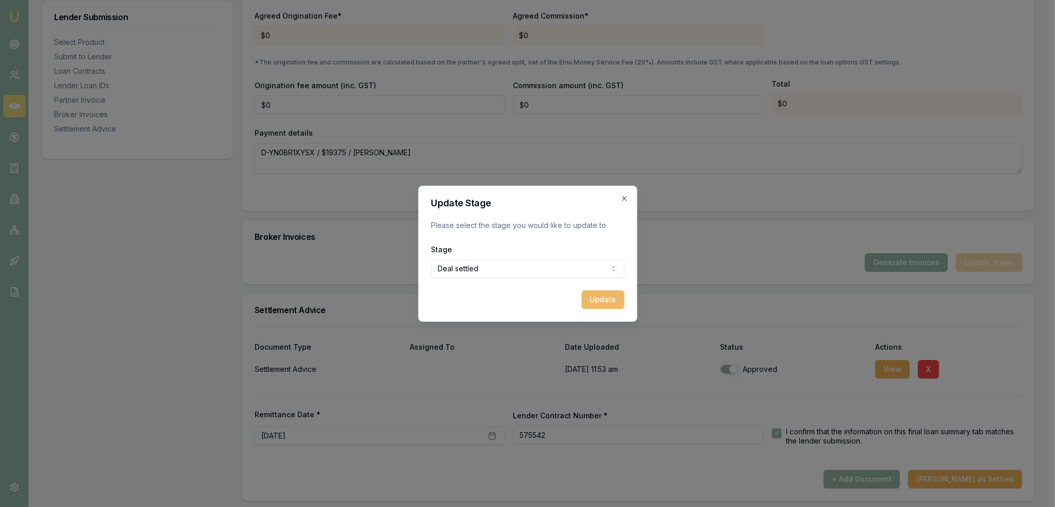
click at [602, 298] on button "Update" at bounding box center [602, 299] width 43 height 19
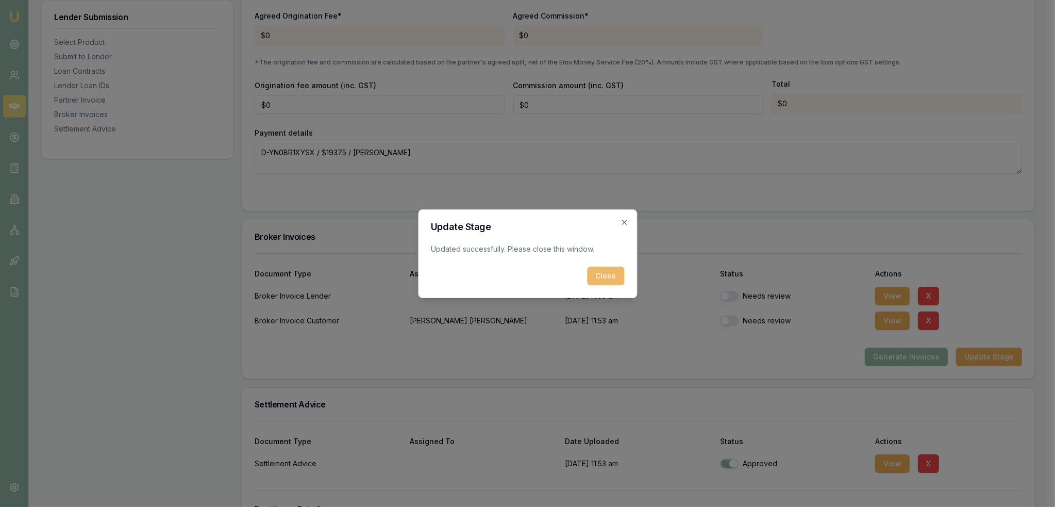
click at [604, 270] on button "Close" at bounding box center [605, 275] width 37 height 19
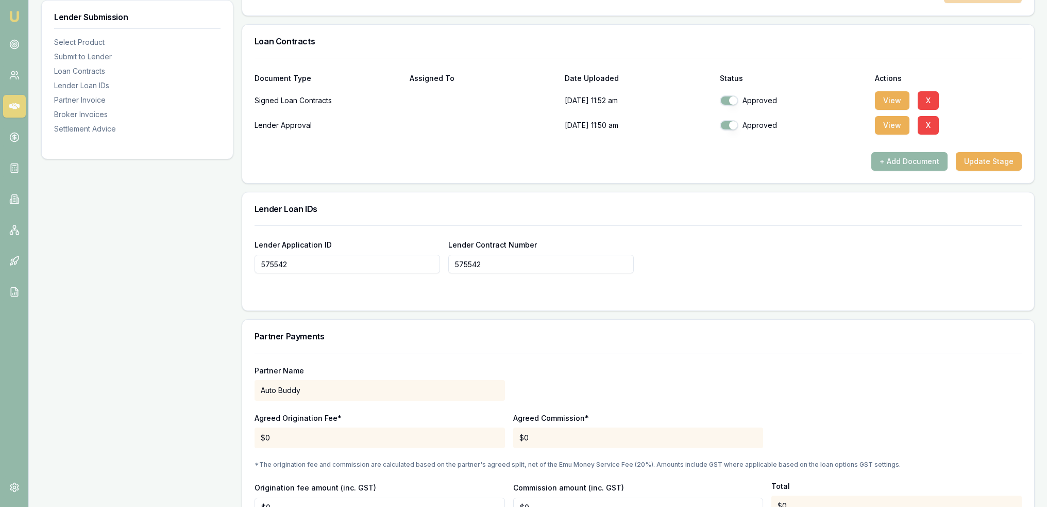
scroll to position [634, 0]
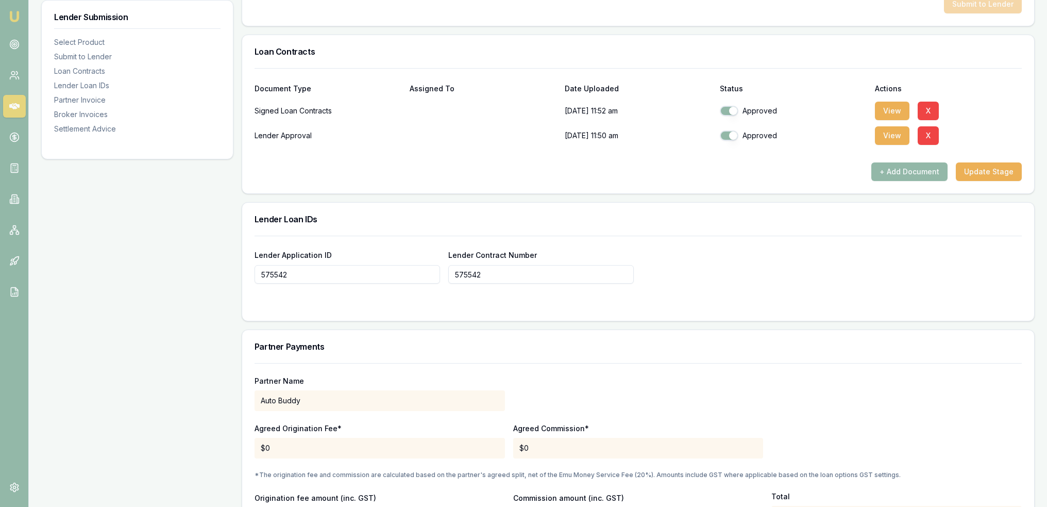
drag, startPoint x: 15, startPoint y: 11, endPoint x: 24, endPoint y: 11, distance: 9.3
click at [15, 11] on img at bounding box center [14, 16] width 12 height 12
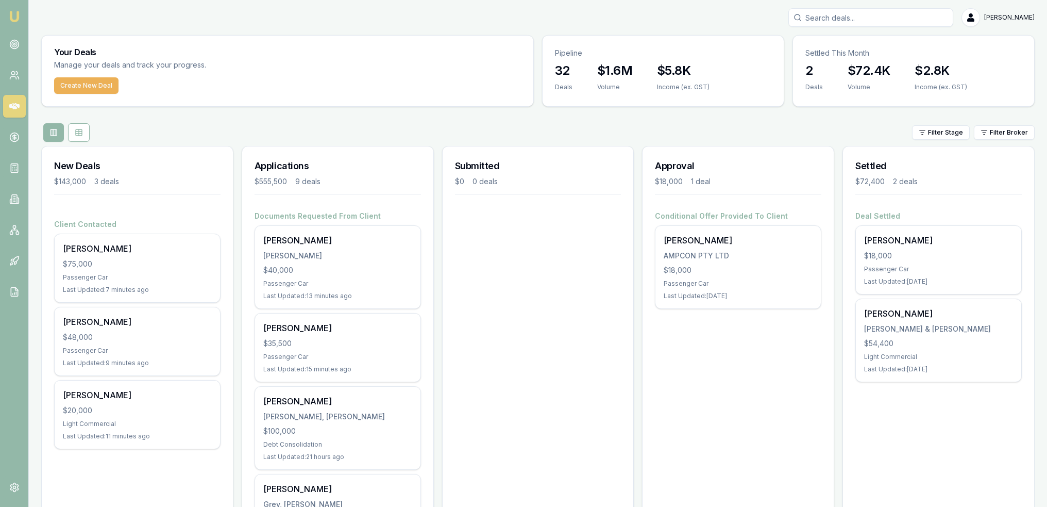
click at [18, 18] on img at bounding box center [14, 16] width 12 height 12
click at [864, 17] on input "Search deals" at bounding box center [871, 17] width 165 height 19
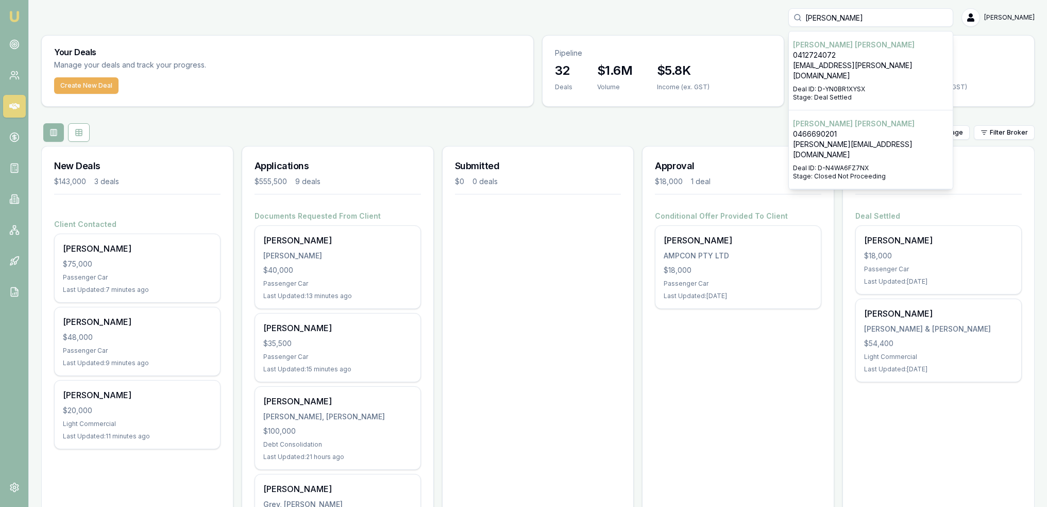
type input "[PERSON_NAME]"
click at [859, 65] on p "[EMAIL_ADDRESS][PERSON_NAME][DOMAIN_NAME]" at bounding box center [871, 70] width 156 height 21
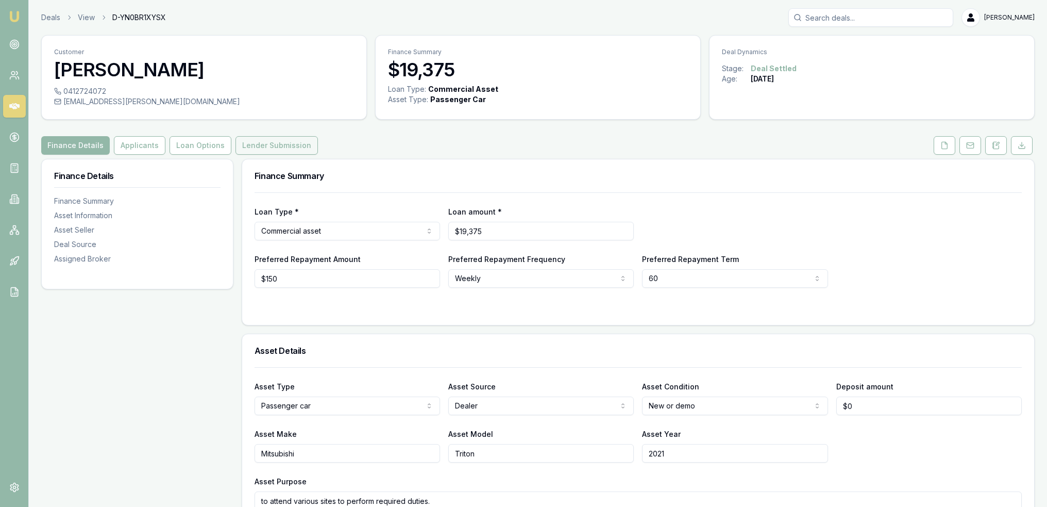
click at [268, 147] on button "Lender Submission" at bounding box center [277, 145] width 82 height 19
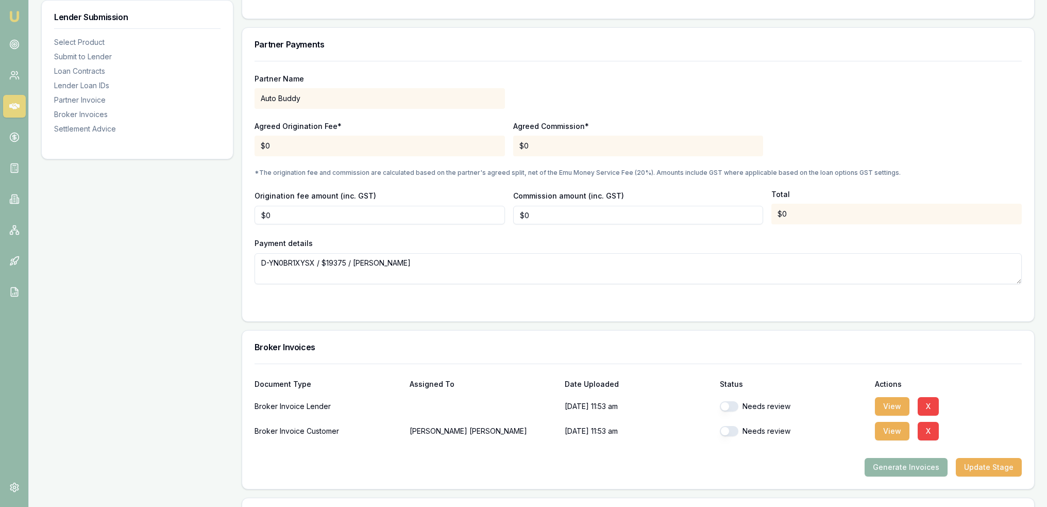
scroll to position [1141, 0]
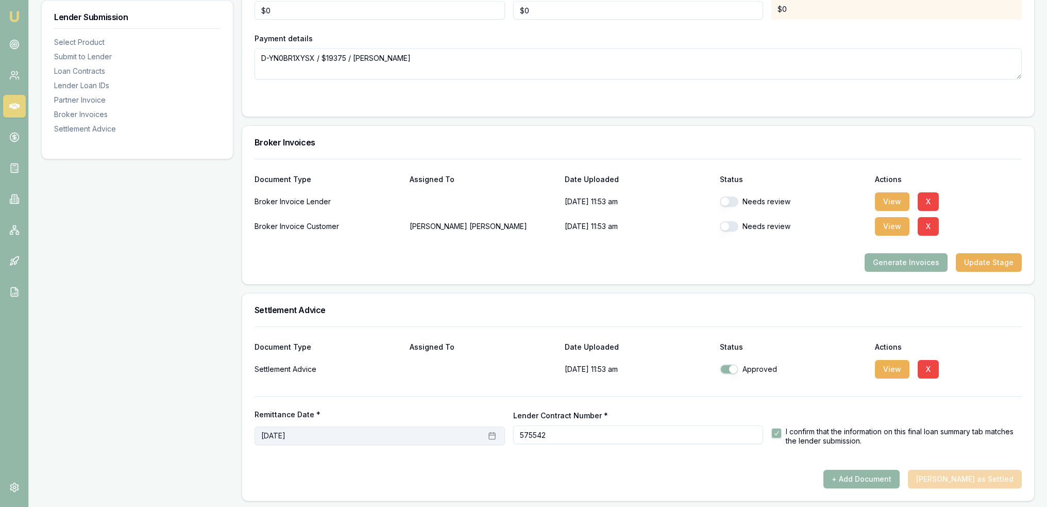
click at [414, 432] on button "[DATE]" at bounding box center [380, 435] width 251 height 19
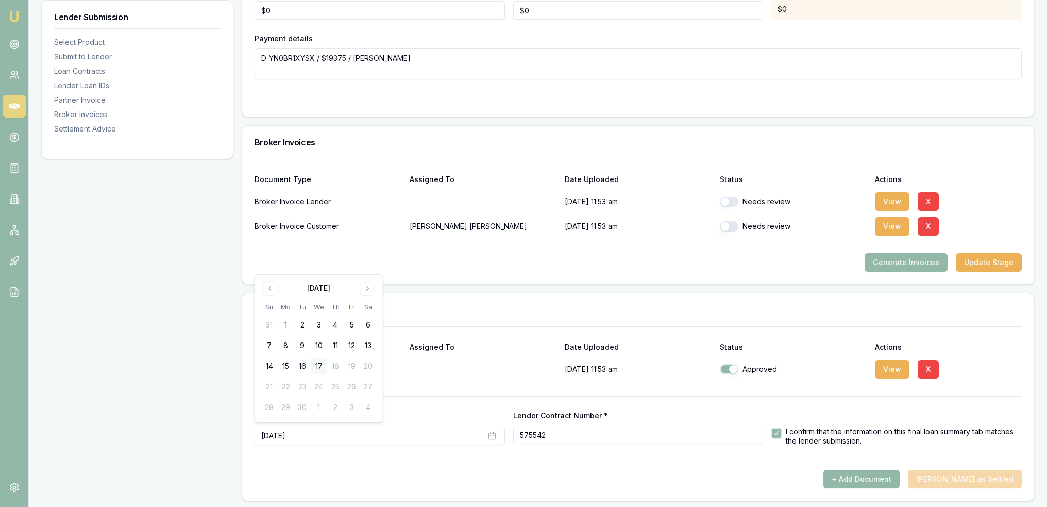
click at [325, 366] on button "17" at bounding box center [319, 366] width 16 height 16
click at [654, 477] on div "+ Add Document [PERSON_NAME] as Settled" at bounding box center [638, 479] width 767 height 19
click at [15, 14] on img at bounding box center [14, 16] width 12 height 12
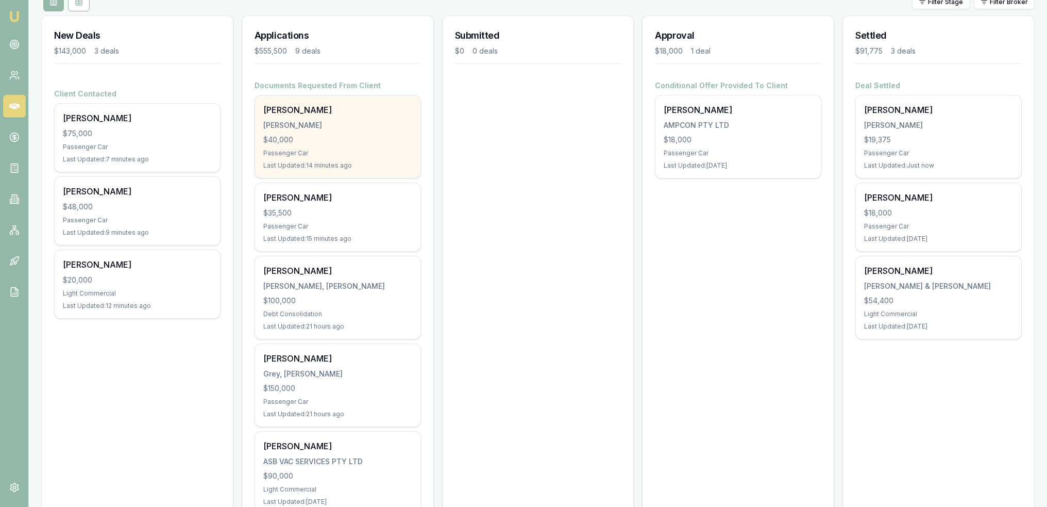
scroll to position [155, 0]
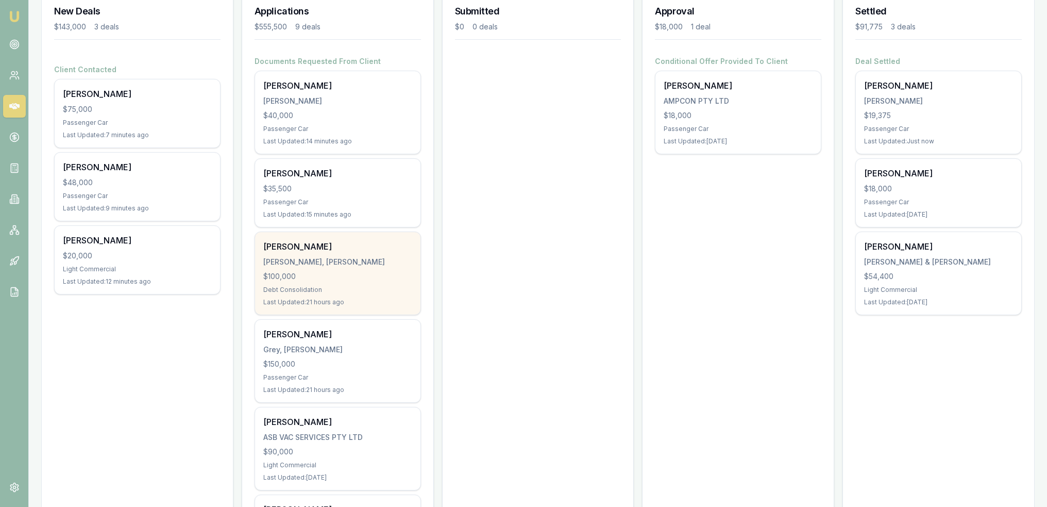
click at [392, 273] on div "$100,000" at bounding box center [337, 276] width 149 height 10
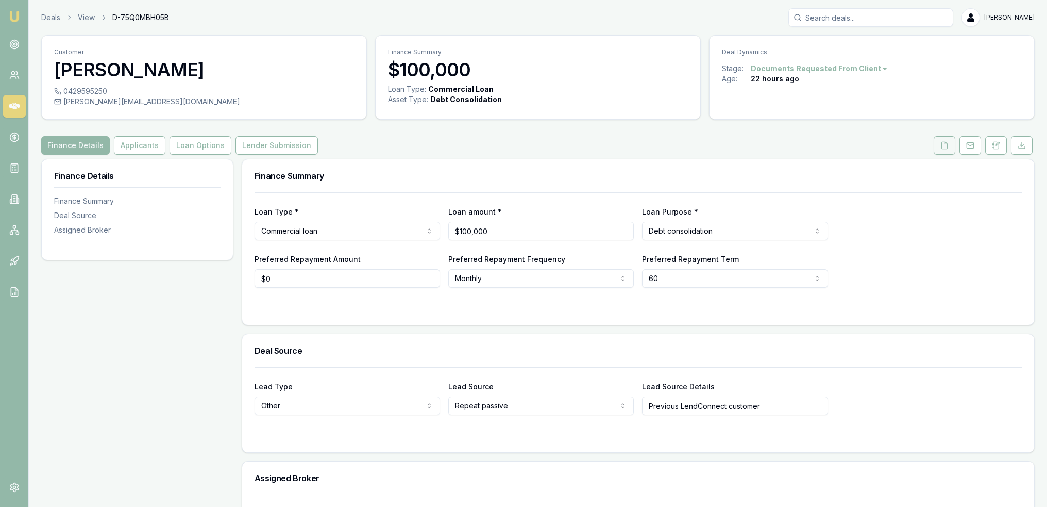
click at [951, 147] on button at bounding box center [945, 145] width 22 height 19
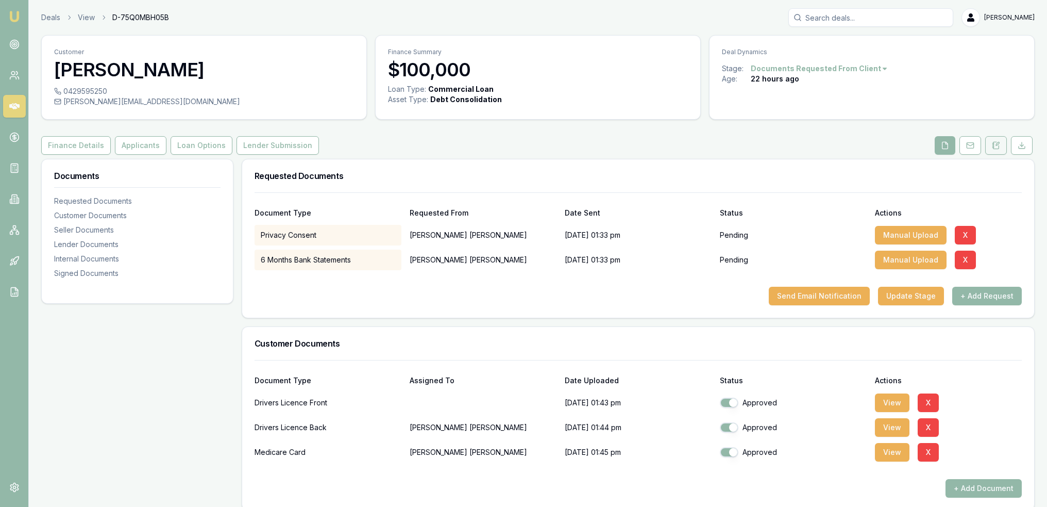
drag, startPoint x: 997, startPoint y: 139, endPoint x: 993, endPoint y: 145, distance: 7.9
click at [997, 139] on button at bounding box center [997, 145] width 22 height 19
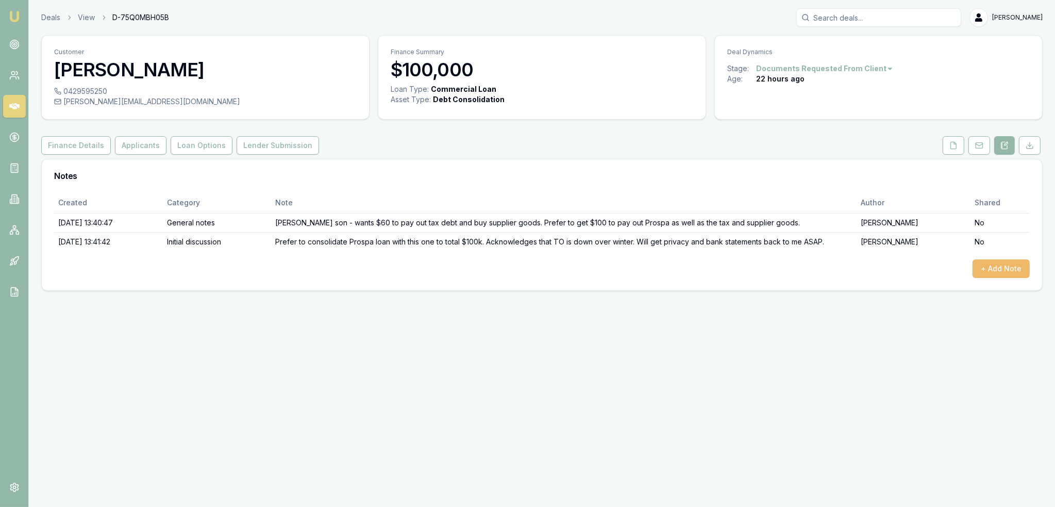
click at [1005, 267] on button "+ Add Note" at bounding box center [1001, 268] width 57 height 19
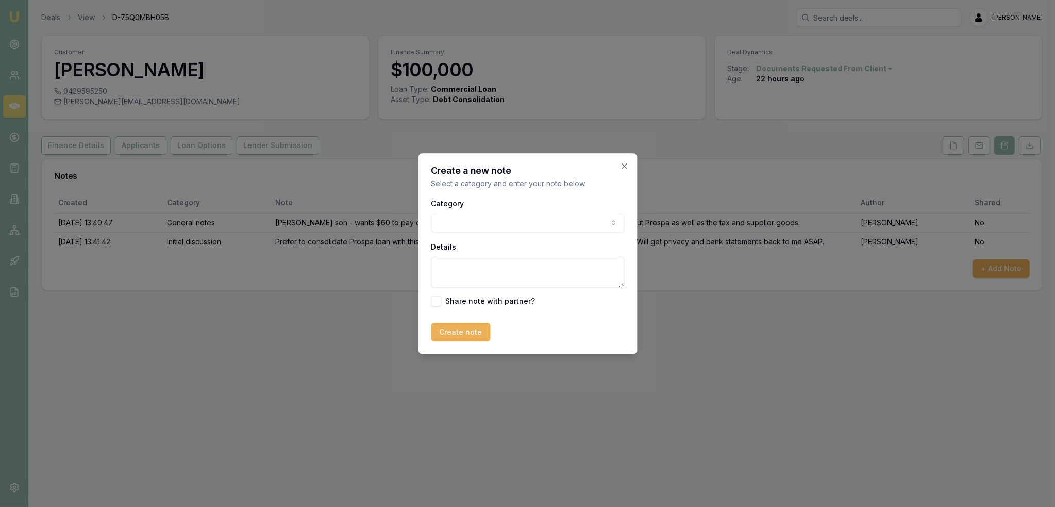
click at [496, 222] on body "Emu Broker Deals View D-75Q0MBH05B [PERSON_NAME] Toggle Menu Customer [PERSON_N…" at bounding box center [527, 253] width 1055 height 507
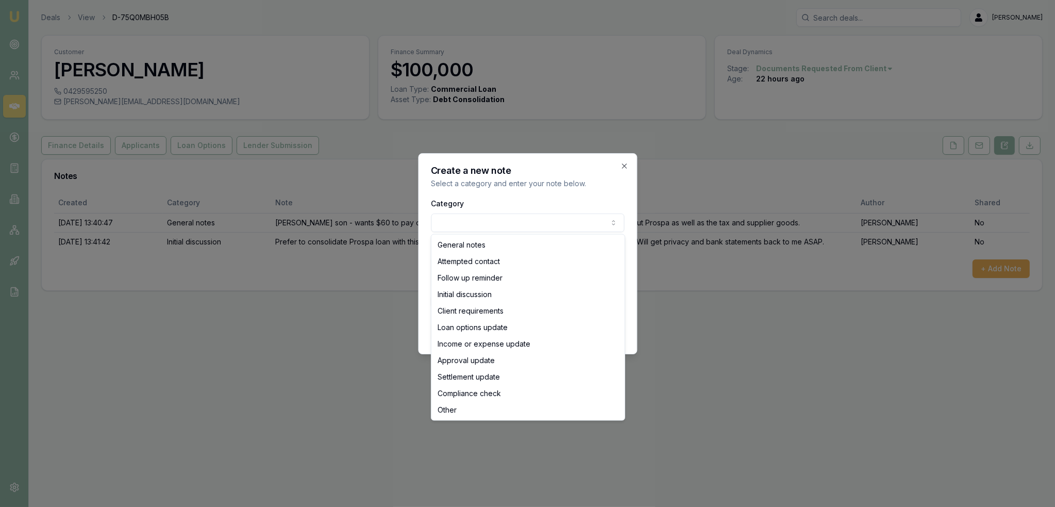
select select "ATTEMPTED_CONTACT"
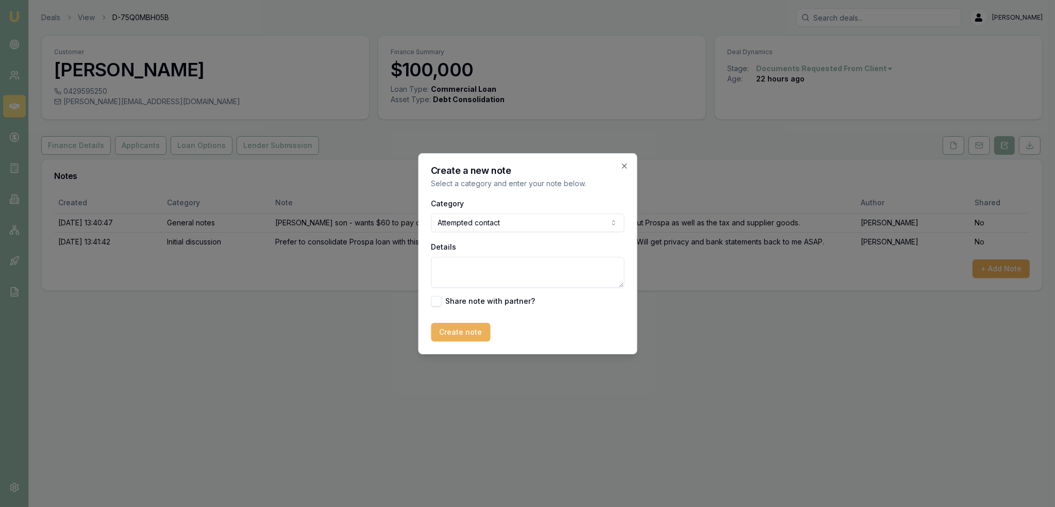
click at [473, 272] on textarea "Details" at bounding box center [527, 272] width 193 height 31
type textarea "T"
type textarea "Reminder text sent re bankies and privacy."
click at [462, 333] on button "Create note" at bounding box center [460, 332] width 59 height 19
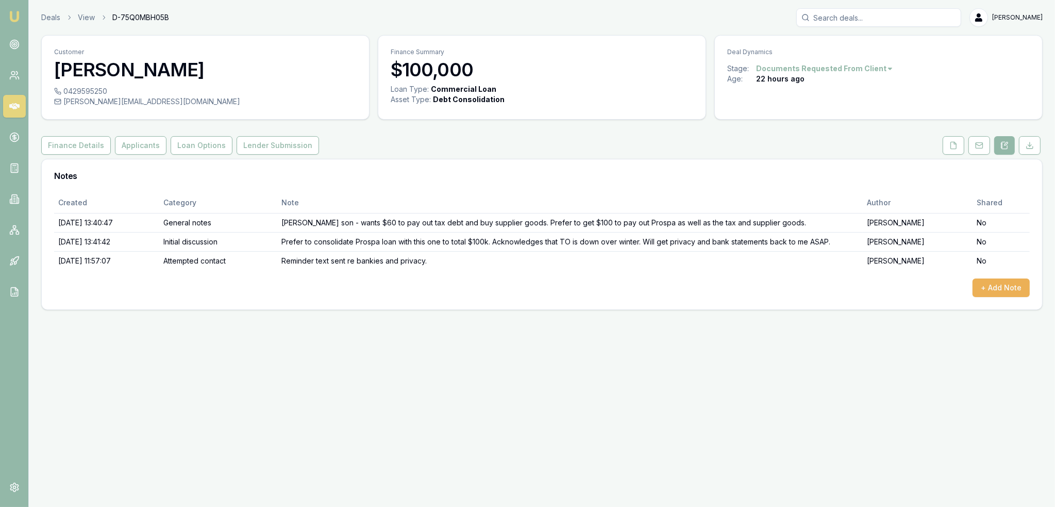
click at [11, 18] on img at bounding box center [14, 16] width 12 height 12
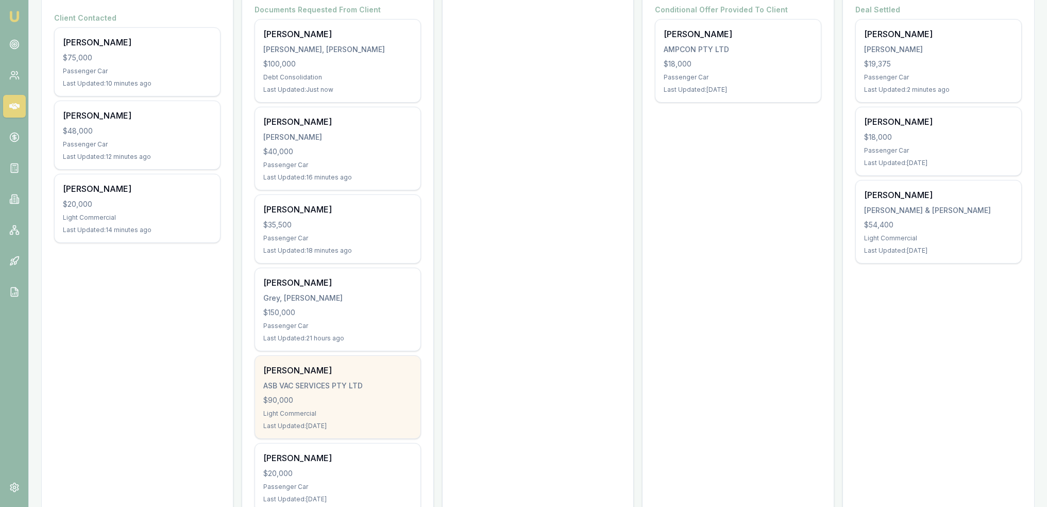
scroll to position [258, 0]
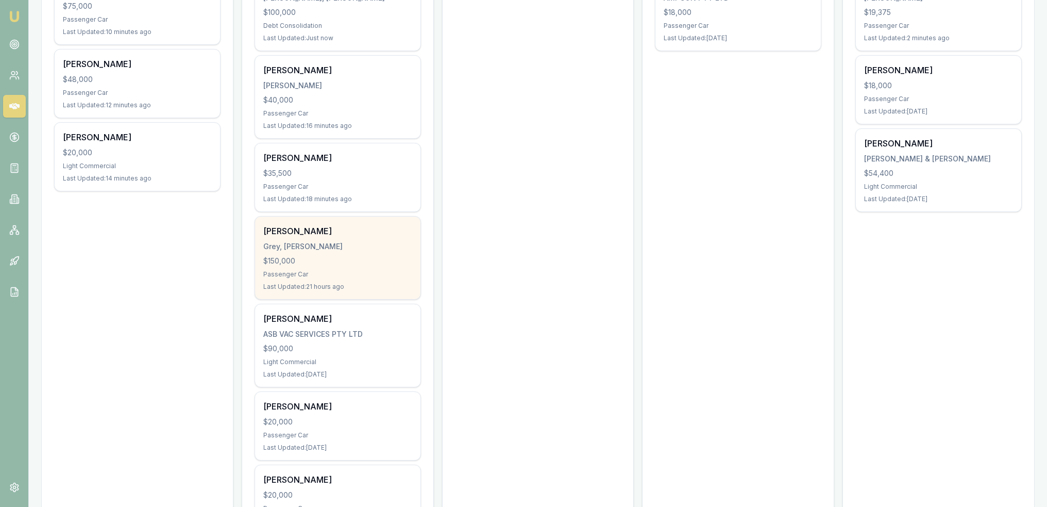
click at [351, 265] on div "James Grey Grey, James Thomas $150,000 Passenger Car Last Updated: 21 hours ago" at bounding box center [337, 257] width 165 height 82
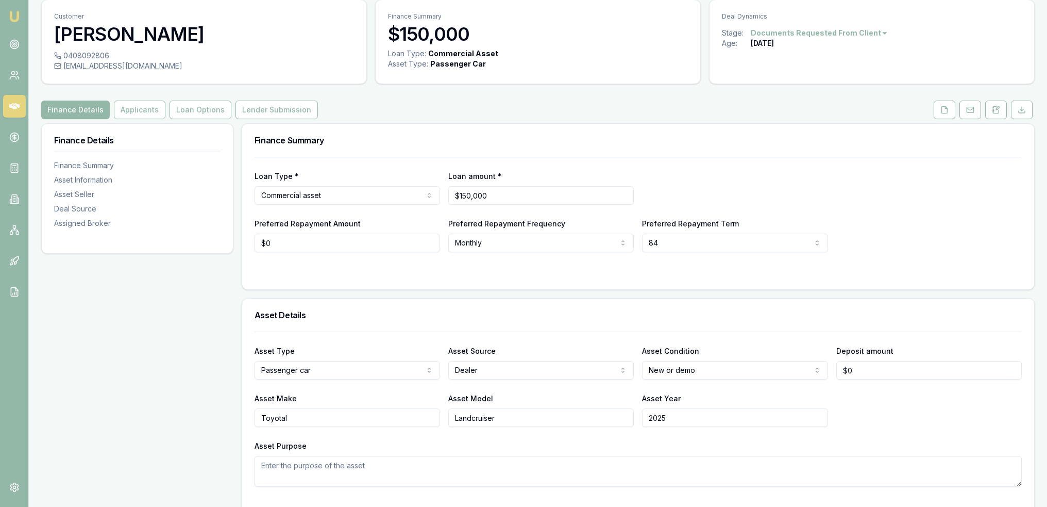
scroll to position [52, 0]
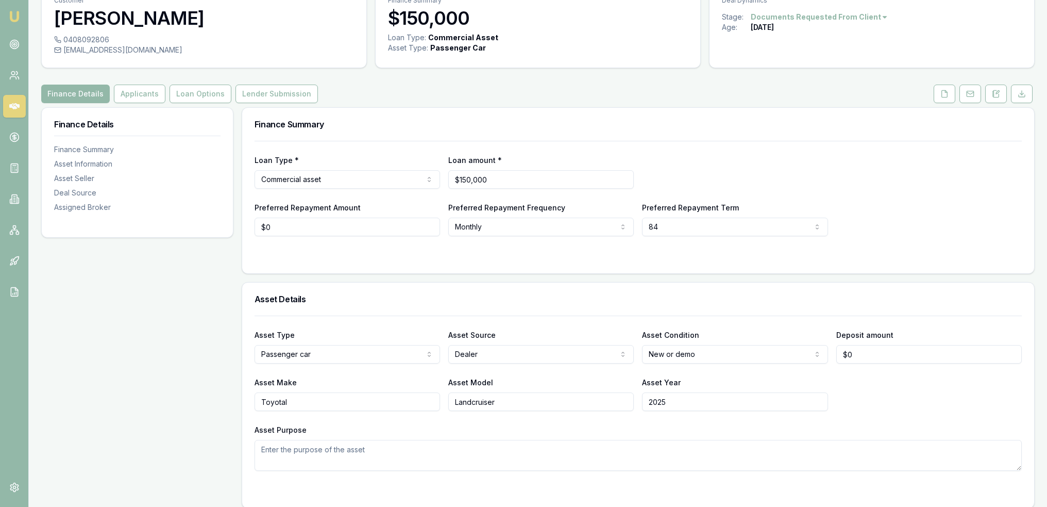
drag, startPoint x: 998, startPoint y: 93, endPoint x: 828, endPoint y: 149, distance: 179.1
click at [998, 93] on icon at bounding box center [996, 94] width 8 height 8
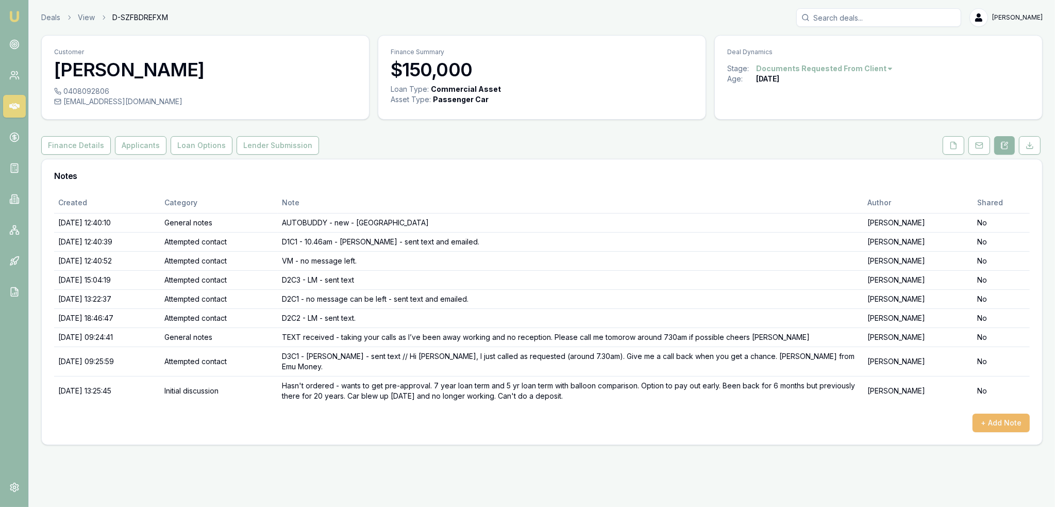
click at [1002, 413] on button "+ Add Note" at bounding box center [1001, 422] width 57 height 19
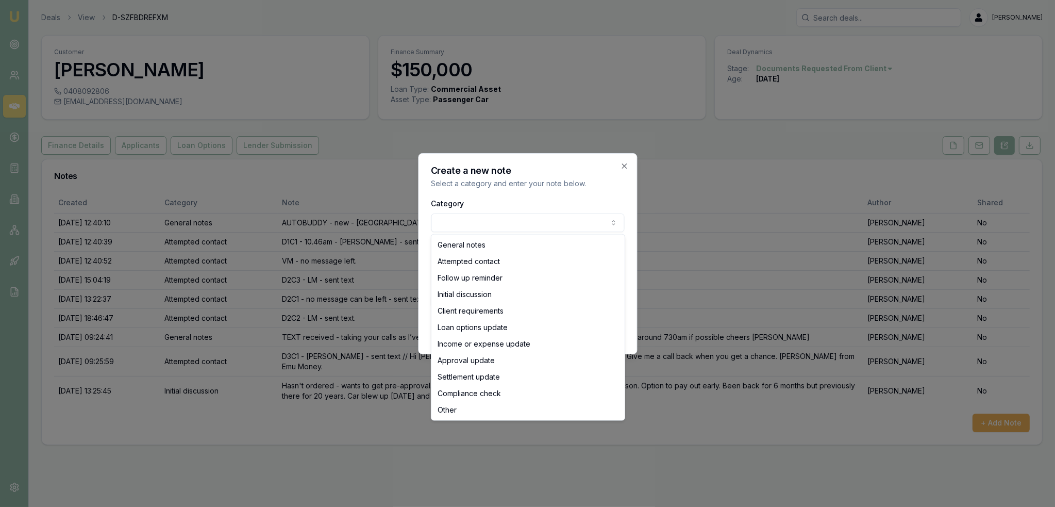
click at [498, 226] on body "Emu Broker Deals View D-SZFBDREFXM [PERSON_NAME] Toggle Menu Customer [PERSON_N…" at bounding box center [527, 253] width 1055 height 507
select select "ATTEMPTED_CONTACT"
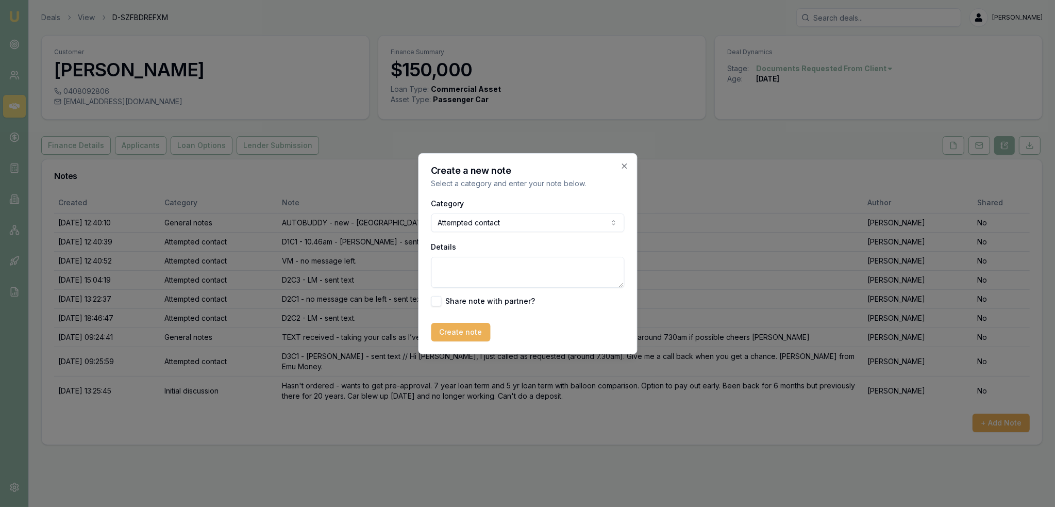
click at [482, 266] on textarea "Details" at bounding box center [527, 272] width 193 height 31
type textarea "Friendly reminder text sent."
click at [473, 336] on button "Create note" at bounding box center [460, 332] width 59 height 19
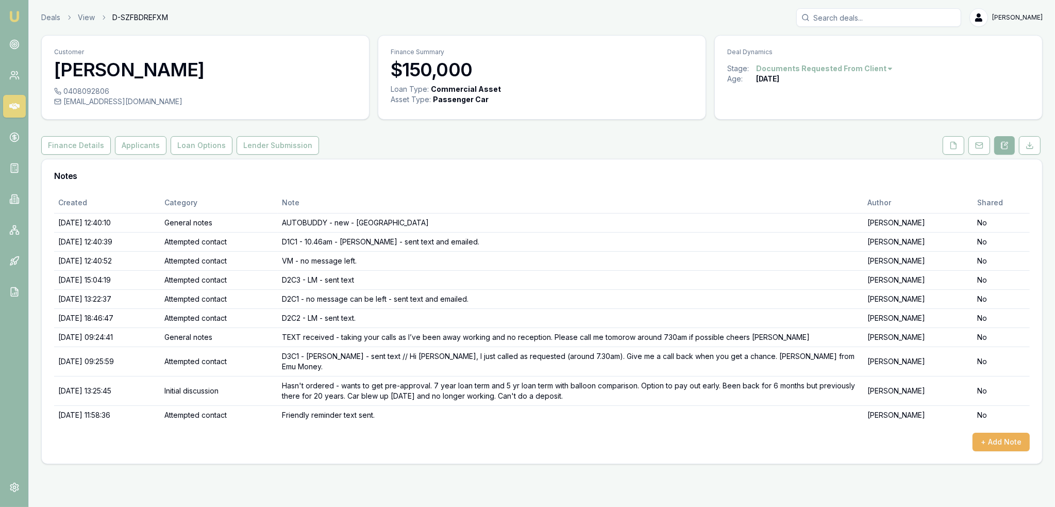
click at [14, 12] on img at bounding box center [14, 16] width 12 height 12
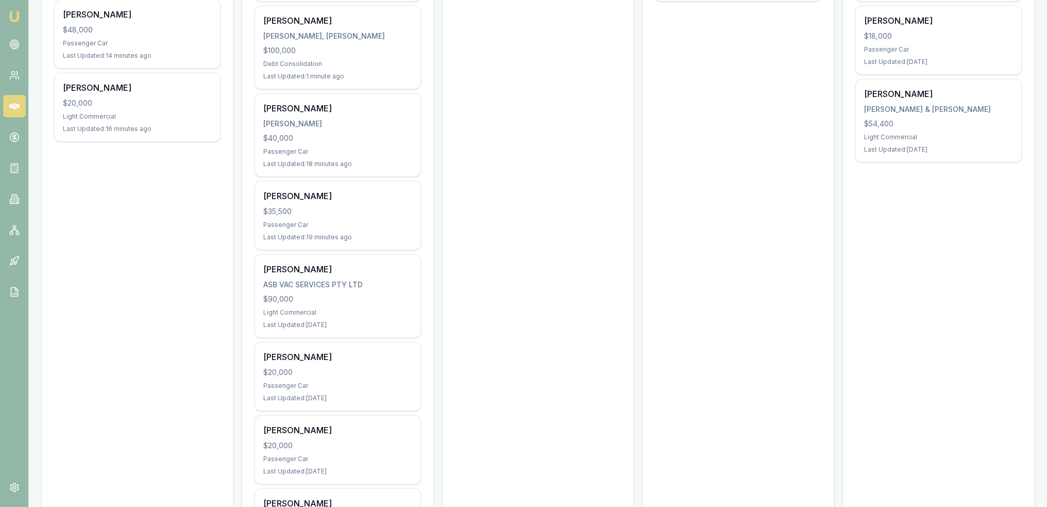
scroll to position [412, 0]
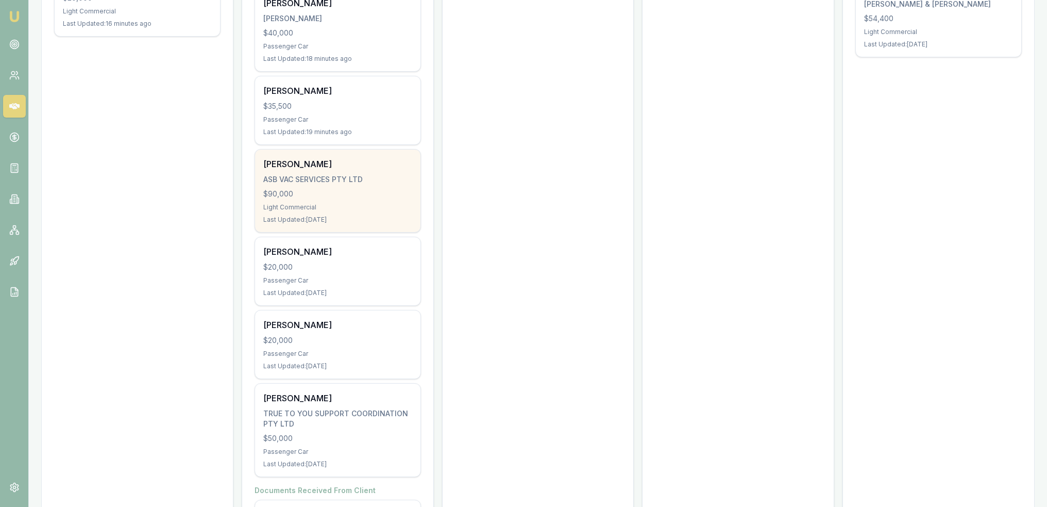
click at [350, 203] on div "Light Commercial" at bounding box center [337, 207] width 149 height 8
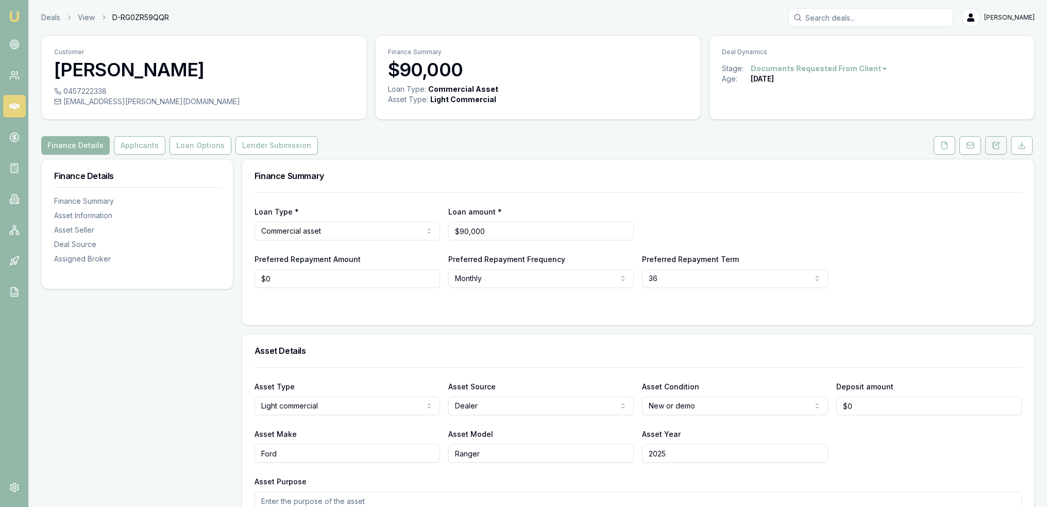
click at [994, 145] on icon at bounding box center [994, 145] width 2 height 0
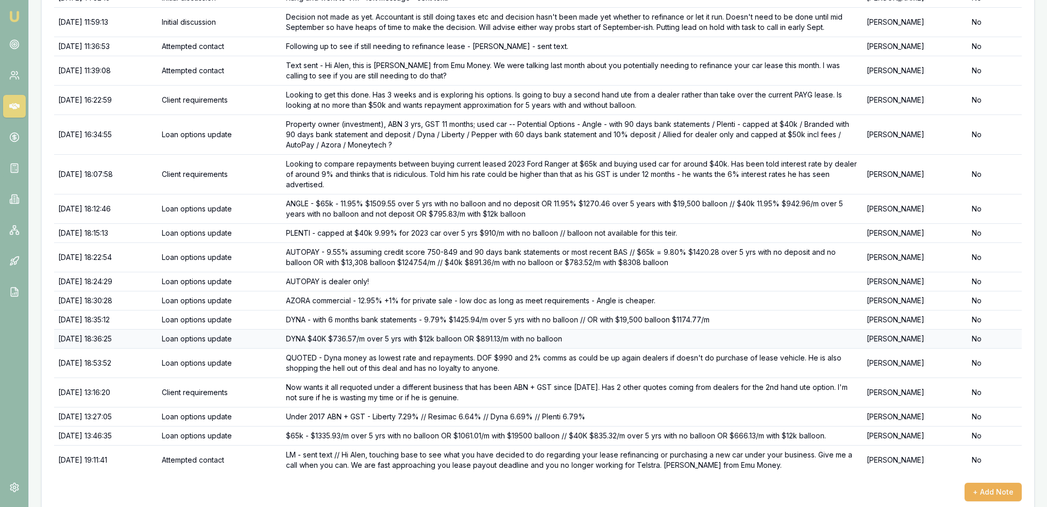
scroll to position [420, 0]
click at [1013, 481] on button "+ Add Note" at bounding box center [993, 490] width 57 height 19
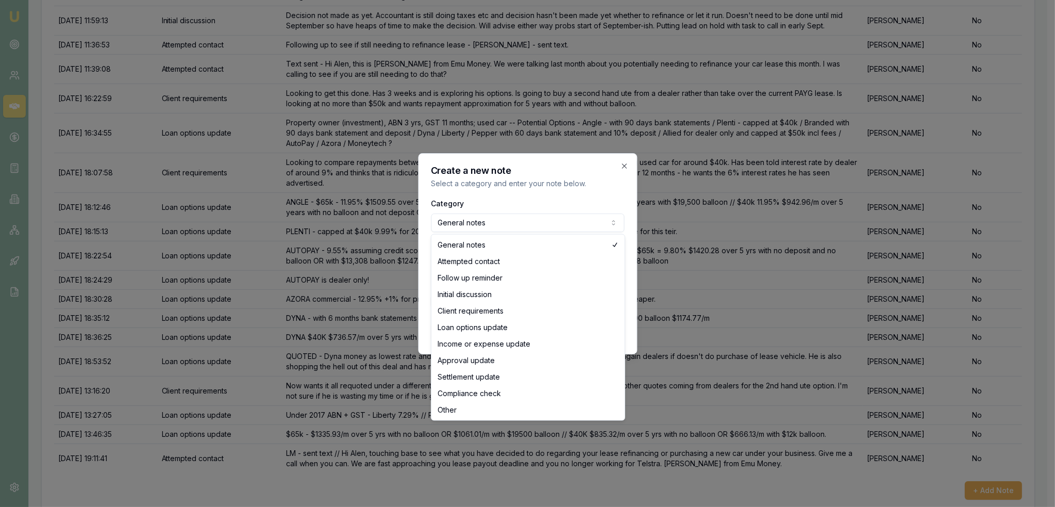
select select "ATTEMPTED_CONTACT"
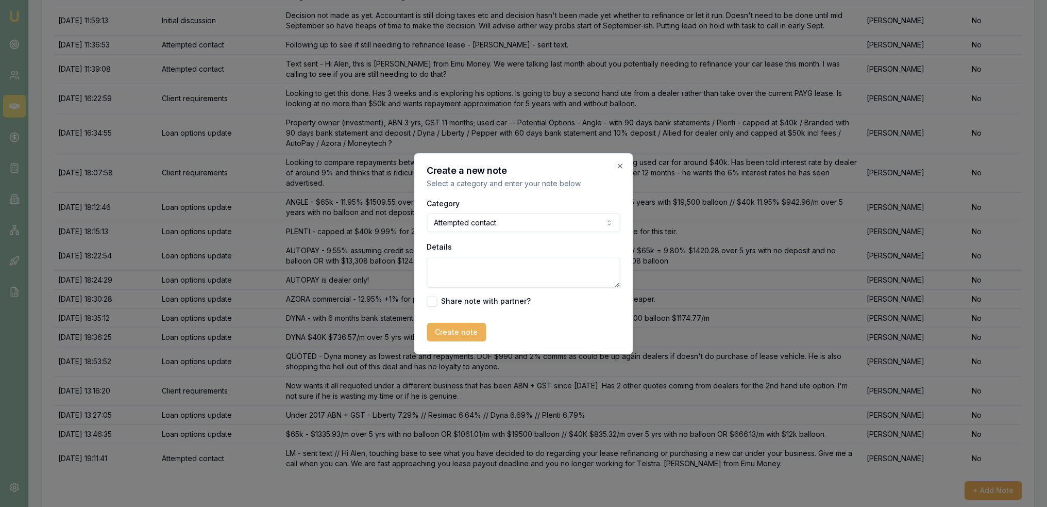
click at [513, 281] on textarea "Details" at bounding box center [523, 272] width 193 height 31
type textarea "LM - Closing lead as lost because he was shopping hard and now not answering my…"
click at [464, 331] on button "Create note" at bounding box center [456, 332] width 59 height 19
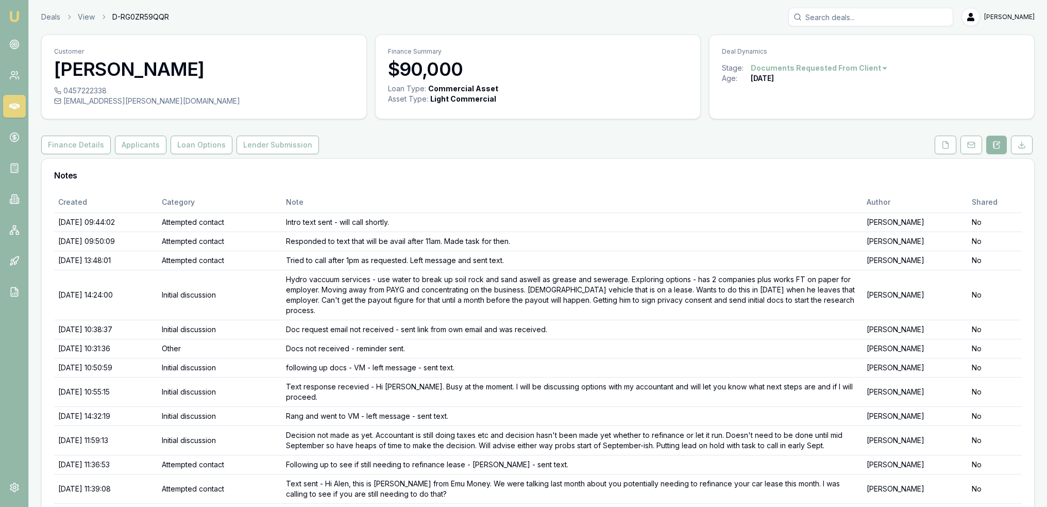
scroll to position [0, 0]
click at [865, 70] on html "Emu Broker Deals View D-RG0ZR59QQR Robyn Adams Toggle Menu Customer Alen Bilich…" at bounding box center [523, 253] width 1047 height 507
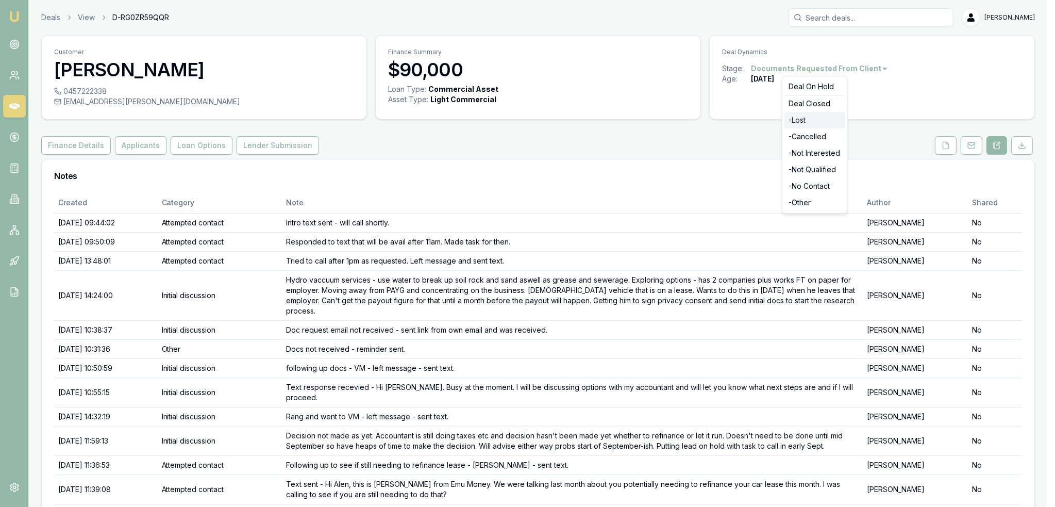
click at [806, 121] on div "- Lost" at bounding box center [814, 120] width 61 height 16
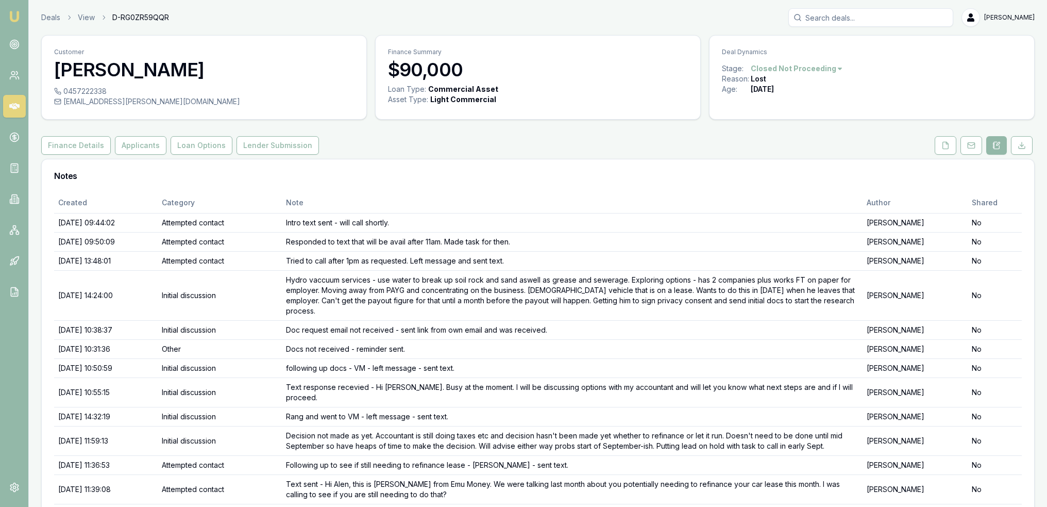
click at [24, 18] on nav "Emu Broker" at bounding box center [14, 155] width 28 height 311
click at [21, 16] on link "Emu Broker" at bounding box center [14, 16] width 16 height 16
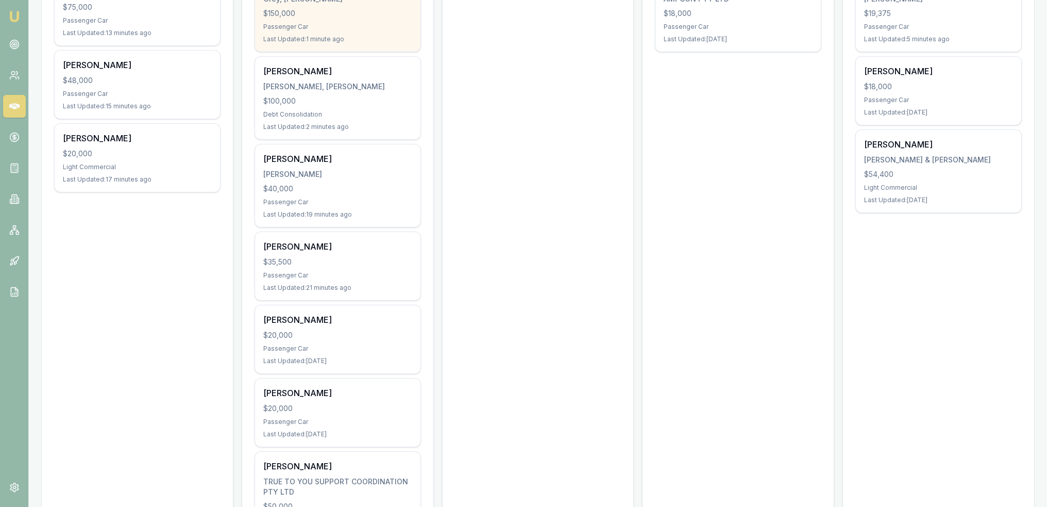
scroll to position [258, 0]
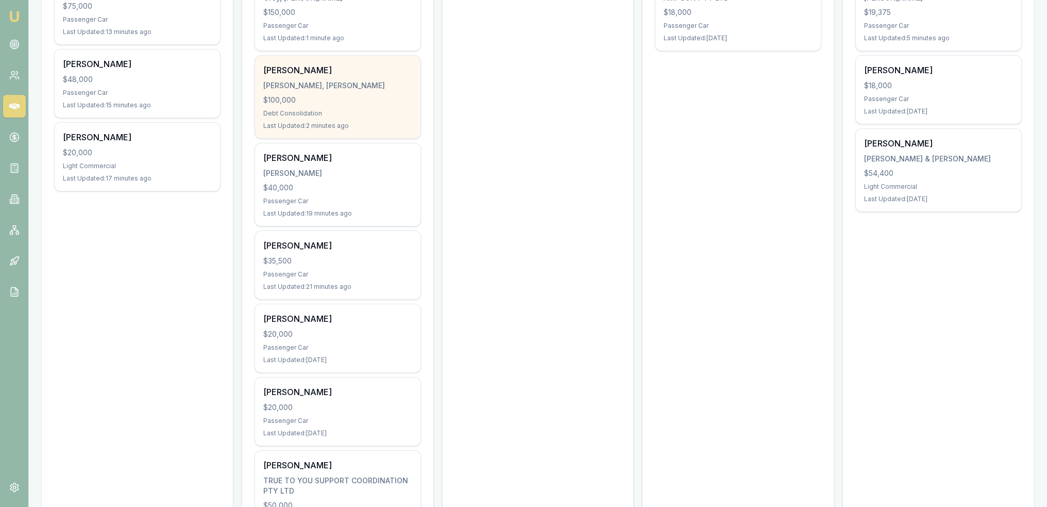
click at [333, 102] on div "$100,000" at bounding box center [337, 100] width 149 height 10
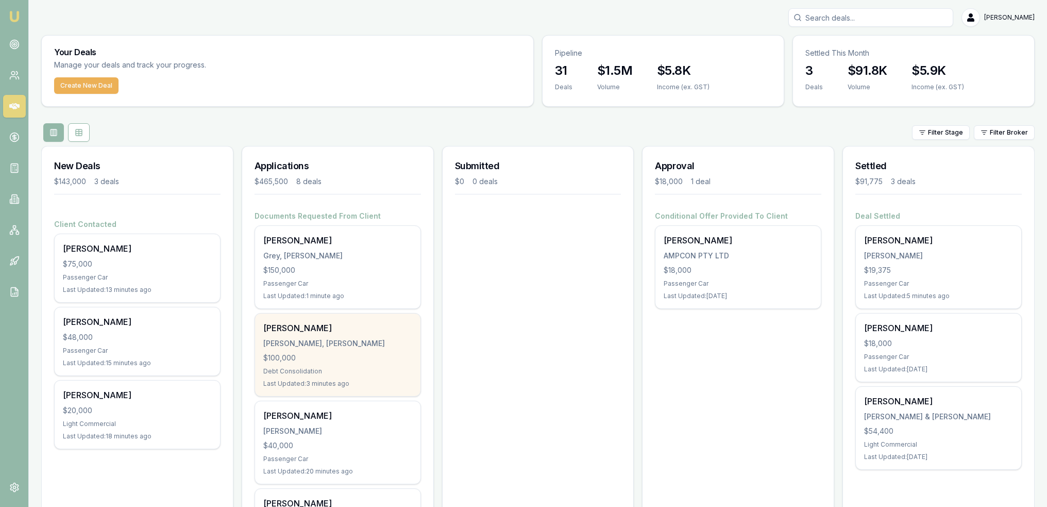
scroll to position [0, 0]
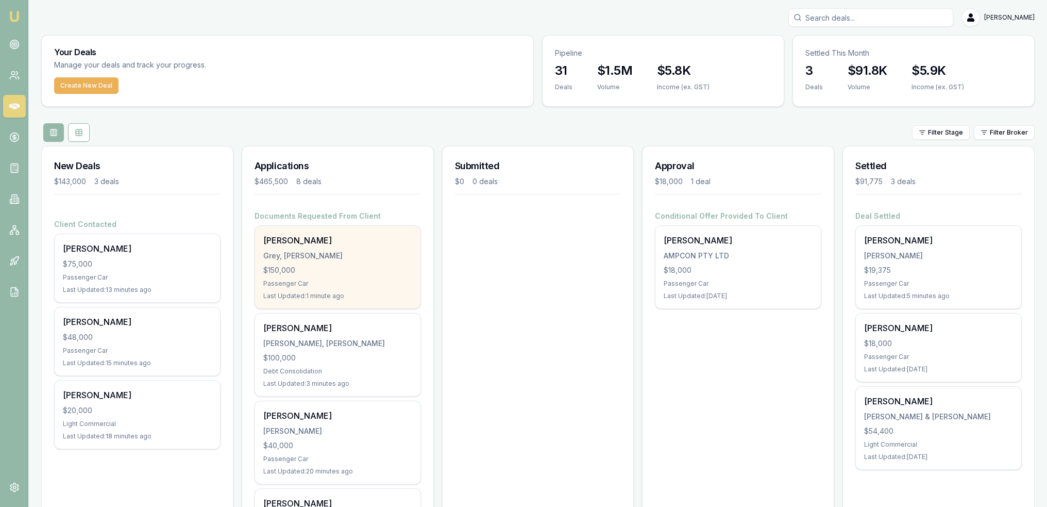
click at [348, 261] on div "[PERSON_NAME], [PERSON_NAME] $150,000 Passenger Car Last Updated: 1 minute ago" at bounding box center [337, 267] width 165 height 82
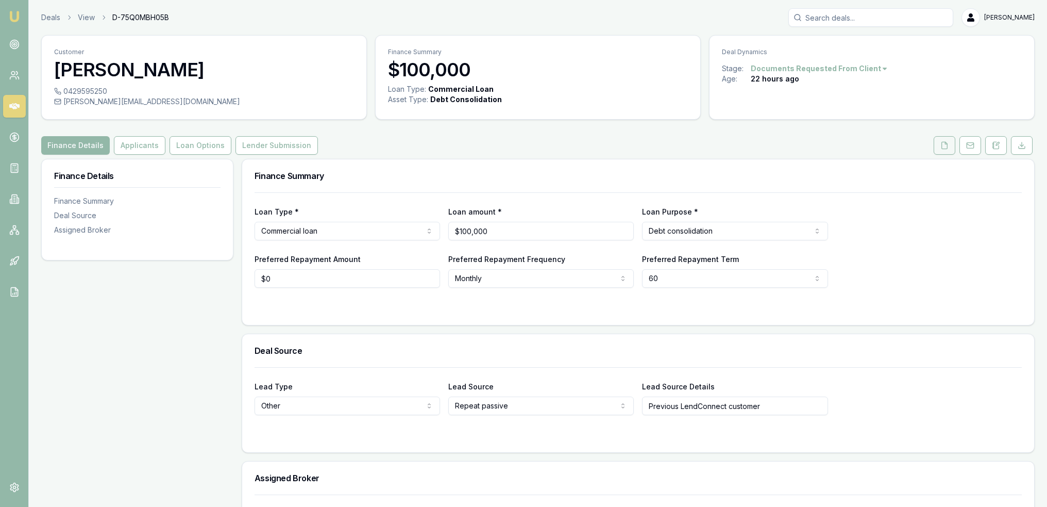
click at [946, 147] on icon at bounding box center [945, 145] width 8 height 8
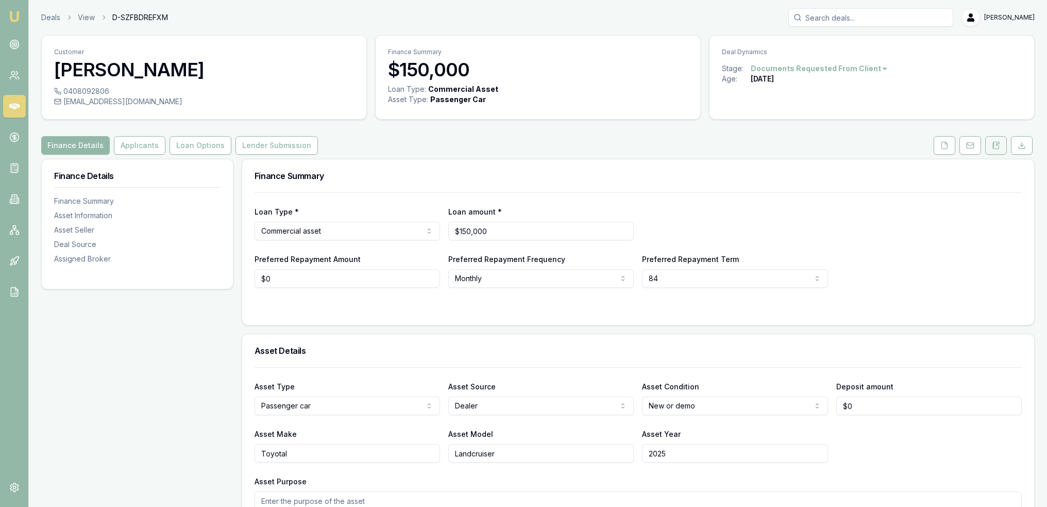
click at [996, 146] on icon at bounding box center [996, 145] width 8 height 8
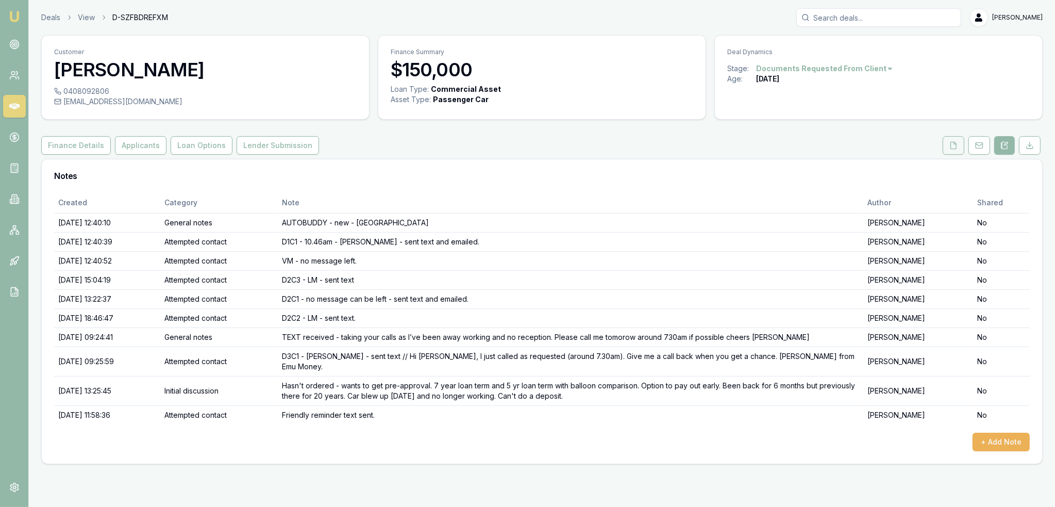
click at [949, 151] on button at bounding box center [954, 145] width 22 height 19
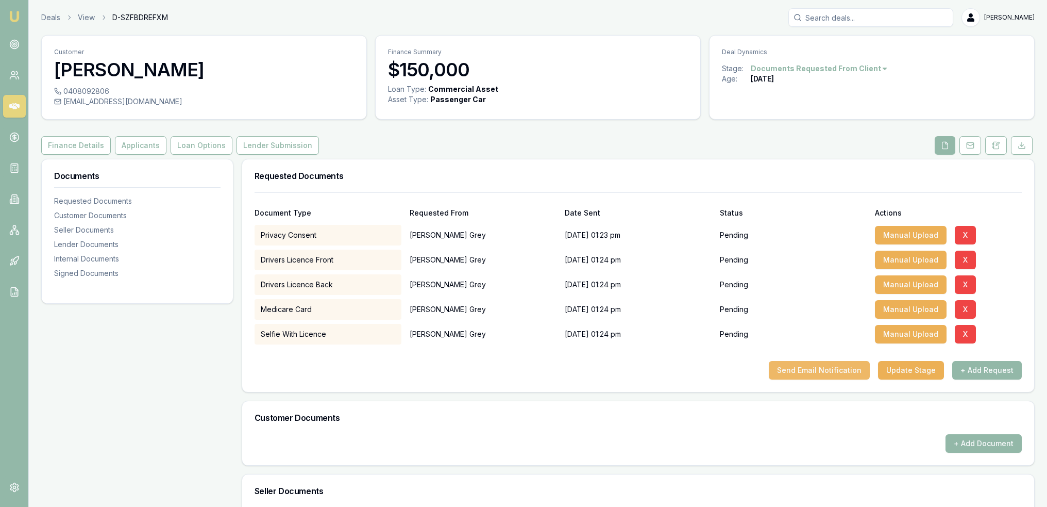
click at [843, 367] on button "Send Email Notification" at bounding box center [819, 370] width 101 height 19
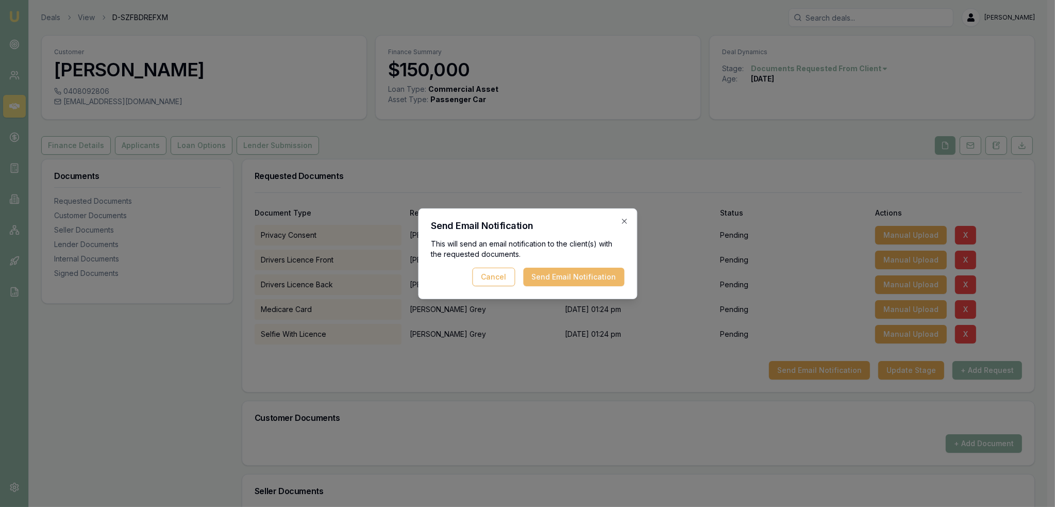
click at [579, 281] on button "Send Email Notification" at bounding box center [573, 277] width 101 height 19
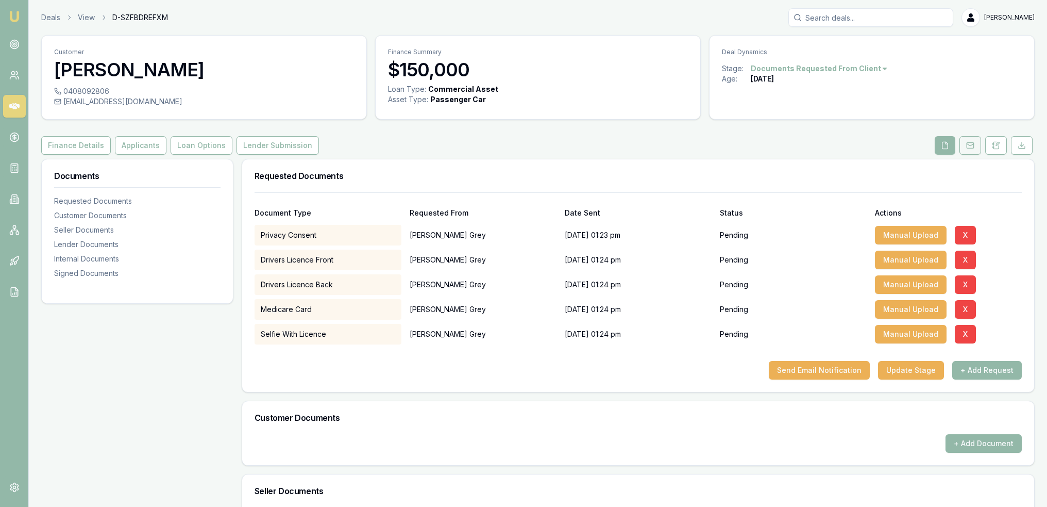
click at [975, 144] on button at bounding box center [971, 145] width 22 height 19
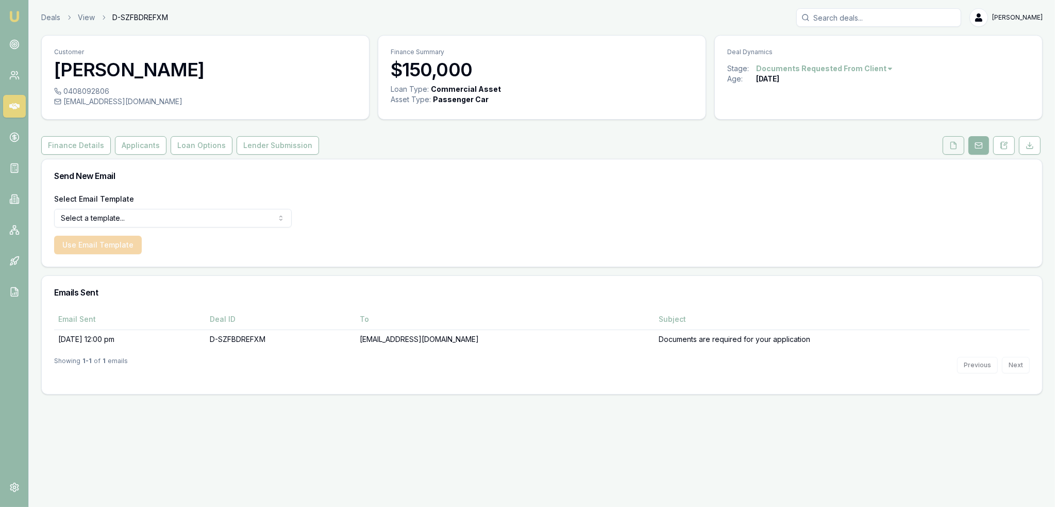
click at [959, 150] on button at bounding box center [954, 145] width 22 height 19
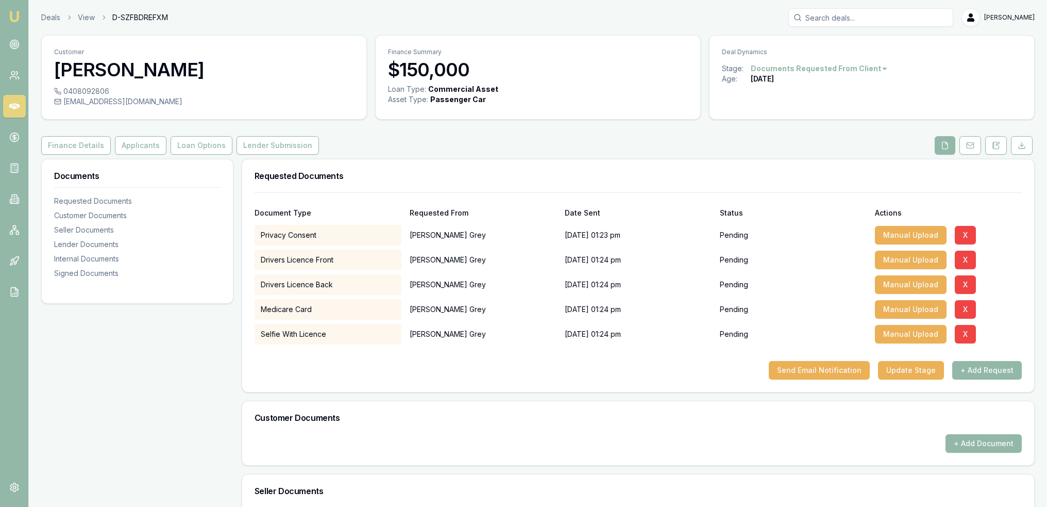
drag, startPoint x: 1000, startPoint y: 145, endPoint x: 995, endPoint y: 155, distance: 11.3
click at [1000, 146] on button at bounding box center [997, 145] width 22 height 19
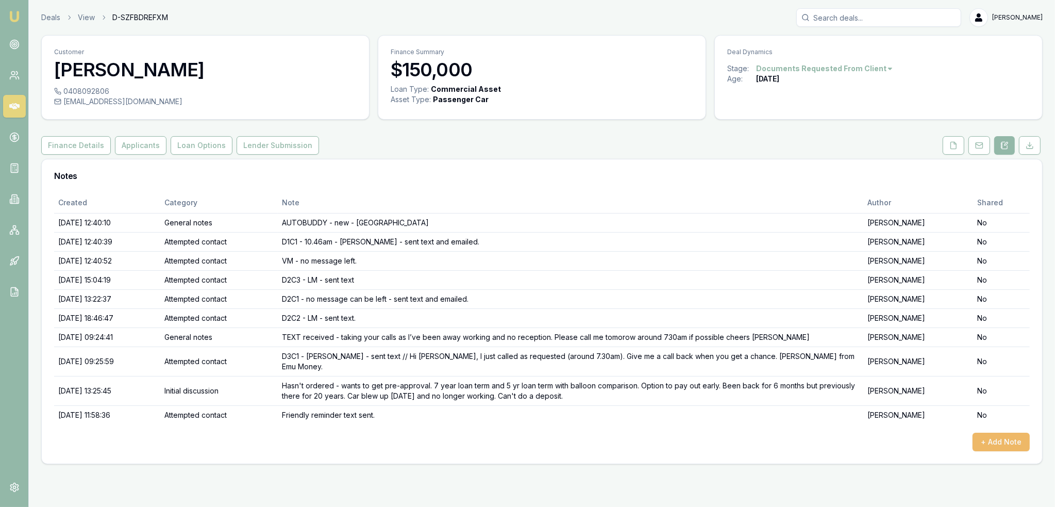
click at [1005, 432] on button "+ Add Note" at bounding box center [1001, 441] width 57 height 19
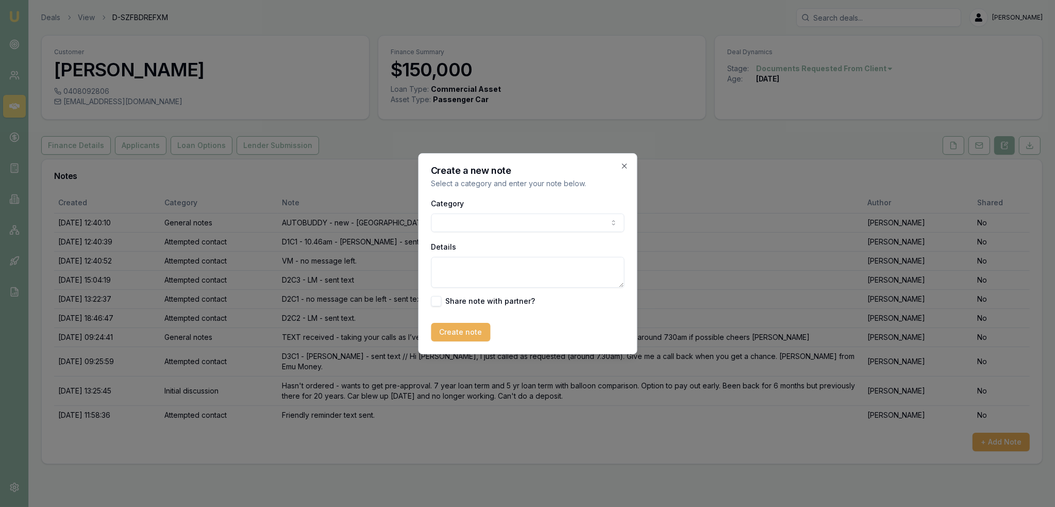
click at [528, 218] on body "Emu Broker Deals View D-SZFBDREFXM Robyn Adams Toggle Menu Customer James Grey …" at bounding box center [527, 253] width 1055 height 507
click at [490, 276] on textarea "Details" at bounding box center [527, 272] width 193 height 31
type textarea "C"
type textarea "TEXT received - didn't receive email. Confirmed email address and resent."
click at [463, 329] on button "Create note" at bounding box center [460, 332] width 59 height 19
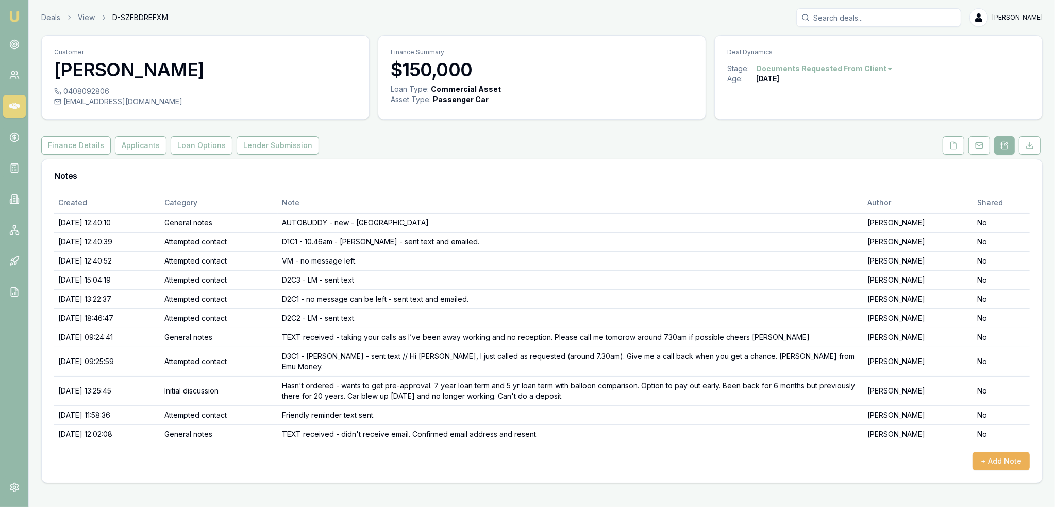
click at [18, 12] on img at bounding box center [14, 16] width 12 height 12
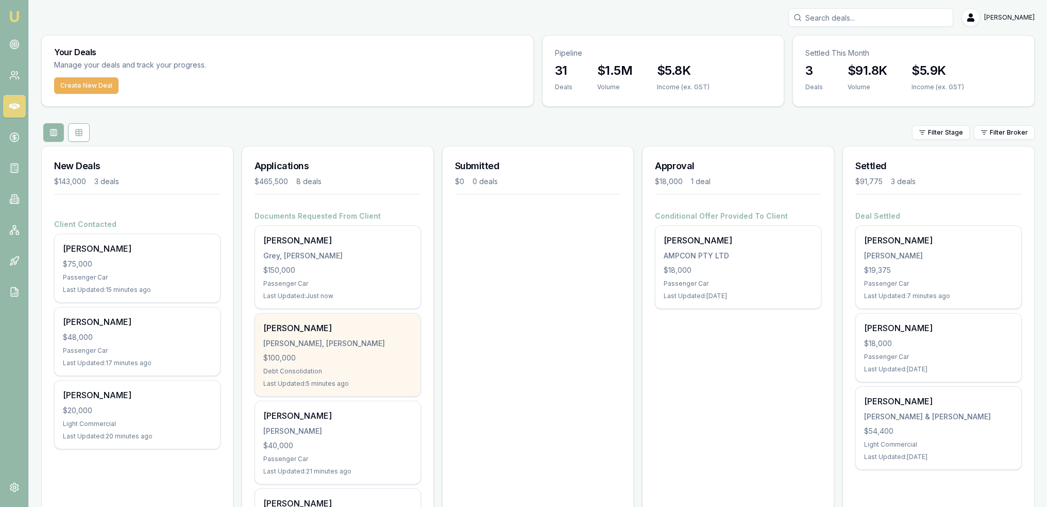
click at [330, 356] on div "$100,000" at bounding box center [337, 358] width 149 height 10
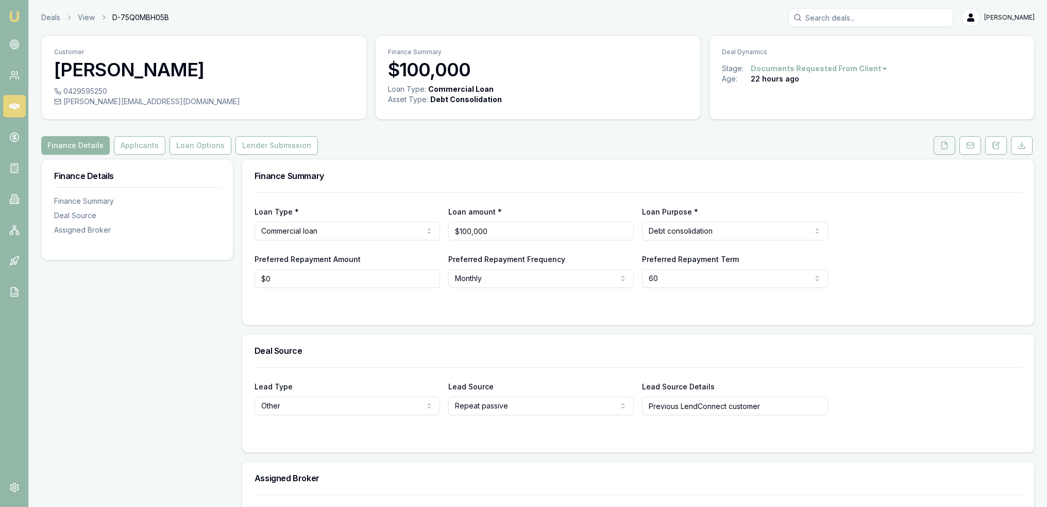
click at [942, 140] on button at bounding box center [945, 145] width 22 height 19
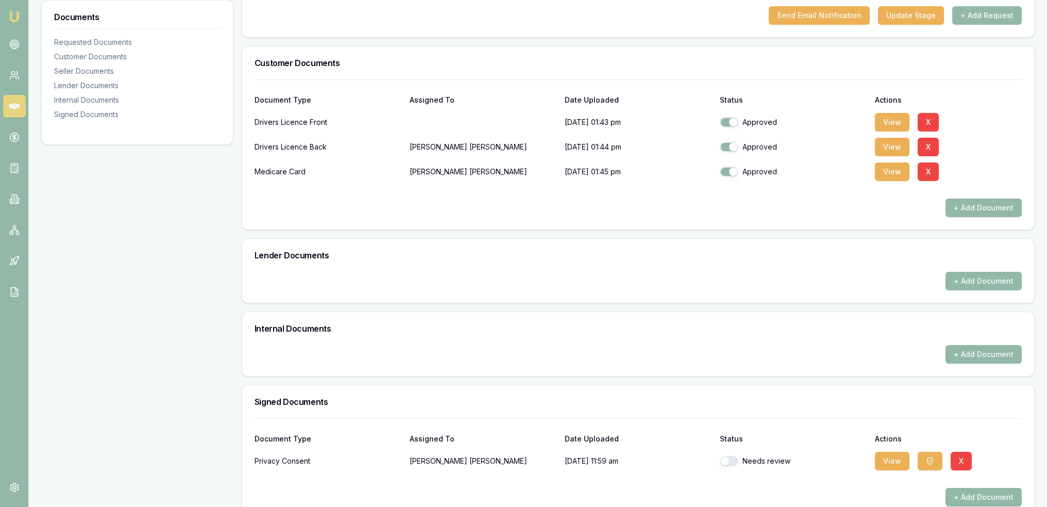
scroll to position [275, 0]
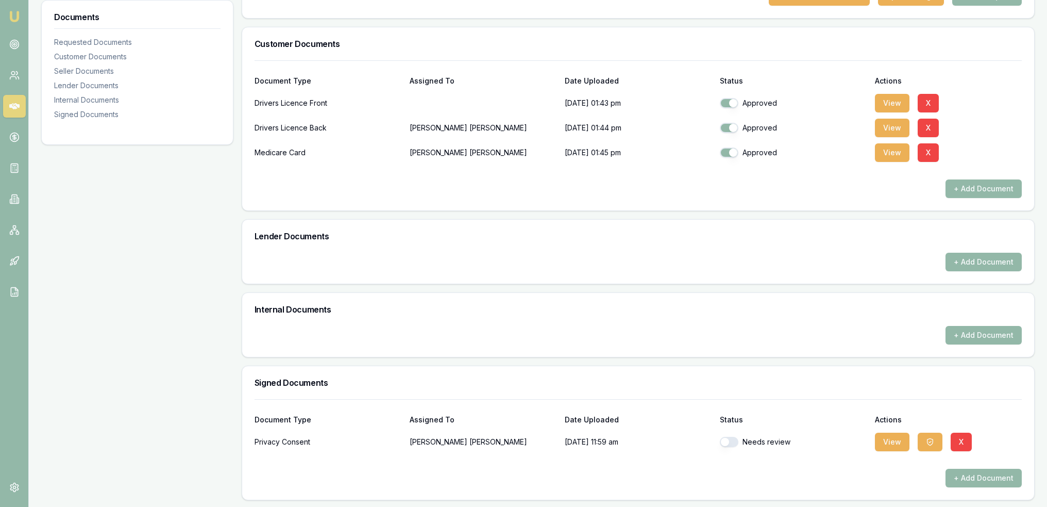
click at [733, 440] on button "button" at bounding box center [729, 442] width 19 height 10
checkbox input "true"
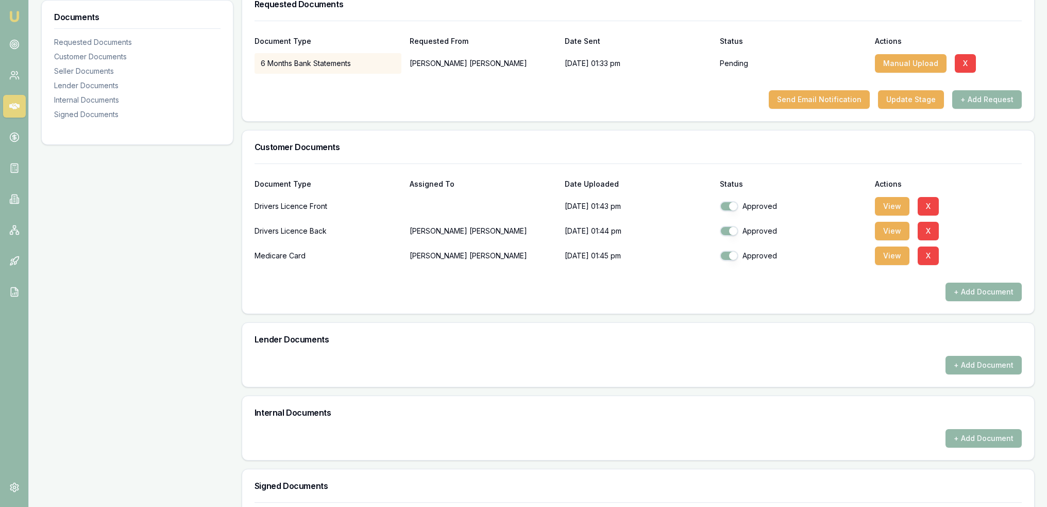
scroll to position [0, 0]
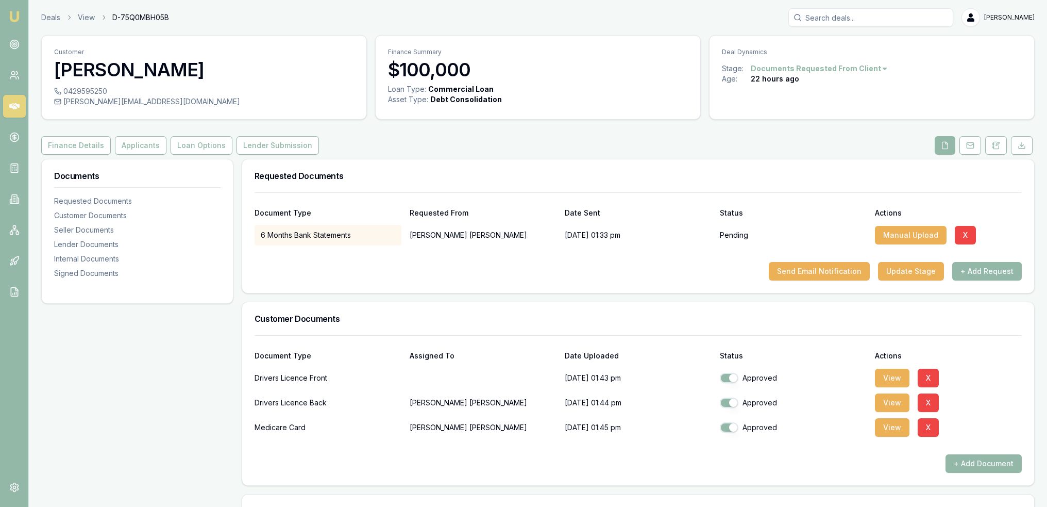
click at [12, 13] on img at bounding box center [14, 16] width 12 height 12
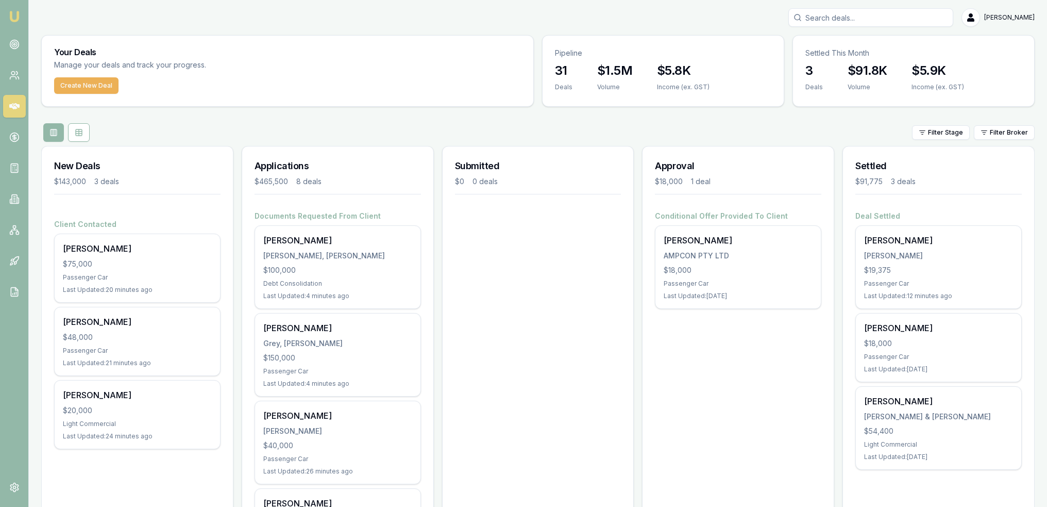
click at [10, 18] on img at bounding box center [14, 16] width 12 height 12
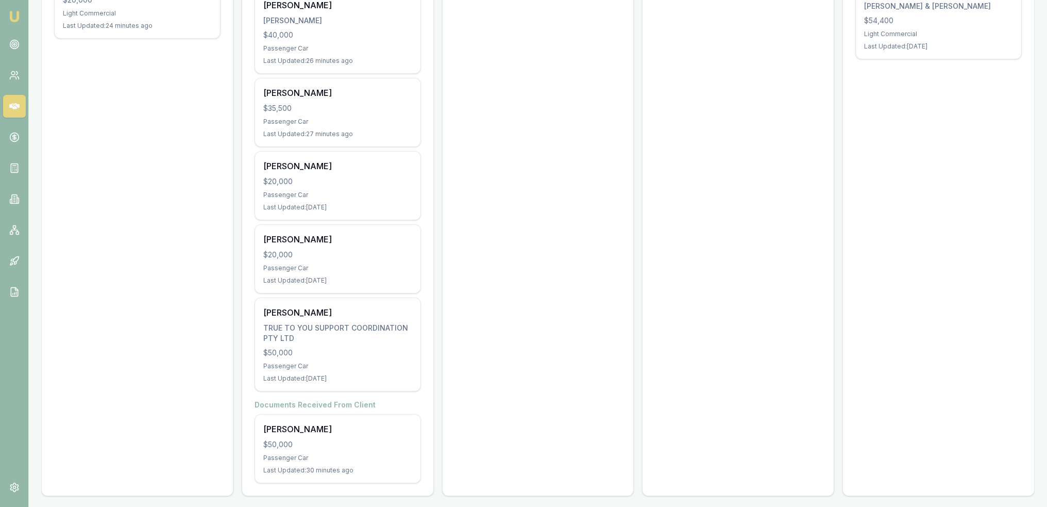
scroll to position [412, 0]
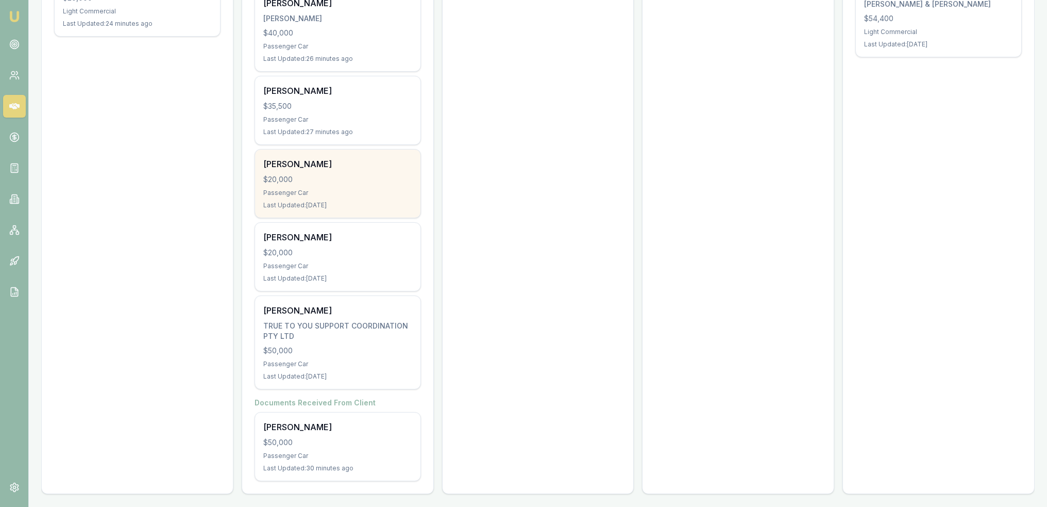
click at [354, 193] on div "Passenger Car" at bounding box center [337, 193] width 149 height 8
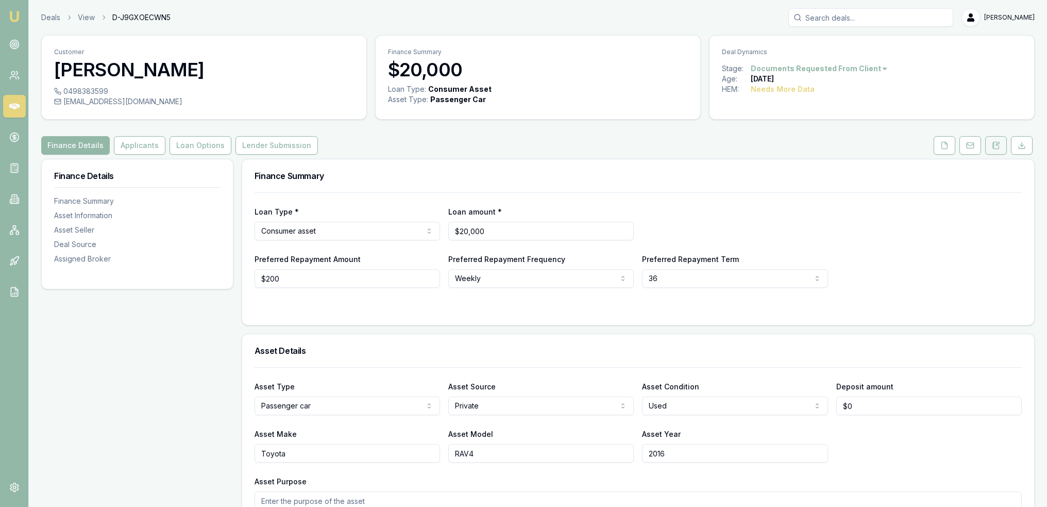
drag, startPoint x: 997, startPoint y: 131, endPoint x: 996, endPoint y: 147, distance: 15.5
click at [996, 150] on button at bounding box center [997, 145] width 22 height 19
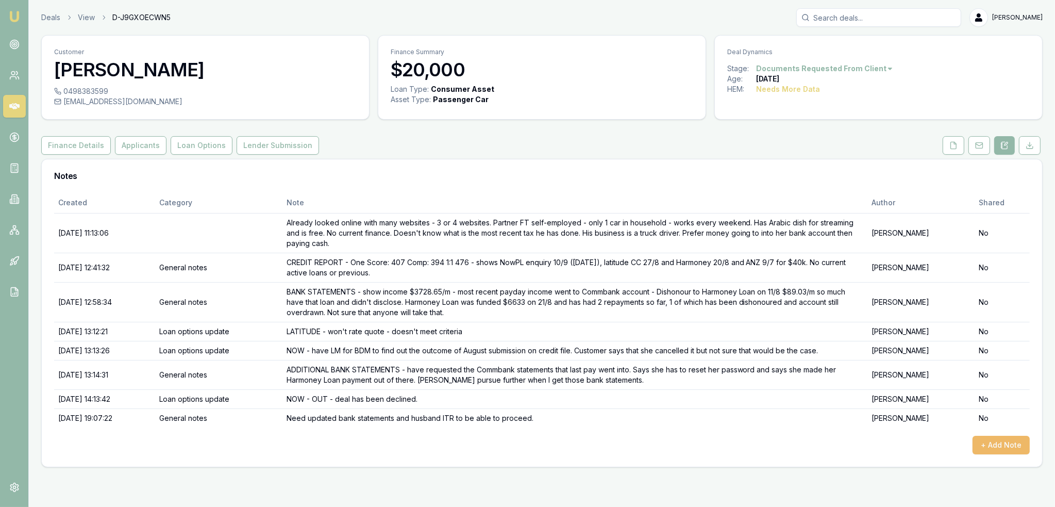
click at [1002, 441] on button "+ Add Note" at bounding box center [1001, 445] width 57 height 19
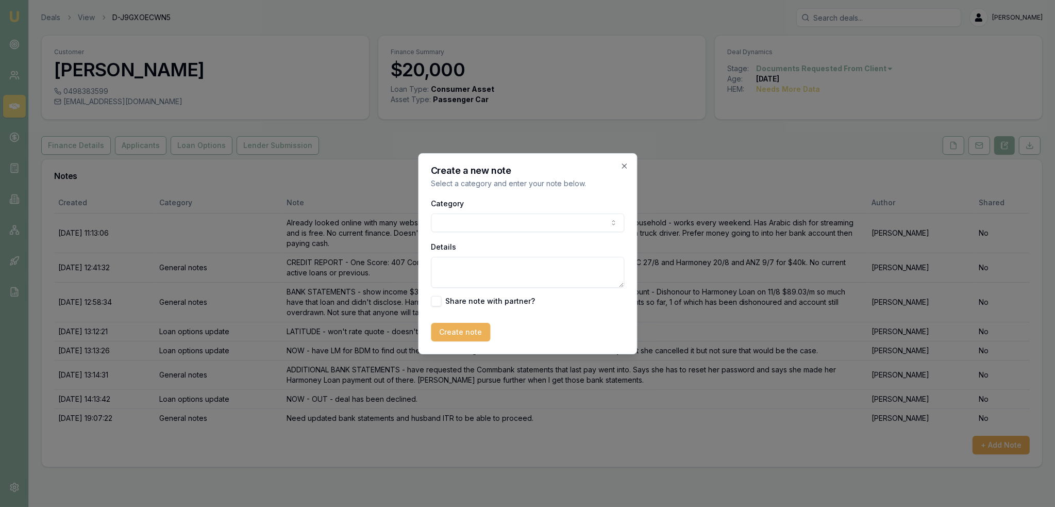
click at [504, 224] on body "Emu Broker Deals View D-J9GXOECWN5 [PERSON_NAME] Toggle Menu Customer [PERSON_N…" at bounding box center [527, 253] width 1055 height 507
click at [477, 270] on textarea "Details" at bounding box center [527, 272] width 193 height 31
type textarea "Bank"
click at [462, 219] on body "Emu Broker Deals View D-J9GXOECWN5 Robyn Adams Toggle Menu Customer Alice Isho …" at bounding box center [527, 253] width 1055 height 507
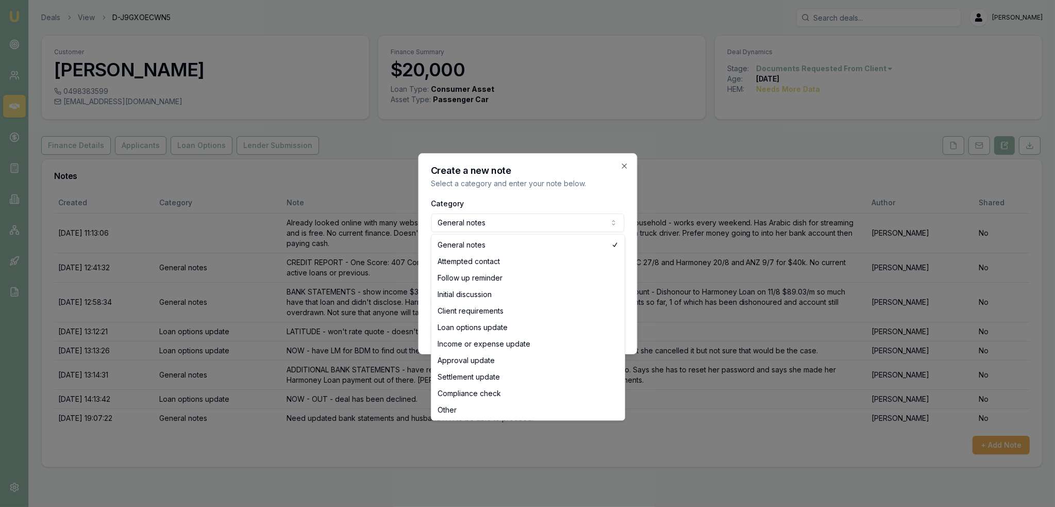
select select "ATTEMPTED_CONTACT"
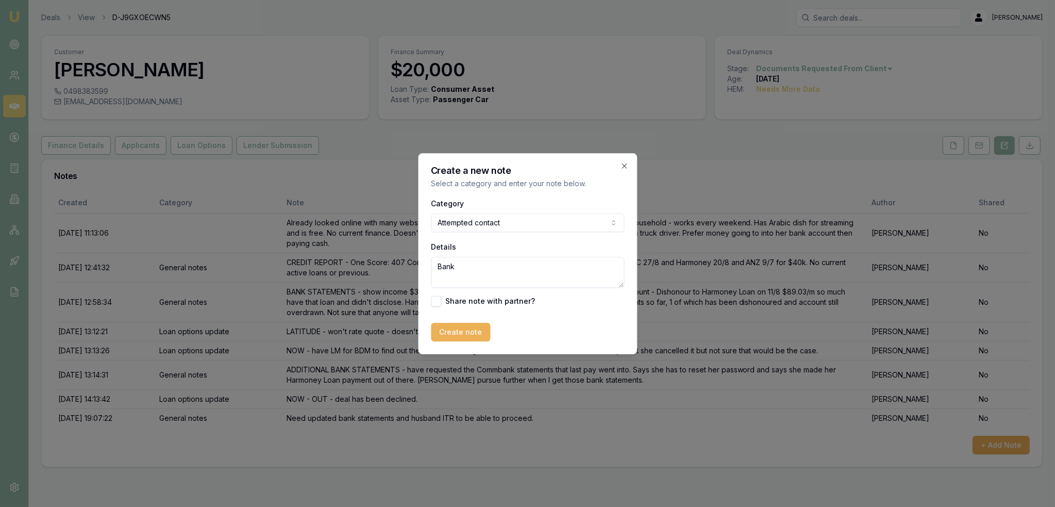
drag, startPoint x: 467, startPoint y: 264, endPoint x: 395, endPoint y: 279, distance: 73.6
click at [395, 279] on body "Emu Broker Deals View D-J9GXOECWN5 Robyn Adams Toggle Menu Customer Alice Isho …" at bounding box center [527, 253] width 1055 height 507
type textarea "B"
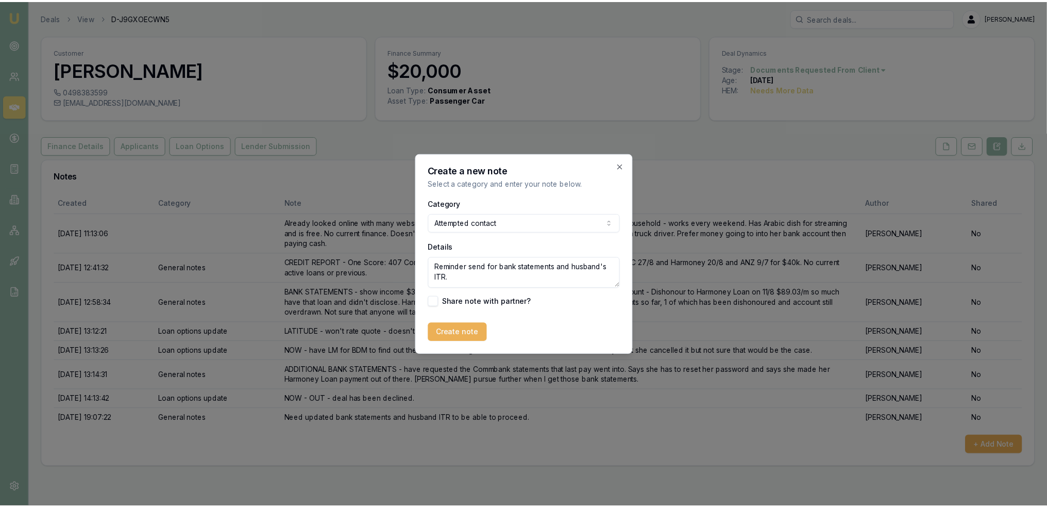
scroll to position [4, 0]
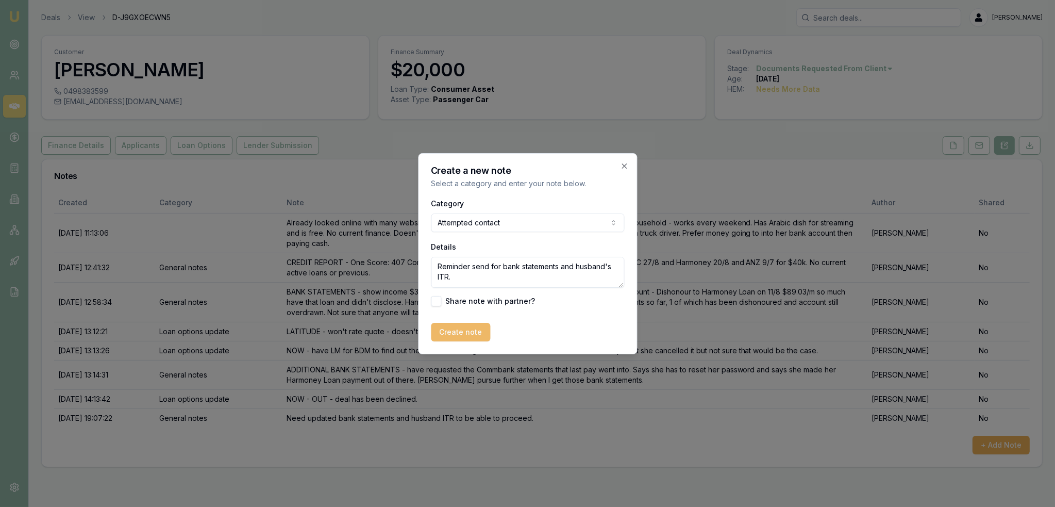
type textarea "Reminder send for bank statements and husband's ITR."
drag, startPoint x: 445, startPoint y: 329, endPoint x: 388, endPoint y: 338, distance: 58.4
click at [445, 329] on button "Create note" at bounding box center [460, 332] width 59 height 19
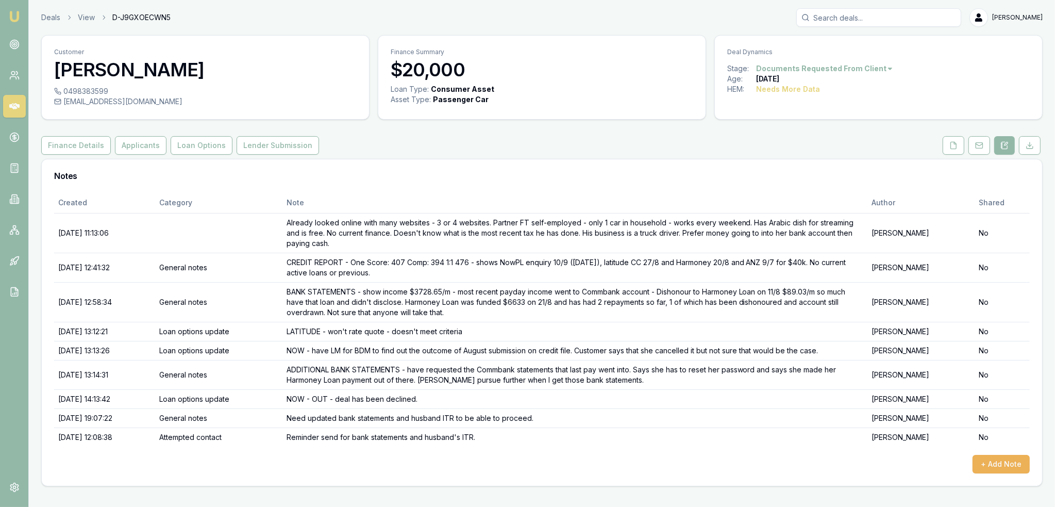
drag, startPoint x: 15, startPoint y: 15, endPoint x: 35, endPoint y: 0, distance: 25.4
click at [15, 15] on img at bounding box center [14, 16] width 12 height 12
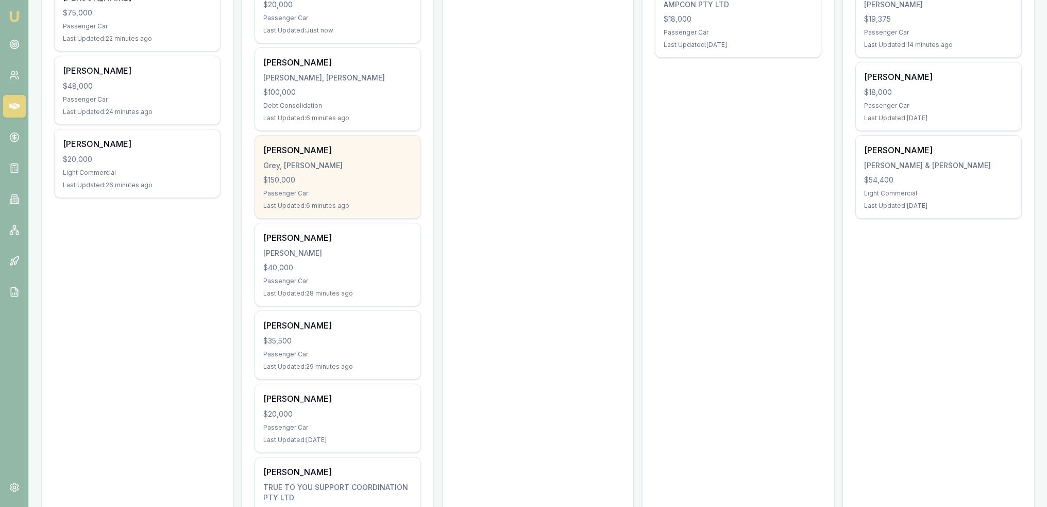
scroll to position [309, 0]
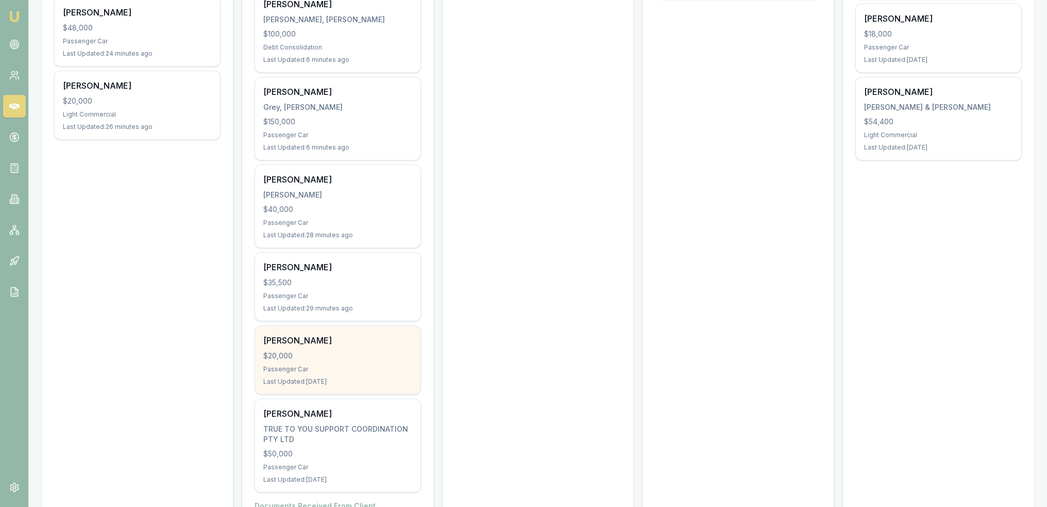
click at [346, 358] on div "$20,000" at bounding box center [337, 355] width 149 height 10
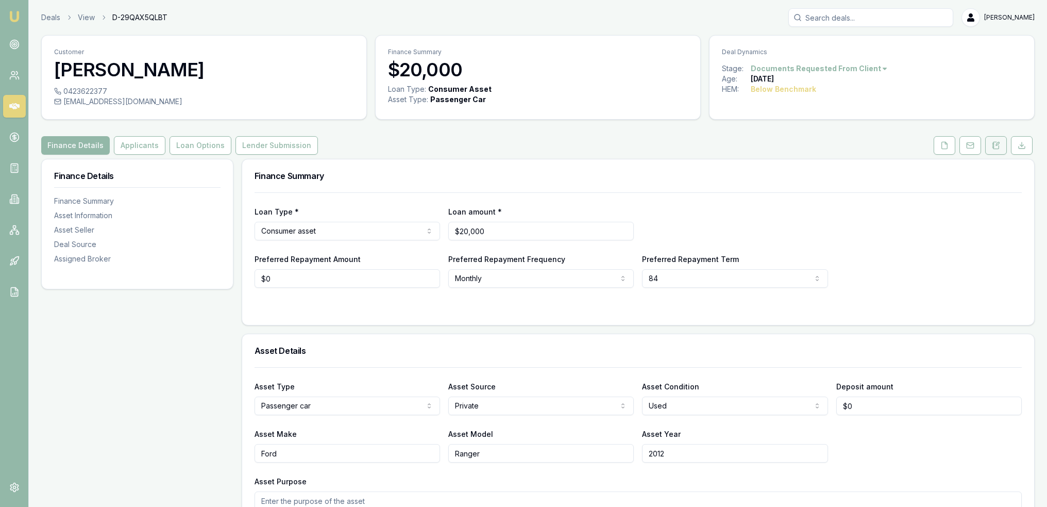
click at [996, 144] on icon at bounding box center [997, 143] width 3 height 3
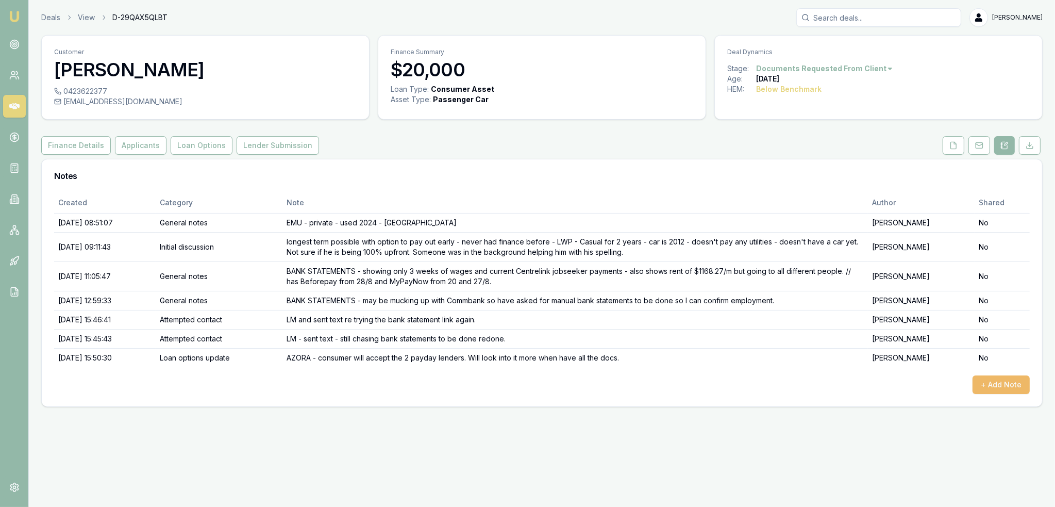
click at [987, 378] on button "+ Add Note" at bounding box center [1001, 384] width 57 height 19
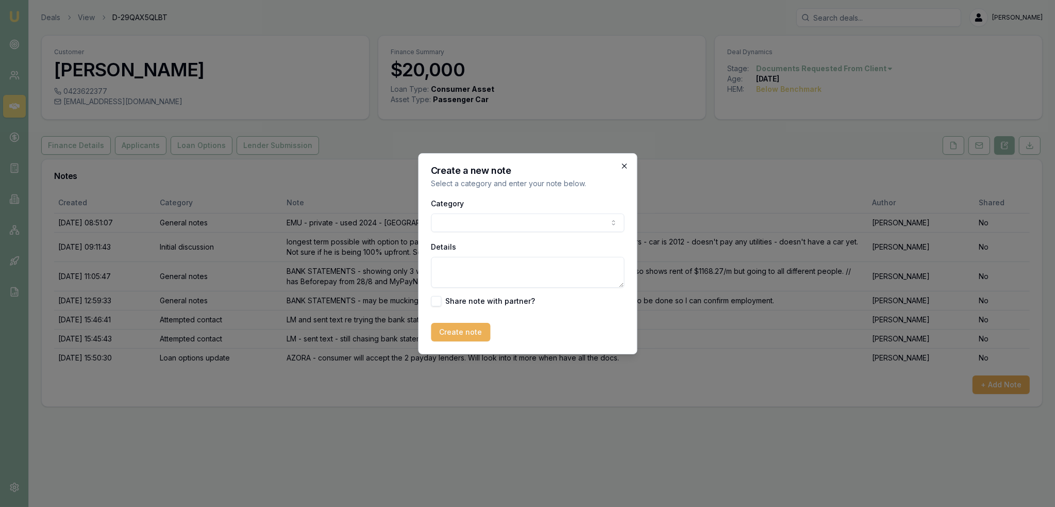
click at [621, 165] on icon "button" at bounding box center [624, 166] width 8 height 8
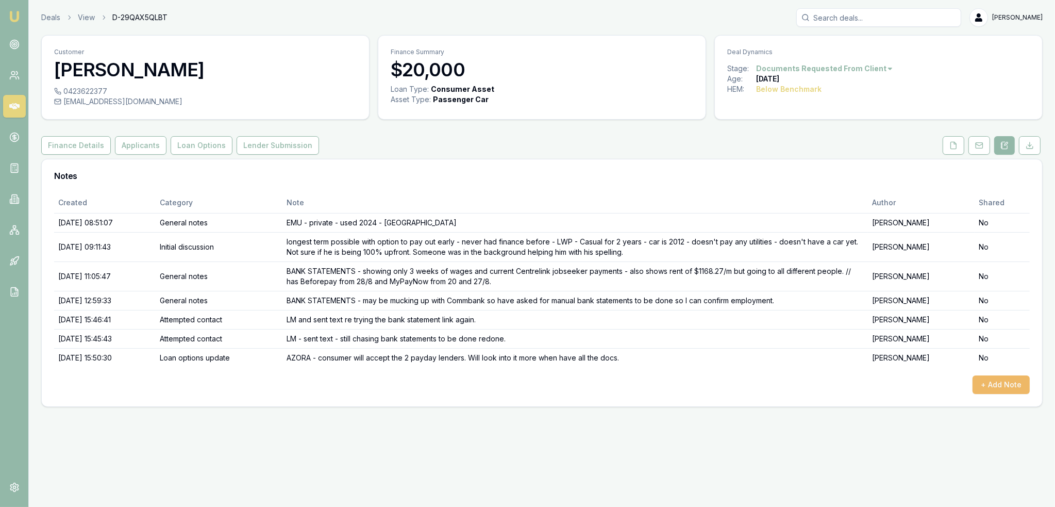
click at [1006, 378] on button "+ Add Note" at bounding box center [1001, 384] width 57 height 19
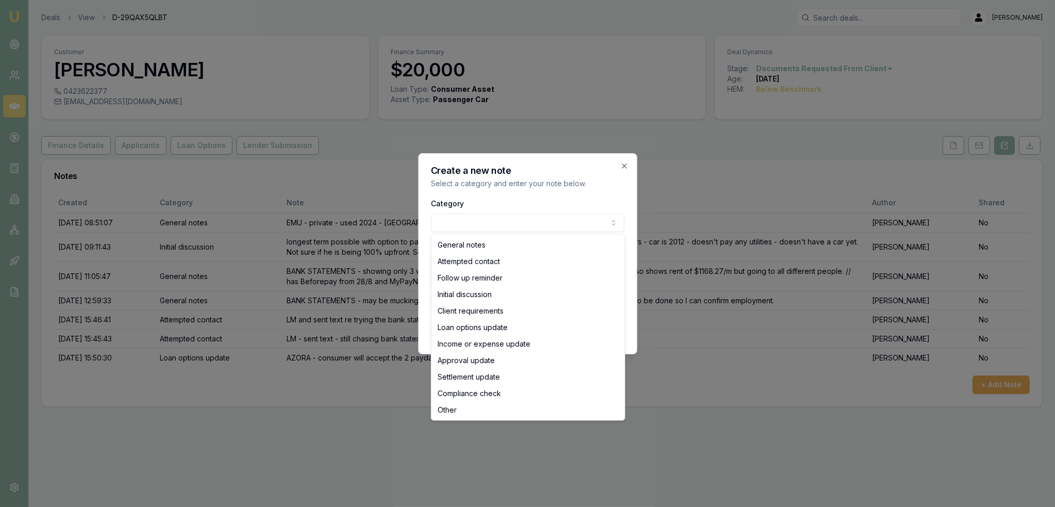
click at [569, 217] on body "Emu Broker Deals View D-29QAX5QLBT [PERSON_NAME] Toggle Menu Customer [PERSON_N…" at bounding box center [527, 253] width 1055 height 507
select select "ATTEMPTED_CONTACT"
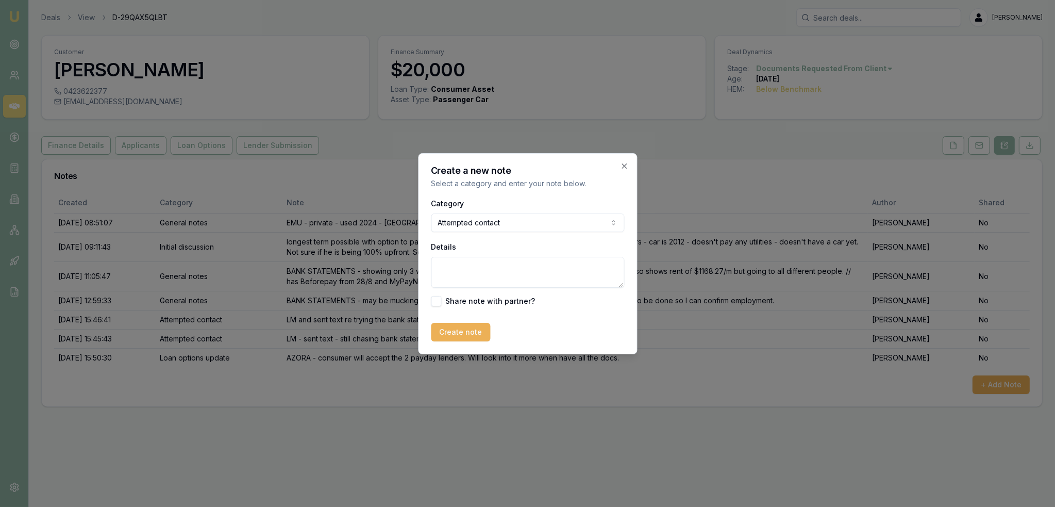
drag, startPoint x: 460, startPoint y: 276, endPoint x: 466, endPoint y: 263, distance: 14.1
click at [461, 275] on textarea "Details" at bounding box center [527, 272] width 193 height 31
type textarea "LM - CLOSING LEAD as has gone silent for 7 days. Will reopen if comes back to m…"
click at [458, 333] on button "Create note" at bounding box center [460, 332] width 59 height 19
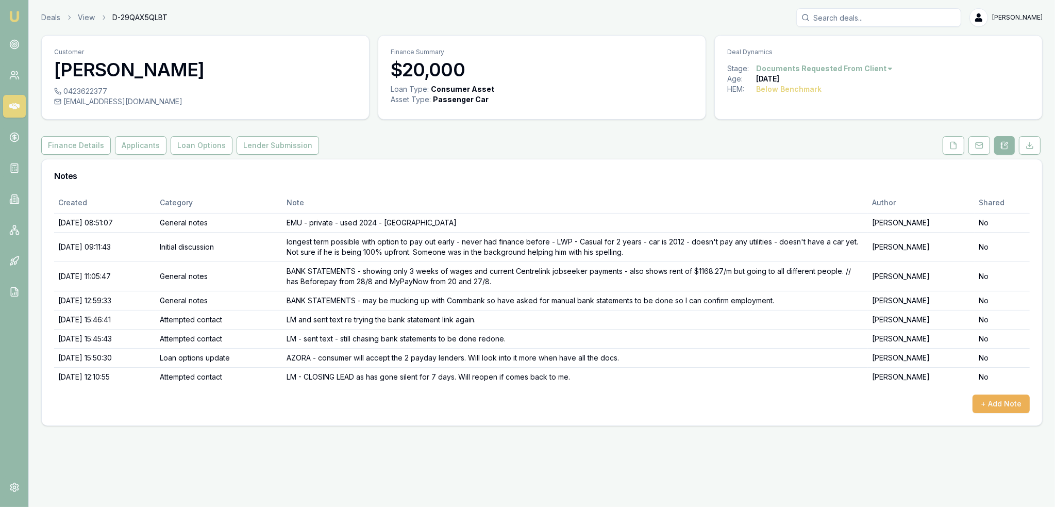
click at [861, 70] on html "Emu Broker Deals View D-29QAX5QLBT [PERSON_NAME] Toggle Menu Customer [PERSON_N…" at bounding box center [527, 253] width 1055 height 507
click at [821, 153] on div "- Not Interested" at bounding box center [820, 153] width 61 height 16
drag, startPoint x: 21, startPoint y: 16, endPoint x: 31, endPoint y: 17, distance: 10.9
click at [21, 16] on link "Emu Broker" at bounding box center [14, 16] width 16 height 16
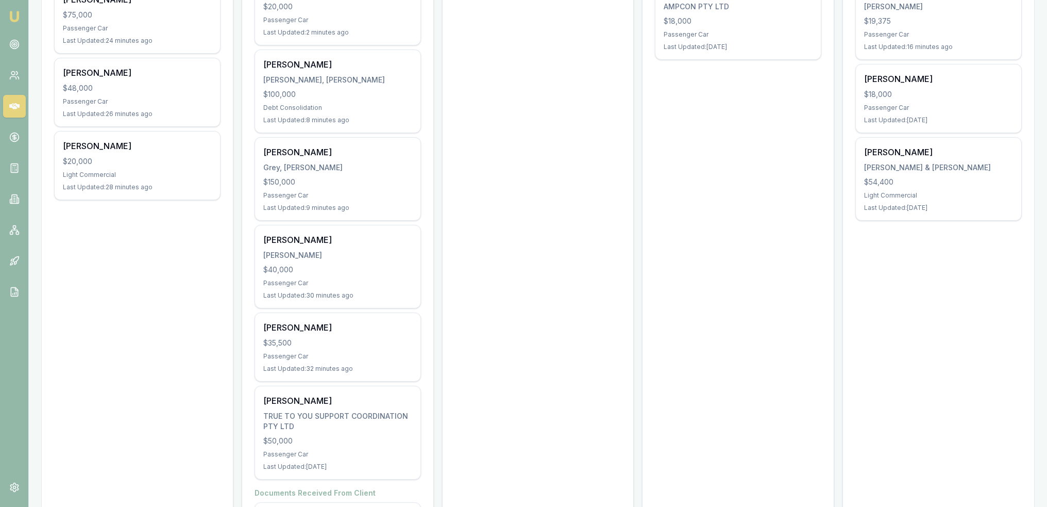
scroll to position [340, 0]
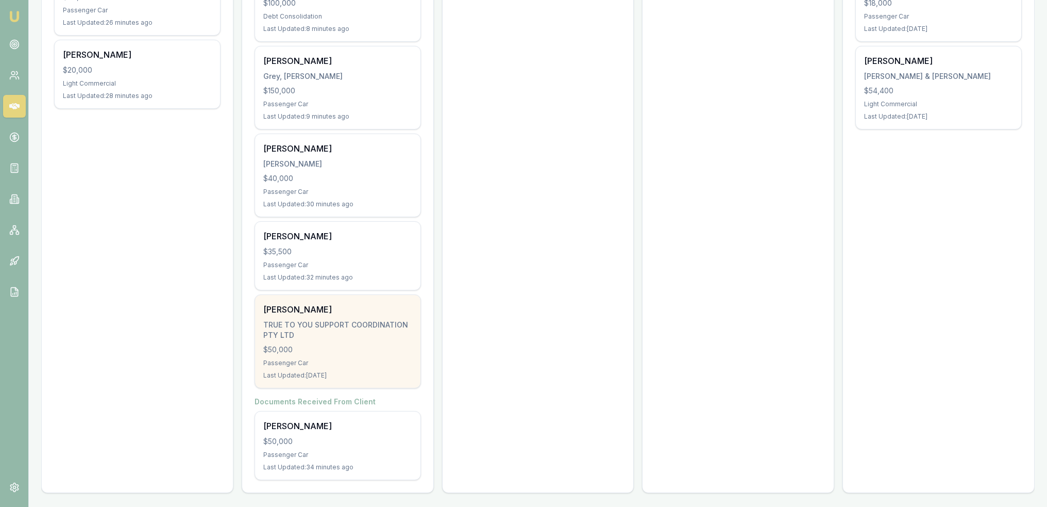
click at [343, 326] on div "TRUE TO YOU SUPPORT COORDINATION PTY LTD" at bounding box center [337, 330] width 149 height 21
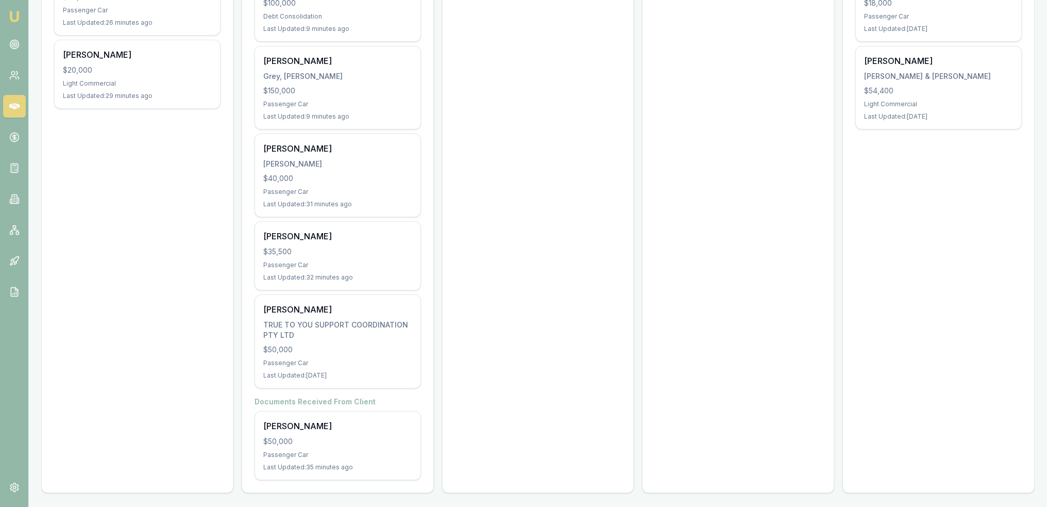
click at [14, 15] on img at bounding box center [14, 16] width 12 height 12
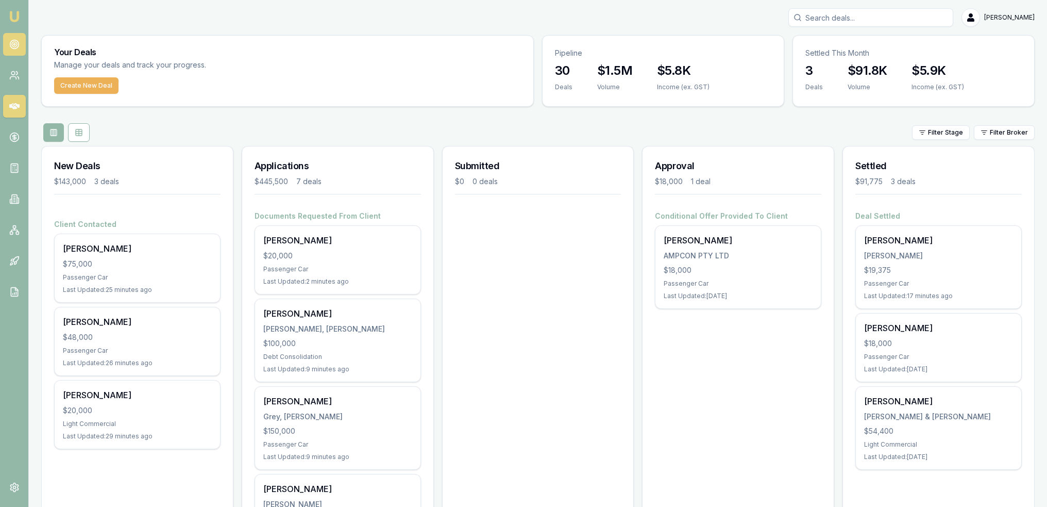
click at [19, 45] on link at bounding box center [14, 44] width 23 height 23
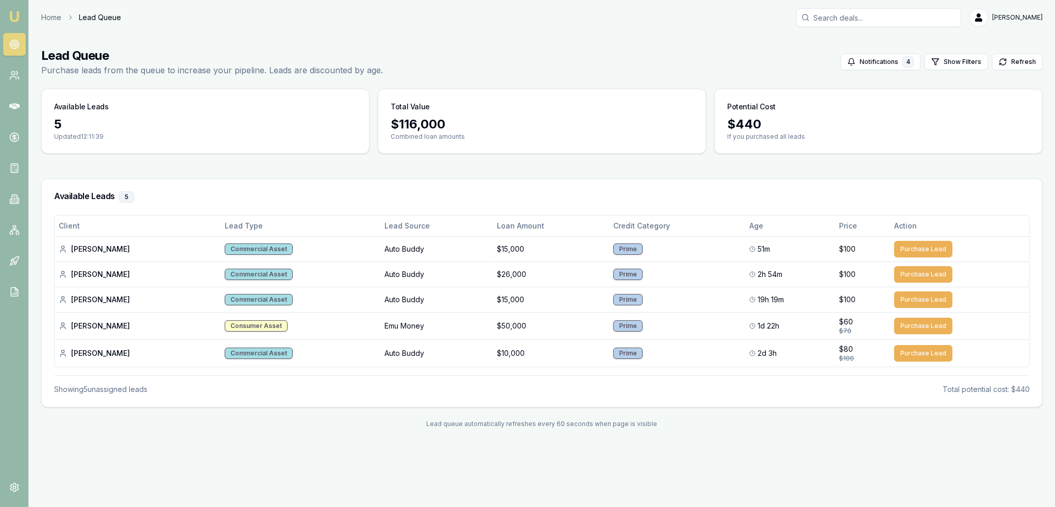
click at [14, 17] on img at bounding box center [14, 16] width 12 height 12
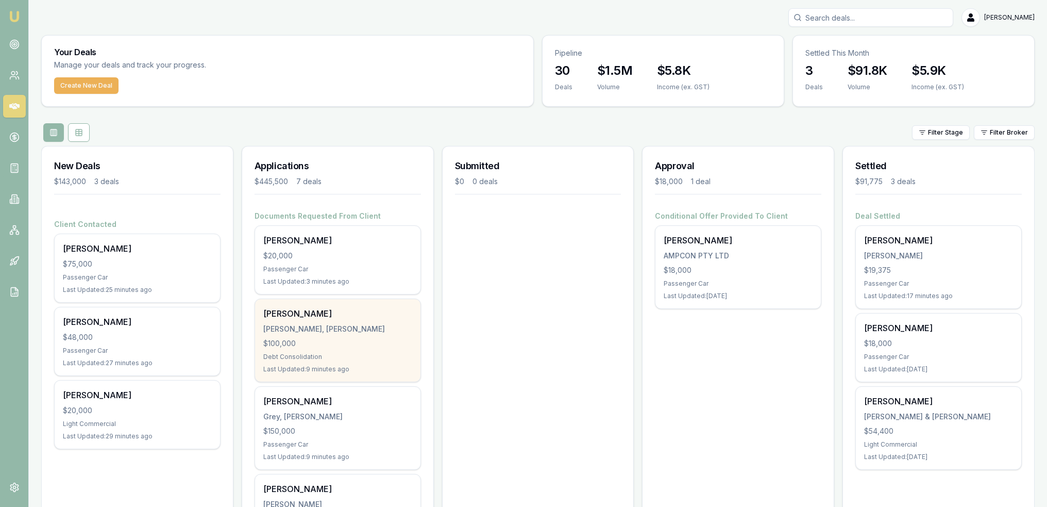
click at [328, 338] on div "$100,000" at bounding box center [337, 343] width 149 height 10
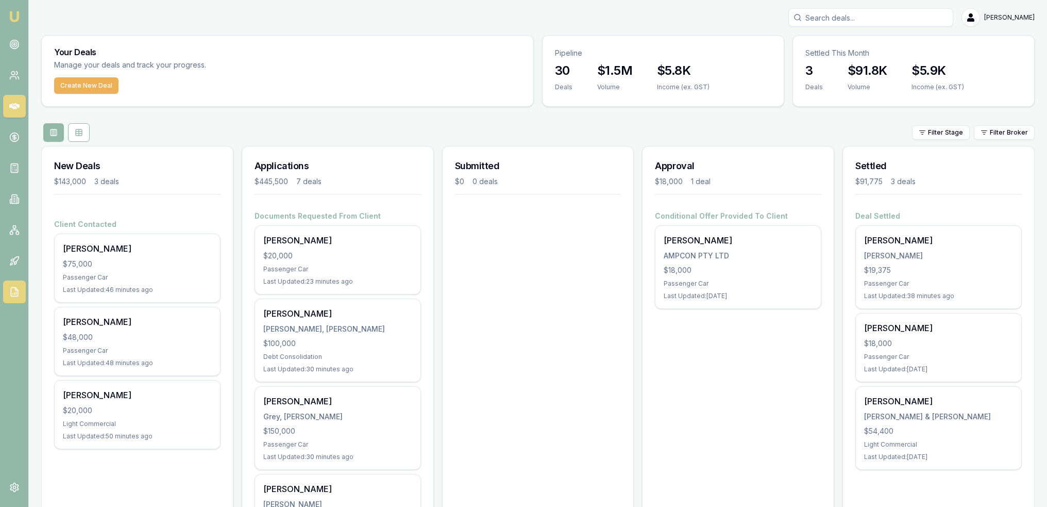
click at [10, 297] on link at bounding box center [14, 291] width 23 height 23
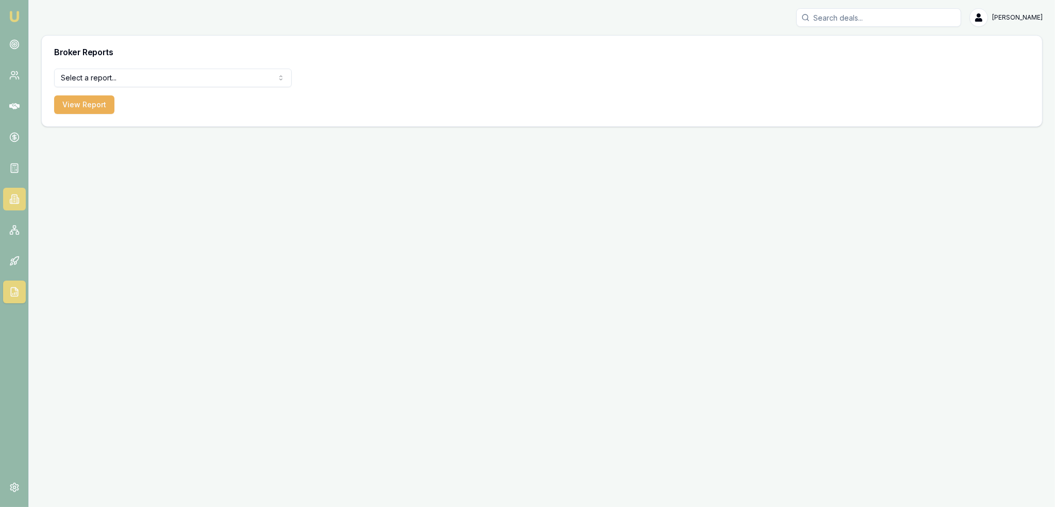
click at [11, 199] on icon at bounding box center [11, 201] width 2 height 4
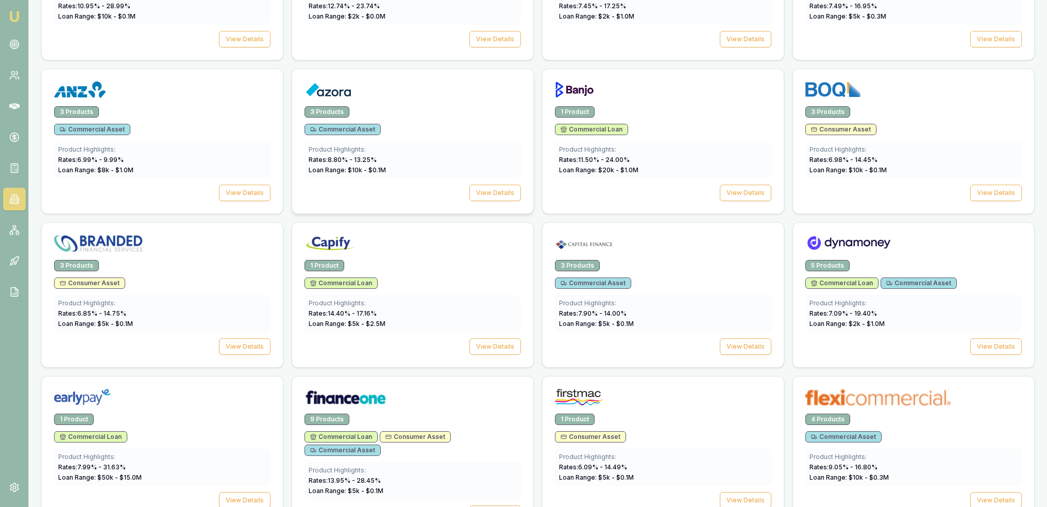
scroll to position [464, 0]
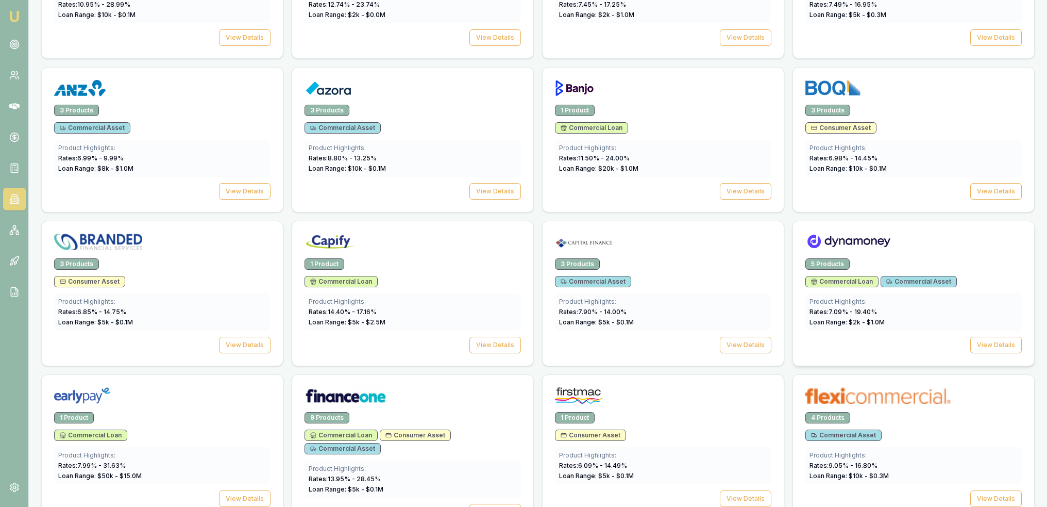
click at [960, 249] on div at bounding box center [914, 243] width 216 height 21
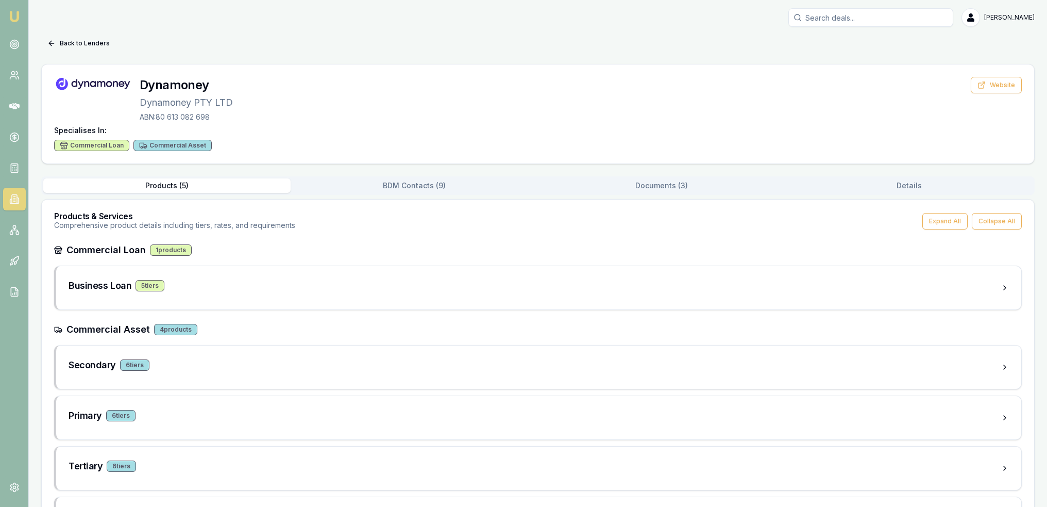
click at [452, 182] on button "BDM Contacts ( 9 )" at bounding box center [414, 185] width 247 height 14
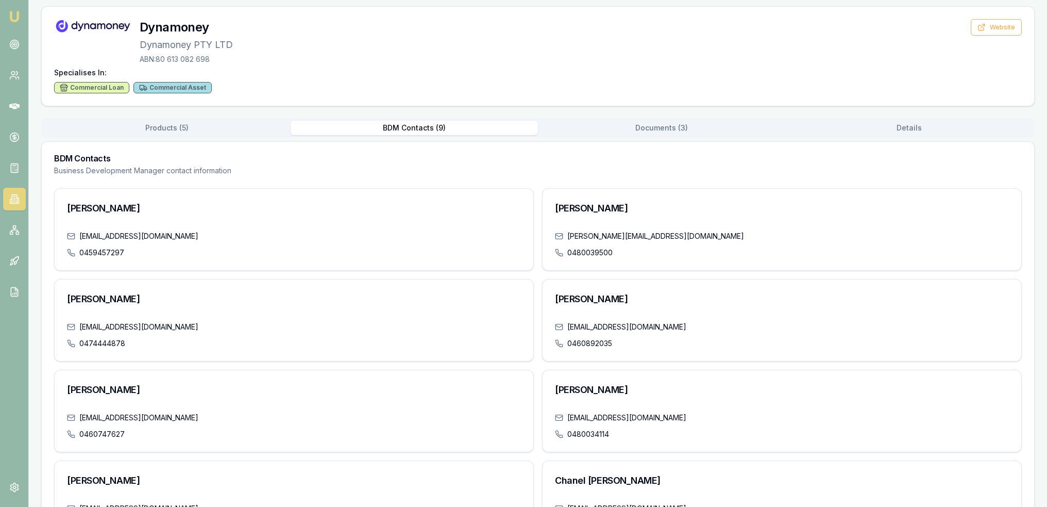
scroll to position [204, 0]
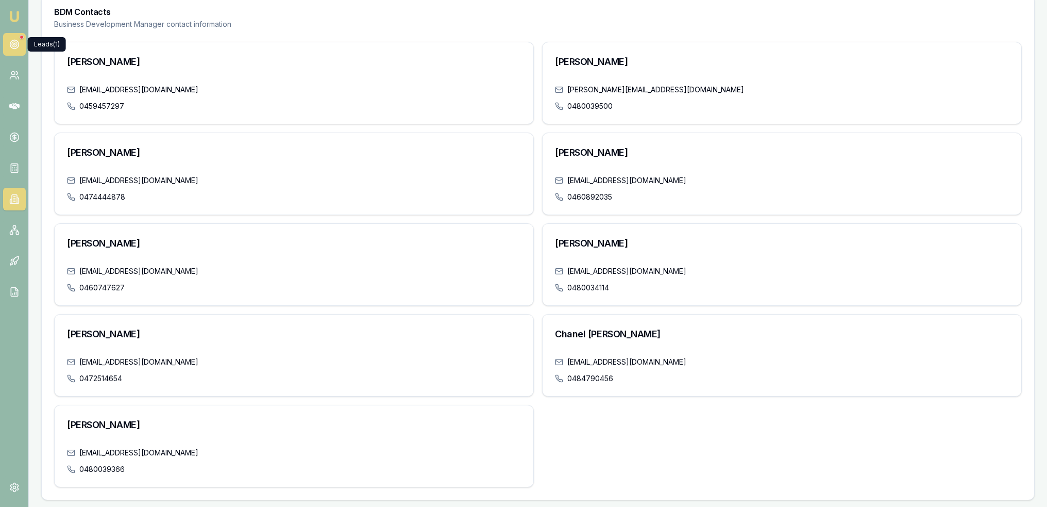
click at [12, 37] on link at bounding box center [14, 44] width 23 height 23
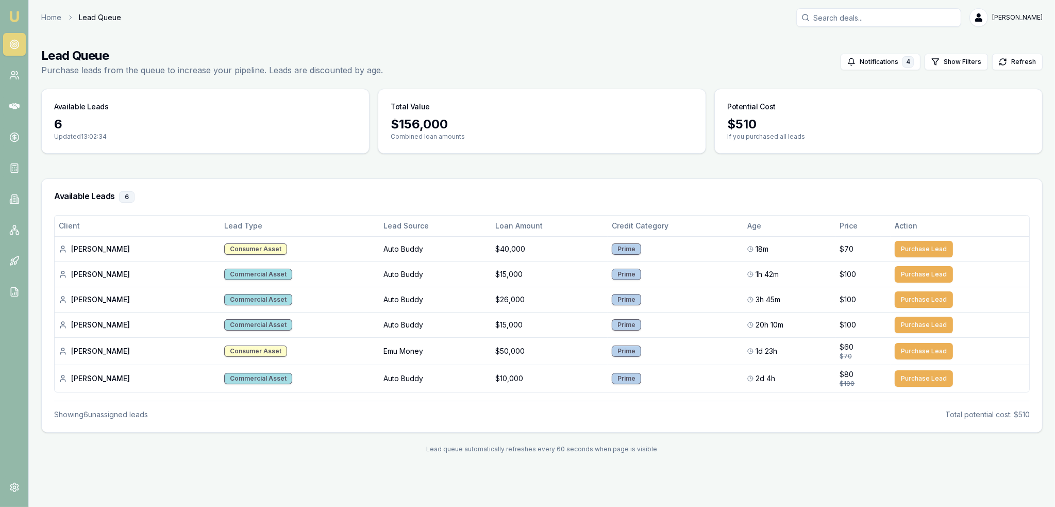
click at [16, 14] on img at bounding box center [14, 16] width 12 height 12
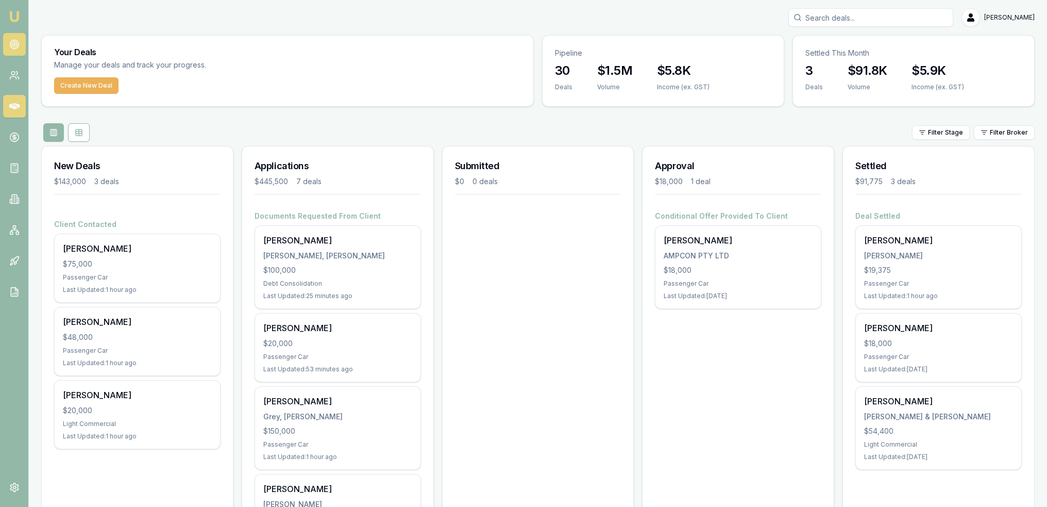
click at [14, 45] on circle at bounding box center [14, 44] width 2 height 2
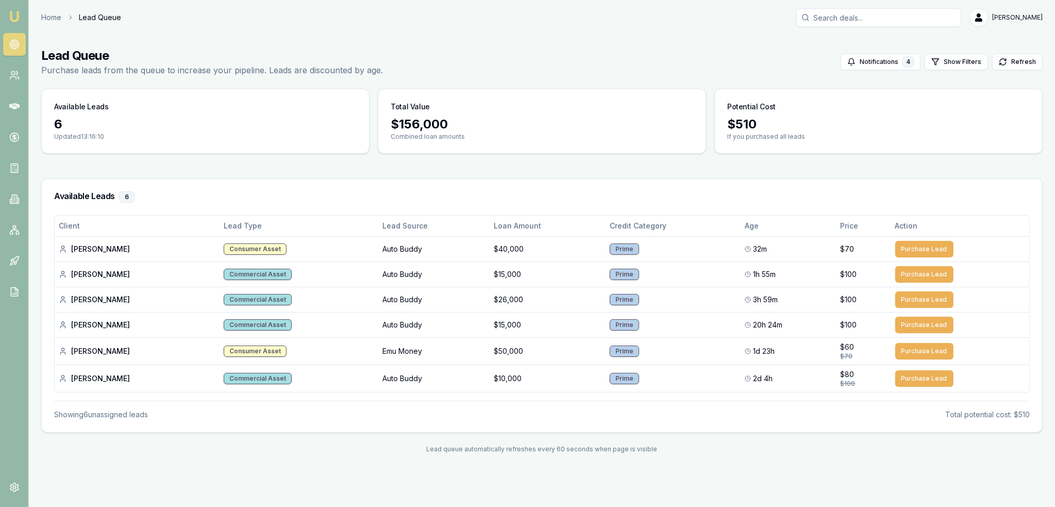
click at [12, 45] on circle at bounding box center [14, 44] width 5 height 5
click at [10, 16] on img at bounding box center [14, 16] width 12 height 12
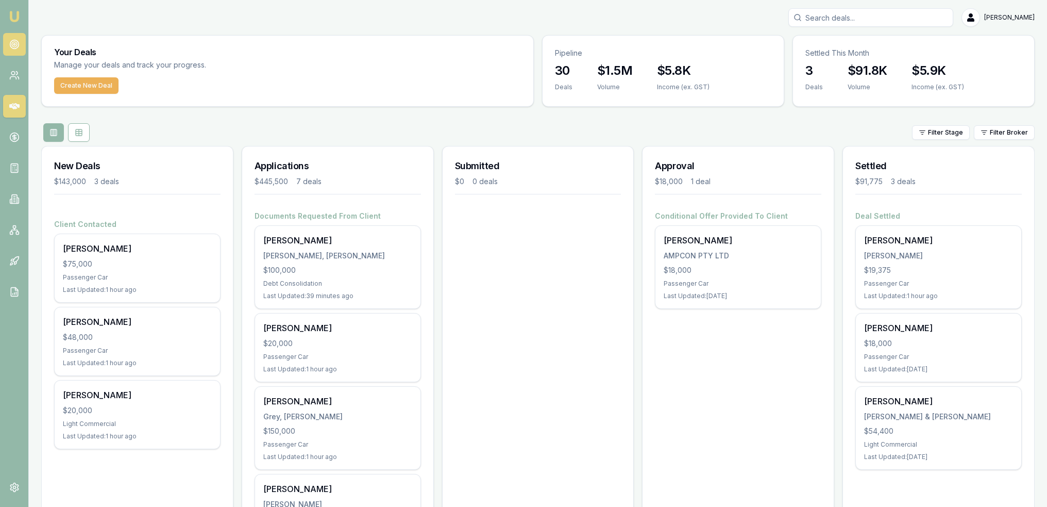
click at [5, 43] on link at bounding box center [14, 44] width 23 height 23
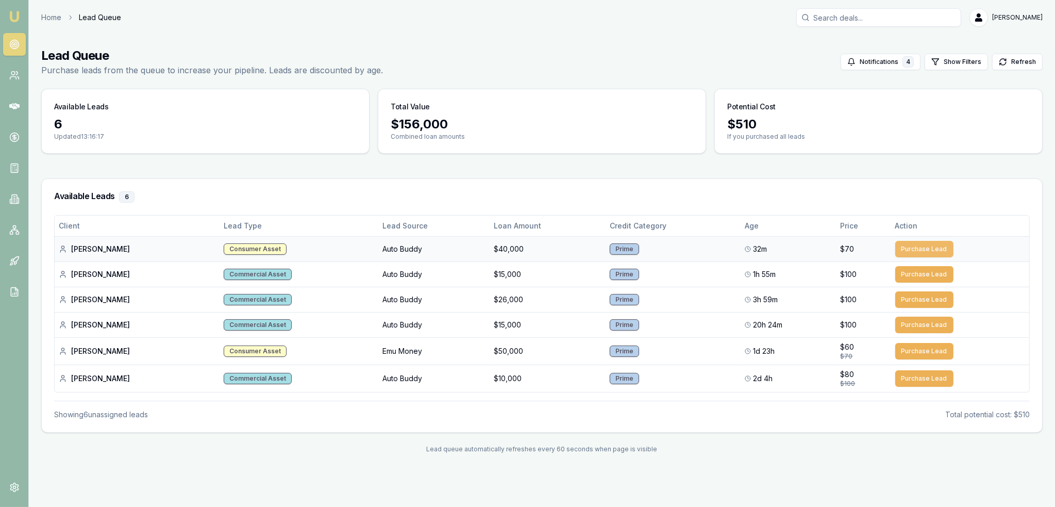
click at [910, 248] on button "Purchase Lead" at bounding box center [924, 249] width 58 height 16
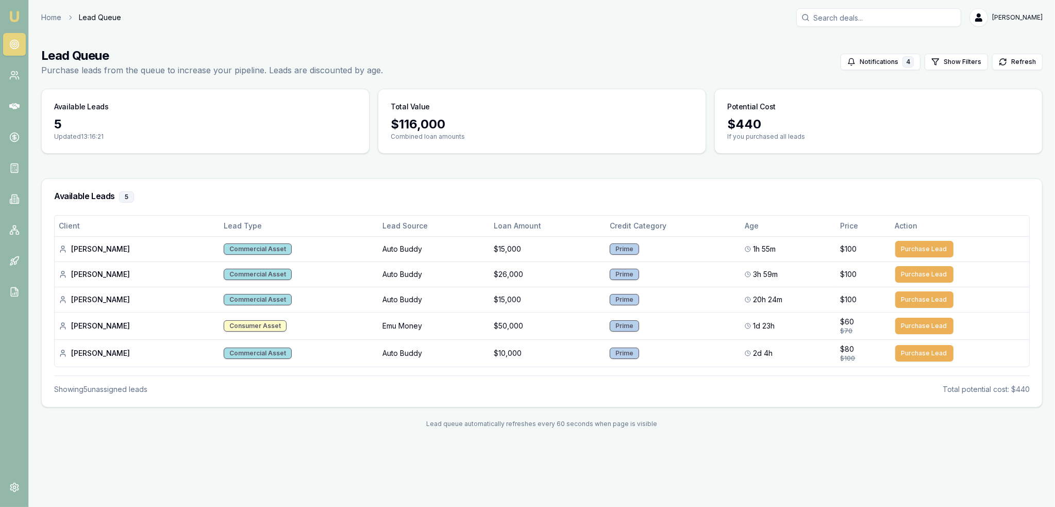
click at [13, 16] on img at bounding box center [14, 16] width 12 height 12
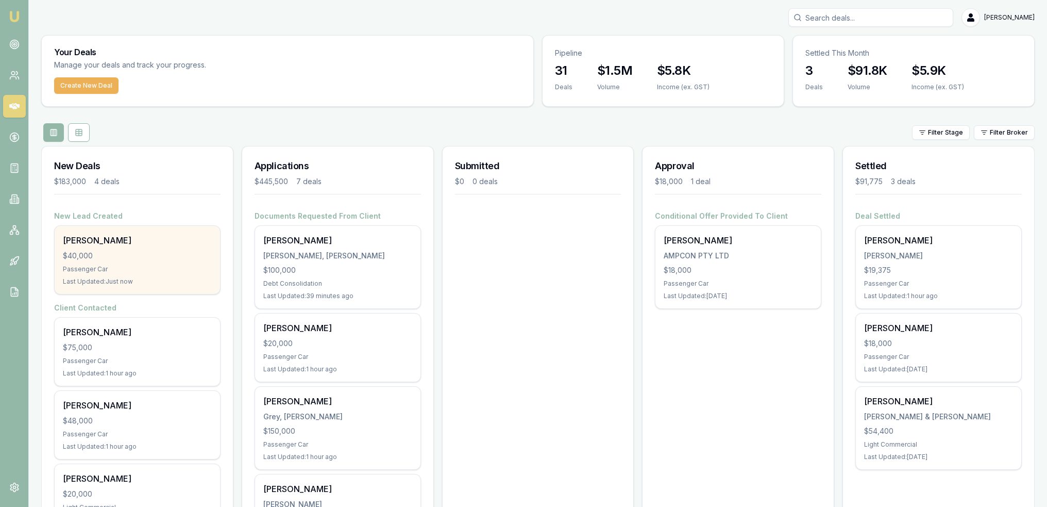
click at [131, 262] on div "Bryce Berry $40,000 Passenger Car Last Updated: Just now" at bounding box center [137, 260] width 165 height 68
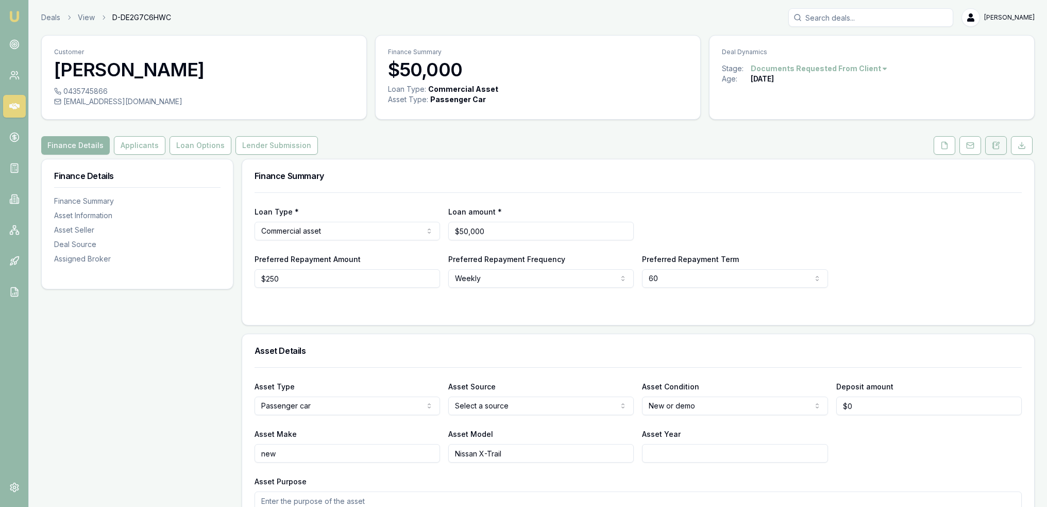
drag, startPoint x: 993, startPoint y: 144, endPoint x: 989, endPoint y: 150, distance: 7.4
click at [994, 145] on icon at bounding box center [994, 145] width 2 height 0
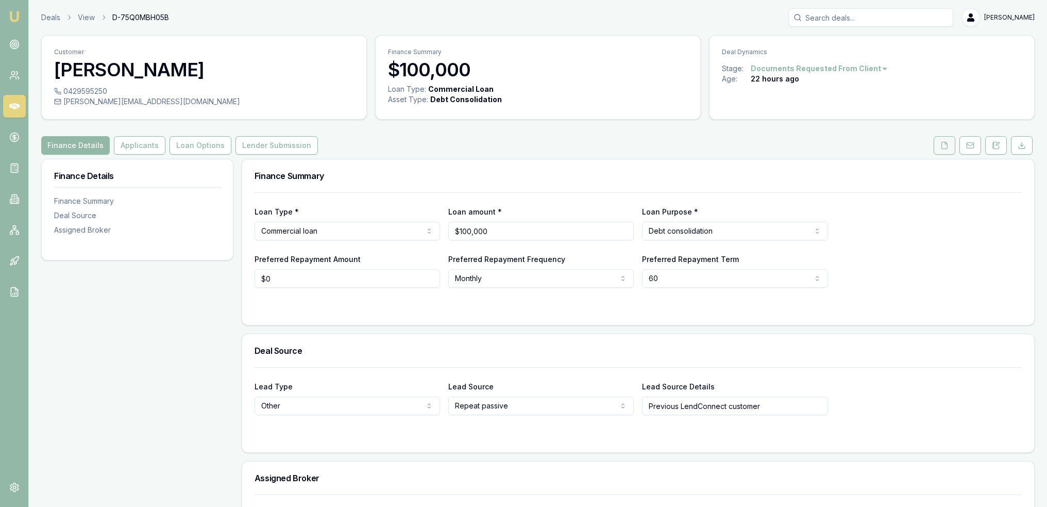
click at [950, 145] on button at bounding box center [945, 145] width 22 height 19
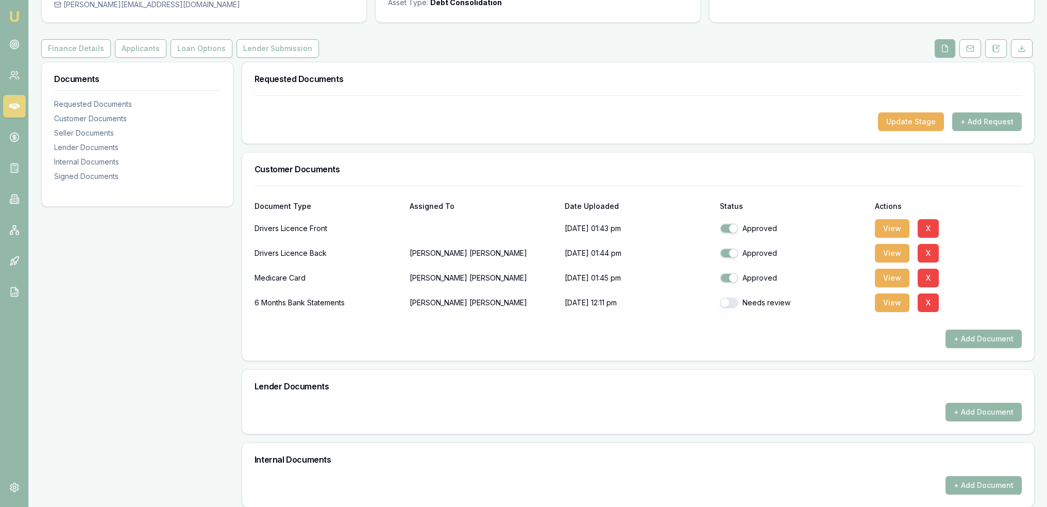
scroll to position [103, 0]
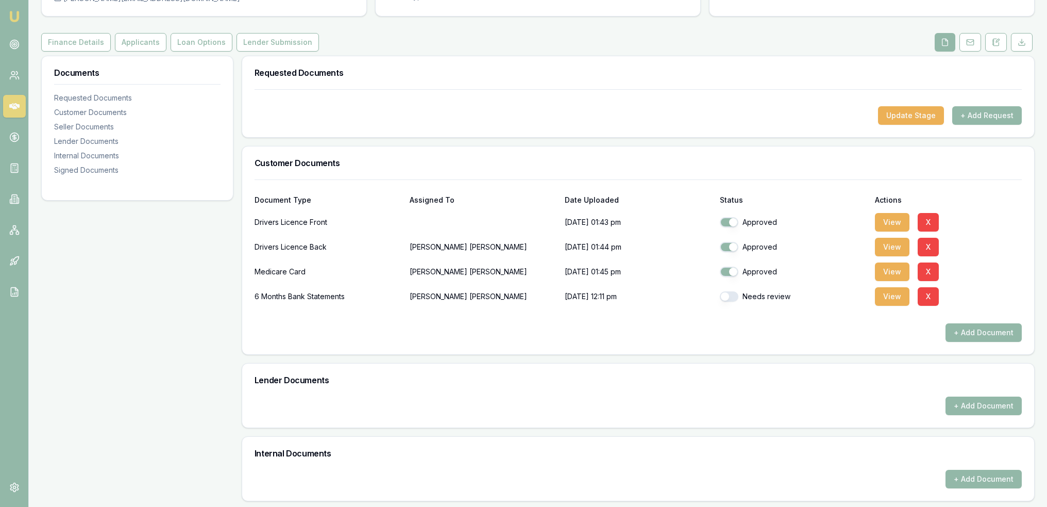
click at [726, 298] on button "button" at bounding box center [729, 296] width 19 height 10
checkbox input "true"
click at [895, 297] on button "View" at bounding box center [892, 296] width 35 height 19
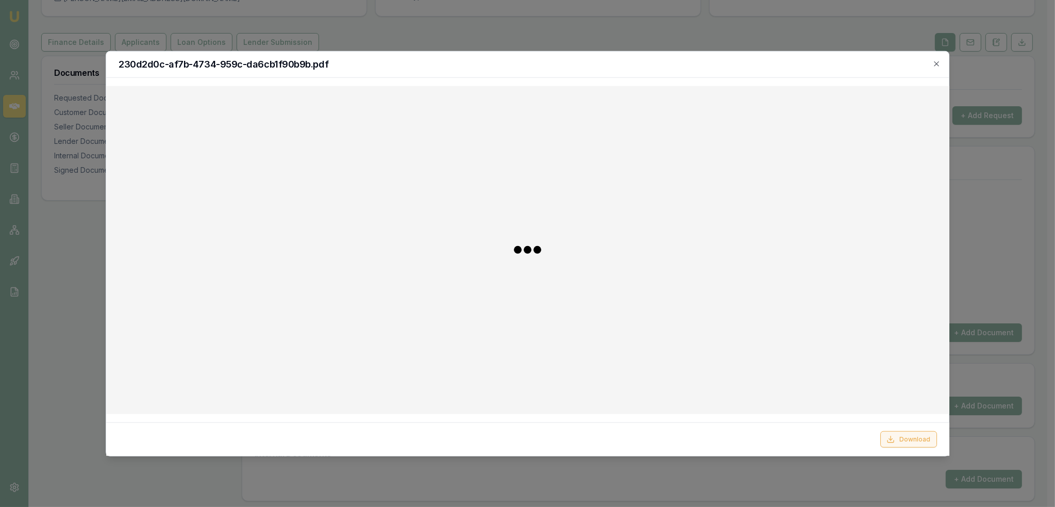
click at [909, 437] on button "Download" at bounding box center [908, 439] width 57 height 16
click at [940, 63] on icon "button" at bounding box center [936, 63] width 8 height 8
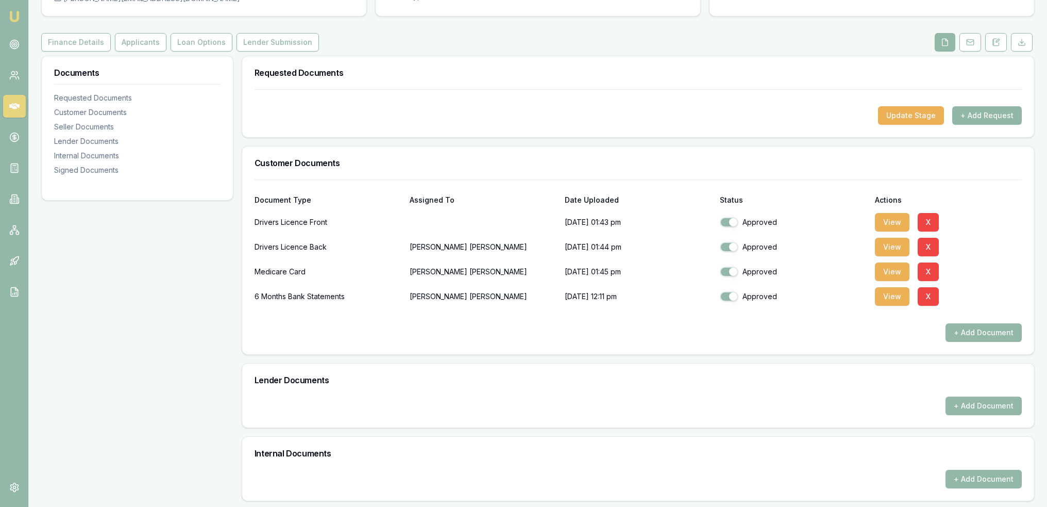
click at [981, 111] on button "+ Add Request" at bounding box center [988, 115] width 70 height 19
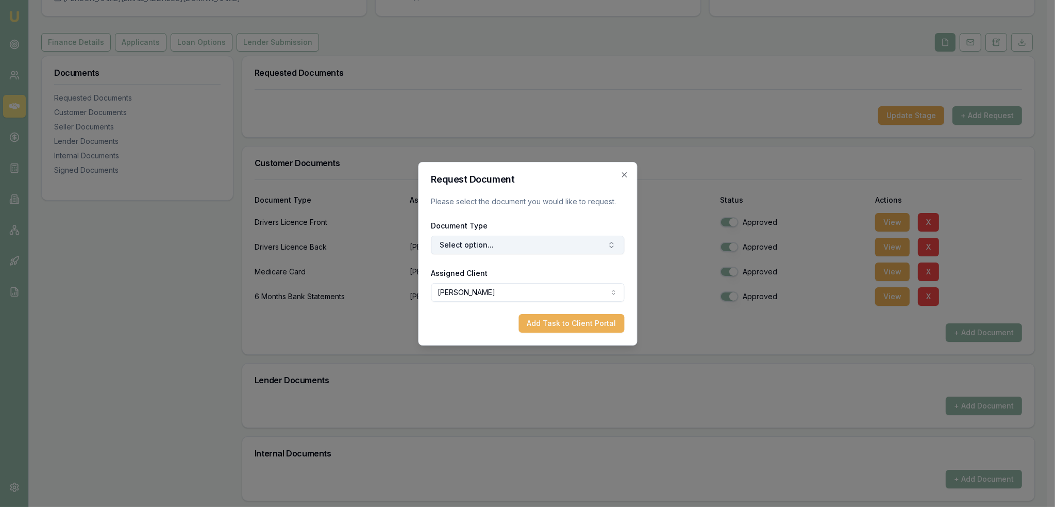
click at [524, 244] on button "Select option..." at bounding box center [527, 245] width 193 height 19
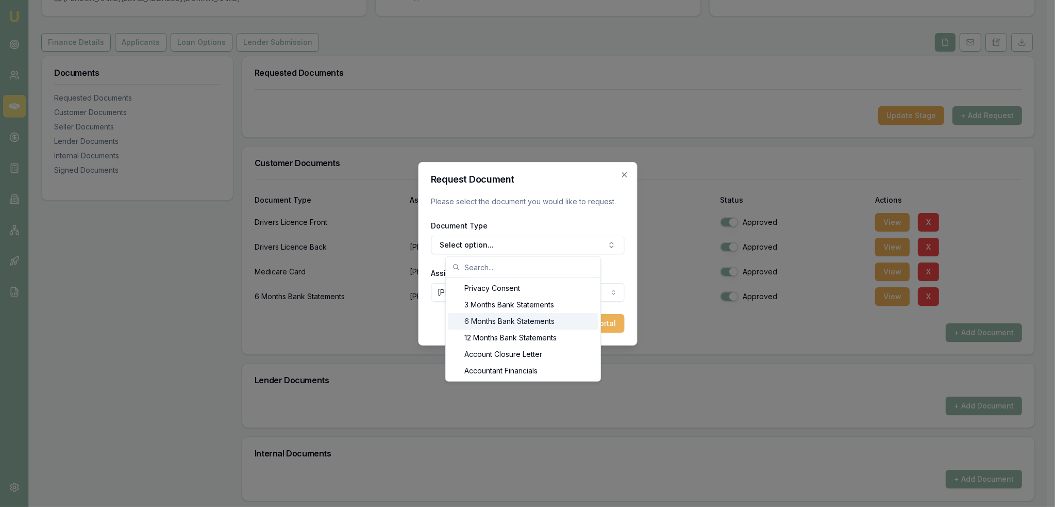
drag, startPoint x: 503, startPoint y: 321, endPoint x: 525, endPoint y: 319, distance: 22.2
click at [503, 320] on div "6 Months Bank Statements" at bounding box center [523, 321] width 151 height 16
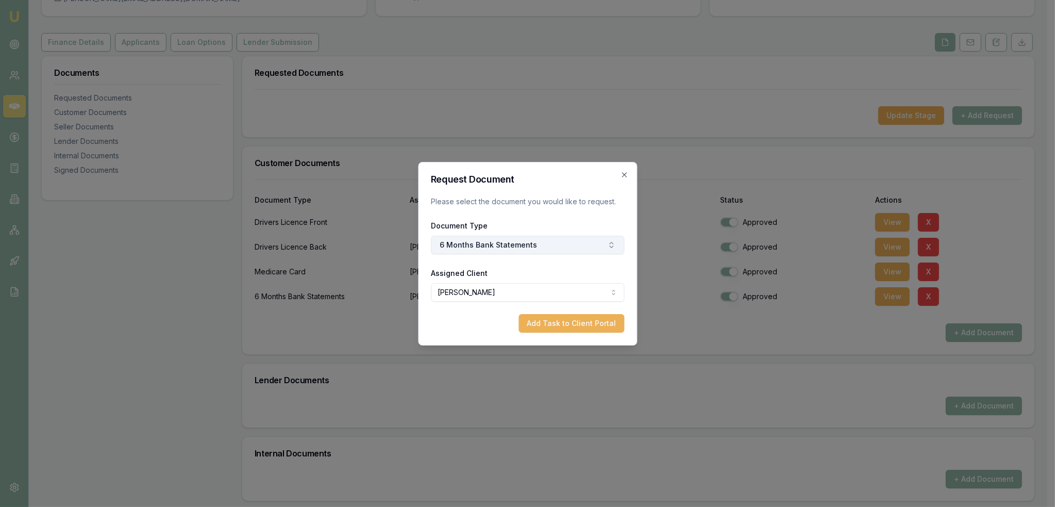
click at [540, 245] on button "6 Months Bank Statements" at bounding box center [527, 245] width 193 height 19
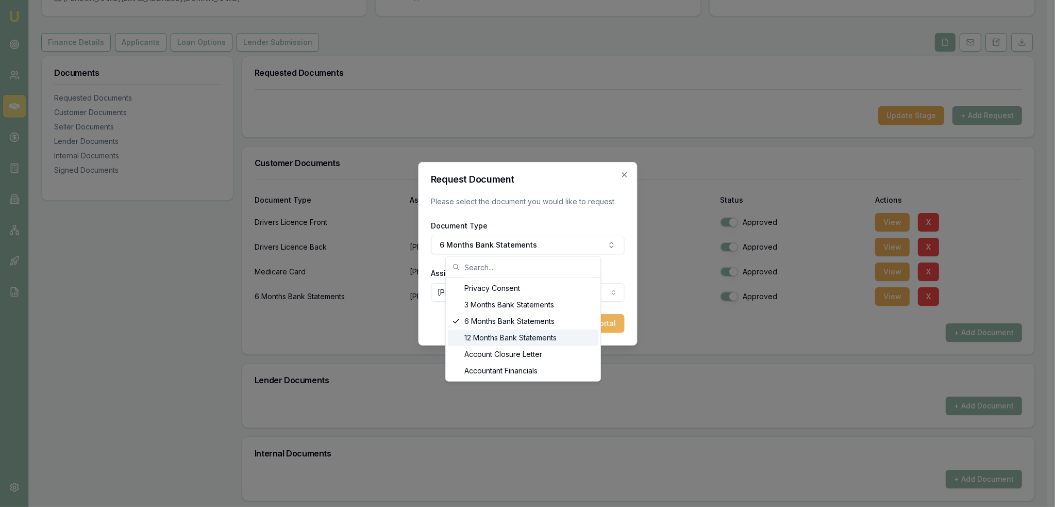
click at [514, 335] on div "12 Months Bank Statements" at bounding box center [523, 337] width 151 height 16
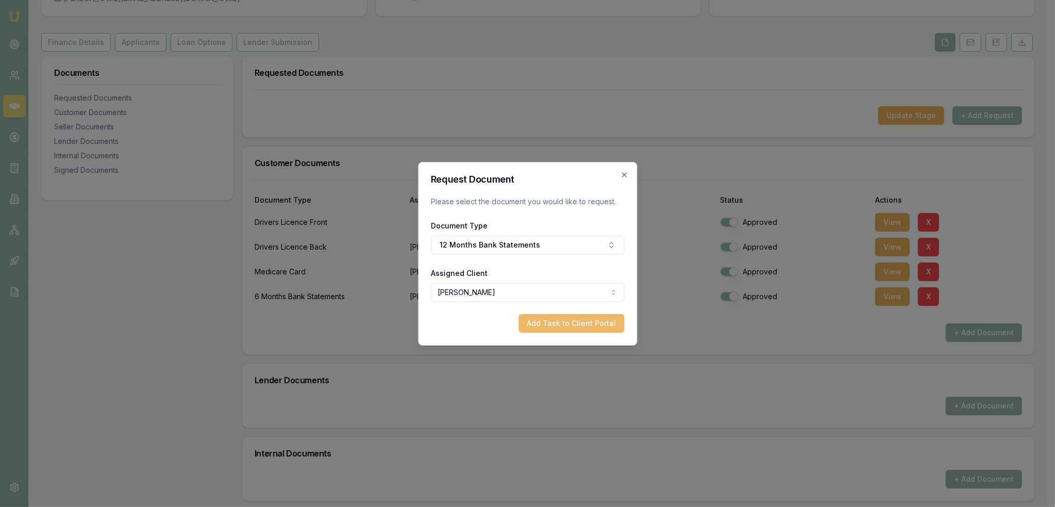
click at [565, 325] on button "Add Task to Client Portal" at bounding box center [572, 323] width 106 height 19
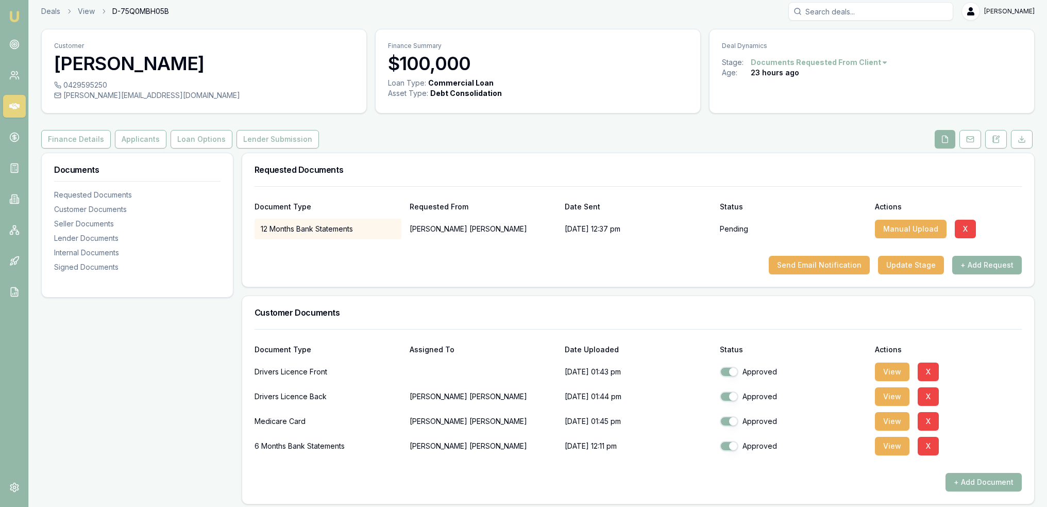
scroll to position [0, 0]
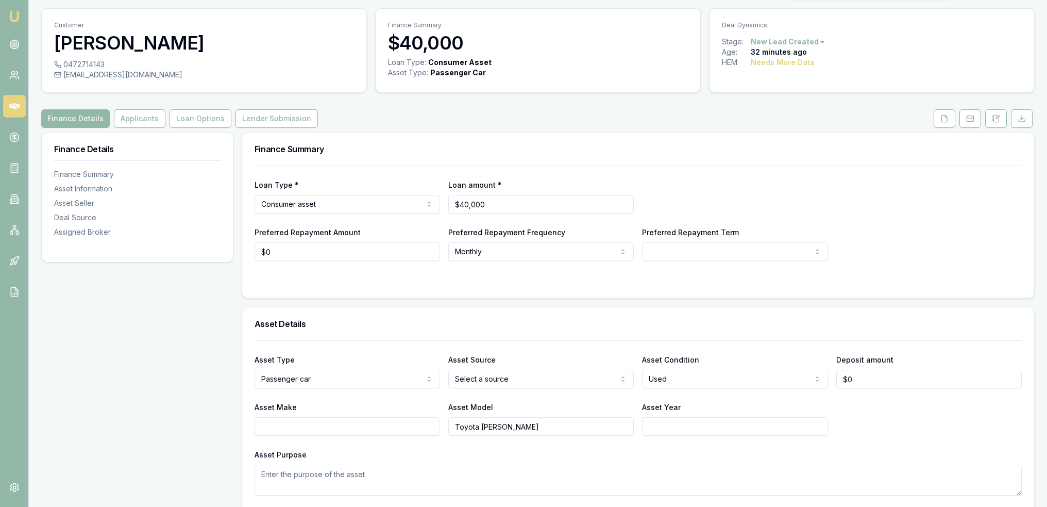
scroll to position [23, 0]
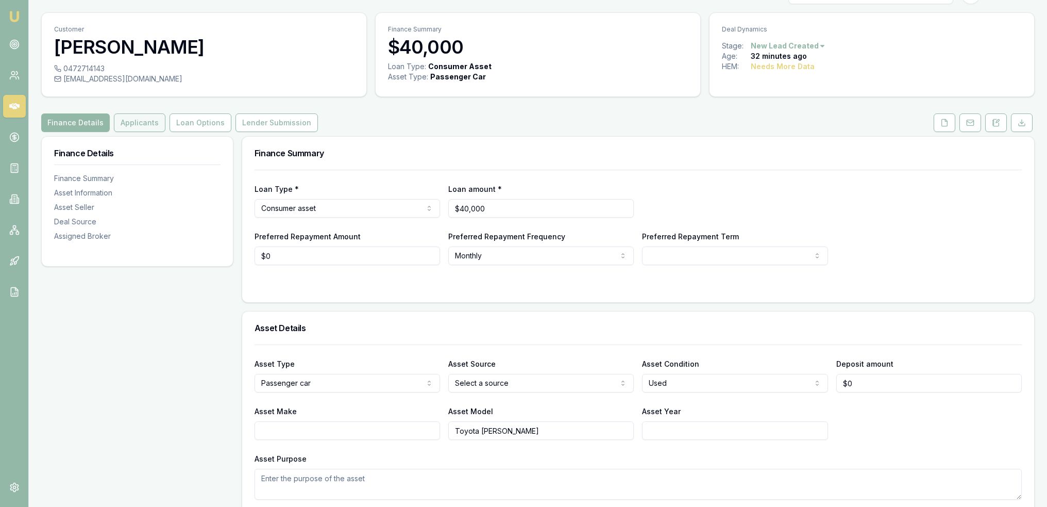
click at [131, 116] on button "Applicants" at bounding box center [140, 122] width 52 height 19
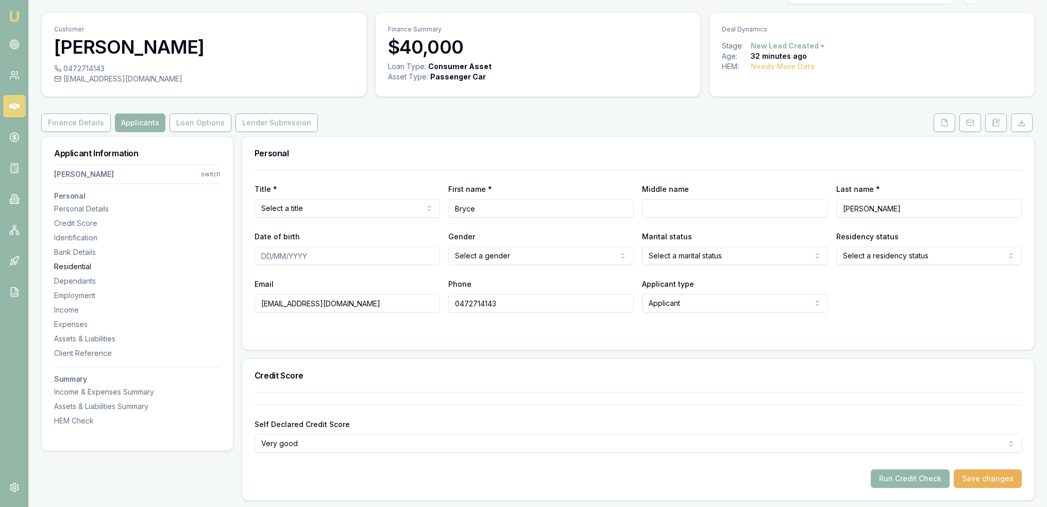
click at [69, 263] on div "Residential" at bounding box center [137, 266] width 166 height 10
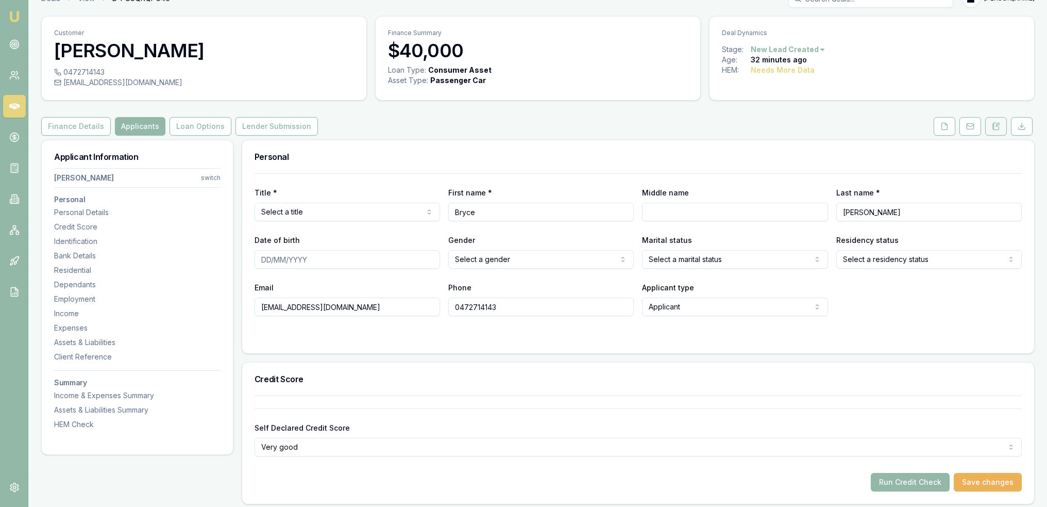
click at [991, 125] on button at bounding box center [997, 126] width 22 height 19
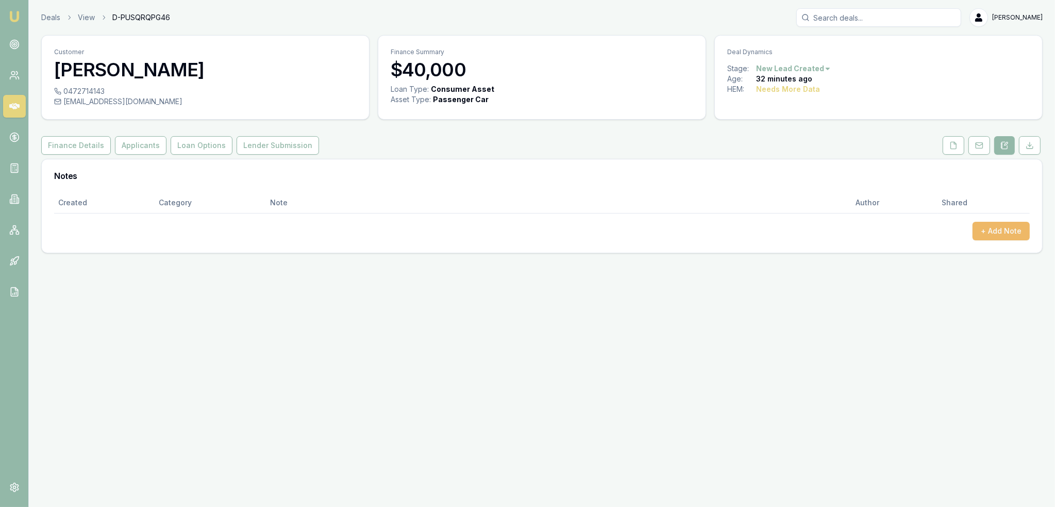
click at [999, 233] on button "+ Add Note" at bounding box center [1001, 231] width 57 height 19
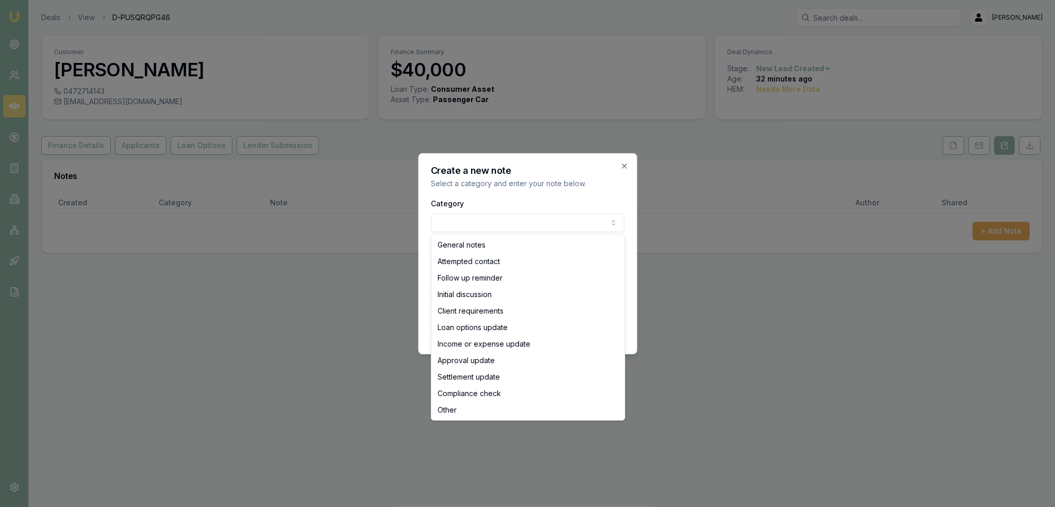
click at [443, 216] on body "Emu Broker Deals View D-PUSQRQPG46 [PERSON_NAME] Toggle Menu Customer [PERSON_N…" at bounding box center [527, 253] width 1055 height 507
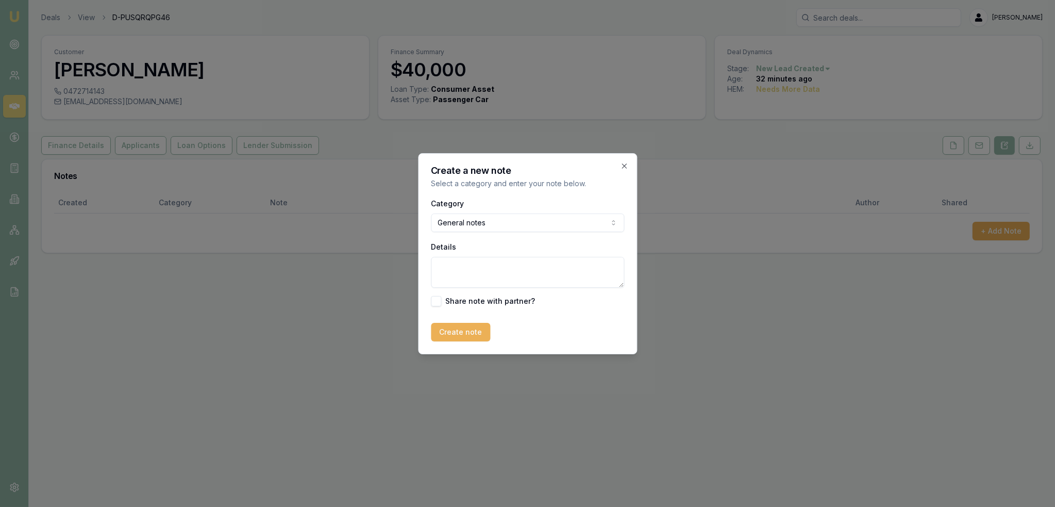
click at [473, 274] on textarea "Details" at bounding box center [527, 272] width 193 height 31
type textarea "a"
type textarea "Autobuddy - Used - [GEOGRAPHIC_DATA]"
click at [454, 333] on button "Create note" at bounding box center [460, 332] width 59 height 19
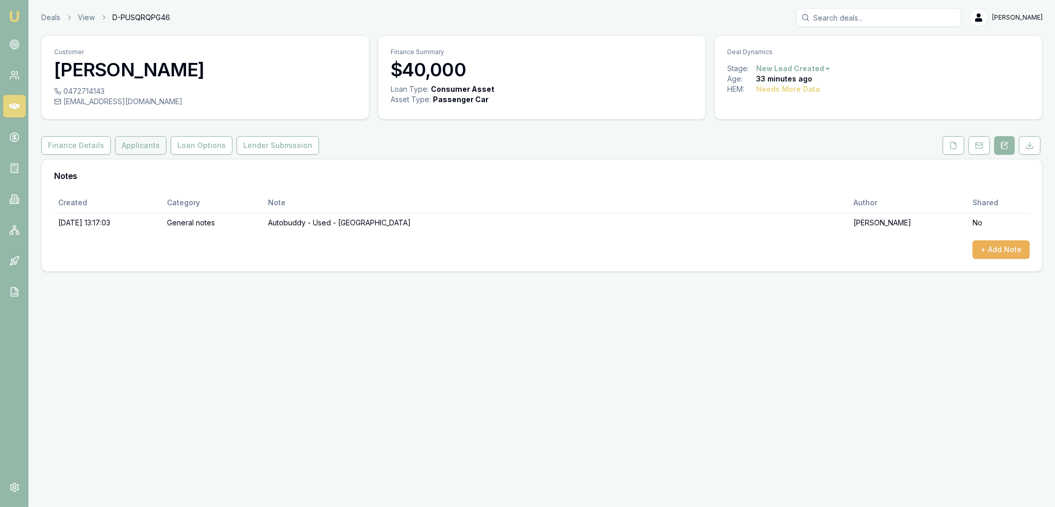
click at [144, 139] on button "Applicants" at bounding box center [141, 145] width 52 height 19
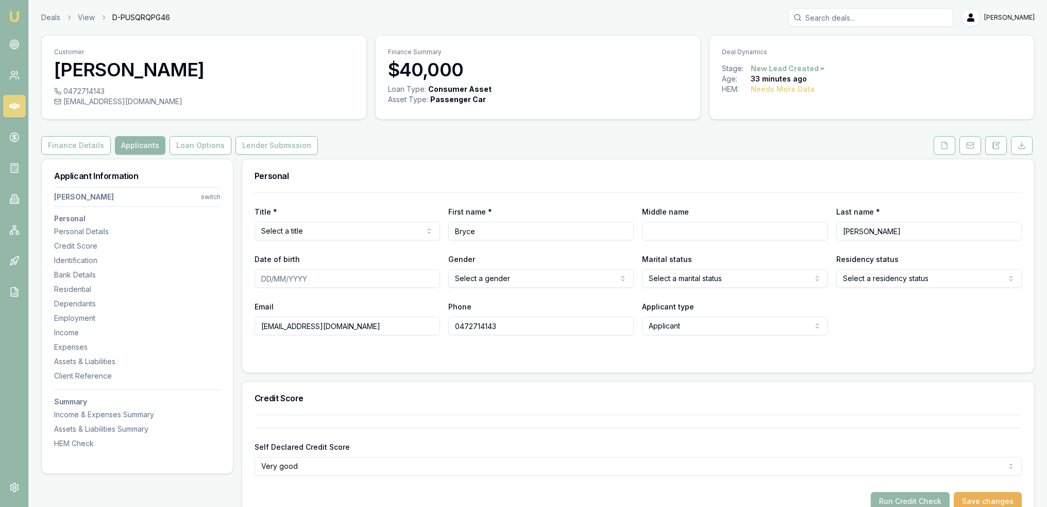
click at [66, 90] on div "0472714143" at bounding box center [204, 91] width 300 height 10
drag, startPoint x: 103, startPoint y: 90, endPoint x: 56, endPoint y: 90, distance: 46.9
click at [56, 90] on div "0472714143" at bounding box center [204, 91] width 300 height 10
copy div "0472714143"
click at [999, 147] on icon at bounding box center [997, 145] width 6 height 7
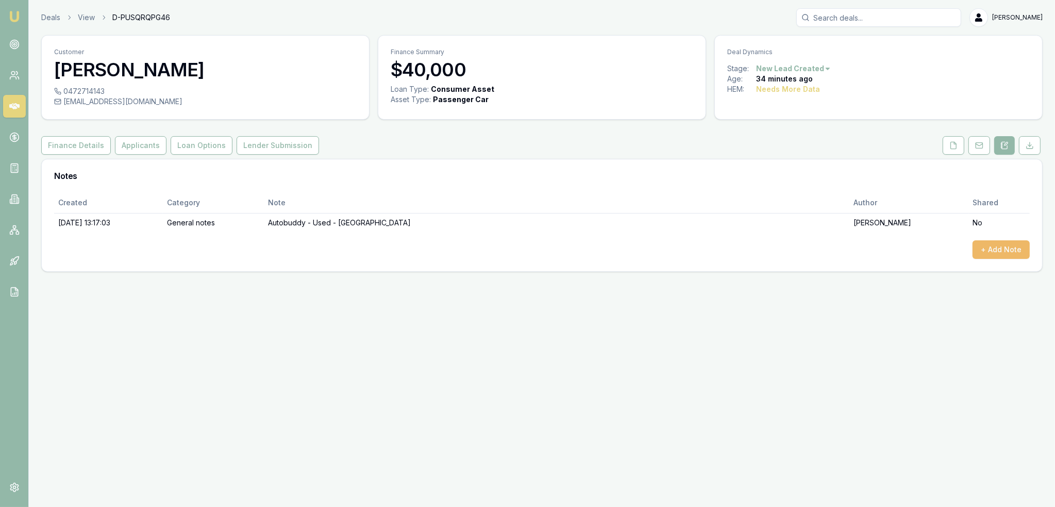
click at [982, 244] on button "+ Add Note" at bounding box center [1001, 249] width 57 height 19
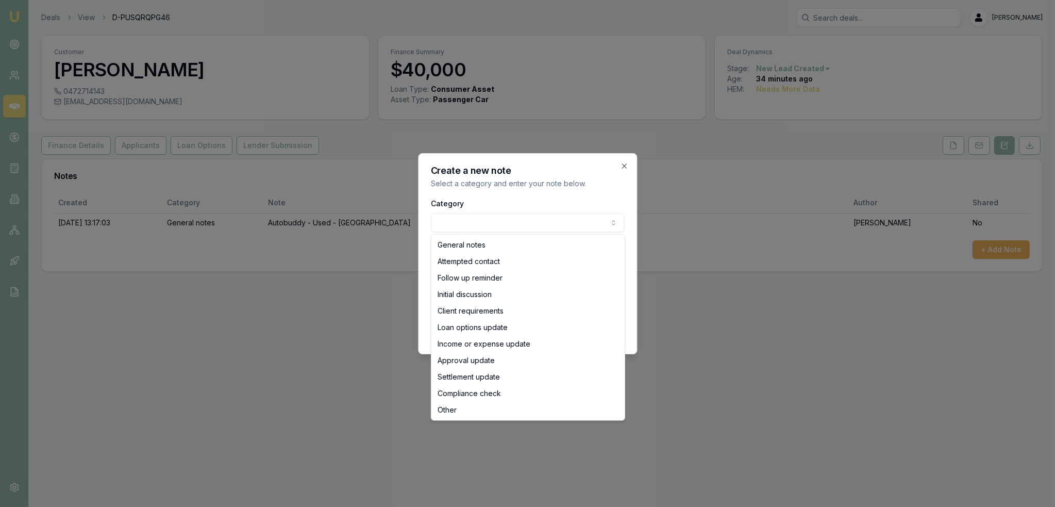
click at [556, 226] on body "Emu Broker Deals View D-PUSQRQPG46 [PERSON_NAME] Toggle Menu Customer [PERSON_N…" at bounding box center [527, 253] width 1055 height 507
select select "ATTEMPTED_CONTACT"
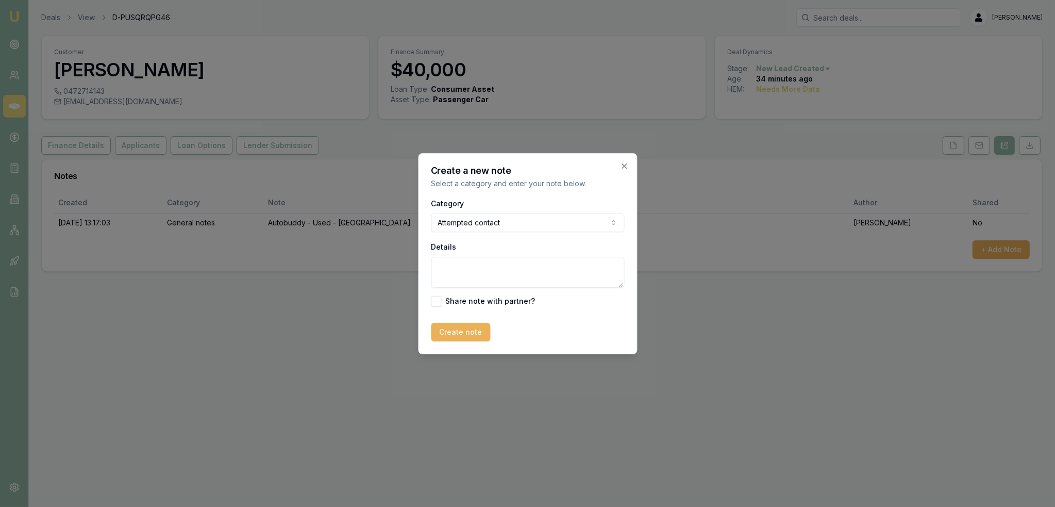
click at [494, 267] on textarea "Details" at bounding box center [527, 272] width 193 height 31
type textarea "D1C1 - LM - sent text and emailed."
click at [452, 335] on button "Create note" at bounding box center [460, 332] width 59 height 19
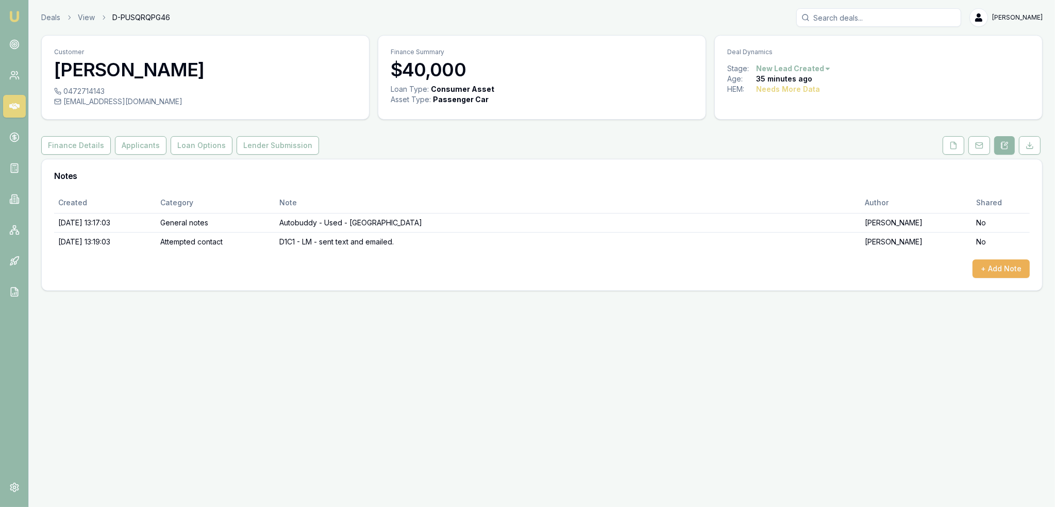
click at [11, 14] on img at bounding box center [14, 16] width 12 height 12
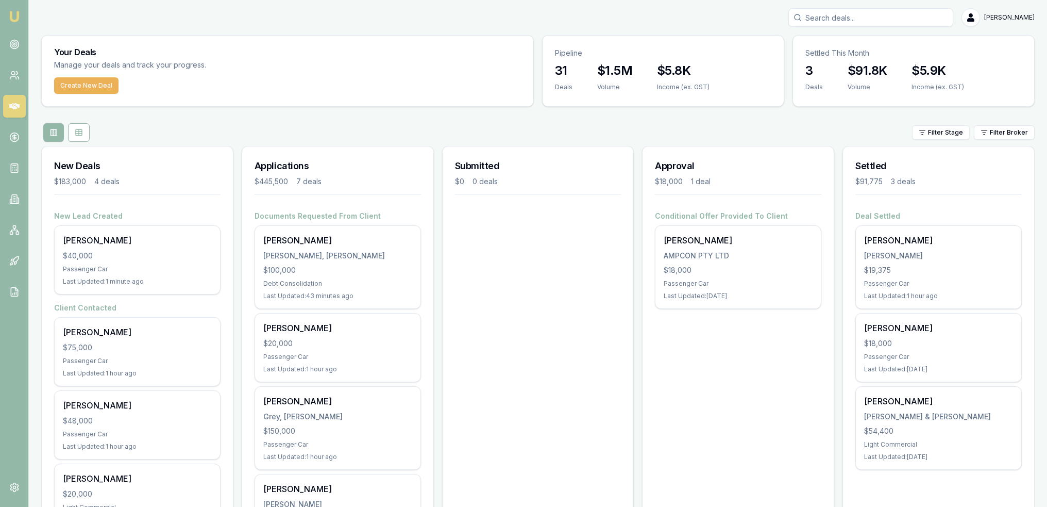
click at [12, 10] on link "Emu Broker" at bounding box center [14, 16] width 16 height 16
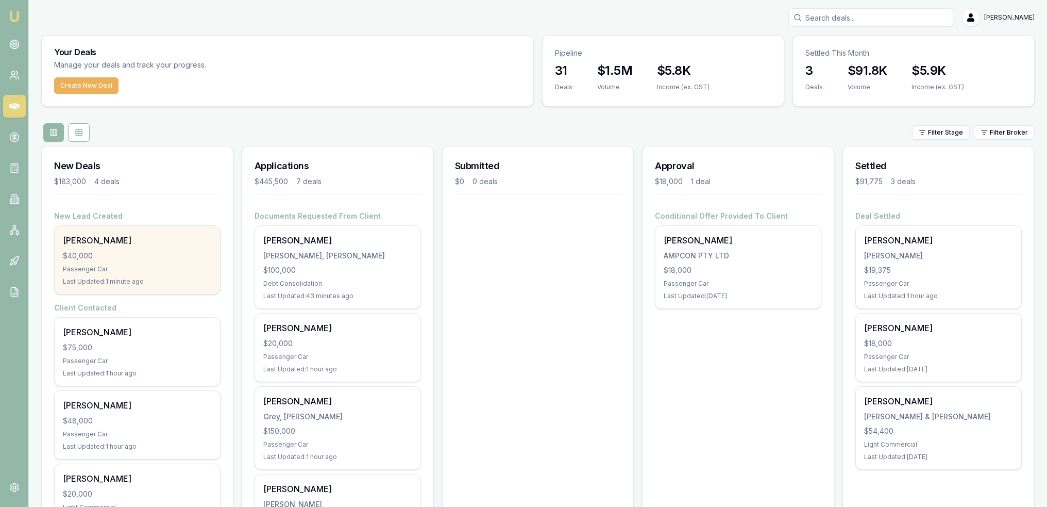
click at [103, 259] on div "$40,000" at bounding box center [137, 256] width 149 height 10
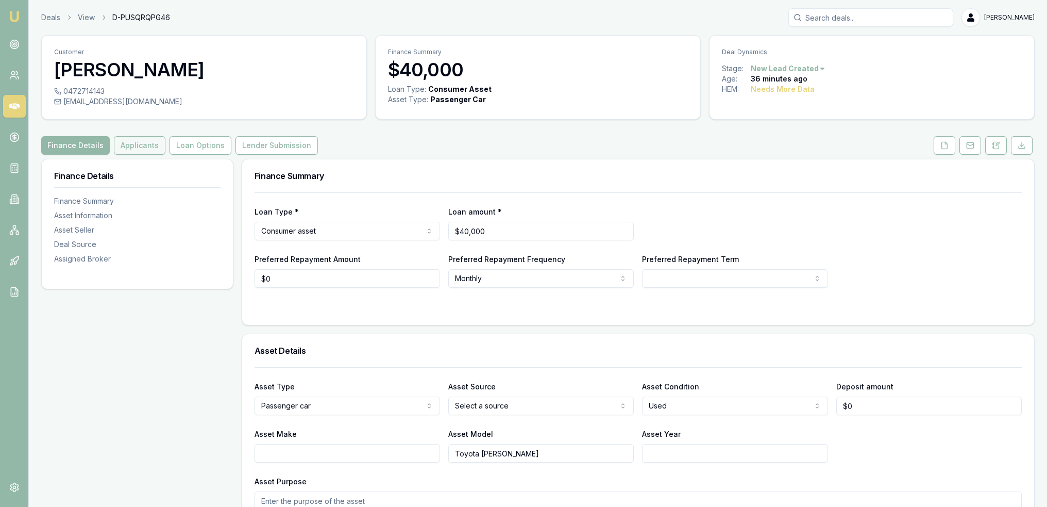
click at [133, 145] on button "Applicants" at bounding box center [140, 145] width 52 height 19
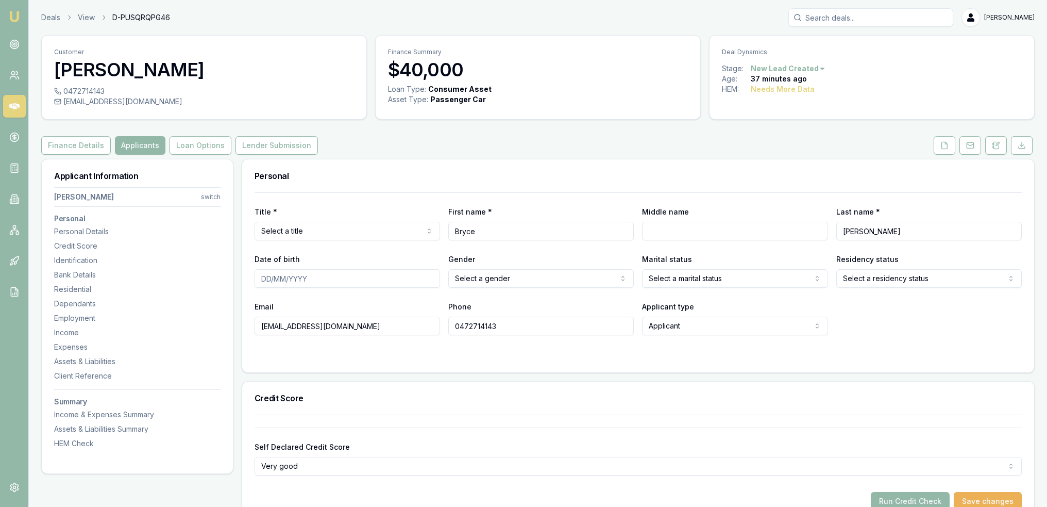
click at [336, 325] on input "[EMAIL_ADDRESS][DOMAIN_NAME]" at bounding box center [348, 325] width 186 height 19
type input "[EMAIL_ADDRESS][DOMAIN_NAME]"
click at [386, 354] on div at bounding box center [638, 356] width 767 height 8
click at [10, 13] on img at bounding box center [14, 16] width 12 height 12
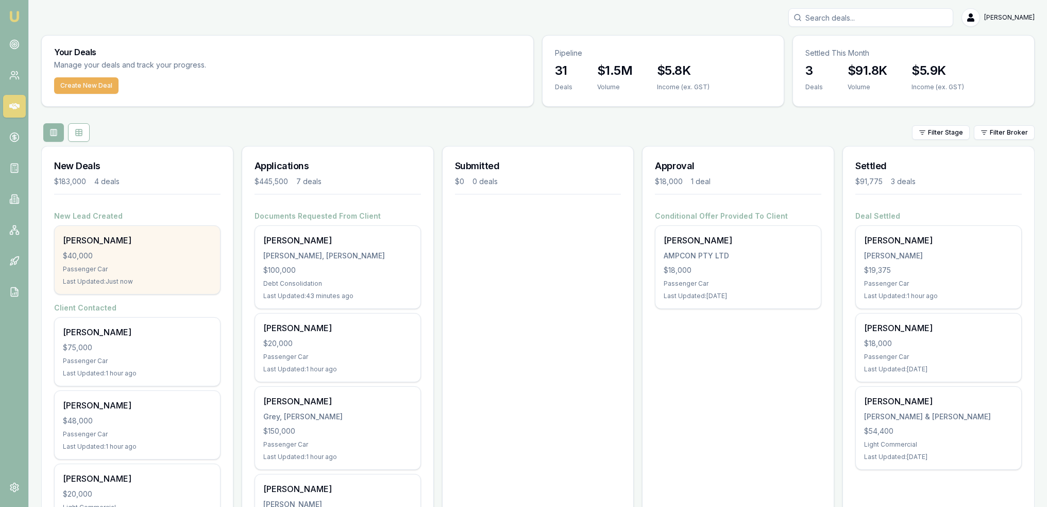
click at [101, 234] on div "[PERSON_NAME]" at bounding box center [137, 240] width 149 height 12
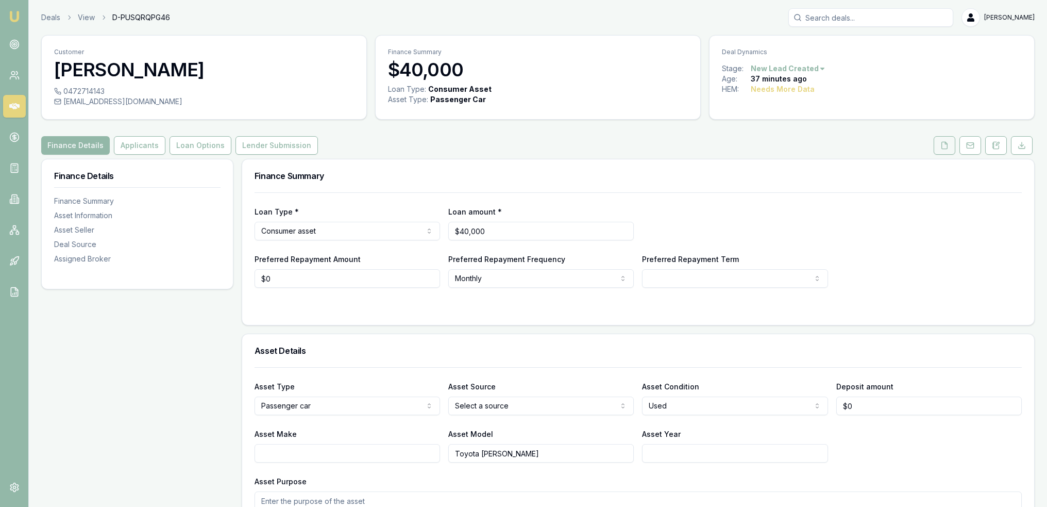
click at [948, 140] on button at bounding box center [945, 145] width 22 height 19
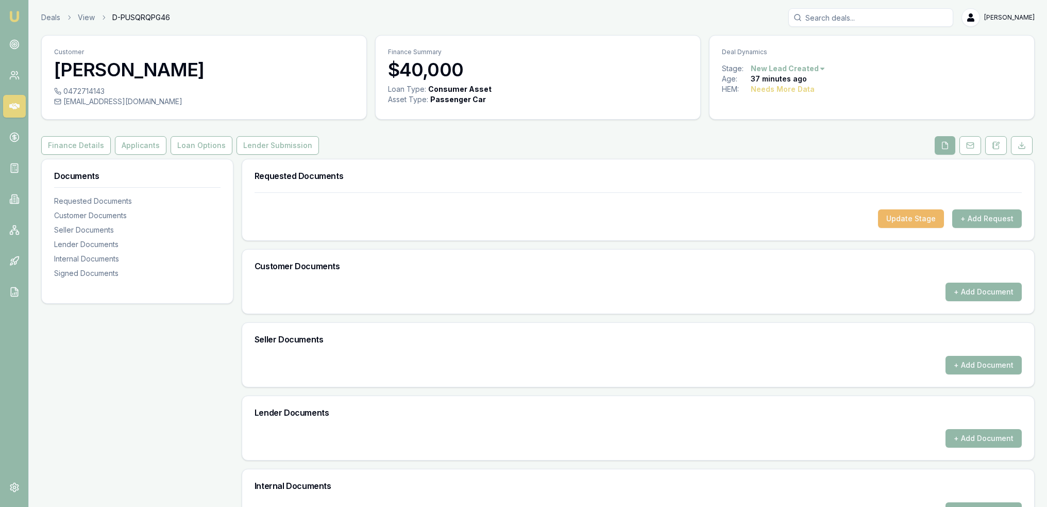
click at [916, 219] on button "Update Stage" at bounding box center [911, 218] width 66 height 19
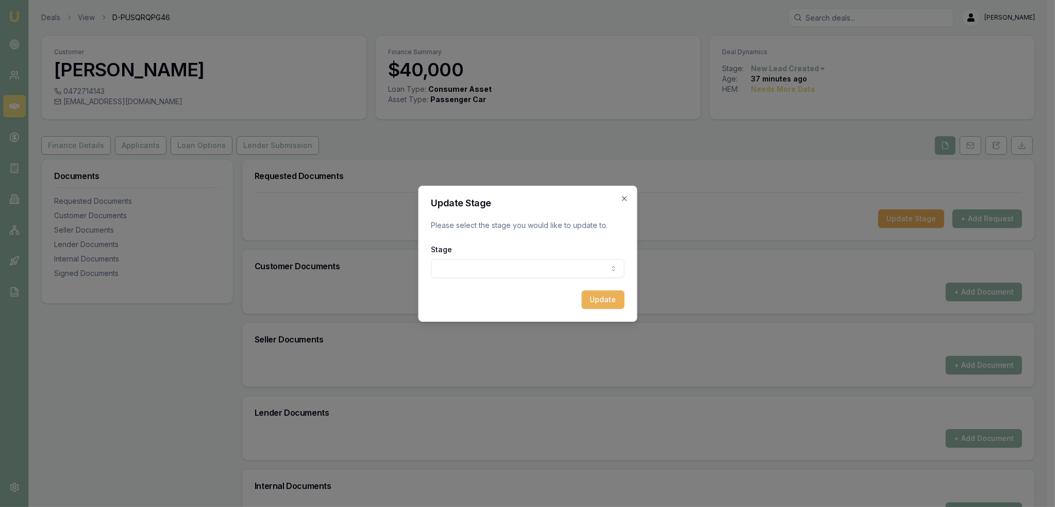
click at [530, 264] on body "Emu Broker Deals View D-PUSQRQPG46 [PERSON_NAME] Toggle Menu Customer [PERSON_N…" at bounding box center [523, 253] width 1047 height 507
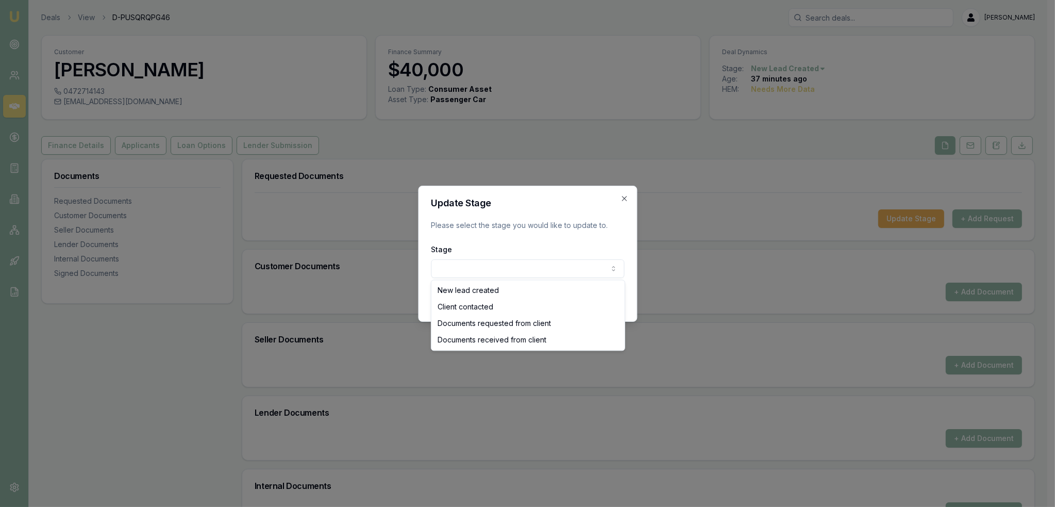
select select "CLIENT_CONTACTED"
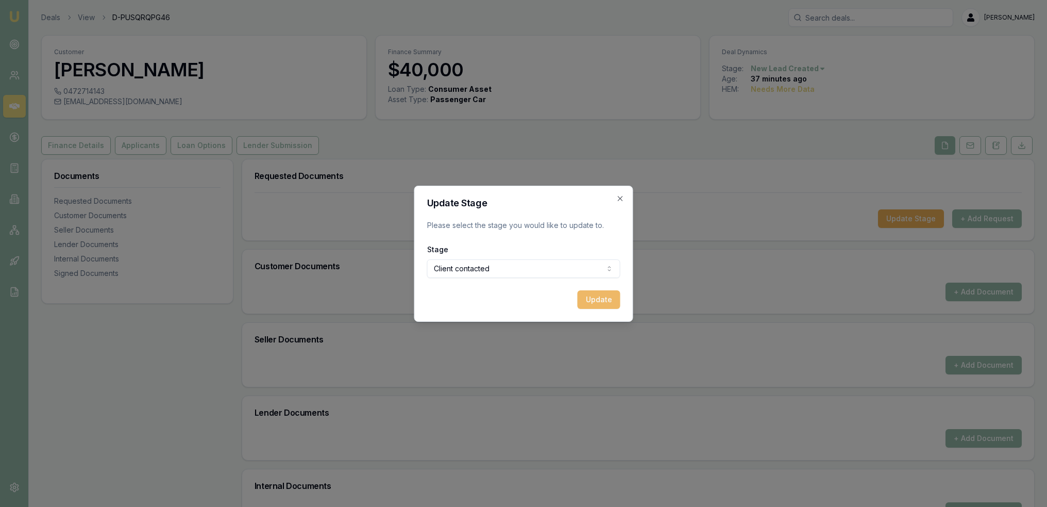
click at [607, 300] on button "Update" at bounding box center [599, 299] width 43 height 19
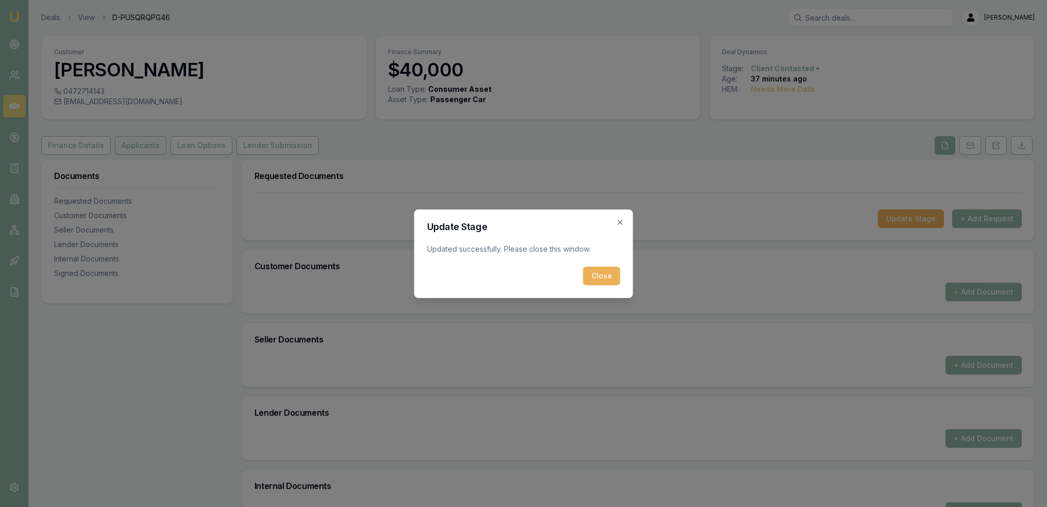
drag, startPoint x: 600, startPoint y: 279, endPoint x: 148, endPoint y: 142, distance: 471.7
click at [597, 278] on button "Close" at bounding box center [601, 275] width 37 height 19
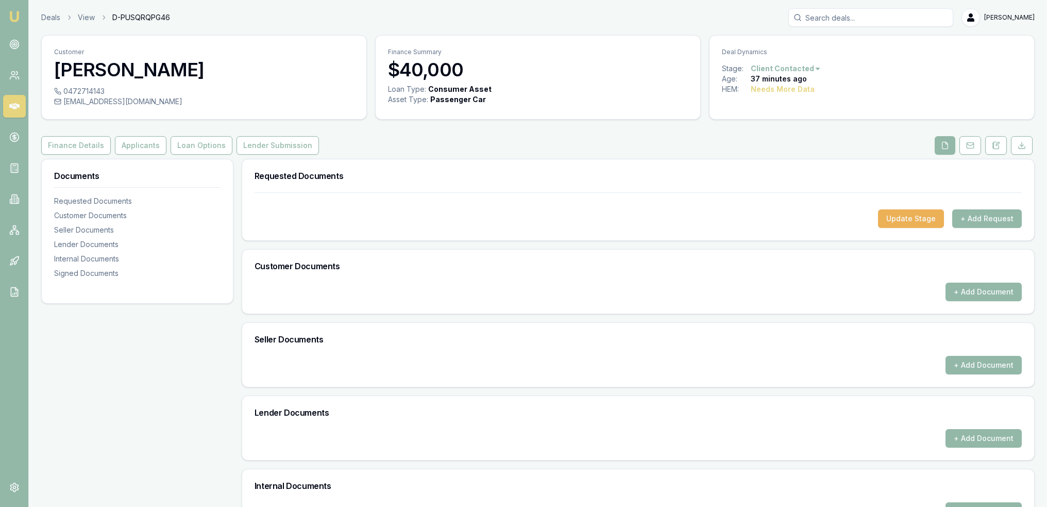
click at [19, 14] on img at bounding box center [14, 16] width 12 height 12
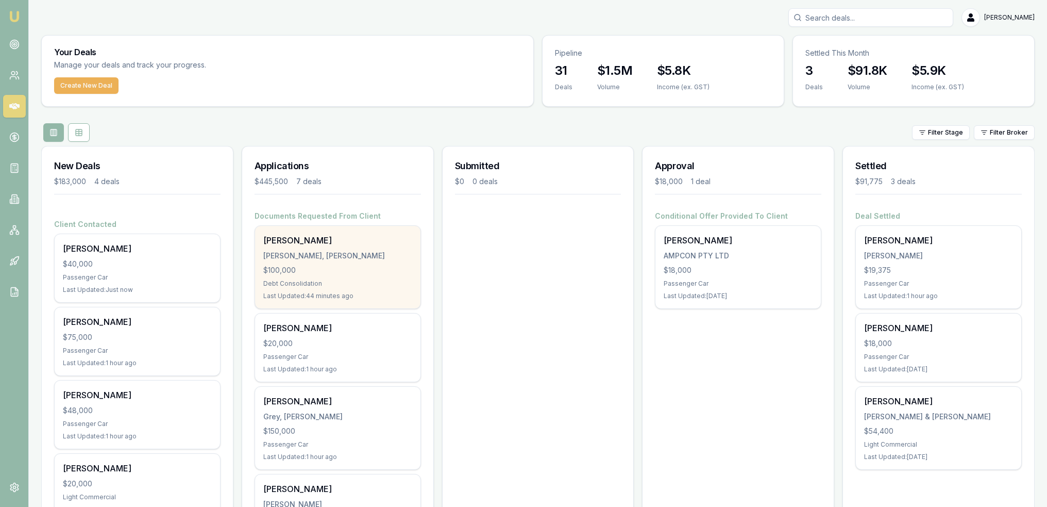
click at [320, 255] on div "[PERSON_NAME], [PERSON_NAME]" at bounding box center [337, 256] width 149 height 10
click at [313, 258] on div "[PERSON_NAME], [PERSON_NAME]" at bounding box center [337, 256] width 149 height 10
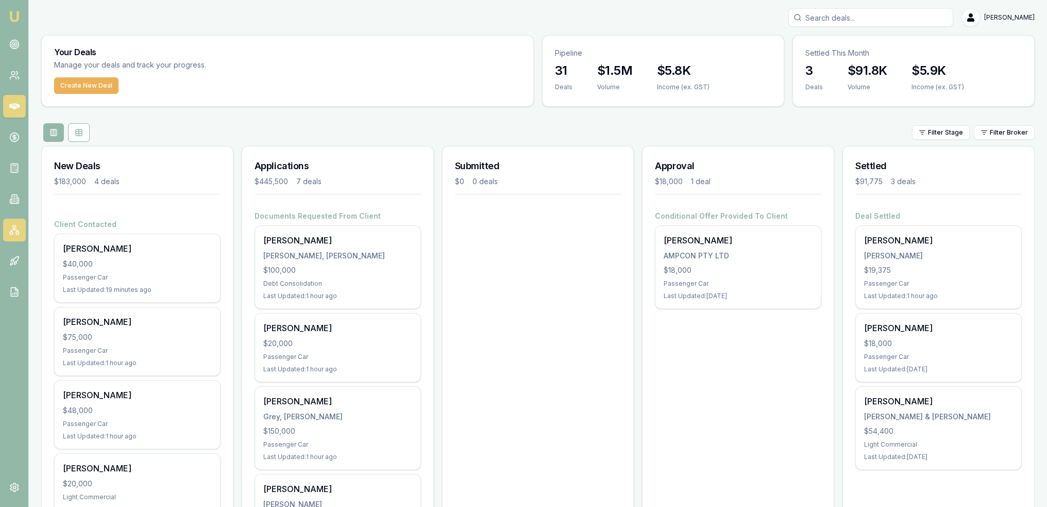
click at [19, 225] on link at bounding box center [14, 230] width 23 height 23
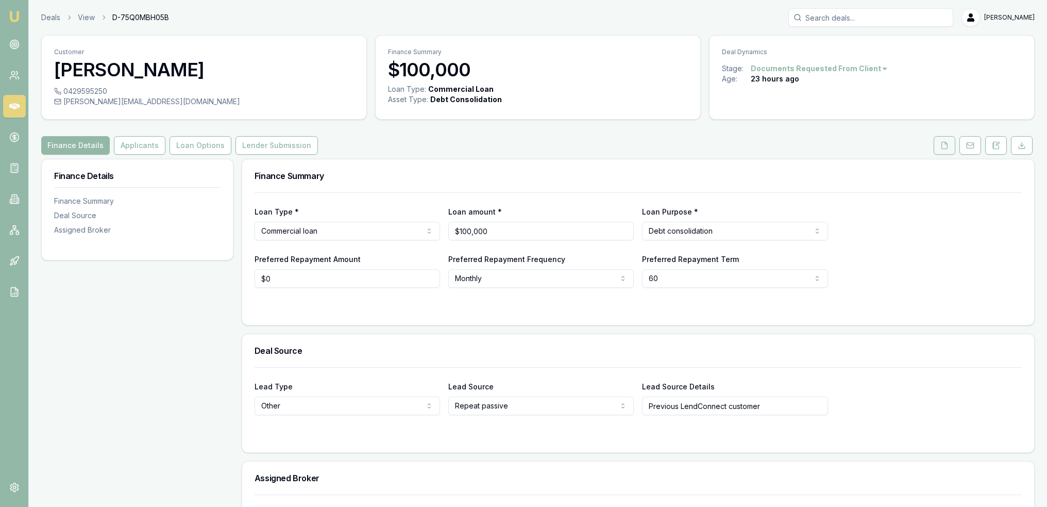
click at [942, 146] on icon at bounding box center [945, 145] width 8 height 8
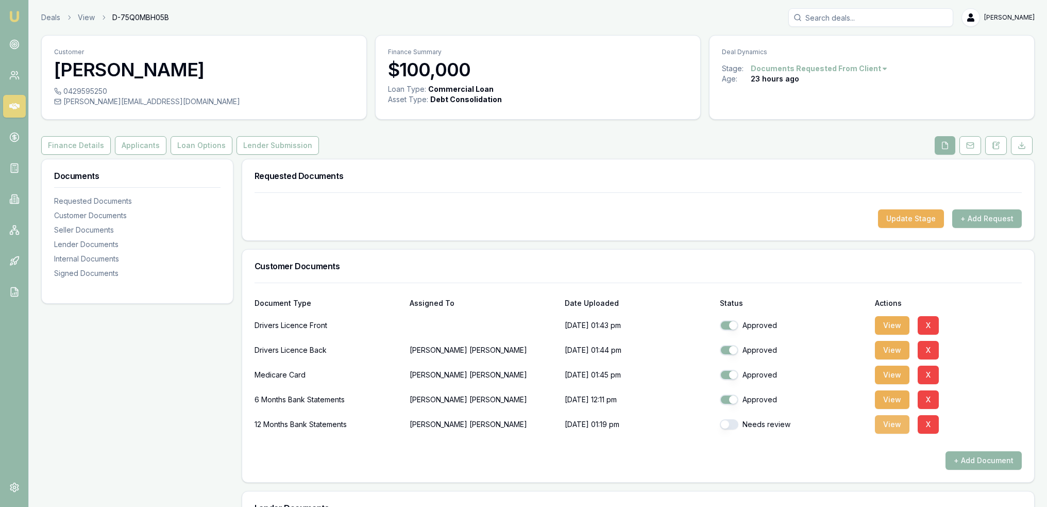
click at [890, 420] on button "View" at bounding box center [892, 424] width 35 height 19
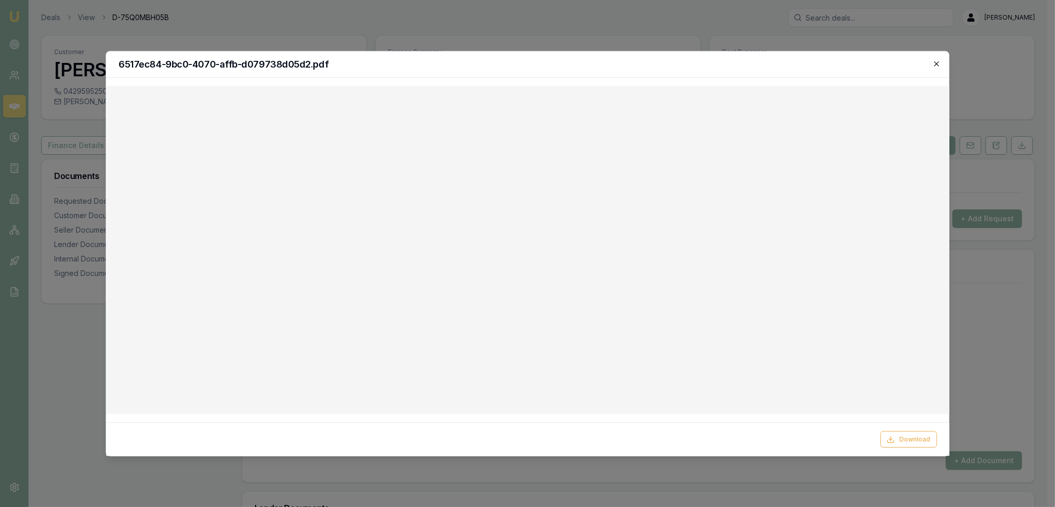
click at [938, 63] on icon "button" at bounding box center [936, 63] width 8 height 8
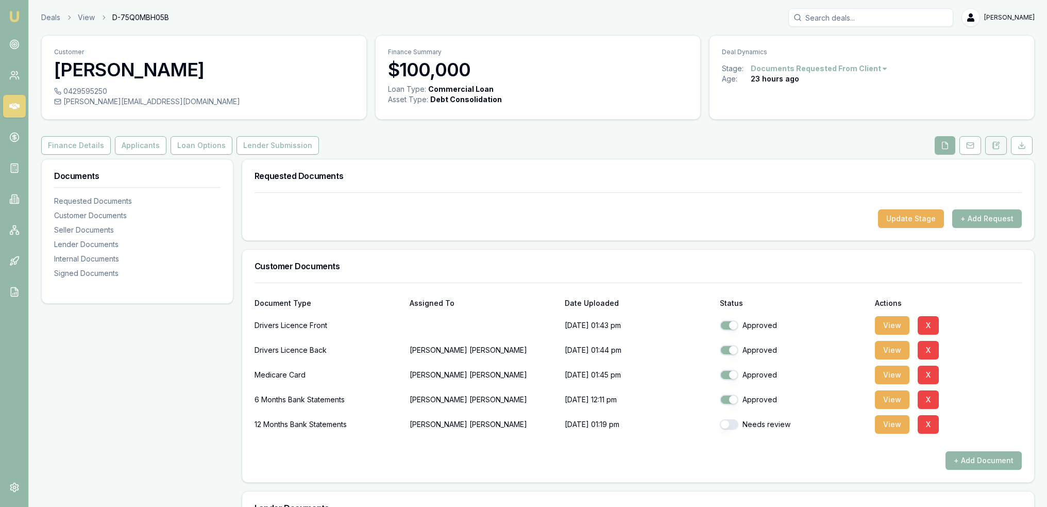
click at [997, 145] on icon at bounding box center [996, 145] width 8 height 8
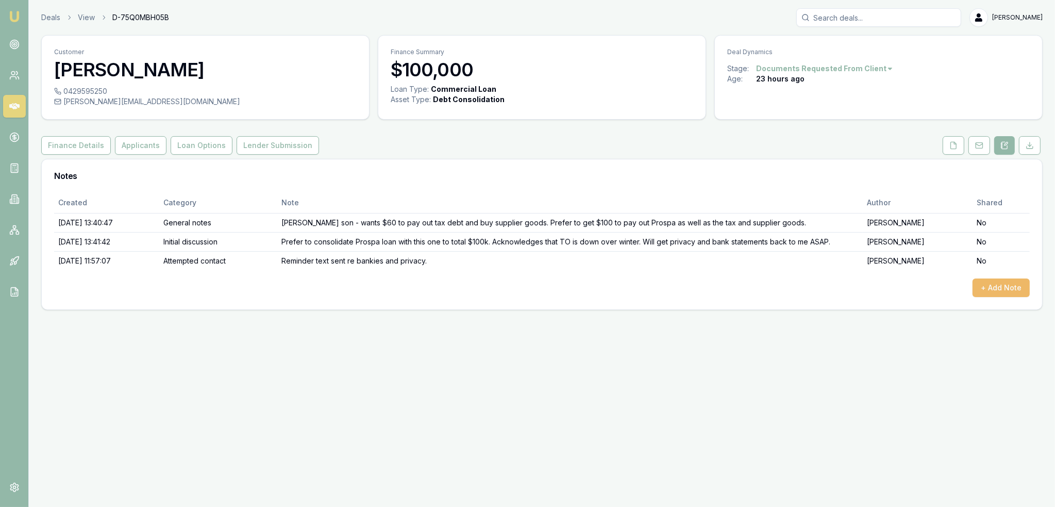
click at [1004, 286] on button "+ Add Note" at bounding box center [1001, 287] width 57 height 19
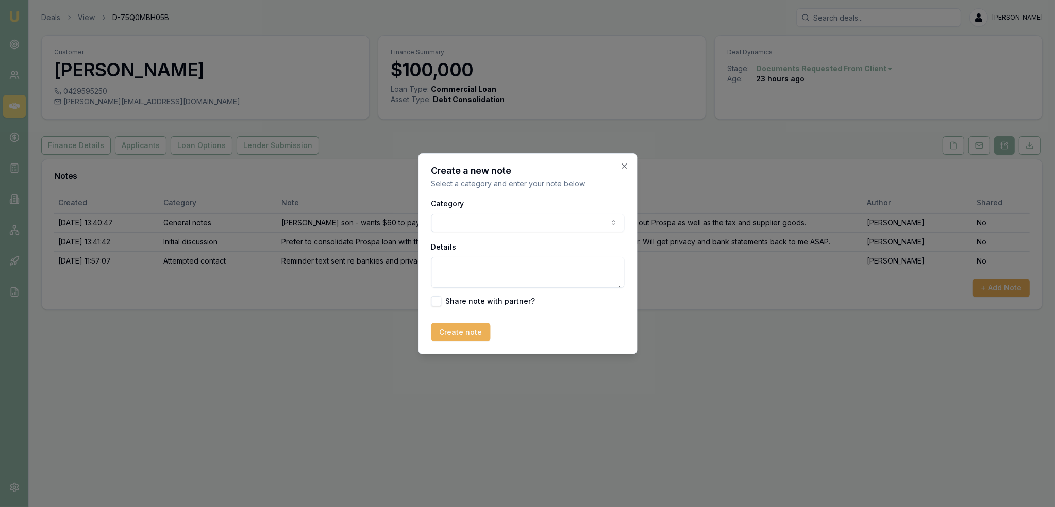
click at [458, 222] on body "Emu Broker Deals View D-75Q0MBH05B [PERSON_NAME] Toggle Menu Customer [PERSON_N…" at bounding box center [527, 253] width 1055 height 507
drag, startPoint x: 454, startPoint y: 272, endPoint x: 460, endPoint y: 268, distance: 7.0
click at [457, 269] on textarea "Details" at bounding box center [527, 272] width 193 height 31
click at [481, 264] on textarea "INCOME ON BANK STATEMENTS - Uber $603.34/m" at bounding box center [527, 272] width 193 height 31
click at [516, 278] on textarea "INCOME ON 6 months BANK STATEMENTS - Uber $603.34/m" at bounding box center [527, 272] width 193 height 31
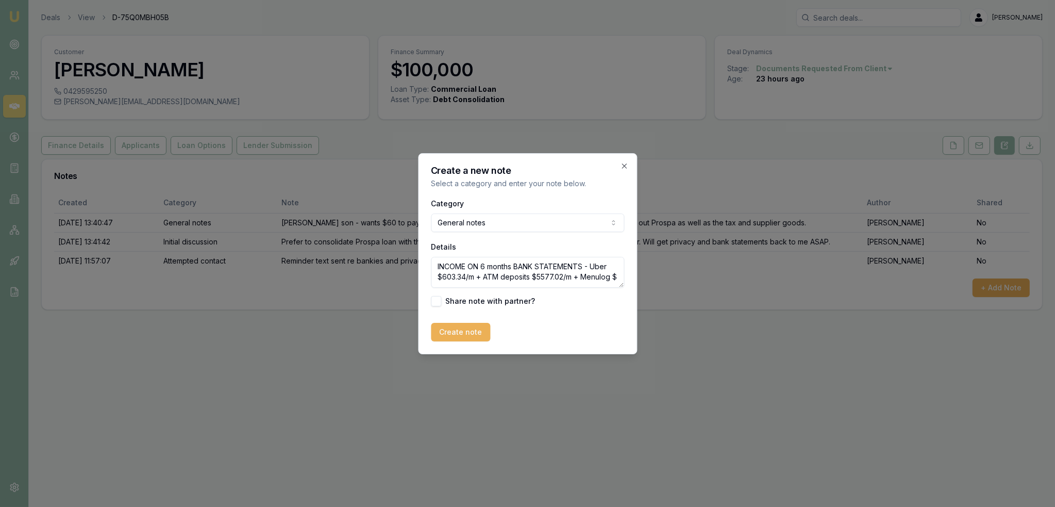
scroll to position [4, 0]
click at [557, 280] on textarea "INCOME ON 6 months BANK STATEMENTS - Uber $603.34/m + ATM deposits $5577.02/m +…" at bounding box center [527, 272] width 193 height 31
drag, startPoint x: 608, startPoint y: 279, endPoint x: 427, endPoint y: 257, distance: 181.8
click at [427, 257] on div "Create a new note Select a category and enter your note below. Category General…" at bounding box center [527, 253] width 219 height 201
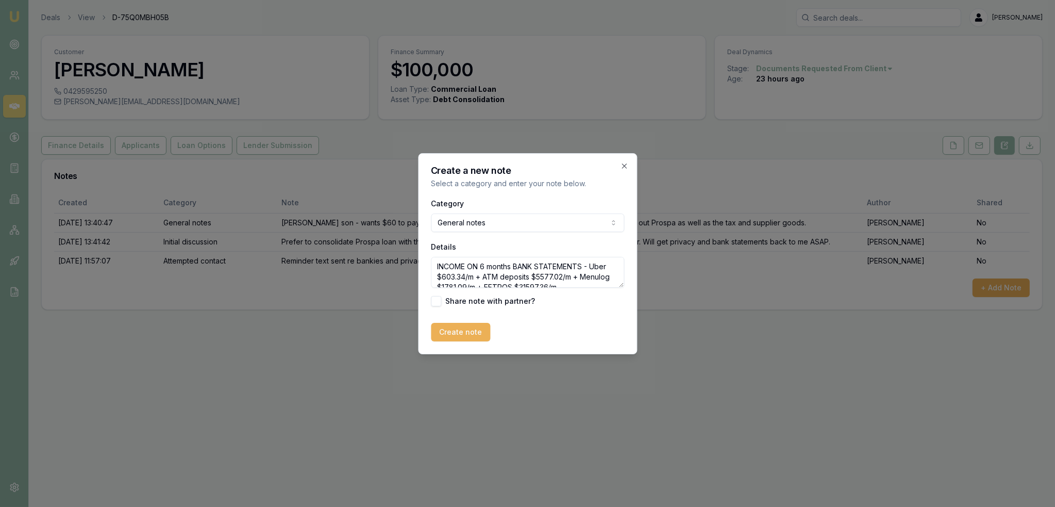
click at [608, 284] on textarea "INCOME ON 6 months BANK STATEMENTS - Uber $603.34/m + ATM deposits $5577.02/m +…" at bounding box center [527, 272] width 193 height 31
click at [609, 280] on textarea "INCOME ON 6 months BANK STATEMENTS - Uber $603.34/m + ATM deposits $5577.02/m +…" at bounding box center [527, 272] width 193 height 31
type textarea "INCOME ON 6 months BANK STATEMENTS - Uber $603.34/m + ATM deposits $5577.02/m +…"
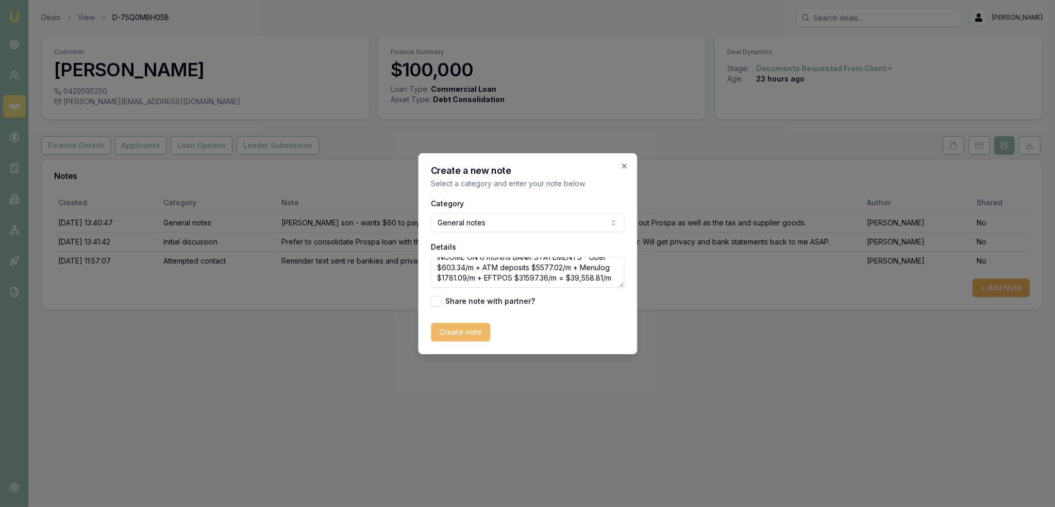
click at [462, 331] on button "Create note" at bounding box center [460, 332] width 59 height 19
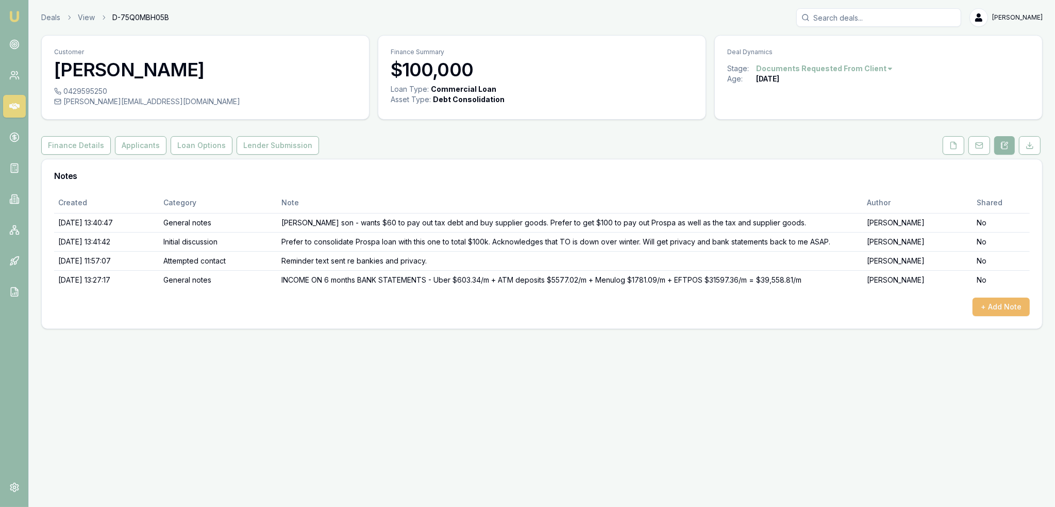
click at [1012, 307] on button "+ Add Note" at bounding box center [1001, 306] width 57 height 19
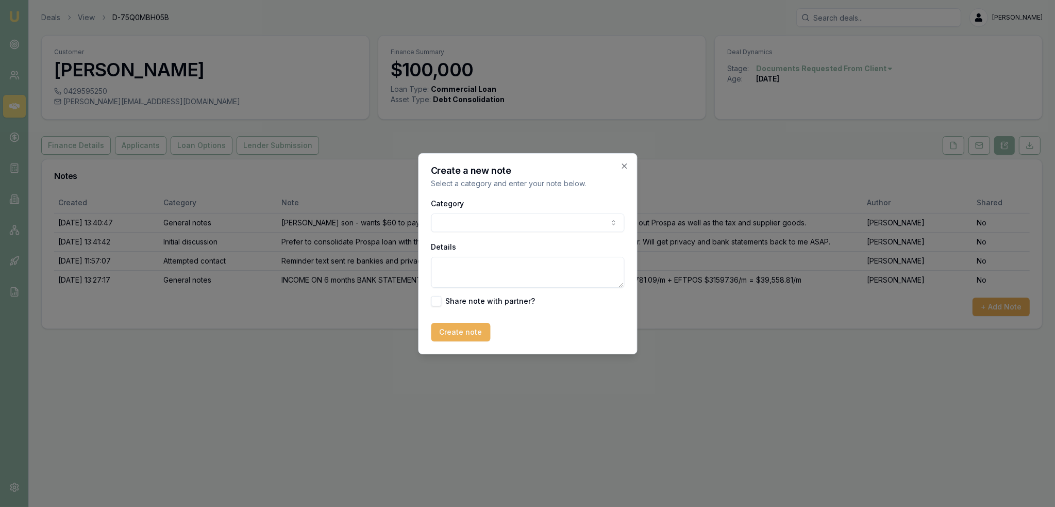
click at [506, 222] on body "Emu Broker Deals View D-75Q0MBH05B [PERSON_NAME] Toggle Menu Customer [PERSON_N…" at bounding box center [527, 253] width 1055 height 507
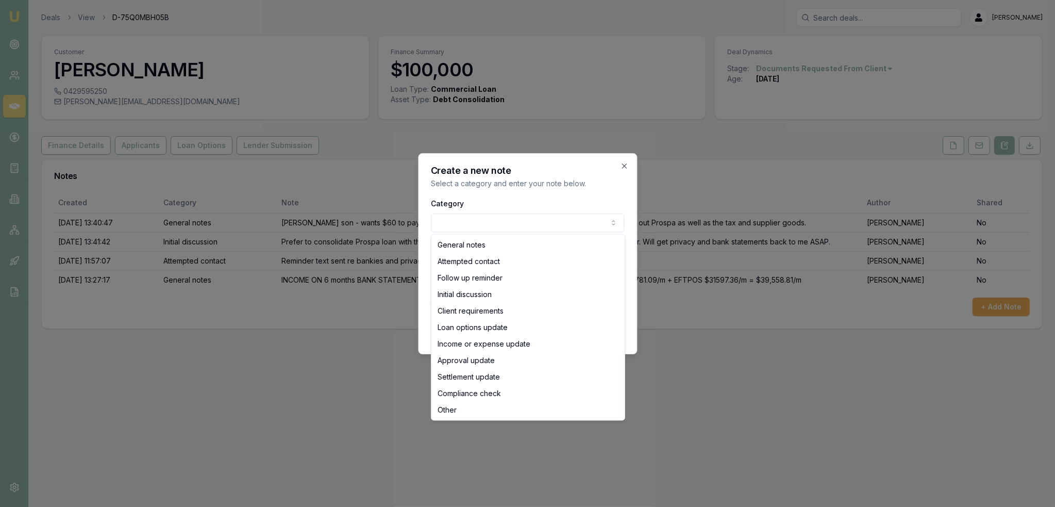
select select "LOAN_OPTIONS_UPDATE"
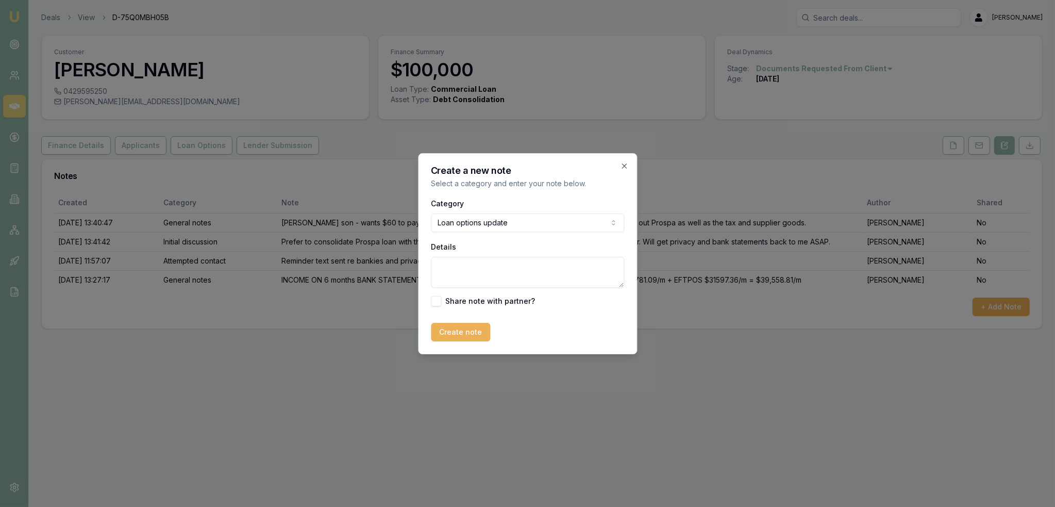
drag, startPoint x: 466, startPoint y: 270, endPoint x: 468, endPoint y: 264, distance: 6.0
click at [466, 269] on textarea "Details" at bounding box center [527, 272] width 193 height 31
type textarea "F"
click at [570, 268] on textarea "LENDER RESEARCH - ABN" at bounding box center [527, 272] width 193 height 31
click at [555, 266] on textarea "LENDER RESEARCH - ABN 6/23 gst 7/24" at bounding box center [527, 272] width 193 height 31
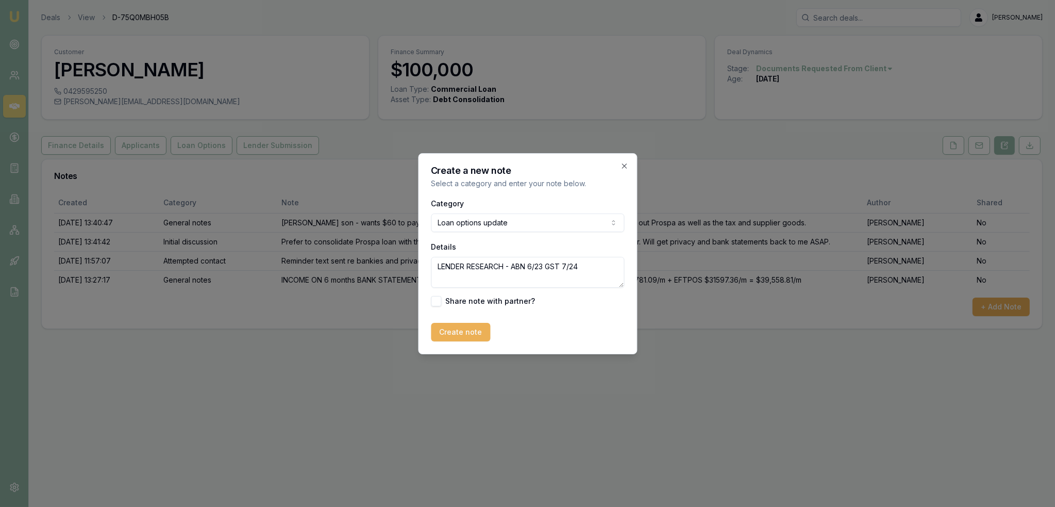
click at [592, 265] on textarea "LENDER RESEARCH - ABN 6/23 GST 7/24" at bounding box center [527, 272] width 193 height 31
click at [524, 285] on textarea "LENDER RESEARCH - ABN 6/23 GST 7/24 - asset backed owning the building but not …" at bounding box center [527, 272] width 193 height 31
drag, startPoint x: 1051, startPoint y: 99, endPoint x: 612, endPoint y: 279, distance: 475.0
click at [612, 279] on textarea "LENDER RESEARCH - ABN 6/23 GST 7/24 - asset backed owning the building but not …" at bounding box center [527, 272] width 193 height 31
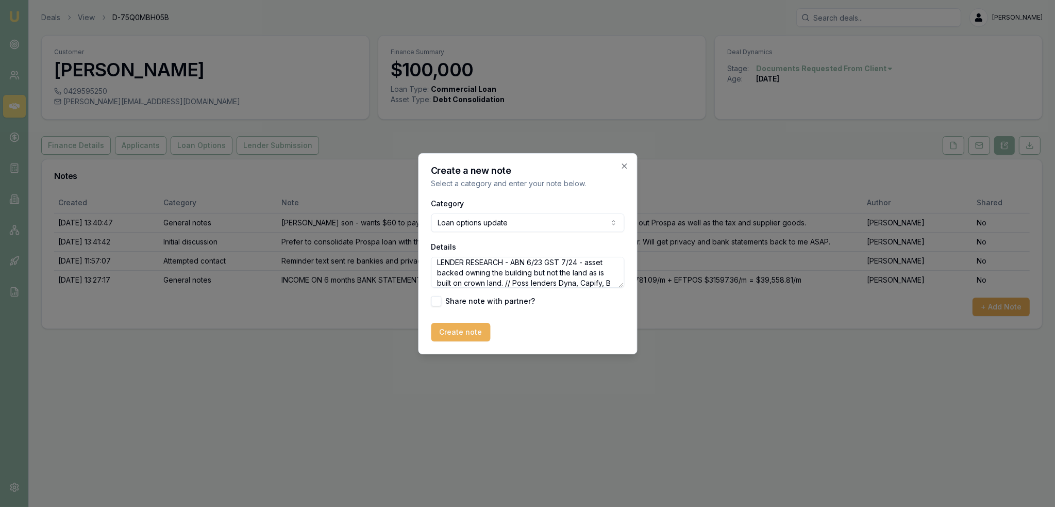
scroll to position [14, 0]
click at [560, 274] on textarea "LENDER RESEARCH - ABN 6/23 GST 7/24 - asset backed owning the building but not …" at bounding box center [527, 272] width 193 height 31
type textarea "LENDER RESEARCH - ABN 6/23 GST 7/24 - asset backed owning the building but not …"
click at [463, 332] on button "Create note" at bounding box center [460, 332] width 59 height 19
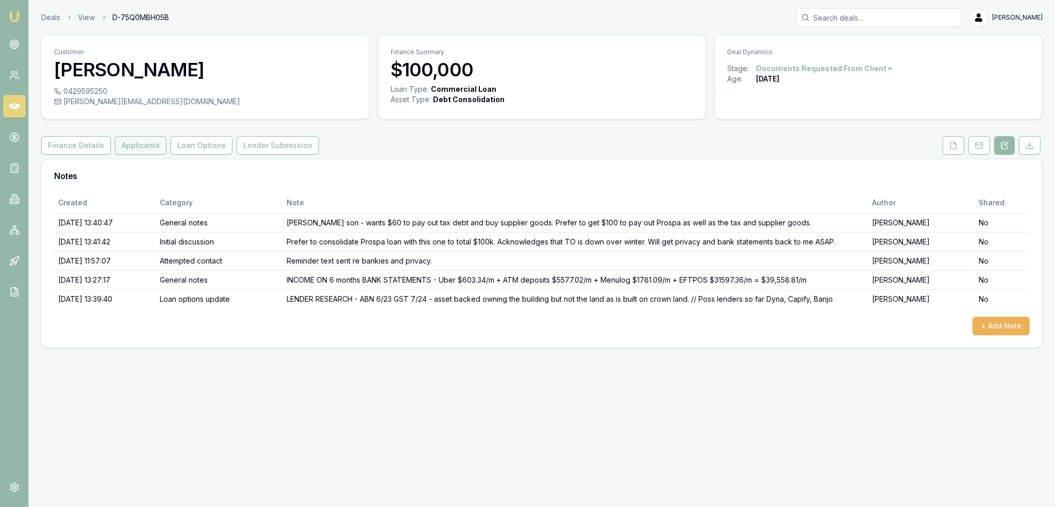
click at [137, 141] on button "Applicants" at bounding box center [141, 145] width 52 height 19
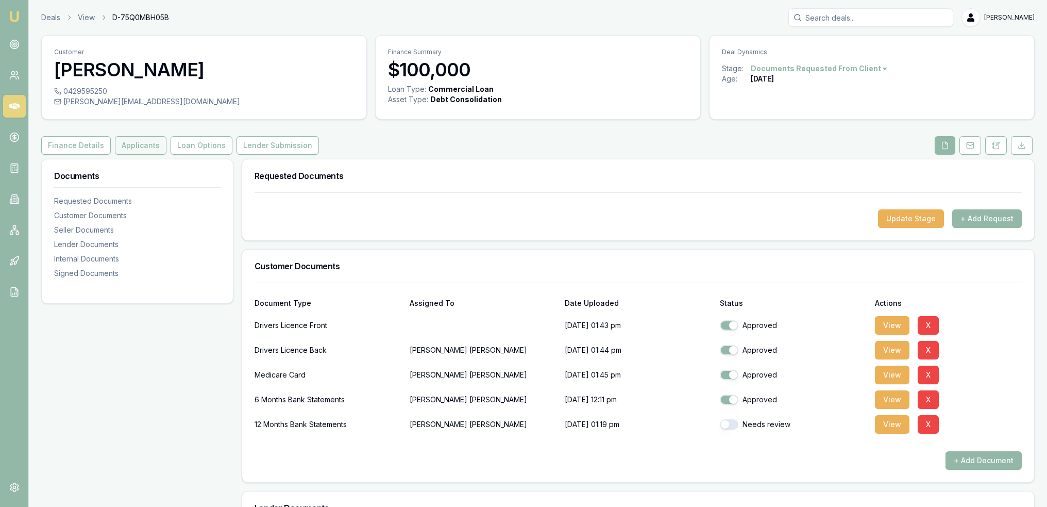
click at [140, 146] on button "Applicants" at bounding box center [141, 145] width 52 height 19
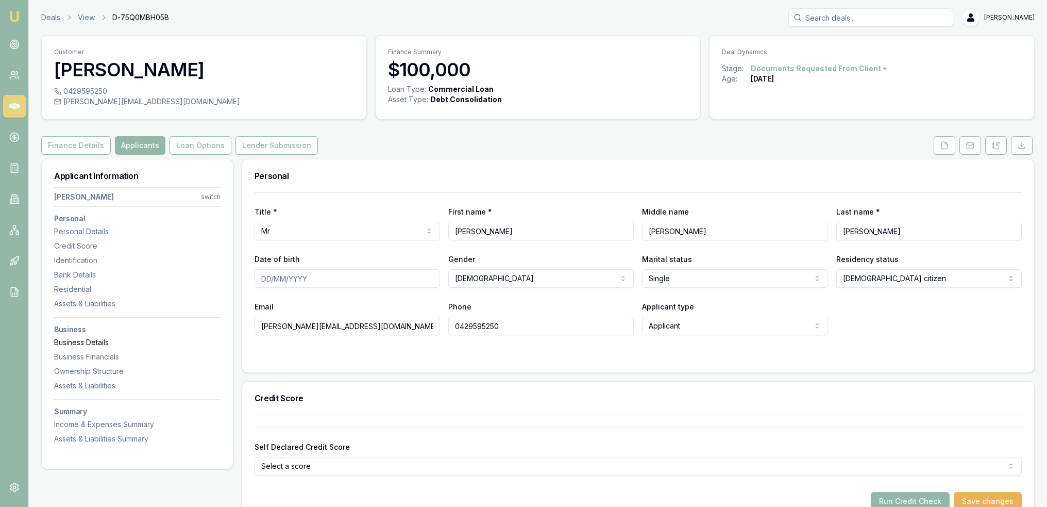
click at [91, 340] on div "Business Details" at bounding box center [137, 342] width 166 height 10
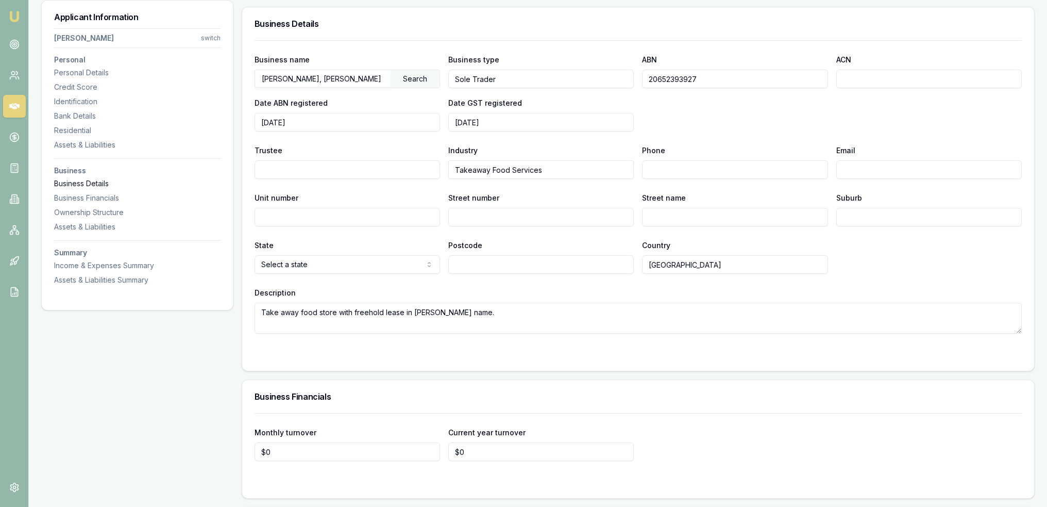
scroll to position [1242, 0]
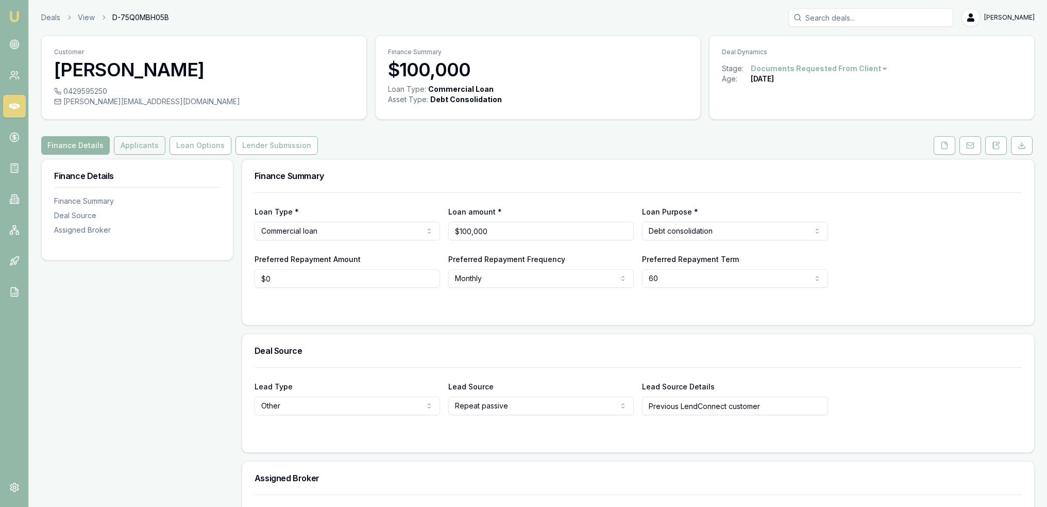
click at [127, 144] on button "Applicants" at bounding box center [140, 145] width 52 height 19
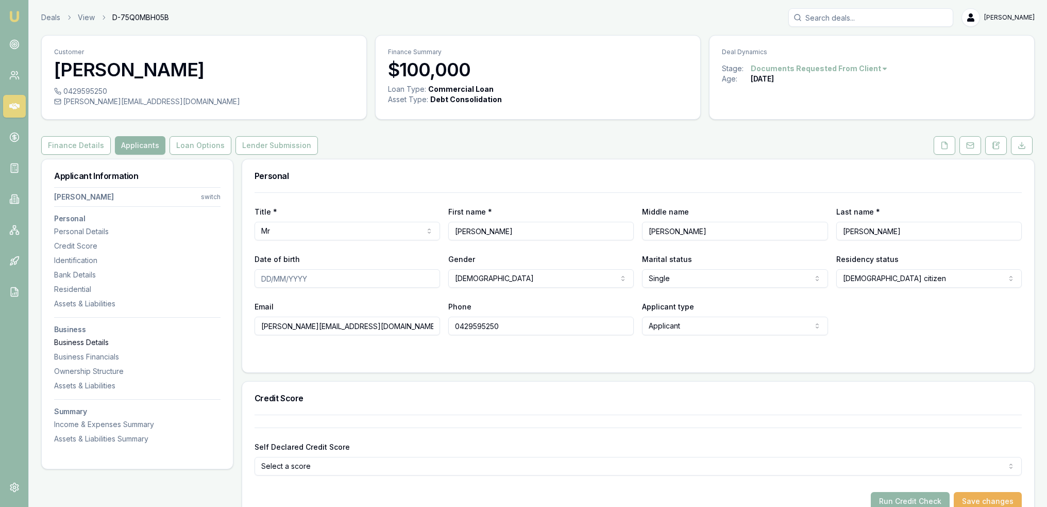
click at [82, 340] on div "Business Details" at bounding box center [137, 342] width 166 height 10
click at [950, 142] on button at bounding box center [945, 145] width 22 height 19
click at [111, 381] on div "Assets & Liabilities" at bounding box center [137, 385] width 166 height 10
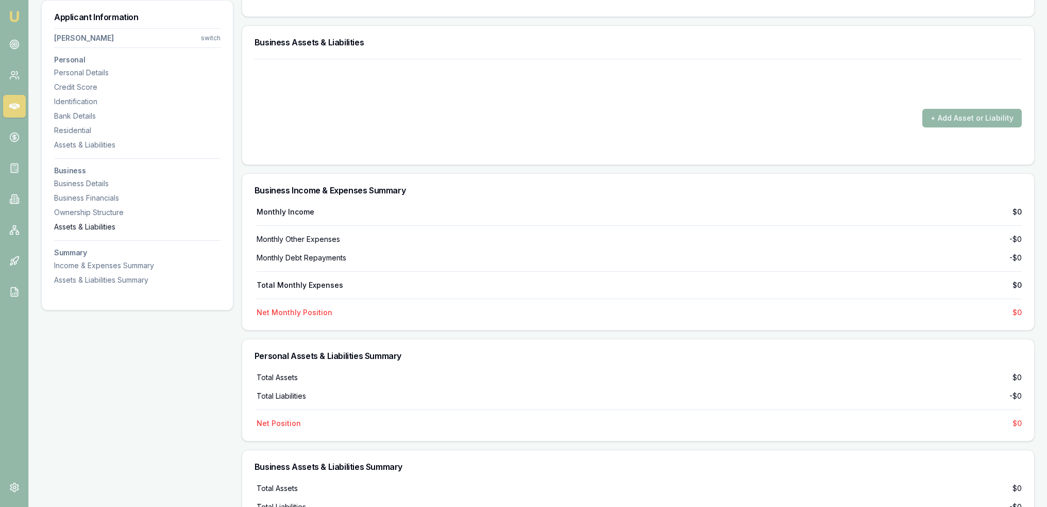
scroll to position [1852, 0]
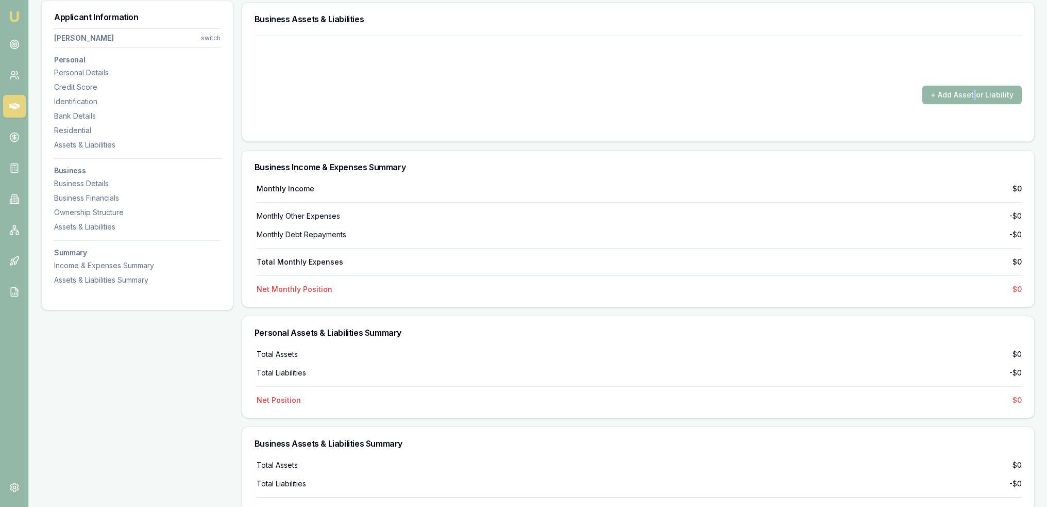
click at [977, 82] on form "+ Add Asset or Liability" at bounding box center [638, 82] width 767 height 93
click at [970, 91] on button "+ Add Asset or Liability" at bounding box center [972, 95] width 99 height 19
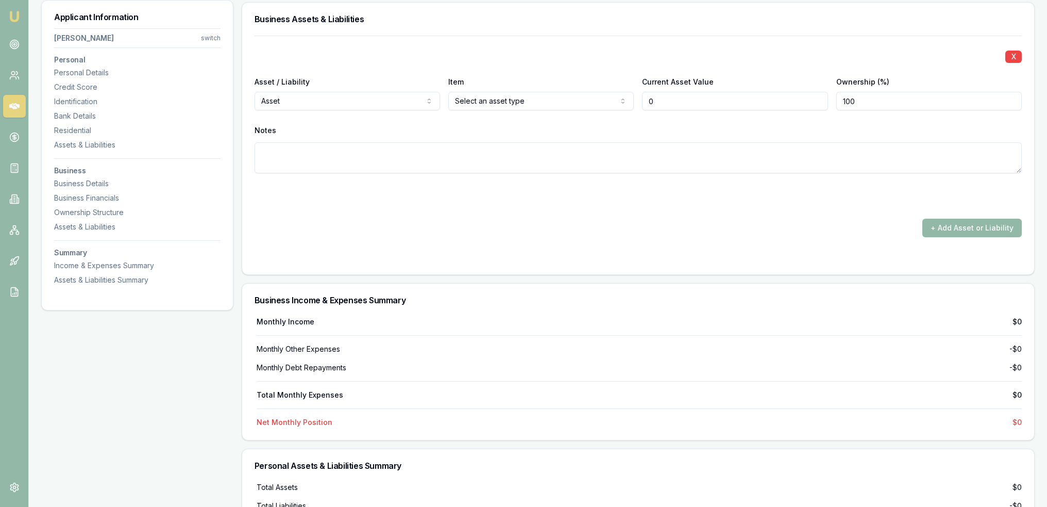
type input "$0"
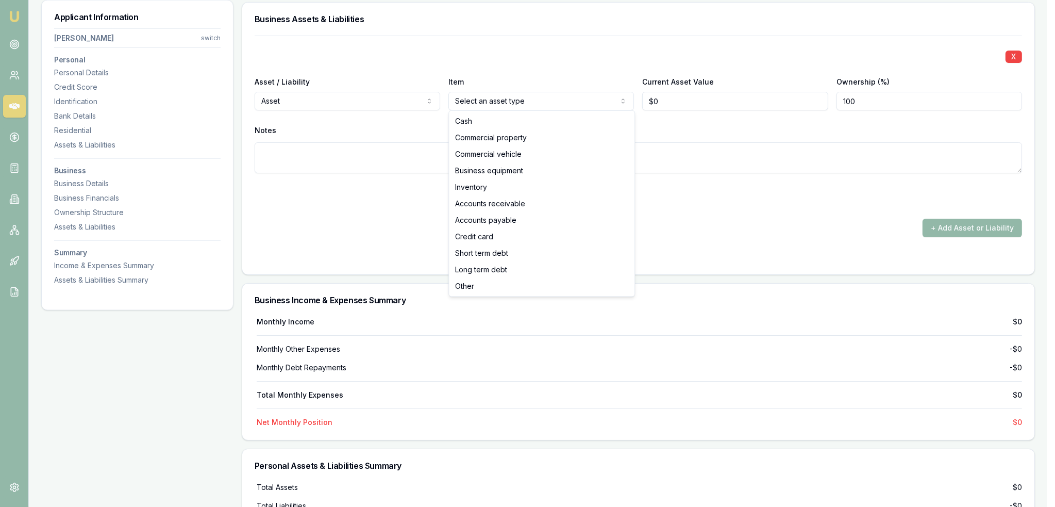
select select "BUSINESS_EQUIPMENT"
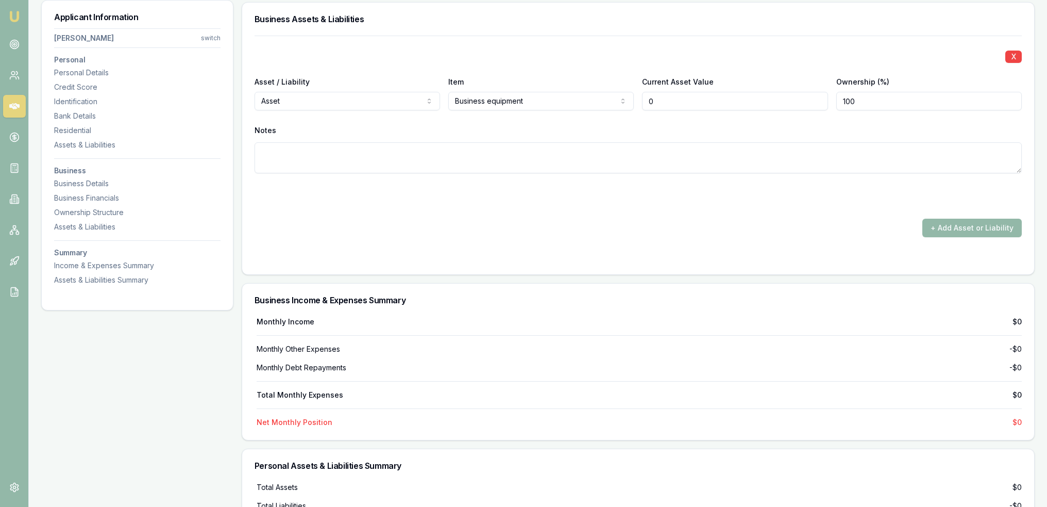
drag, startPoint x: 672, startPoint y: 95, endPoint x: 627, endPoint y: 103, distance: 45.9
click at [627, 103] on div "Asset / Liability Asset Asset Liability Item Business equipment Cash Commercial…" at bounding box center [638, 92] width 767 height 35
type input "$140,000"
click at [595, 144] on textarea at bounding box center [638, 157] width 767 height 31
click at [317, 148] on textarea "Plant and equipoment" at bounding box center [638, 157] width 767 height 31
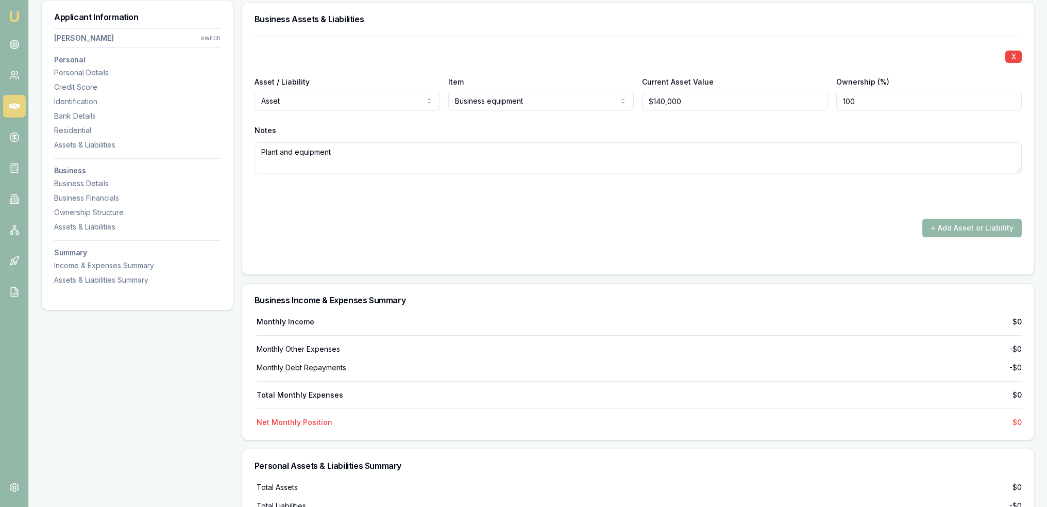
type textarea "Plant and equipment"
click at [553, 223] on div "+ Add Asset or Liability" at bounding box center [638, 228] width 767 height 19
click at [971, 224] on button "+ Add Asset or Liability" at bounding box center [972, 228] width 99 height 19
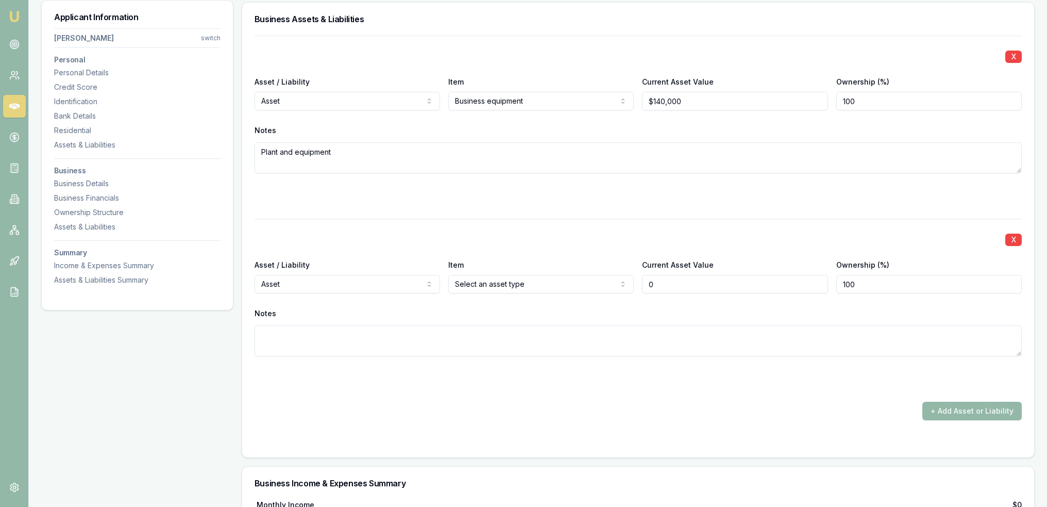
type input "$0"
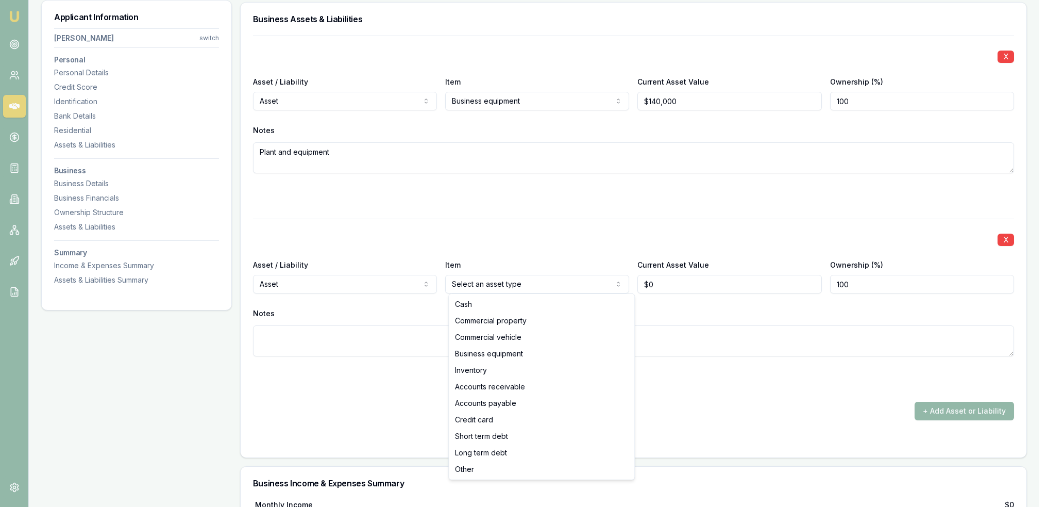
select select "COMMERCIAL_PROPERTY"
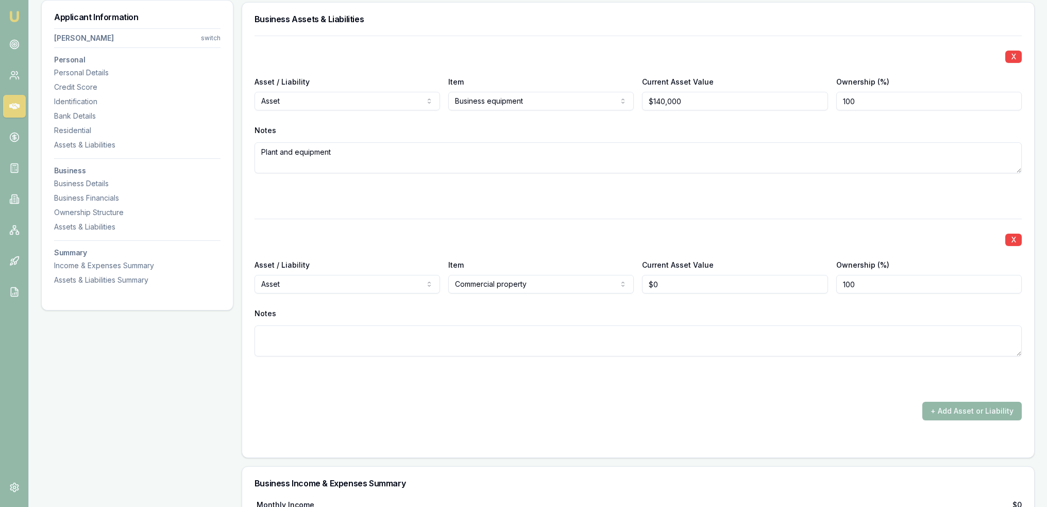
type input "0"
type input "$275,000"
click at [581, 336] on textarea at bounding box center [638, 340] width 767 height 31
type textarea "Building takeaway is in"
click at [554, 428] on form "X Asset / Liability Asset Asset Liability Item Business equipment Cash Commerci…" at bounding box center [638, 240] width 767 height 409
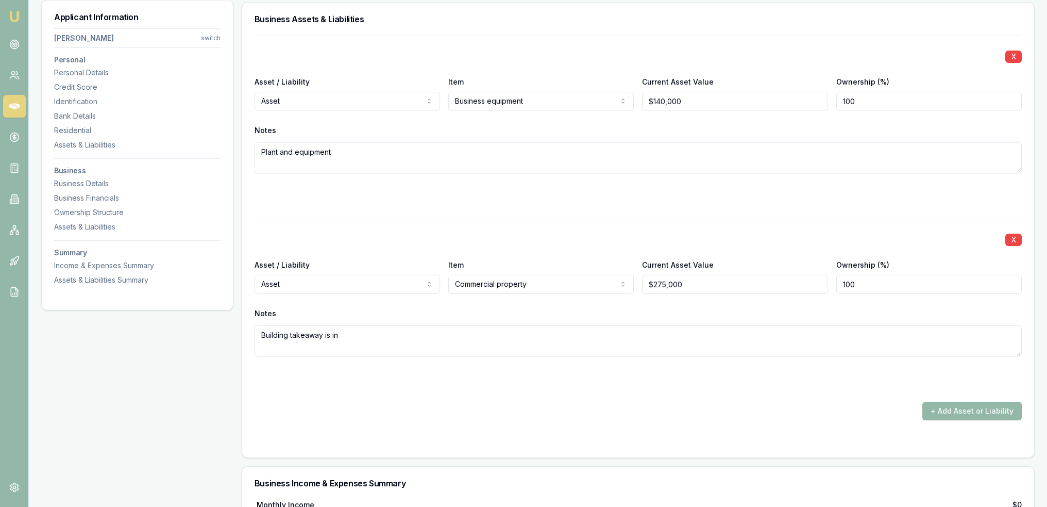
click at [443, 336] on textarea "Building takeaway is in" at bounding box center [638, 340] width 767 height 31
type textarea "Building takeaway is in - is on crown land"
click at [449, 439] on div at bounding box center [638, 441] width 767 height 8
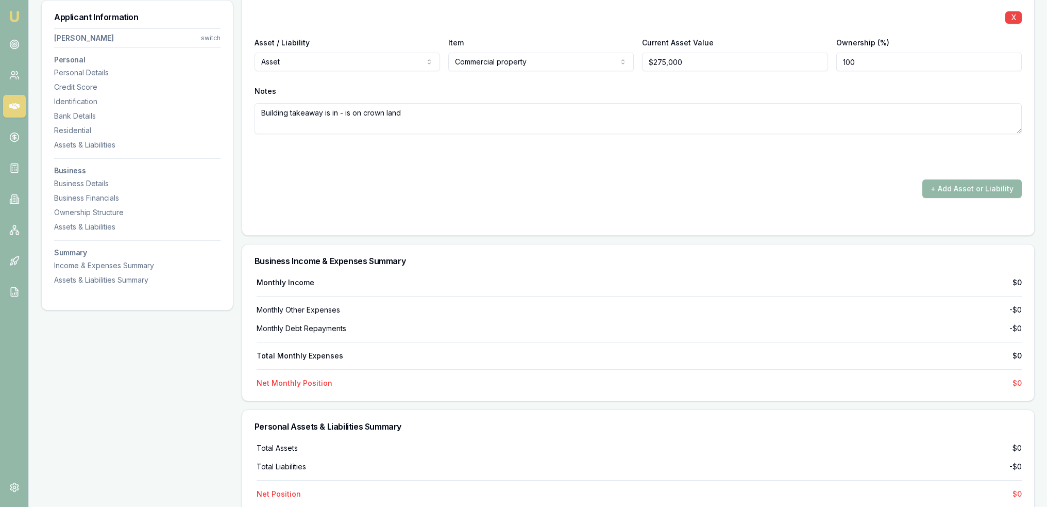
scroll to position [2059, 0]
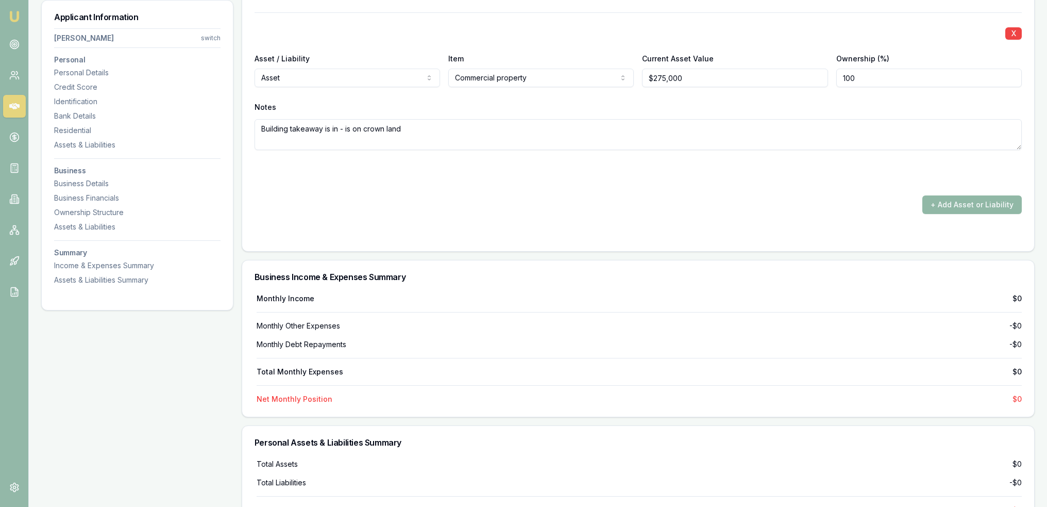
click at [987, 200] on button "+ Add Asset or Liability" at bounding box center [972, 204] width 99 height 19
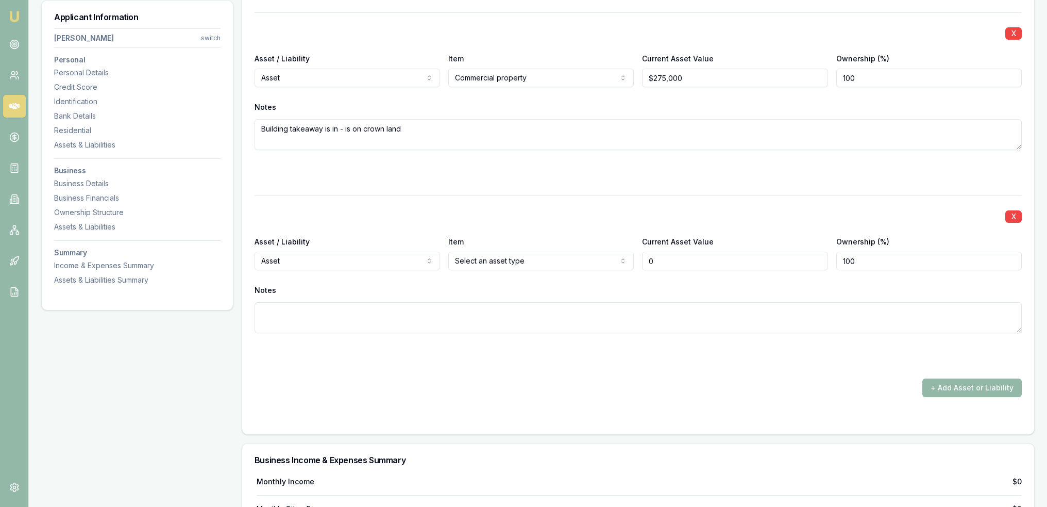
type input "$0"
select select "LIABILITY"
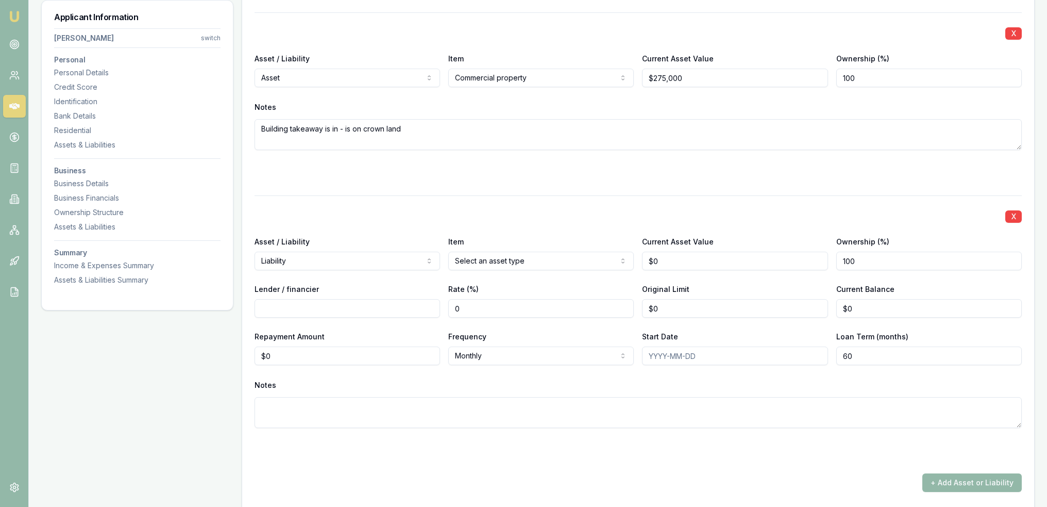
click at [357, 309] on input "Lender / financier" at bounding box center [348, 308] width 186 height 19
type input "Prospa"
type input "$0"
type input "$22,000"
type input "$0"
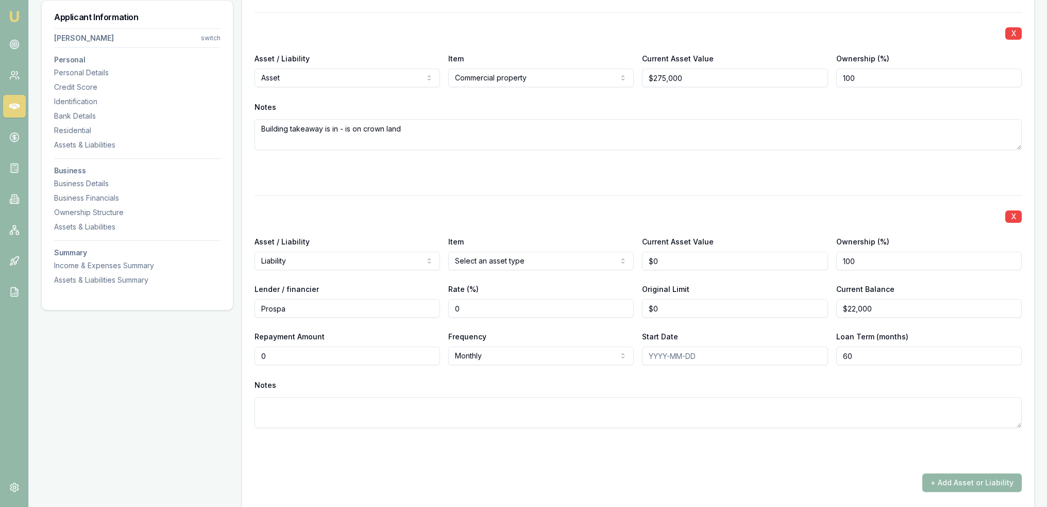
drag, startPoint x: 289, startPoint y: 354, endPoint x: 230, endPoint y: 356, distance: 59.3
type input "$468"
select select "WEEKLY"
click at [689, 373] on div "X Asset / Liability Liability Asset Liability Item Select an asset type Cash Co…" at bounding box center [638, 325] width 767 height 261
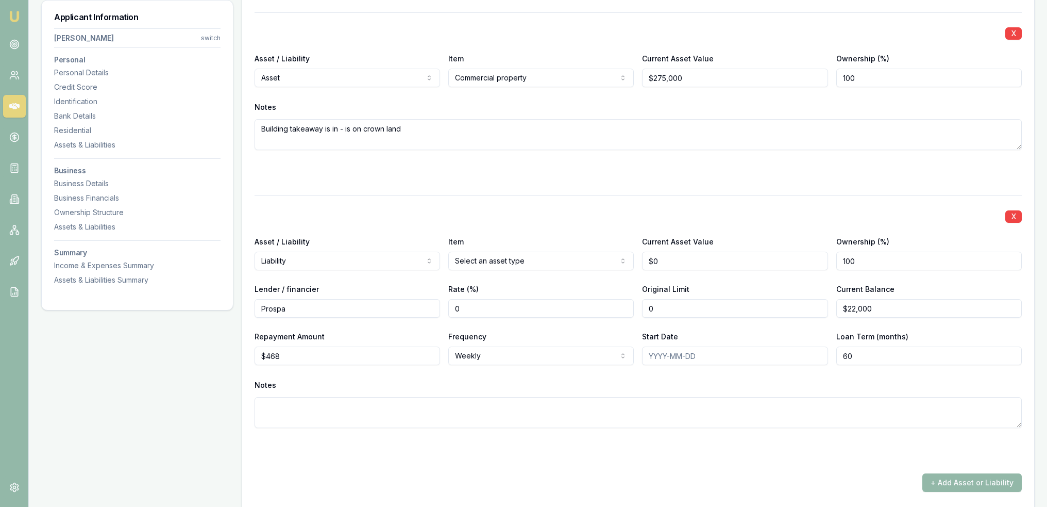
drag, startPoint x: 671, startPoint y: 306, endPoint x: 627, endPoint y: 306, distance: 44.3
click at [627, 306] on div "Lender / financier Prospa Rate (%) 0 Original Limit 0 Current Balance $22,000" at bounding box center [638, 299] width 767 height 35
type input "$25,000"
click at [656, 354] on input "Start Date" at bounding box center [735, 355] width 186 height 19
type input "[DATE]"
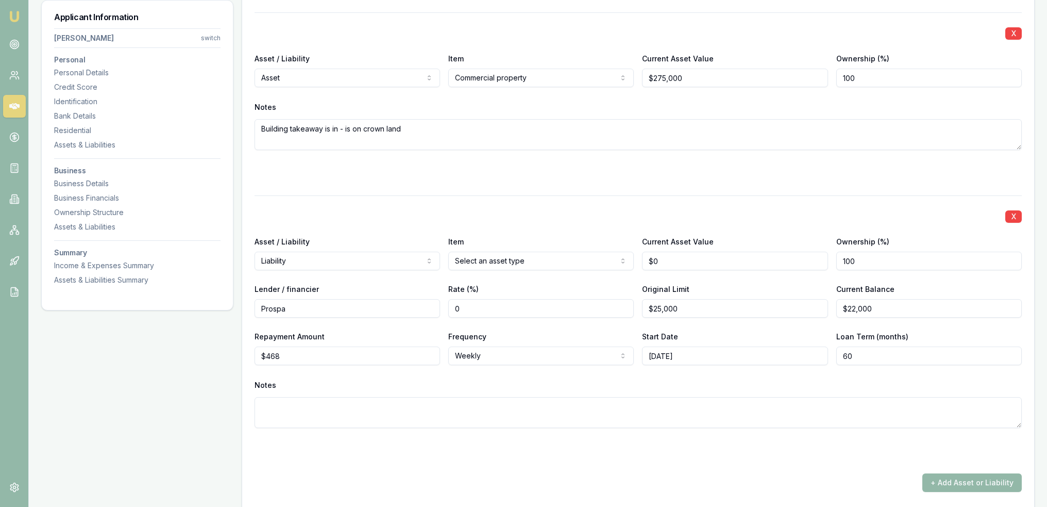
click at [695, 407] on textarea at bounding box center [638, 412] width 767 height 31
type textarea "Would like to pay this out with this loan but don't think have the turnover to …"
click at [851, 454] on form "X Asset / Liability Asset Asset Liability Item Business equipment Cash Commerci…" at bounding box center [638, 172] width 767 height 687
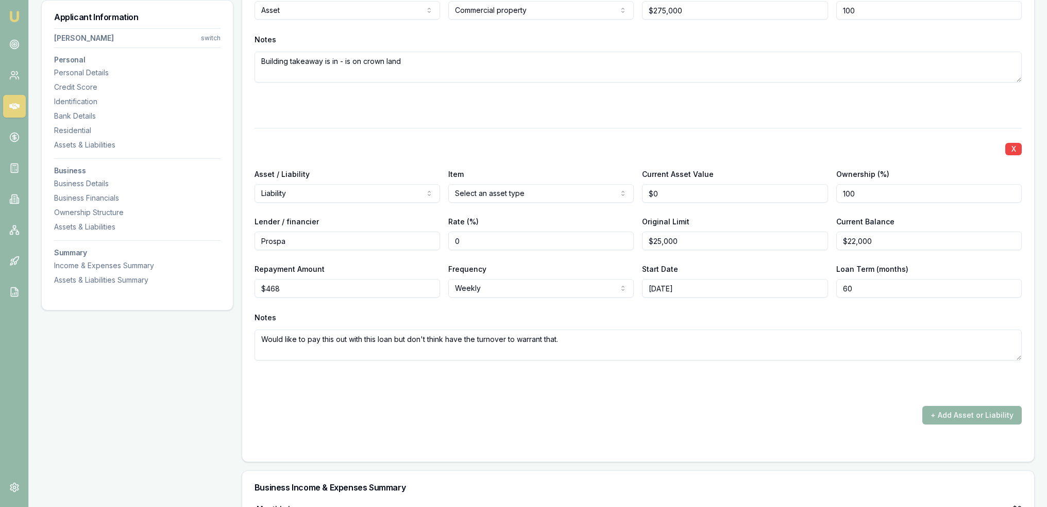
scroll to position [2213, 0]
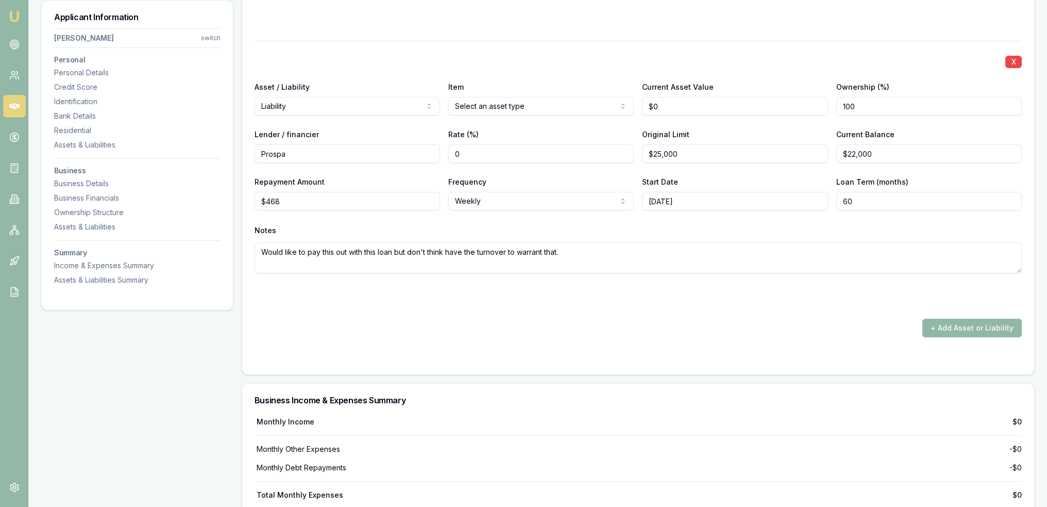
click at [981, 326] on button "+ Add Asset or Liability" at bounding box center [972, 328] width 99 height 19
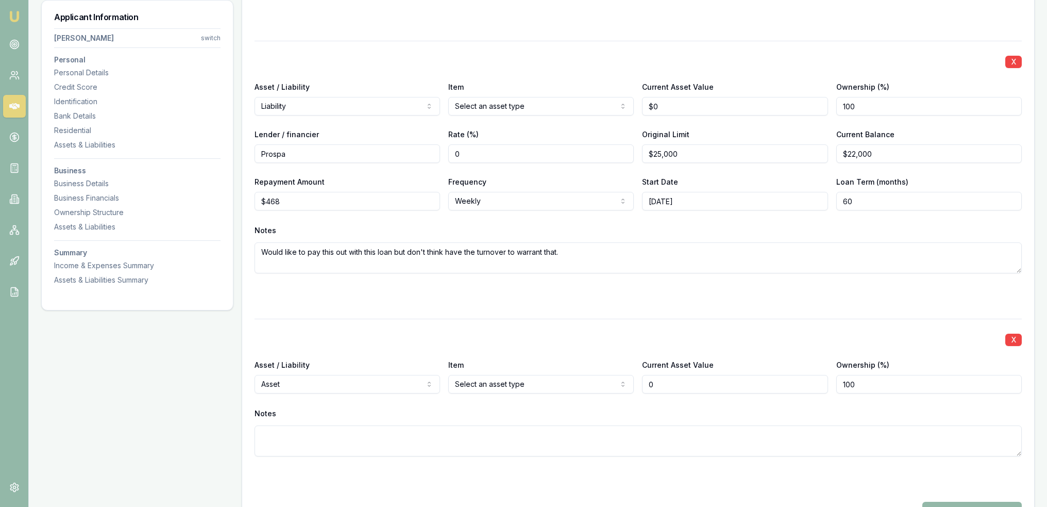
type input "$0"
select select "LIABILITY"
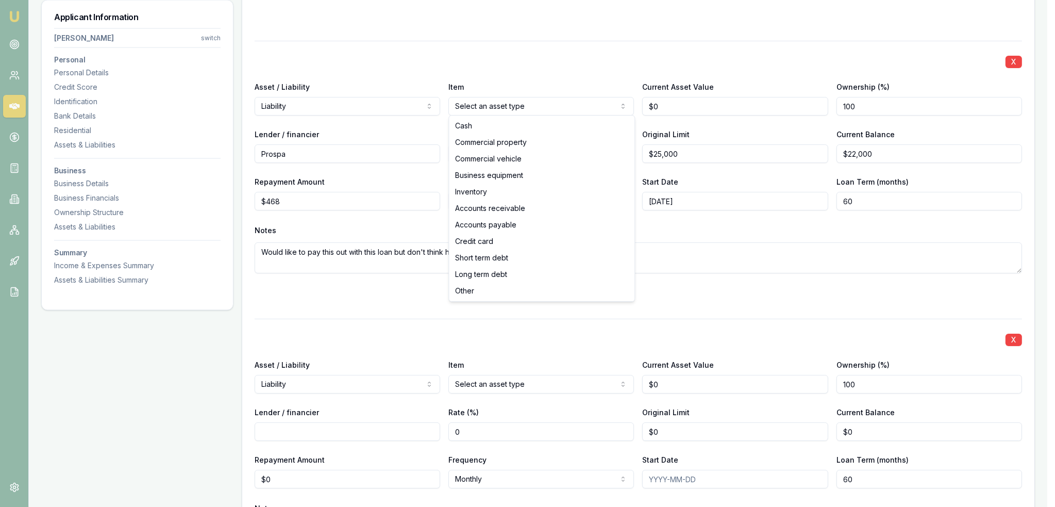
select select "LONG_TERM_DEBT"
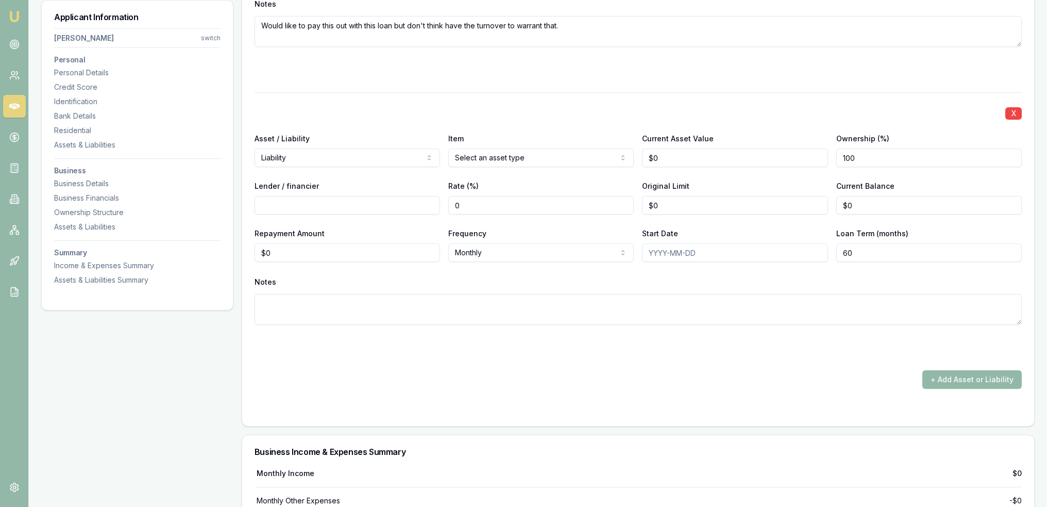
scroll to position [2471, 0]
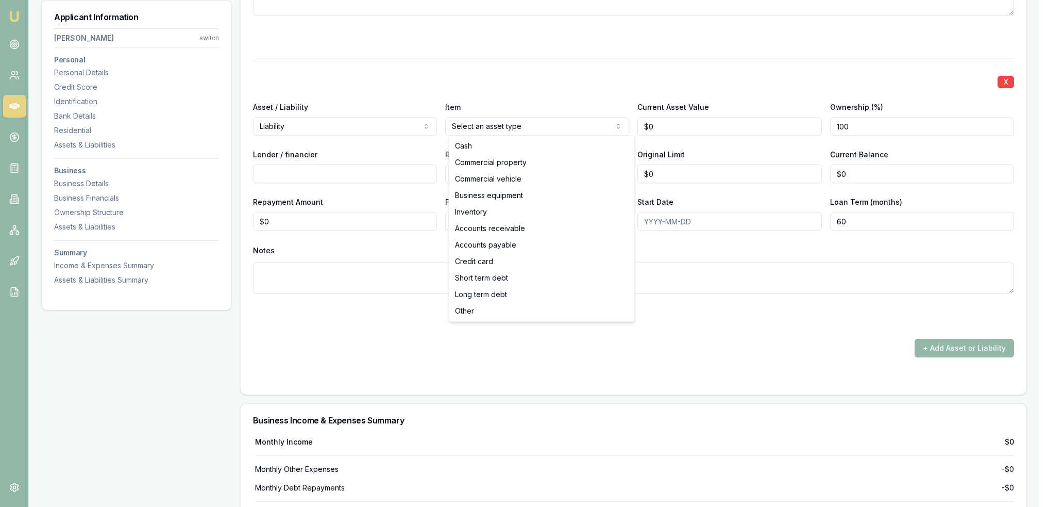
select select "OTHER"
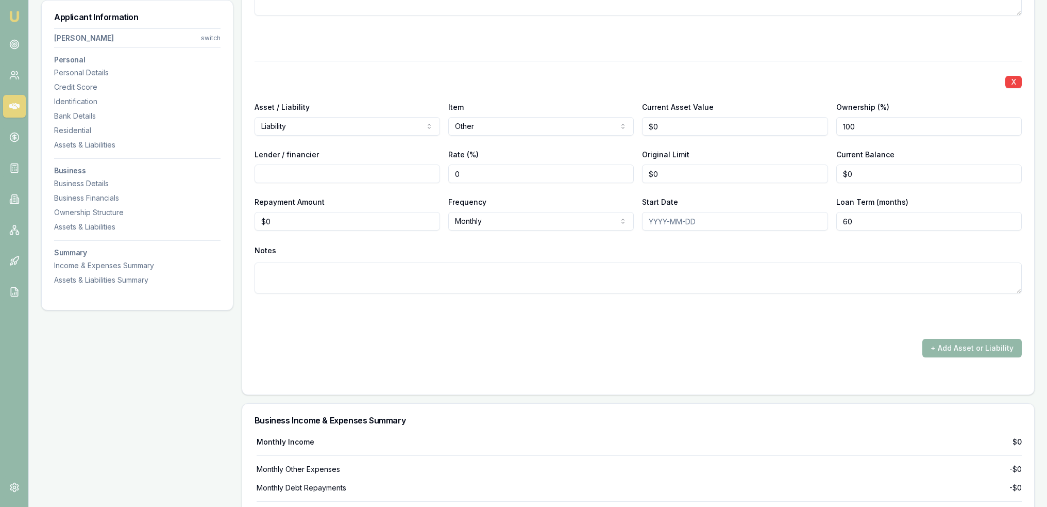
click at [361, 173] on input "Lender / financier" at bounding box center [348, 173] width 186 height 19
type input "ATO"
drag, startPoint x: 674, startPoint y: 169, endPoint x: 643, endPoint y: 169, distance: 30.9
click at [643, 169] on input "0" at bounding box center [735, 173] width 186 height 19
type input "$42,066"
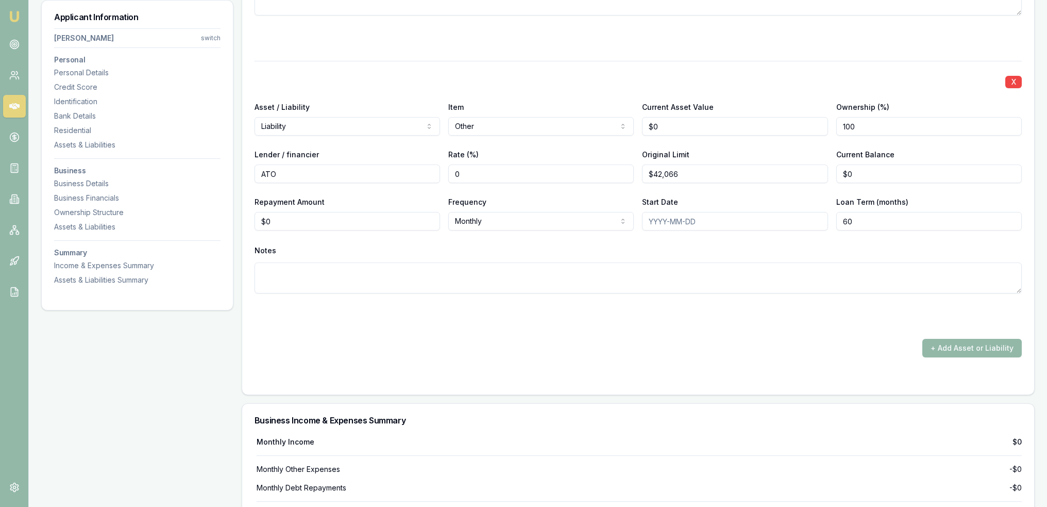
click at [550, 266] on textarea at bounding box center [638, 277] width 767 height 31
type textarea "N"
type textarea "o"
type textarea "not in payment plan"
click at [545, 317] on div at bounding box center [638, 314] width 767 height 16
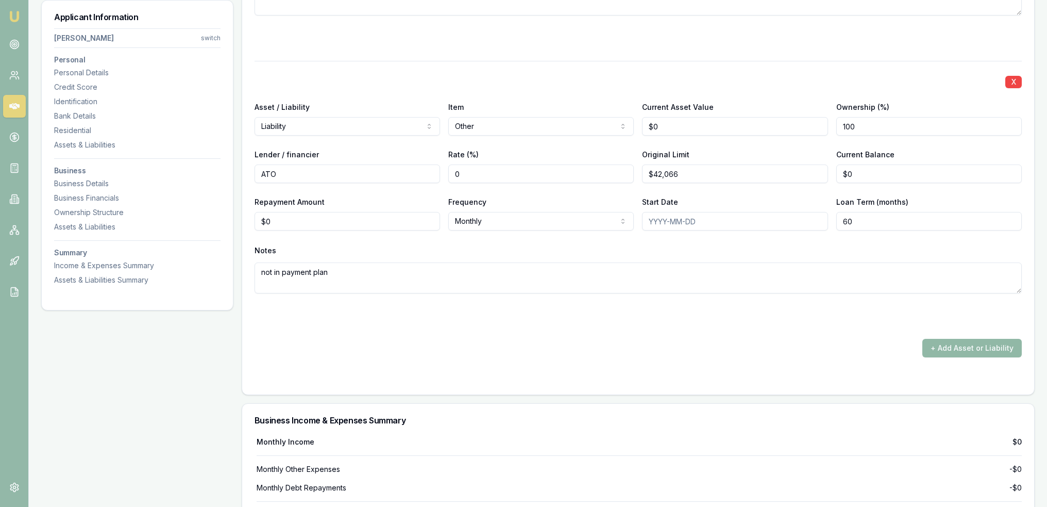
click at [976, 352] on button "+ Add Asset or Liability" at bounding box center [972, 348] width 99 height 19
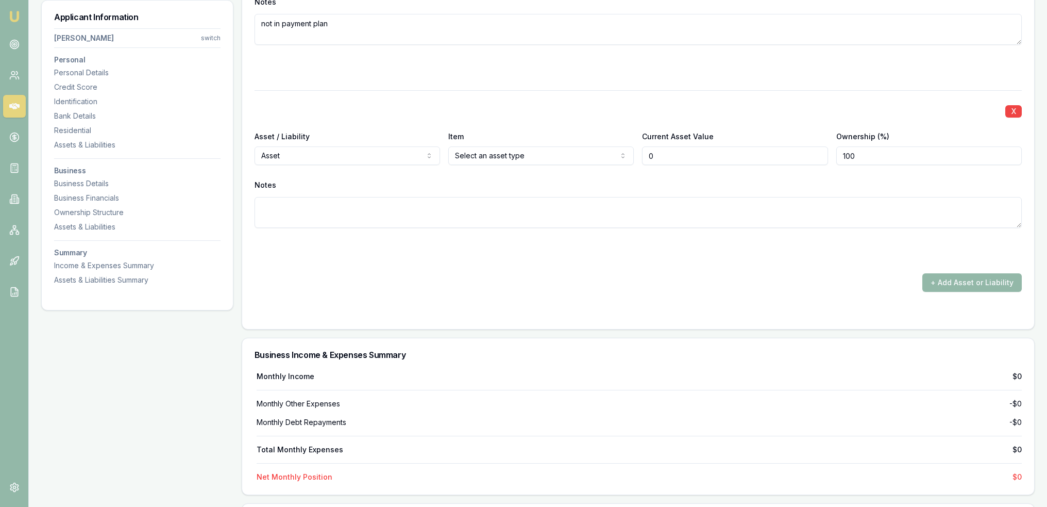
scroll to position [2729, 0]
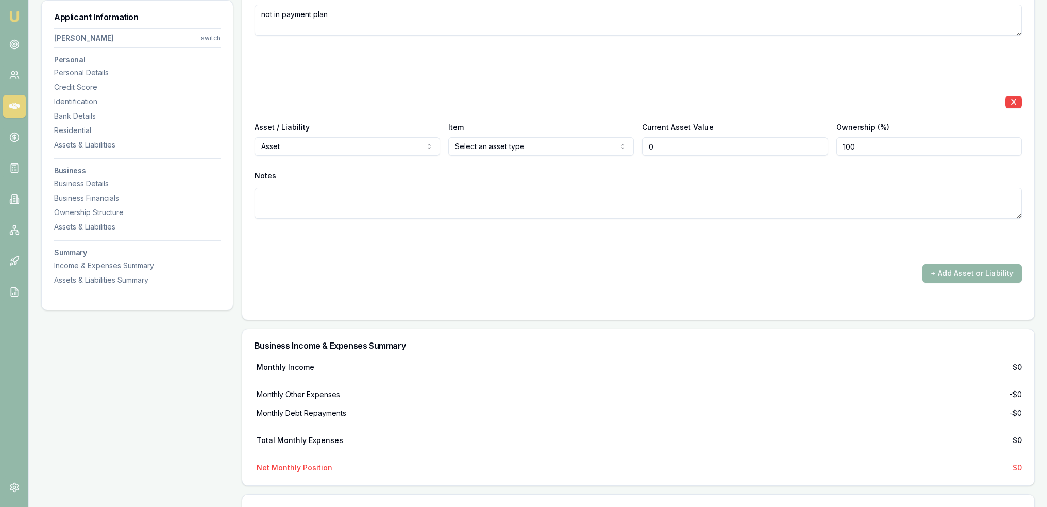
type input "$0"
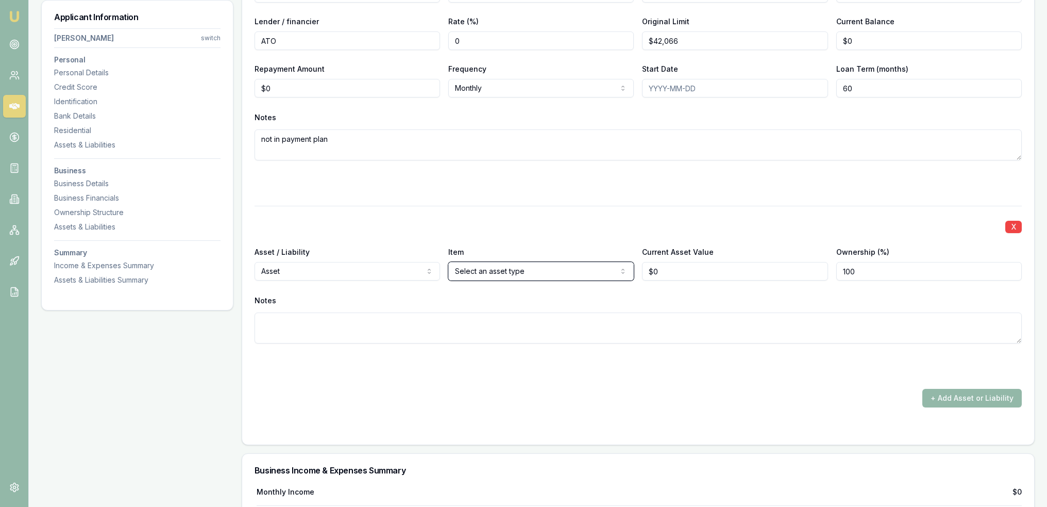
scroll to position [2626, 0]
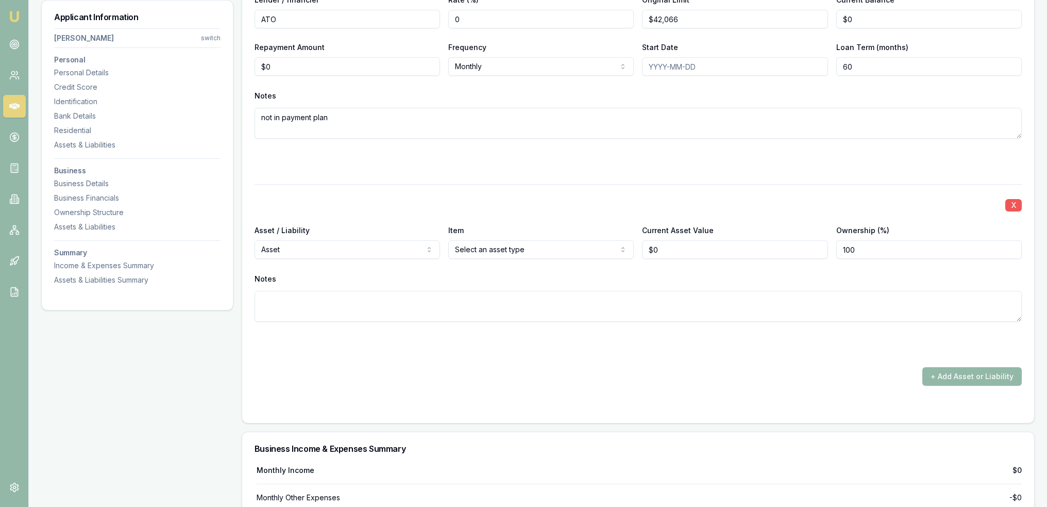
click at [1015, 201] on button "X" at bounding box center [1014, 205] width 16 height 12
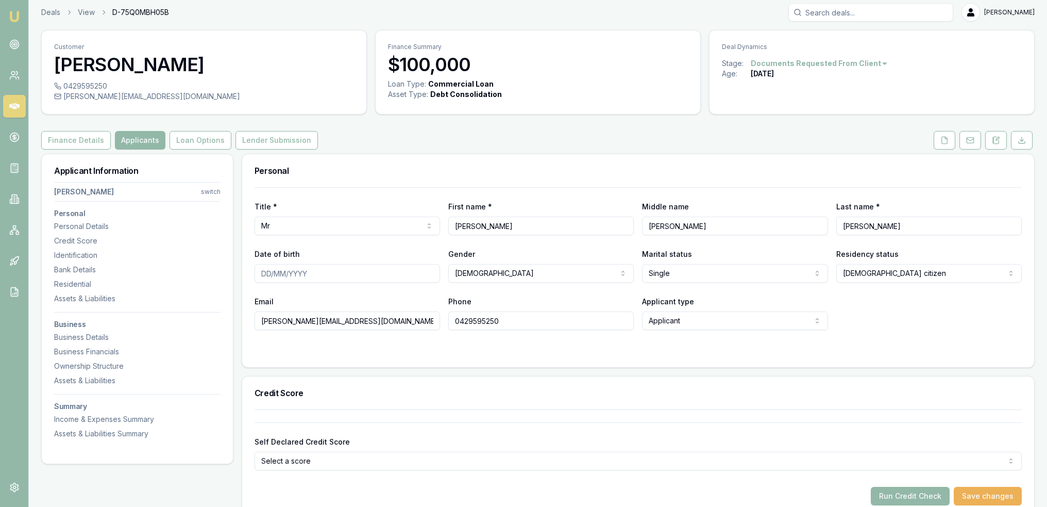
scroll to position [0, 0]
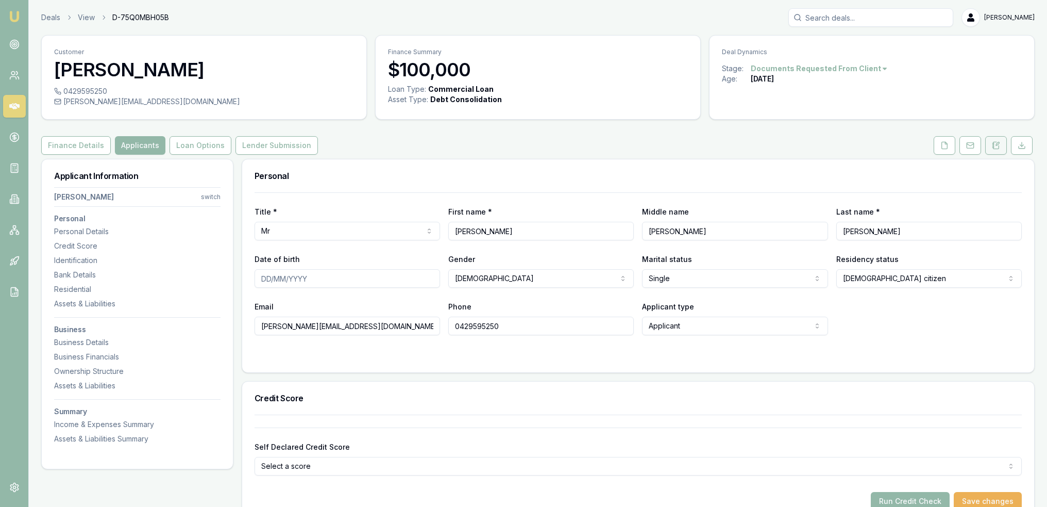
click at [998, 150] on button at bounding box center [997, 145] width 22 height 19
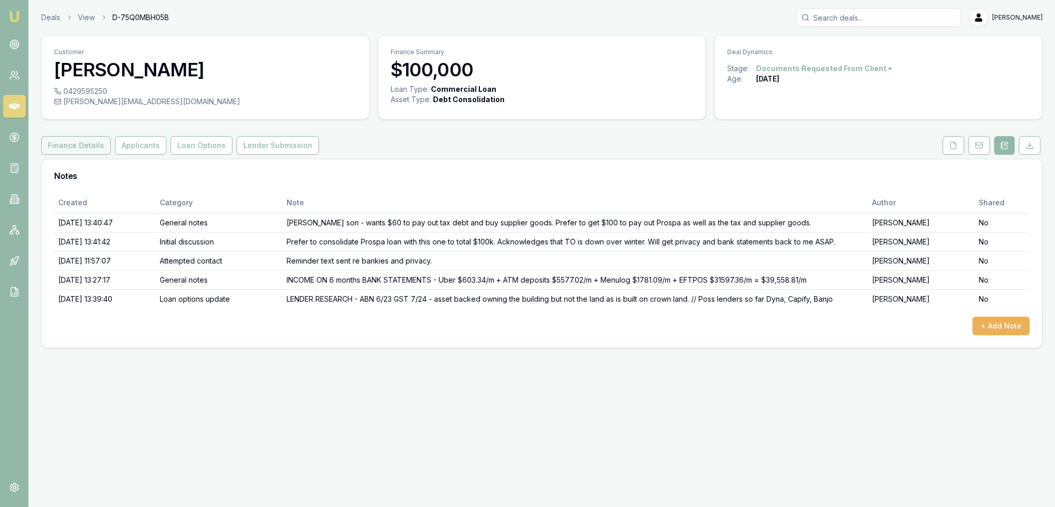
click at [76, 141] on button "Finance Details" at bounding box center [76, 145] width 70 height 19
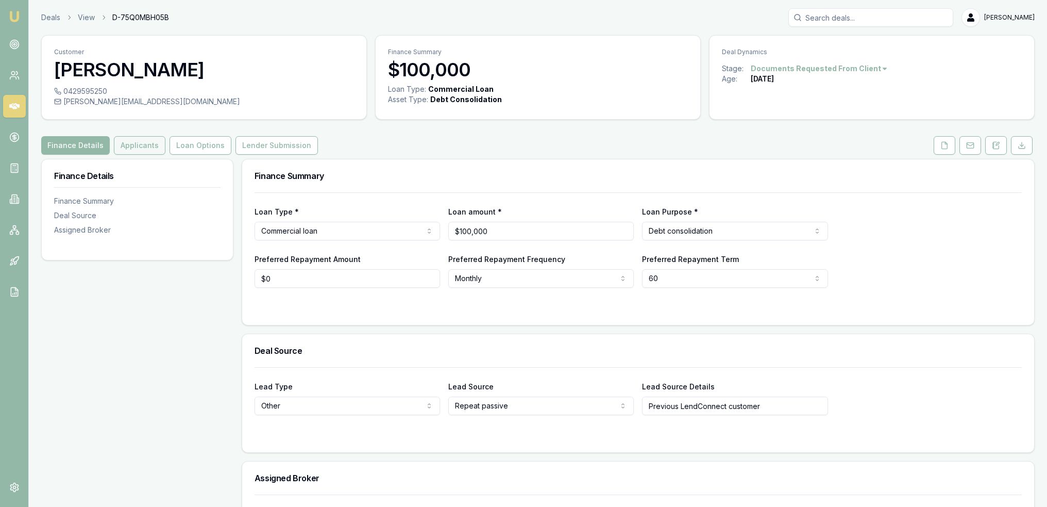
click at [141, 147] on button "Applicants" at bounding box center [140, 145] width 52 height 19
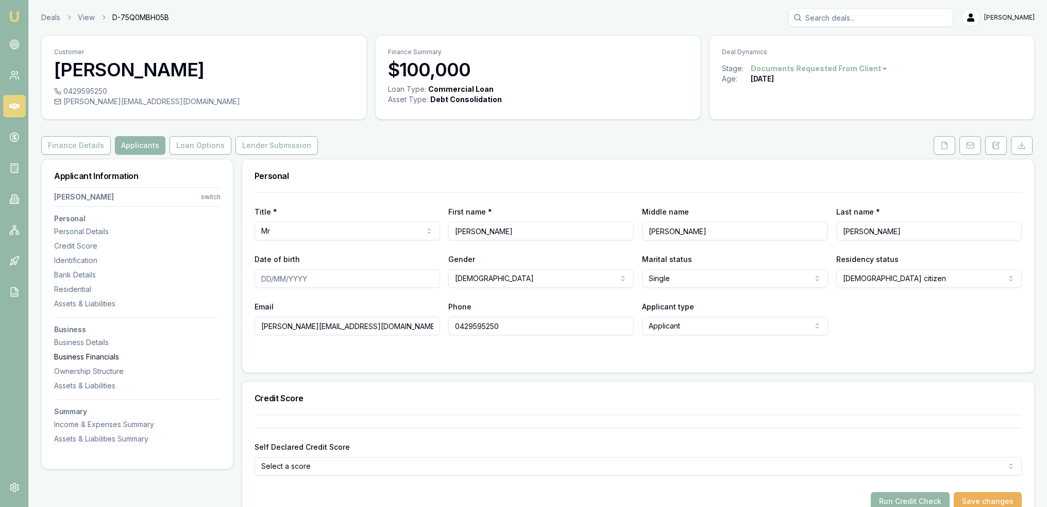
click at [105, 355] on div "Business Financials" at bounding box center [137, 357] width 166 height 10
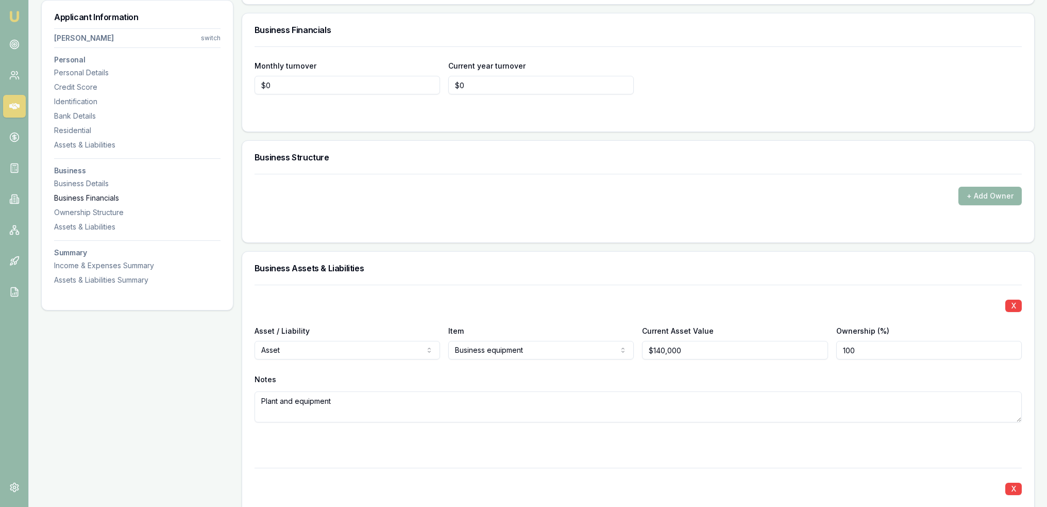
scroll to position [1614, 0]
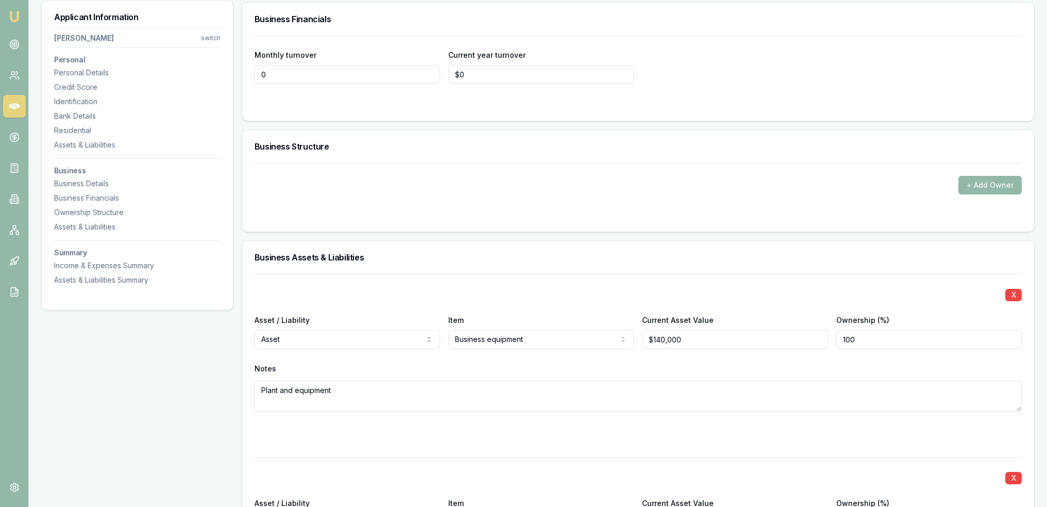
drag, startPoint x: 277, startPoint y: 72, endPoint x: 240, endPoint y: 72, distance: 36.6
click at [240, 72] on div "Applicant Information Ryan Howarth-Smith switch Personal Personal Details Credi…" at bounding box center [538, 91] width 994 height 3094
type input "$39,558"
click at [496, 74] on input "0" at bounding box center [541, 74] width 186 height 19
type input "$0"
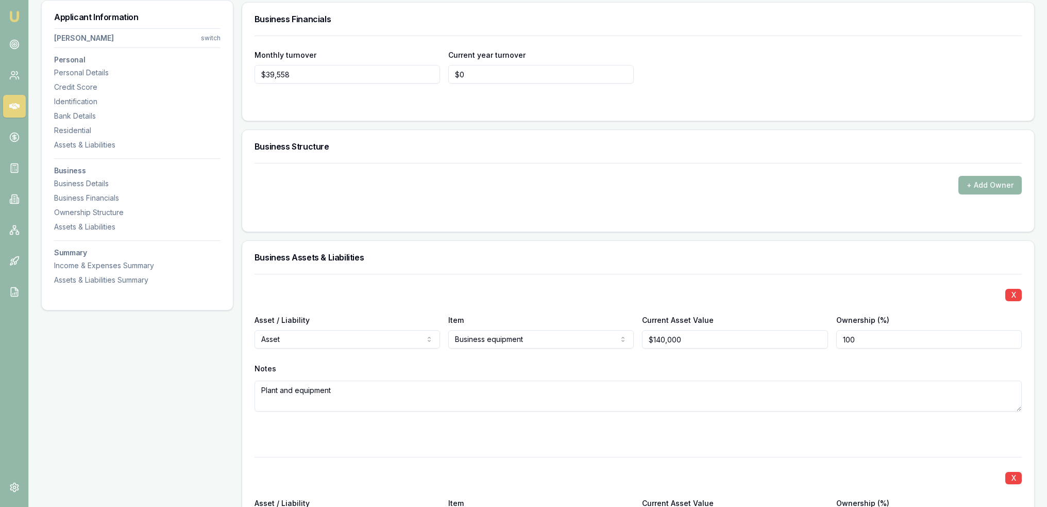
click at [494, 109] on div "Monthly turnover $39,558 Current year turnover $0" at bounding box center [638, 78] width 792 height 85
click at [990, 181] on button "+ Add Owner" at bounding box center [990, 185] width 63 height 19
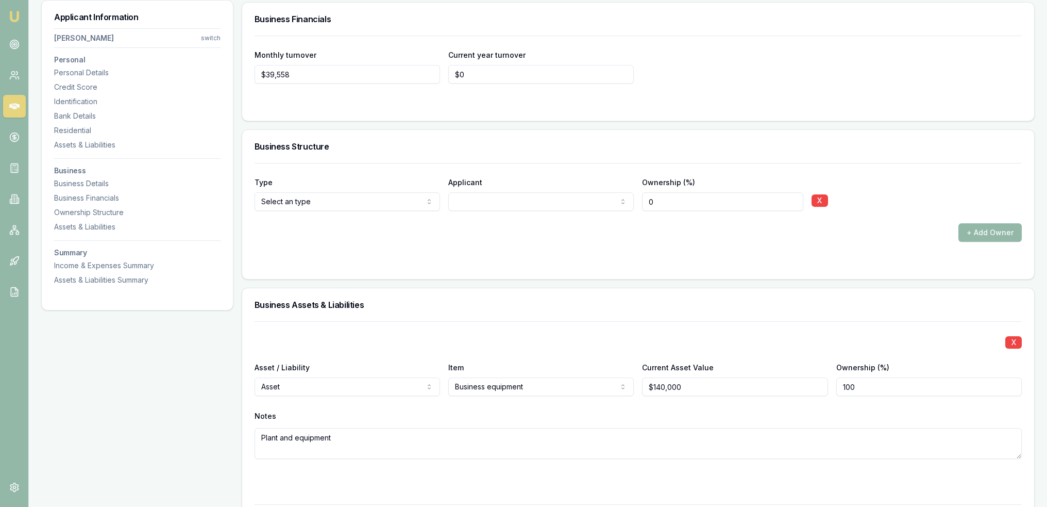
click at [821, 197] on button "X" at bounding box center [820, 200] width 16 height 12
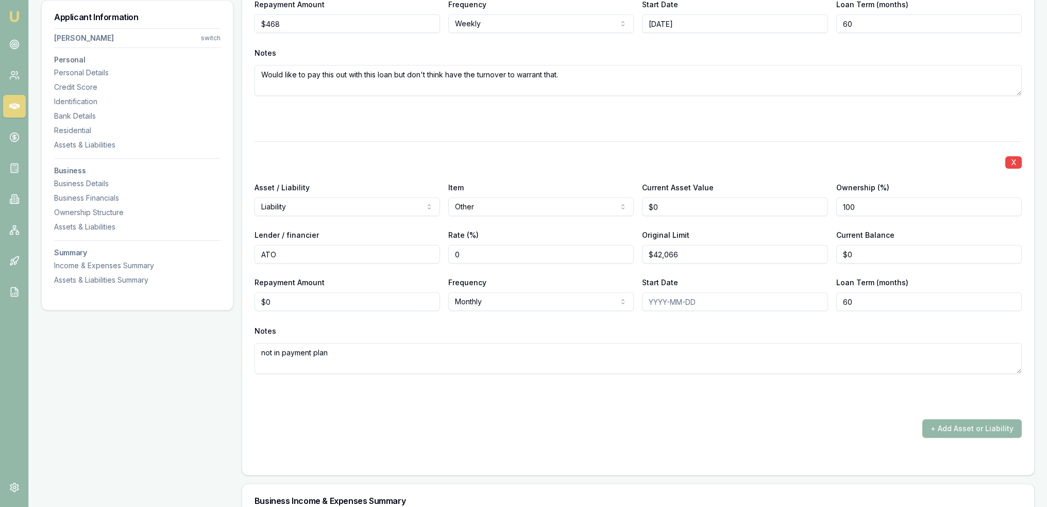
scroll to position [2545, 0]
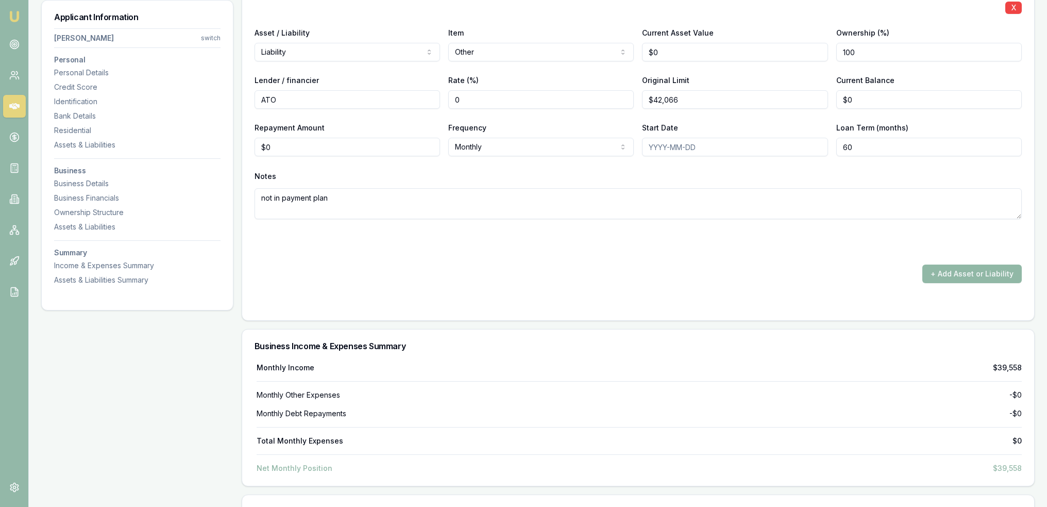
click at [978, 271] on button "+ Add Asset or Liability" at bounding box center [972, 273] width 99 height 19
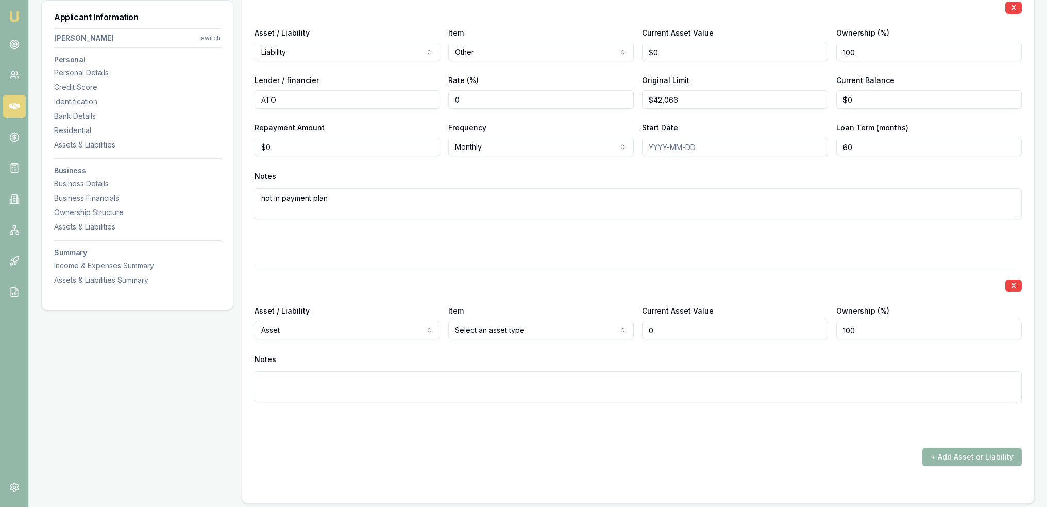
type input "$0"
select select "LIABILITY"
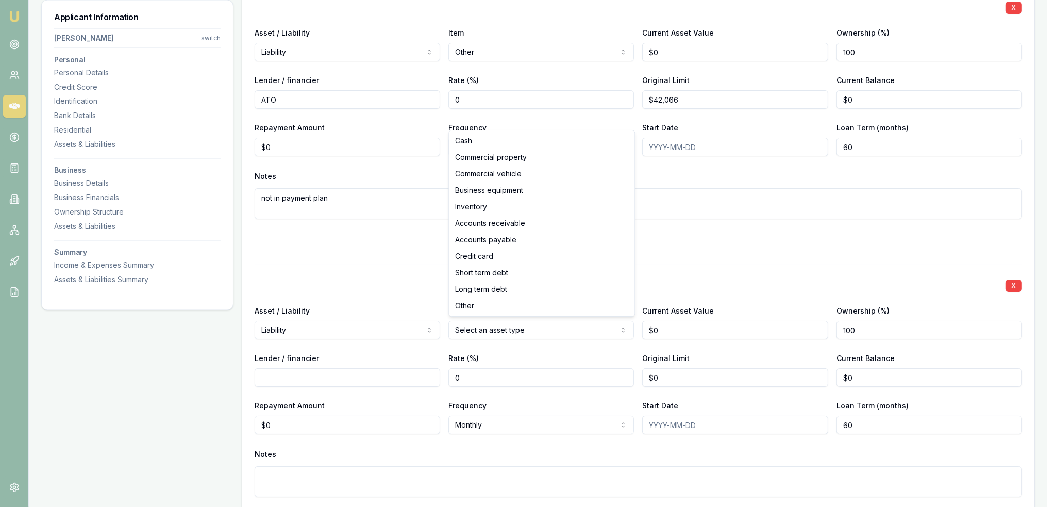
select select "OTHER"
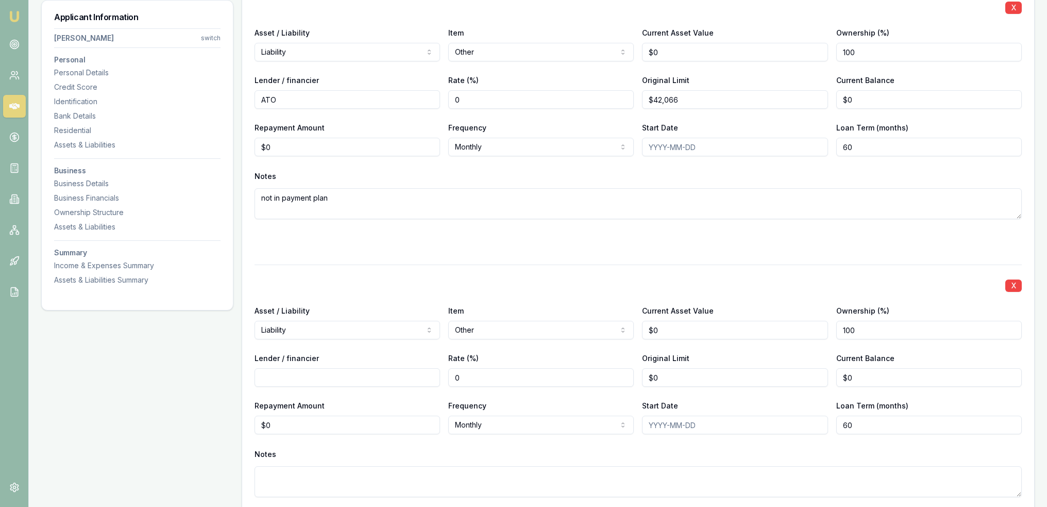
click at [353, 373] on input "Lender / financier" at bounding box center [348, 377] width 186 height 19
type input "Hursey Seafood"
type input "0"
type input "$44,000"
type input "$0"
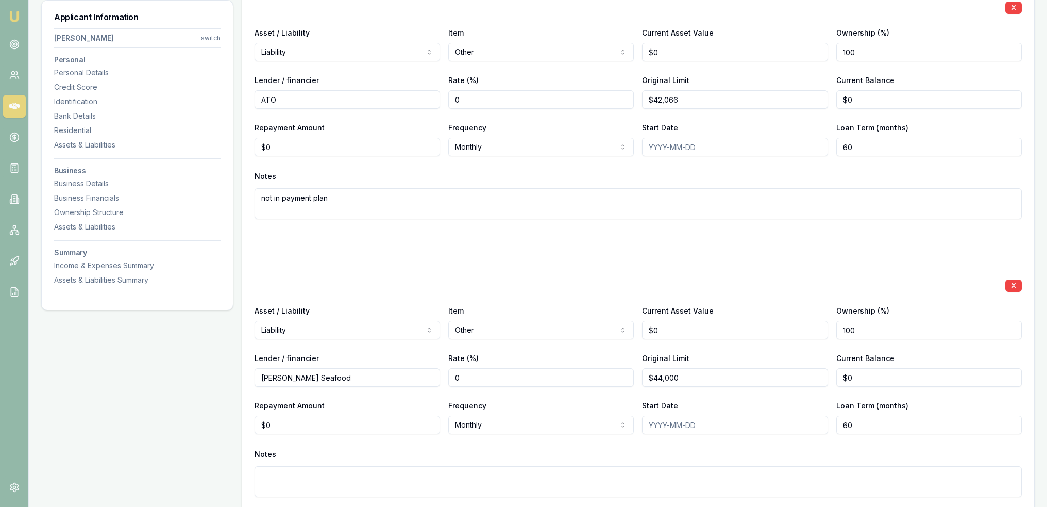
click at [552, 227] on div "X Asset / Liability Liability Asset Liability Item Other Cash Commercial proper…" at bounding box center [638, 117] width 767 height 261
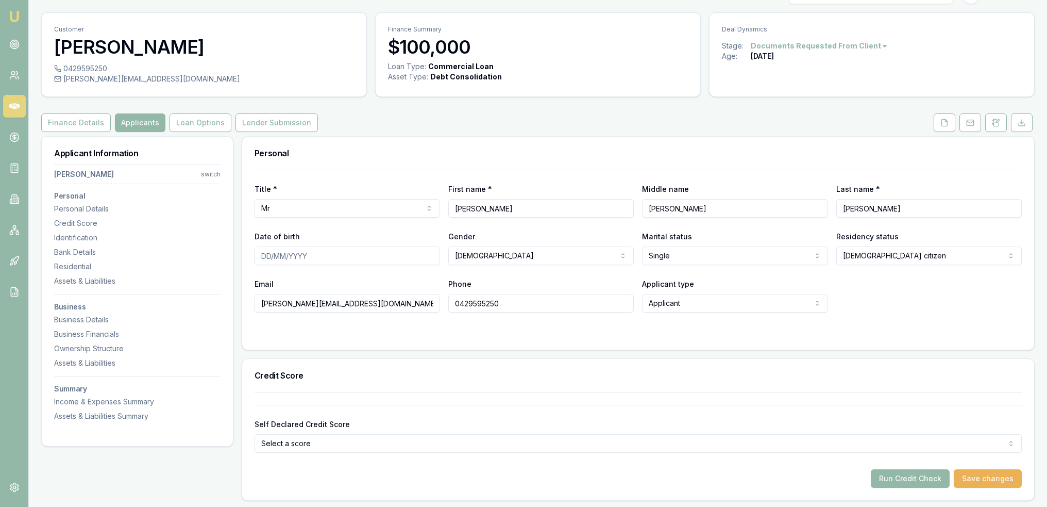
scroll to position [0, 0]
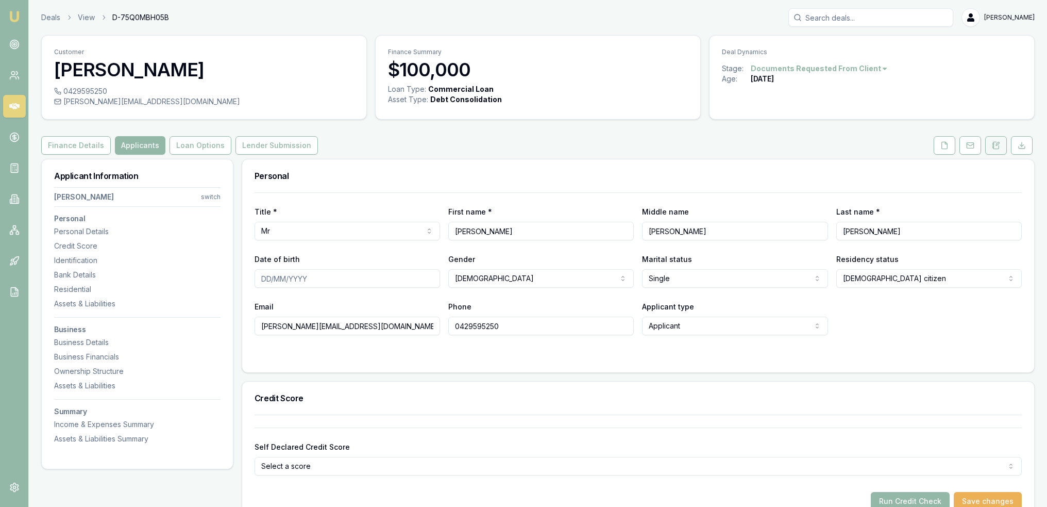
click at [997, 146] on icon at bounding box center [996, 145] width 8 height 8
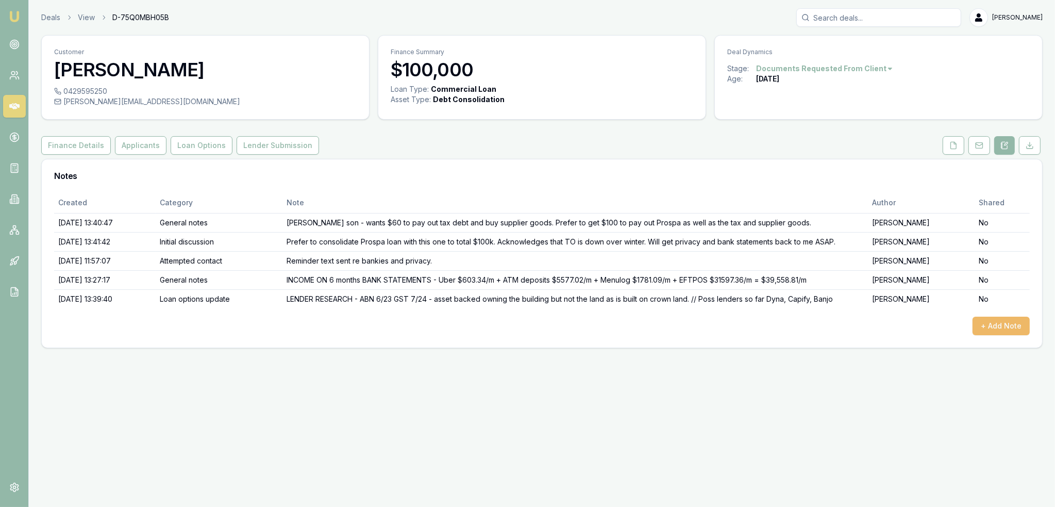
click at [1005, 327] on button "+ Add Note" at bounding box center [1001, 325] width 57 height 19
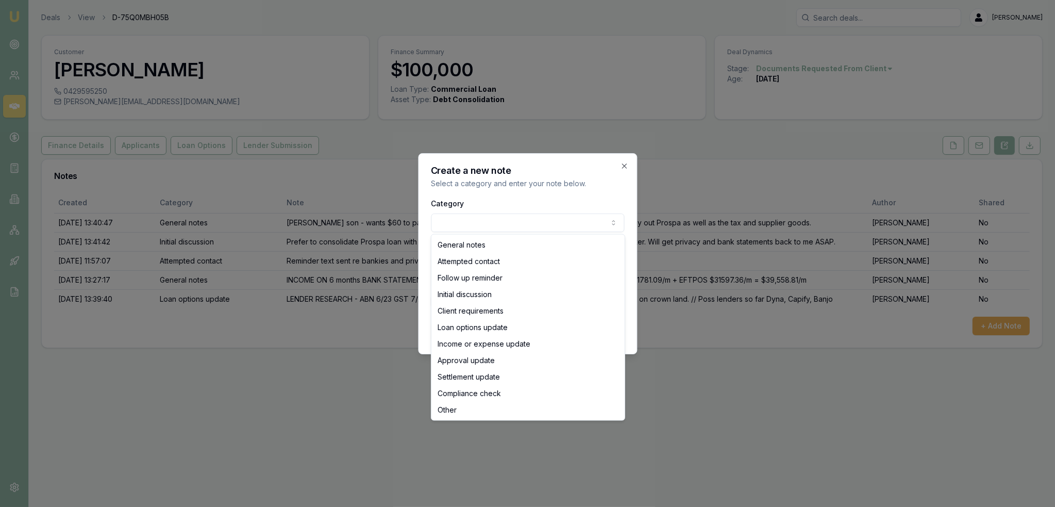
click at [522, 219] on body "Emu Broker Deals View D-75Q0MBH05B Robyn Adams Toggle Menu Customer Ryan Howart…" at bounding box center [527, 253] width 1055 height 507
select select "LOAN_OPTIONS_UPDATE"
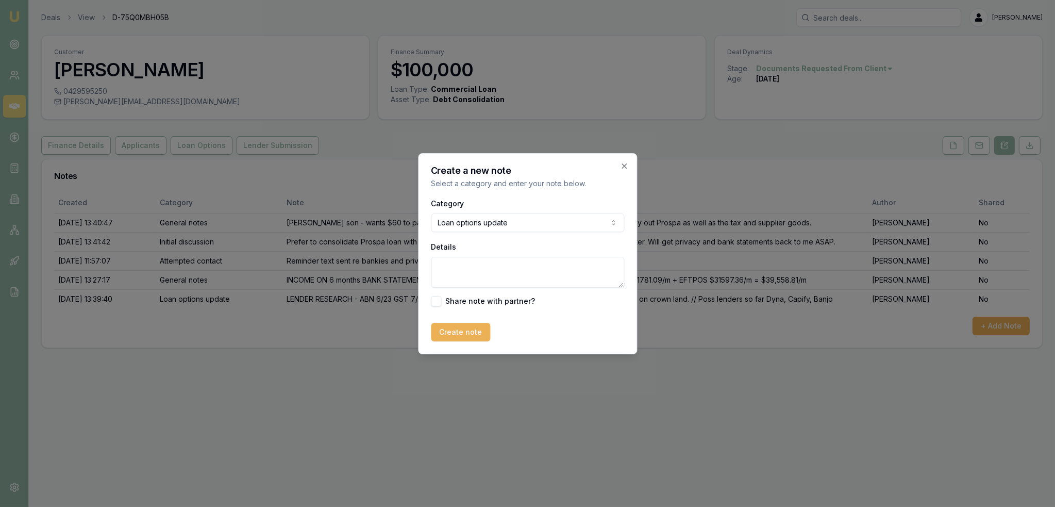
click at [473, 275] on textarea "Details" at bounding box center [527, 272] width 193 height 31
type textarea "BANJO won't do as income too low due to just coming out of winter."
click at [470, 330] on button "Create note" at bounding box center [460, 332] width 59 height 19
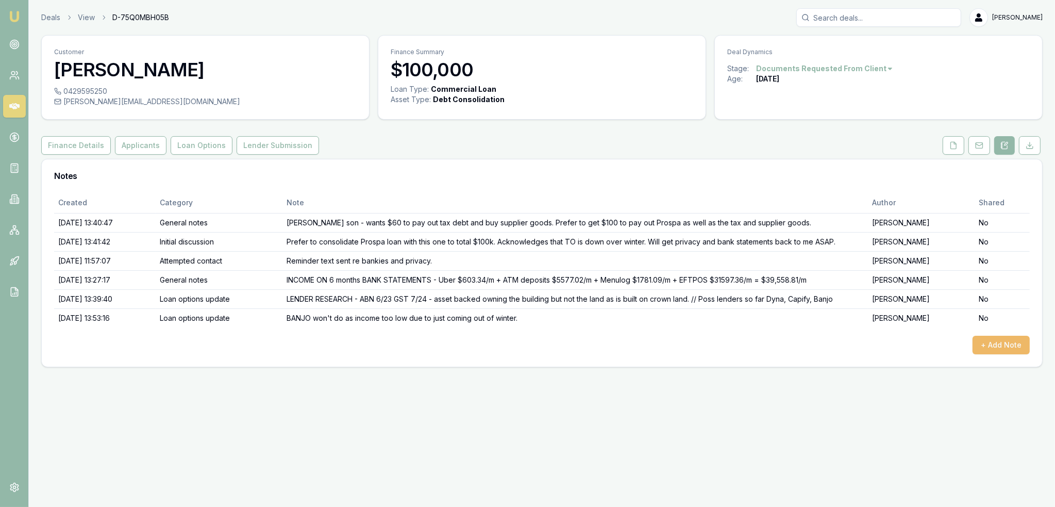
click at [998, 338] on button "+ Add Note" at bounding box center [1001, 345] width 57 height 19
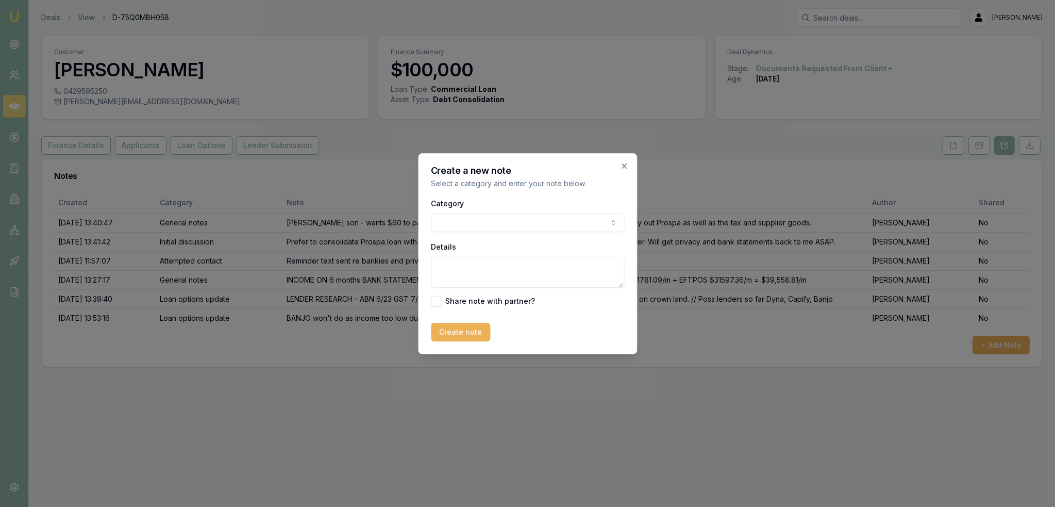
click at [625, 164] on icon "button" at bounding box center [624, 166] width 8 height 8
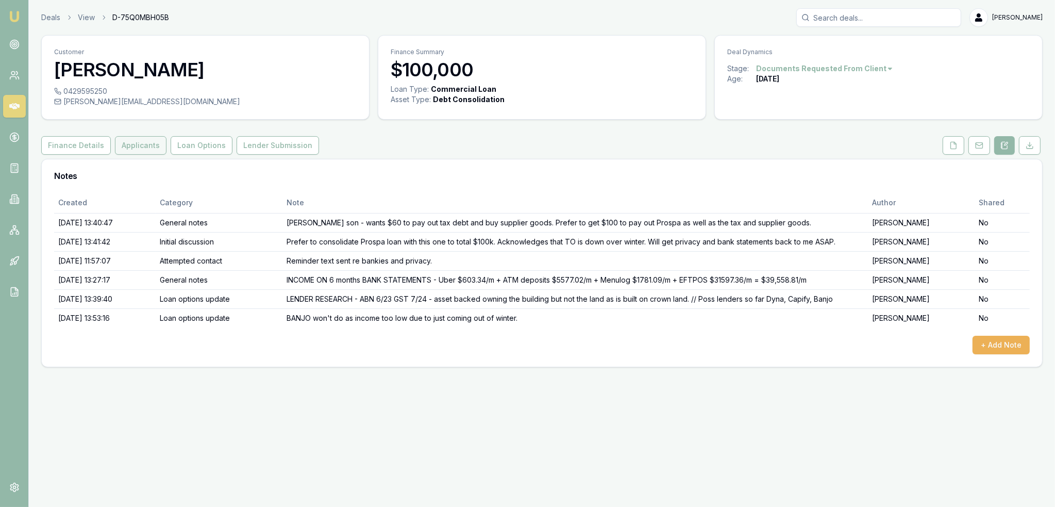
click at [129, 145] on button "Applicants" at bounding box center [141, 145] width 52 height 19
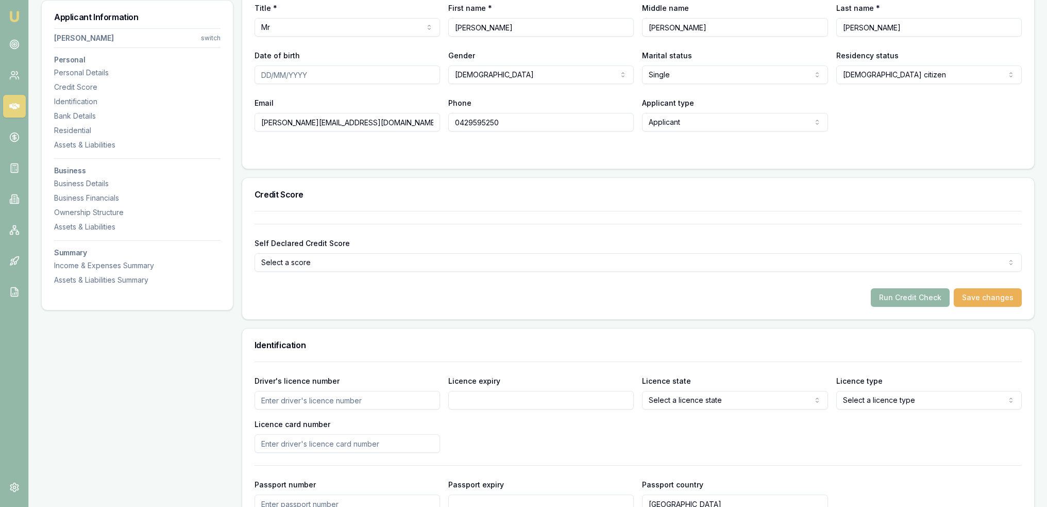
scroll to position [44, 0]
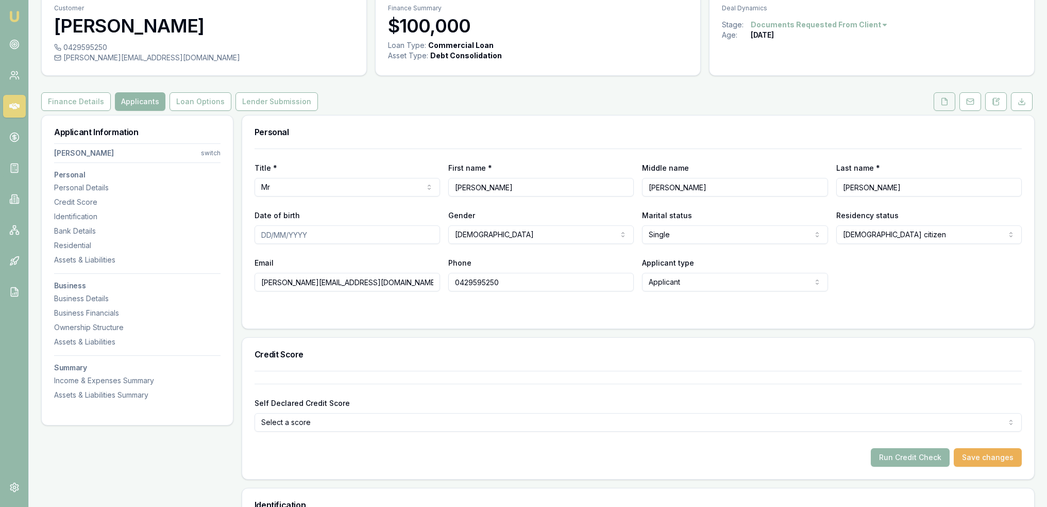
click at [943, 101] on icon at bounding box center [945, 101] width 8 height 8
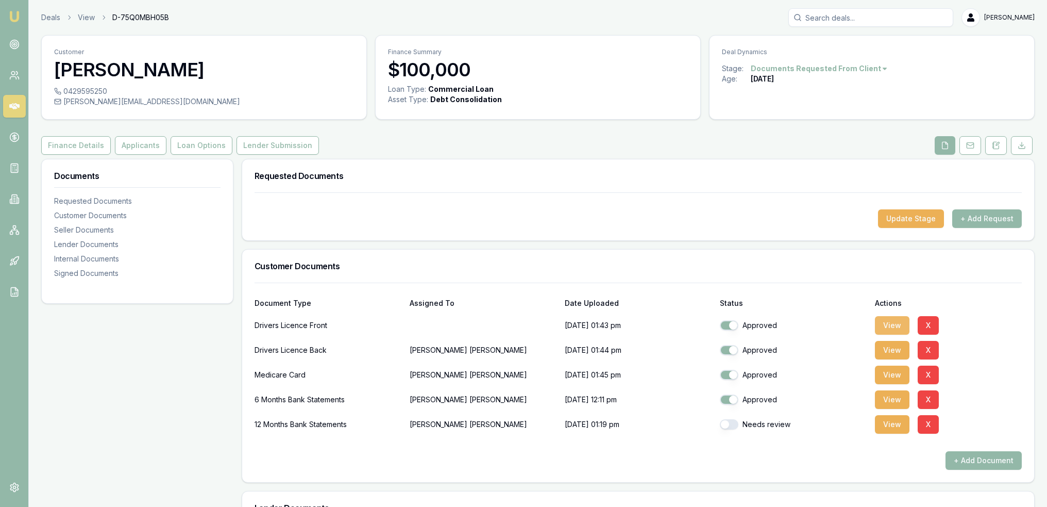
click at [897, 320] on button "View" at bounding box center [892, 325] width 35 height 19
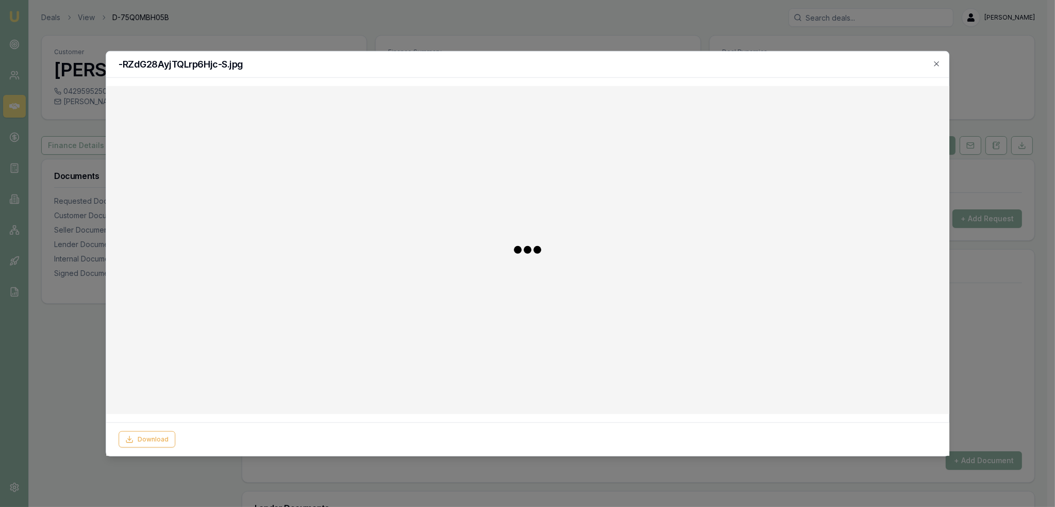
checkbox input "true"
click at [933, 60] on icon "button" at bounding box center [936, 63] width 8 height 8
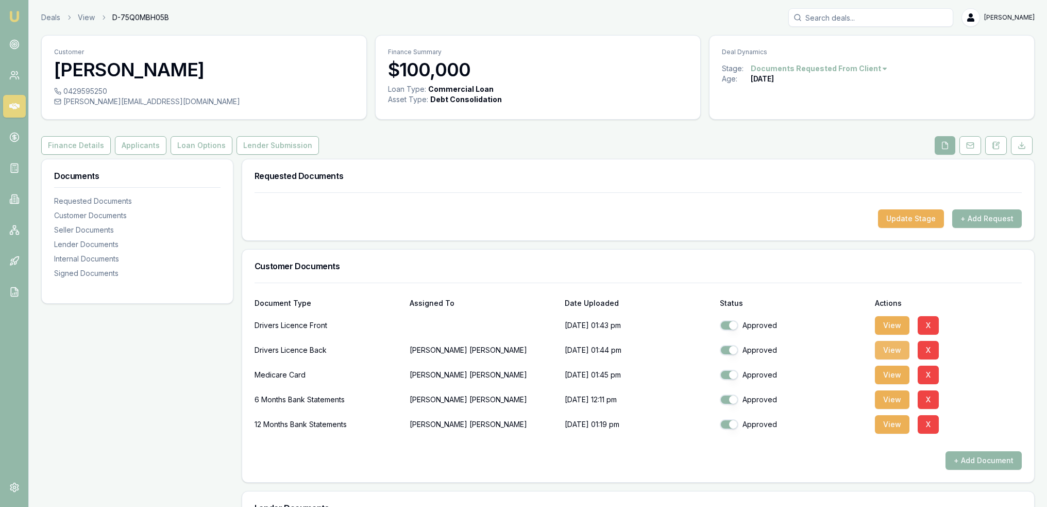
click at [889, 349] on button "View" at bounding box center [892, 350] width 35 height 19
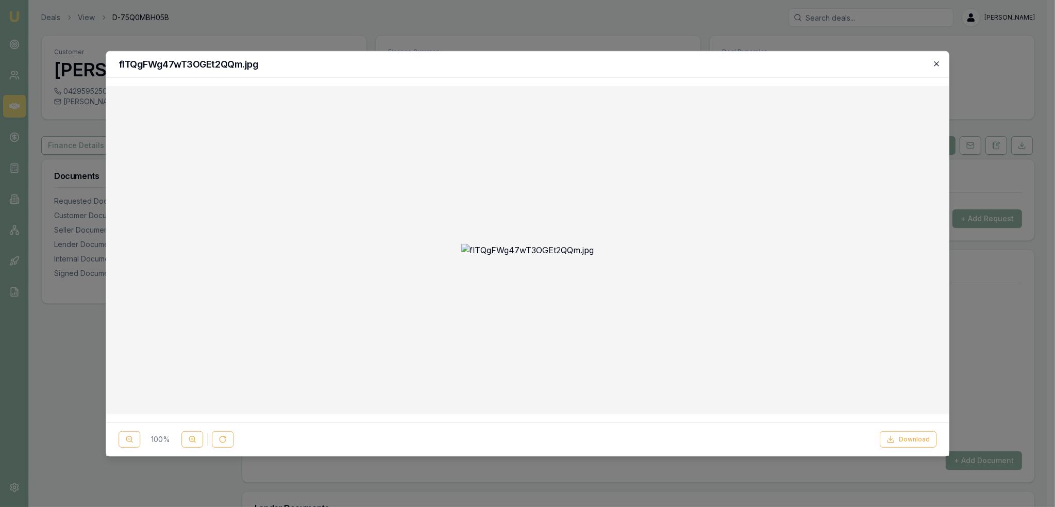
click at [940, 65] on icon "button" at bounding box center [936, 63] width 8 height 8
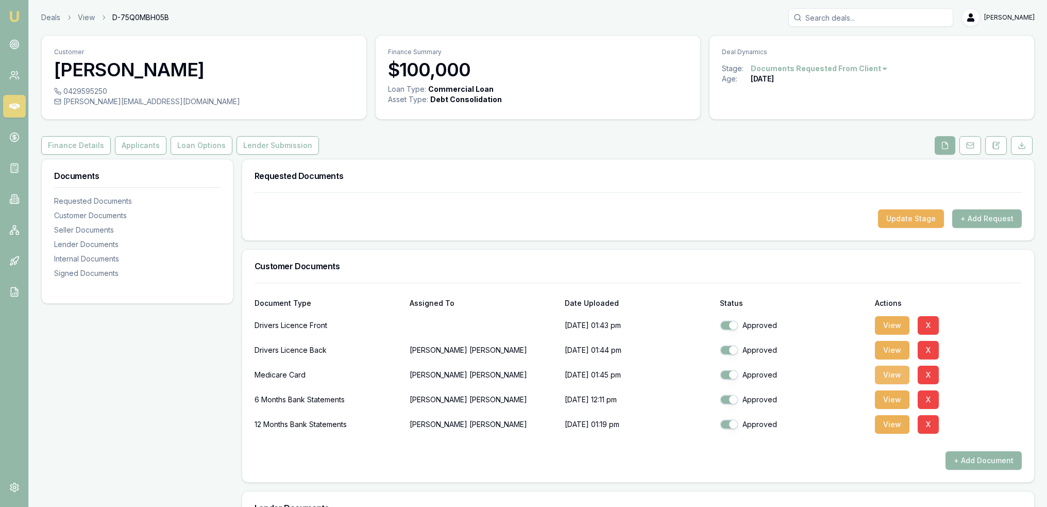
click at [877, 375] on button "View" at bounding box center [892, 374] width 35 height 19
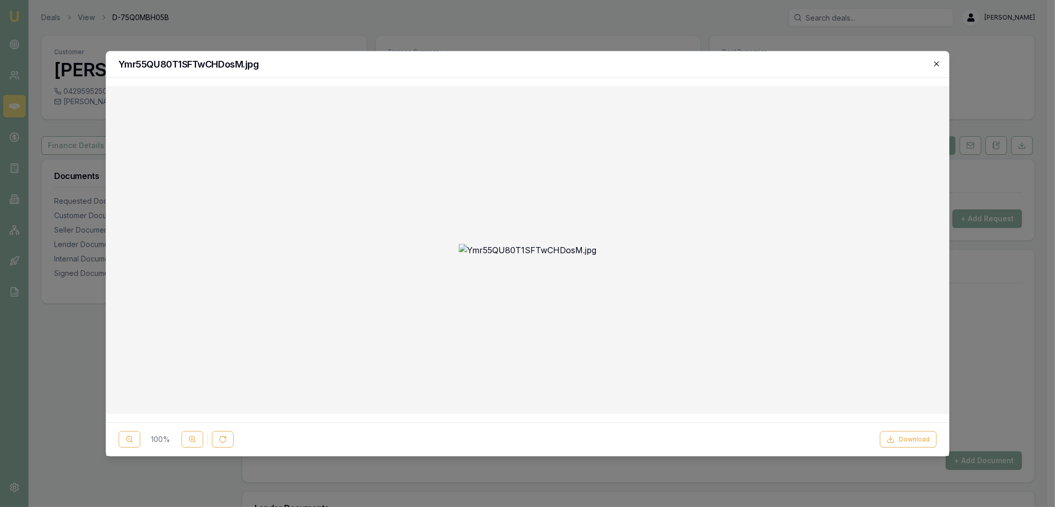
click at [934, 64] on icon "button" at bounding box center [936, 63] width 8 height 8
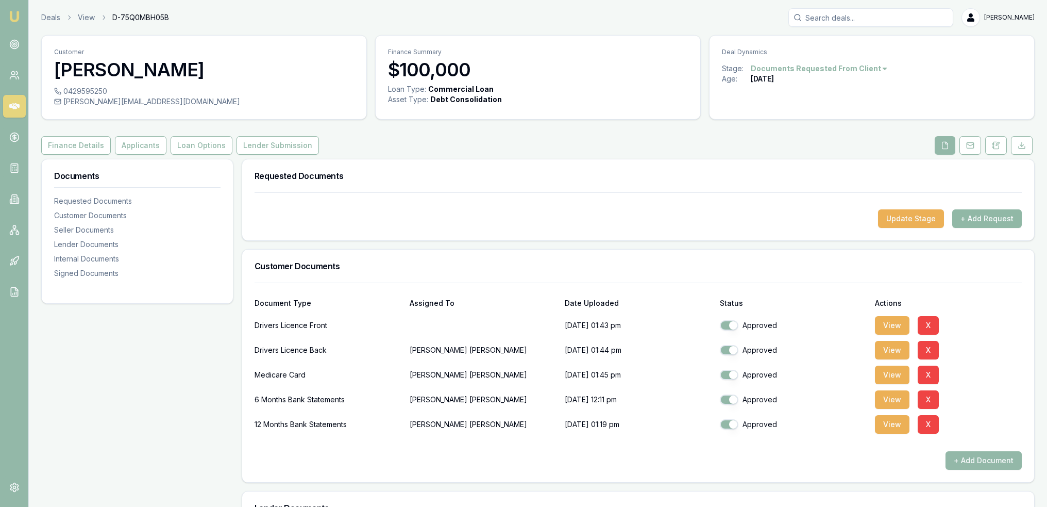
click at [988, 218] on button "+ Add Request" at bounding box center [988, 218] width 70 height 19
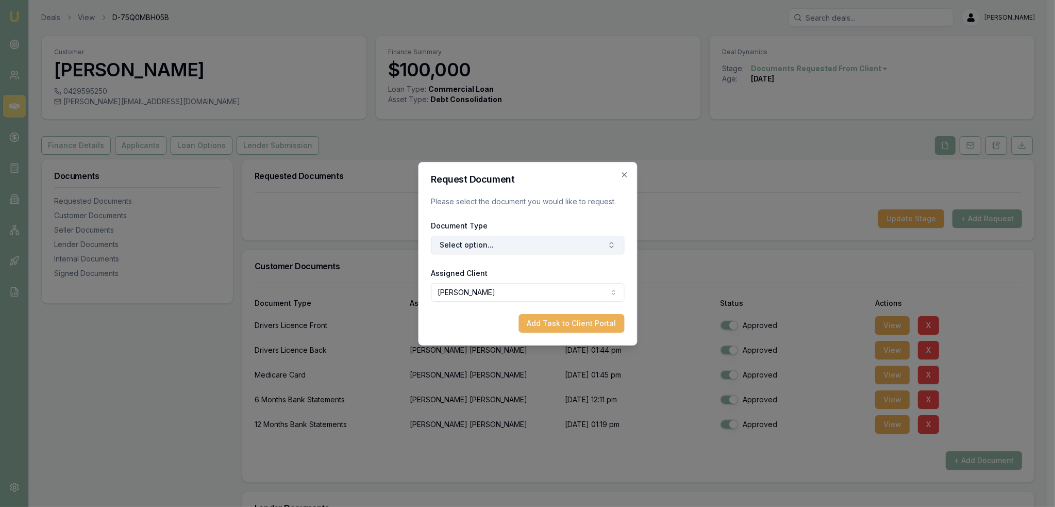
click at [546, 247] on button "Select option..." at bounding box center [527, 245] width 193 height 19
type input "SELFIE"
click at [537, 281] on div "Selfie with Licence" at bounding box center [532, 288] width 129 height 16
click at [543, 319] on button "Add Task to Client Portal" at bounding box center [572, 323] width 106 height 19
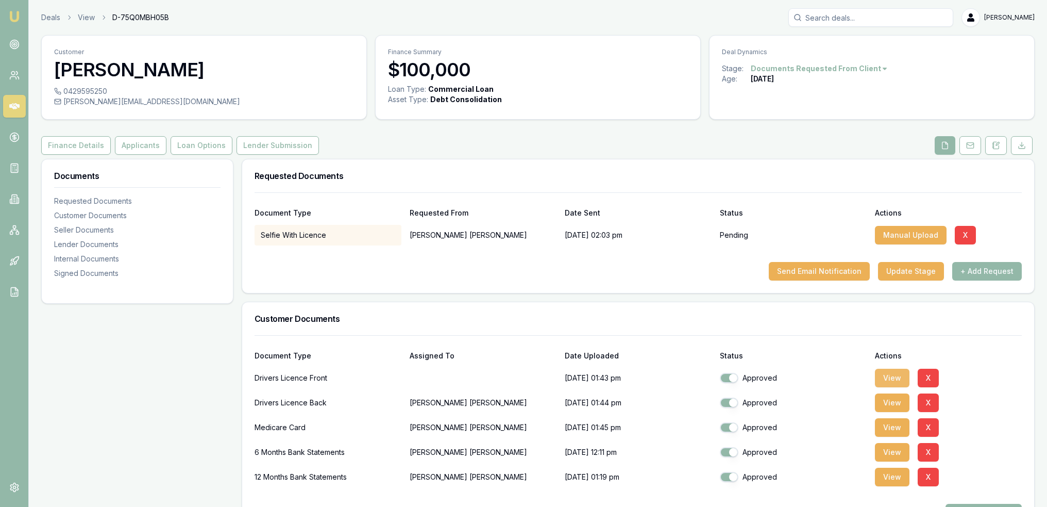
click at [887, 379] on button "View" at bounding box center [892, 378] width 35 height 19
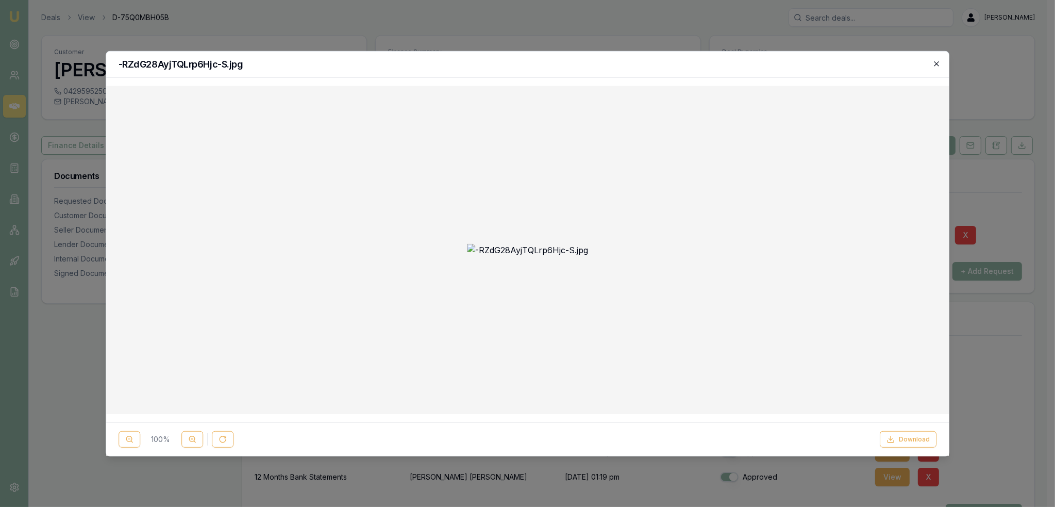
click at [935, 65] on icon "button" at bounding box center [936, 63] width 5 height 5
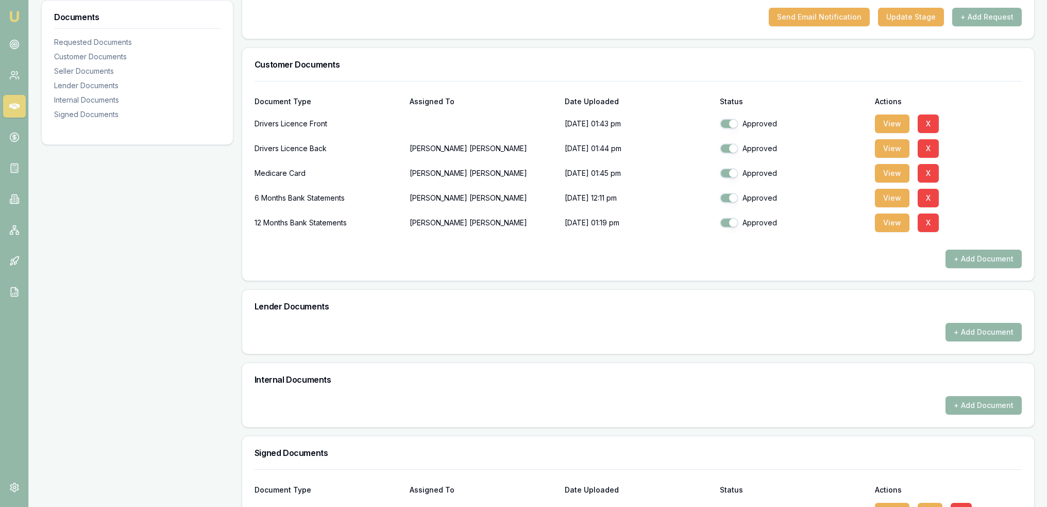
scroll to position [258, 0]
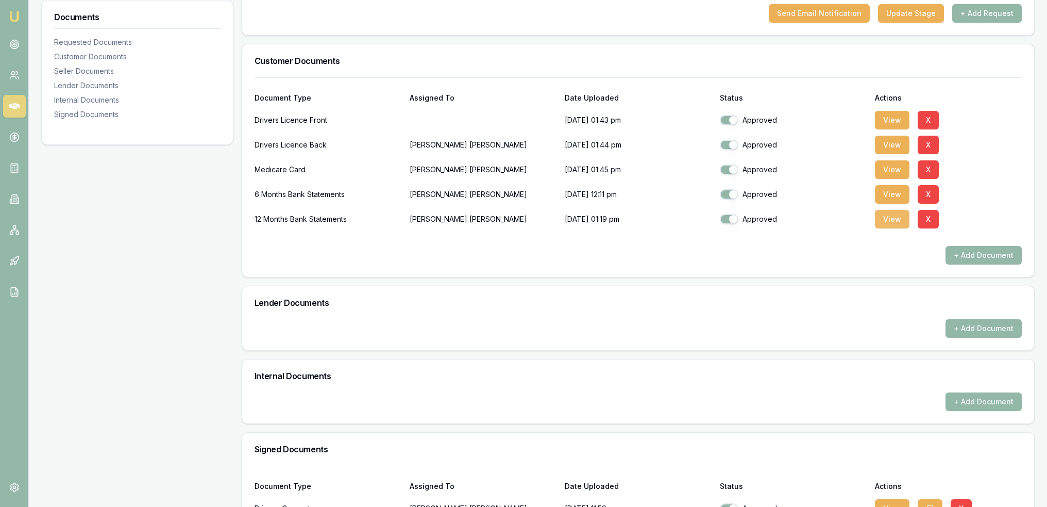
click at [897, 215] on button "View" at bounding box center [892, 219] width 35 height 19
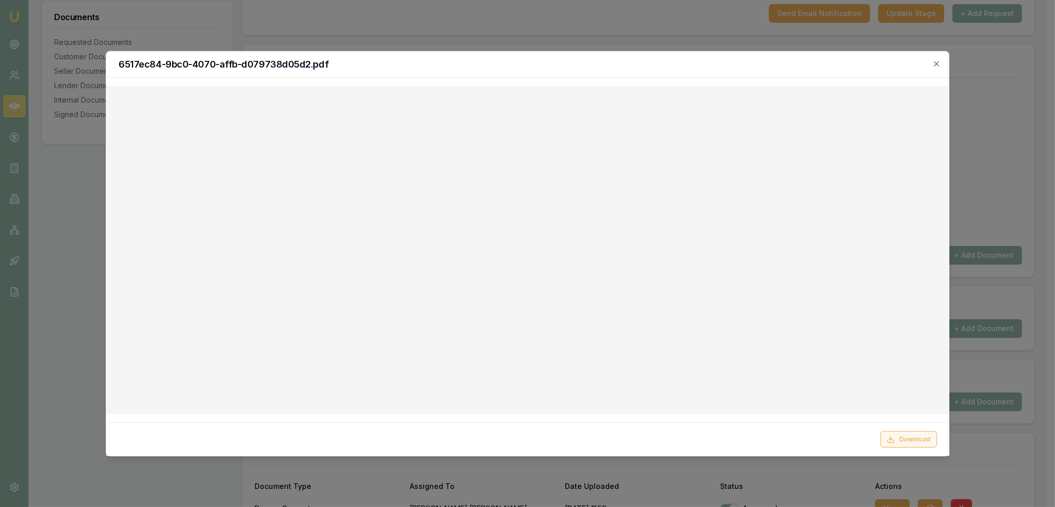
click at [911, 439] on button "Download" at bounding box center [908, 439] width 57 height 16
click at [939, 64] on icon "button" at bounding box center [936, 63] width 8 height 8
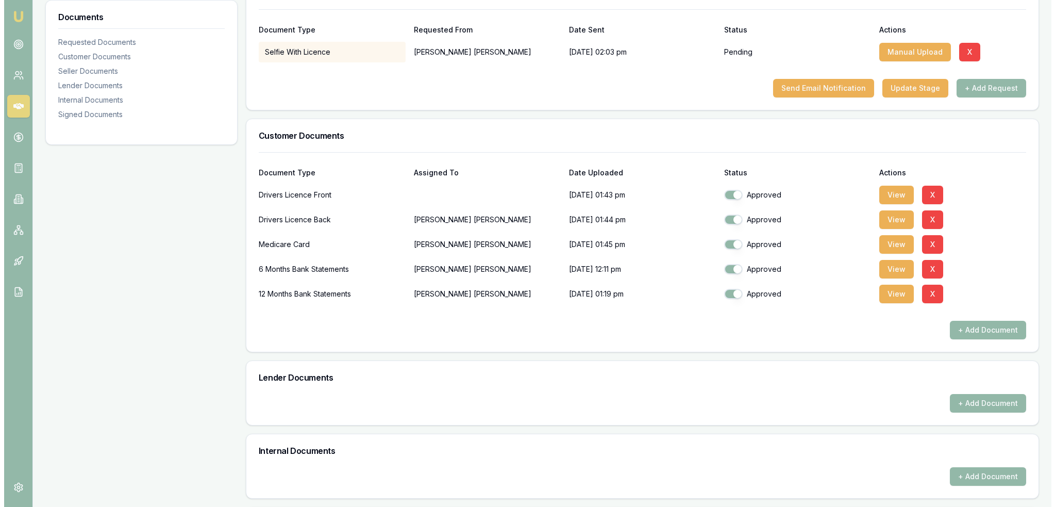
scroll to position [0, 0]
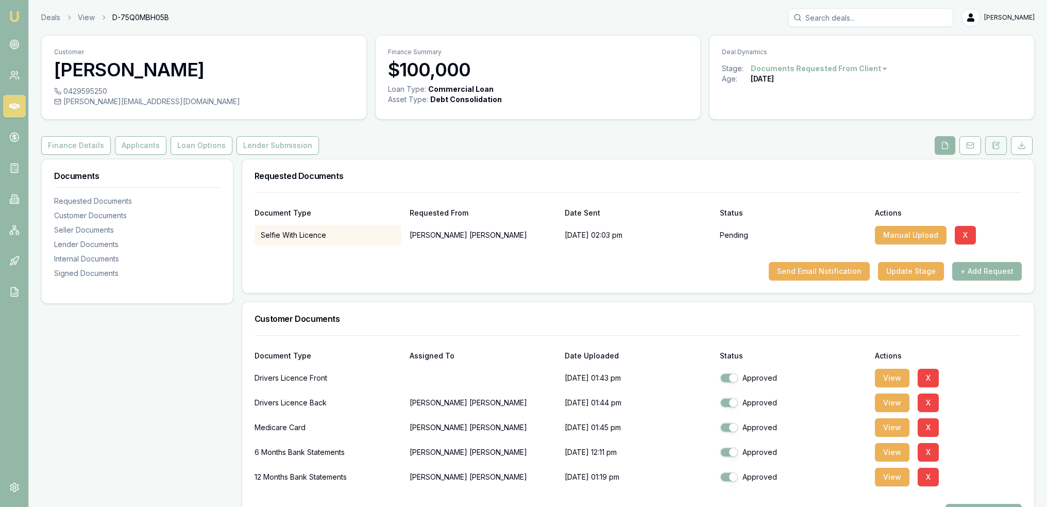
click at [995, 144] on icon at bounding box center [996, 145] width 8 height 8
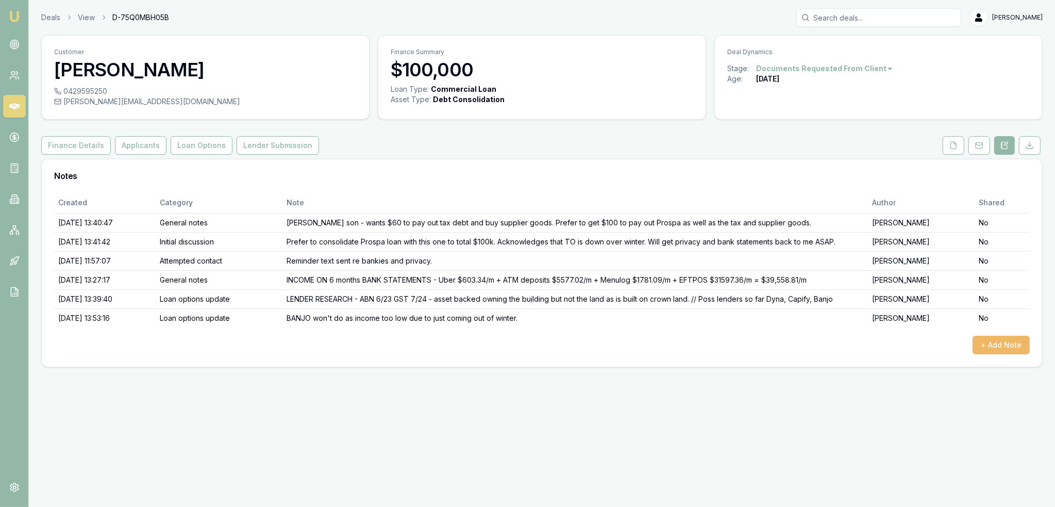
click at [999, 341] on button "+ Add Note" at bounding box center [1001, 345] width 57 height 19
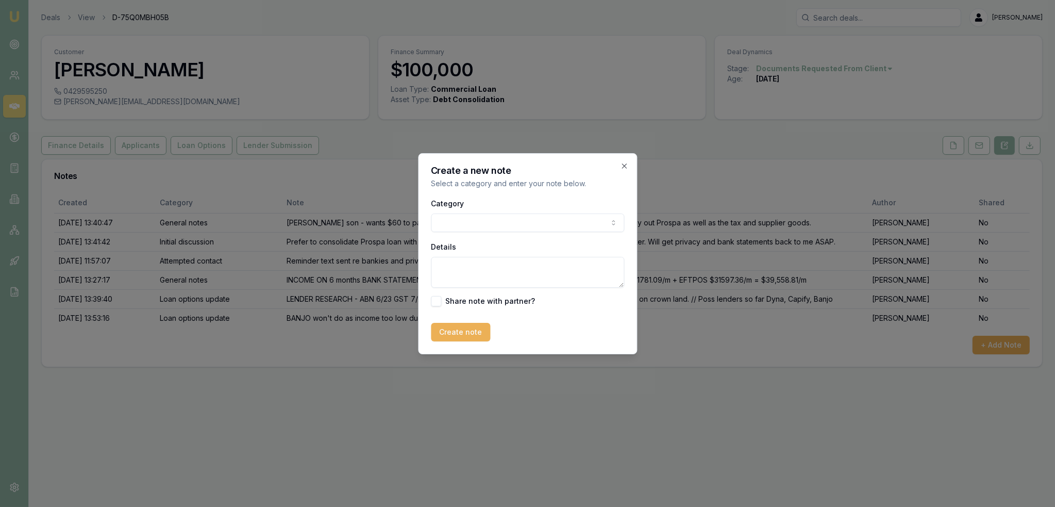
click at [507, 221] on body "Emu Broker Deals View D-75Q0MBH05B Robyn Adams Toggle Menu Customer Ryan Howart…" at bounding box center [527, 253] width 1055 height 507
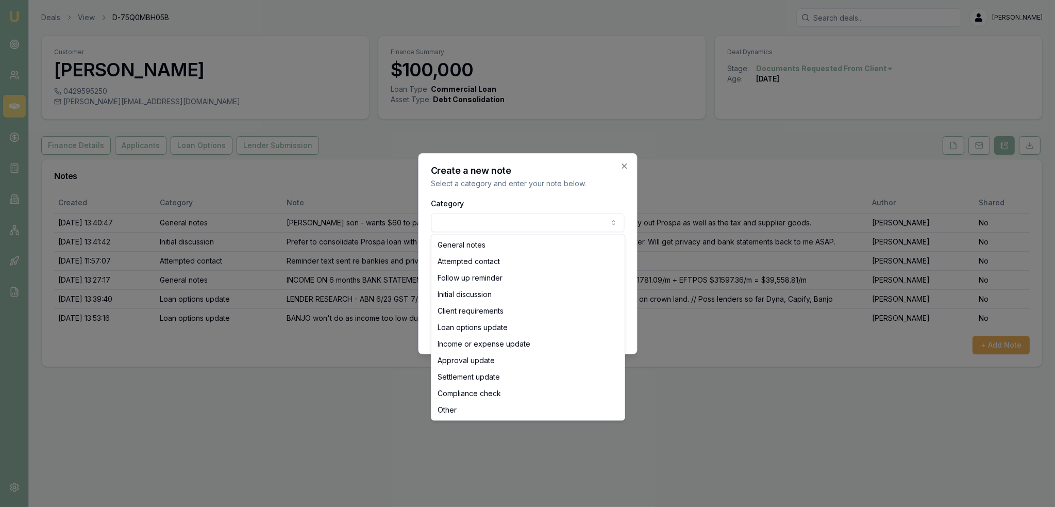
select select "LOAN_OPTIONS_UPDATE"
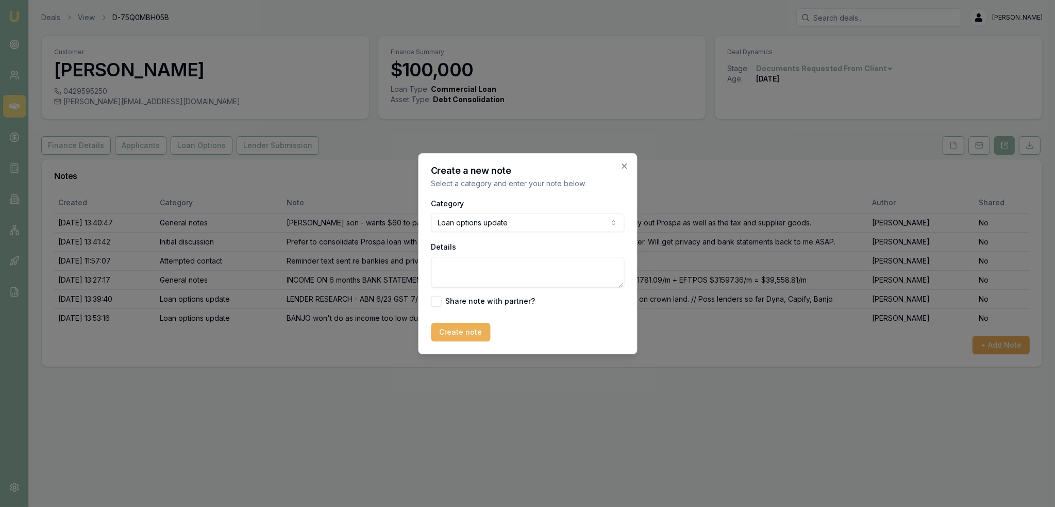
click at [488, 272] on textarea "Details" at bounding box center [527, 272] width 193 height 31
type textarea "s"
click at [451, 280] on textarea "SHIFT - can't do as not enough income and need to show 15% of turnover held as …" at bounding box center [527, 272] width 193 height 31
type textarea "SHIFT - can't do as not enough income and need to show 15% of turnover held as …"
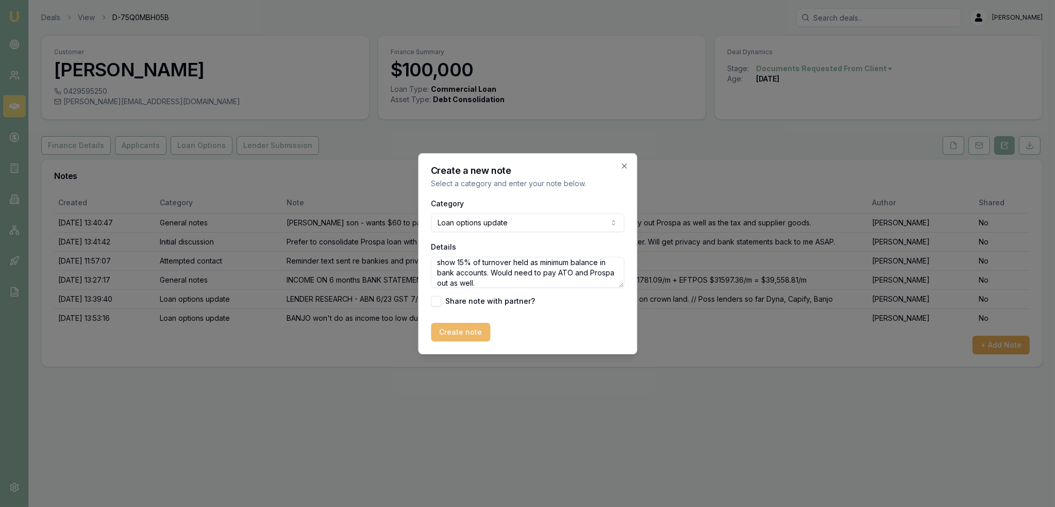
click at [457, 336] on button "Create note" at bounding box center [460, 332] width 59 height 19
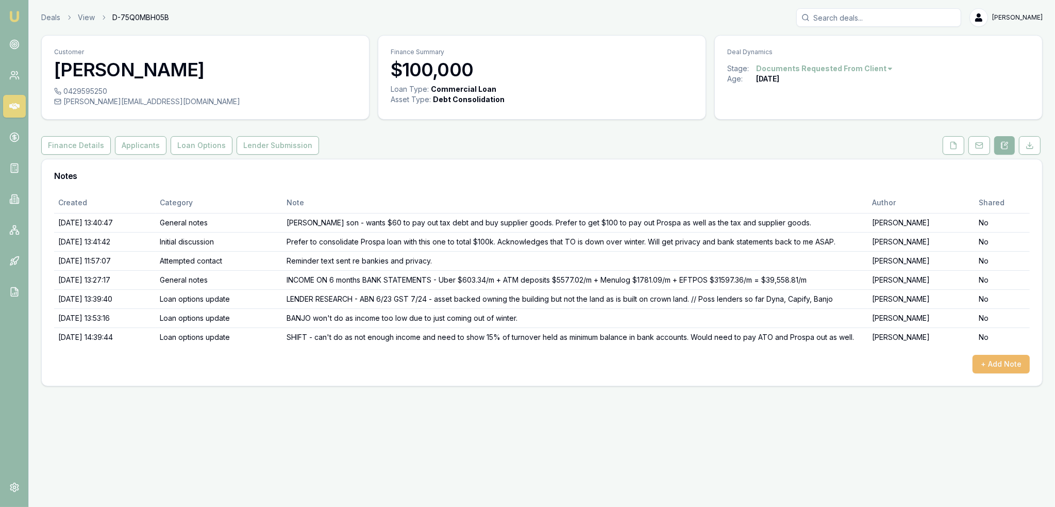
click at [995, 360] on button "+ Add Note" at bounding box center [1001, 364] width 57 height 19
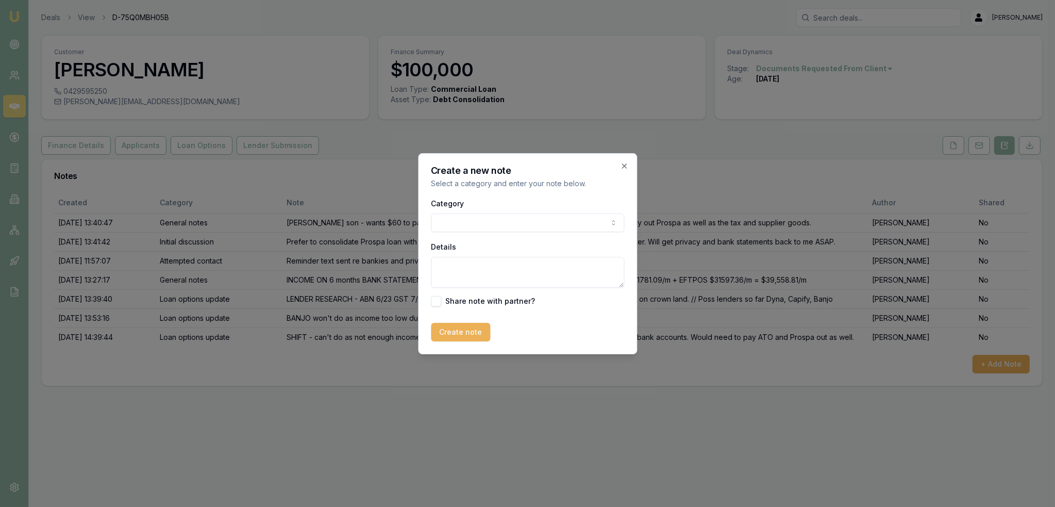
click at [466, 219] on body "Emu Broker Deals View D-75Q0MBH05B Robyn Adams Toggle Menu Customer Ryan Howart…" at bounding box center [527, 253] width 1055 height 507
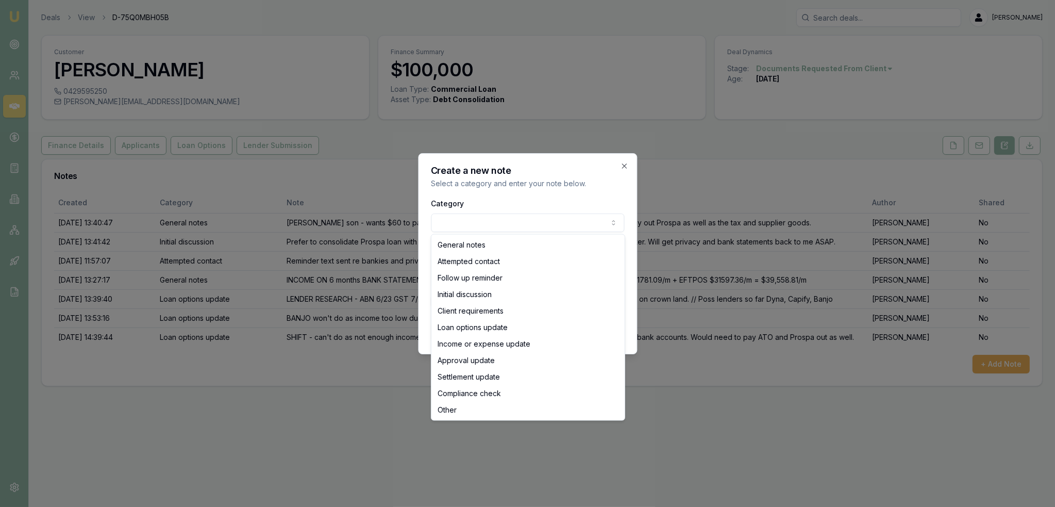
select select "LOAN_OPTIONS_UPDATE"
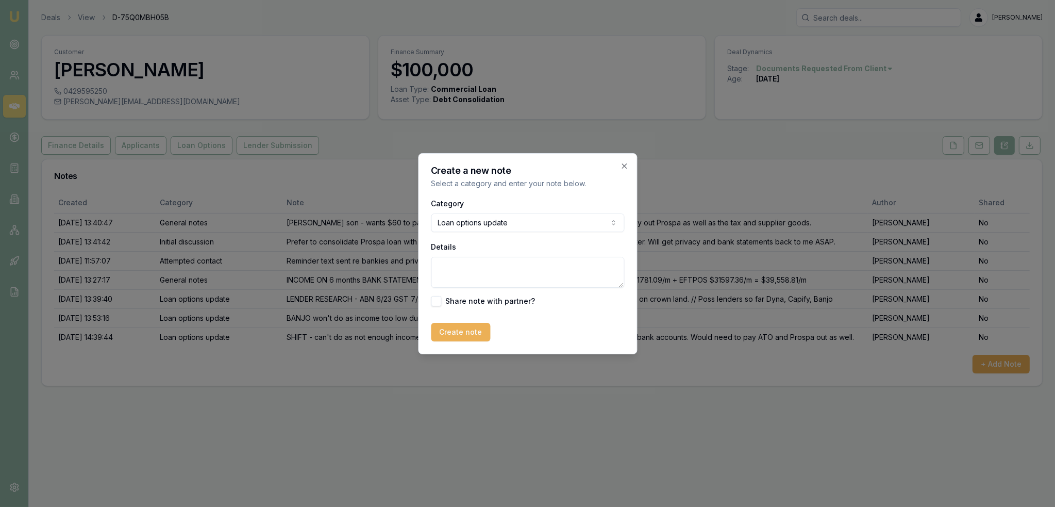
click at [476, 263] on textarea "Details" at bounding box center [527, 272] width 193 height 31
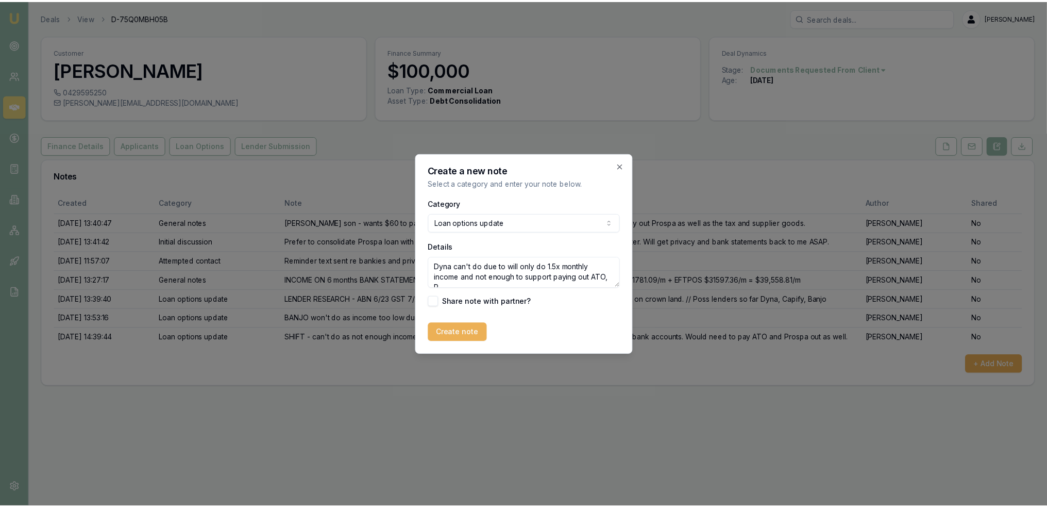
scroll to position [4, 0]
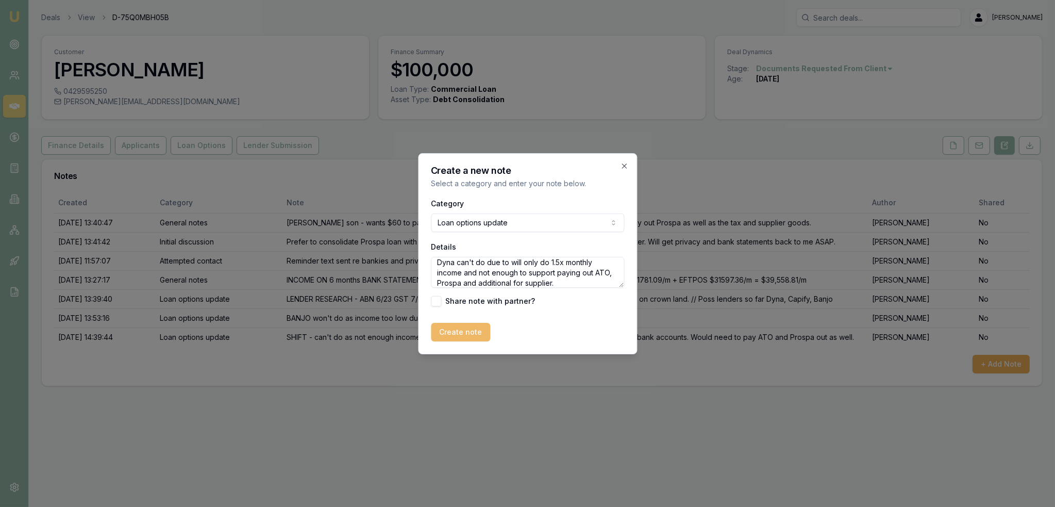
type textarea "Dyna can't do due to will only do 1.5x monthly income and not enough to support…"
click at [455, 333] on button "Create note" at bounding box center [460, 332] width 59 height 19
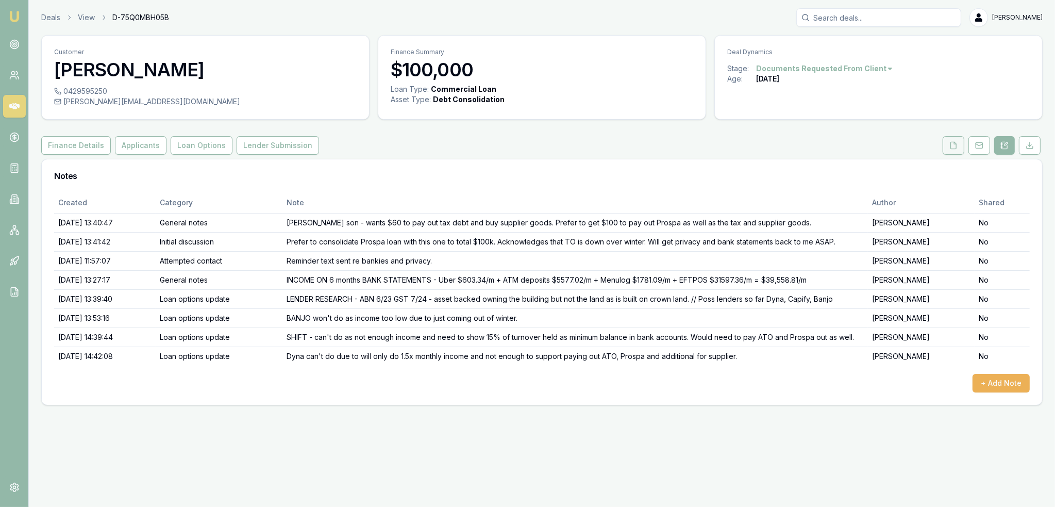
click at [955, 142] on polyline at bounding box center [955, 143] width 2 height 2
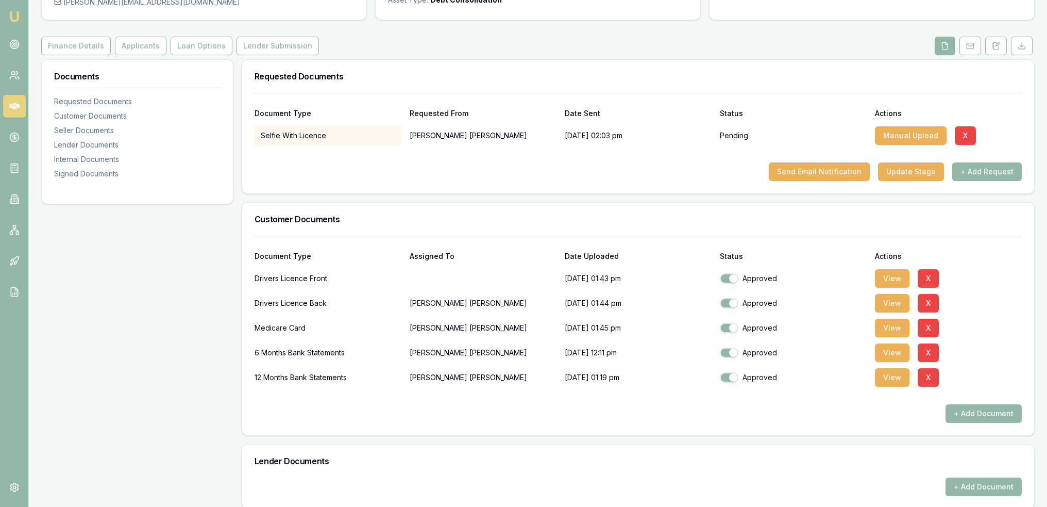
scroll to position [103, 0]
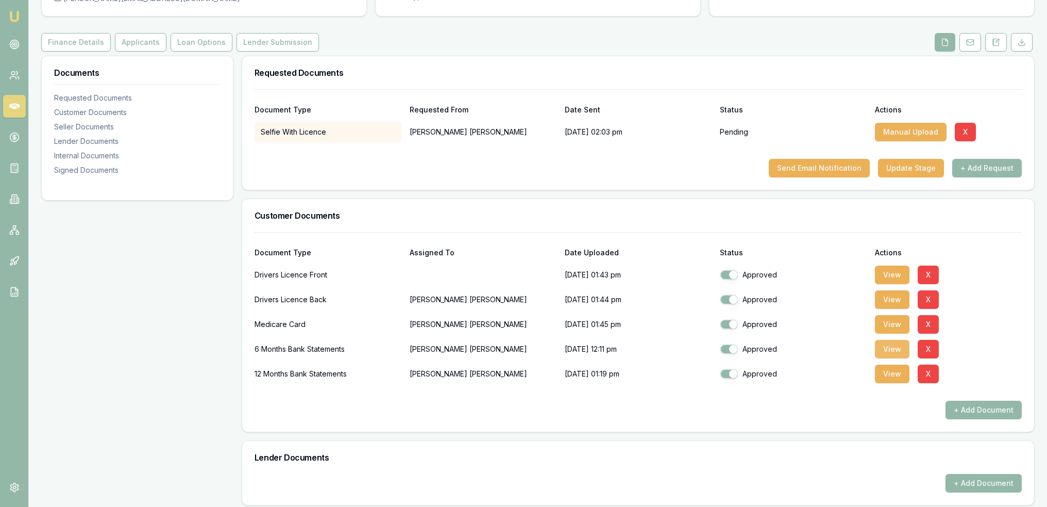
click at [904, 347] on button "View" at bounding box center [892, 349] width 35 height 19
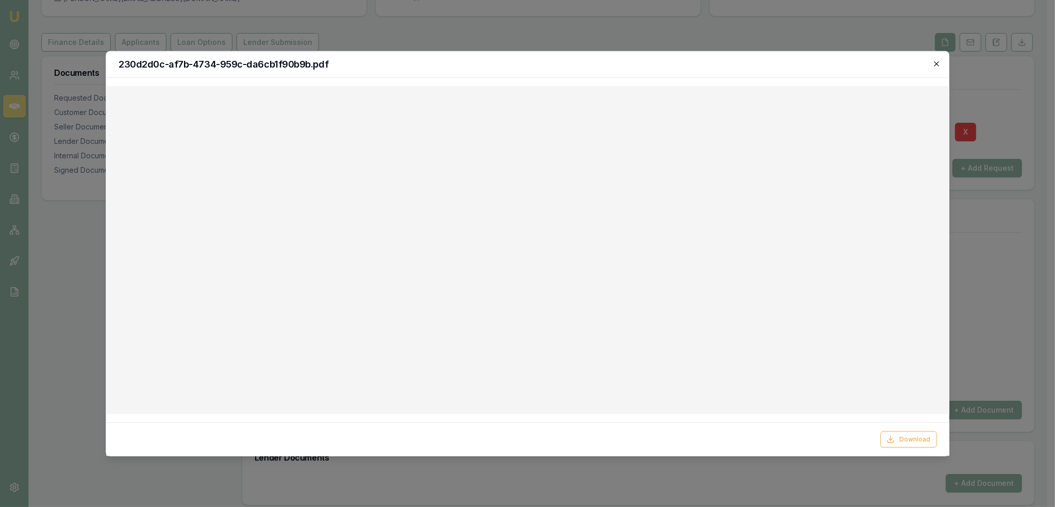
click at [936, 62] on icon "button" at bounding box center [936, 63] width 8 height 8
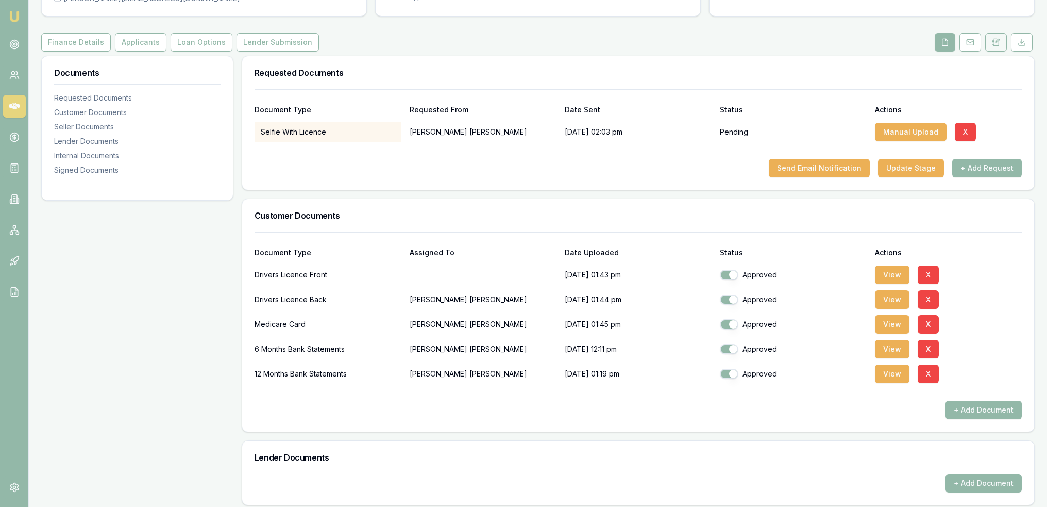
click at [997, 44] on icon at bounding box center [996, 42] width 8 height 8
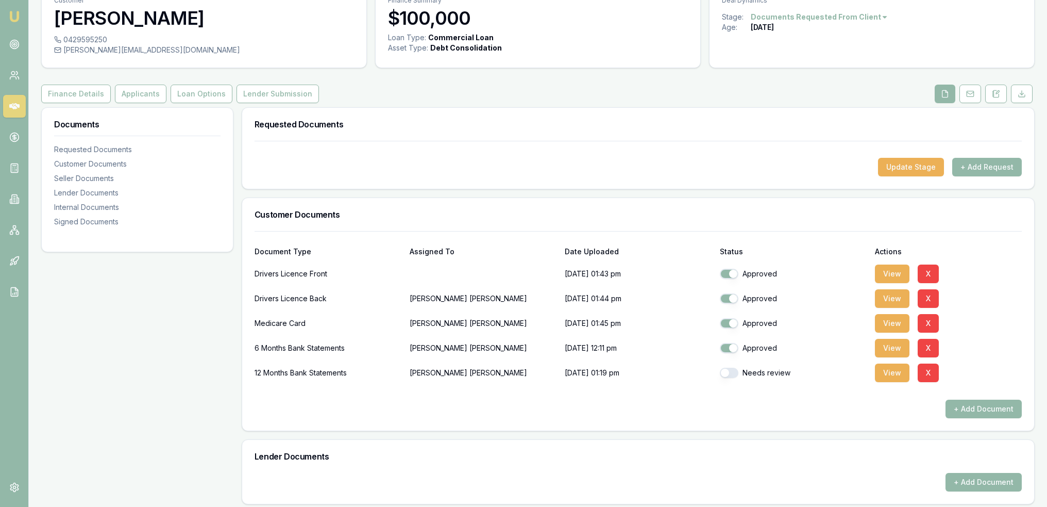
scroll to position [206, 0]
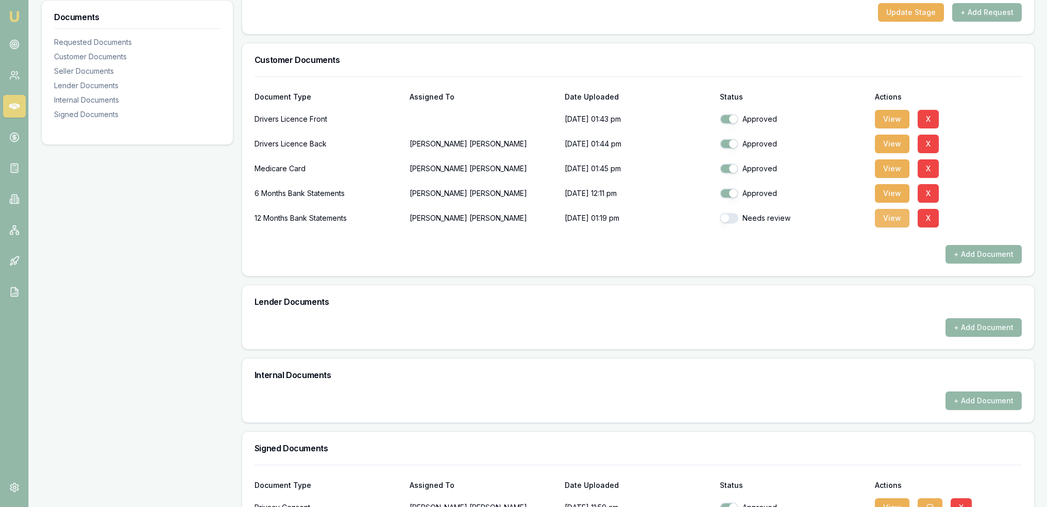
click at [897, 220] on button "View" at bounding box center [892, 218] width 35 height 19
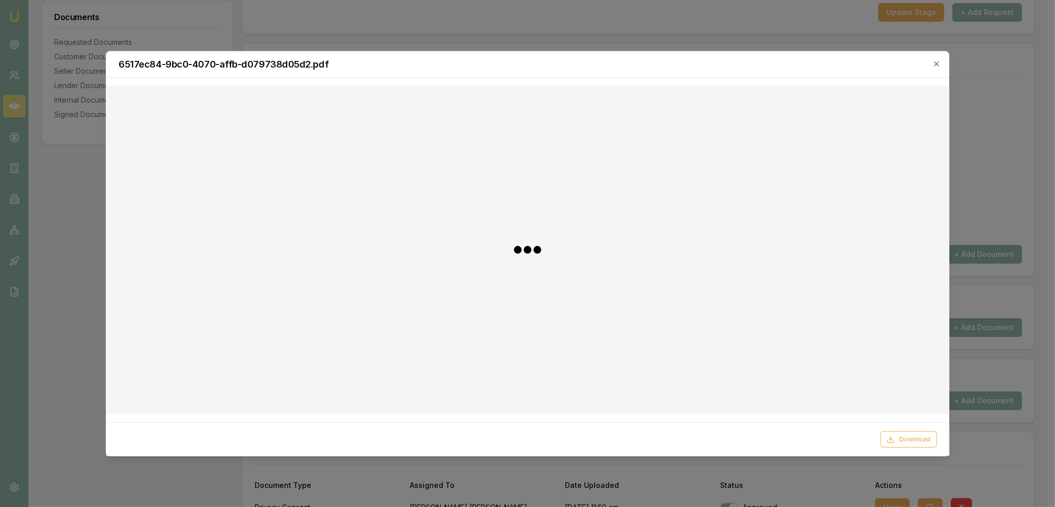
click at [732, 215] on div at bounding box center [527, 249] width 827 height 311
click at [942, 62] on div "6517ec84-9bc0-4070-affb-d079738d05d2.pdf" at bounding box center [527, 64] width 843 height 26
click at [937, 61] on icon "button" at bounding box center [936, 63] width 8 height 8
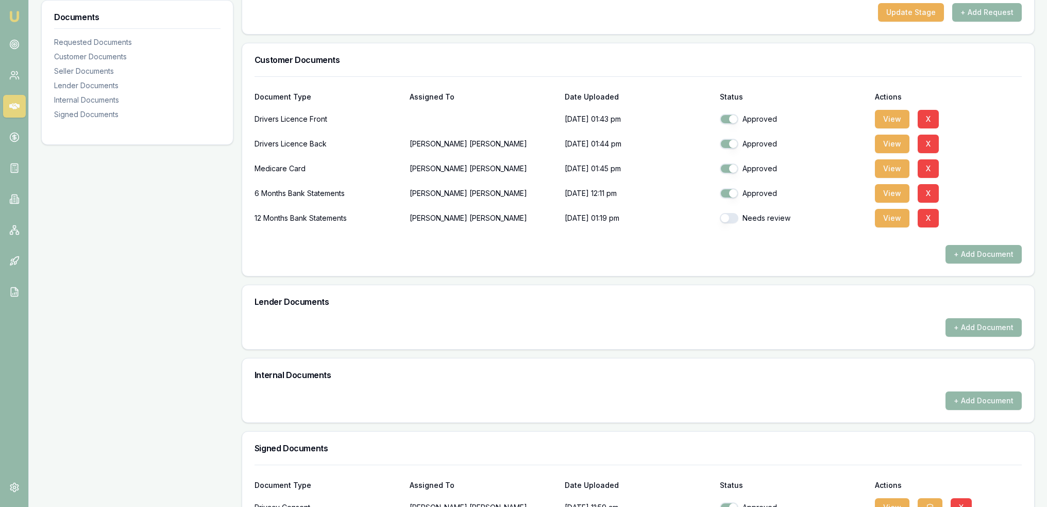
click at [728, 219] on button "button" at bounding box center [729, 218] width 19 height 10
checkbox input "true"
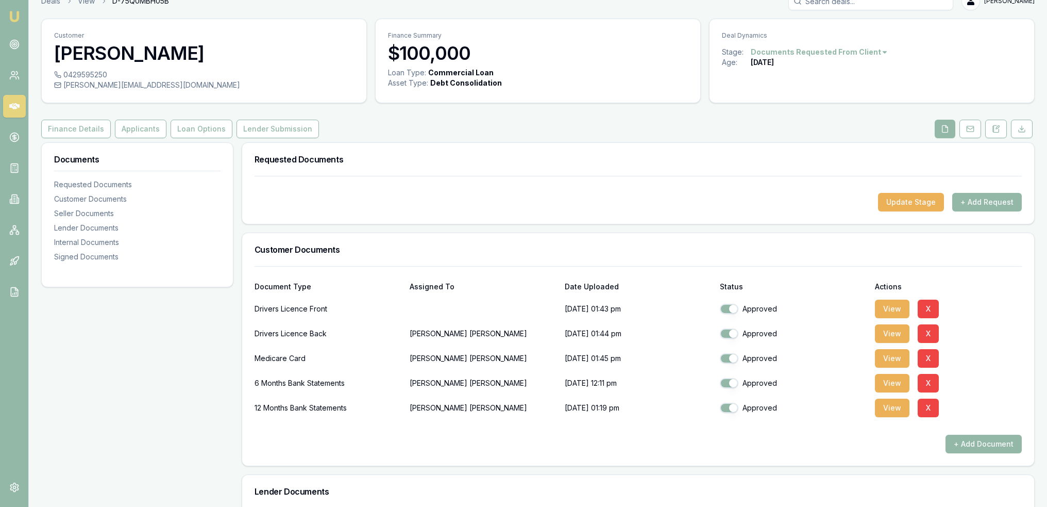
scroll to position [0, 0]
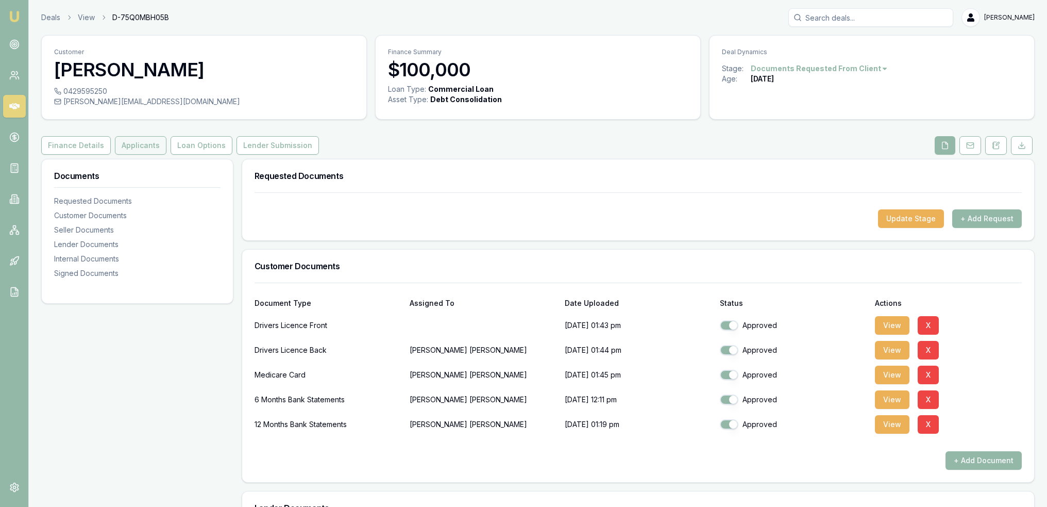
click at [130, 150] on button "Applicants" at bounding box center [141, 145] width 52 height 19
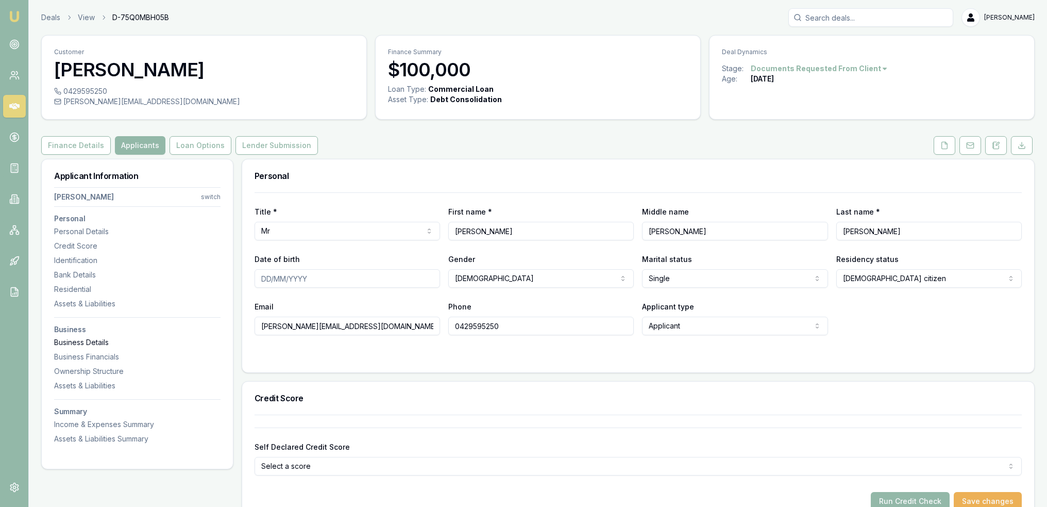
click at [95, 340] on div "Business Details" at bounding box center [137, 342] width 166 height 10
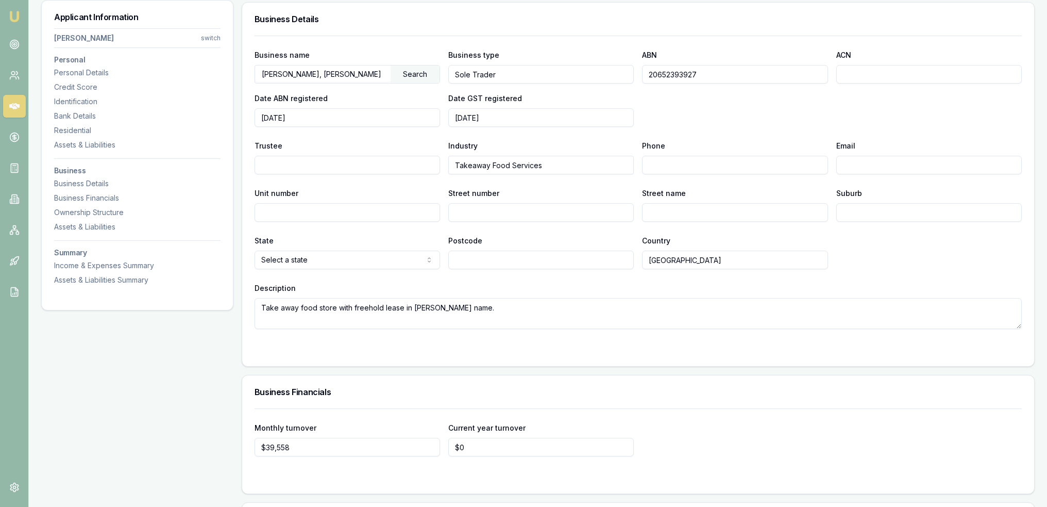
scroll to position [1242, 0]
drag, startPoint x: 698, startPoint y: 72, endPoint x: 636, endPoint y: 73, distance: 62.9
click at [636, 73] on div "Business name [PERSON_NAME], [PERSON_NAME] Search Business type Sole Trader ABN…" at bounding box center [638, 87] width 767 height 78
click at [105, 75] on div "Personal Details" at bounding box center [137, 73] width 166 height 10
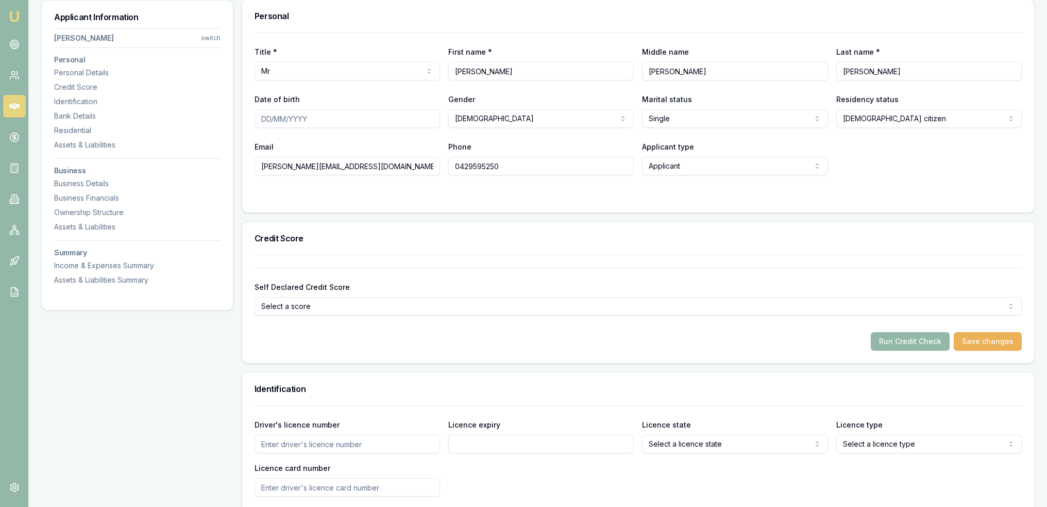
scroll to position [159, 0]
drag, startPoint x: 337, startPoint y: 165, endPoint x: 242, endPoint y: 165, distance: 94.8
click at [242, 165] on div "Title * Mr Mr Mrs Miss Ms Dr Prof First name * [PERSON_NAME] Middle name [PERSO…" at bounding box center [638, 124] width 792 height 180
click at [266, 116] on input "Date of birth" at bounding box center [348, 119] width 186 height 19
type input "[DATE]"
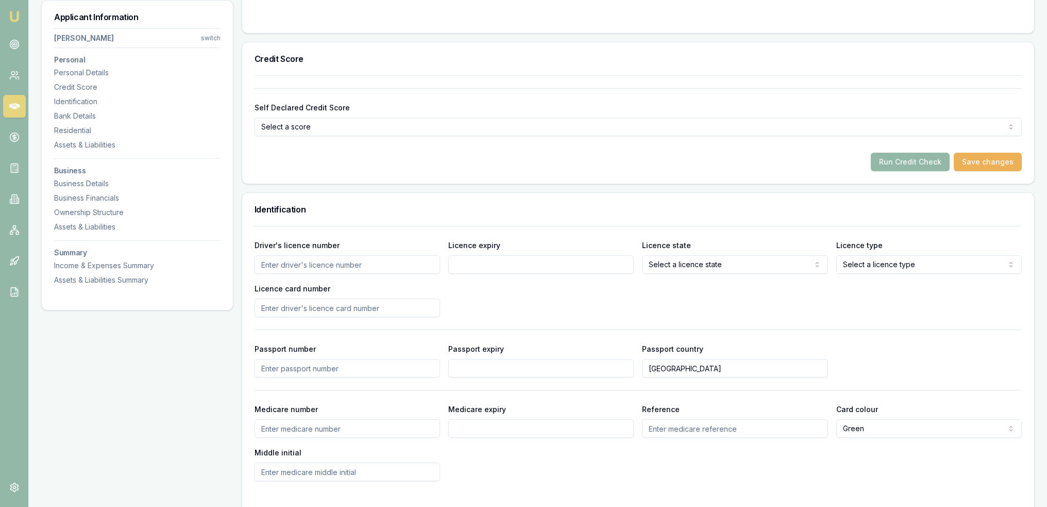
scroll to position [365, 0]
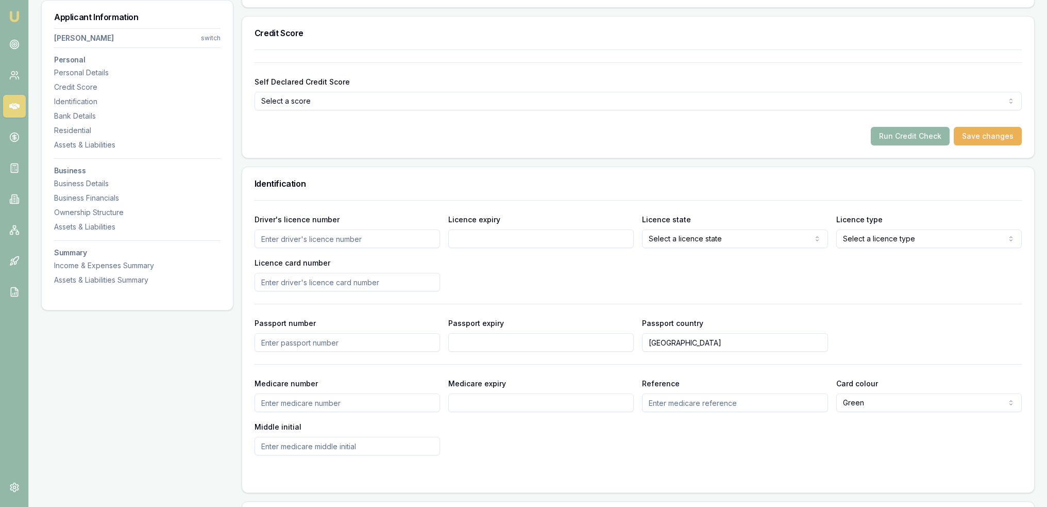
drag, startPoint x: 325, startPoint y: 242, endPoint x: 313, endPoint y: 242, distance: 12.4
click at [326, 242] on input "Driver's licence number" at bounding box center [348, 238] width 186 height 19
type input "5854102"
type input "[DATE]"
select select "TAS"
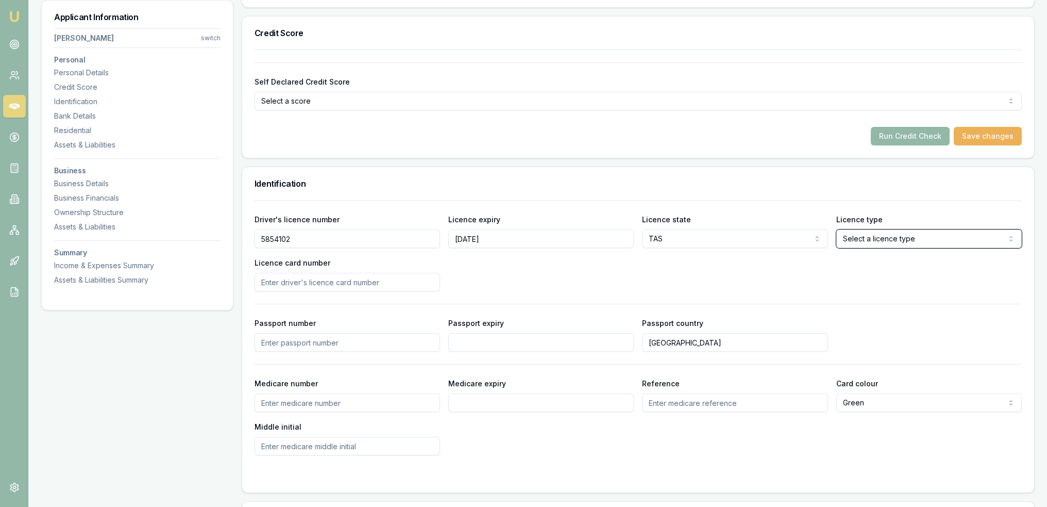
select select "OPEN_LICENCE"
click at [289, 285] on input "Licence card number" at bounding box center [348, 282] width 186 height 19
type input "T01561209"
drag, startPoint x: 577, startPoint y: 279, endPoint x: 567, endPoint y: 281, distance: 10.4
click at [578, 279] on div "Driver's licence number [DRIVERS_LICENSE_NUMBER] Licence expiry [DATE] Licence …" at bounding box center [638, 252] width 767 height 78
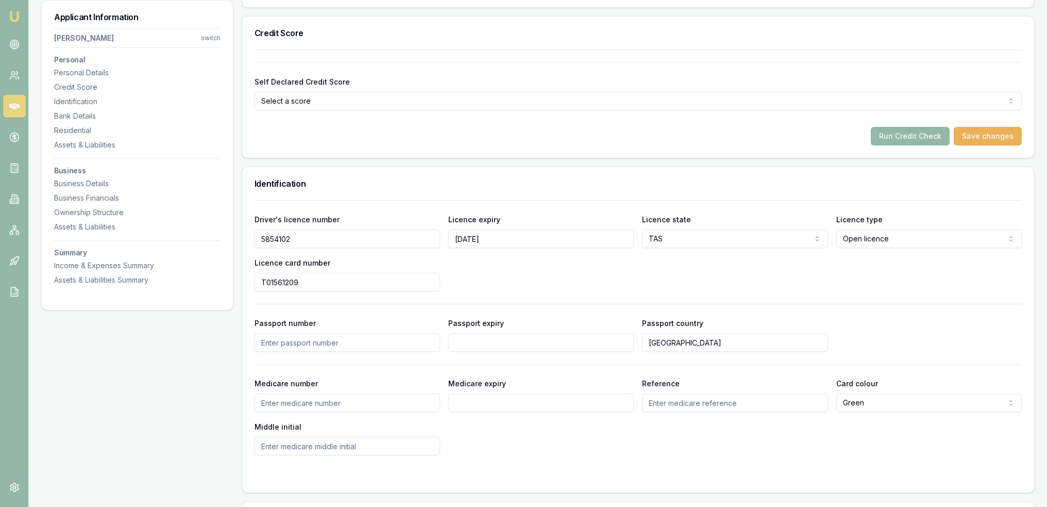
click at [333, 399] on input "Medicare number" at bounding box center [348, 402] width 186 height 19
type input "6285657941"
type input "11/26"
type input "1"
type input "p"
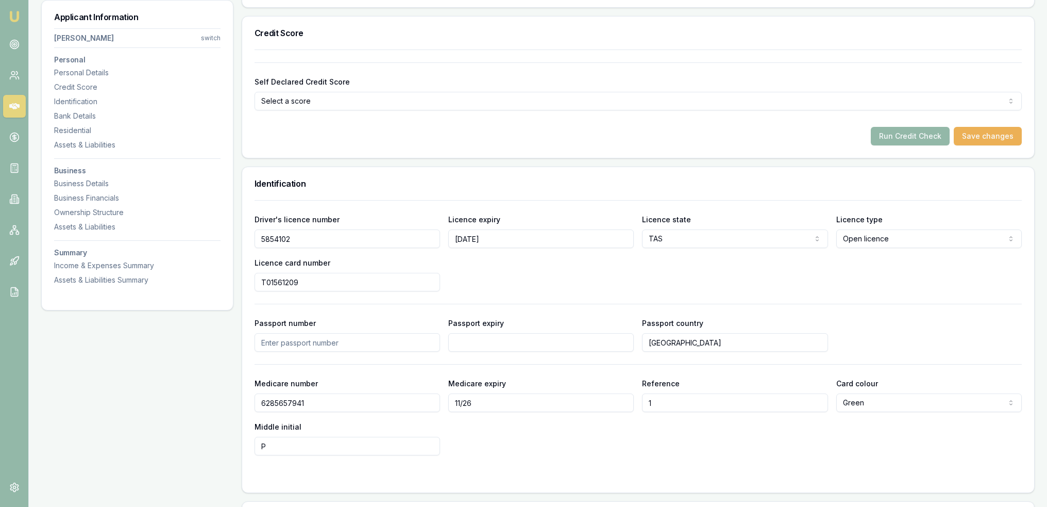
type input "P"
click at [604, 442] on div "Medicare number [MEDICAL_ID] Medicare expiry 11/26 Reference 1 Card colour Gree…" at bounding box center [638, 416] width 767 height 78
click at [80, 73] on div "Personal Details" at bounding box center [137, 73] width 166 height 10
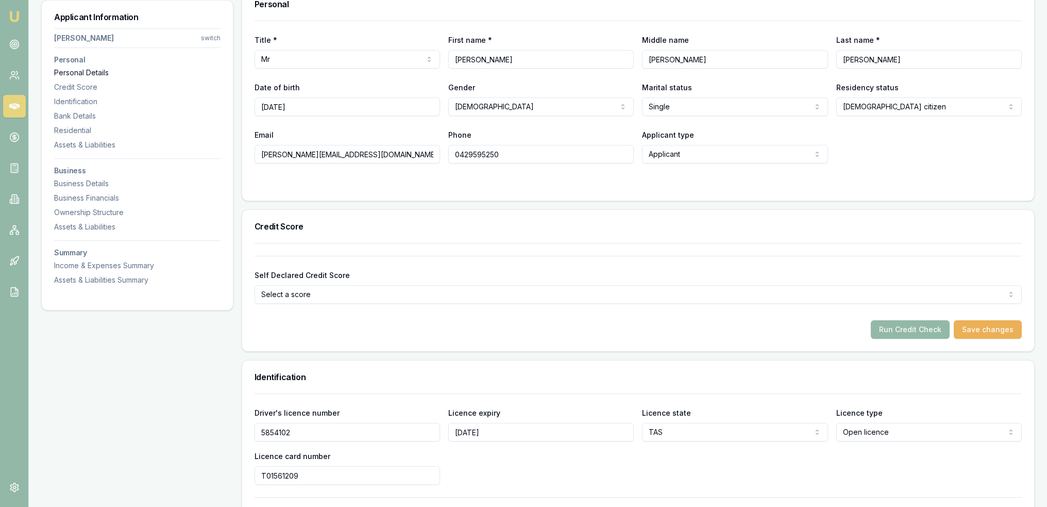
scroll to position [159, 0]
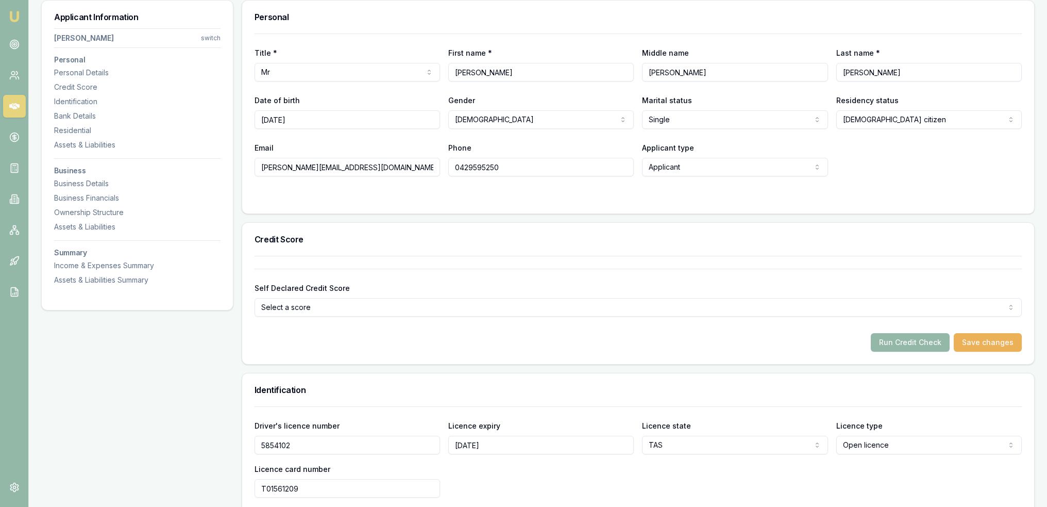
drag, startPoint x: 524, startPoint y: 165, endPoint x: 423, endPoint y: 164, distance: 101.0
click at [423, 164] on div "Email [PERSON_NAME][EMAIL_ADDRESS][DOMAIN_NAME] Phone [PHONE_NUMBER] Applicant …" at bounding box center [638, 158] width 767 height 35
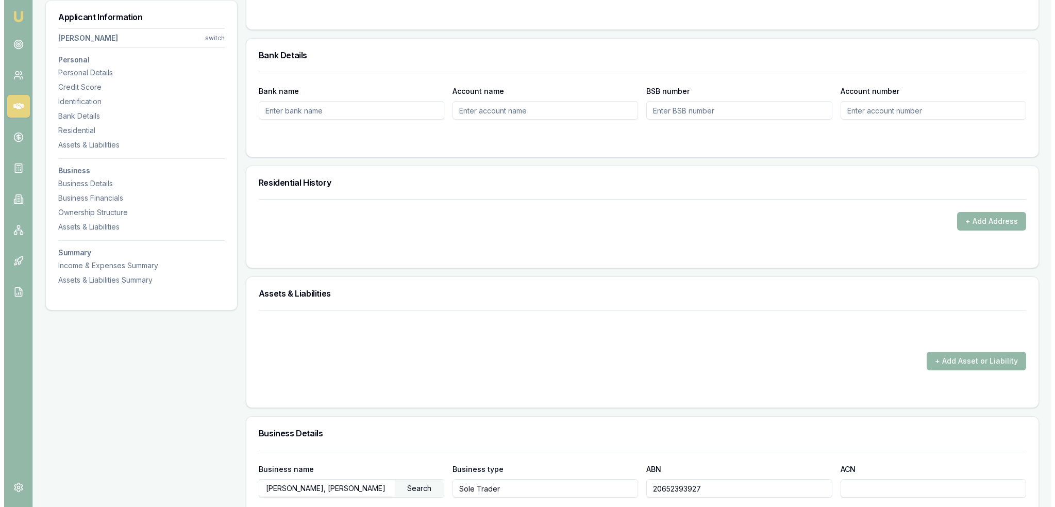
scroll to position [829, 0]
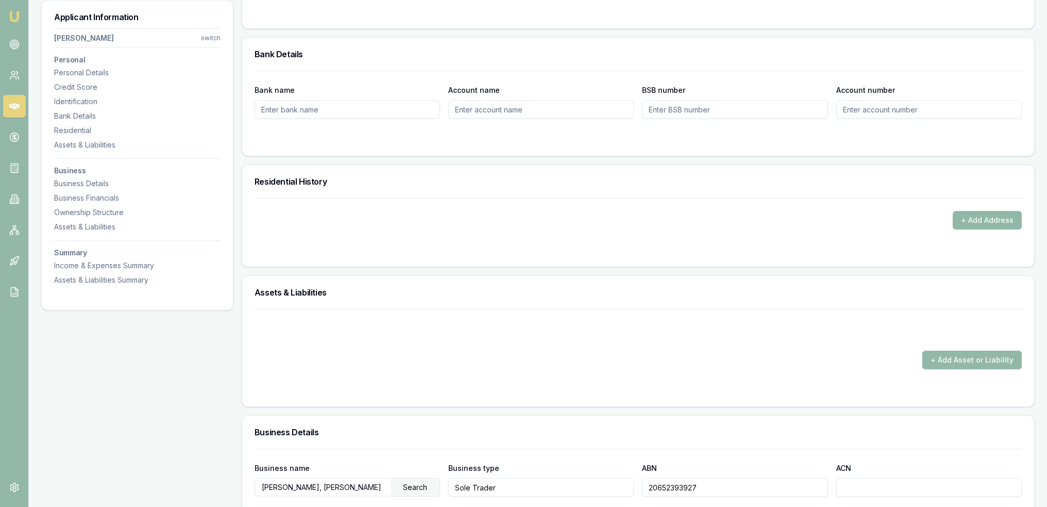
click at [978, 215] on button "+ Add Address" at bounding box center [987, 220] width 69 height 19
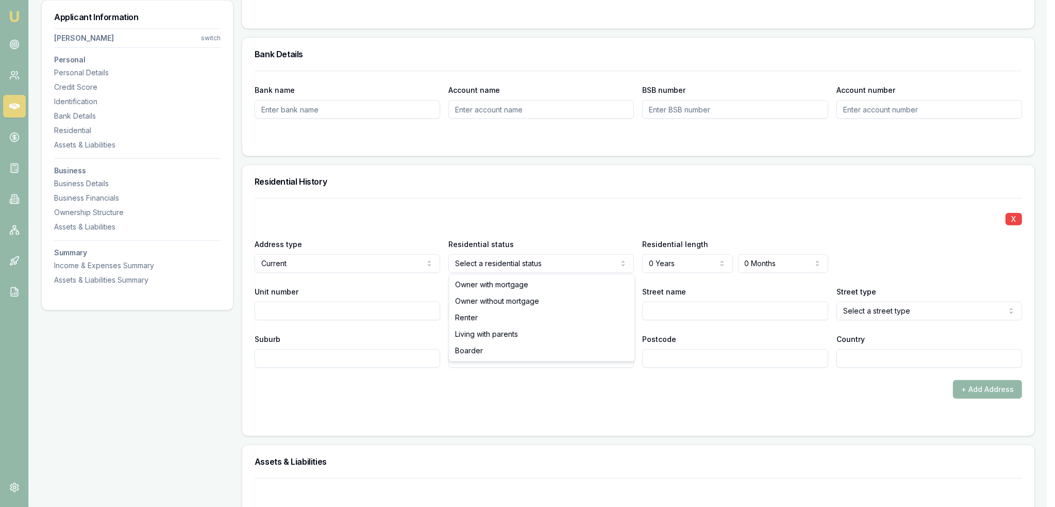
select select "LIVING_WITH_PARENTS"
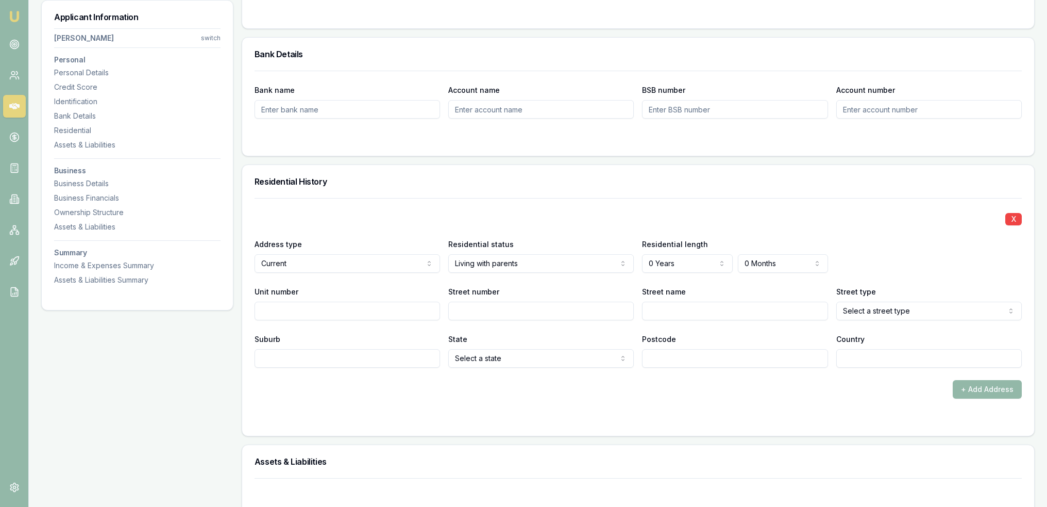
click at [664, 272] on div "X Address type Current Current Previous Residential status Living with parents …" at bounding box center [638, 283] width 767 height 170
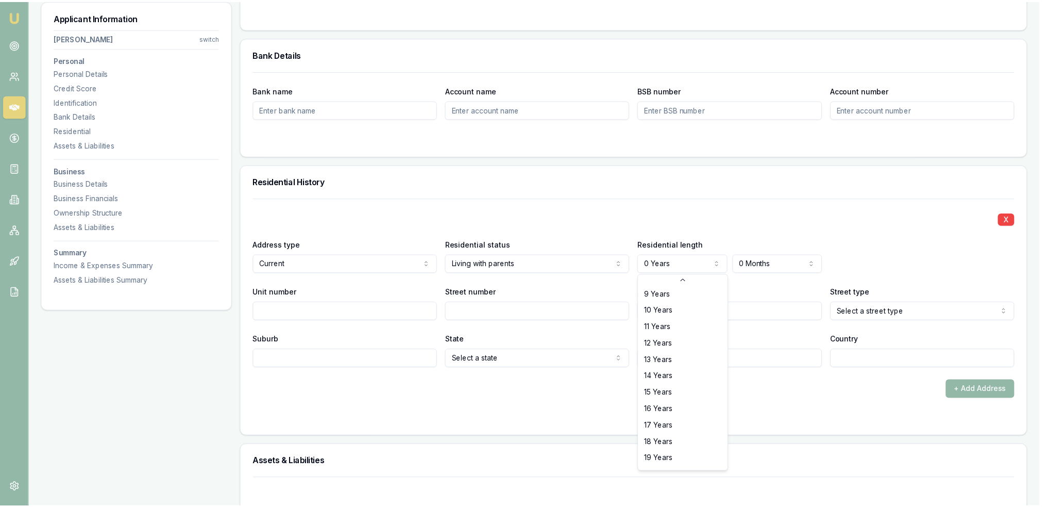
scroll to position [165, 0]
select select "20"
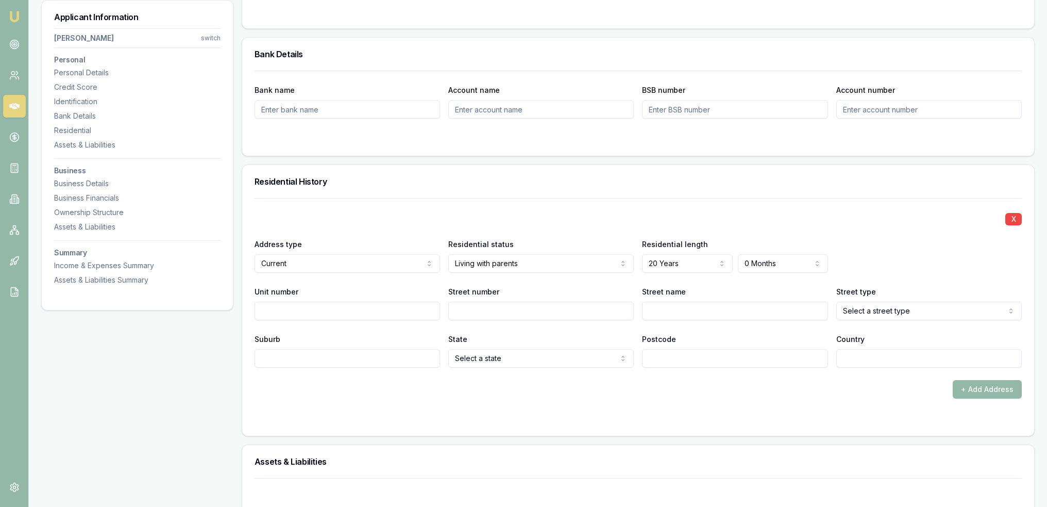
click at [511, 314] on input "Street number" at bounding box center [541, 311] width 186 height 19
type input "1"
type input "f"
type input "Fairway"
select select "Drive"
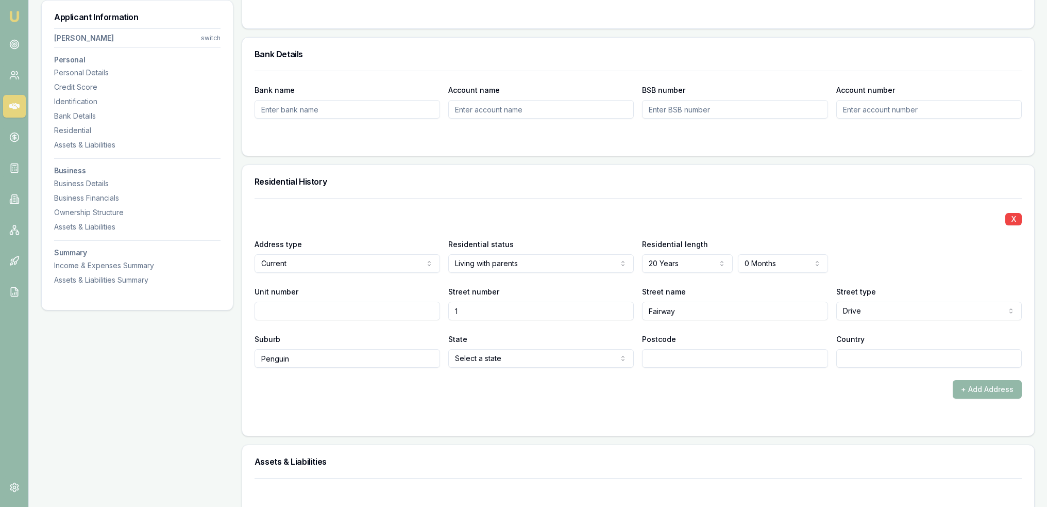
type input "Penguin"
select select "TAS"
type input "7316"
type input "AU"
click at [523, 385] on div "+ Add Address" at bounding box center [638, 389] width 767 height 19
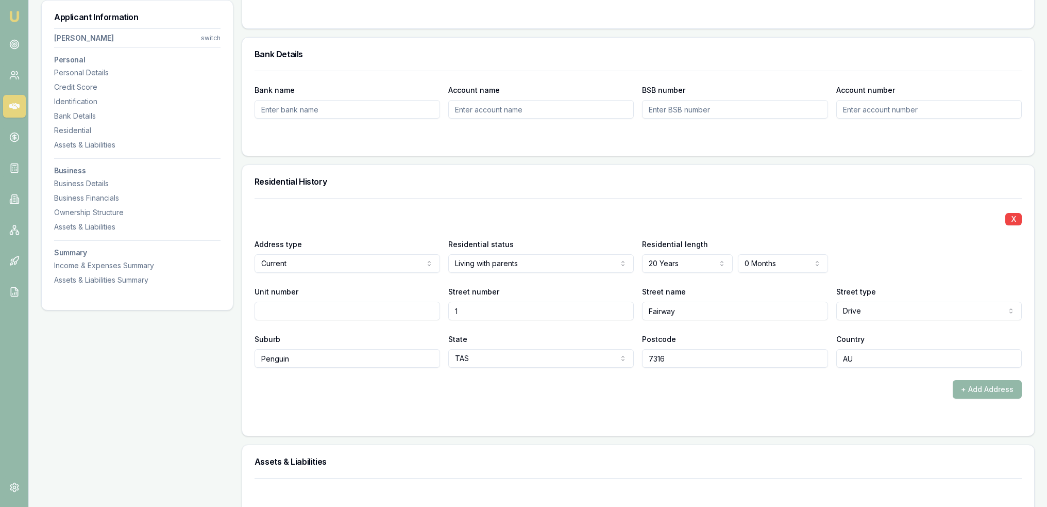
drag, startPoint x: 92, startPoint y: 103, endPoint x: 124, endPoint y: 108, distance: 32.5
click at [92, 103] on div "Identification" at bounding box center [137, 101] width 166 height 10
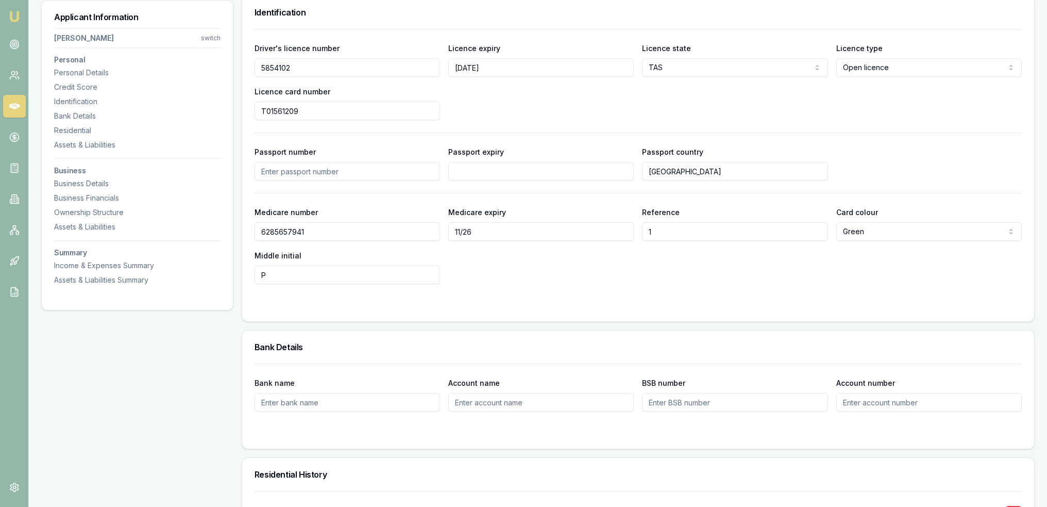
scroll to position [530, 0]
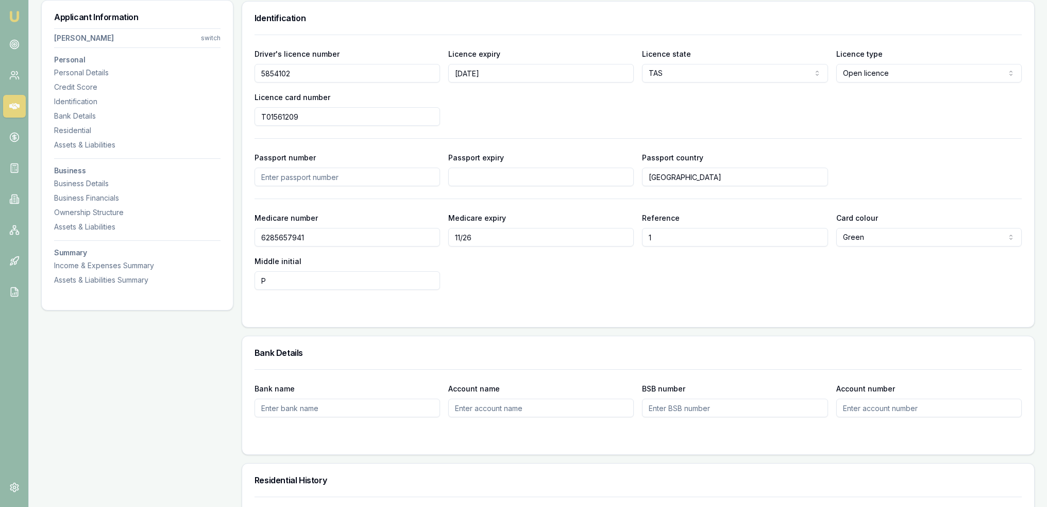
drag, startPoint x: 318, startPoint y: 110, endPoint x: 300, endPoint y: 106, distance: 18.1
click at [300, 106] on div "Licence card number T01561209" at bounding box center [348, 108] width 186 height 35
drag, startPoint x: 304, startPoint y: 69, endPoint x: 219, endPoint y: 80, distance: 85.7
drag, startPoint x: 251, startPoint y: 118, endPoint x: 243, endPoint y: 118, distance: 7.7
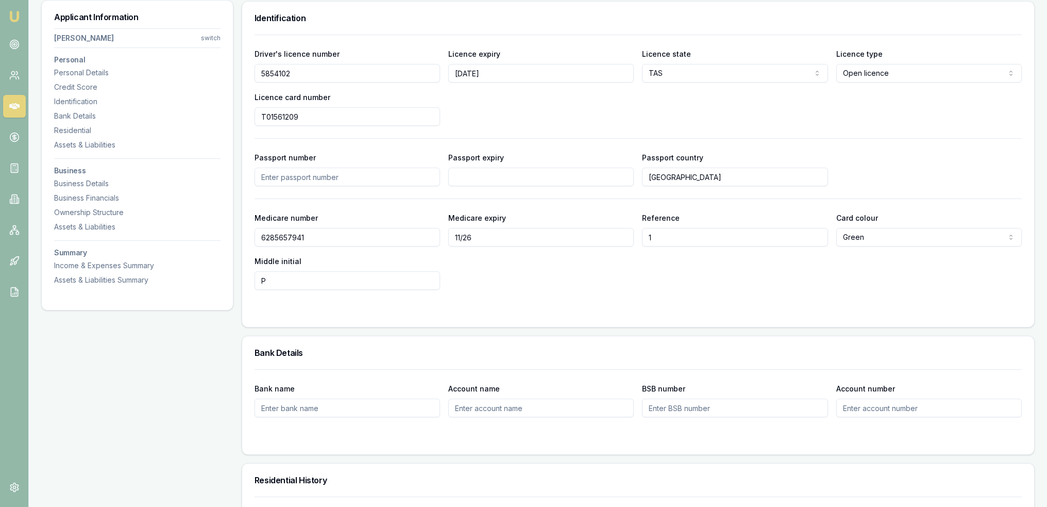
click at [243, 118] on div "Driver's licence number 5854102 Licence expiry 6/4/2026 Licence state TAS NSW V…" at bounding box center [638, 181] width 792 height 292
click at [320, 239] on input "6285657941" at bounding box center [348, 237] width 186 height 19
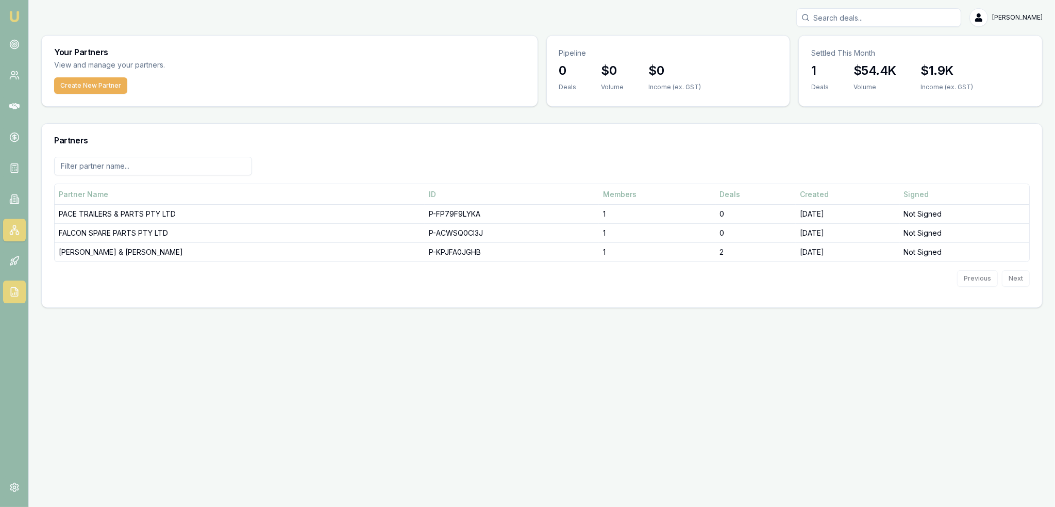
click at [19, 293] on icon at bounding box center [14, 292] width 10 height 10
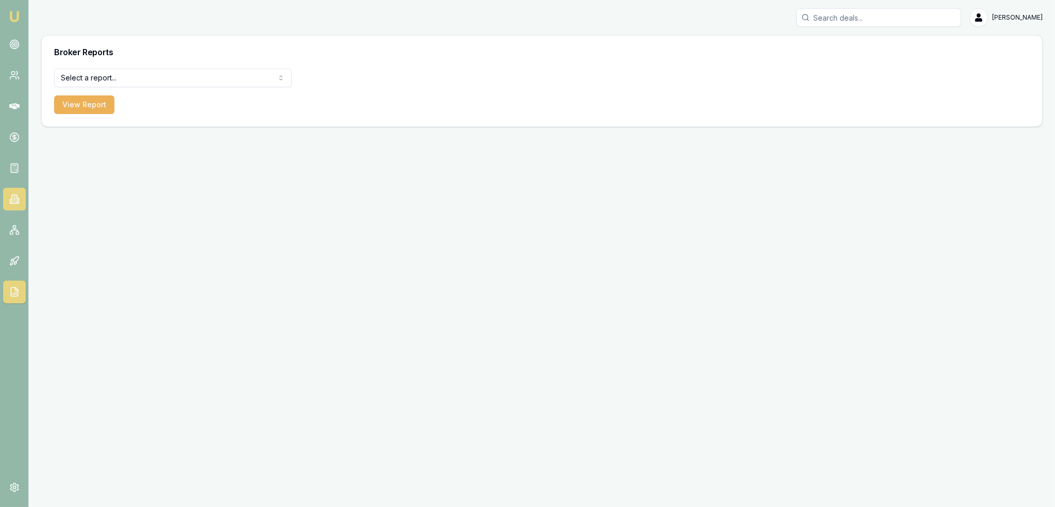
click at [10, 196] on icon at bounding box center [14, 199] width 10 height 10
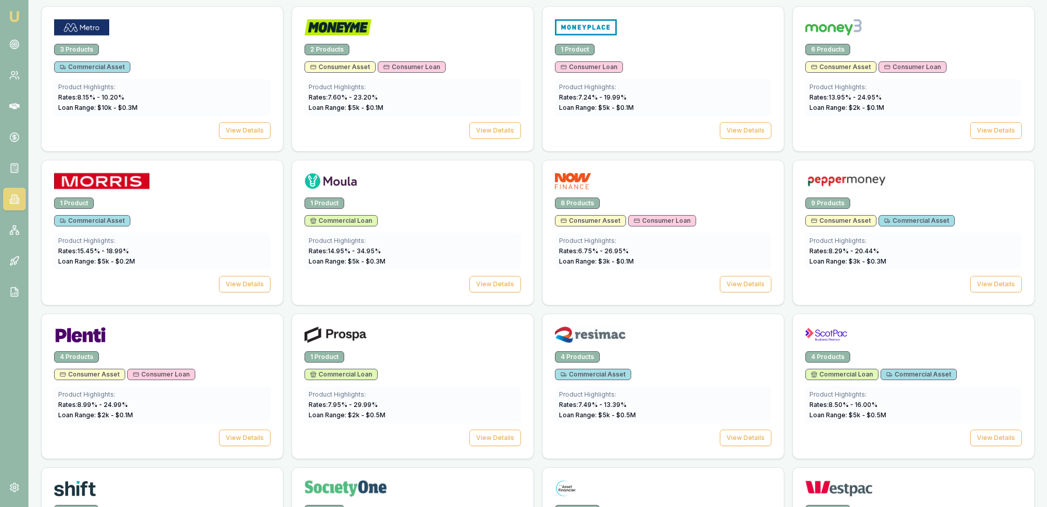
scroll to position [1179, 0]
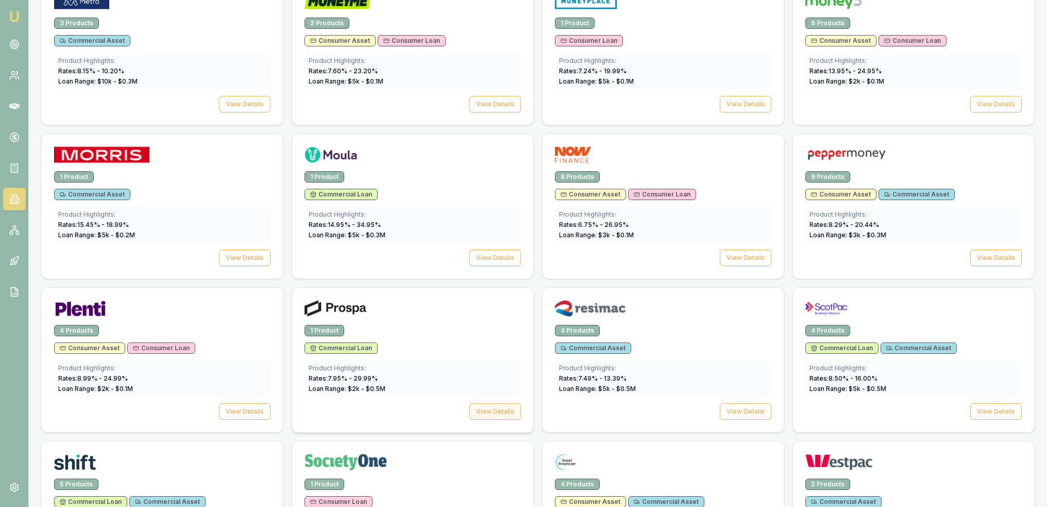
click at [498, 403] on button "View Details" at bounding box center [496, 411] width 52 height 16
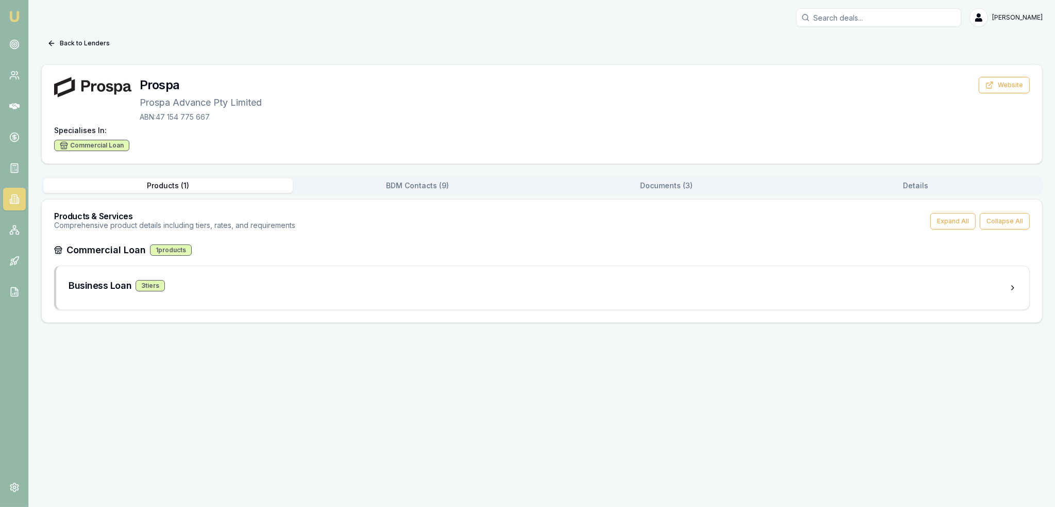
click at [418, 187] on button "BDM Contacts ( 9 )" at bounding box center [417, 185] width 249 height 14
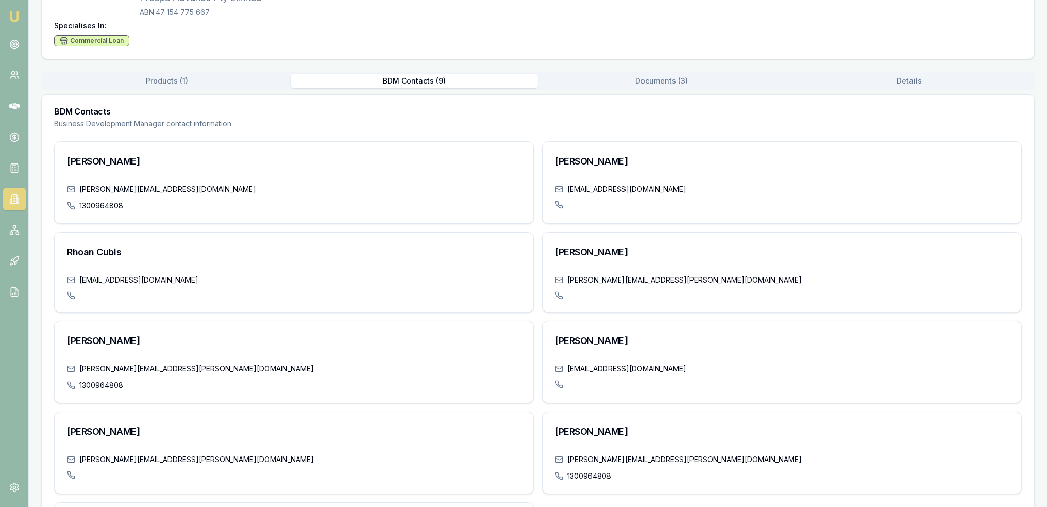
scroll to position [99, 0]
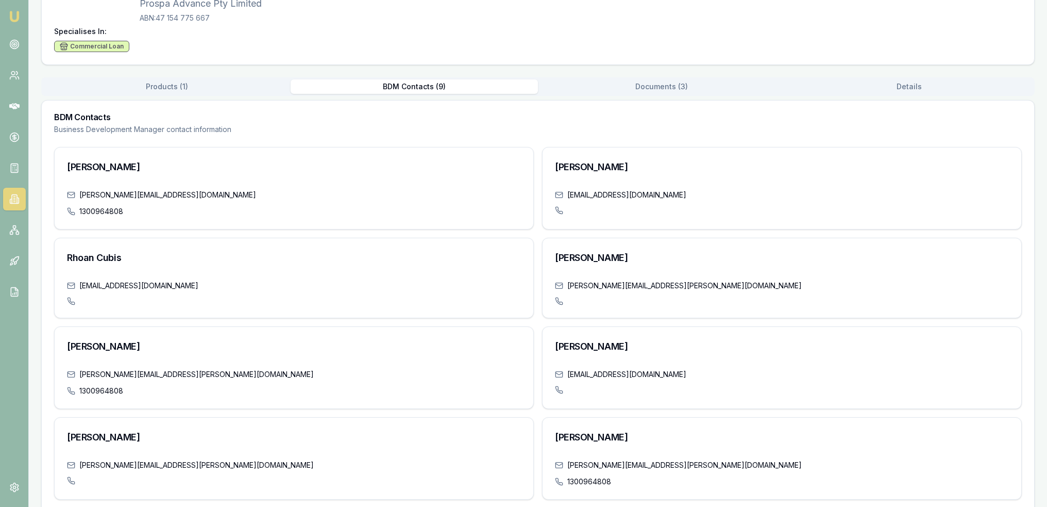
click at [9, 16] on img at bounding box center [14, 16] width 12 height 12
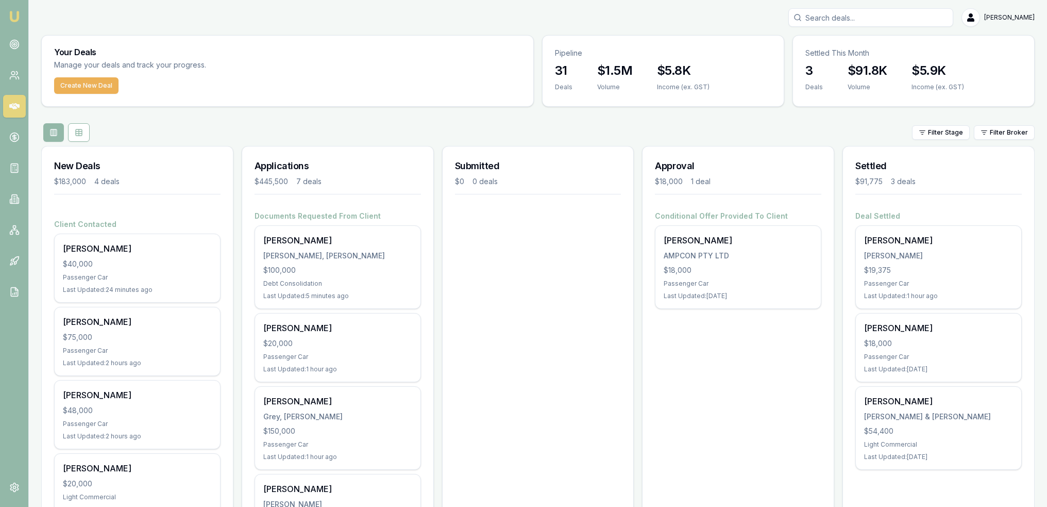
drag, startPoint x: 14, startPoint y: 198, endPoint x: 25, endPoint y: 208, distance: 14.3
click at [14, 198] on icon at bounding box center [14, 199] width 10 height 10
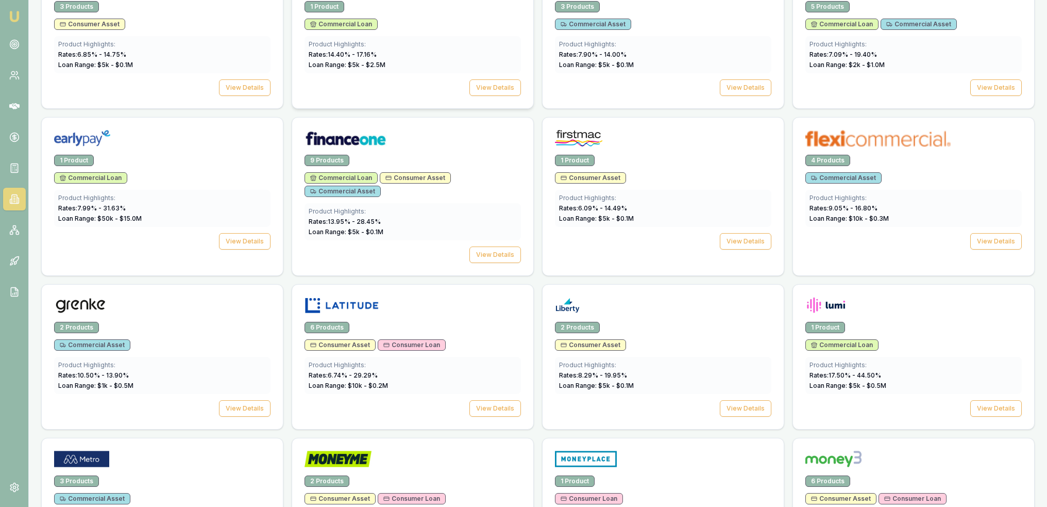
scroll to position [722, 0]
click at [996, 84] on button "View Details" at bounding box center [997, 87] width 52 height 16
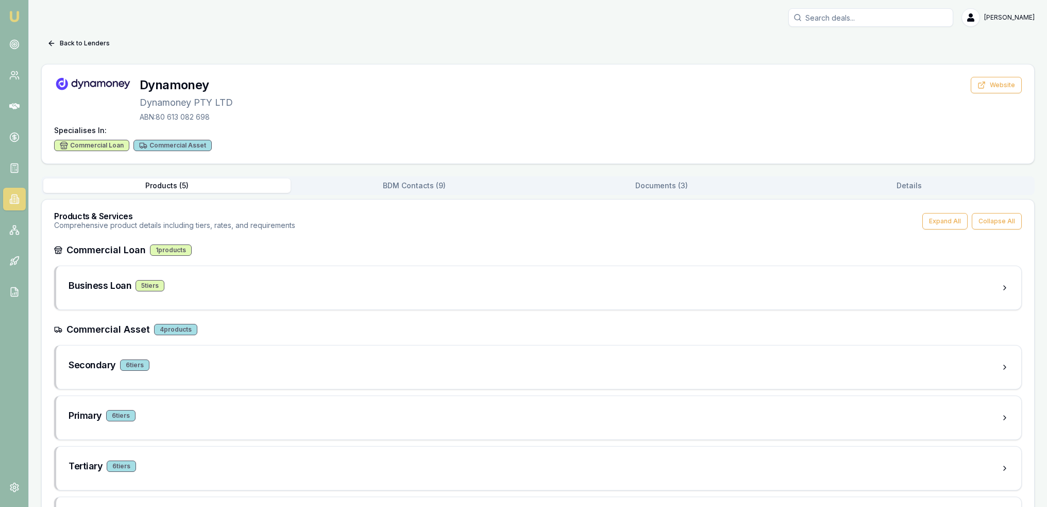
click at [421, 185] on button "BDM Contacts ( 9 )" at bounding box center [414, 185] width 247 height 14
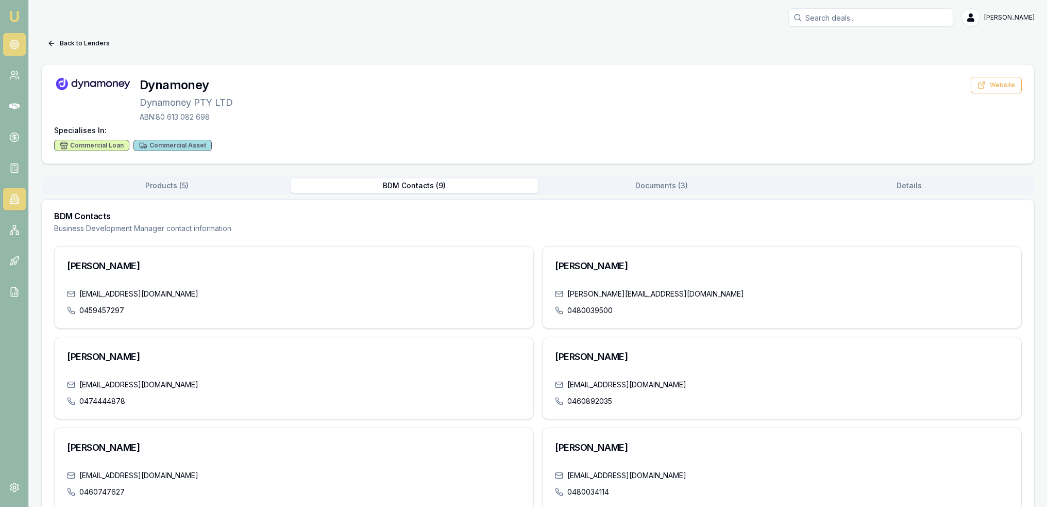
click at [14, 44] on circle at bounding box center [14, 44] width 2 height 2
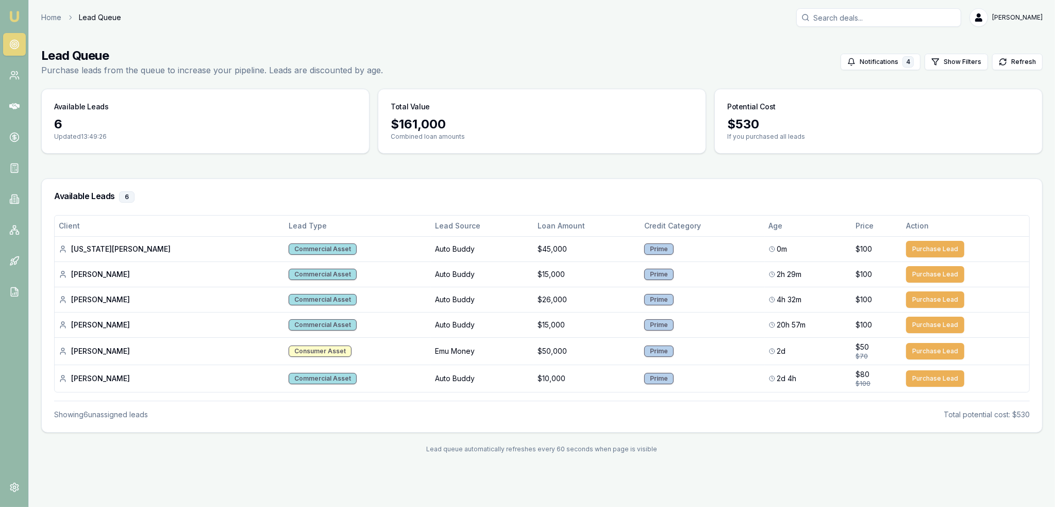
click at [14, 19] on img at bounding box center [14, 16] width 12 height 12
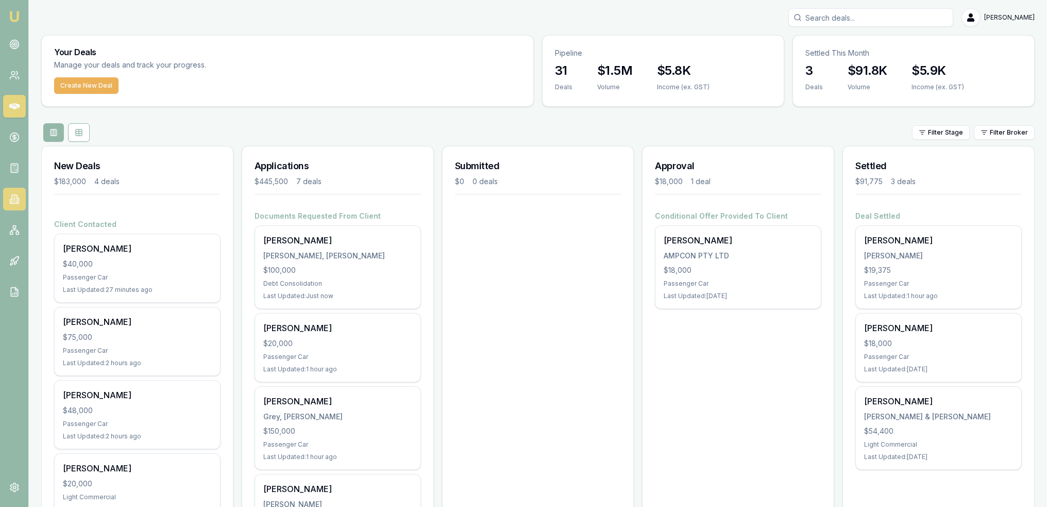
drag, startPoint x: 1047, startPoint y: 137, endPoint x: 15, endPoint y: 196, distance: 1033.6
click at [15, 196] on icon at bounding box center [14, 199] width 10 height 10
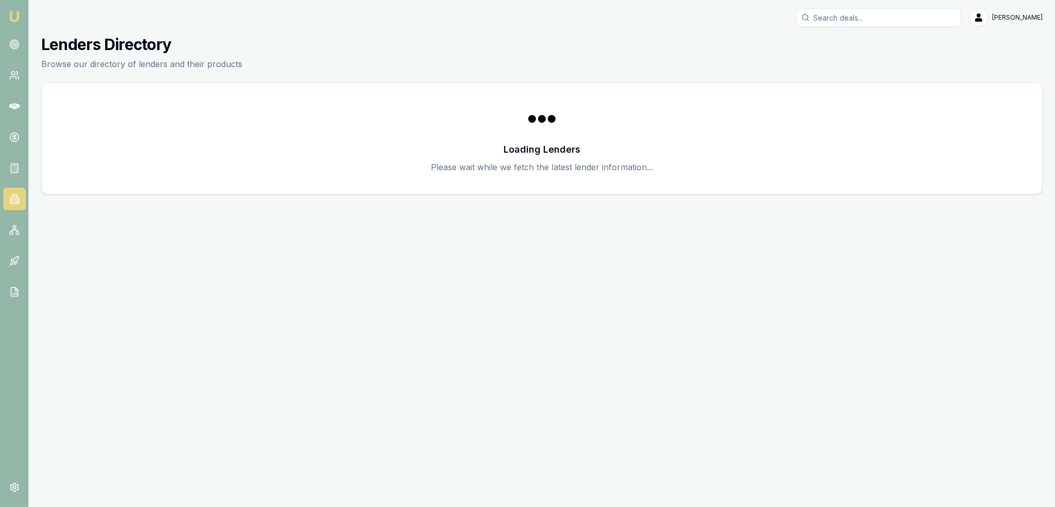
click at [15, 196] on icon at bounding box center [14, 196] width 2 height 0
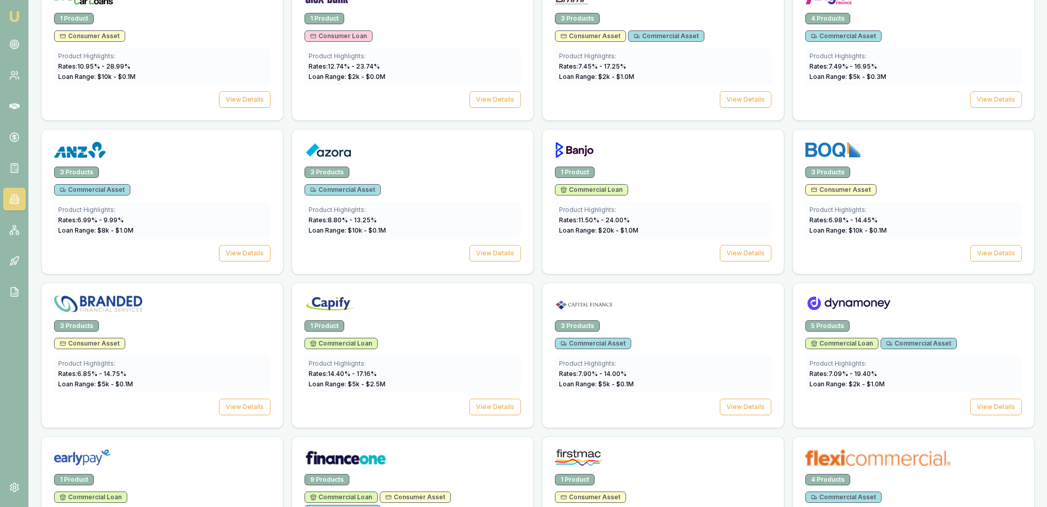
scroll to position [515, 0]
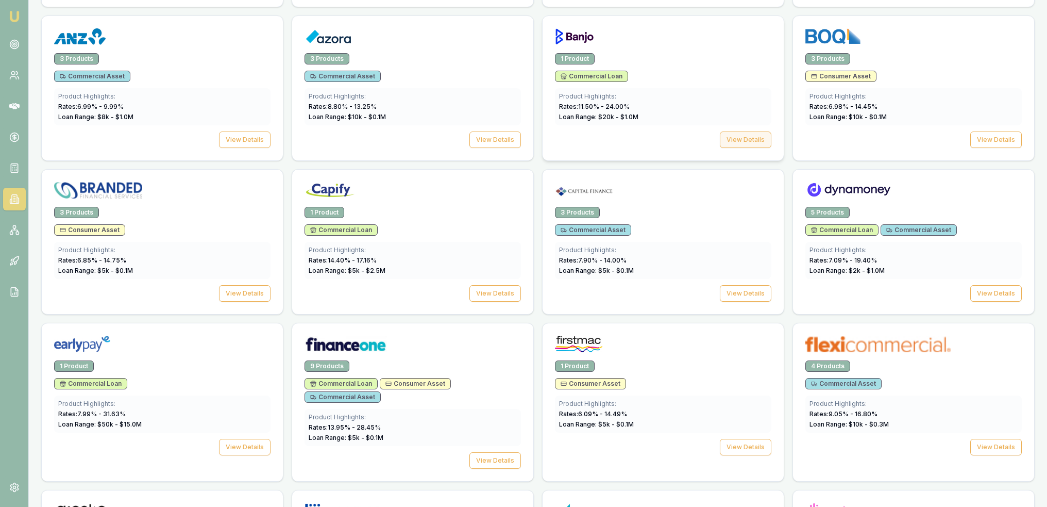
click at [754, 139] on button "View Details" at bounding box center [746, 139] width 52 height 16
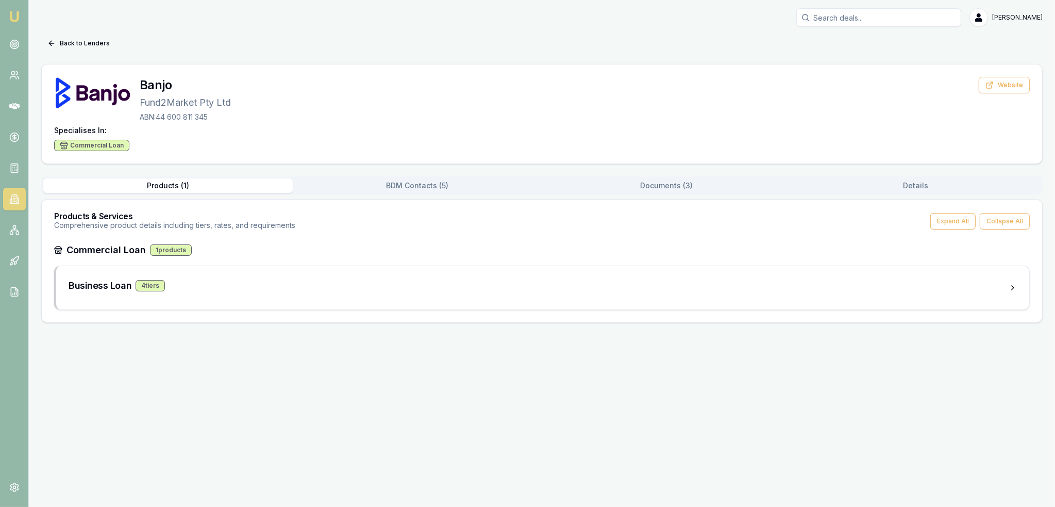
click at [652, 193] on div "Products ( 1 ) BDM Contacts ( 5 ) Documents ( 3 ) Details" at bounding box center [541, 185] width 1001 height 19
drag, startPoint x: 658, startPoint y: 178, endPoint x: 637, endPoint y: 195, distance: 27.1
click at [658, 178] on button "Documents ( 3 )" at bounding box center [666, 185] width 249 height 14
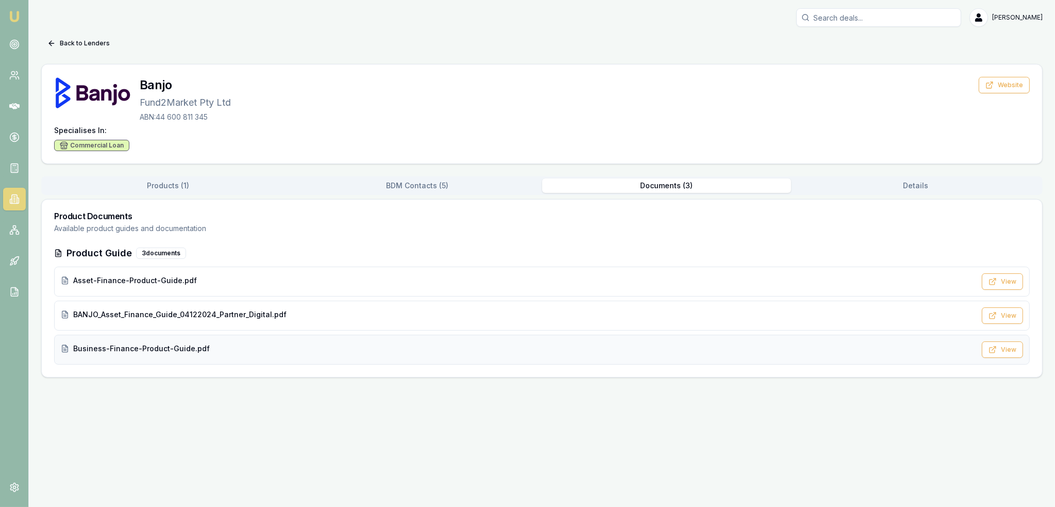
click at [120, 349] on span "Business-Finance-Product-Guide.pdf" at bounding box center [141, 348] width 137 height 10
click at [439, 189] on button "BDM Contacts ( 5 )" at bounding box center [417, 185] width 249 height 14
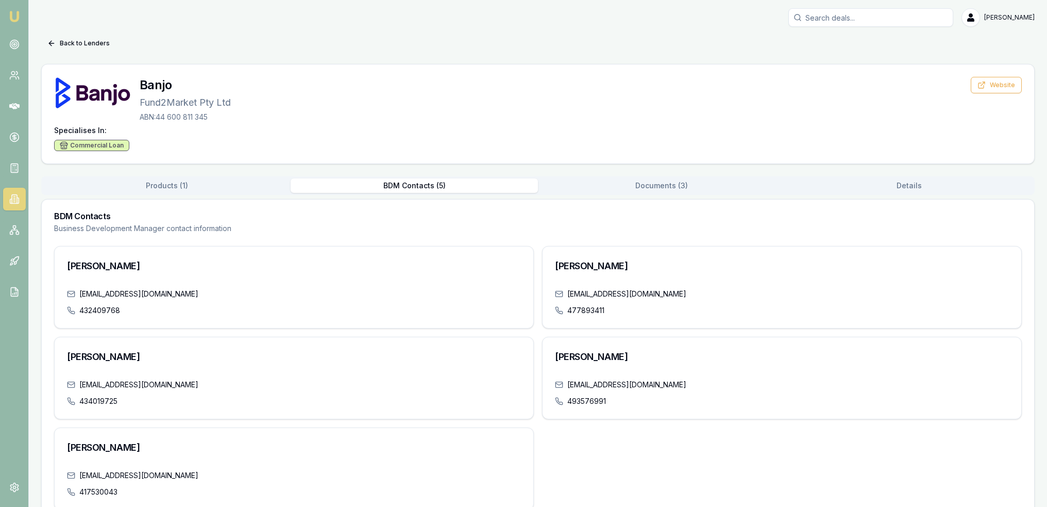
scroll to position [23, 0]
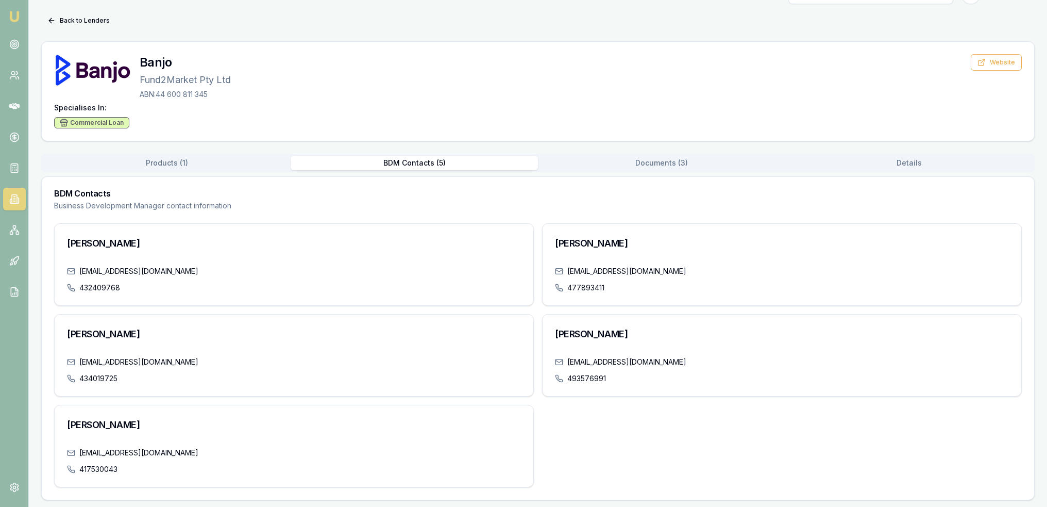
click at [13, 195] on icon at bounding box center [14, 199] width 5 height 9
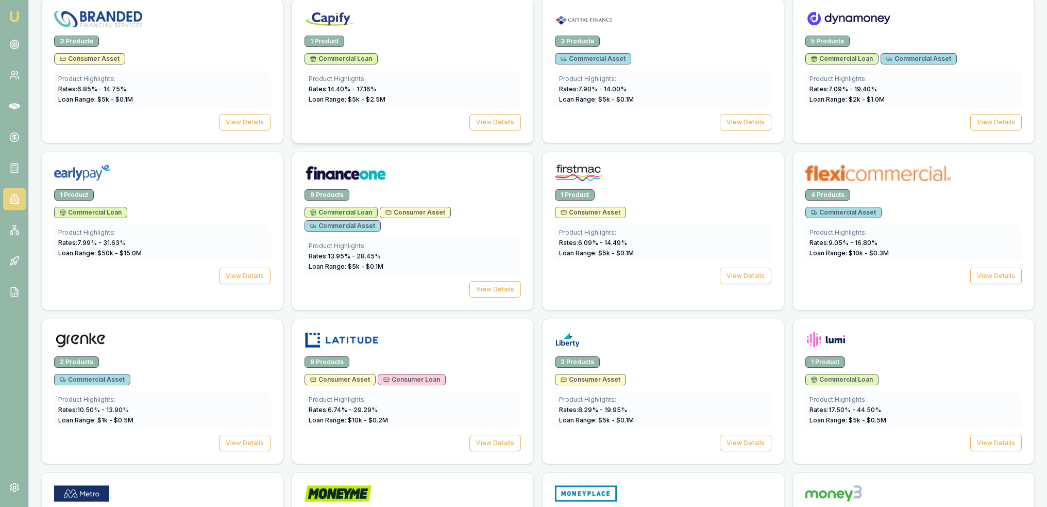
scroll to position [722, 0]
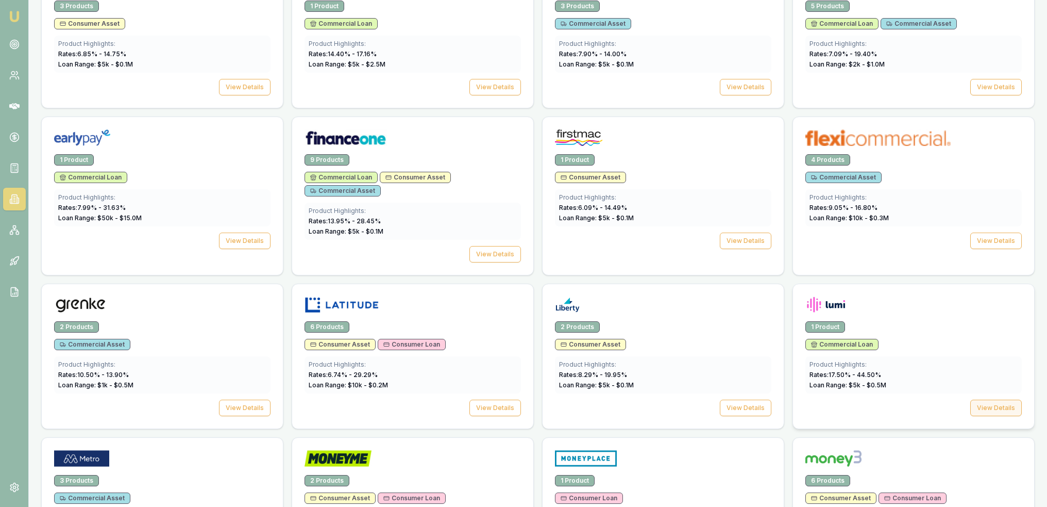
click at [1006, 406] on button "View Details" at bounding box center [997, 407] width 52 height 16
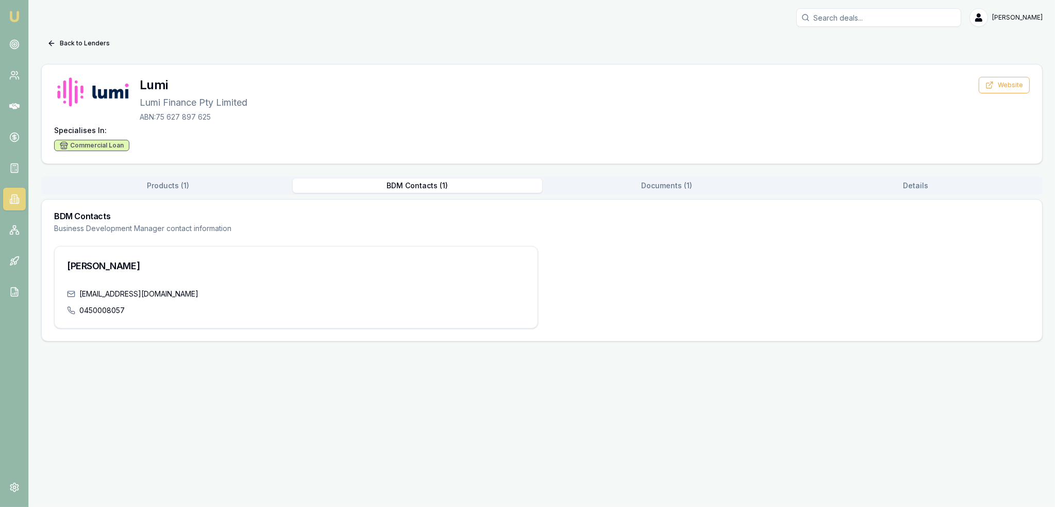
click at [425, 189] on button "BDM Contacts ( 1 )" at bounding box center [417, 185] width 249 height 14
click at [666, 190] on button "Documents ( 1 )" at bounding box center [666, 185] width 249 height 14
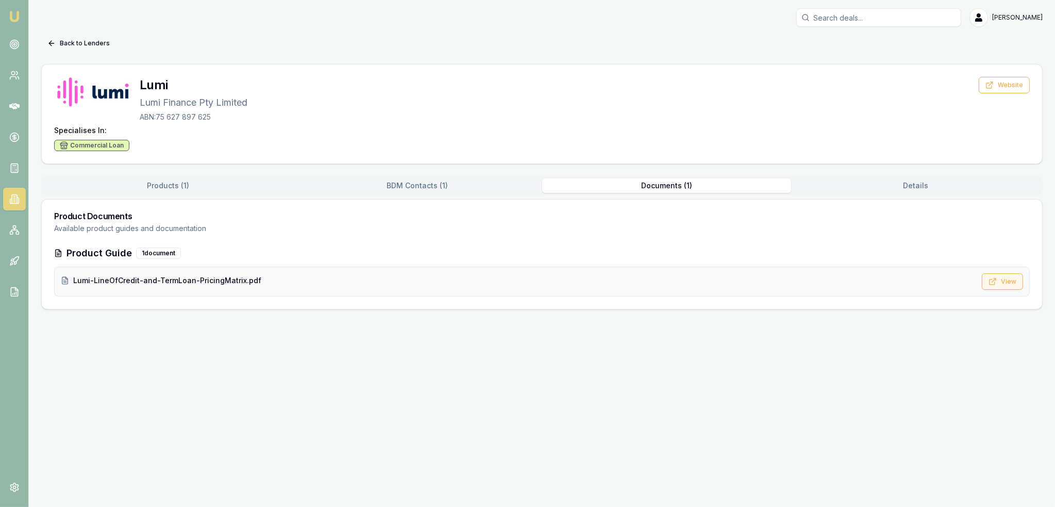
drag, startPoint x: 1009, startPoint y: 283, endPoint x: 874, endPoint y: 338, distance: 146.2
click at [1009, 282] on button "View" at bounding box center [1002, 281] width 41 height 16
click at [12, 15] on img at bounding box center [14, 16] width 12 height 12
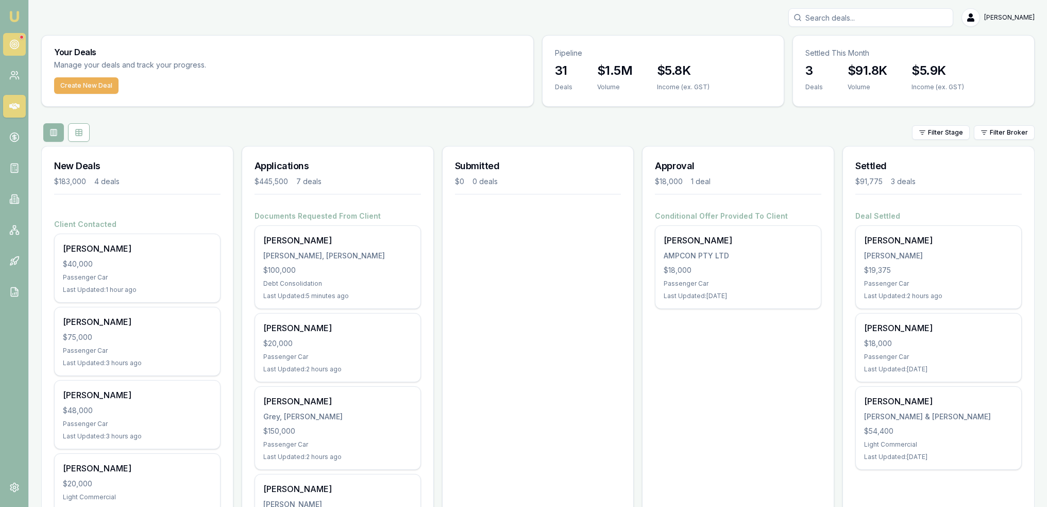
click at [17, 44] on icon at bounding box center [14, 44] width 10 height 10
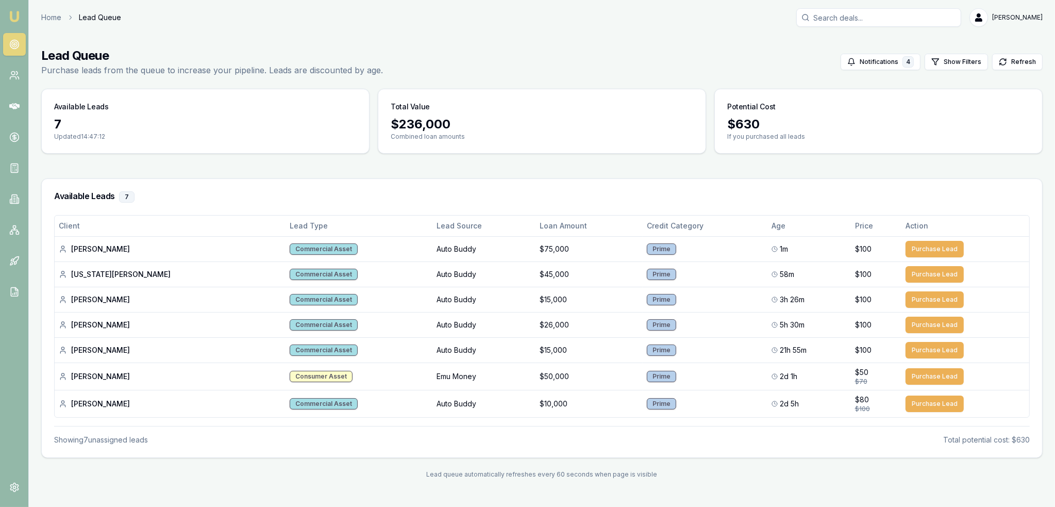
click at [14, 17] on img at bounding box center [14, 16] width 12 height 12
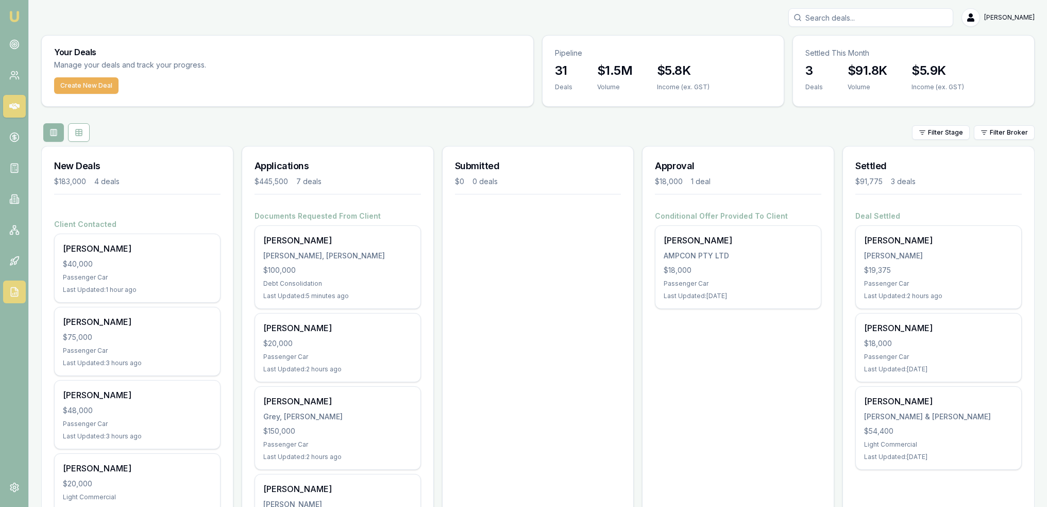
click at [13, 292] on icon at bounding box center [14, 292] width 10 height 10
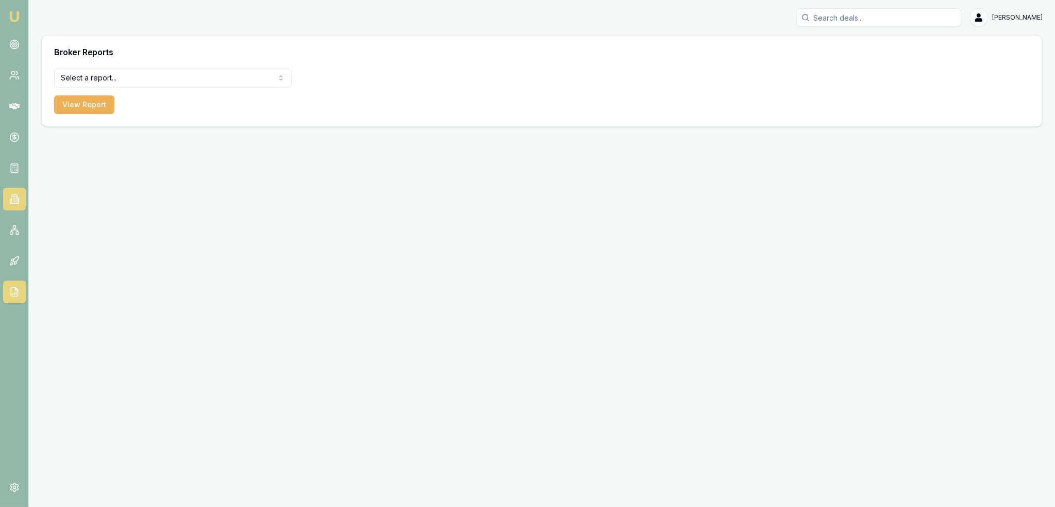
click at [19, 191] on link at bounding box center [14, 199] width 23 height 23
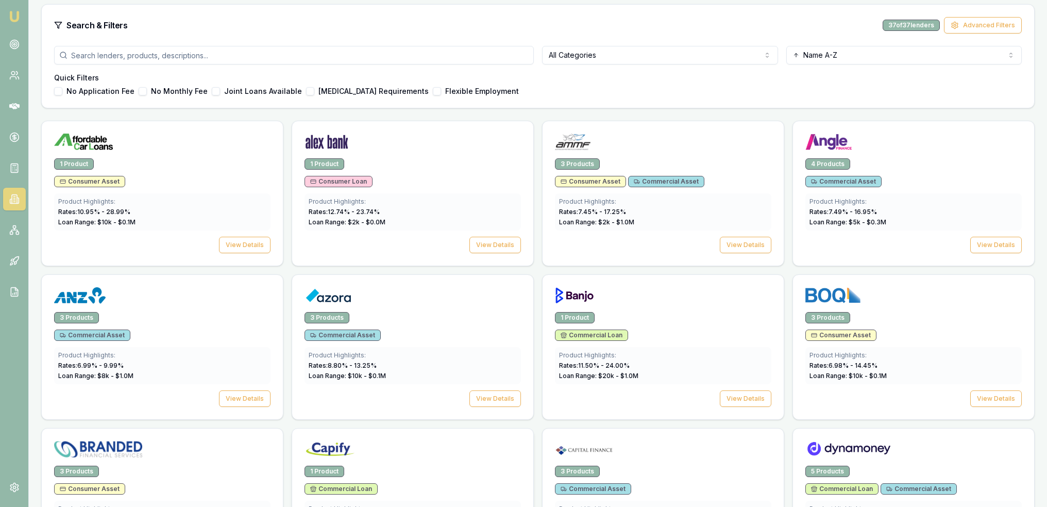
scroll to position [103, 0]
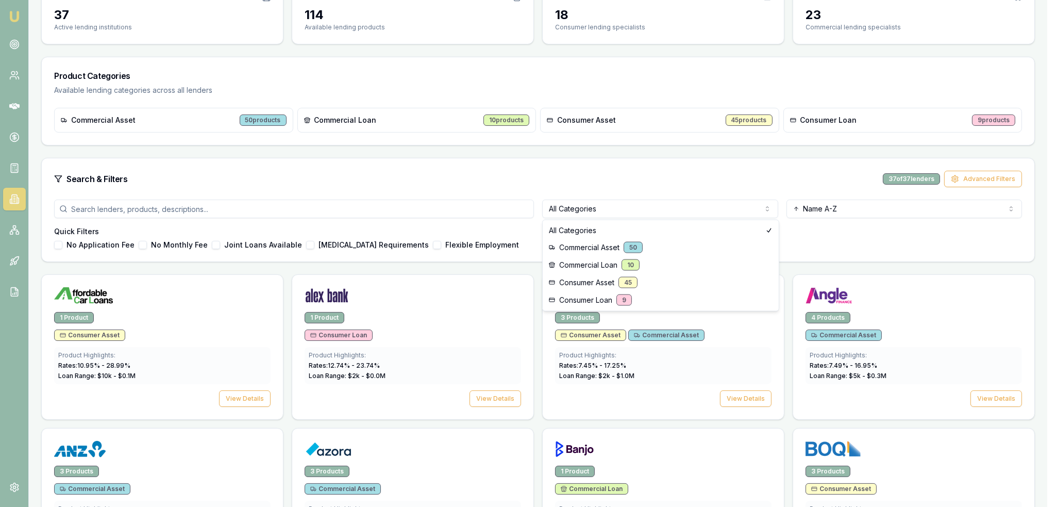
click at [581, 202] on html "Emu Broker Robyn Adams Toggle Menu Lenders Directory Browse our directory of le…" at bounding box center [527, 150] width 1055 height 507
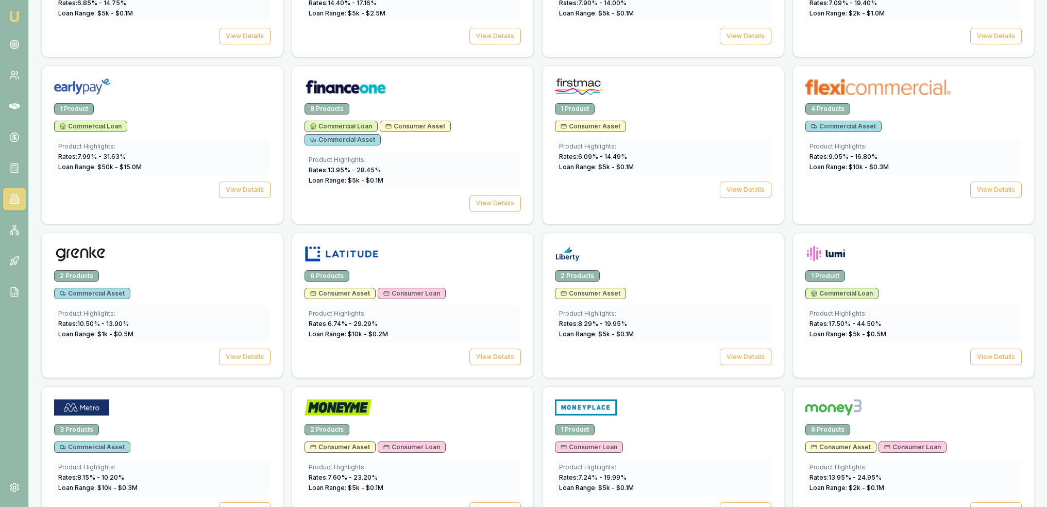
scroll to position [773, 0]
drag, startPoint x: 986, startPoint y: 353, endPoint x: 842, endPoint y: 392, distance: 149.2
click at [986, 353] on button "View Details" at bounding box center [997, 356] width 52 height 16
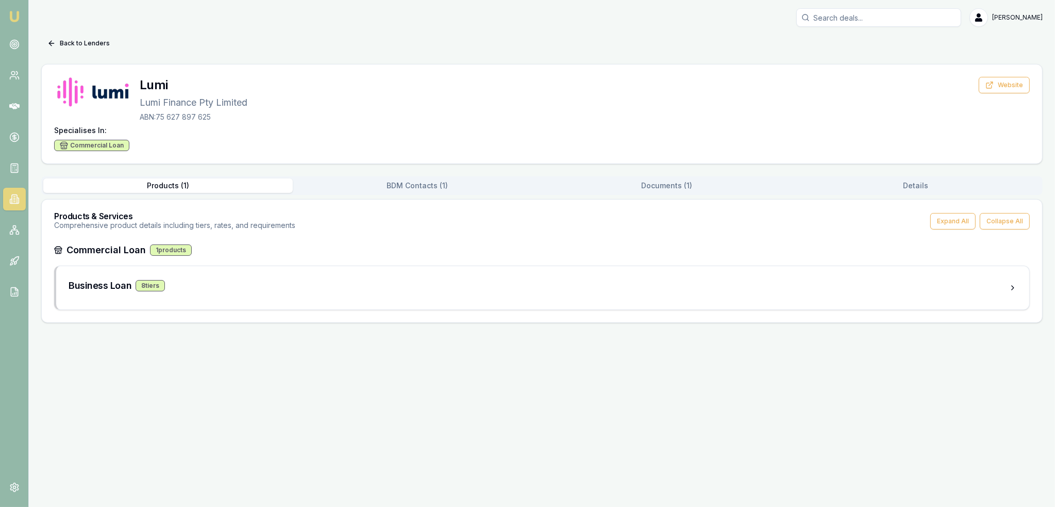
click at [400, 181] on button "BDM Contacts ( 1 )" at bounding box center [417, 185] width 249 height 14
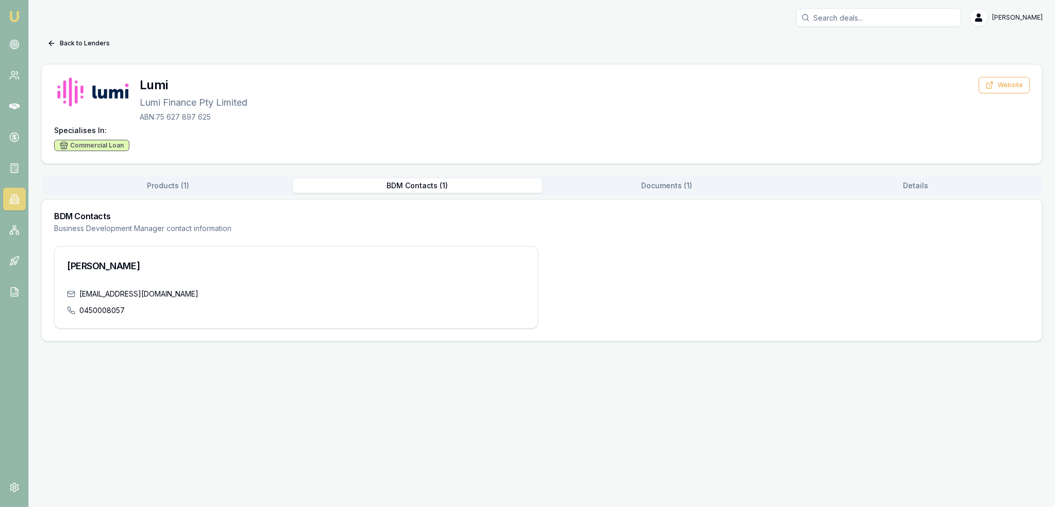
drag, startPoint x: 18, startPoint y: 14, endPoint x: 25, endPoint y: 41, distance: 27.3
click at [18, 14] on img at bounding box center [14, 16] width 12 height 12
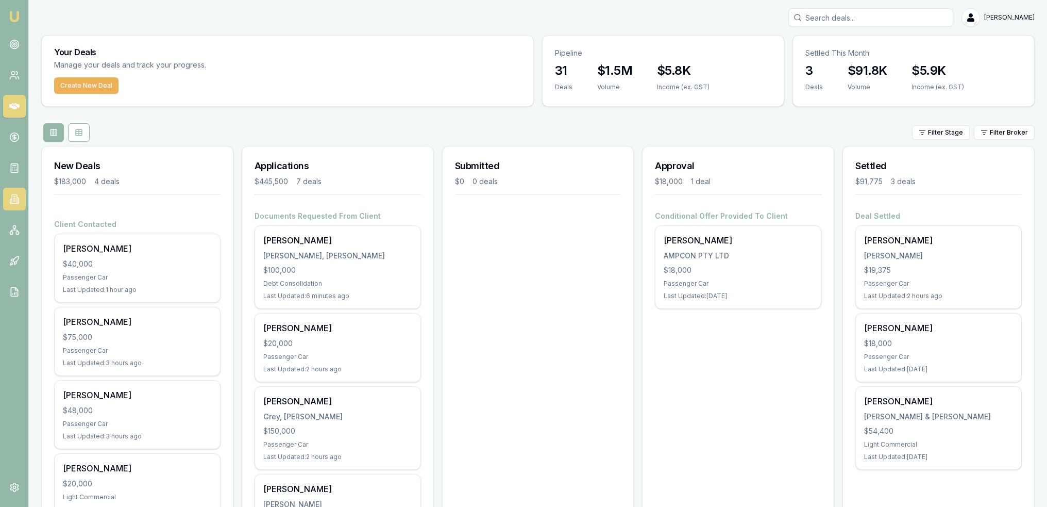
click at [8, 199] on link at bounding box center [14, 199] width 23 height 23
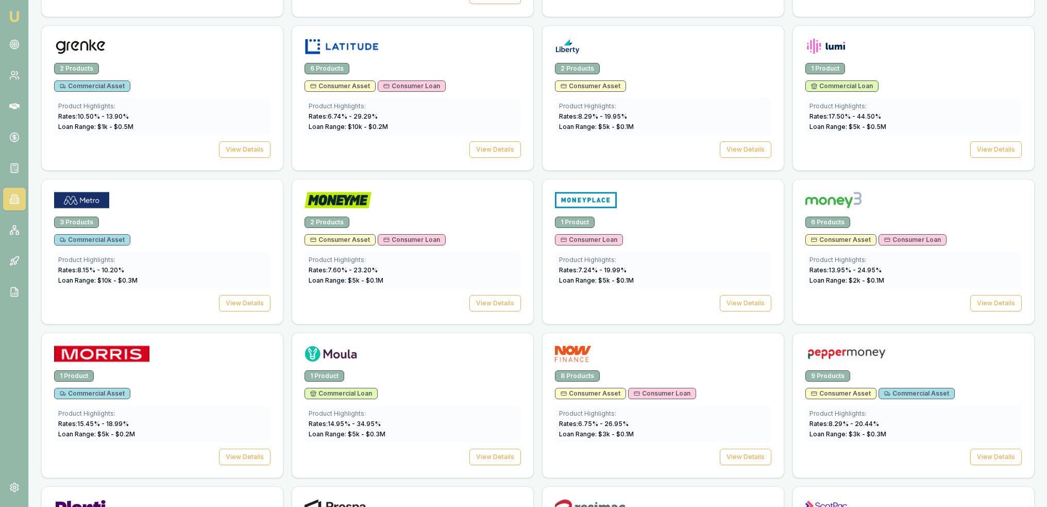
scroll to position [979, 0]
click at [987, 146] on button "View Details" at bounding box center [997, 150] width 52 height 16
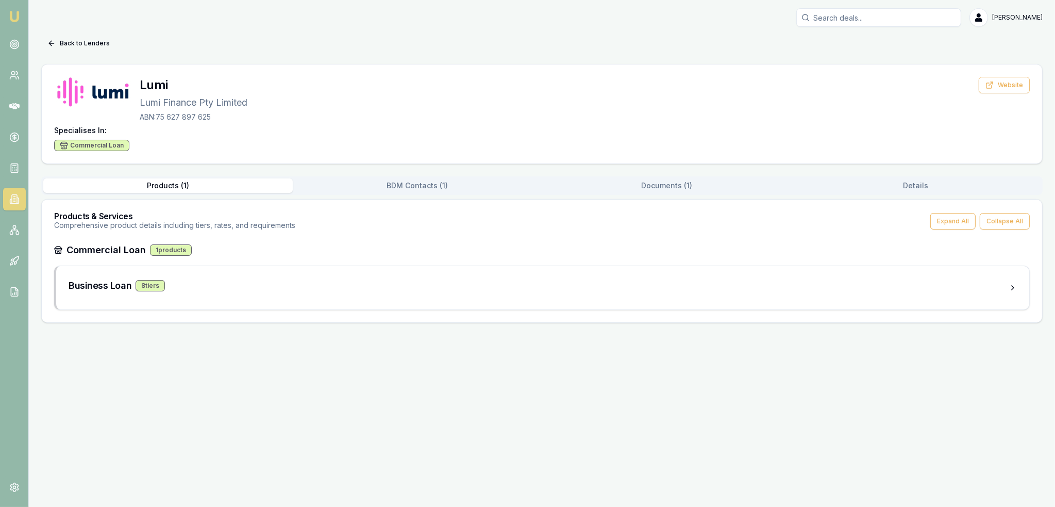
click at [415, 185] on button "BDM Contacts ( 1 )" at bounding box center [417, 185] width 249 height 14
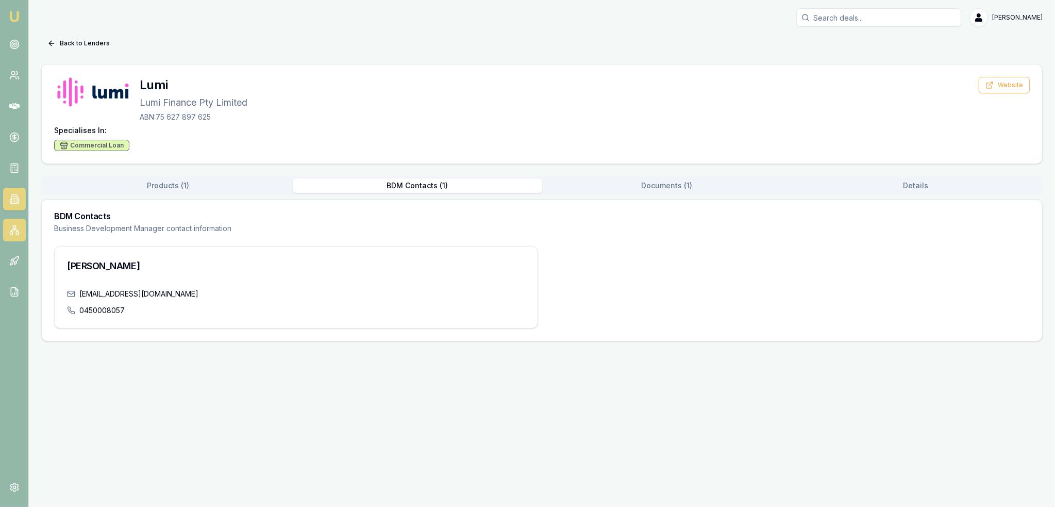
click at [10, 226] on icon at bounding box center [14, 230] width 10 height 10
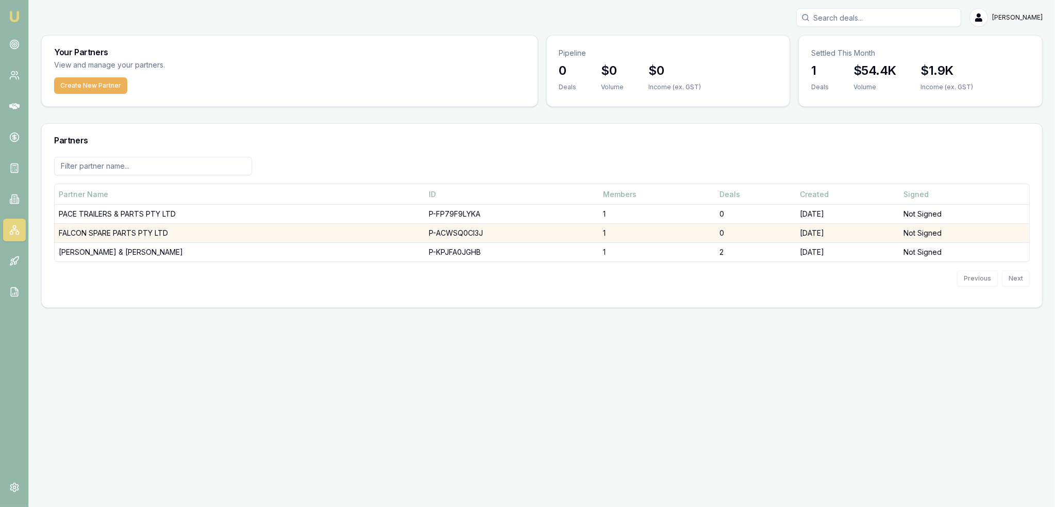
click at [904, 232] on div "Not Signed" at bounding box center [964, 233] width 121 height 10
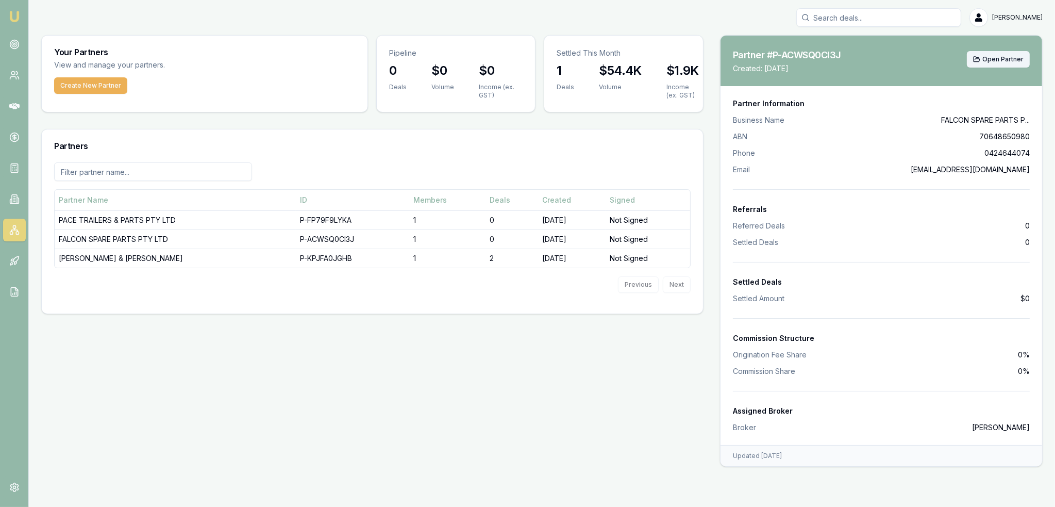
click at [1006, 58] on span "Open Partner" at bounding box center [1002, 59] width 41 height 8
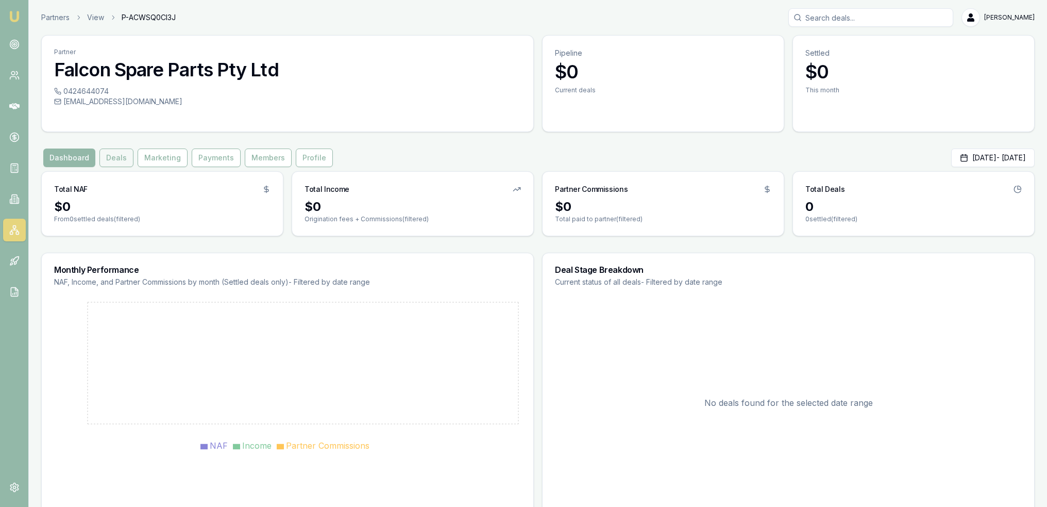
click at [114, 156] on button "Deals" at bounding box center [116, 157] width 34 height 19
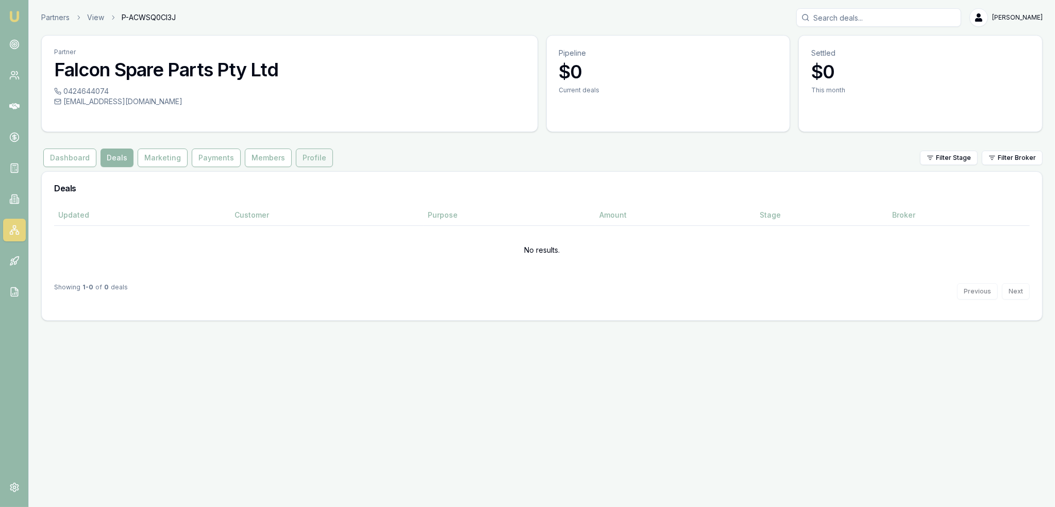
click at [309, 159] on button "Profile" at bounding box center [314, 157] width 37 height 19
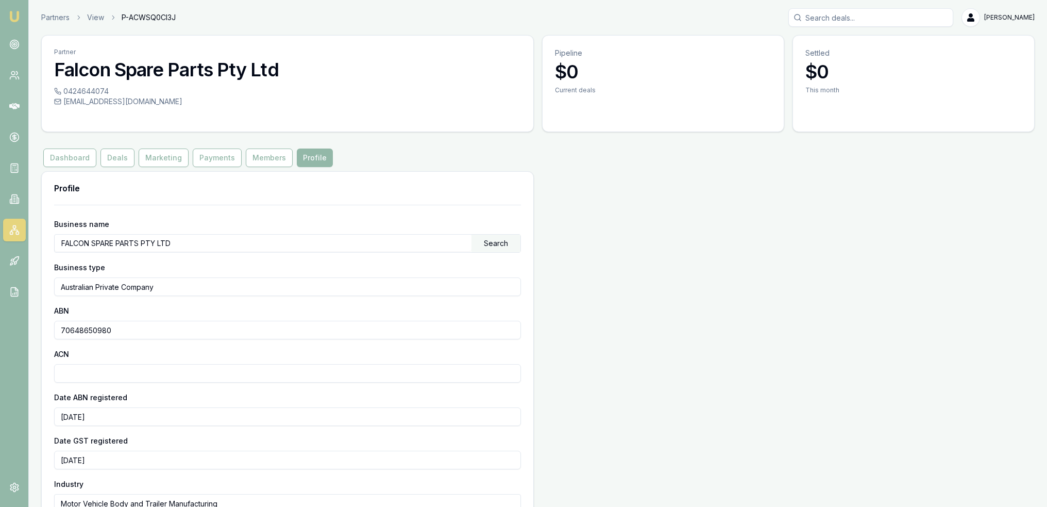
click at [8, 13] on img at bounding box center [14, 16] width 12 height 12
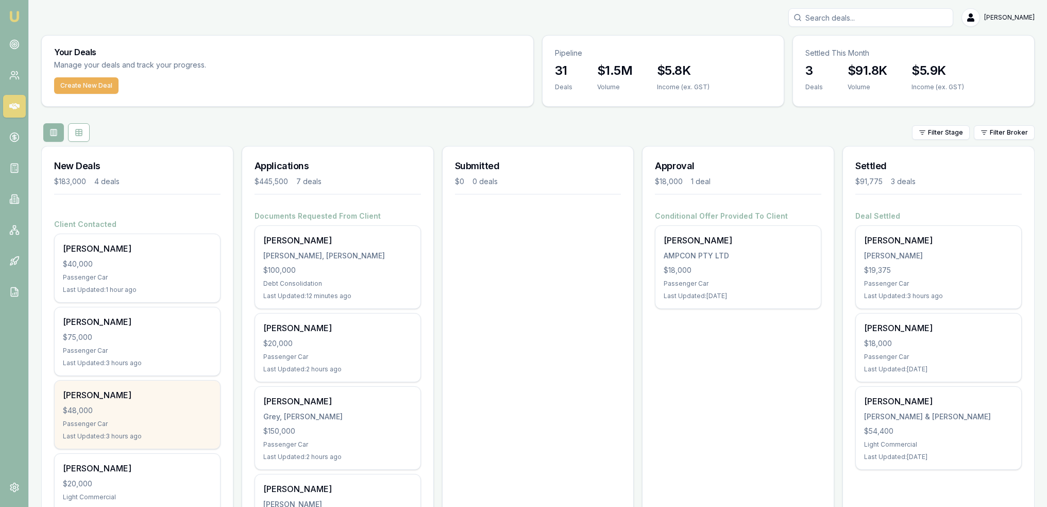
click at [126, 397] on div "[PERSON_NAME]" at bounding box center [137, 395] width 149 height 12
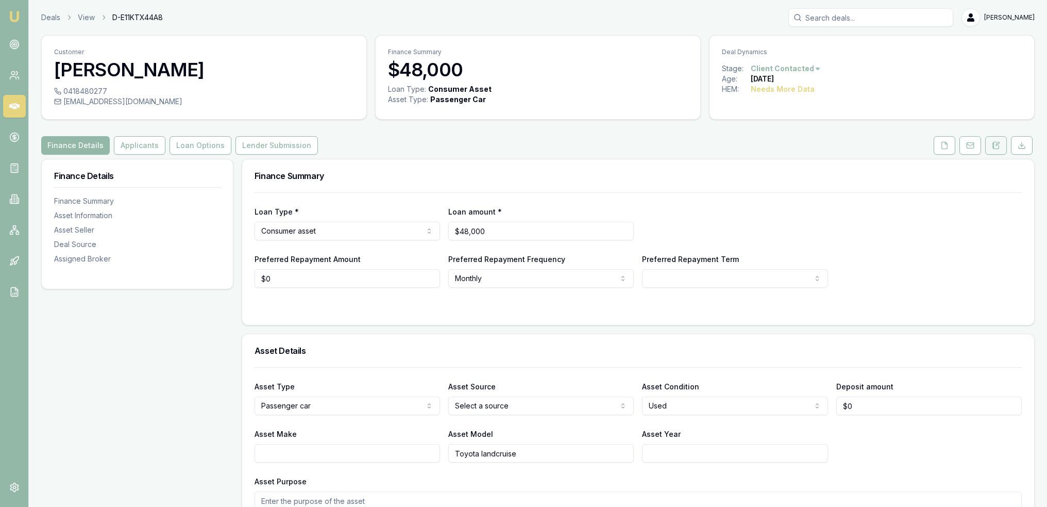
drag, startPoint x: 994, startPoint y: 144, endPoint x: 996, endPoint y: 151, distance: 7.0
click at [994, 145] on icon at bounding box center [994, 145] width 2 height 0
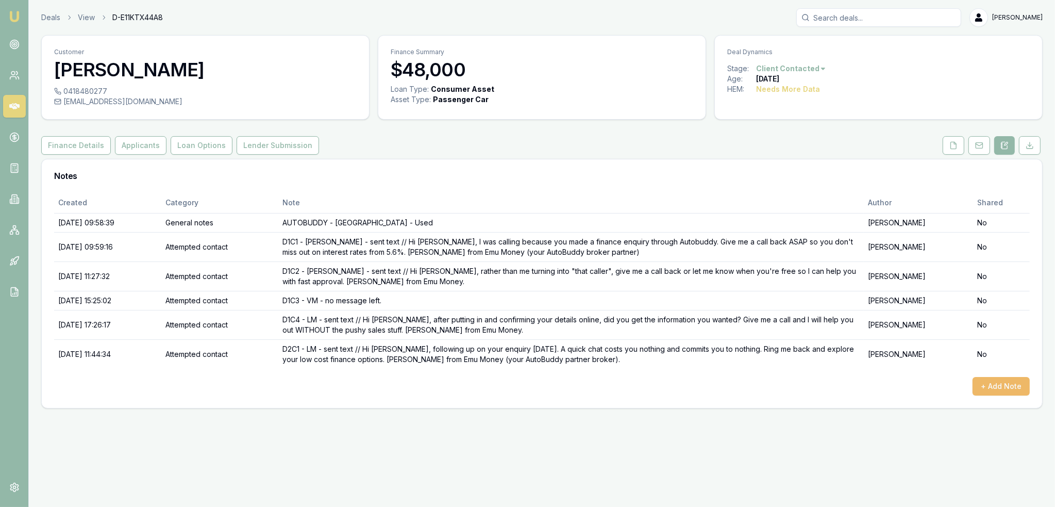
click at [1000, 381] on button "+ Add Note" at bounding box center [1001, 386] width 57 height 19
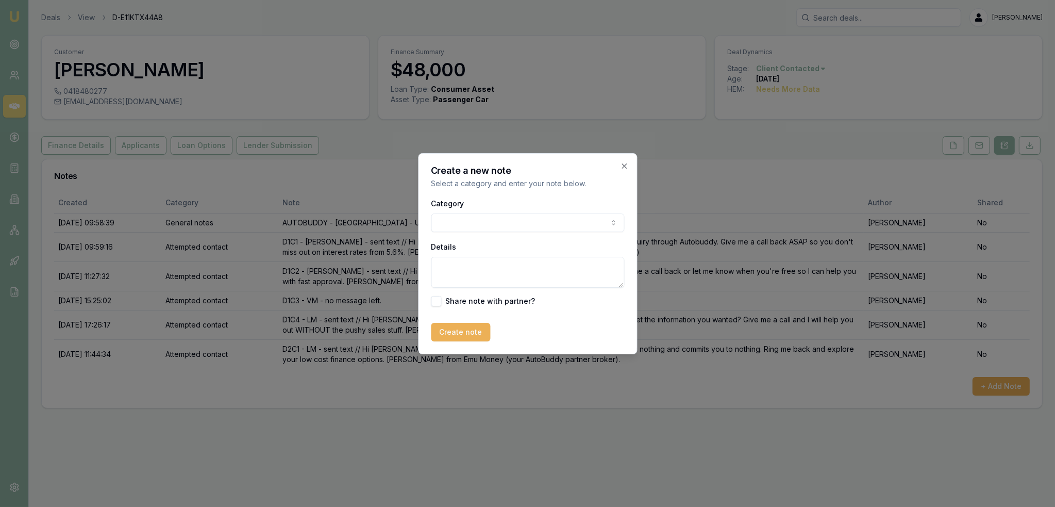
click at [586, 225] on body "Emu Broker Deals View D-E11KTX44A8 [PERSON_NAME] Toggle Menu Customer [PERSON_N…" at bounding box center [527, 253] width 1055 height 507
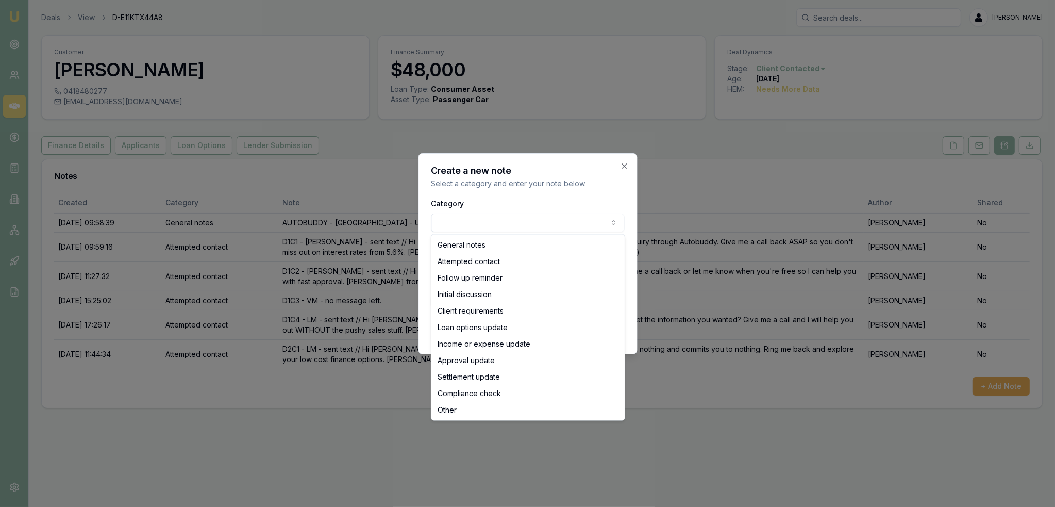
select select "ATTEMPTED_CONTACT"
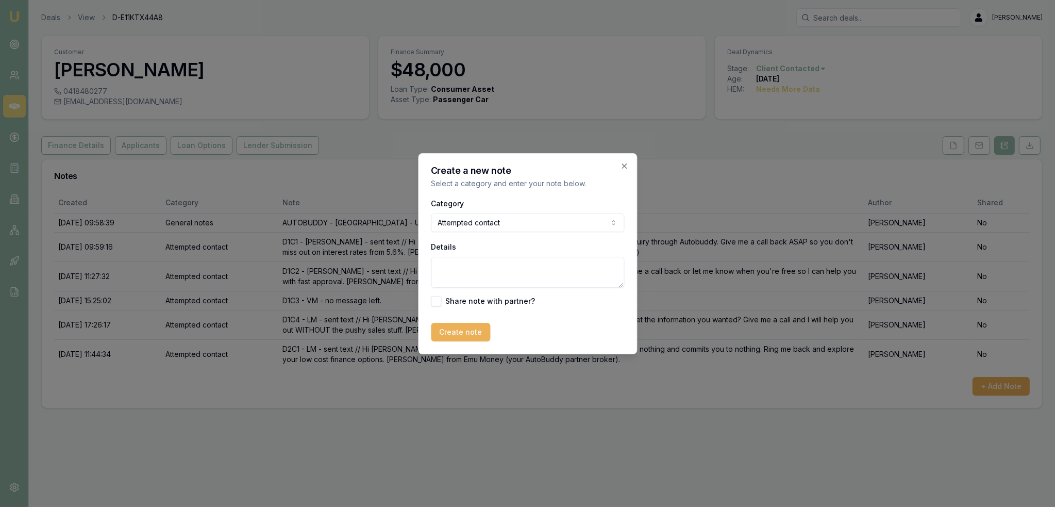
click at [472, 269] on textarea "Details" at bounding box center [527, 272] width 193 height 31
type textarea "D2C2 - no message left."
click at [449, 332] on button "Create note" at bounding box center [460, 332] width 59 height 19
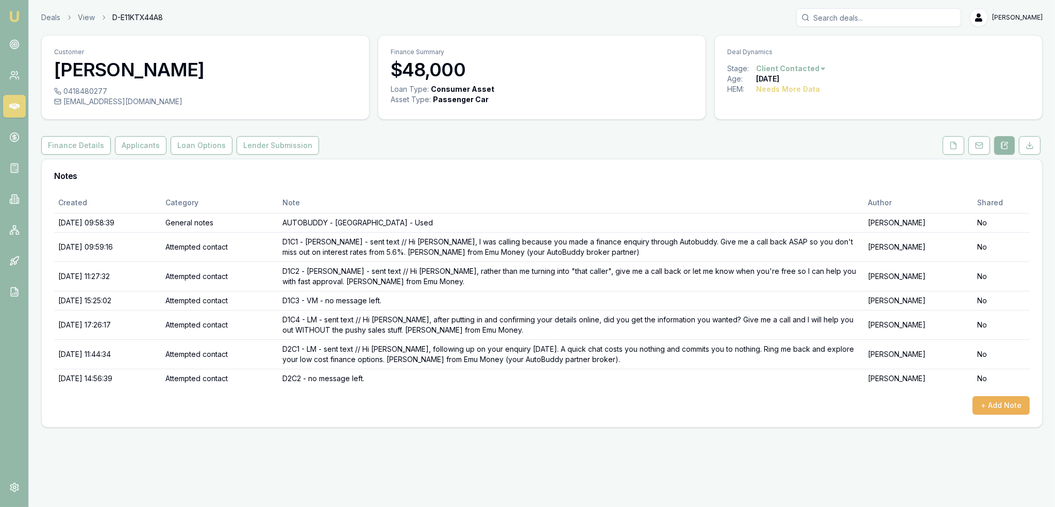
drag, startPoint x: 13, startPoint y: 16, endPoint x: 41, endPoint y: 1, distance: 32.3
click at [13, 16] on img at bounding box center [14, 16] width 12 height 12
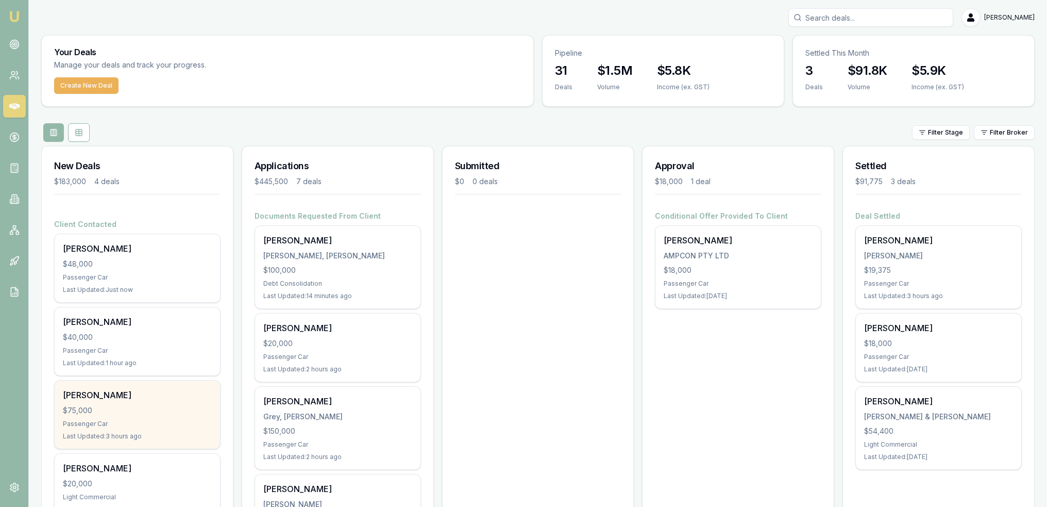
click at [115, 405] on div "$75,000" at bounding box center [137, 410] width 149 height 10
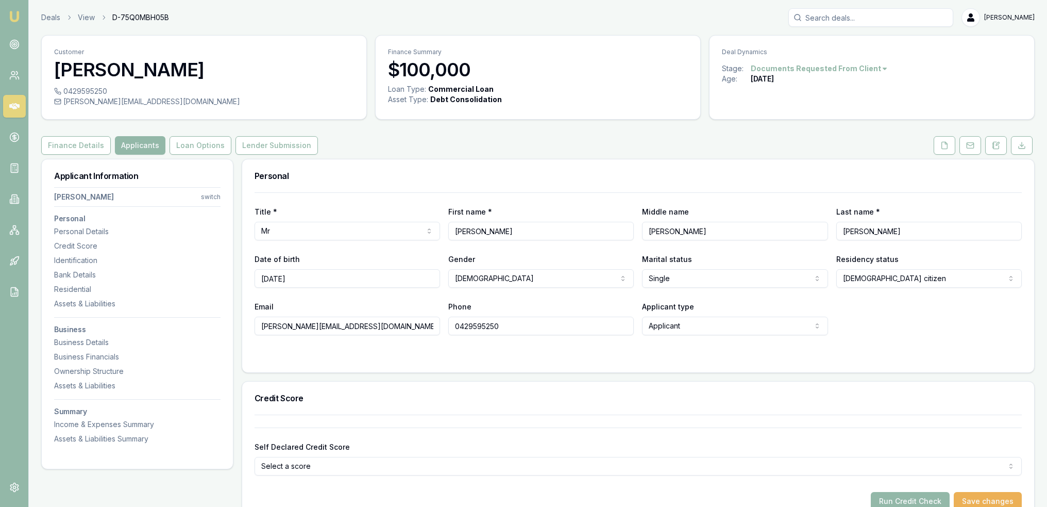
select select "TAS"
select select "OPEN_LICENCE"
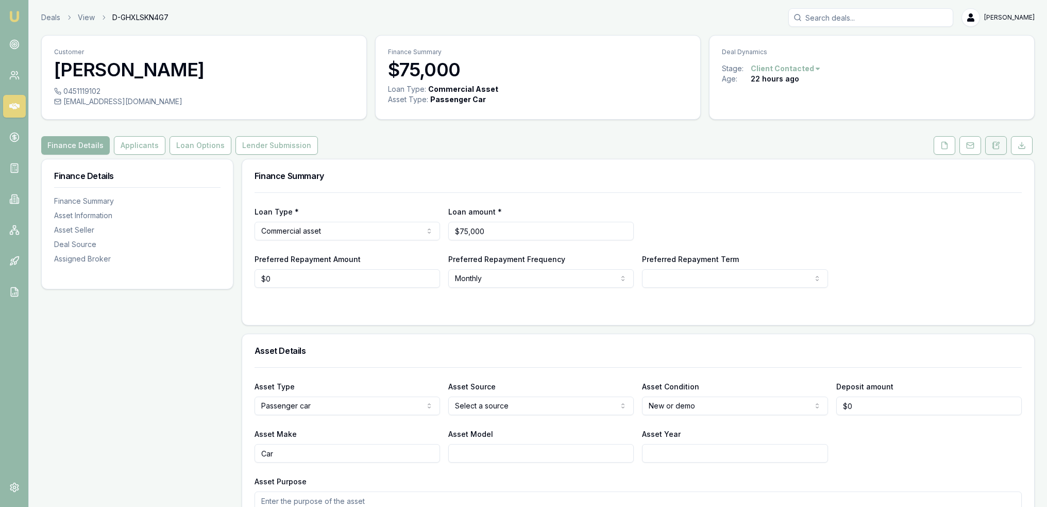
click at [996, 142] on icon at bounding box center [996, 145] width 8 height 8
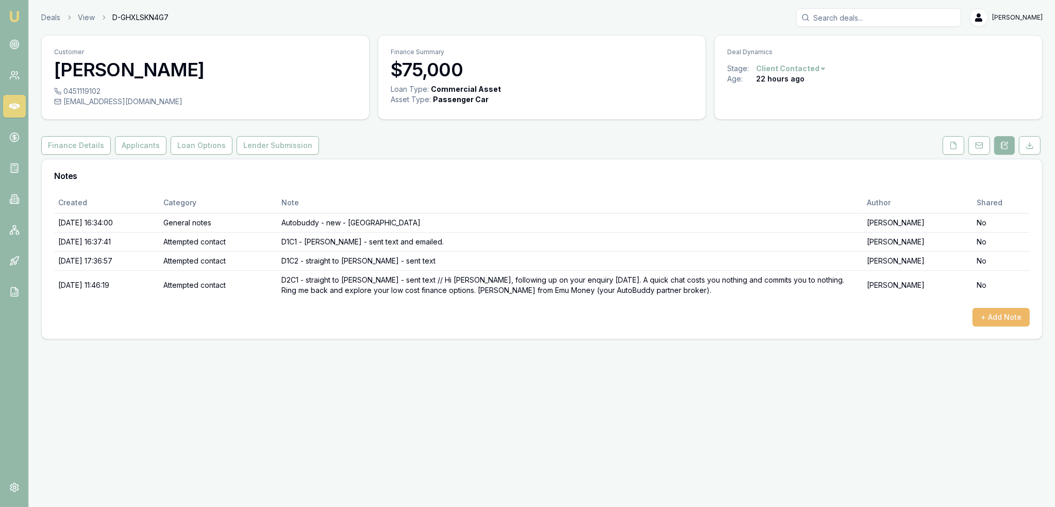
click at [1000, 317] on button "+ Add Note" at bounding box center [1001, 317] width 57 height 19
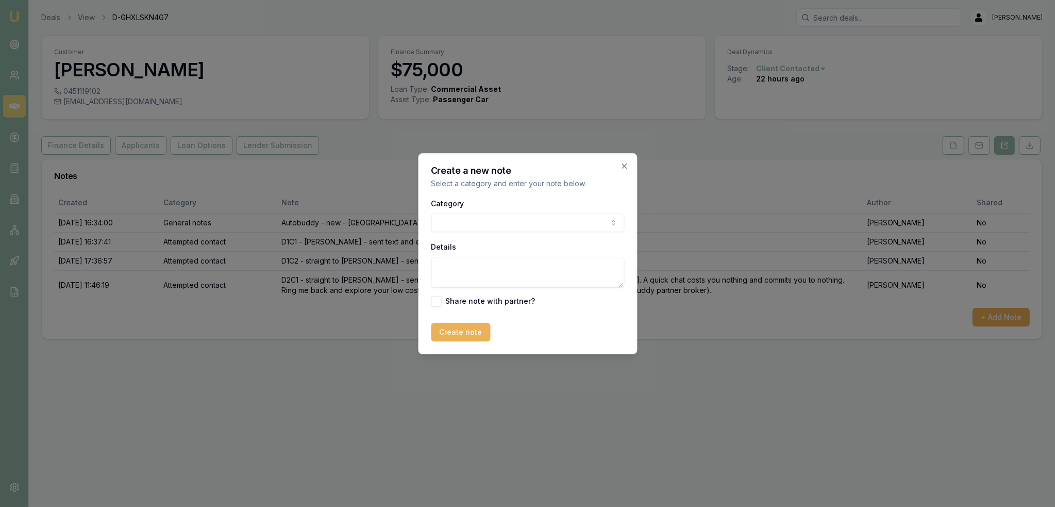
click at [477, 218] on body "Emu Broker Deals View D-GHXLSKN4G7 [PERSON_NAME] Toggle Menu Customer [PERSON_N…" at bounding box center [527, 253] width 1055 height 507
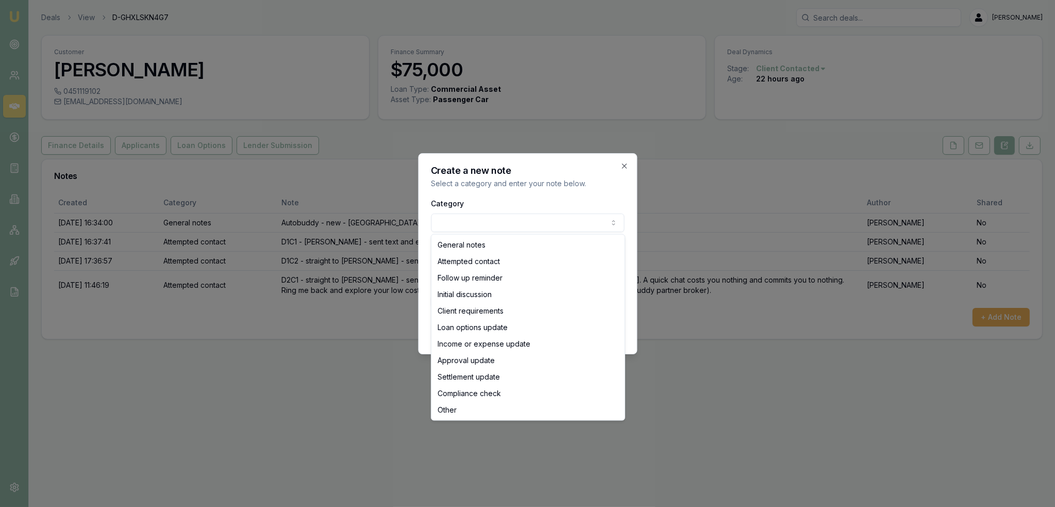
select select "ATTEMPTED_CONTACT"
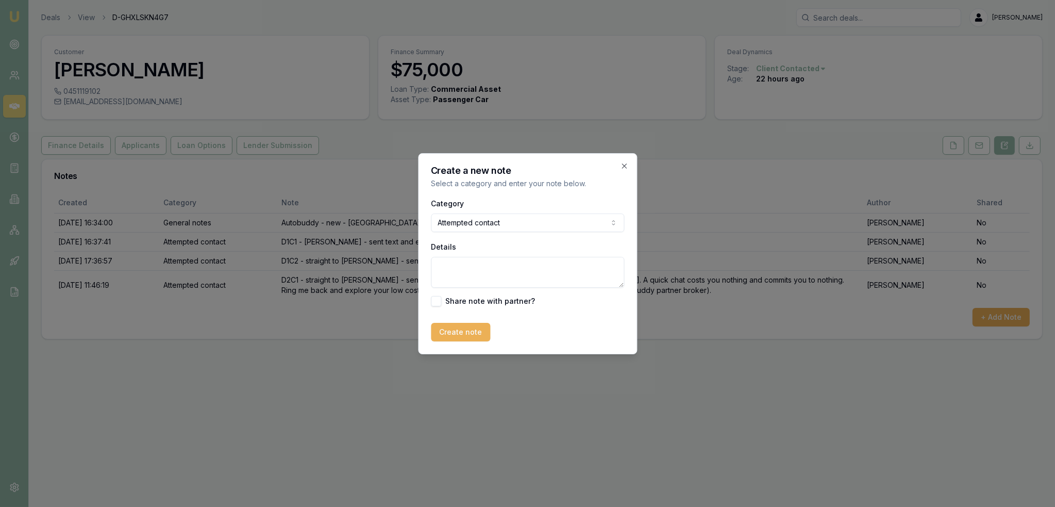
click at [470, 270] on textarea "Details" at bounding box center [527, 272] width 193 height 31
type textarea "D2C2 - straight to VM - no message left"
click at [454, 329] on button "Create note" at bounding box center [460, 332] width 59 height 19
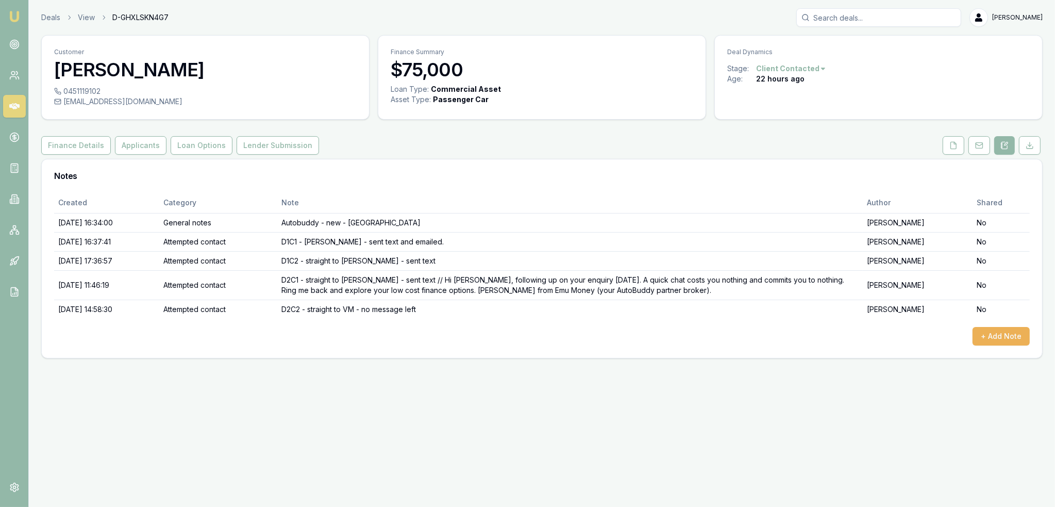
drag, startPoint x: 16, startPoint y: 9, endPoint x: 31, endPoint y: 1, distance: 16.6
click at [16, 9] on link "Emu Broker" at bounding box center [14, 16] width 16 height 16
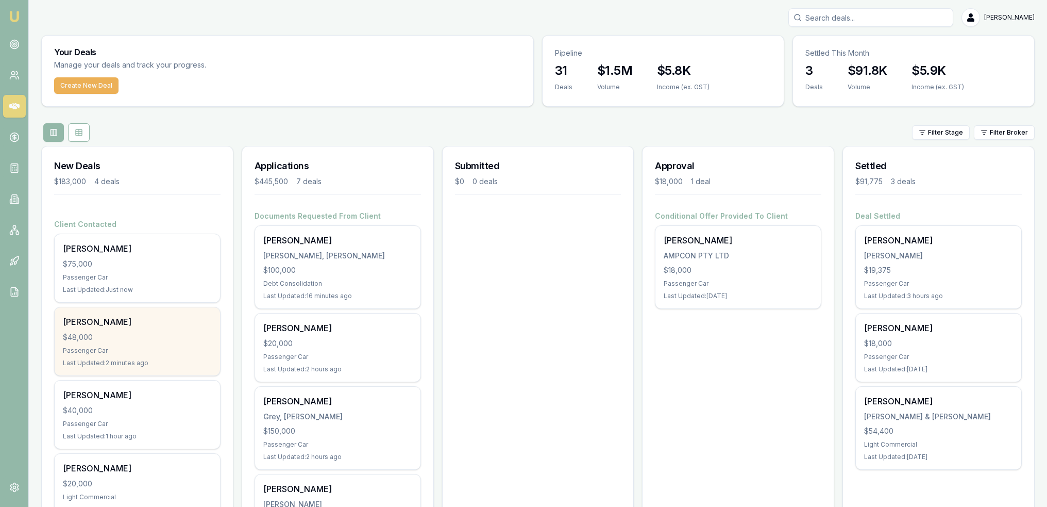
scroll to position [258, 0]
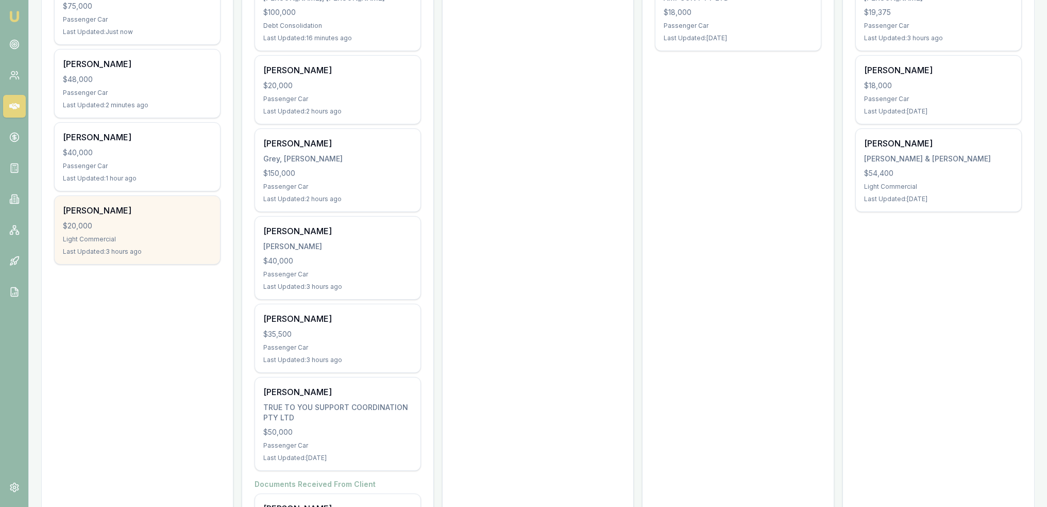
click at [147, 223] on div "$20,000" at bounding box center [137, 226] width 149 height 10
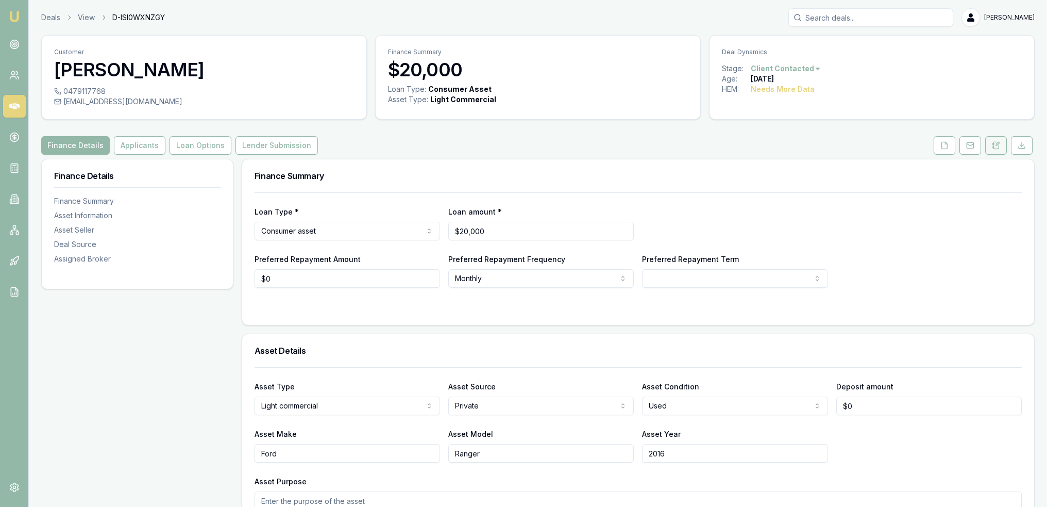
click at [1003, 143] on button at bounding box center [997, 145] width 22 height 19
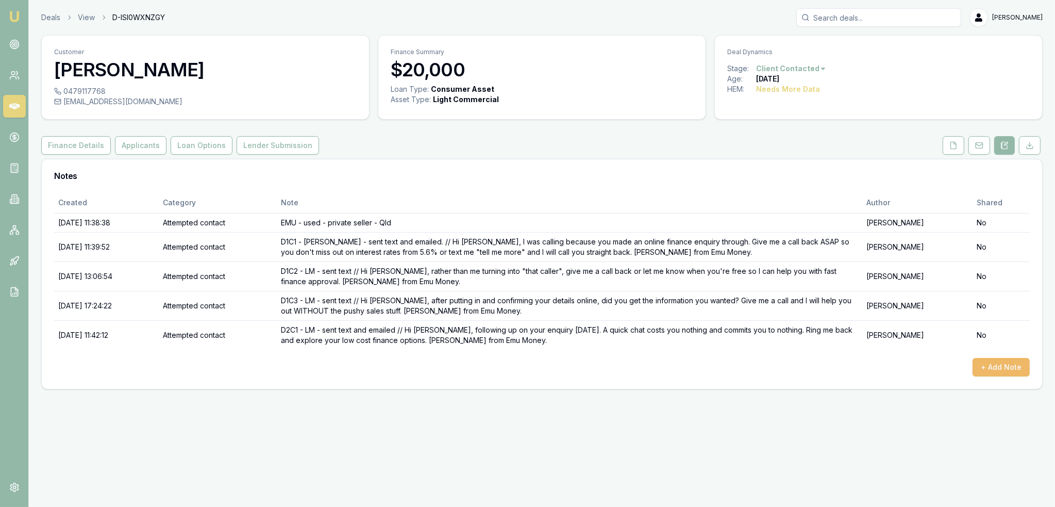
click at [1001, 370] on button "+ Add Note" at bounding box center [1001, 367] width 57 height 19
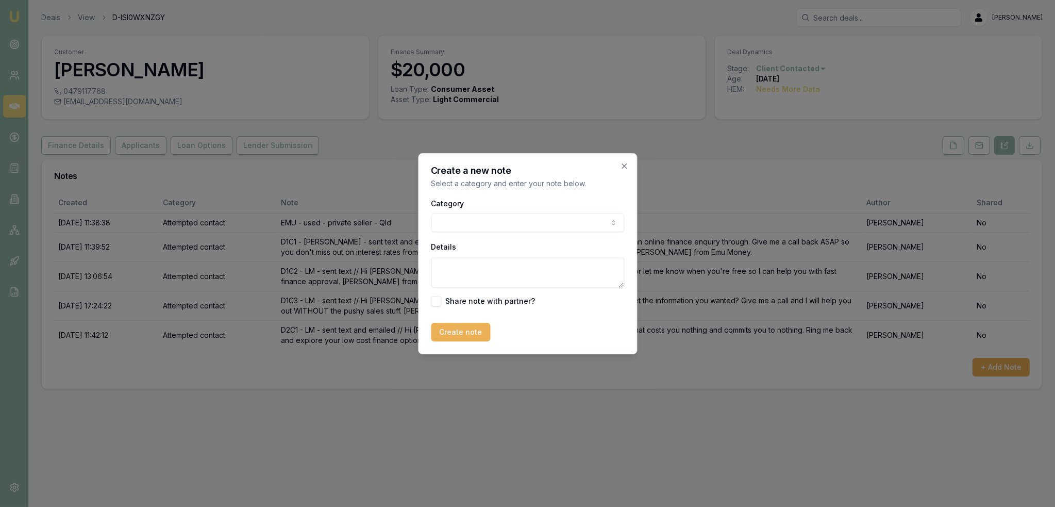
click at [521, 227] on body "Emu Broker Deals View D-ISI0WXNZGY [PERSON_NAME] Toggle Menu Customer [PERSON_N…" at bounding box center [527, 253] width 1055 height 507
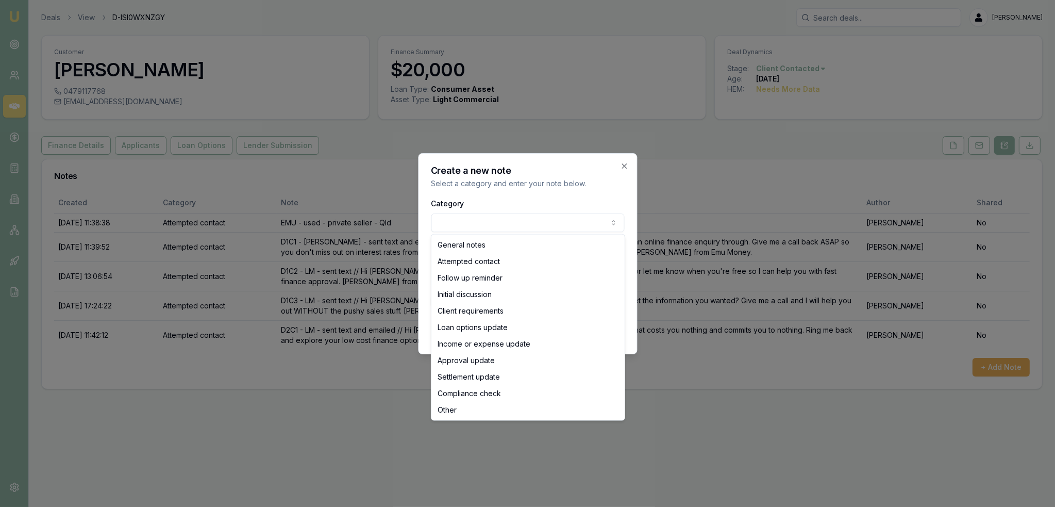
select select "ATTEMPTED_CONTACT"
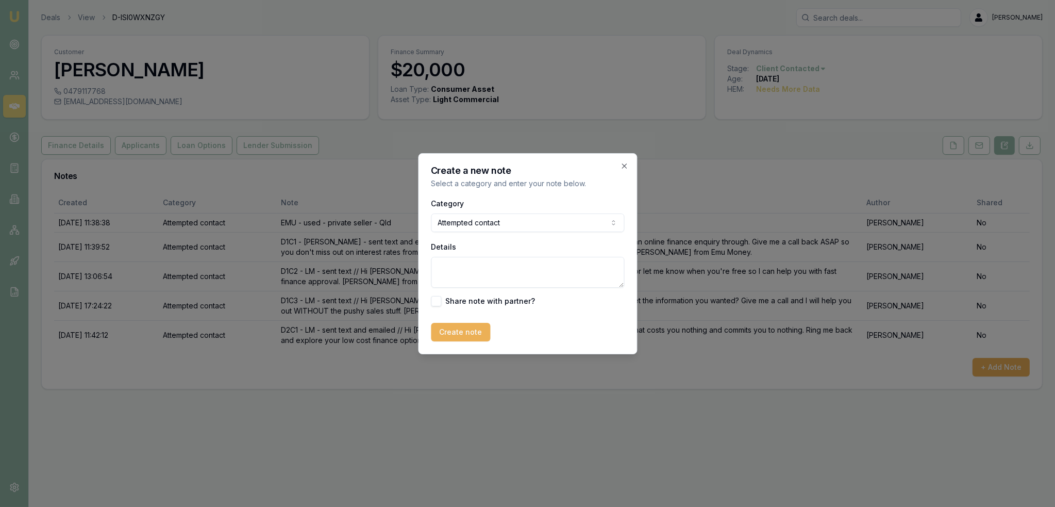
click at [479, 271] on textarea "Details" at bounding box center [527, 272] width 193 height 31
type textarea "D2C2 - no message left."
click at [454, 330] on button "Create note" at bounding box center [460, 332] width 59 height 19
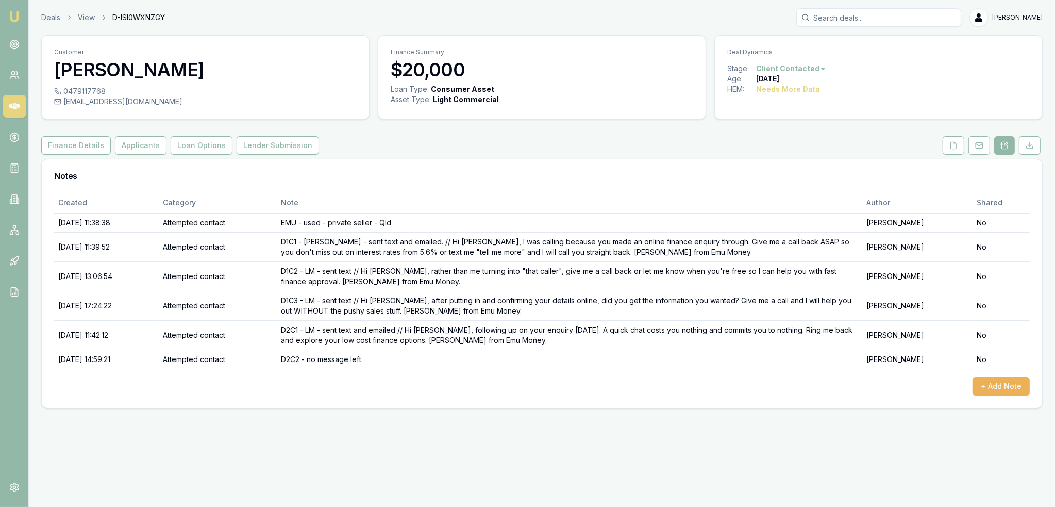
drag, startPoint x: 11, startPoint y: 14, endPoint x: 18, endPoint y: 8, distance: 8.7
click at [11, 14] on img at bounding box center [14, 16] width 12 height 12
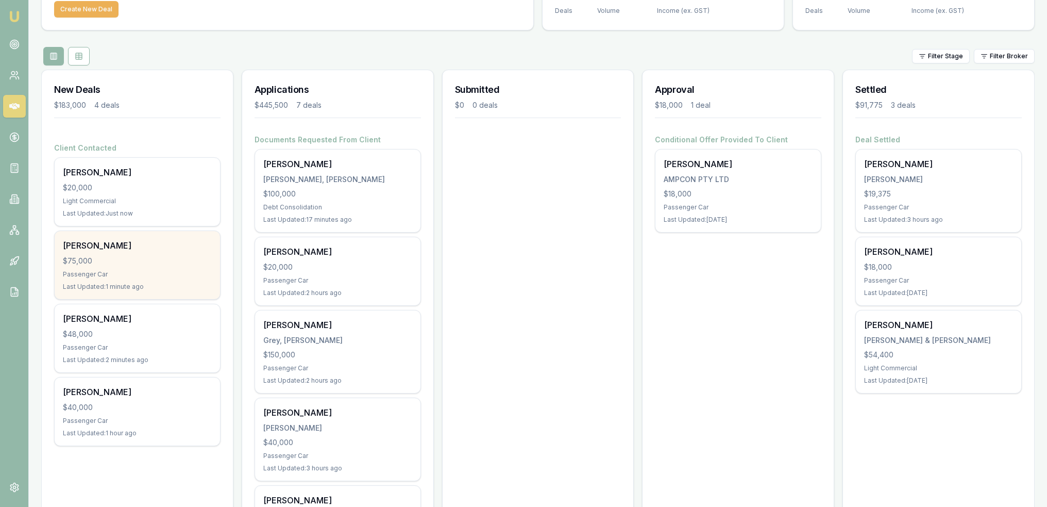
scroll to position [258, 0]
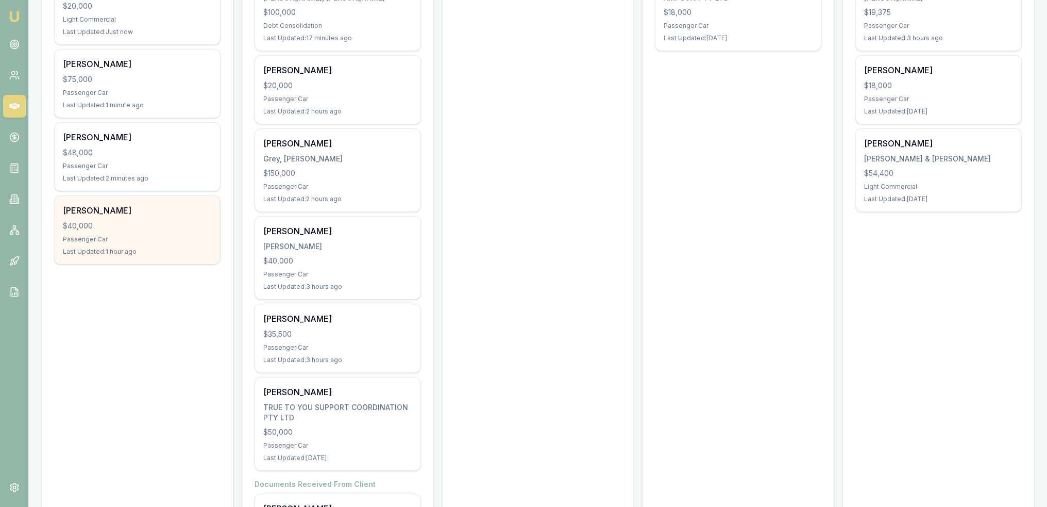
click at [154, 212] on div "[PERSON_NAME]" at bounding box center [137, 210] width 149 height 12
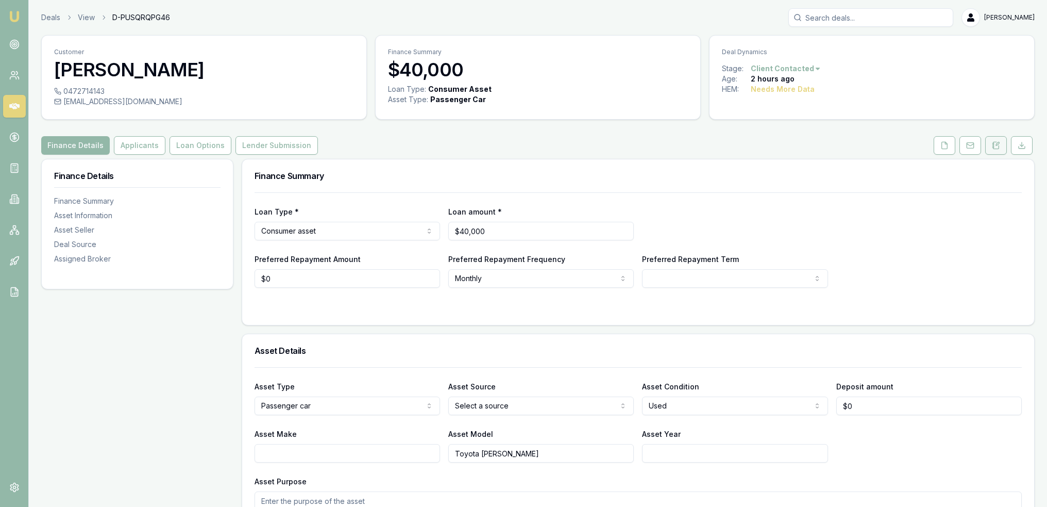
drag, startPoint x: 998, startPoint y: 140, endPoint x: 993, endPoint y: 146, distance: 8.1
click at [998, 140] on button at bounding box center [997, 145] width 22 height 19
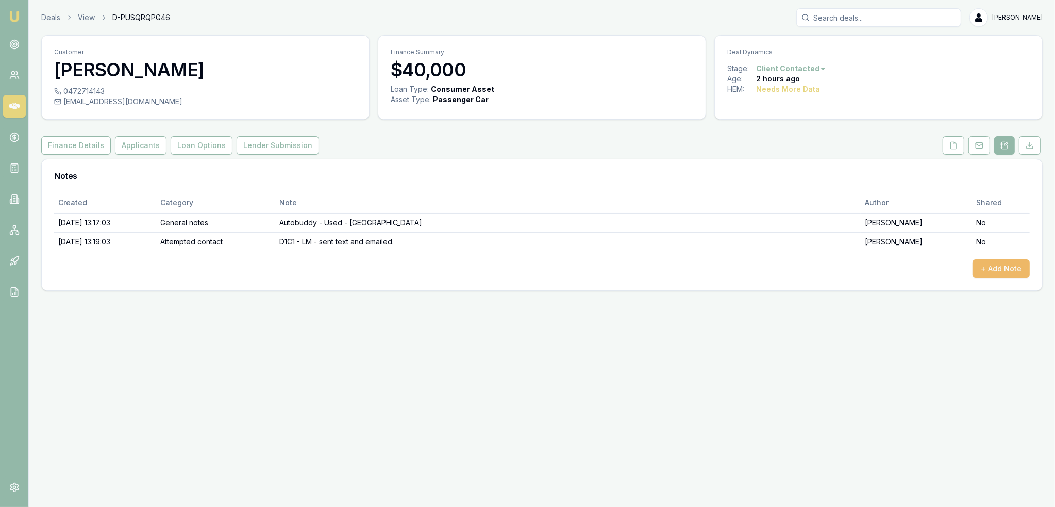
click at [1009, 260] on button "+ Add Note" at bounding box center [1001, 268] width 57 height 19
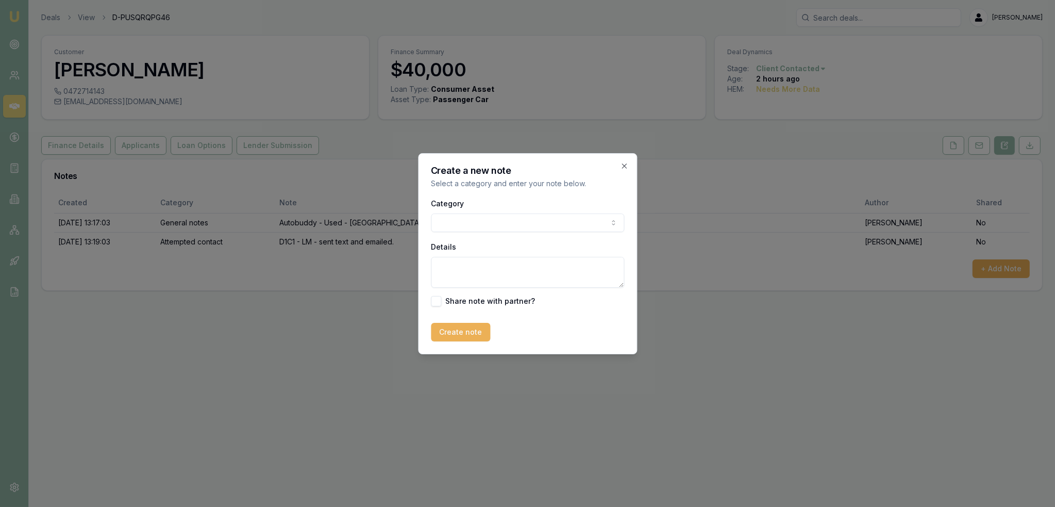
click at [528, 219] on body "Emu Broker Deals View D-PUSQRQPG46 [PERSON_NAME] Toggle Menu Customer [PERSON_N…" at bounding box center [527, 253] width 1055 height 507
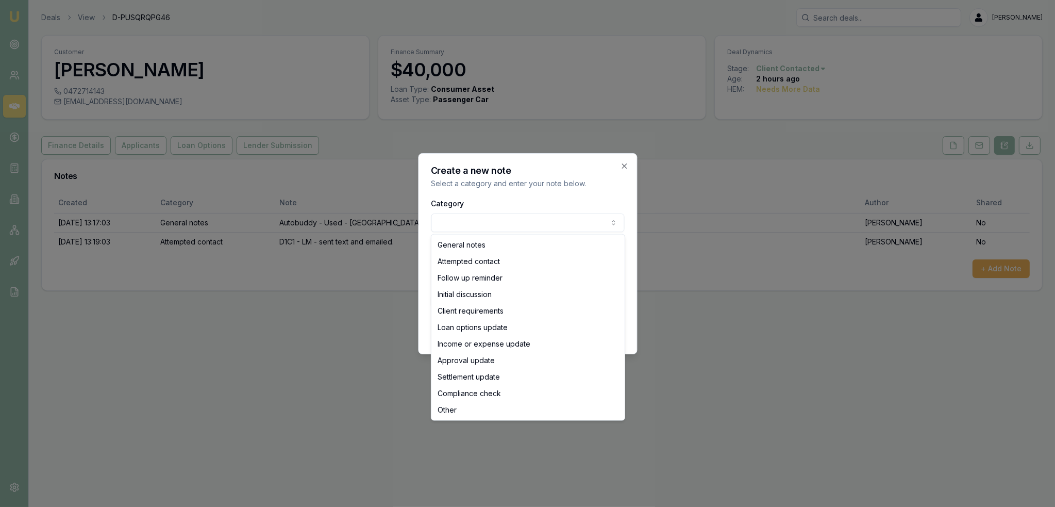
select select "ATTEMPTED_CONTACT"
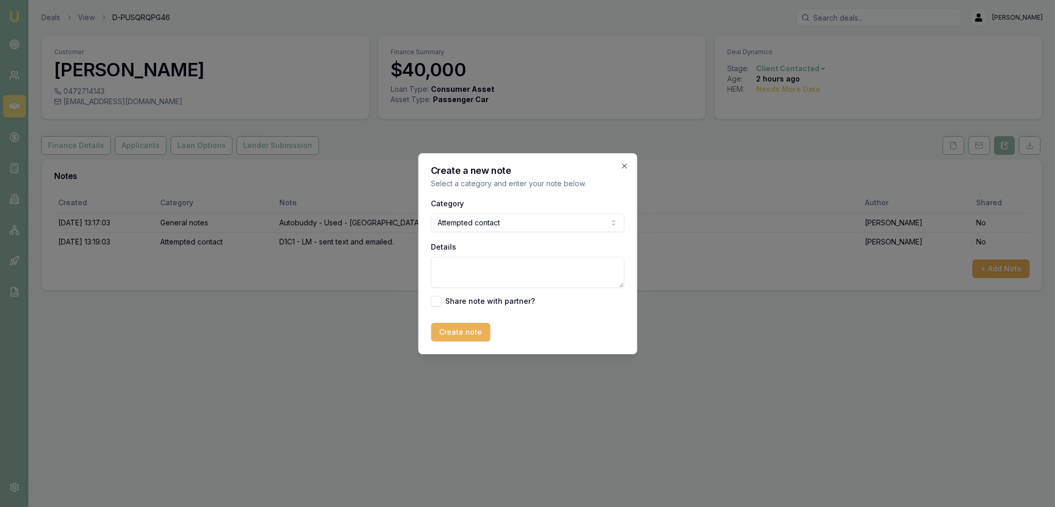
click at [489, 266] on textarea "Details" at bounding box center [527, 272] width 193 height 31
type textarea "D1C2 - LM - sent text."
click at [472, 331] on button "Create note" at bounding box center [460, 332] width 59 height 19
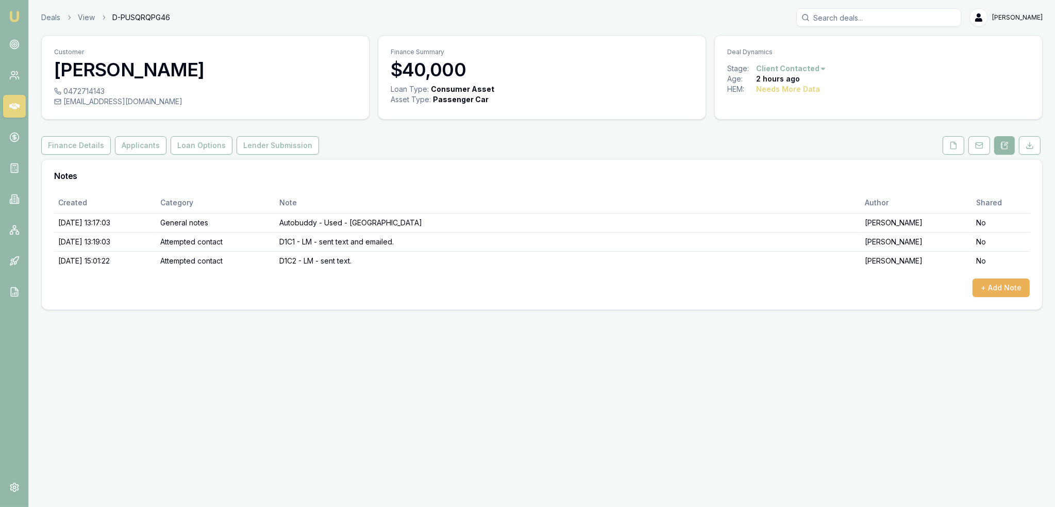
drag, startPoint x: 11, startPoint y: 12, endPoint x: 33, endPoint y: 6, distance: 23.2
click at [11, 12] on img at bounding box center [14, 16] width 12 height 12
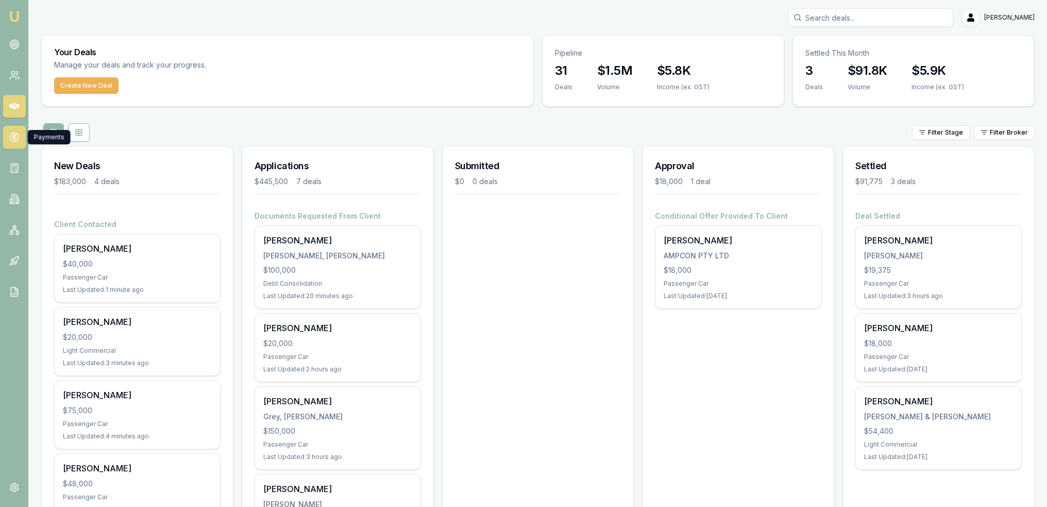
click at [11, 135] on icon at bounding box center [14, 137] width 10 height 10
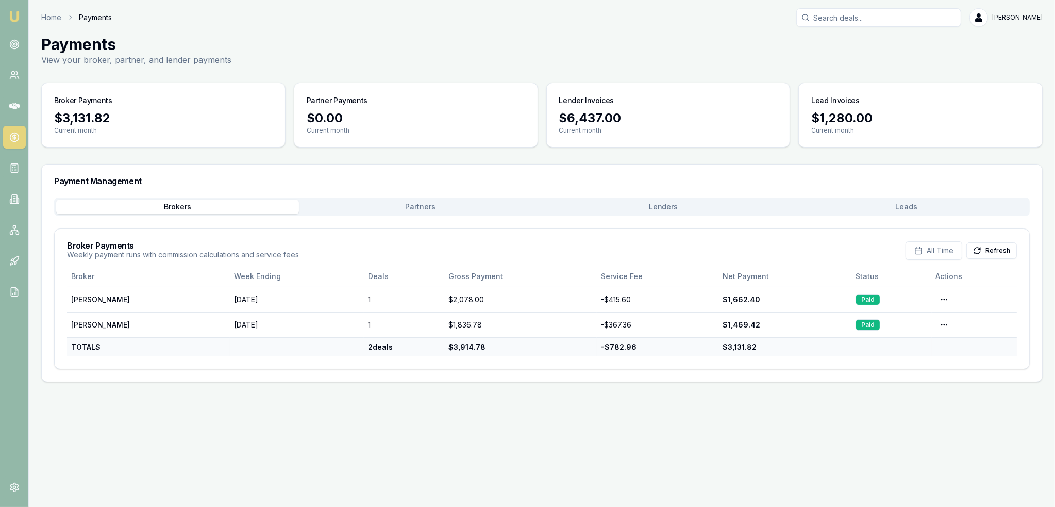
click at [17, 14] on img at bounding box center [14, 16] width 12 height 12
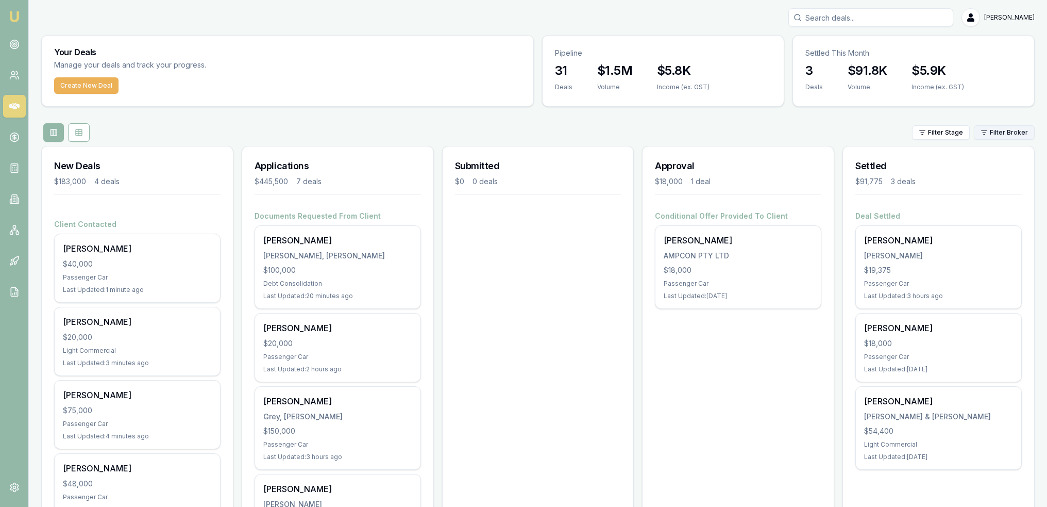
click at [992, 132] on html "Emu Broker [PERSON_NAME] Toggle Menu Your Deals Manage your deals and track you…" at bounding box center [523, 253] width 1047 height 507
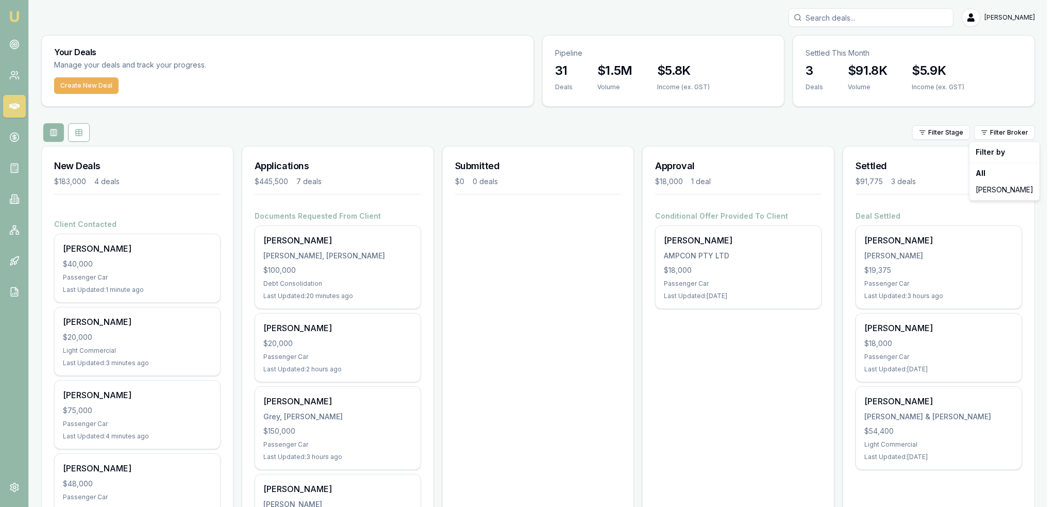
click at [948, 131] on html "Emu Broker [PERSON_NAME] Toggle Menu Your Deals Manage your deals and track you…" at bounding box center [527, 253] width 1055 height 507
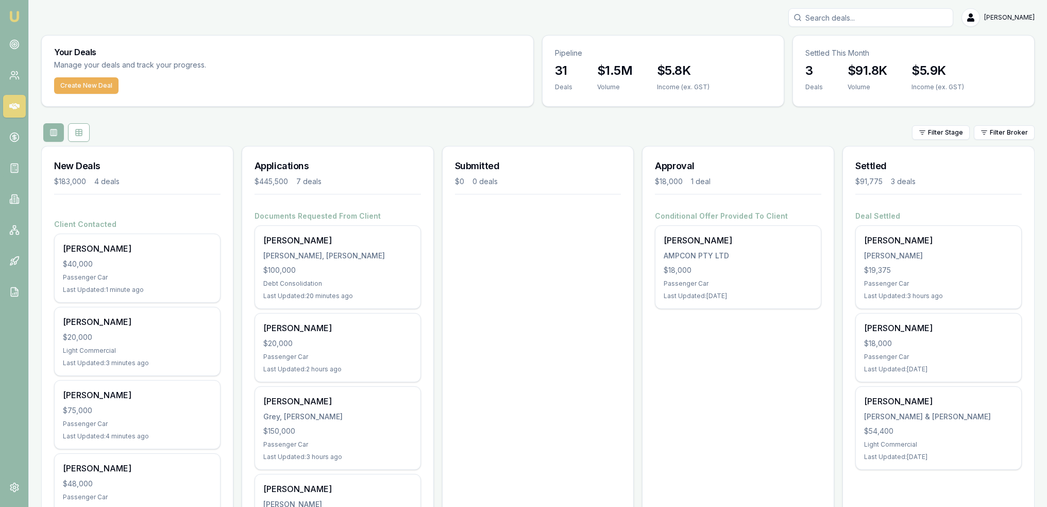
click at [948, 131] on html "Emu Broker [PERSON_NAME] Toggle Menu Your Deals Manage your deals and track you…" at bounding box center [523, 253] width 1047 height 507
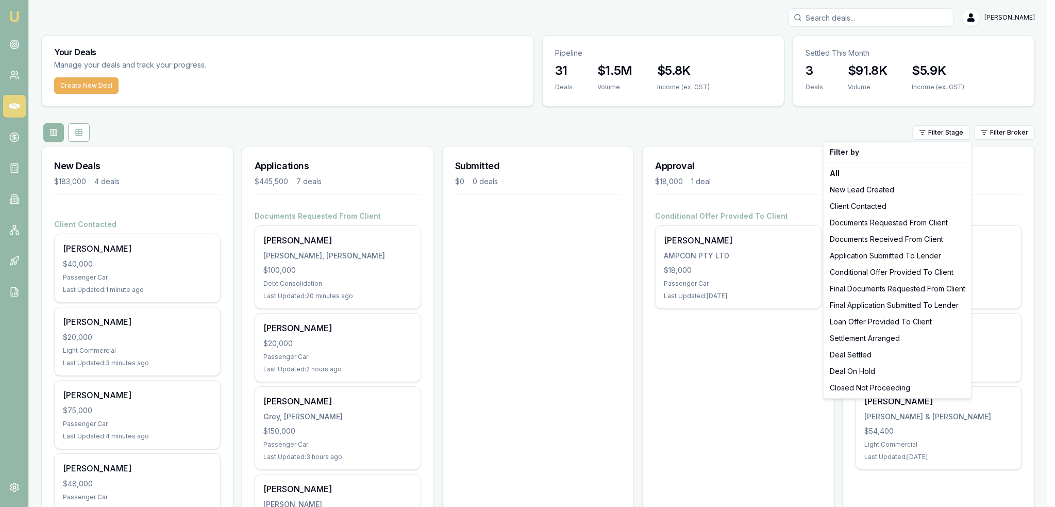
click at [948, 131] on html "Emu Broker [PERSON_NAME] Toggle Menu Your Deals Manage your deals and track you…" at bounding box center [527, 253] width 1055 height 507
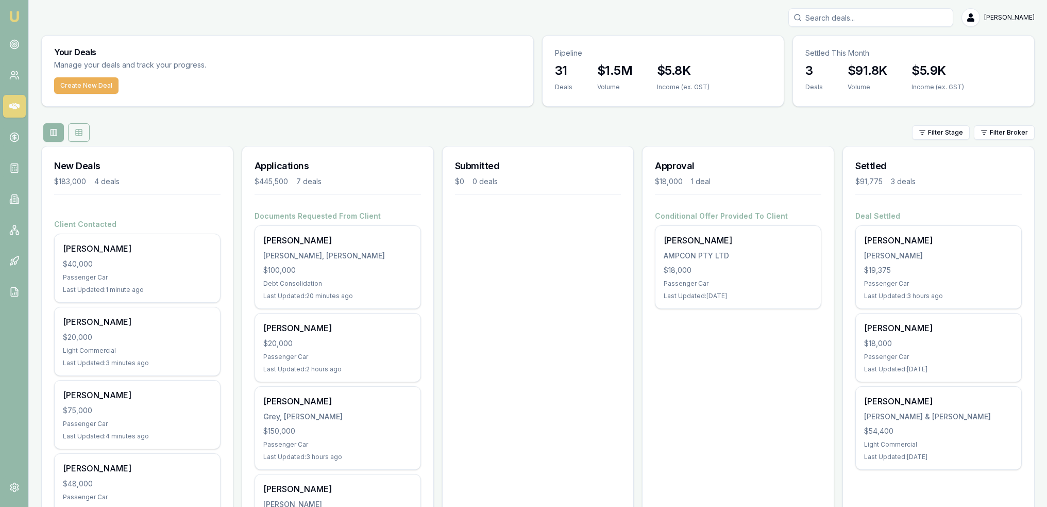
click at [82, 130] on icon at bounding box center [79, 132] width 8 height 8
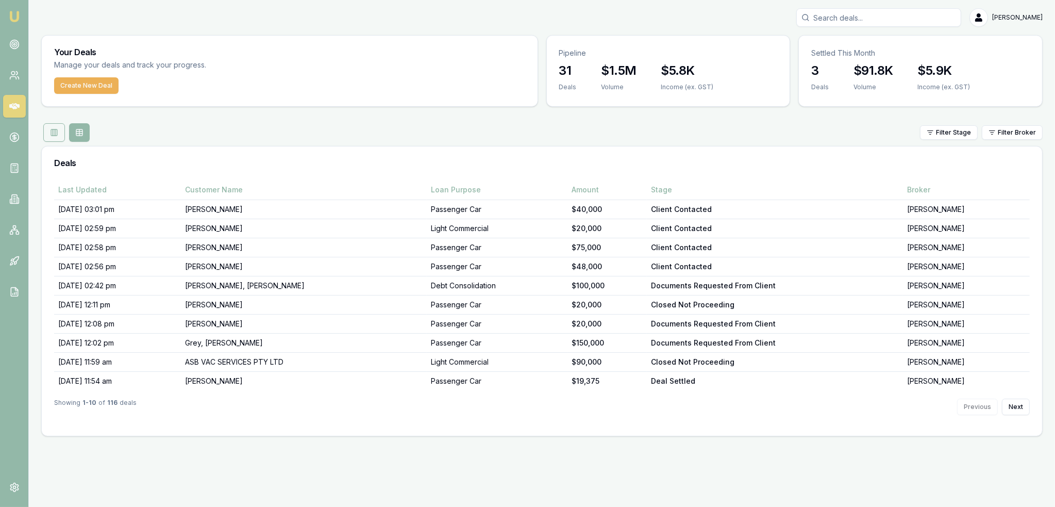
click at [54, 131] on icon at bounding box center [54, 132] width 8 height 8
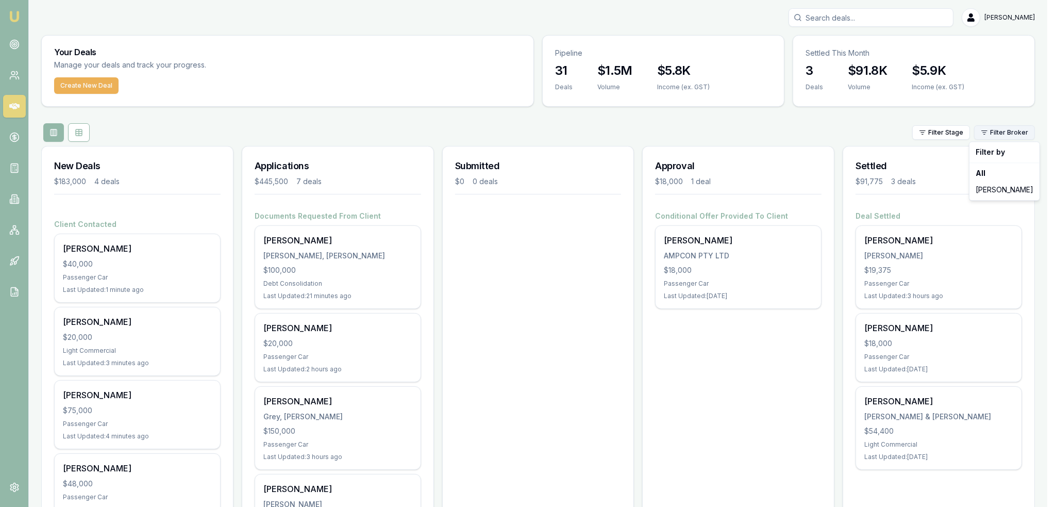
click at [1001, 136] on html "Emu Broker [PERSON_NAME] Toggle Menu Your Deals Manage your deals and track you…" at bounding box center [527, 253] width 1055 height 507
click at [12, 137] on html "Emu Broker [PERSON_NAME] Toggle Menu Your Deals Manage your deals and track you…" at bounding box center [527, 253] width 1055 height 507
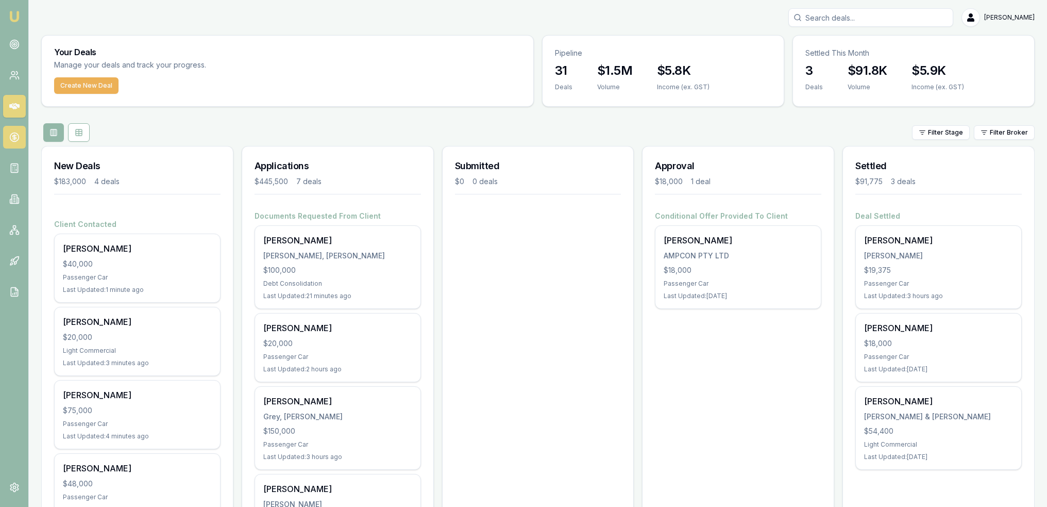
click at [12, 137] on icon at bounding box center [14, 138] width 4 height 4
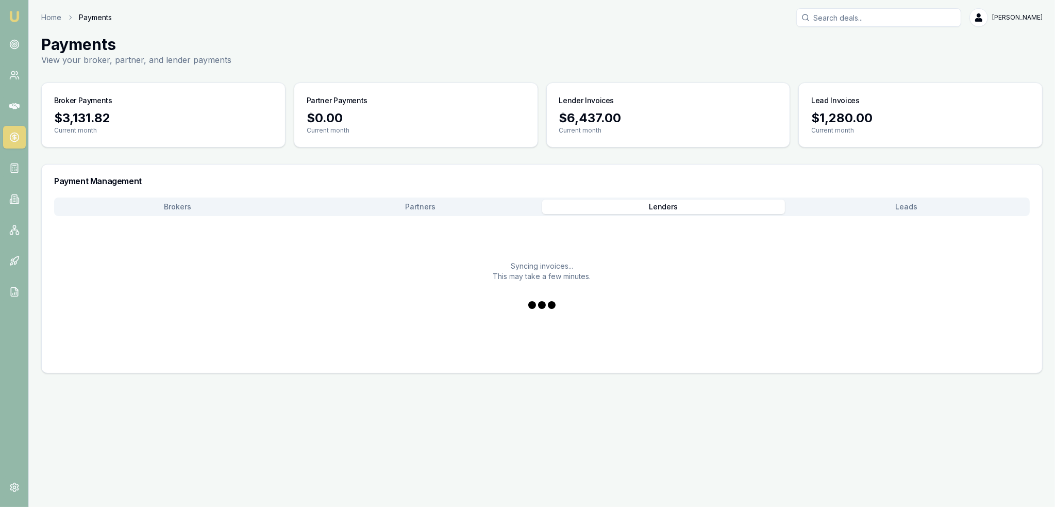
click at [666, 208] on button "Lenders" at bounding box center [663, 206] width 243 height 14
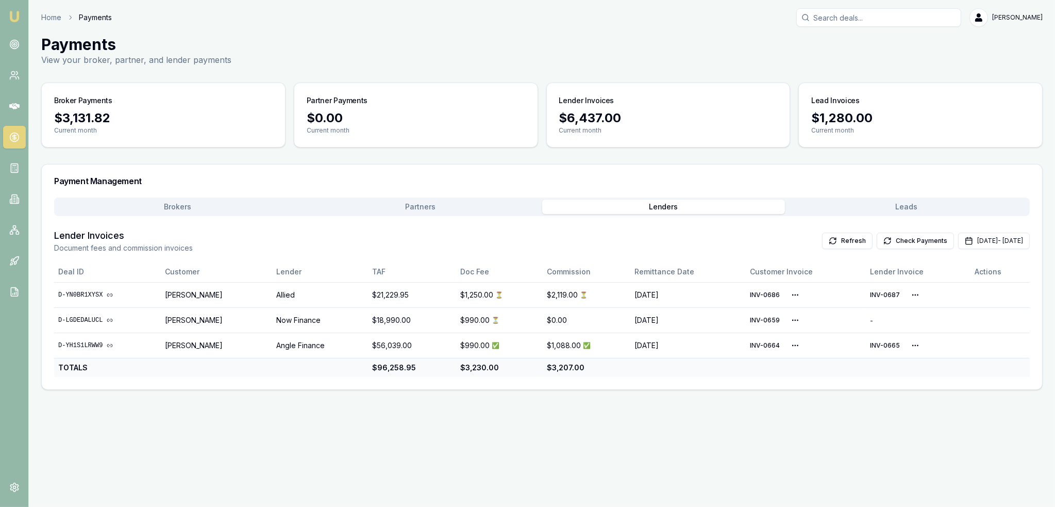
click at [10, 20] on img at bounding box center [14, 16] width 12 height 12
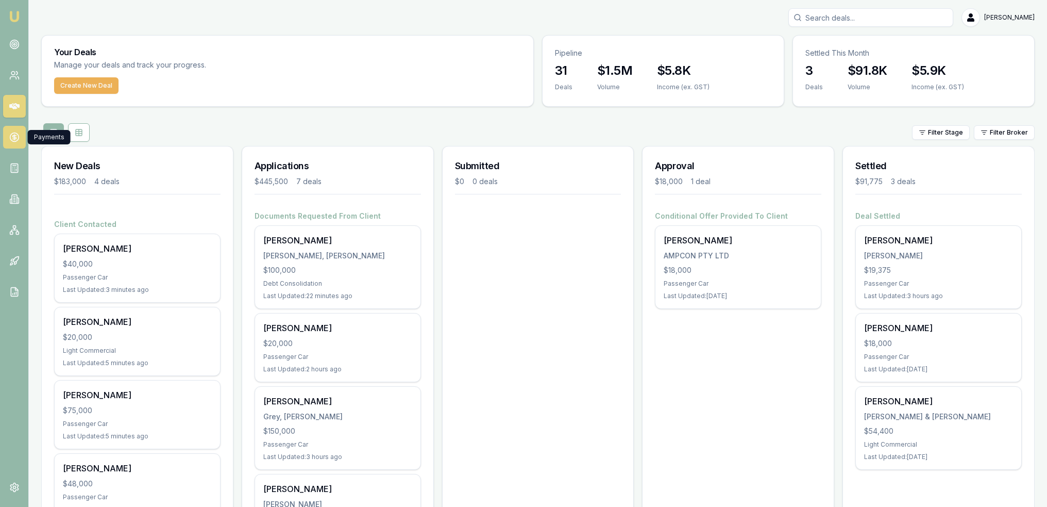
click at [10, 135] on circle at bounding box center [14, 137] width 9 height 9
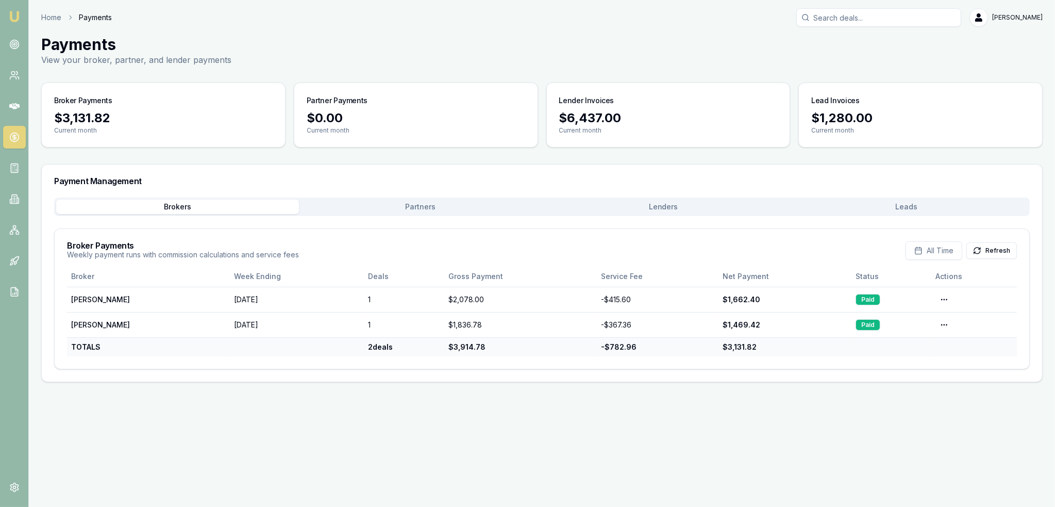
click at [12, 16] on img at bounding box center [14, 16] width 12 height 12
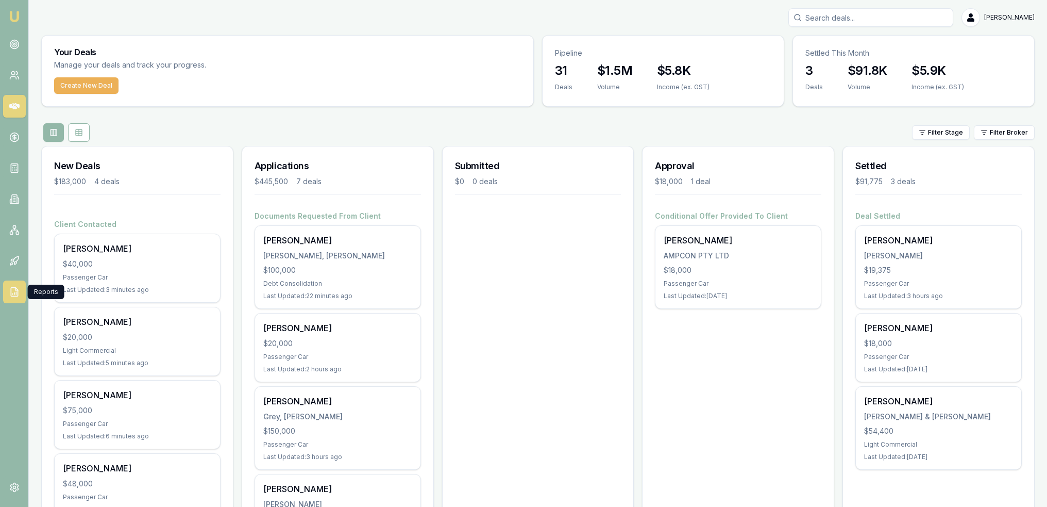
click at [15, 288] on polyline at bounding box center [16, 289] width 3 height 3
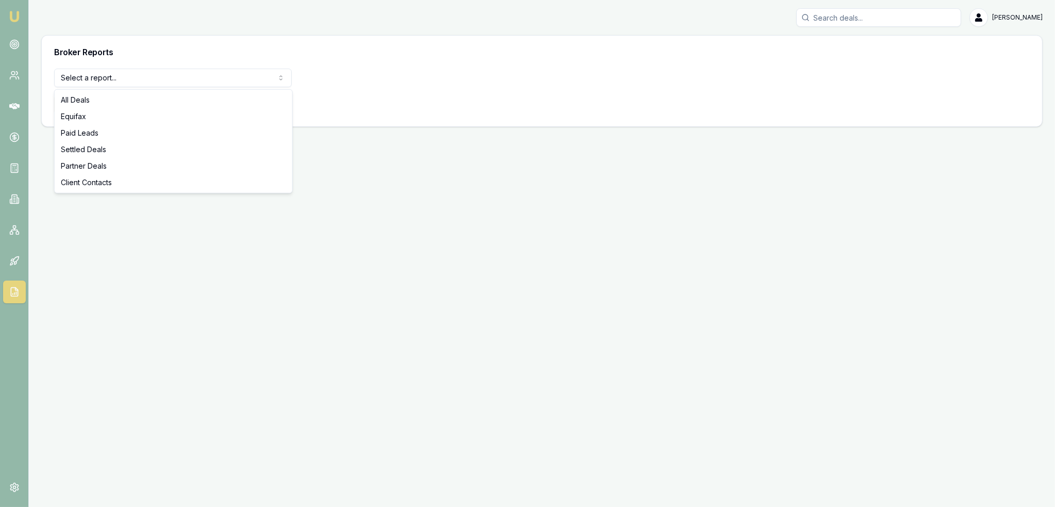
click at [145, 79] on html "Emu Broker Robyn Adams Toggle Menu Broker Reports Select a report... All Deals …" at bounding box center [527, 253] width 1055 height 507
select select "settled-deals"
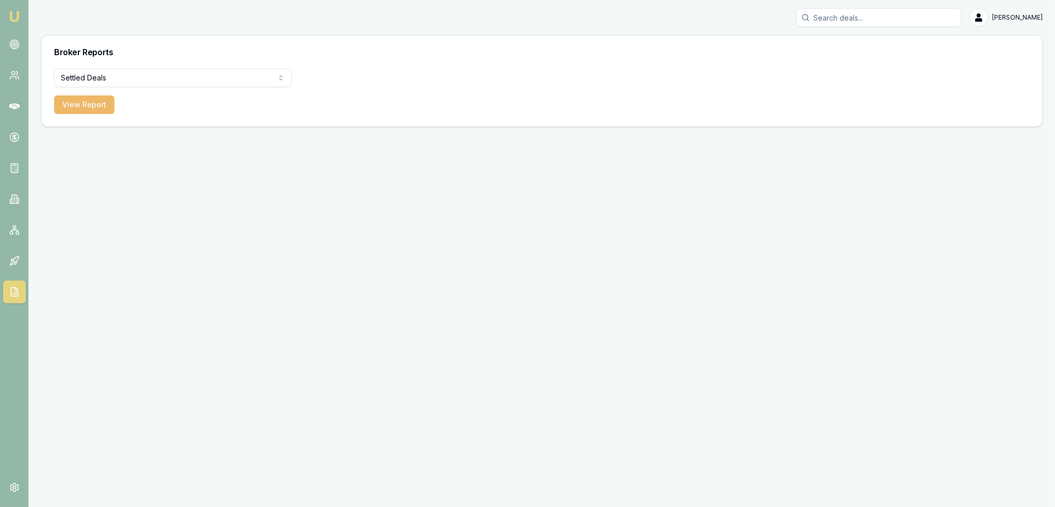
click at [92, 111] on button "View Report" at bounding box center [84, 104] width 60 height 19
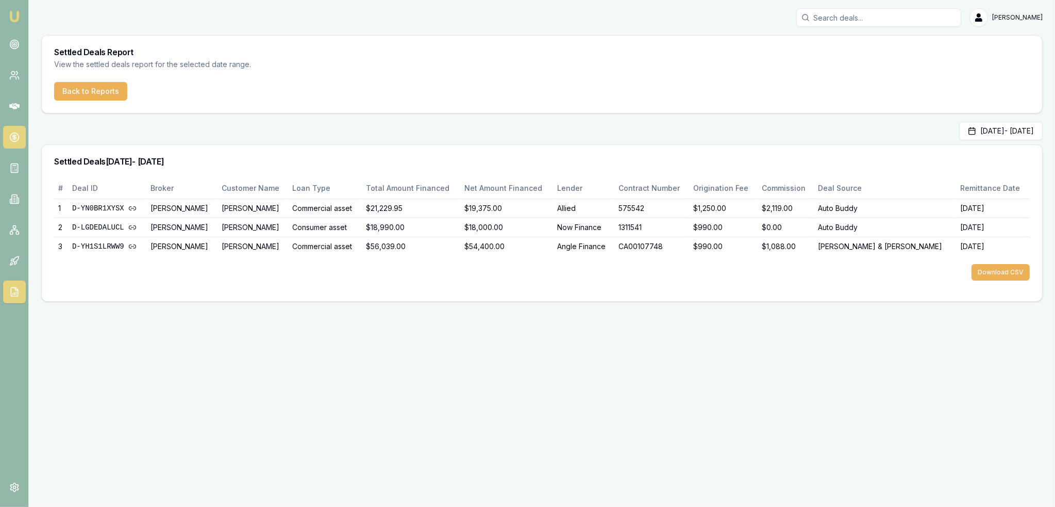
click at [9, 137] on icon at bounding box center [14, 137] width 10 height 10
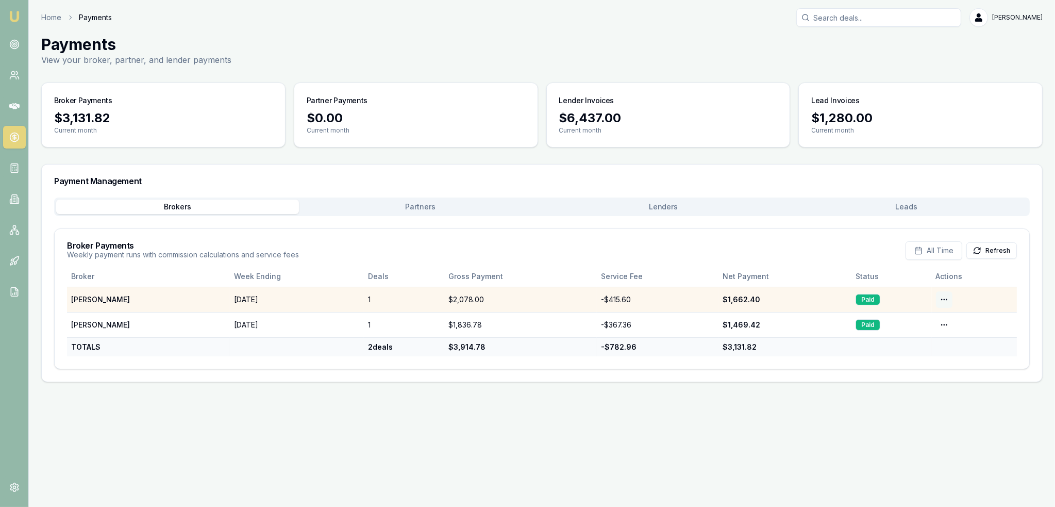
click at [943, 301] on html "Emu Broker Home Payments Robyn Adams Toggle Menu Payments View your broker, par…" at bounding box center [527, 253] width 1055 height 507
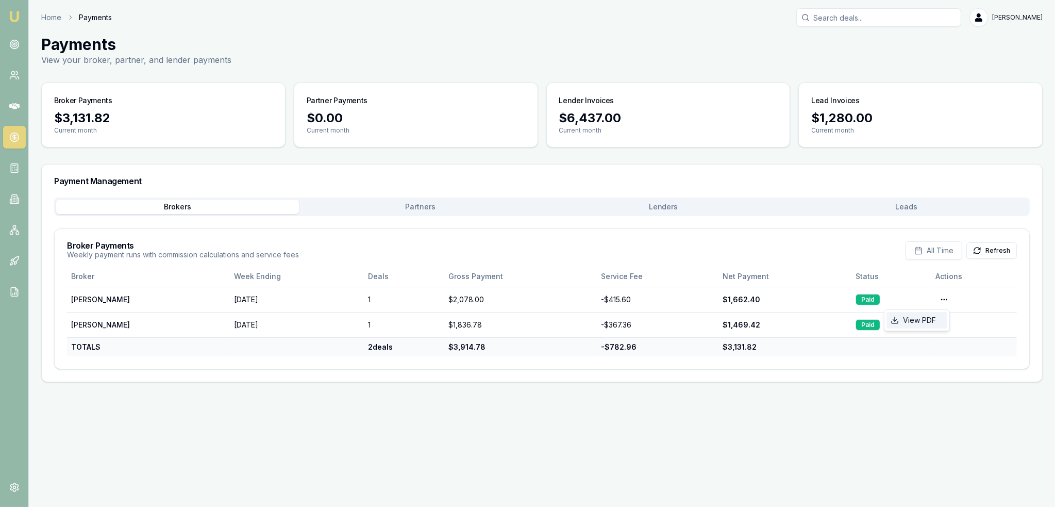
click at [915, 315] on div "View PDF" at bounding box center [917, 320] width 61 height 16
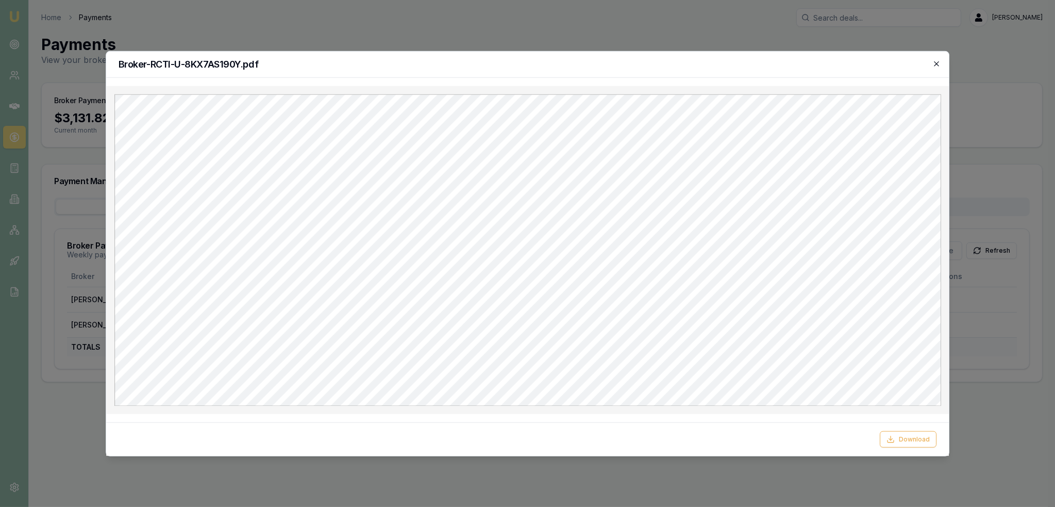
click at [940, 63] on icon "button" at bounding box center [936, 63] width 8 height 8
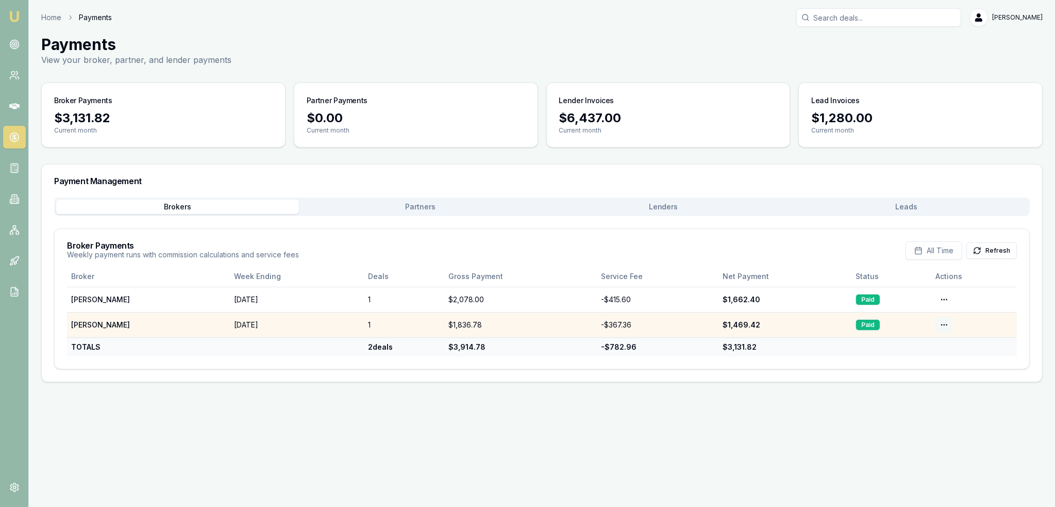
click at [934, 321] on html "Emu Broker Home Payments Robyn Adams Toggle Menu Payments View your broker, par…" at bounding box center [527, 253] width 1055 height 507
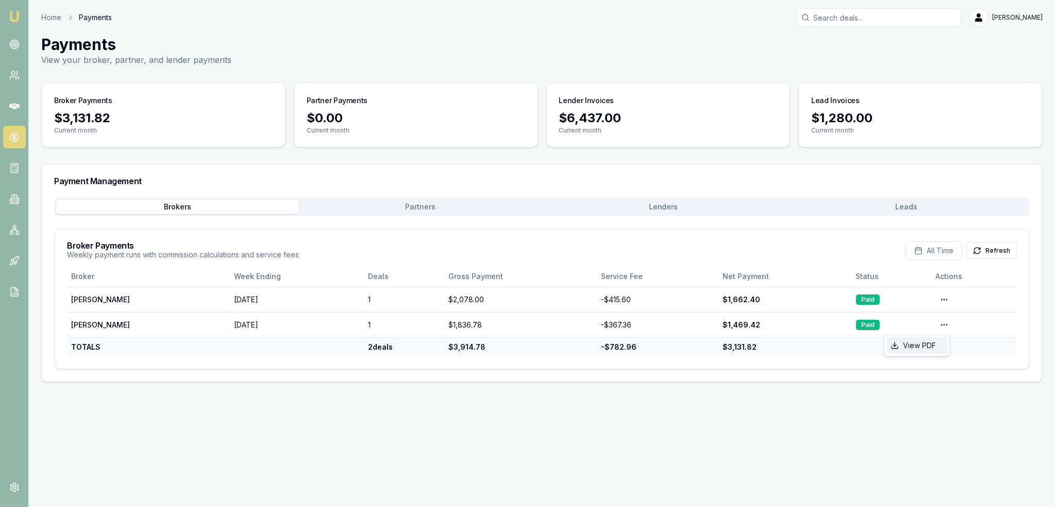
click at [903, 345] on div "View PDF" at bounding box center [917, 345] width 61 height 16
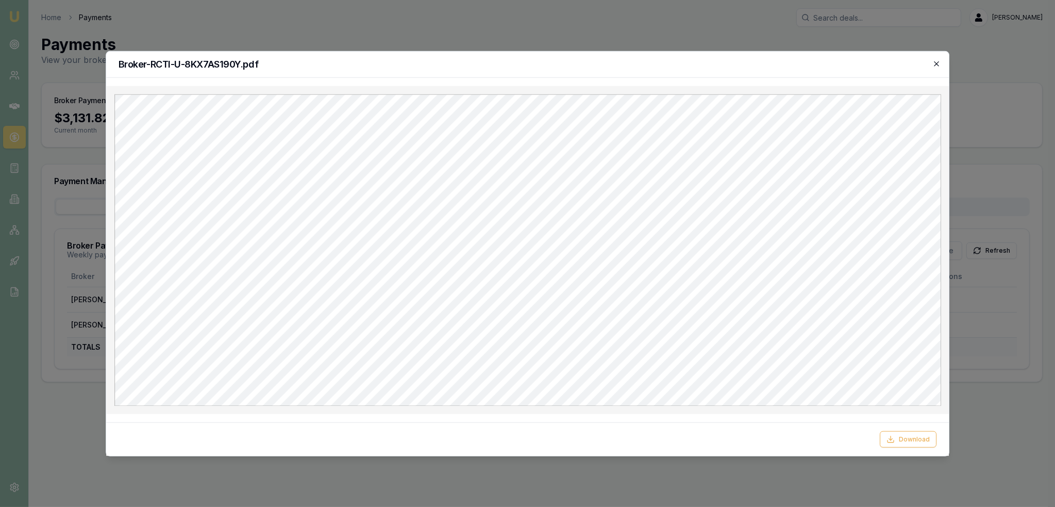
click at [938, 63] on icon "button" at bounding box center [936, 63] width 8 height 8
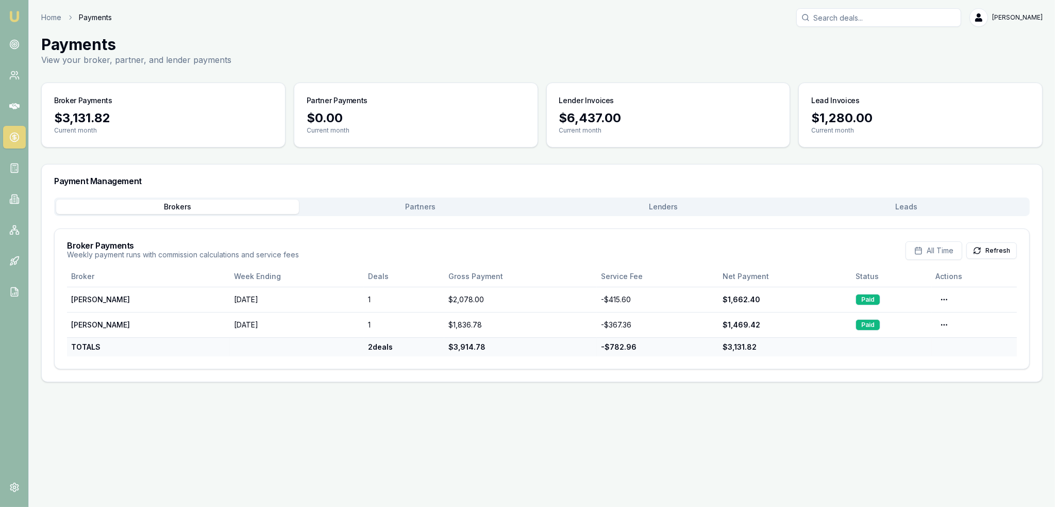
click at [15, 14] on img at bounding box center [14, 16] width 12 height 12
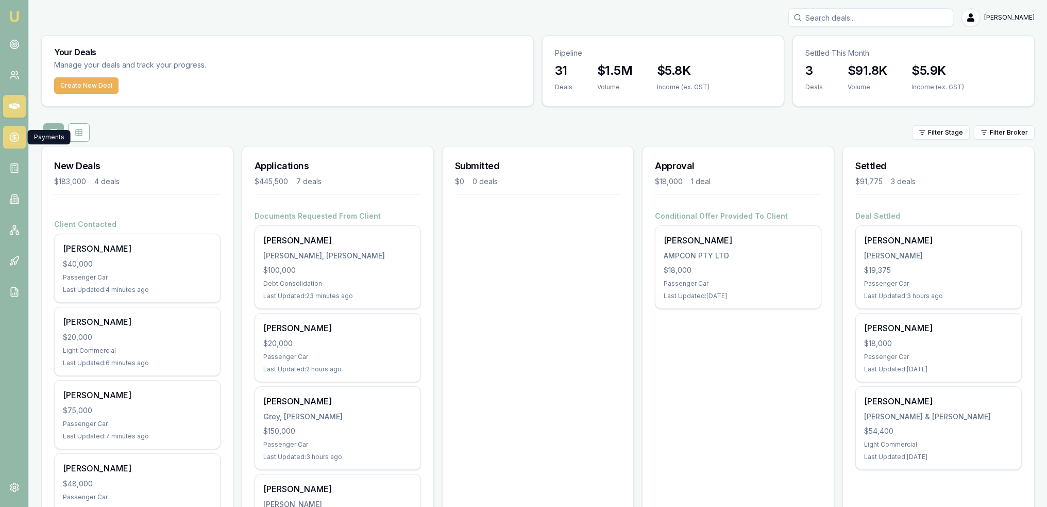
click at [16, 140] on icon at bounding box center [14, 137] width 10 height 10
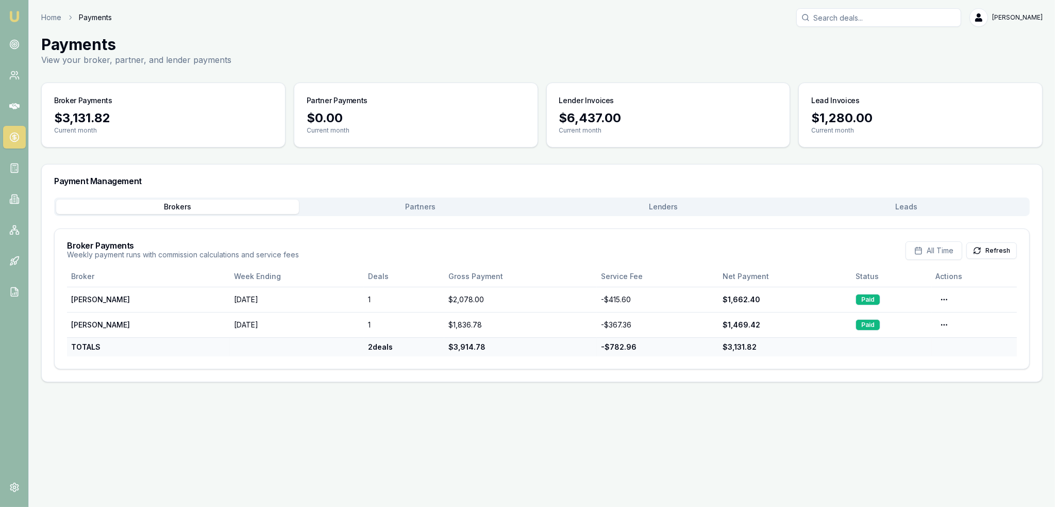
click at [14, 12] on img at bounding box center [14, 16] width 12 height 12
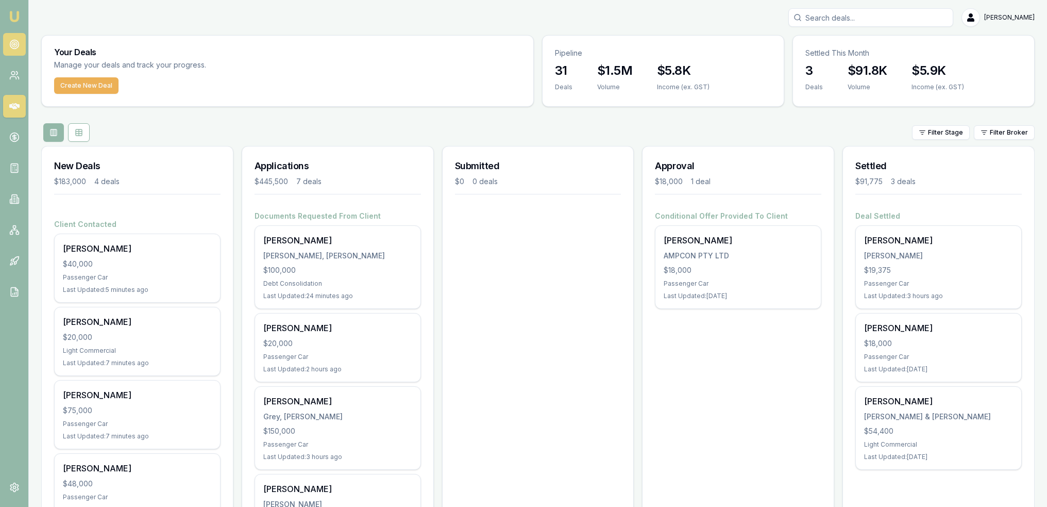
click at [21, 41] on link at bounding box center [14, 44] width 23 height 23
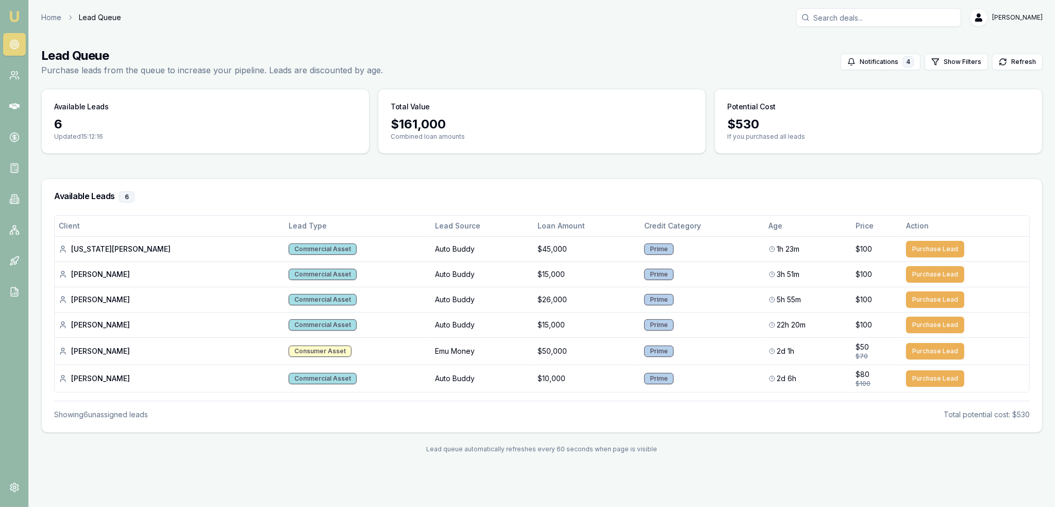
click at [19, 19] on img at bounding box center [14, 16] width 12 height 12
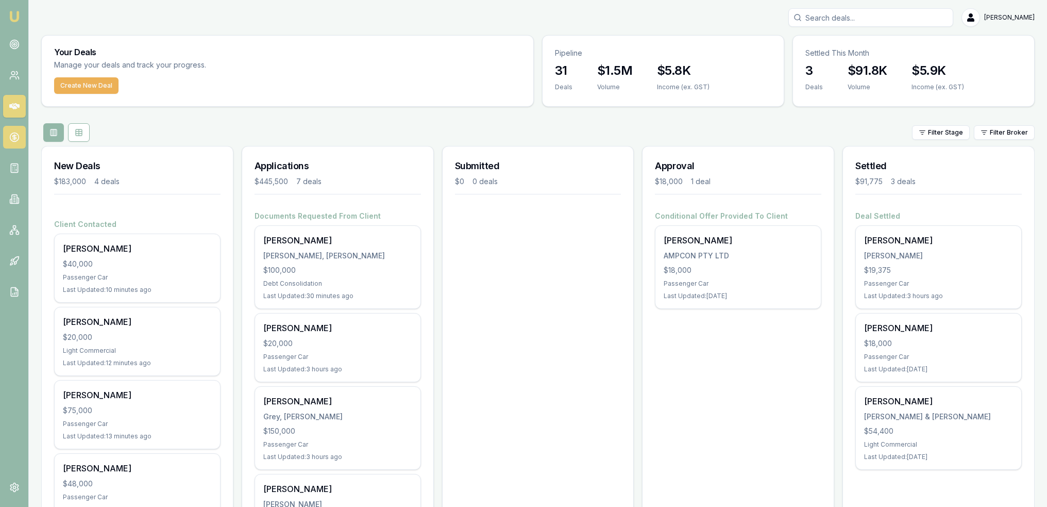
click at [13, 134] on icon at bounding box center [14, 137] width 10 height 10
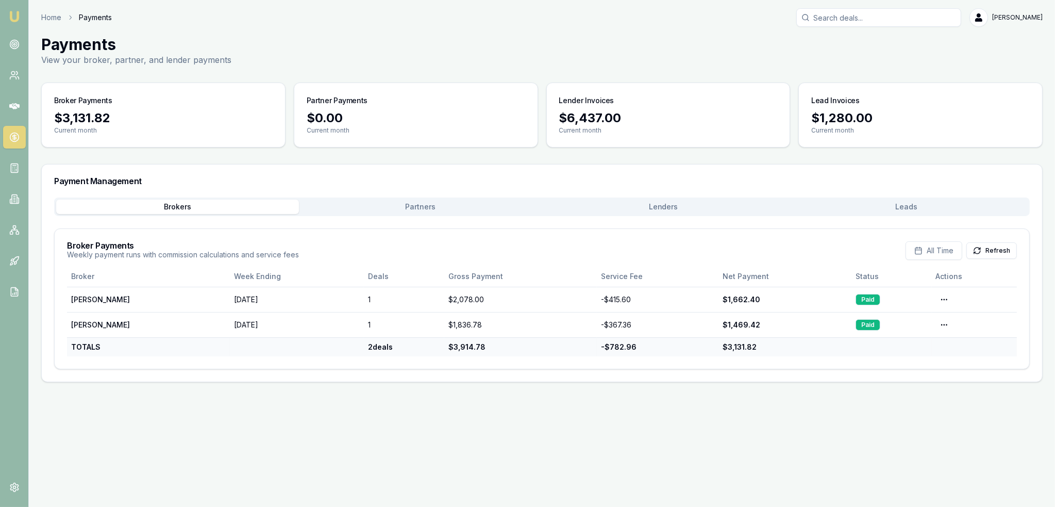
click at [680, 208] on button "Lenders" at bounding box center [663, 206] width 243 height 14
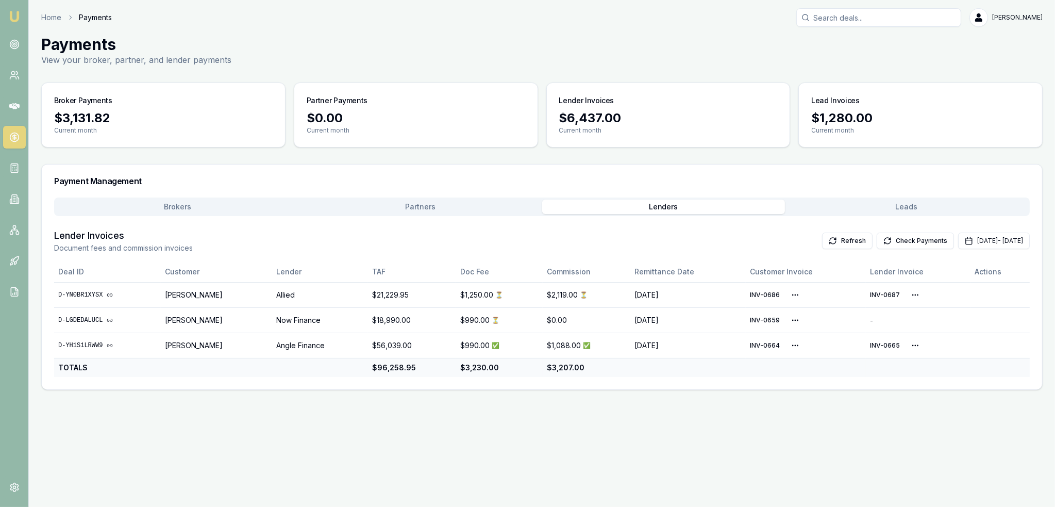
click at [890, 211] on button "Leads" at bounding box center [906, 206] width 243 height 14
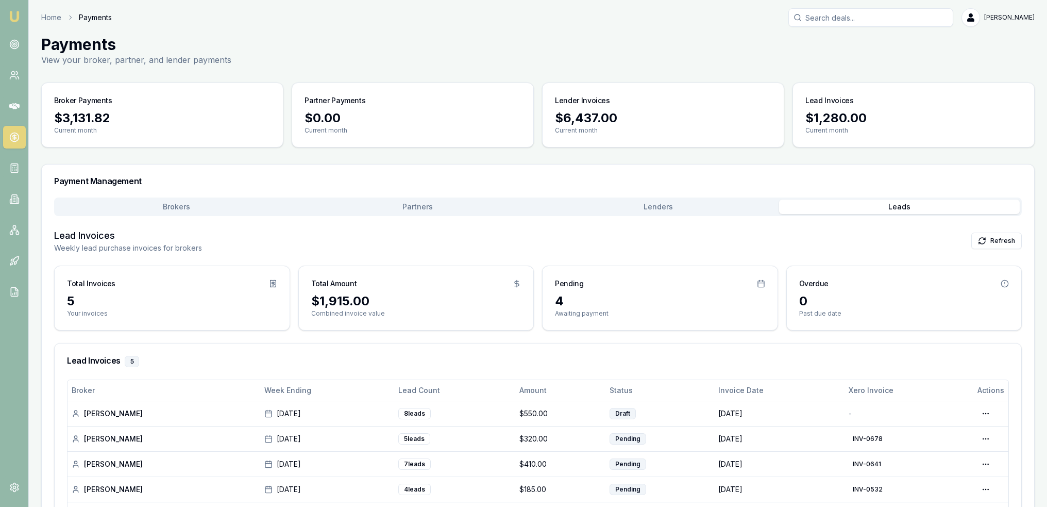
scroll to position [80, 0]
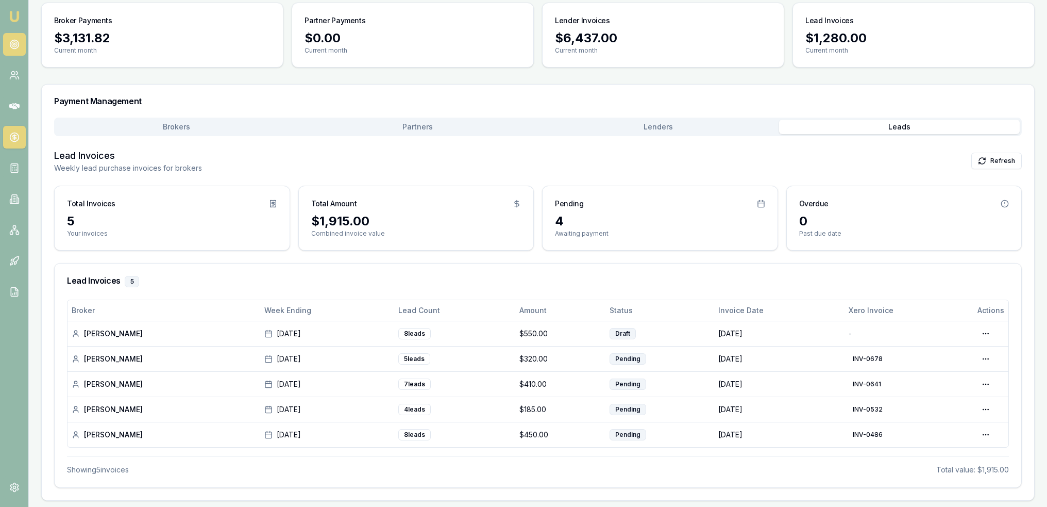
click at [13, 46] on icon at bounding box center [14, 44] width 10 height 10
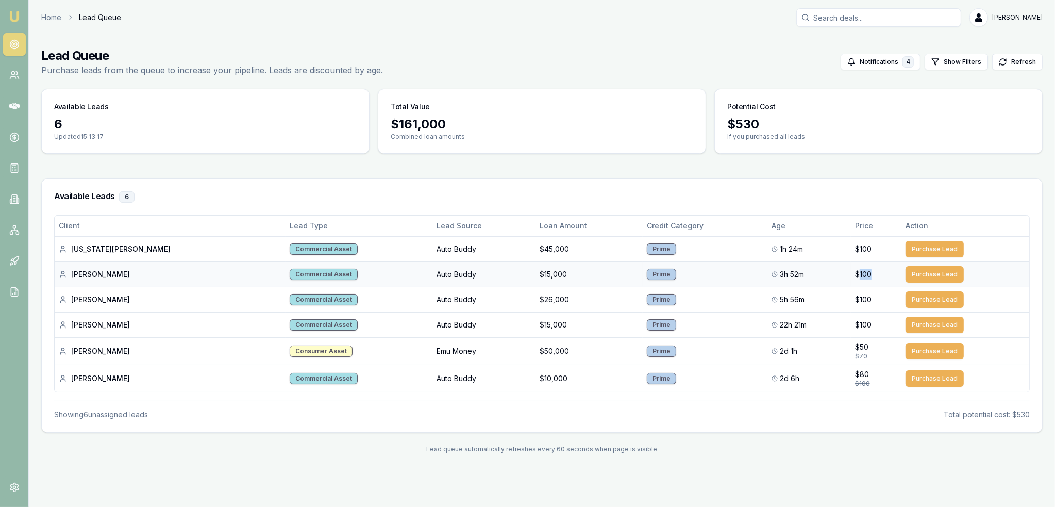
drag, startPoint x: 838, startPoint y: 274, endPoint x: 852, endPoint y: 272, distance: 14.6
click at [855, 272] on div "$100" at bounding box center [876, 274] width 42 height 10
click at [855, 272] on span "$100" at bounding box center [863, 274] width 16 height 10
click at [14, 9] on link "Emu Broker" at bounding box center [14, 16] width 16 height 16
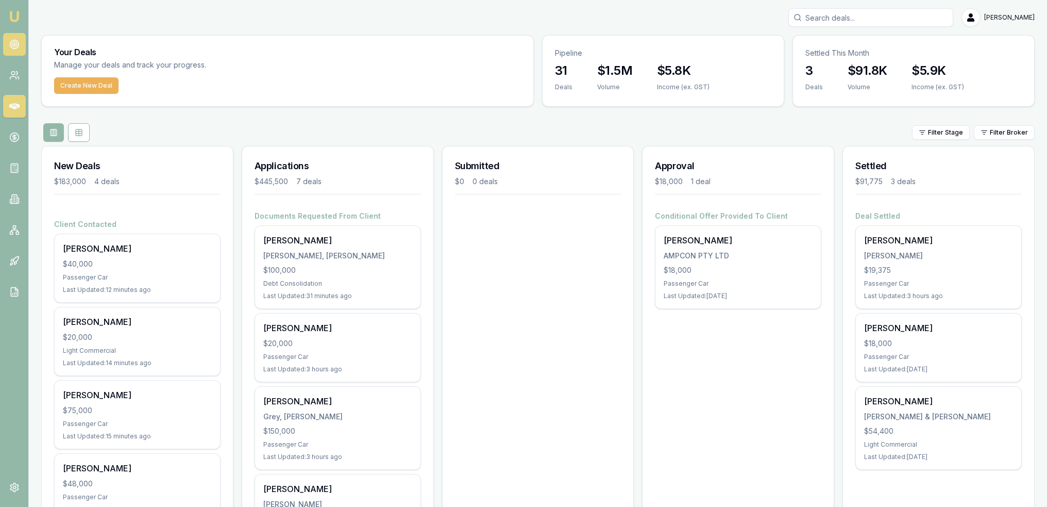
click at [19, 38] on link at bounding box center [14, 44] width 23 height 23
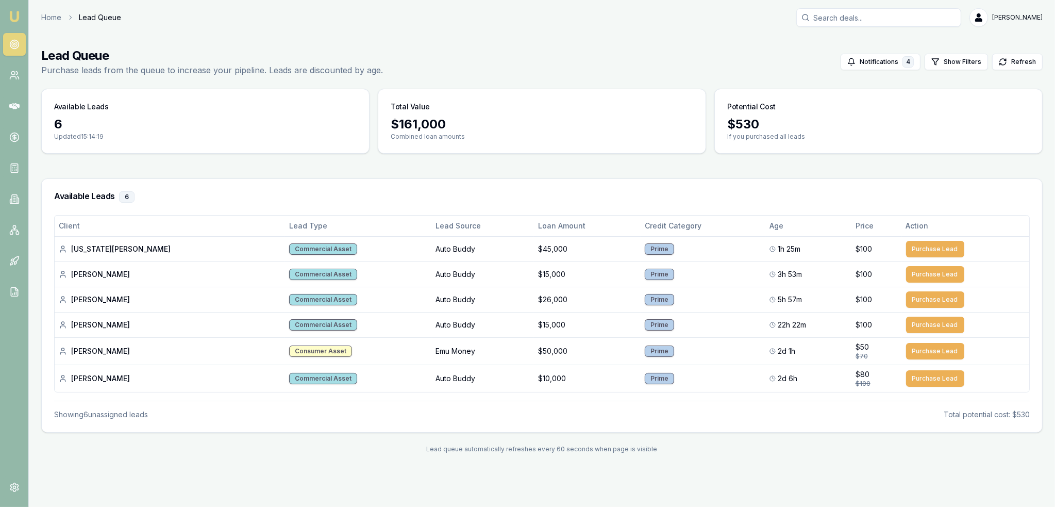
click at [9, 16] on img at bounding box center [14, 16] width 12 height 12
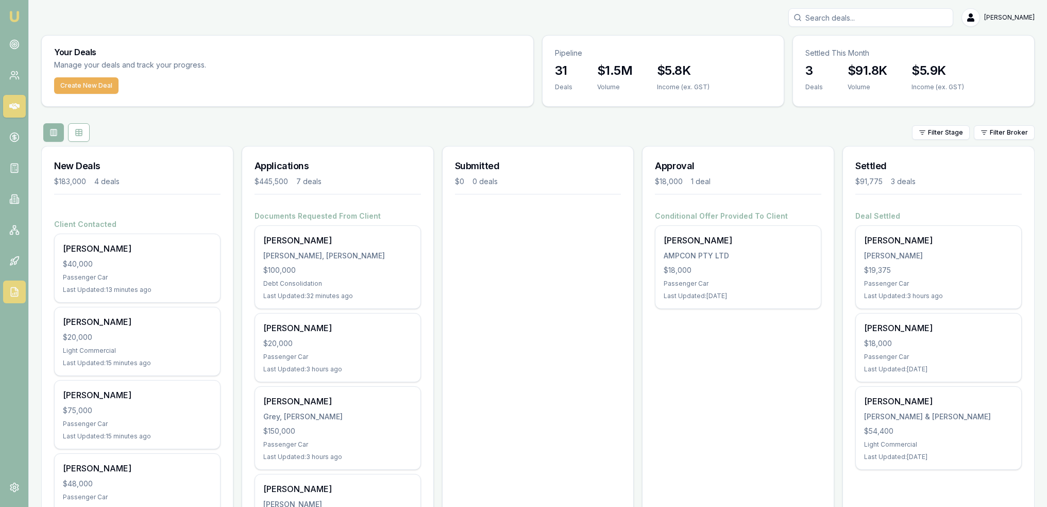
click at [11, 288] on icon at bounding box center [14, 292] width 7 height 9
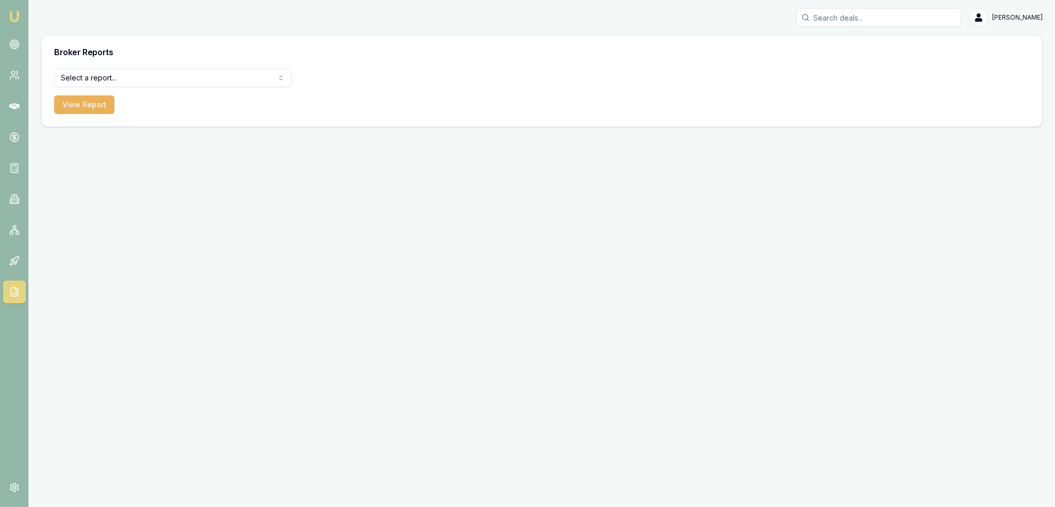
click at [131, 76] on html "Emu Broker Robyn Adams Toggle Menu Broker Reports Select a report... All Deals …" at bounding box center [527, 253] width 1055 height 507
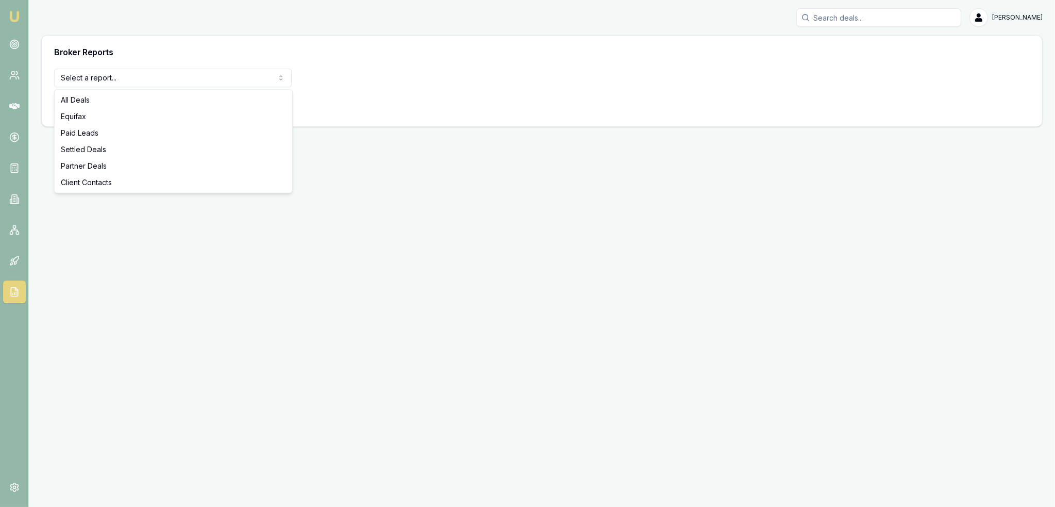
select select "settled-deals"
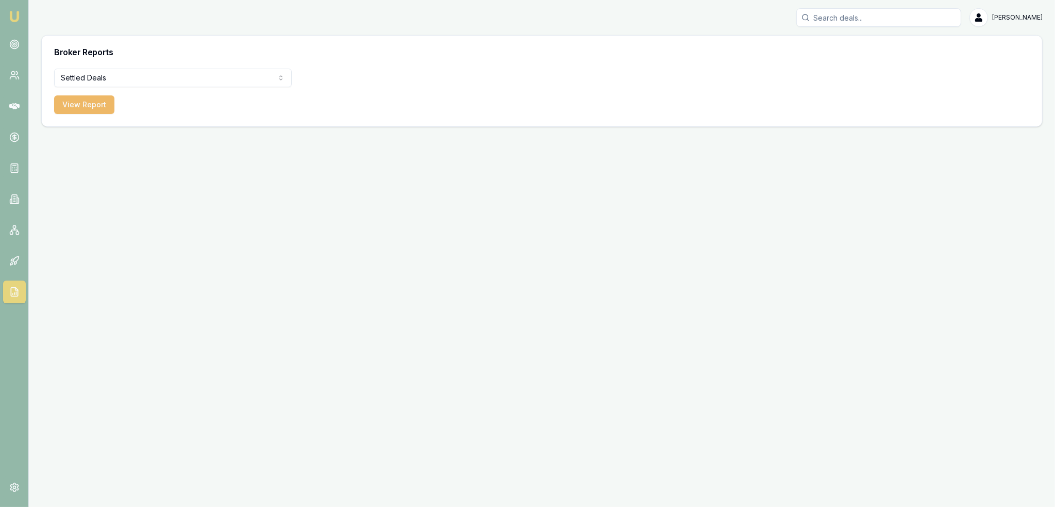
click at [93, 99] on button "View Report" at bounding box center [84, 104] width 60 height 19
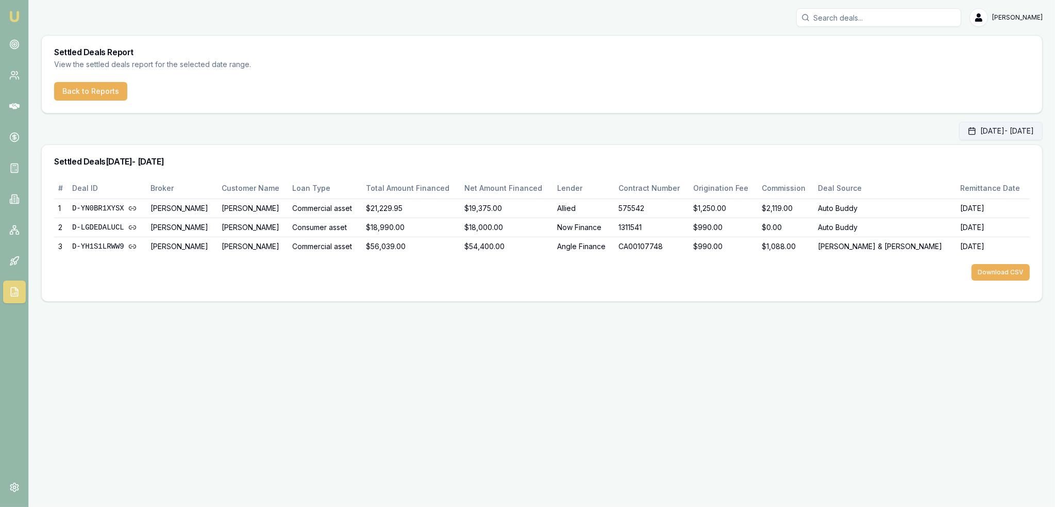
click at [966, 131] on button "Sep 01, 2025 - Sep 30, 2025" at bounding box center [1001, 131] width 84 height 19
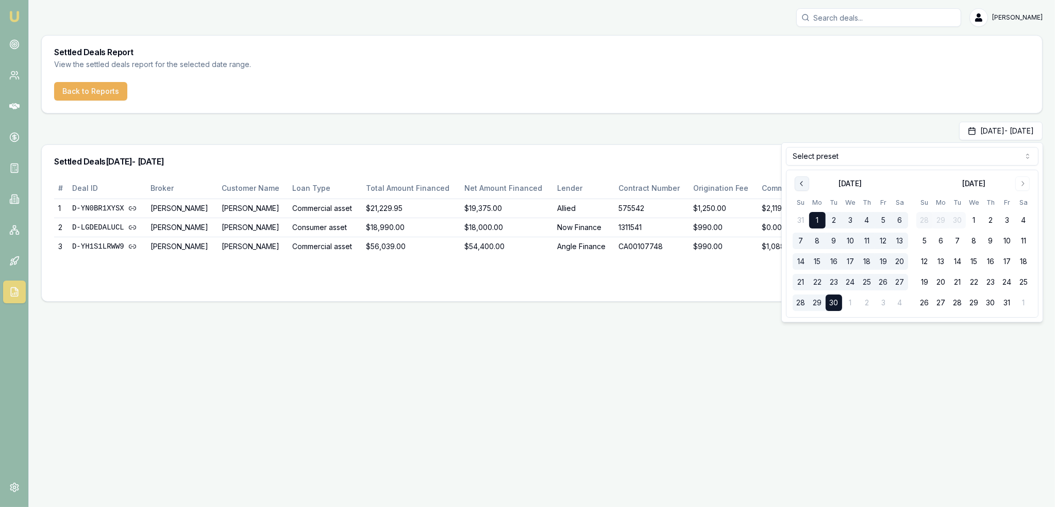
click at [803, 185] on icon "Go to previous month" at bounding box center [802, 183] width 8 height 8
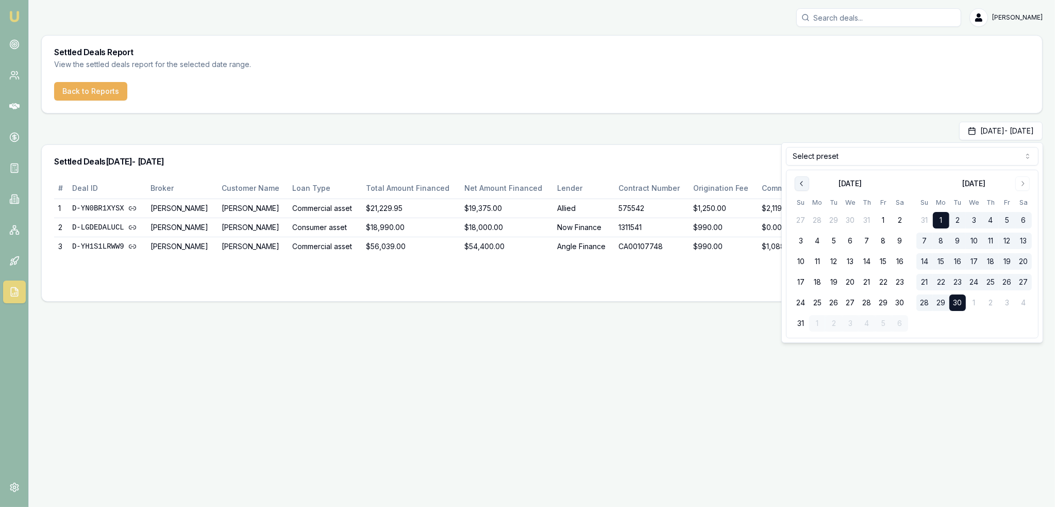
click at [803, 185] on icon "Go to previous month" at bounding box center [802, 183] width 8 height 8
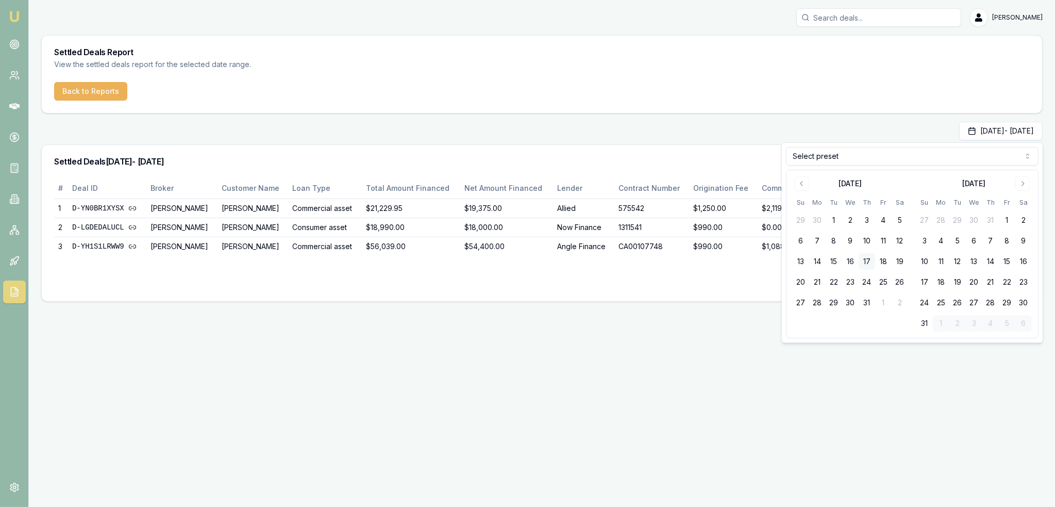
click at [869, 259] on button "17" at bounding box center [867, 261] width 16 height 16
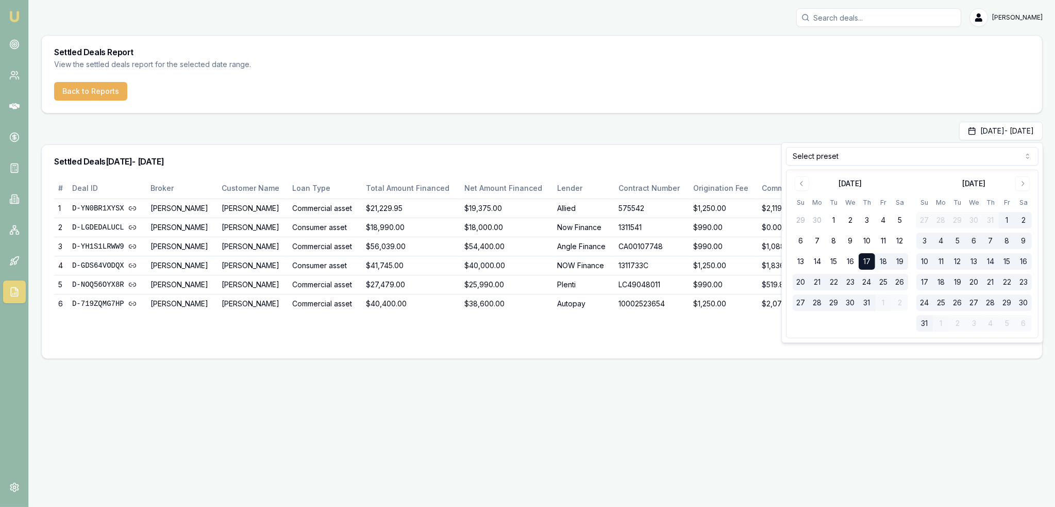
click at [884, 157] on html "Emu Broker Robyn Adams Toggle Menu Settled Deals Report View the settled deals …" at bounding box center [527, 253] width 1055 height 507
click at [816, 356] on div "# Deal ID Broker Customer Name Loan Type Total Amount Financed Net Amount Finan…" at bounding box center [542, 268] width 1000 height 180
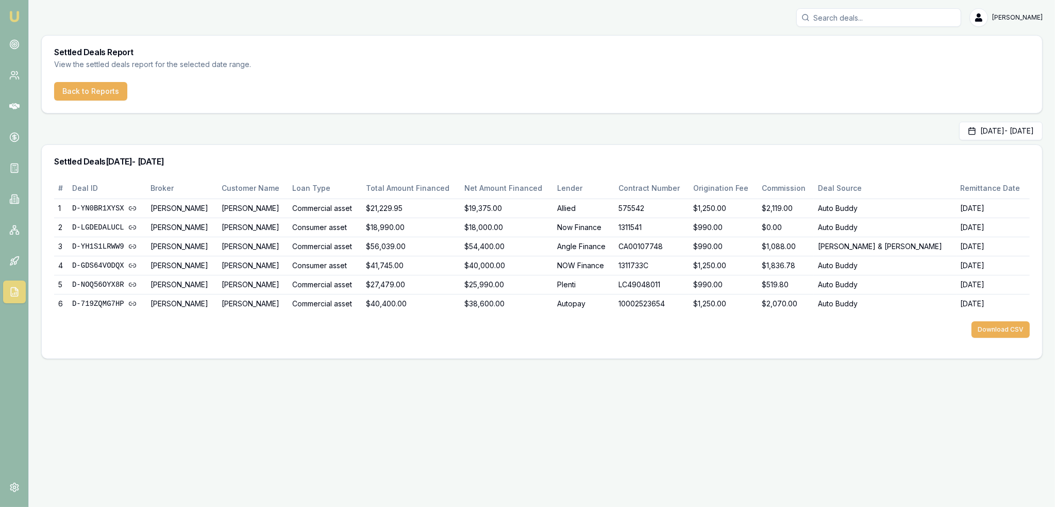
click at [16, 15] on img at bounding box center [14, 16] width 12 height 12
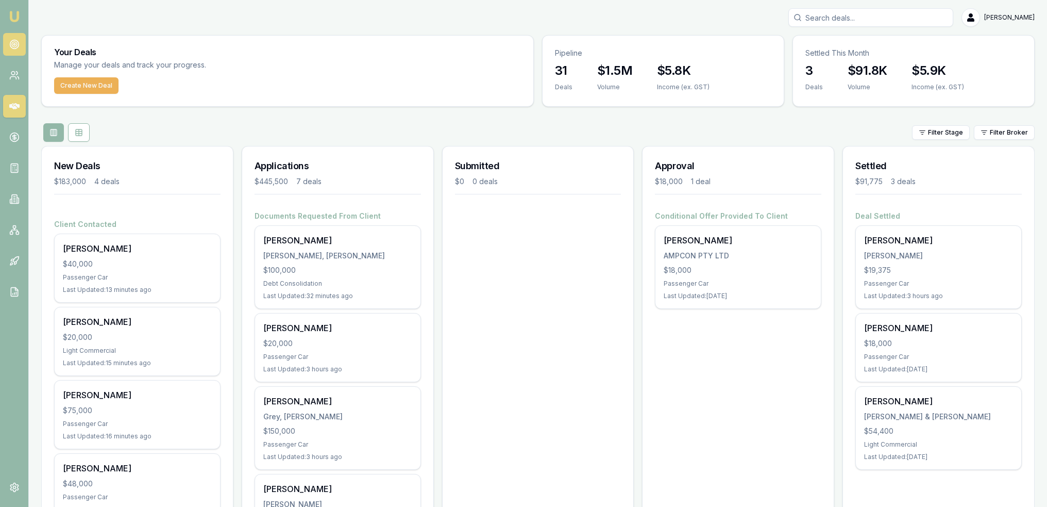
click at [14, 40] on circle at bounding box center [14, 44] width 9 height 9
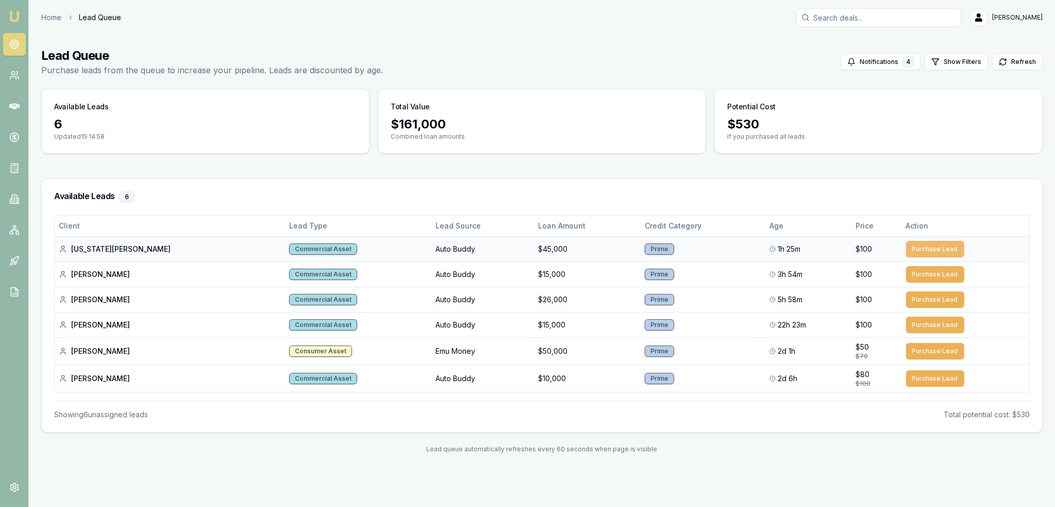
click at [913, 246] on button "Purchase Lead" at bounding box center [935, 249] width 58 height 16
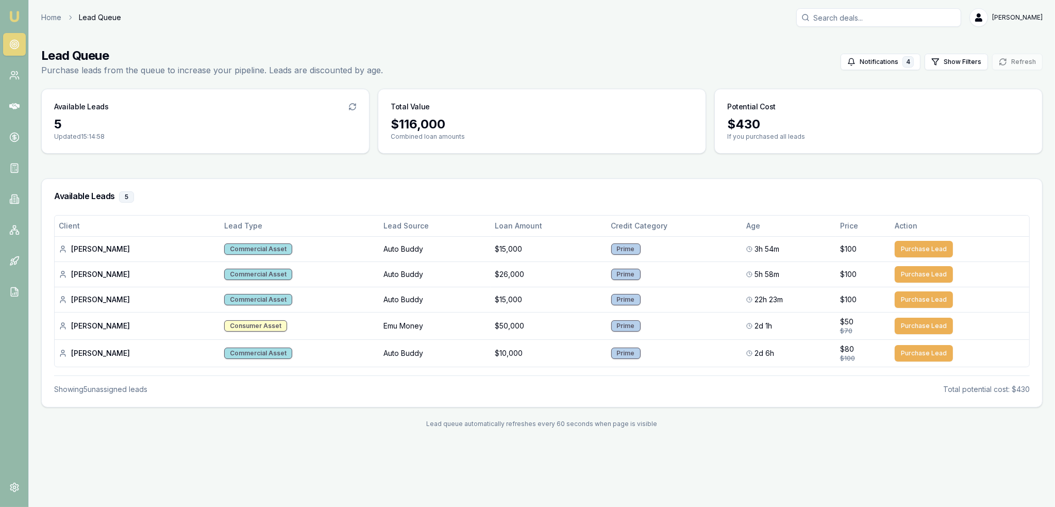
click at [15, 17] on img at bounding box center [14, 16] width 12 height 12
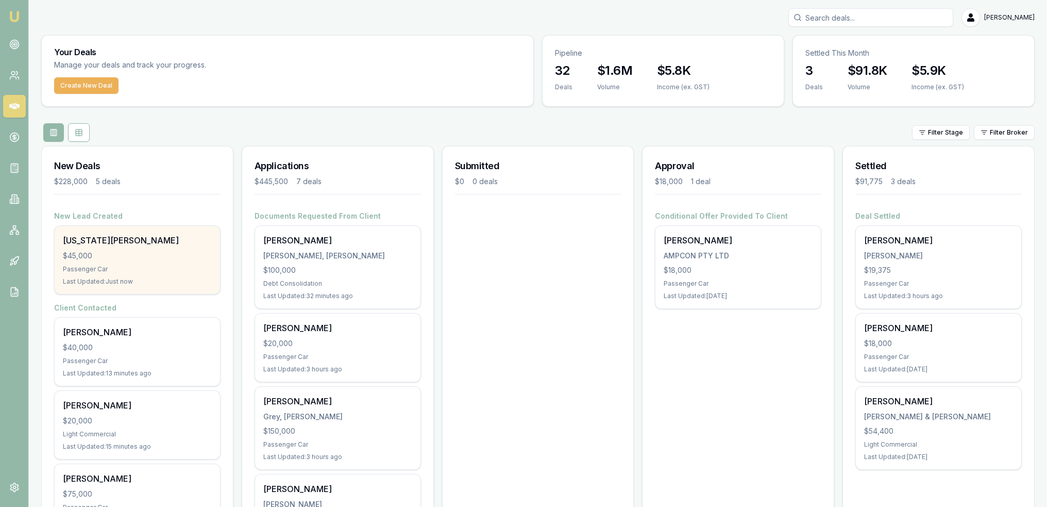
click at [109, 237] on div "Georgia Clare" at bounding box center [137, 240] width 149 height 12
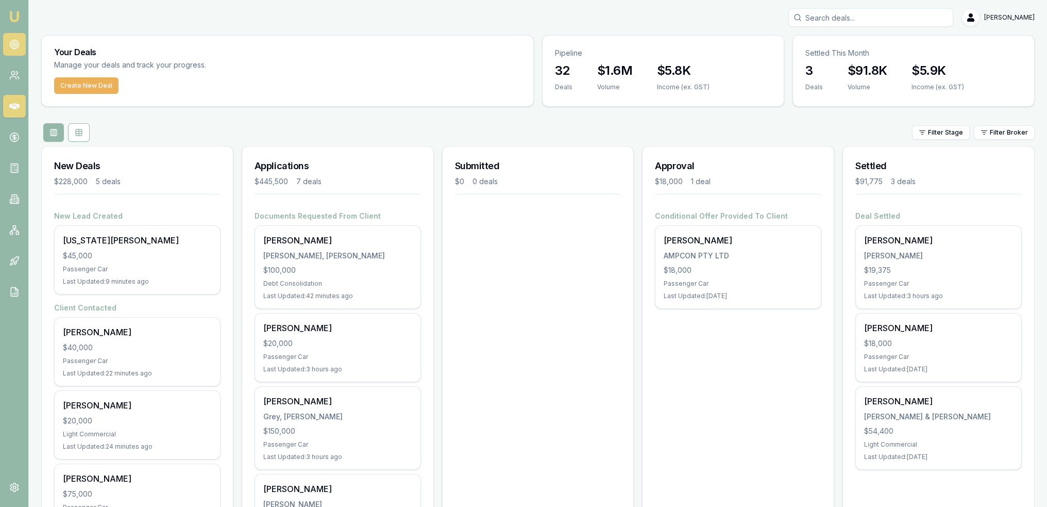
click at [12, 41] on icon at bounding box center [14, 44] width 10 height 10
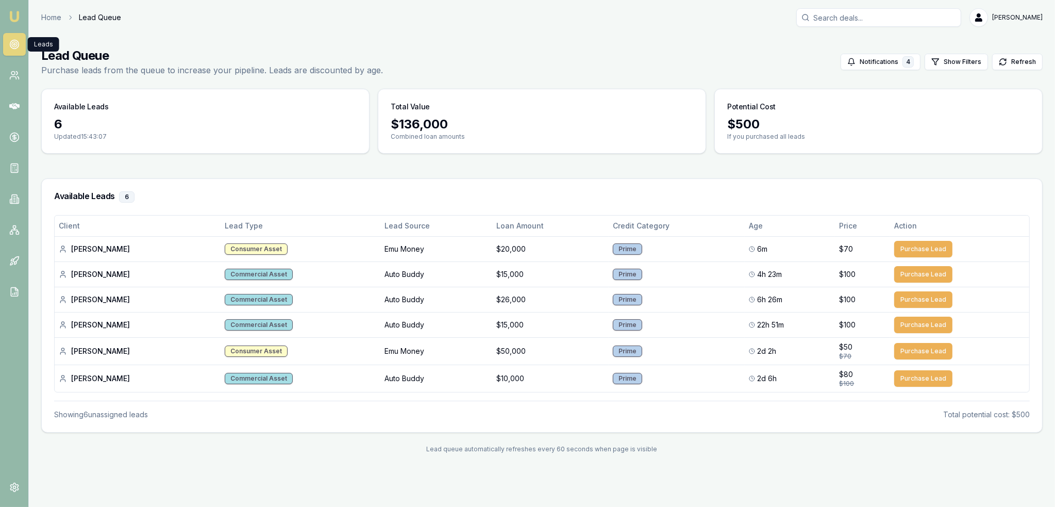
click at [15, 16] on img at bounding box center [14, 16] width 12 height 12
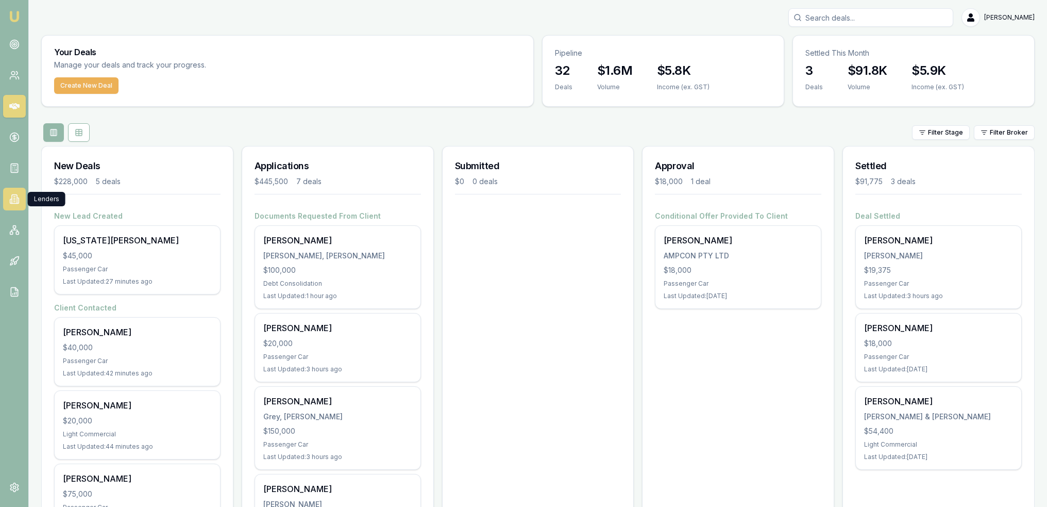
click at [14, 198] on icon at bounding box center [14, 198] width 2 height 0
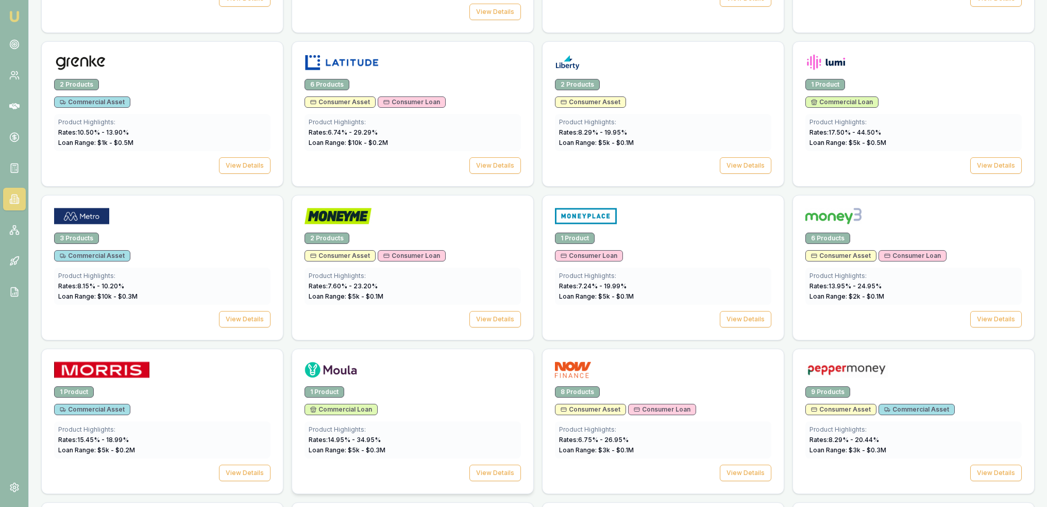
scroll to position [928, 0]
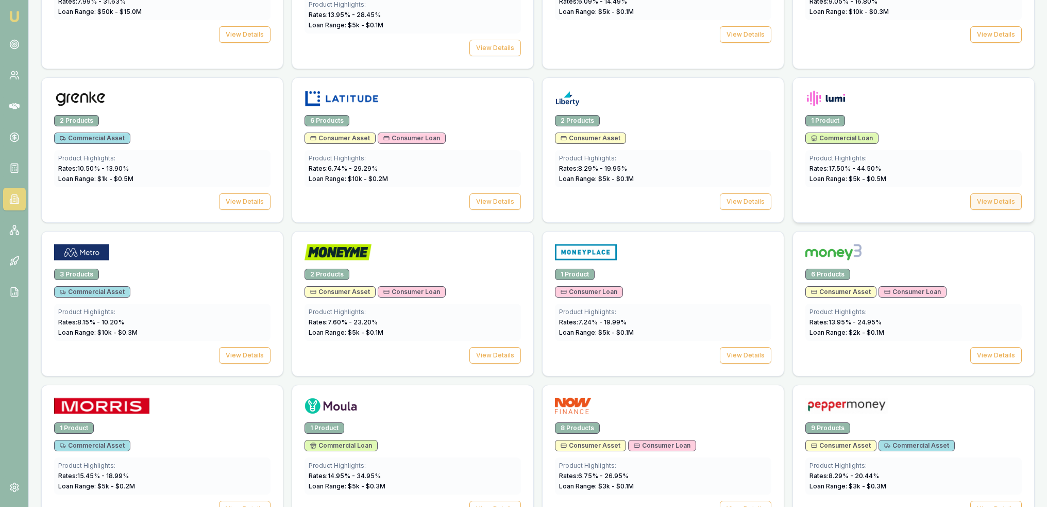
click at [991, 197] on button "View Details" at bounding box center [997, 201] width 52 height 16
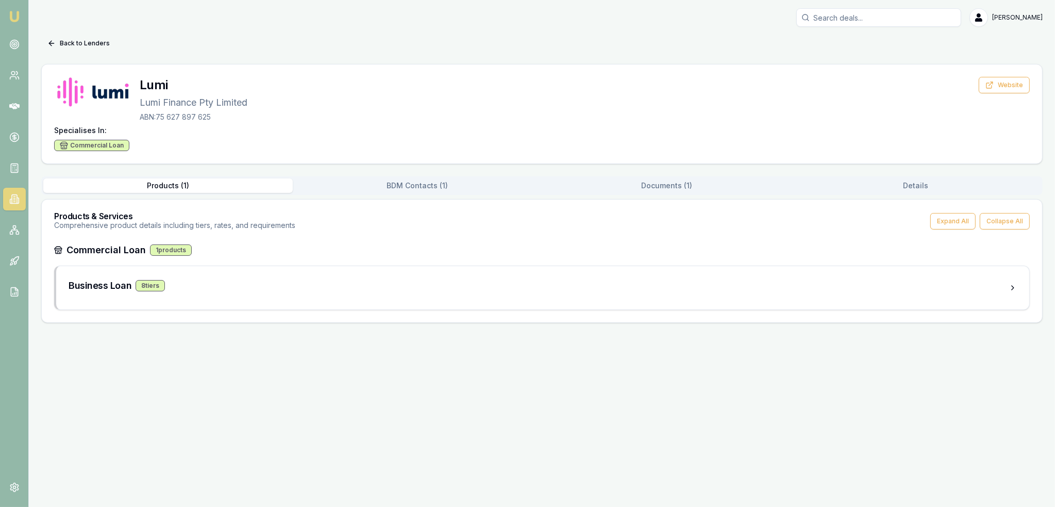
click at [444, 187] on button "BDM Contacts ( 1 )" at bounding box center [417, 185] width 249 height 14
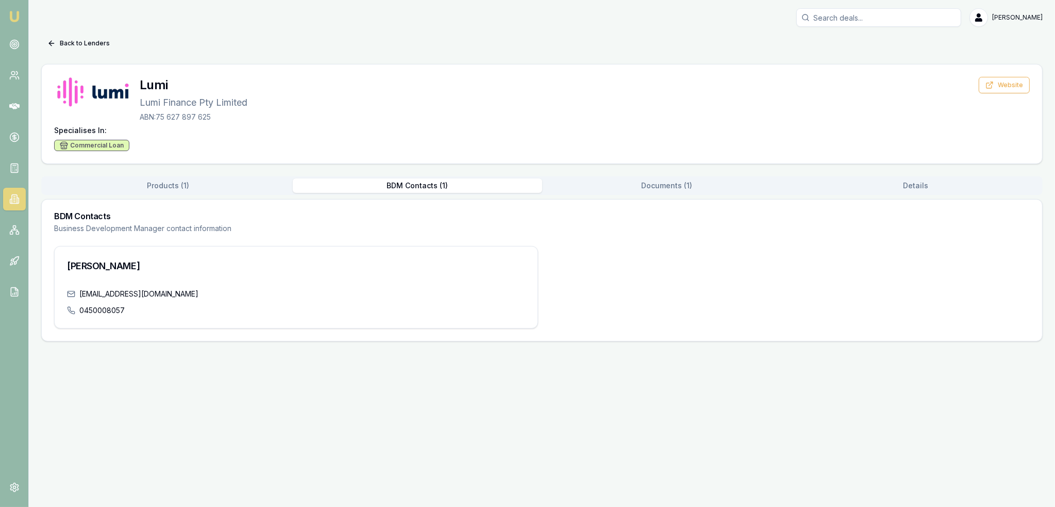
click at [7, 13] on link "Emu Broker" at bounding box center [14, 16] width 16 height 16
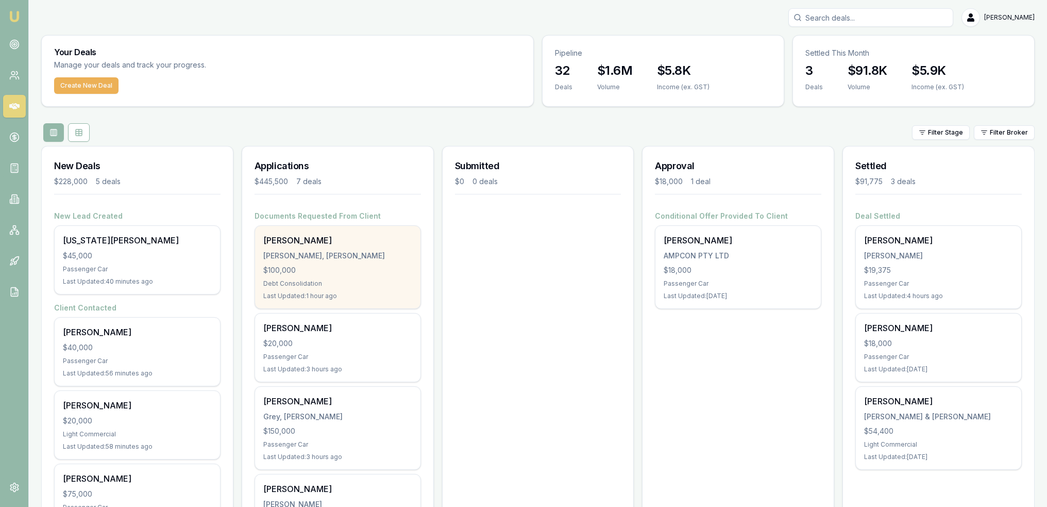
click at [332, 249] on div "Ryan Howarth-Smith Howarth-Smith, Ryan Patrick $100,000 Debt Consolidation Last…" at bounding box center [337, 267] width 165 height 82
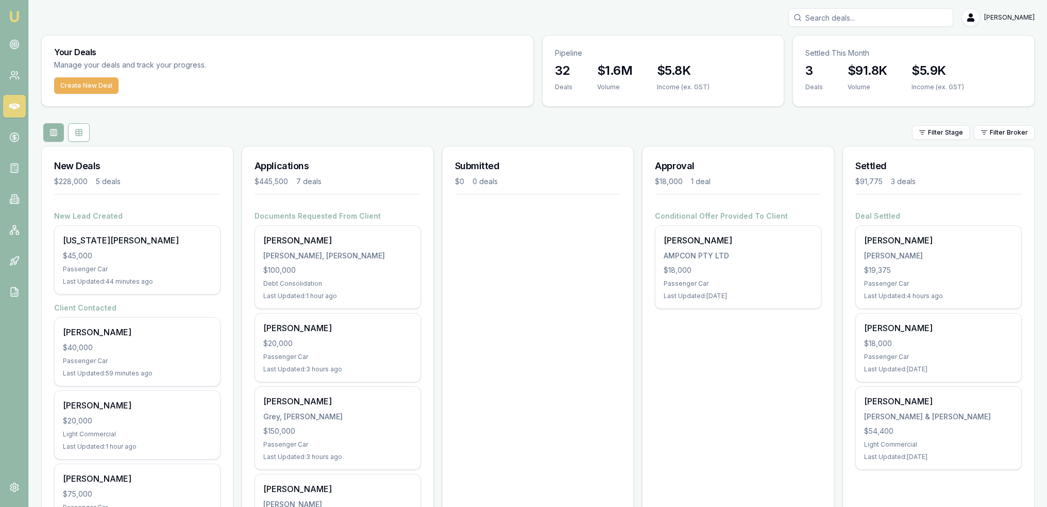
click at [16, 16] on img at bounding box center [14, 16] width 12 height 12
click at [13, 294] on icon at bounding box center [14, 292] width 10 height 10
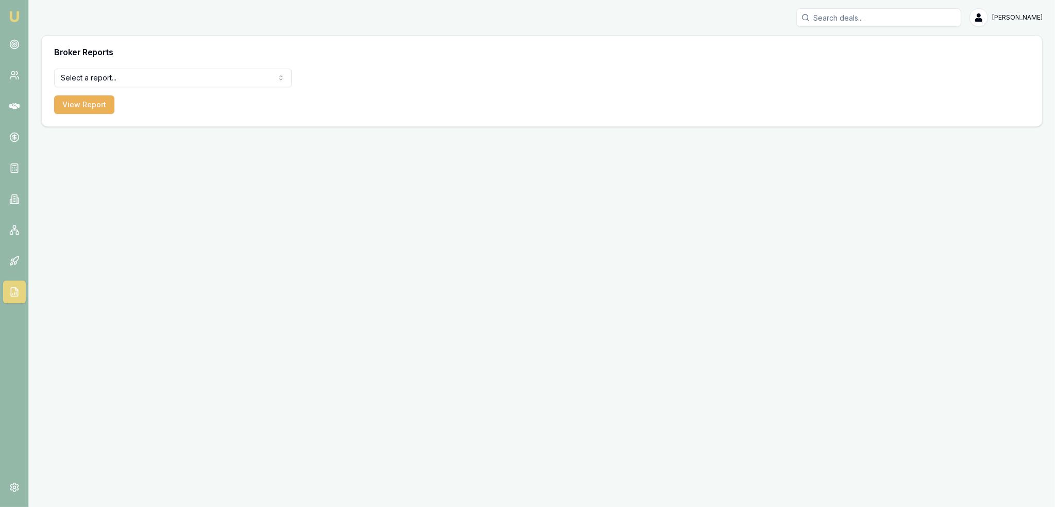
click at [189, 76] on html "Emu Broker Robyn Adams Toggle Menu Broker Reports Select a report... All Deals …" at bounding box center [527, 253] width 1055 height 507
click at [12, 72] on html "Emu Broker Robyn Adams Toggle Menu Broker Reports Select a report... All Deals …" at bounding box center [527, 253] width 1055 height 507
click at [12, 72] on circle at bounding box center [13, 74] width 4 height 4
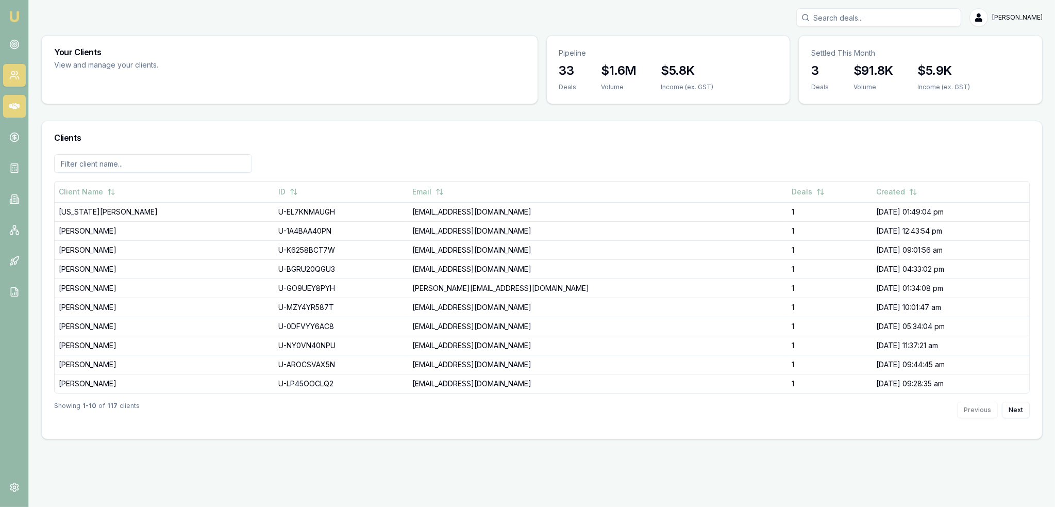
click at [16, 105] on icon at bounding box center [14, 106] width 10 height 6
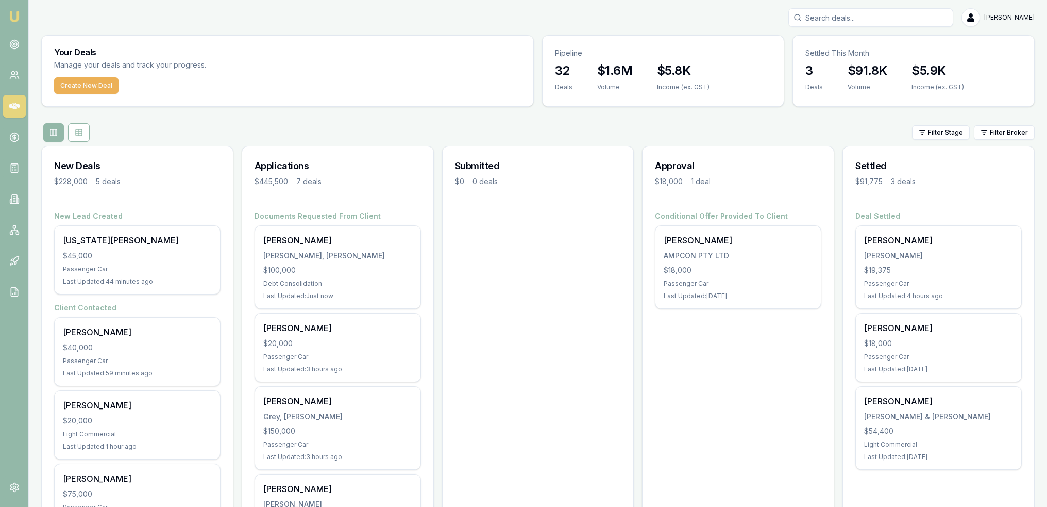
click at [12, 20] on img at bounding box center [14, 16] width 12 height 12
click at [76, 133] on icon at bounding box center [79, 133] width 6 height 0
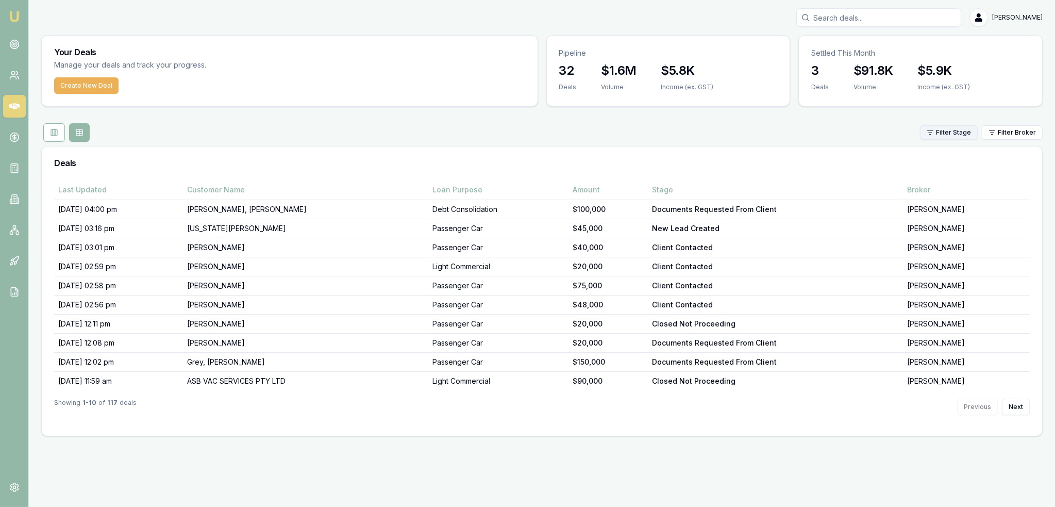
click at [939, 133] on html "Emu Broker Robyn Adams Toggle Menu Your Deals Manage your deals and track your …" at bounding box center [527, 253] width 1055 height 507
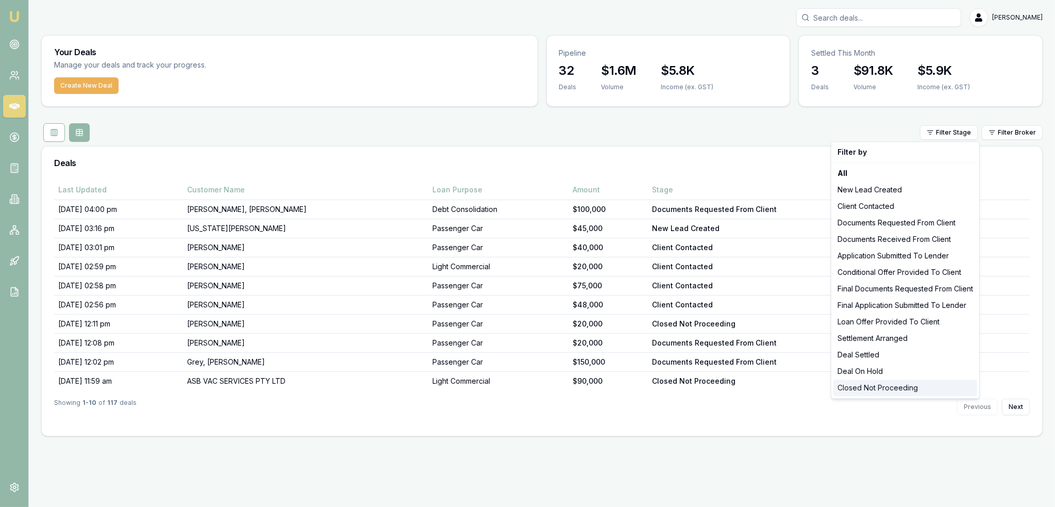
click at [869, 385] on div "Closed Not Proceeding" at bounding box center [905, 387] width 144 height 16
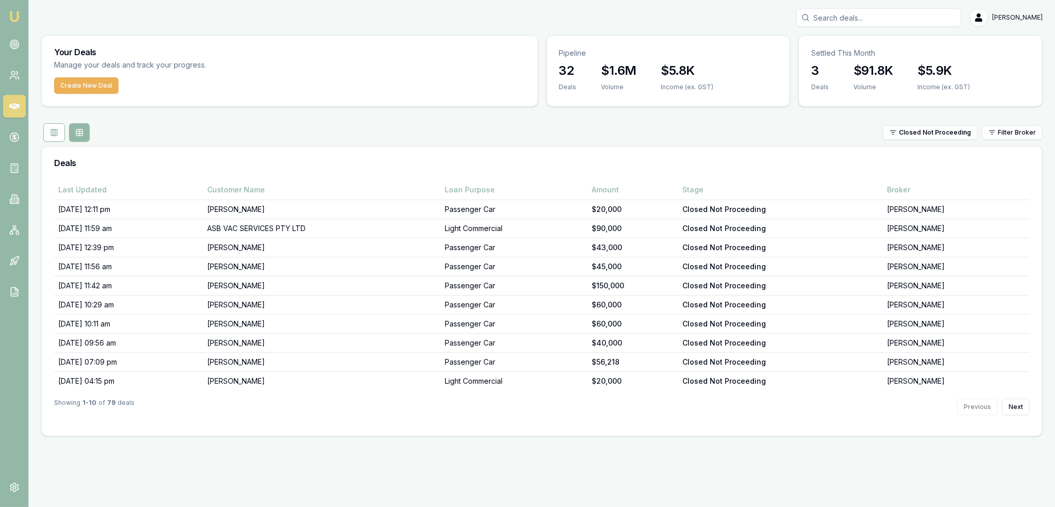
click at [13, 11] on img at bounding box center [14, 16] width 12 height 12
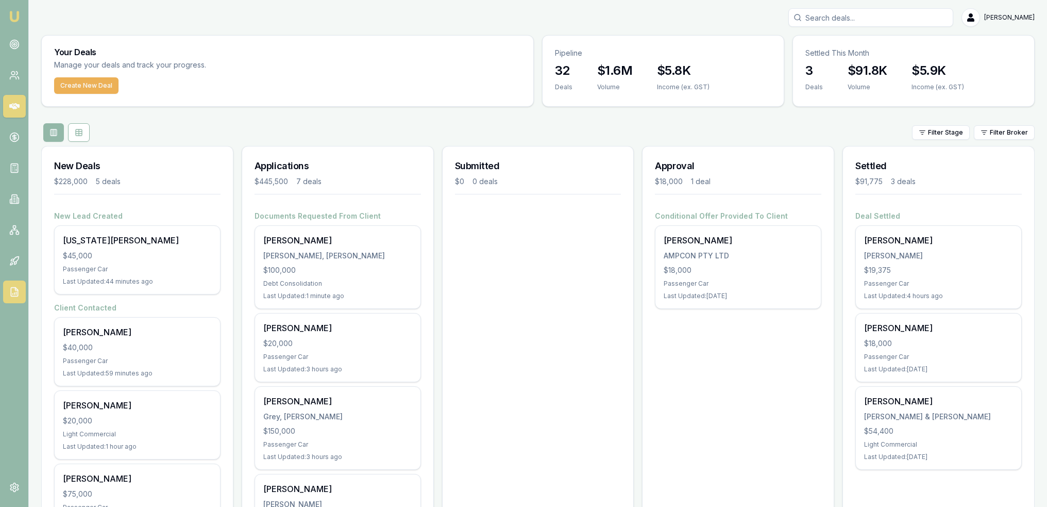
click at [18, 286] on link at bounding box center [14, 291] width 23 height 23
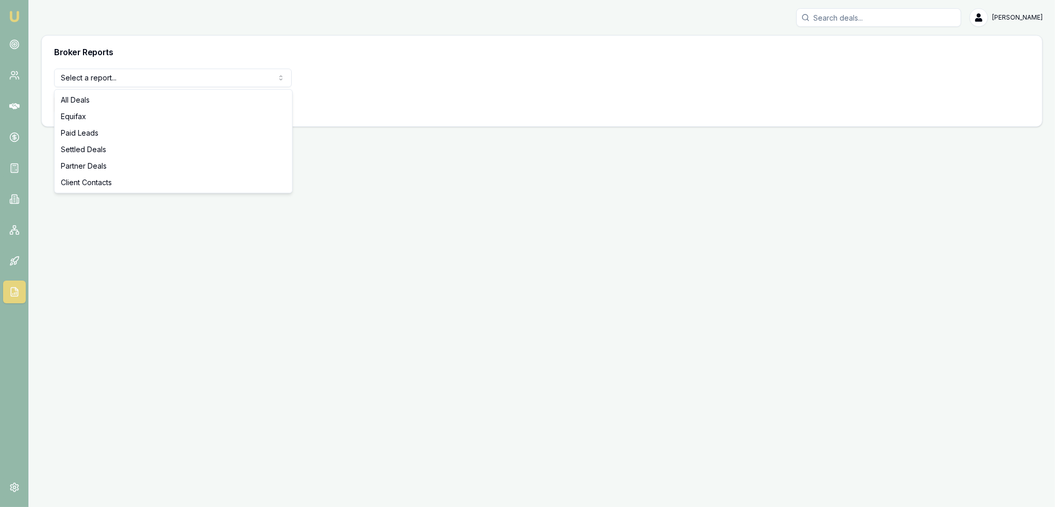
click at [163, 78] on html "Emu Broker Robyn Adams Toggle Menu Broker Reports Select a report... All Deals …" at bounding box center [527, 253] width 1055 height 507
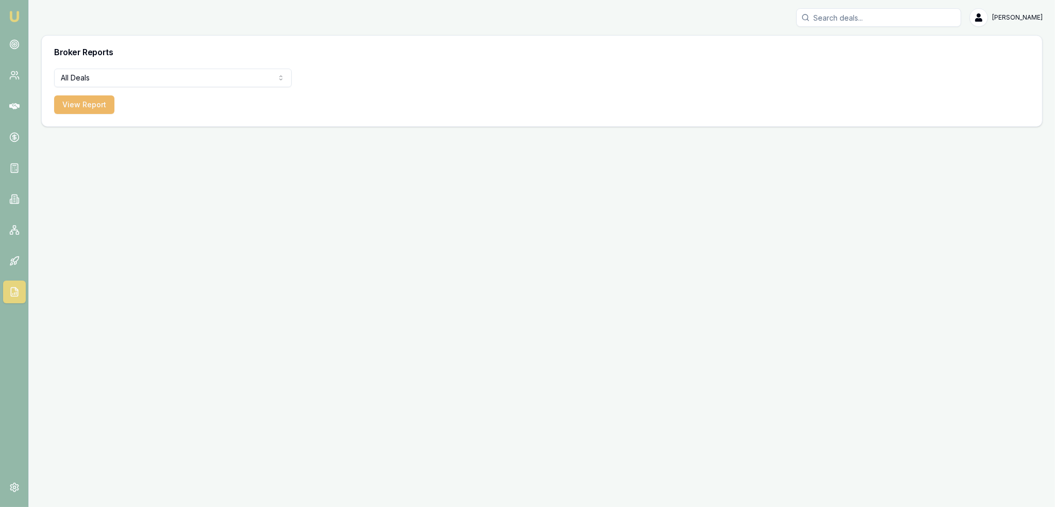
click at [74, 106] on button "View Report" at bounding box center [84, 104] width 60 height 19
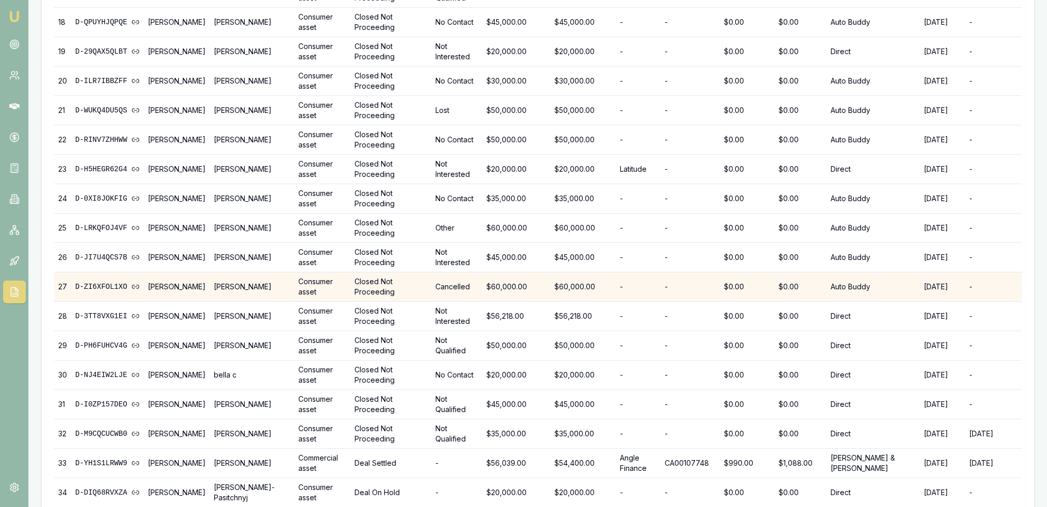
scroll to position [771, 0]
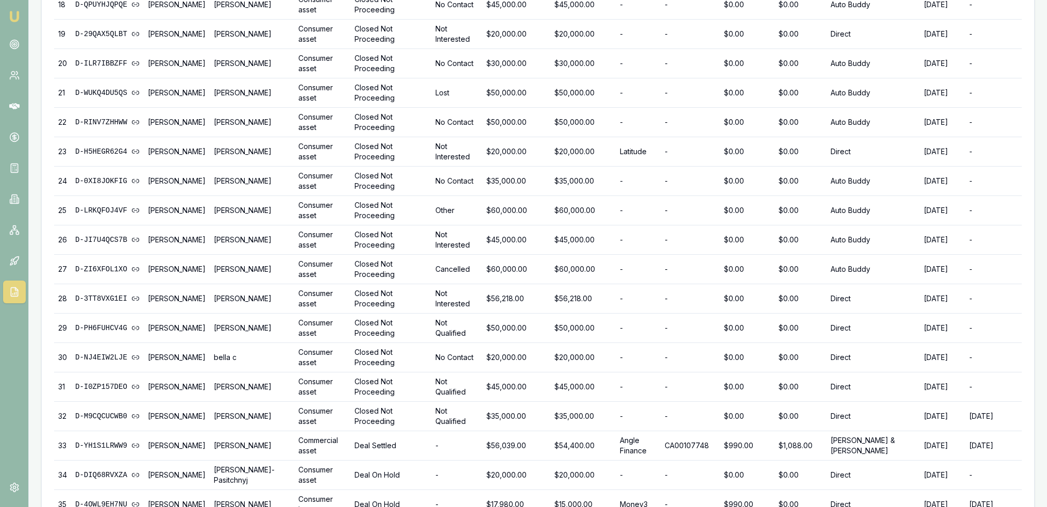
click at [8, 11] on img at bounding box center [14, 16] width 12 height 12
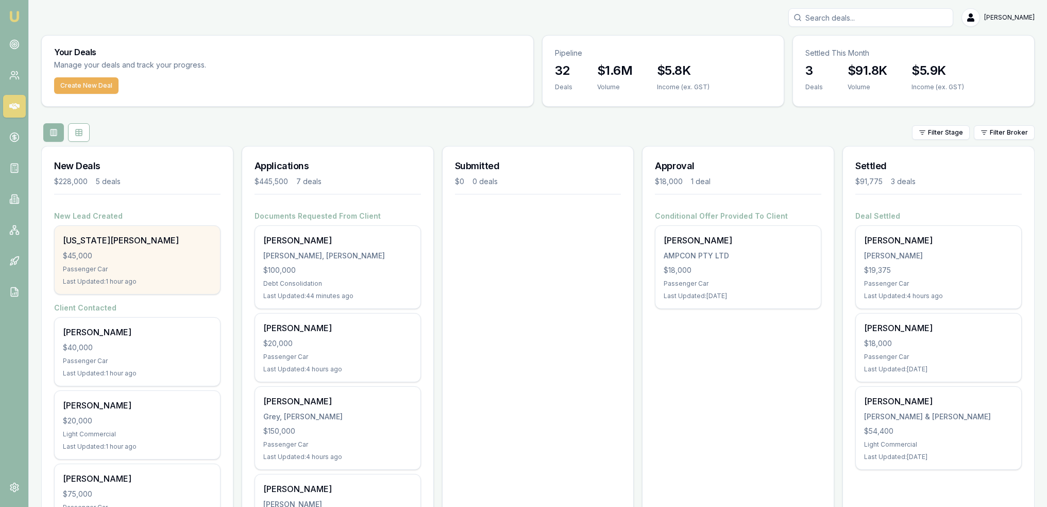
click at [146, 256] on div "$45,000" at bounding box center [137, 256] width 149 height 10
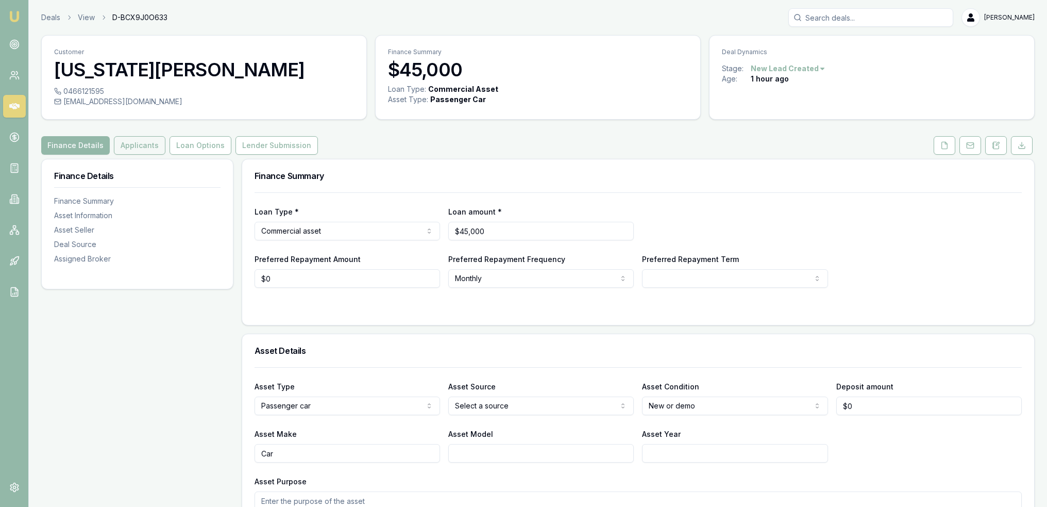
click at [144, 146] on button "Applicants" at bounding box center [140, 145] width 52 height 19
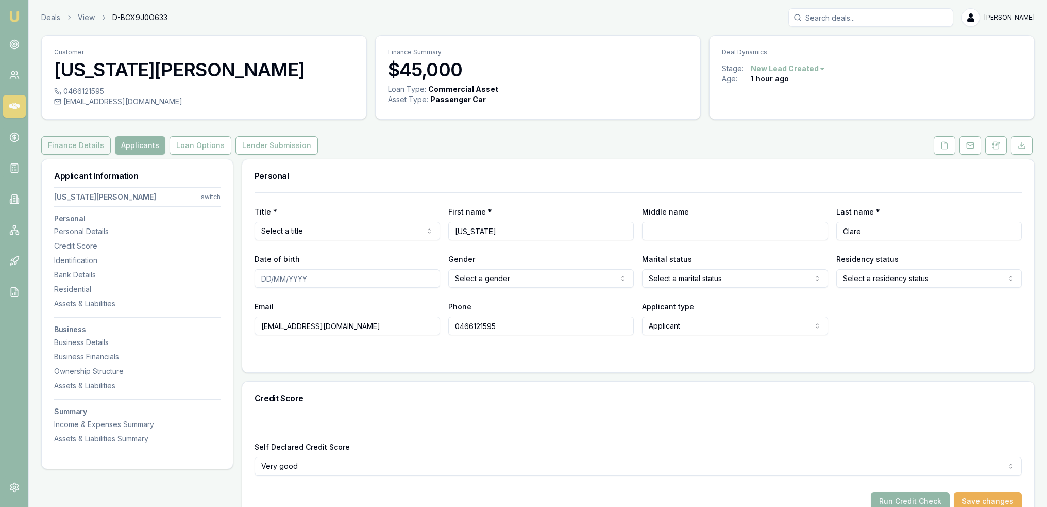
click at [58, 145] on button "Finance Details" at bounding box center [76, 145] width 70 height 19
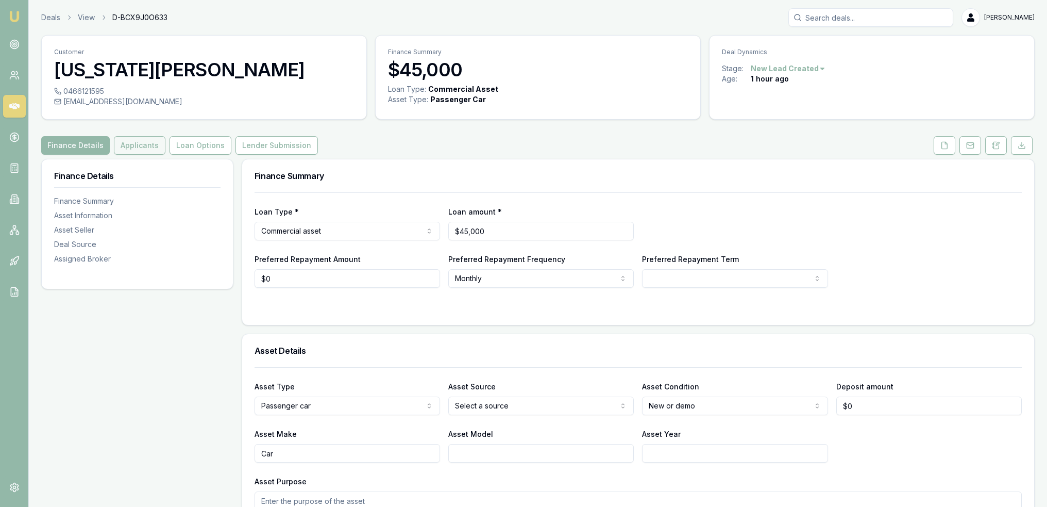
click at [140, 143] on button "Applicants" at bounding box center [140, 145] width 52 height 19
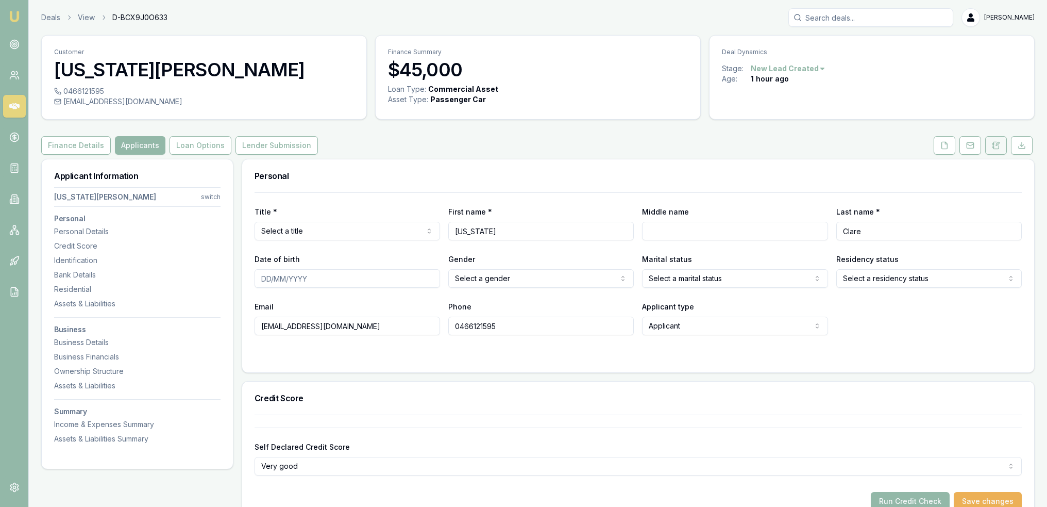
click at [999, 143] on icon at bounding box center [997, 143] width 3 height 3
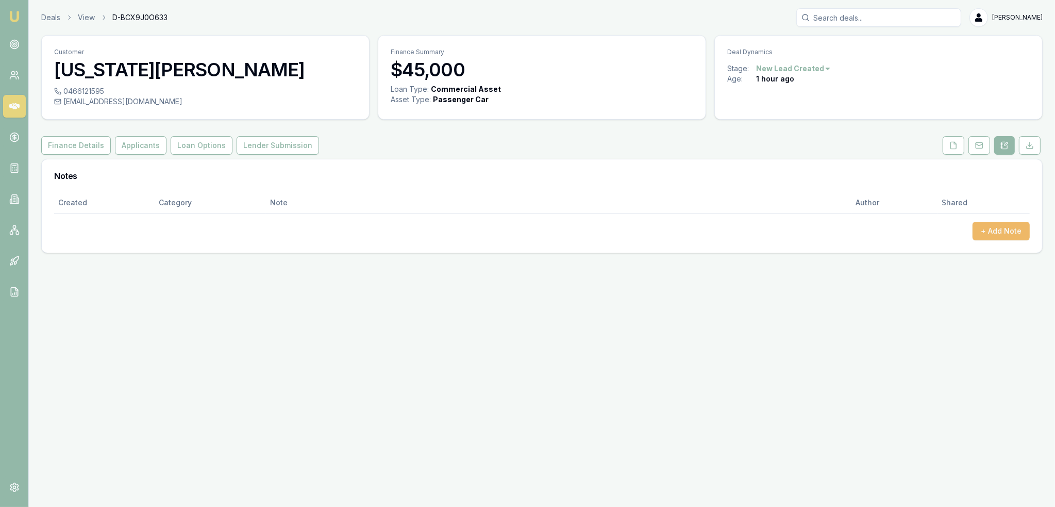
click at [1003, 222] on button "+ Add Note" at bounding box center [1001, 231] width 57 height 19
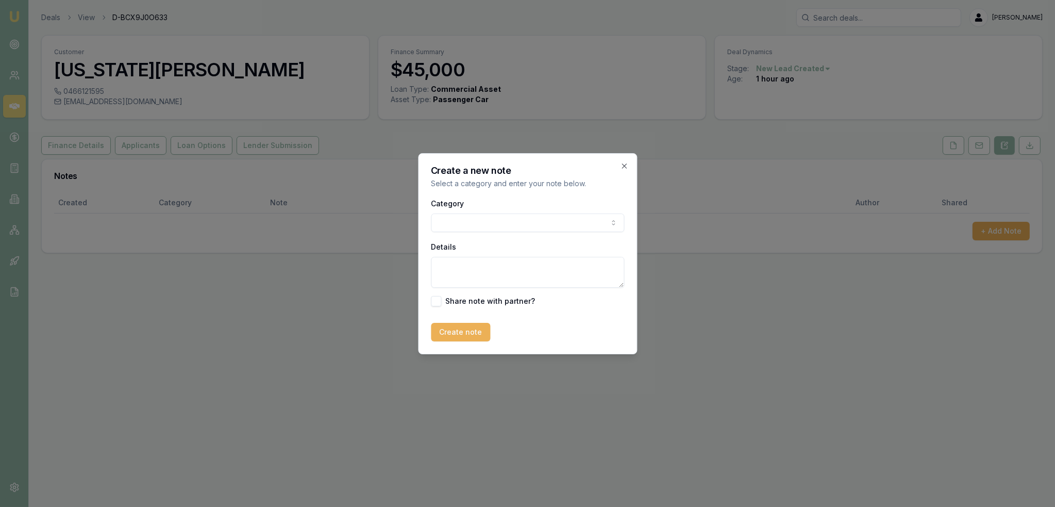
click at [533, 216] on body "Emu Broker Deals View D-BCX9J0O633 [PERSON_NAME] Toggle Menu Customer [US_STATE…" at bounding box center [527, 253] width 1055 height 507
drag, startPoint x: 490, startPoint y: 273, endPoint x: 502, endPoint y: 259, distance: 17.6
click at [490, 271] on textarea "Details" at bounding box center [527, 272] width 193 height 31
type textarea "AUTOBUDDY - new - [GEOGRAPHIC_DATA]"
click at [461, 329] on button "Create note" at bounding box center [460, 332] width 59 height 19
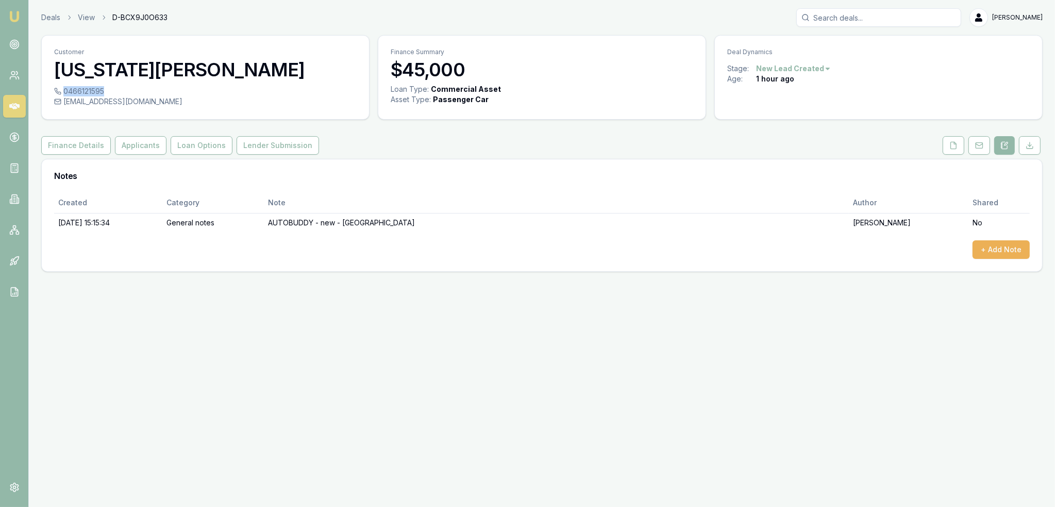
drag, startPoint x: 63, startPoint y: 89, endPoint x: 103, endPoint y: 89, distance: 40.2
click at [103, 89] on div "0466121595" at bounding box center [205, 91] width 303 height 10
copy div "0466121595"
click at [1008, 248] on button "+ Add Note" at bounding box center [1001, 249] width 57 height 19
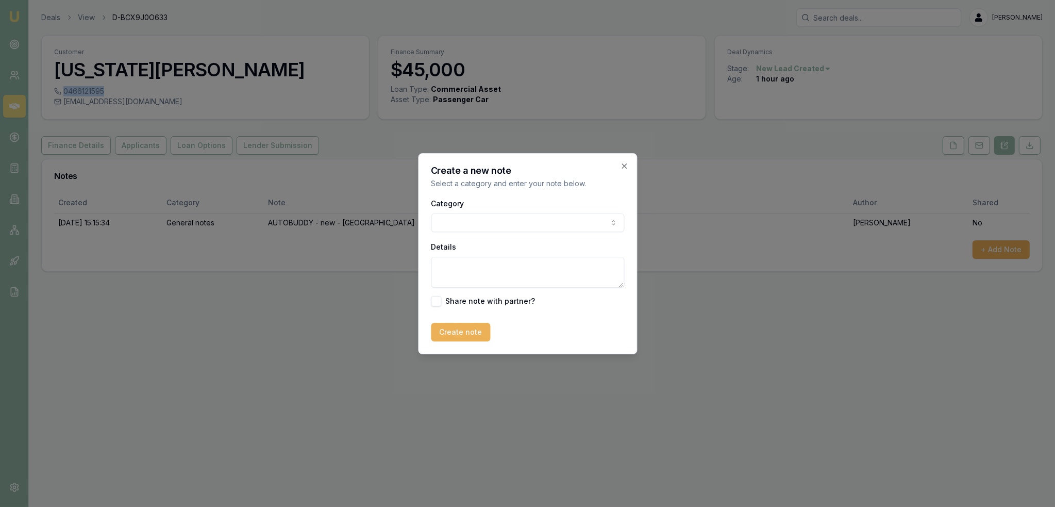
click at [517, 224] on body "Emu Broker Deals View D-BCX9J0O633 [PERSON_NAME] Toggle Menu Customer [US_STATE…" at bounding box center [527, 253] width 1055 height 507
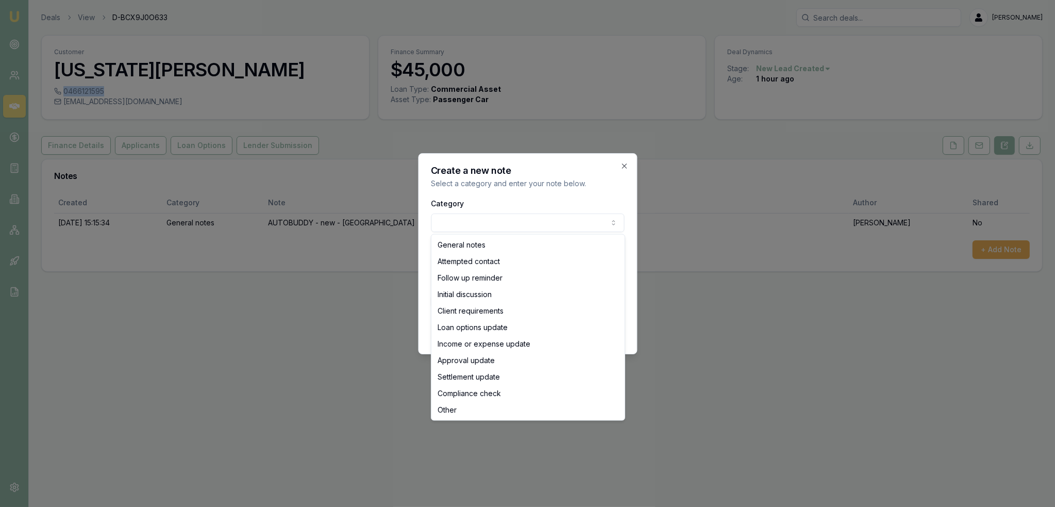
select select "ATTEMPTED_CONTACT"
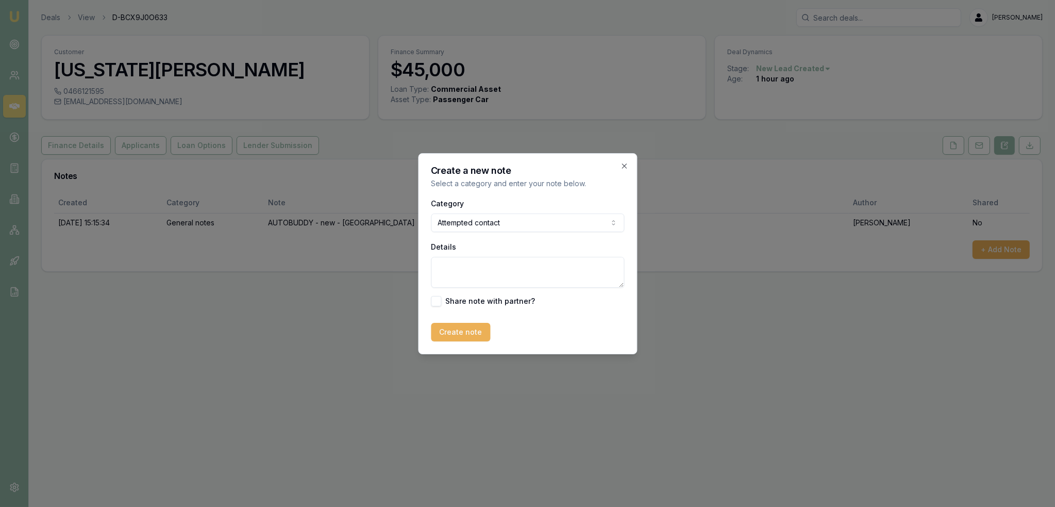
drag, startPoint x: 491, startPoint y: 268, endPoint x: 491, endPoint y: 251, distance: 17.5
click at [491, 267] on textarea "Details" at bounding box center [527, 272] width 193 height 31
type textarea "D1C1 - V2T - sent text and emailed."
click at [466, 327] on button "Create note" at bounding box center [460, 332] width 59 height 19
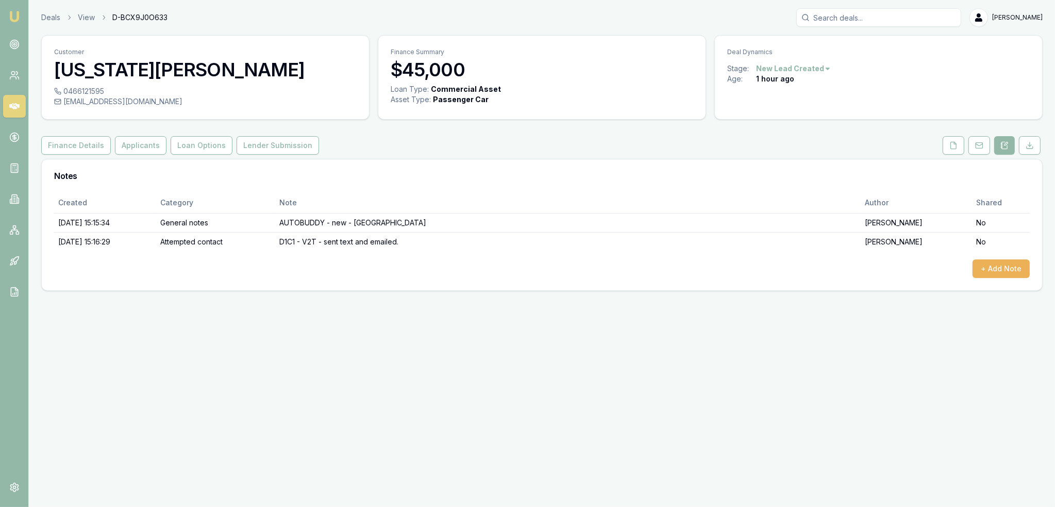
click at [13, 15] on img at bounding box center [14, 16] width 12 height 12
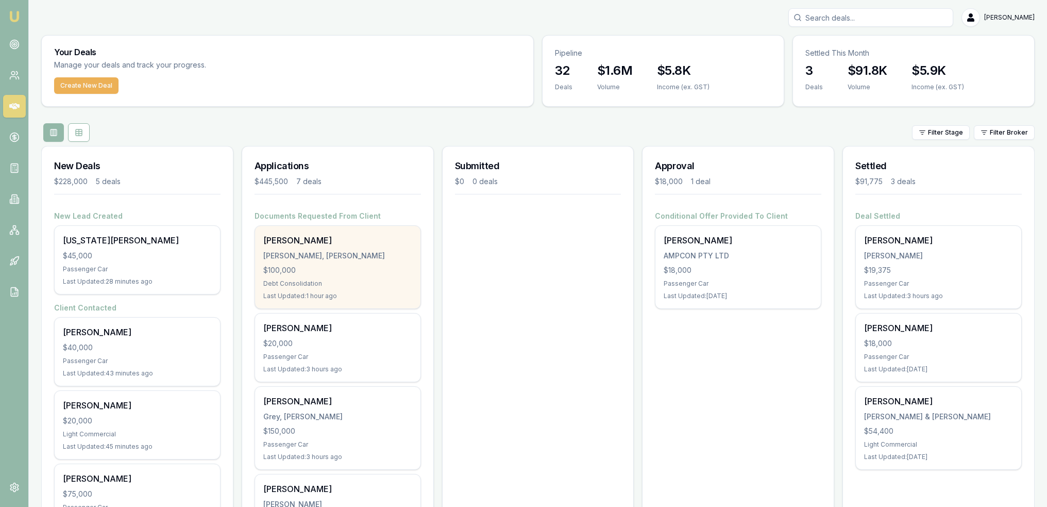
click at [304, 289] on div "[PERSON_NAME] [PERSON_NAME], [PERSON_NAME] $100,000 Debt Consolidation Last Upd…" at bounding box center [337, 267] width 165 height 82
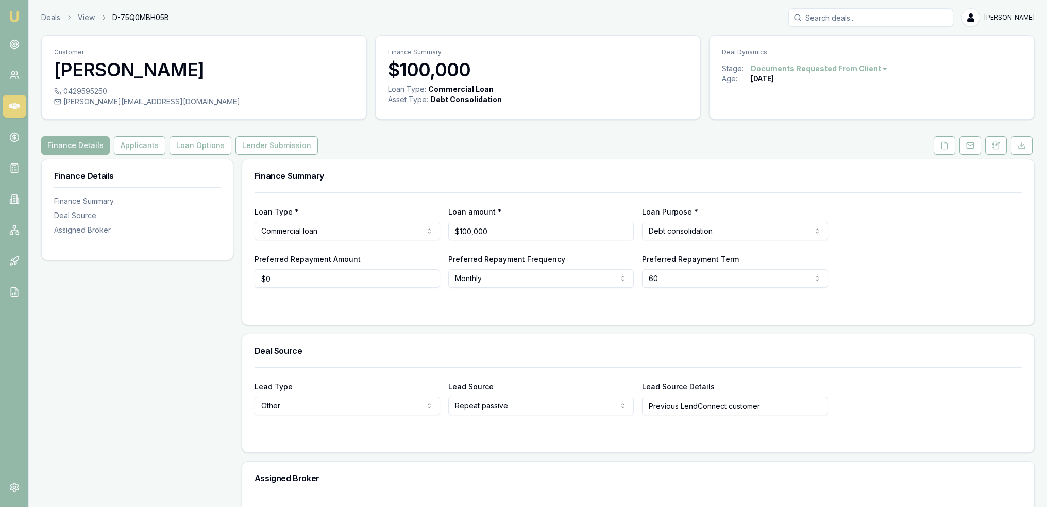
click at [10, 19] on img at bounding box center [14, 16] width 12 height 12
click at [1003, 151] on button at bounding box center [997, 145] width 22 height 19
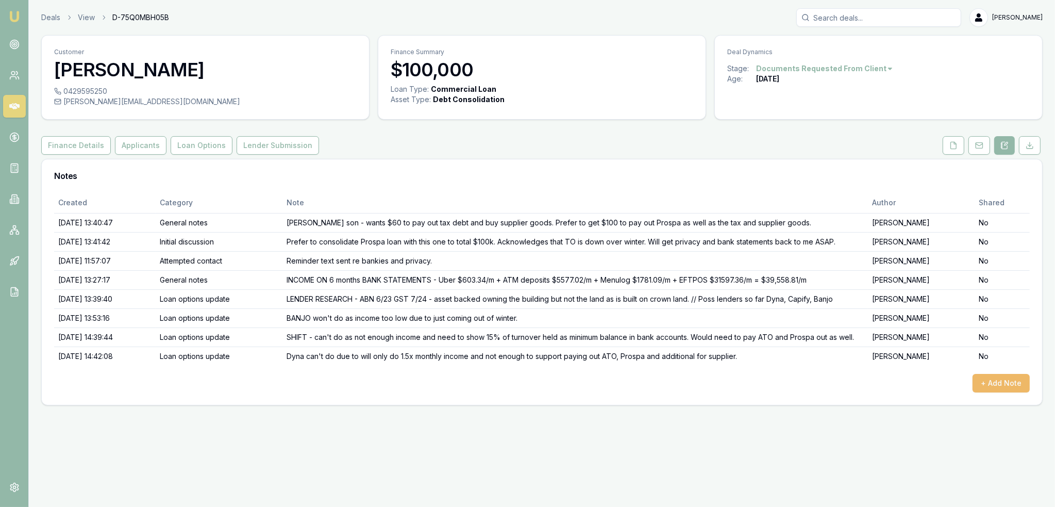
click at [1016, 377] on button "+ Add Note" at bounding box center [1001, 383] width 57 height 19
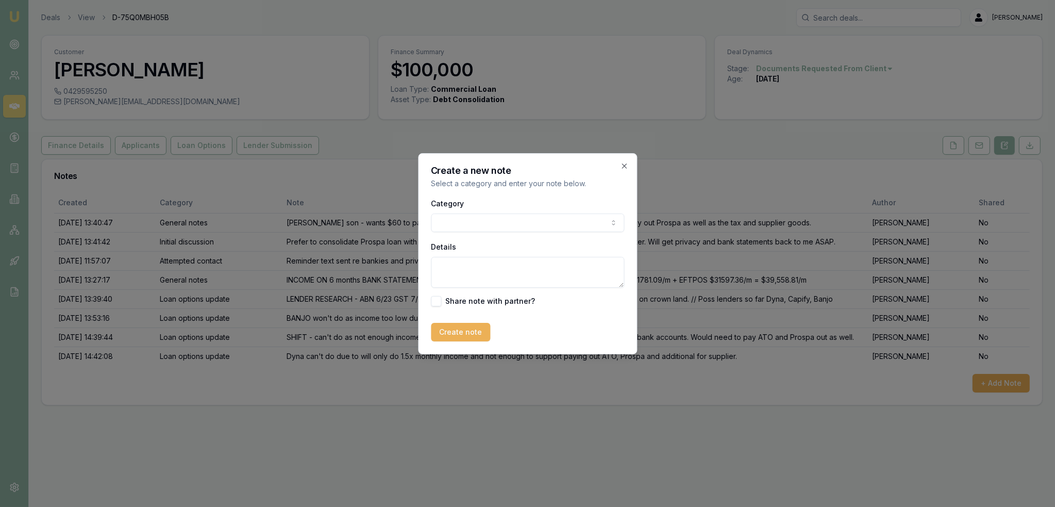
click at [567, 224] on body "Emu Broker Deals View D-75Q0MBH05B [PERSON_NAME] Toggle Menu Customer [PERSON_N…" at bounding box center [527, 253] width 1055 height 507
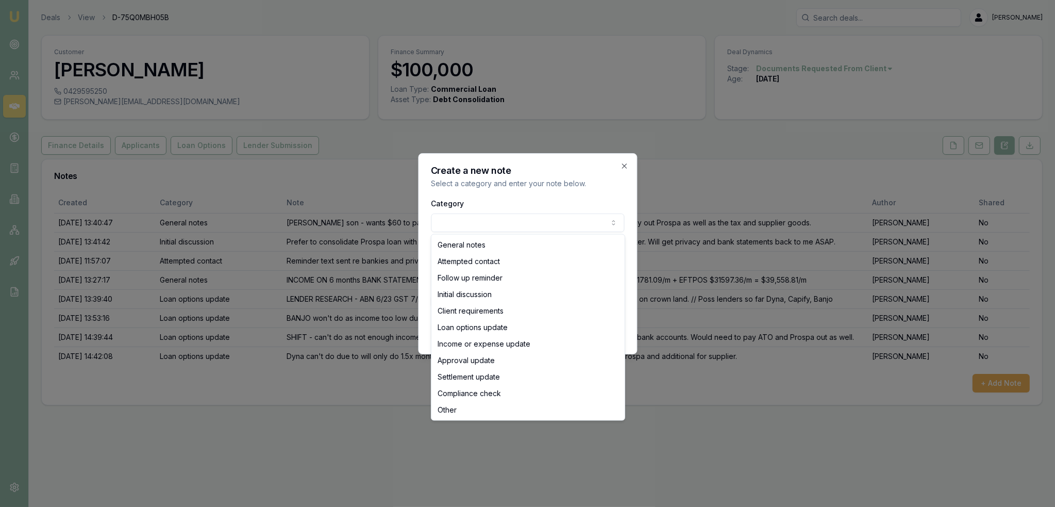
select select "LOAN_OPTIONS_UPDATE"
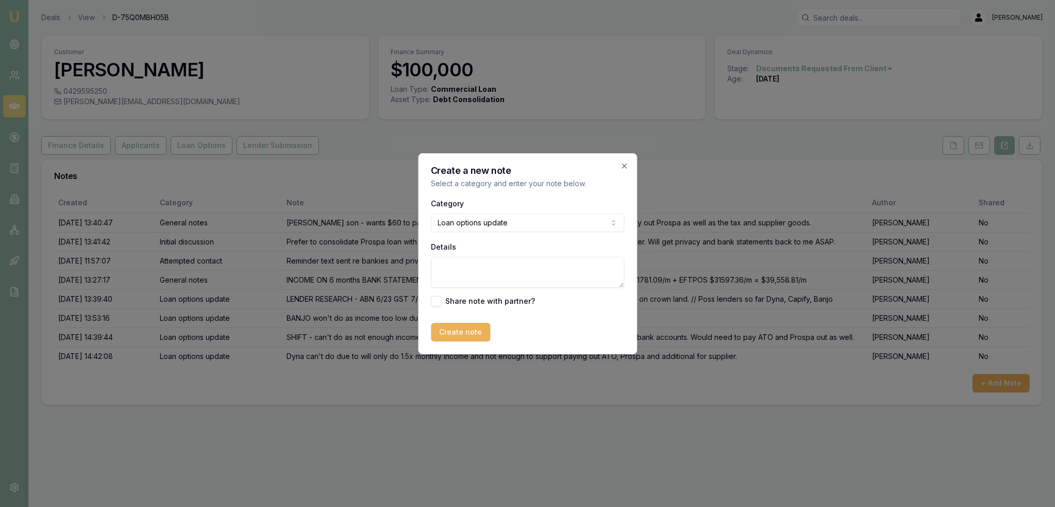
click at [495, 276] on textarea "Details" at bounding box center [527, 272] width 193 height 31
click at [484, 285] on textarea "LUMI - may be able to do up to 2x 12 month turnover. Need to pay out ATO debt i…" at bounding box center [527, 272] width 193 height 31
type textarea "LUMI - may be able to do up to 2x 12 month turnover. Need to pay out ATO debt i…"
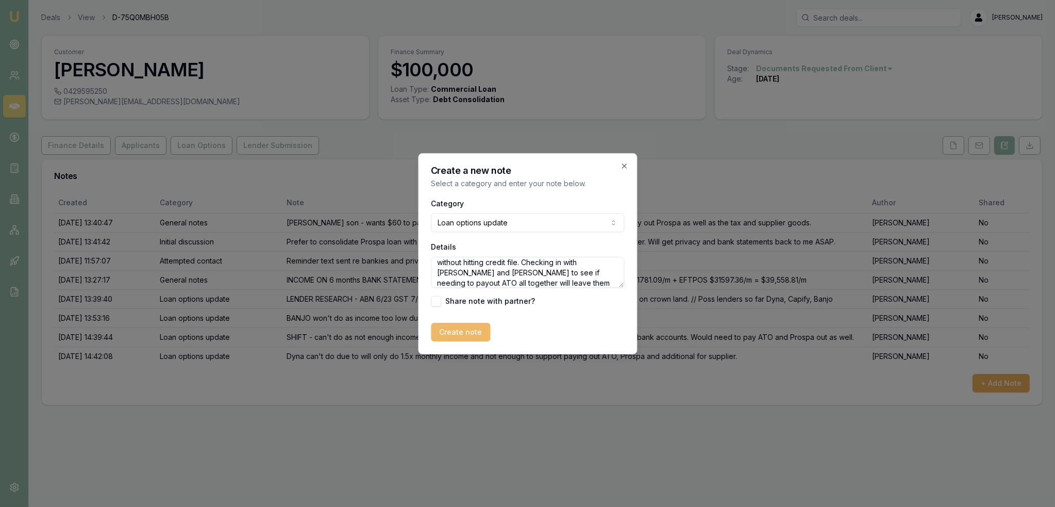
click at [461, 328] on button "Create note" at bounding box center [460, 332] width 59 height 19
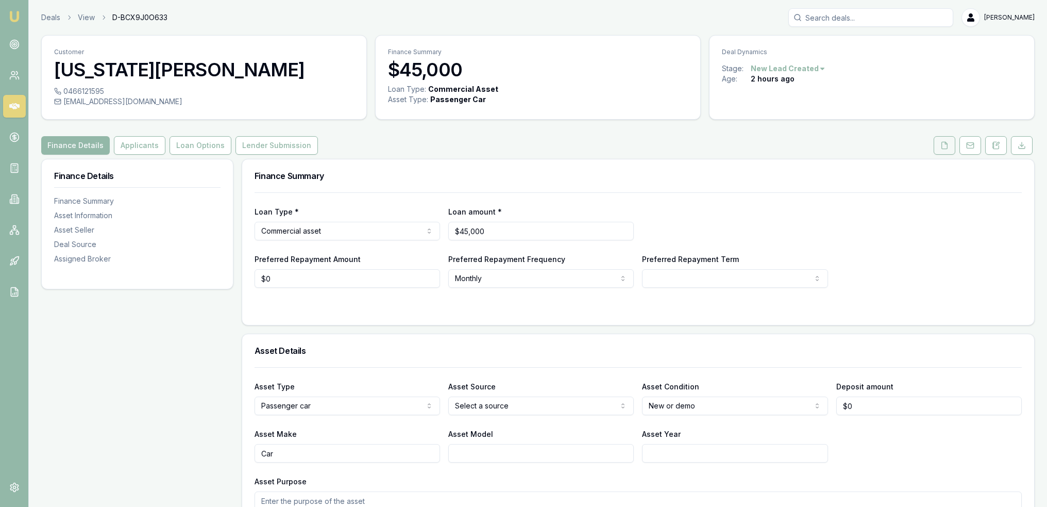
click at [948, 146] on icon at bounding box center [945, 145] width 8 height 8
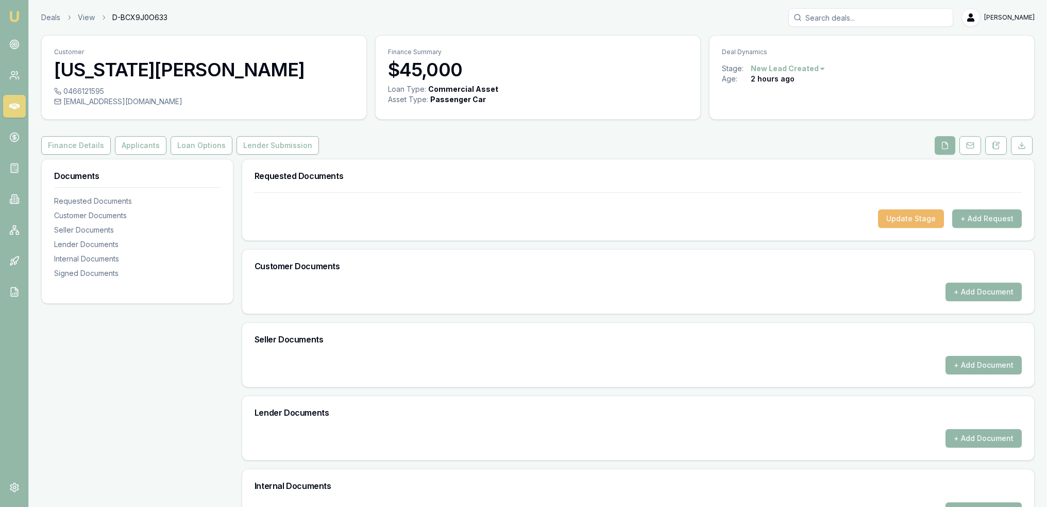
click at [913, 216] on button "Update Stage" at bounding box center [911, 218] width 66 height 19
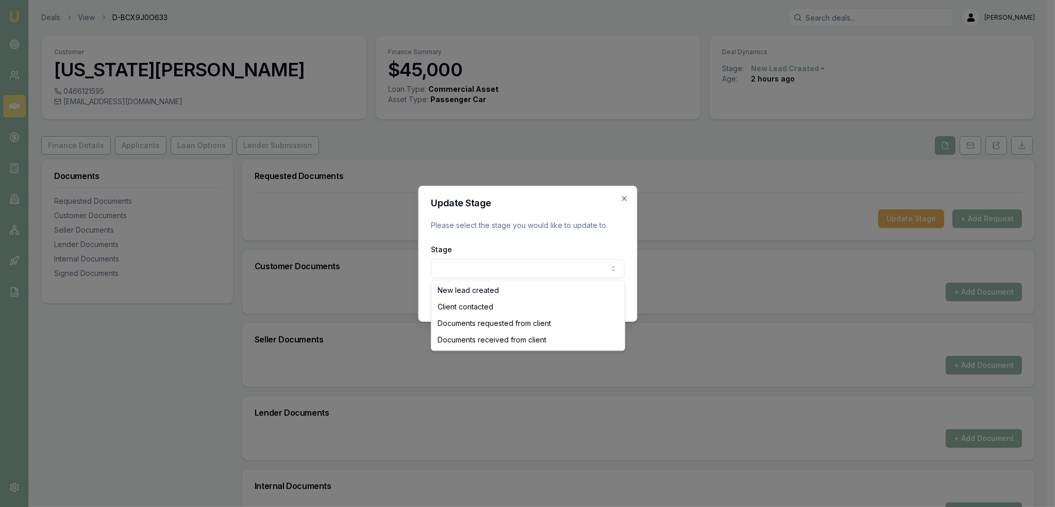
click at [539, 264] on body "Emu Broker Deals View D-BCX9J0O633 [PERSON_NAME] Toggle Menu Customer [US_STATE…" at bounding box center [523, 253] width 1047 height 507
select select "CLIENT_CONTACTED"
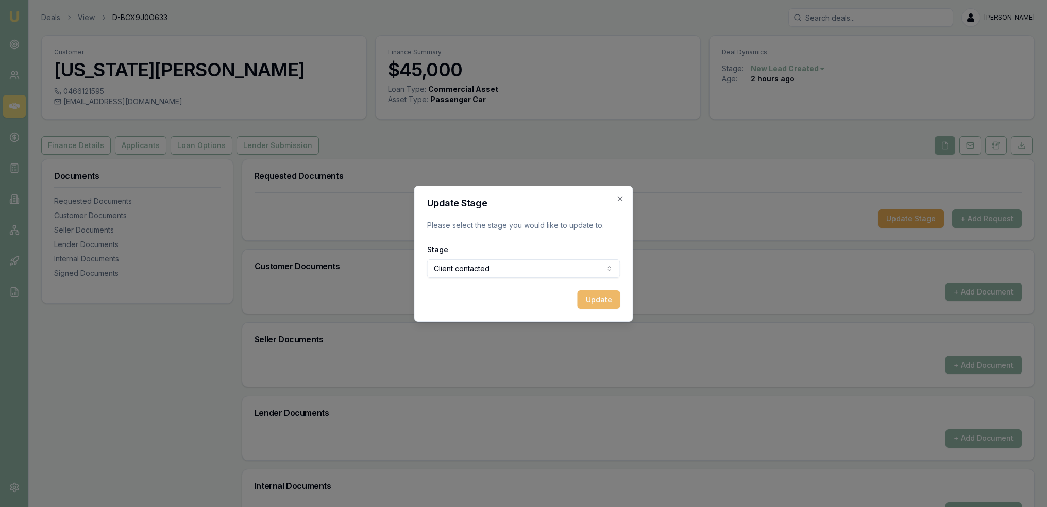
click at [592, 303] on button "Update" at bounding box center [599, 299] width 43 height 19
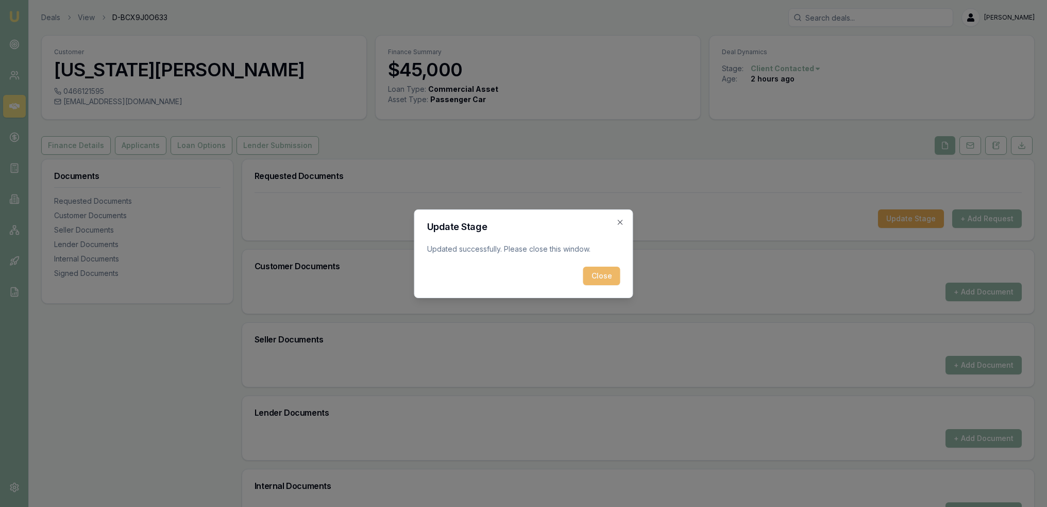
click at [598, 282] on button "Close" at bounding box center [601, 275] width 37 height 19
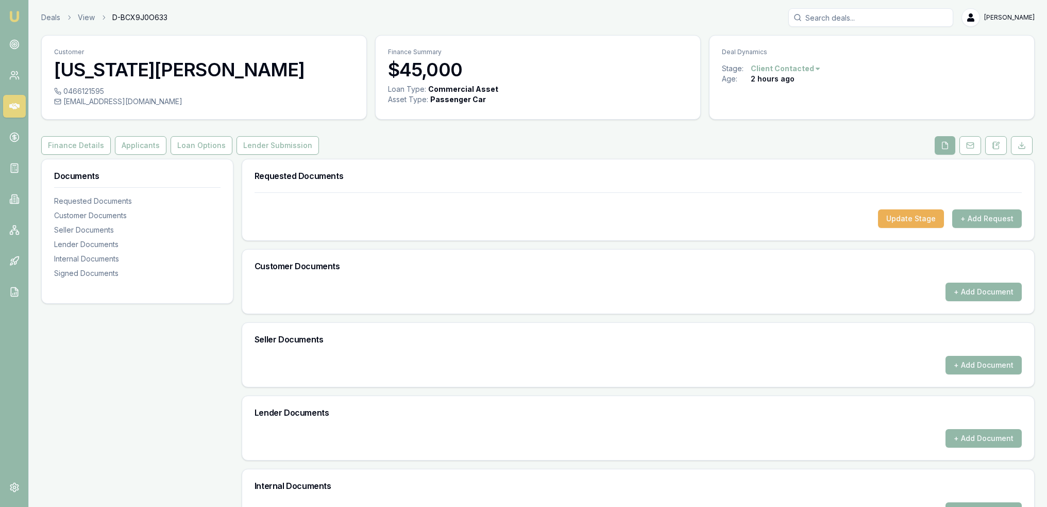
click at [18, 14] on img at bounding box center [14, 16] width 12 height 12
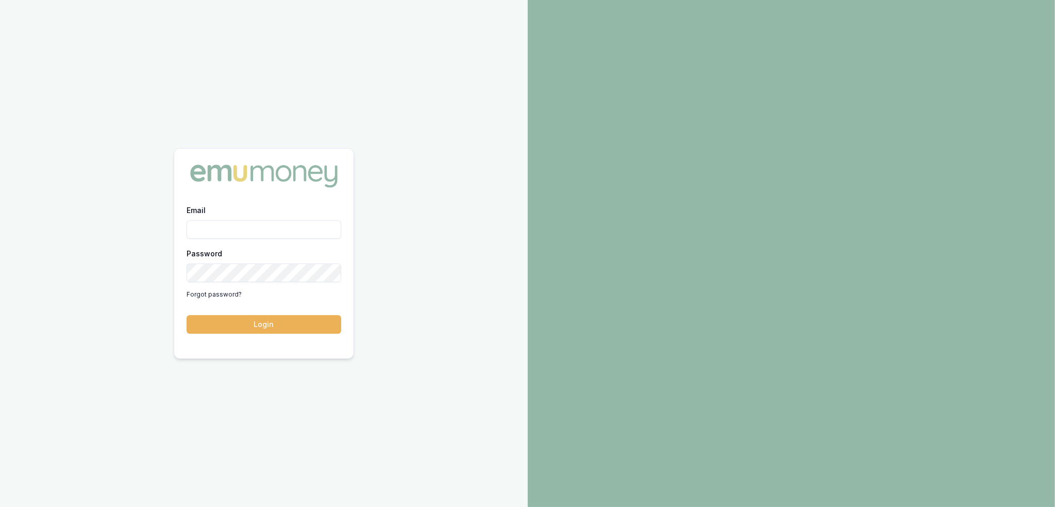
click at [284, 225] on input "Email" at bounding box center [264, 229] width 155 height 19
type input "[PERSON_NAME][EMAIL_ADDRESS][PERSON_NAME][DOMAIN_NAME]"
click at [275, 322] on button "Login" at bounding box center [264, 324] width 155 height 19
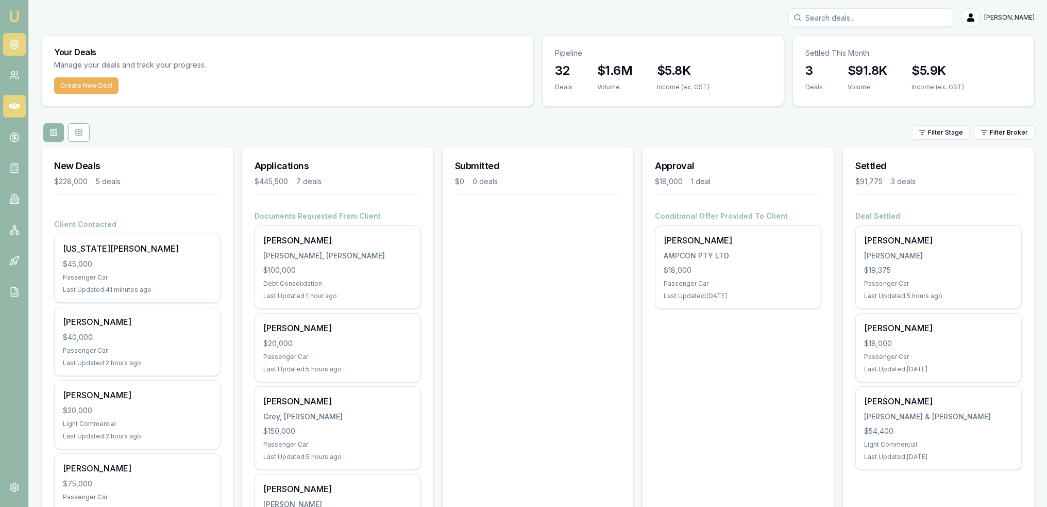
click at [16, 44] on circle at bounding box center [14, 44] width 5 height 5
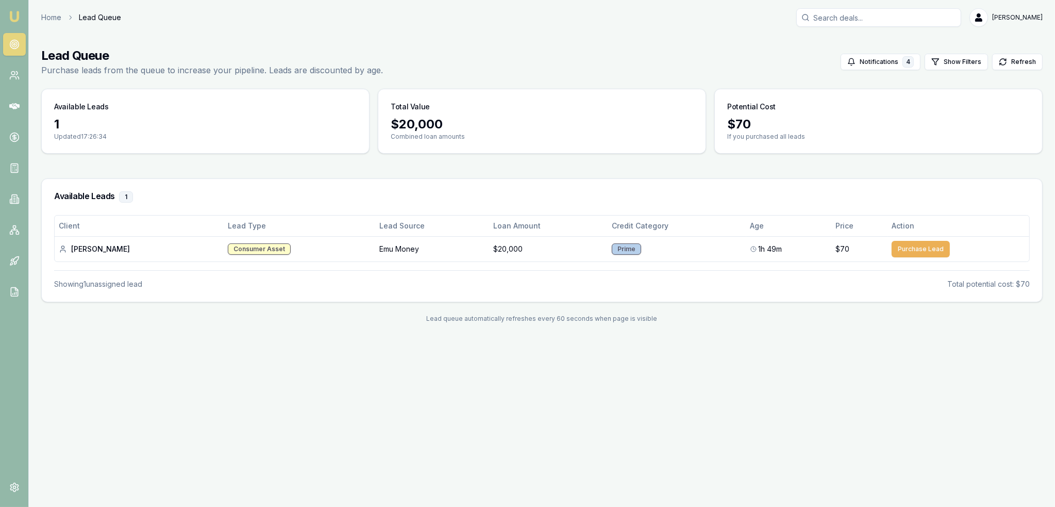
click at [16, 16] on img at bounding box center [14, 16] width 12 height 12
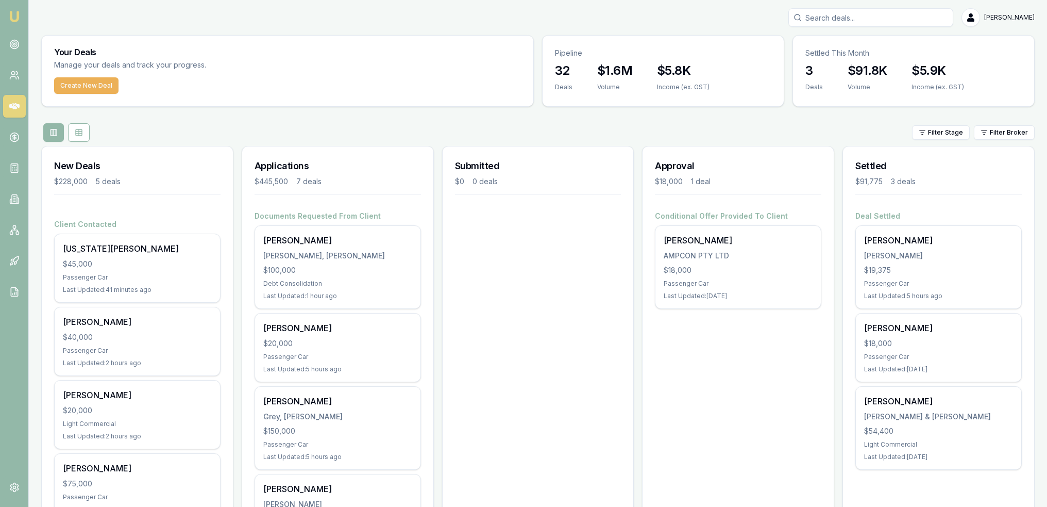
click at [14, 14] on img at bounding box center [14, 16] width 12 height 12
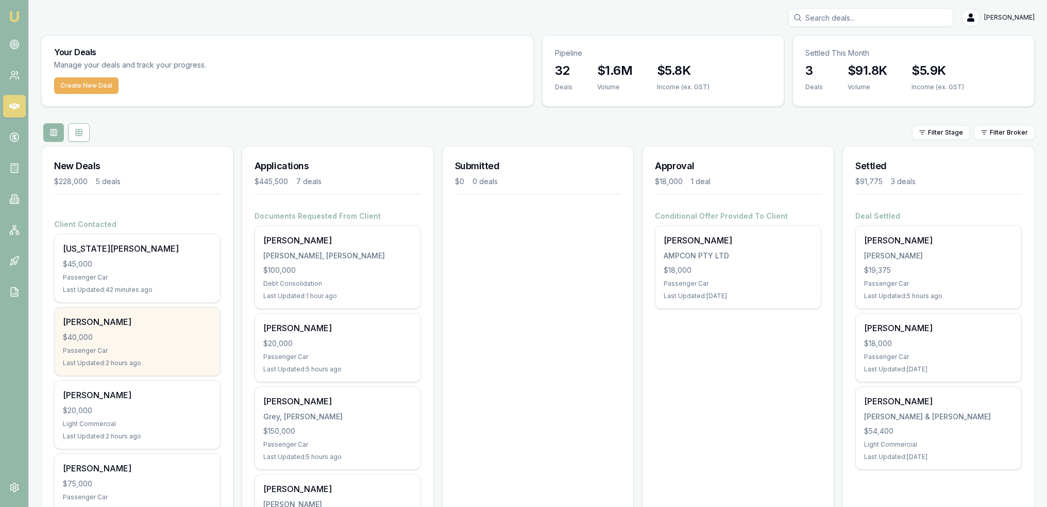
click at [115, 323] on div "[PERSON_NAME]" at bounding box center [137, 321] width 149 height 12
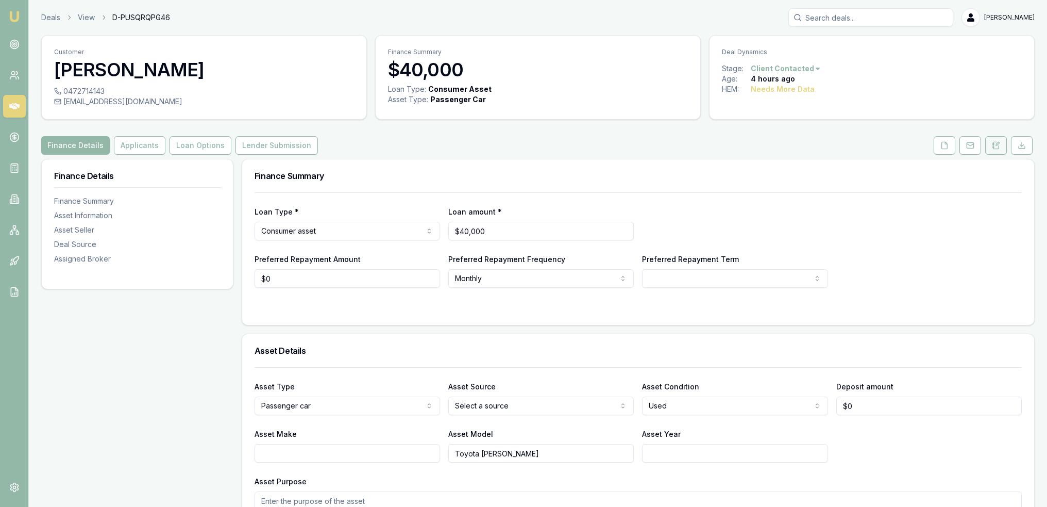
click at [996, 144] on icon at bounding box center [996, 145] width 8 height 8
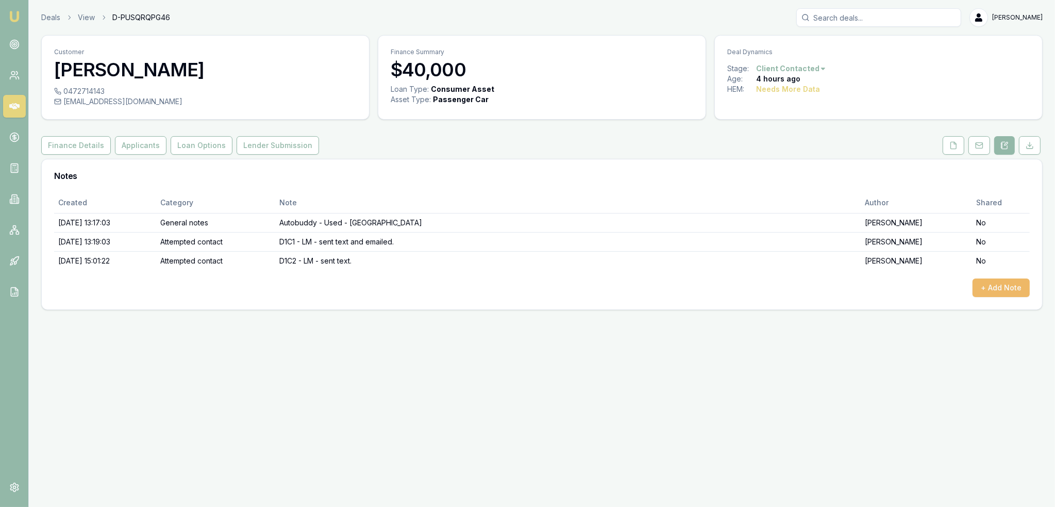
click at [991, 282] on button "+ Add Note" at bounding box center [1001, 287] width 57 height 19
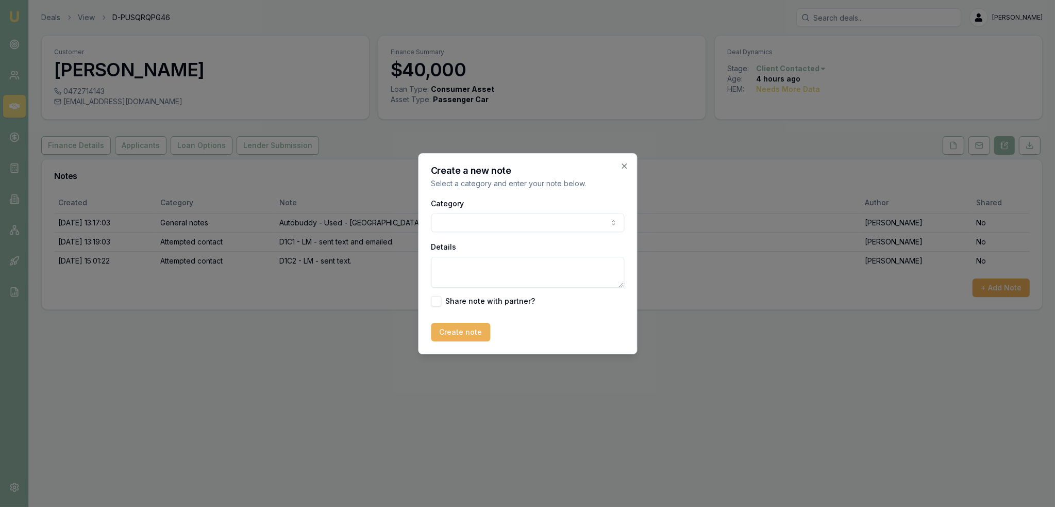
click at [570, 216] on body "Emu Broker Deals View D-PUSQRQPG46 [PERSON_NAME] Toggle Menu Customer [PERSON_N…" at bounding box center [527, 253] width 1055 height 507
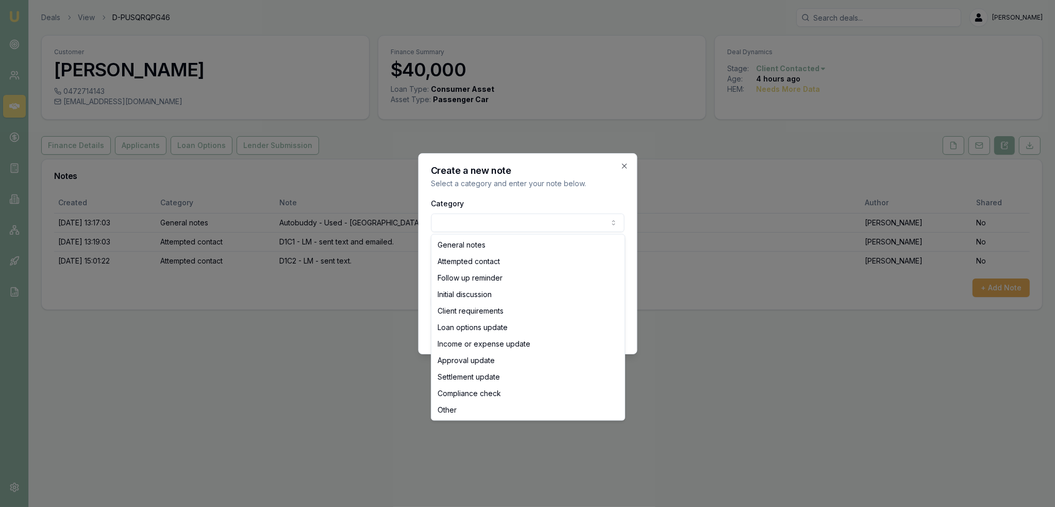
select select "ATTEMPTED_CONTACT"
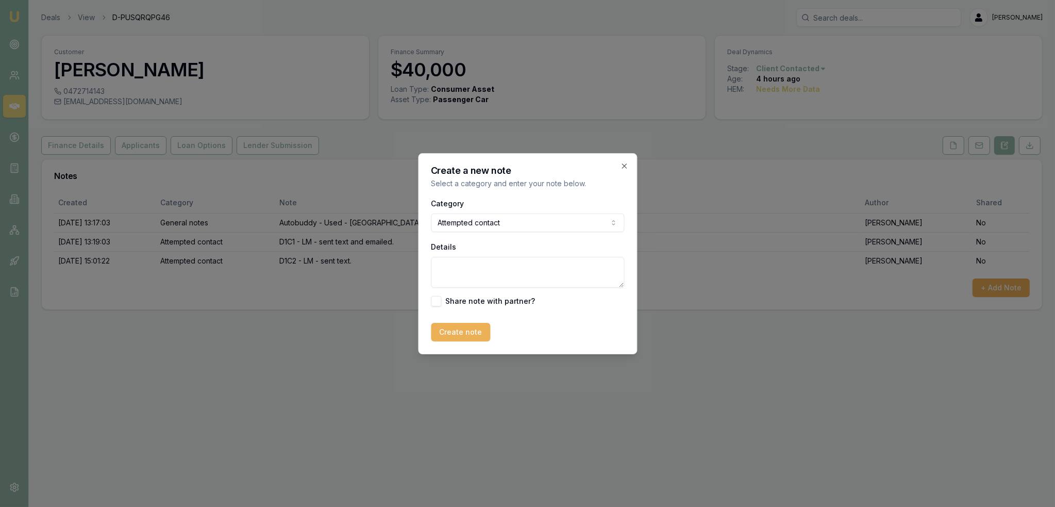
click at [485, 259] on textarea "Details" at bounding box center [527, 272] width 193 height 31
type textarea "D1C3 - V2T - sent text."
click at [460, 335] on button "Create note" at bounding box center [460, 332] width 59 height 19
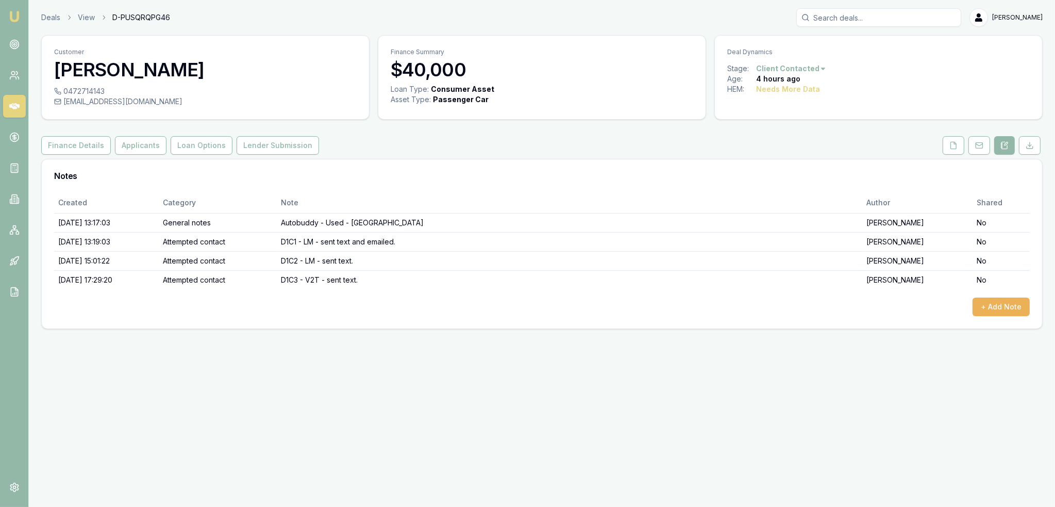
drag, startPoint x: 12, startPoint y: 16, endPoint x: 35, endPoint y: 2, distance: 27.3
click at [12, 16] on img at bounding box center [14, 16] width 12 height 12
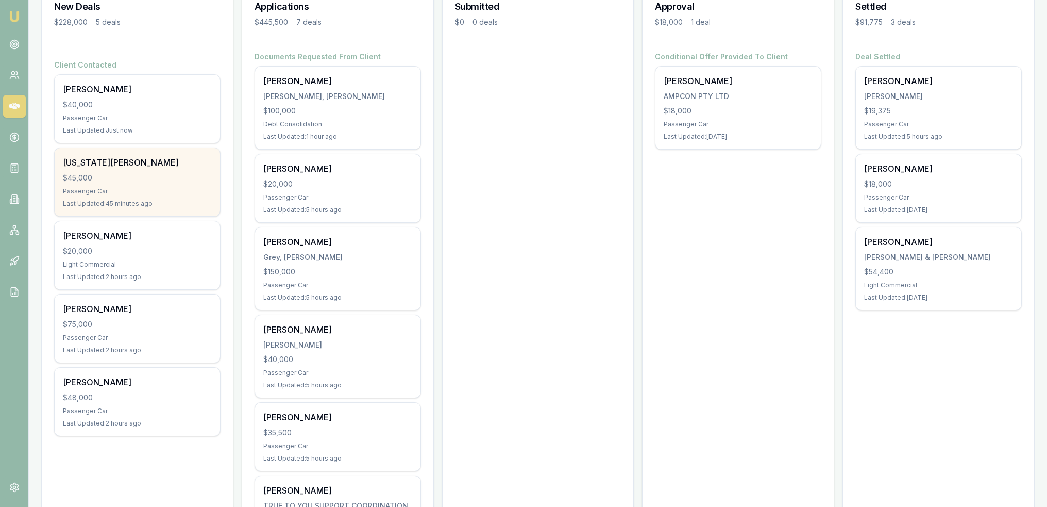
scroll to position [206, 0]
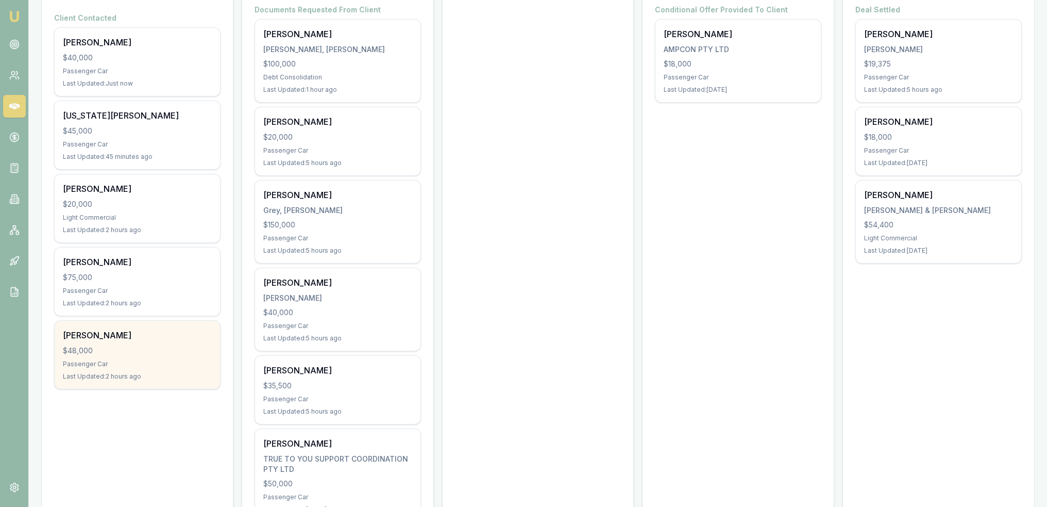
click at [180, 345] on div "$48,000" at bounding box center [137, 350] width 149 height 10
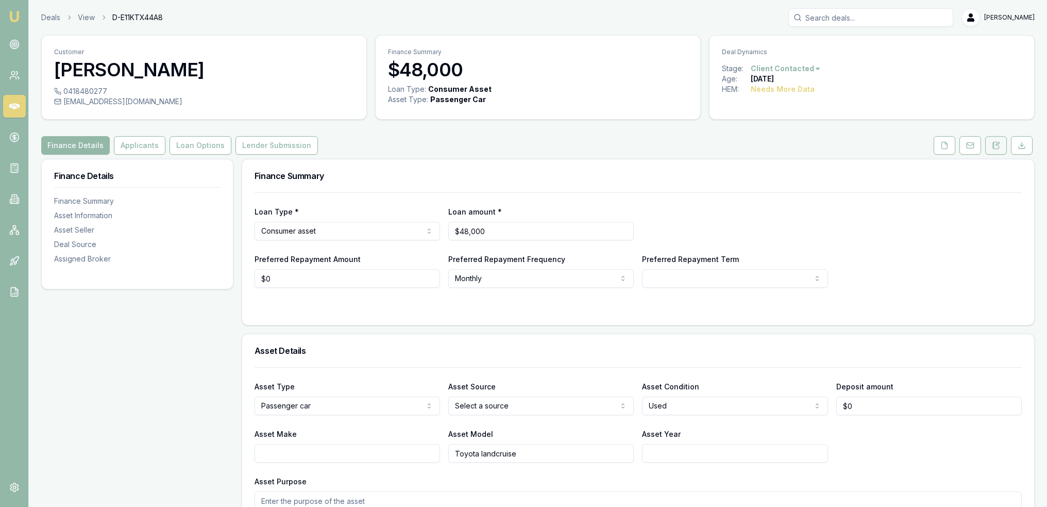
click at [996, 140] on button at bounding box center [997, 145] width 22 height 19
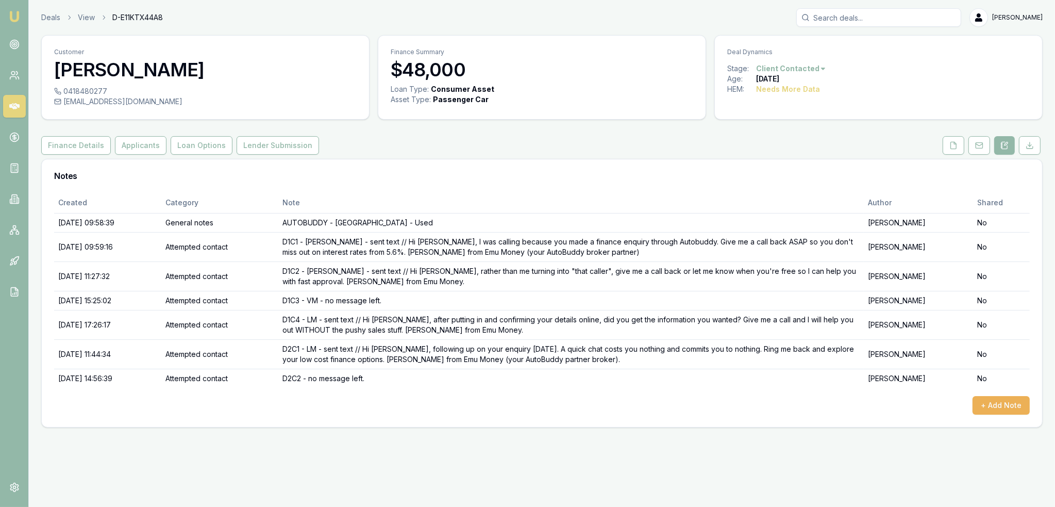
click at [313, 178] on h3 "Notes" at bounding box center [542, 176] width 976 height 8
click at [1014, 407] on button "+ Add Note" at bounding box center [1001, 405] width 57 height 19
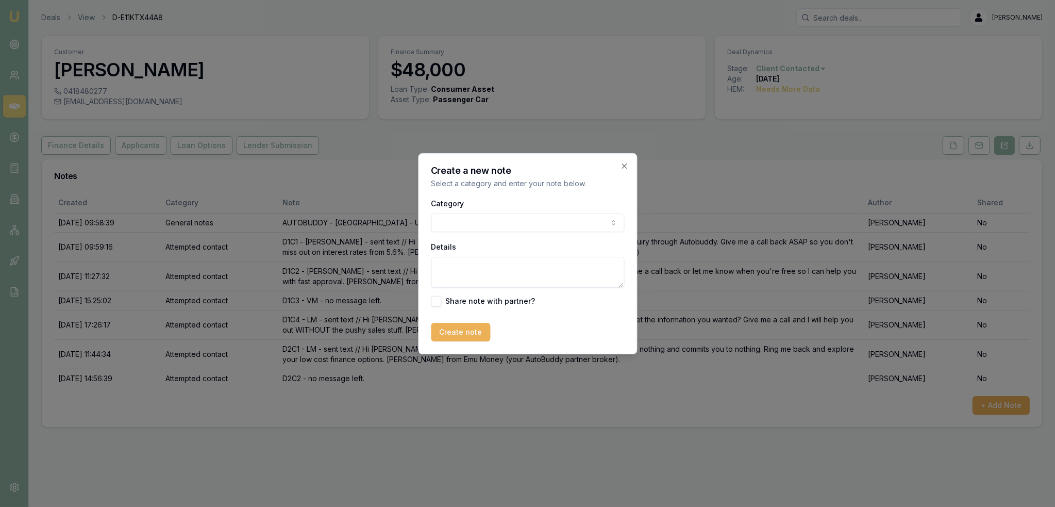
click at [493, 218] on body "Emu Broker Deals View D-E11KTX44A8 Robyn Adams Toggle Menu Customer Cameron Lee…" at bounding box center [527, 253] width 1055 height 507
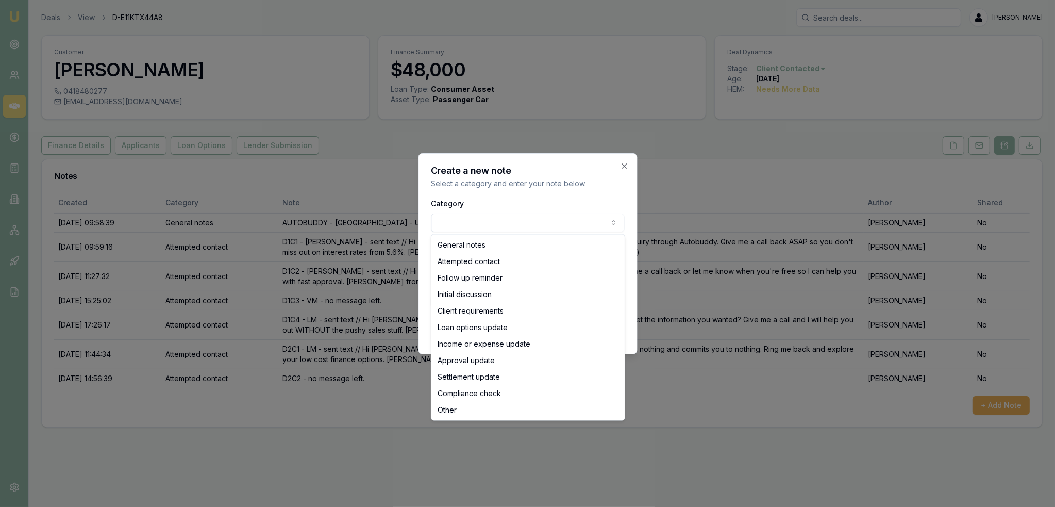
select select "ATTEMPTED_CONTACT"
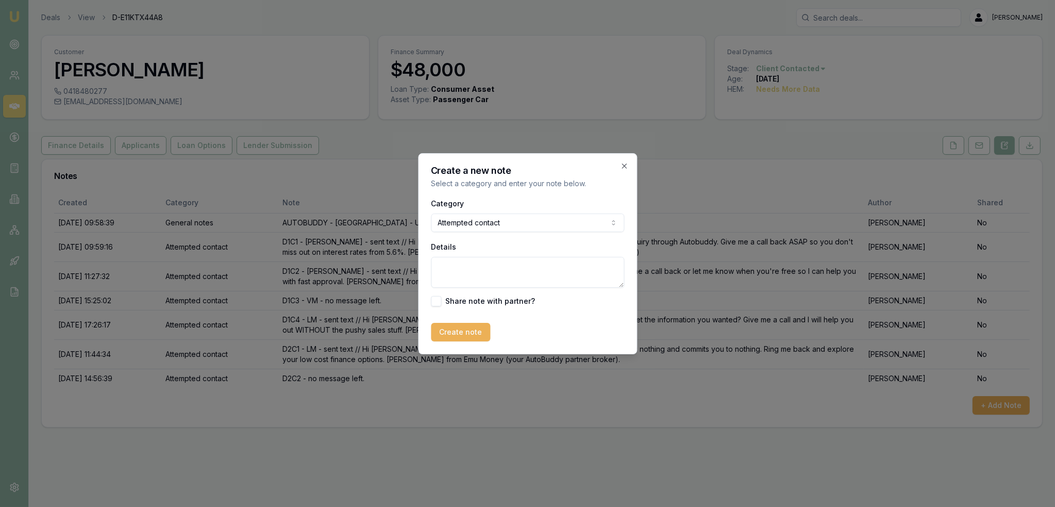
click at [468, 267] on textarea "Details" at bounding box center [527, 272] width 193 height 31
type textarea "D2C3 - LM - sent text."
click at [460, 320] on form "Category Attempted contact General notes Attempted contact Follow up reminder I…" at bounding box center [527, 269] width 193 height 144
drag, startPoint x: 458, startPoint y: 336, endPoint x: 586, endPoint y: 364, distance: 130.9
click at [458, 336] on button "Create note" at bounding box center [460, 332] width 59 height 19
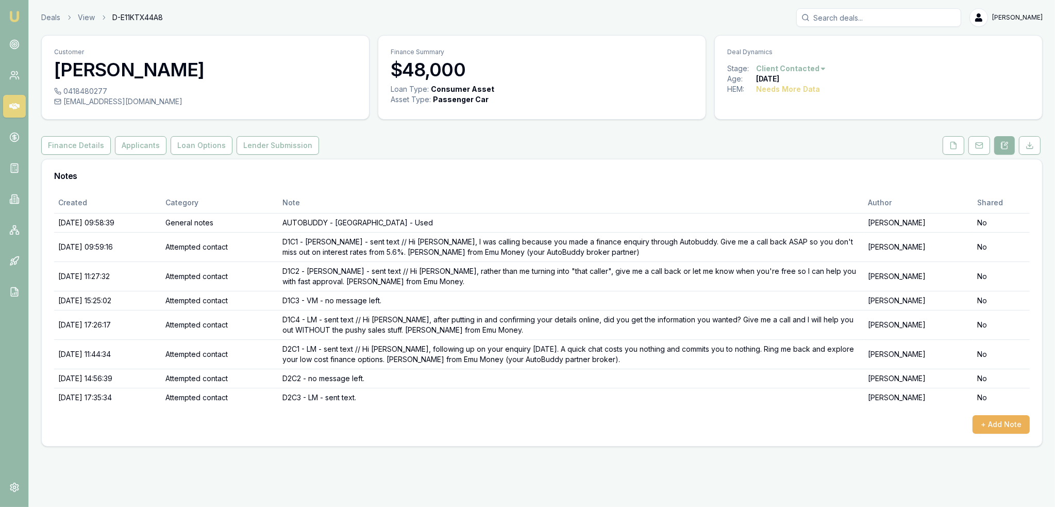
click at [14, 15] on img at bounding box center [14, 16] width 12 height 12
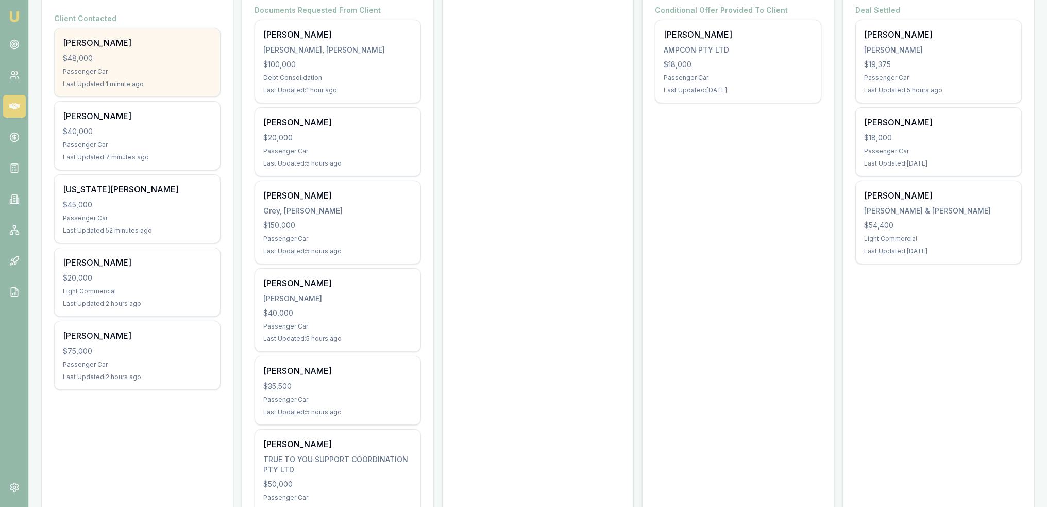
scroll to position [206, 0]
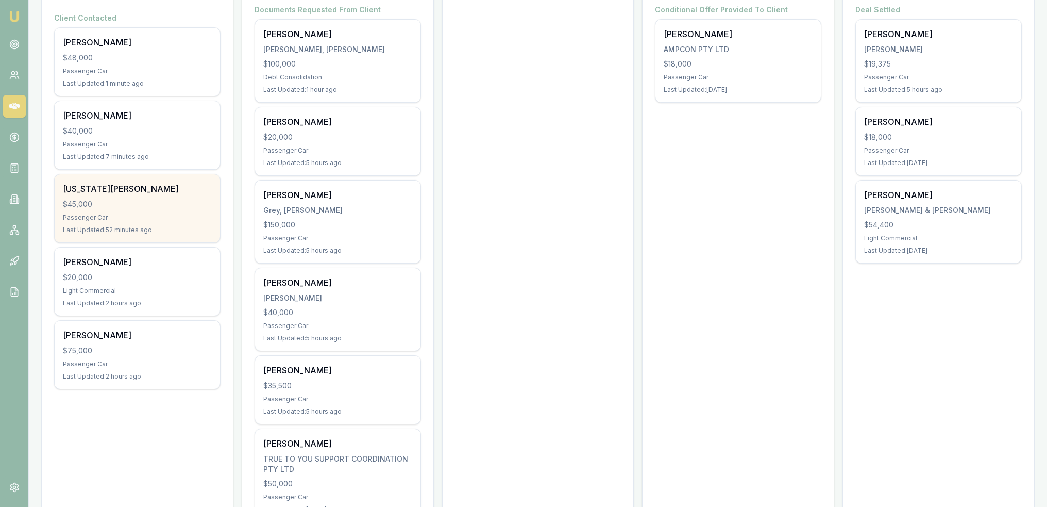
click at [142, 201] on div "$45,000" at bounding box center [137, 204] width 149 height 10
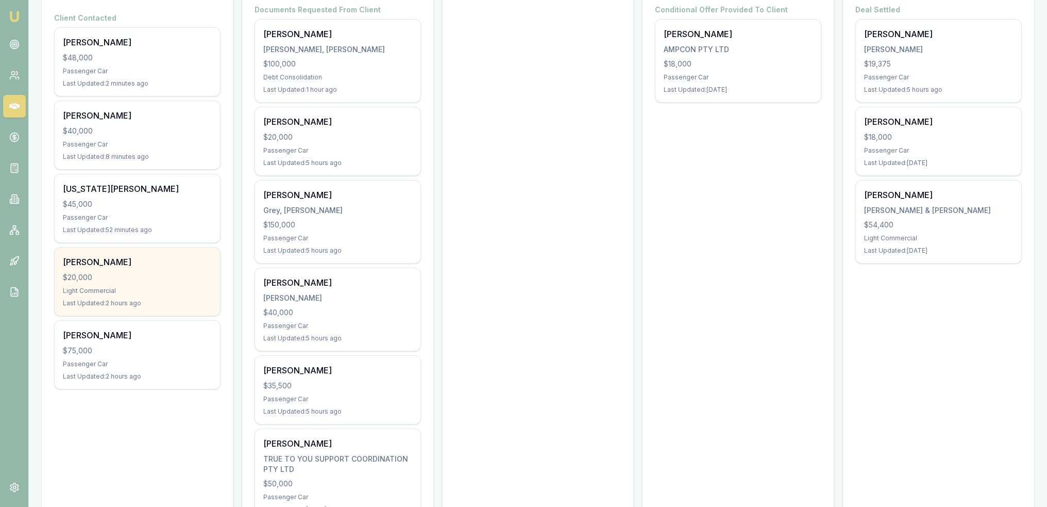
click at [173, 283] on div "Reuben Tyrie $20,000 Light Commercial Last Updated: 2 hours ago" at bounding box center [137, 281] width 165 height 68
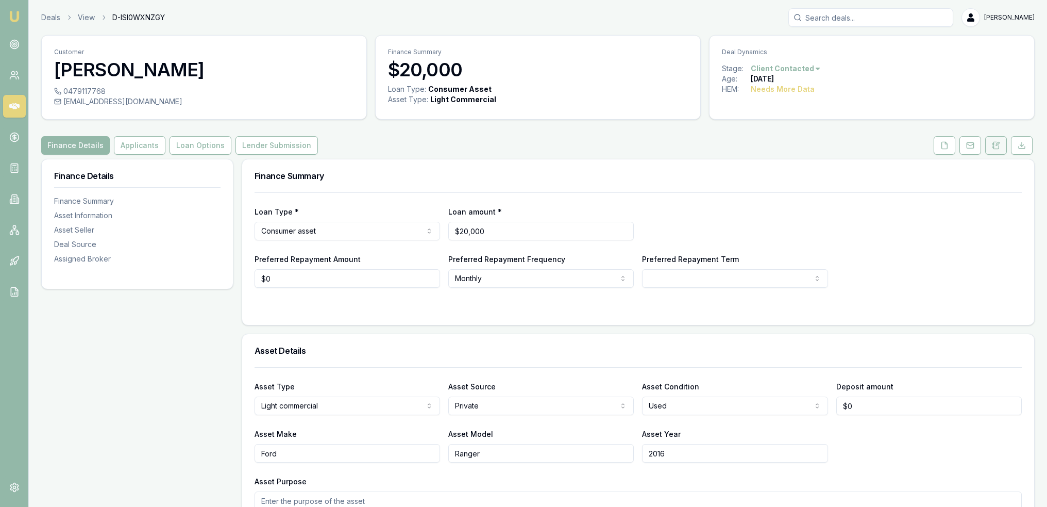
drag, startPoint x: 992, startPoint y: 142, endPoint x: 986, endPoint y: 146, distance: 7.7
click at [992, 142] on icon at bounding box center [996, 145] width 8 height 8
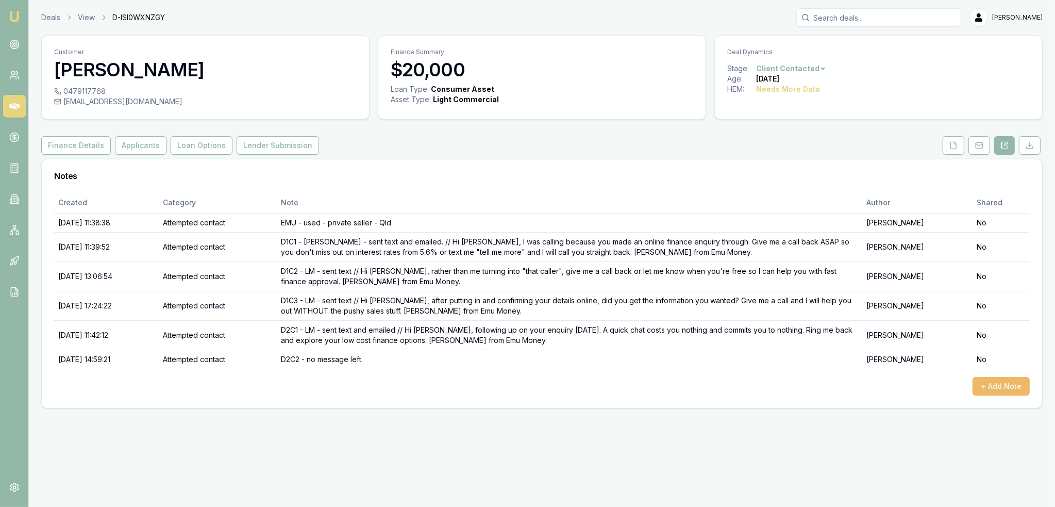
click at [1012, 385] on button "+ Add Note" at bounding box center [1001, 386] width 57 height 19
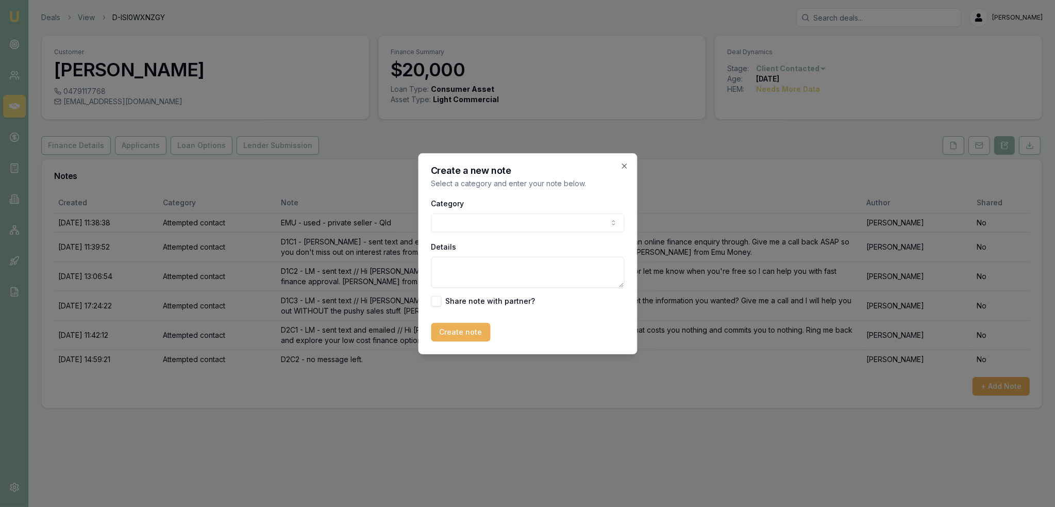
click at [568, 222] on body "Emu Broker Deals View D-ISI0WXNZGY Robyn Adams Toggle Menu Customer Reuben Tyri…" at bounding box center [527, 253] width 1055 height 507
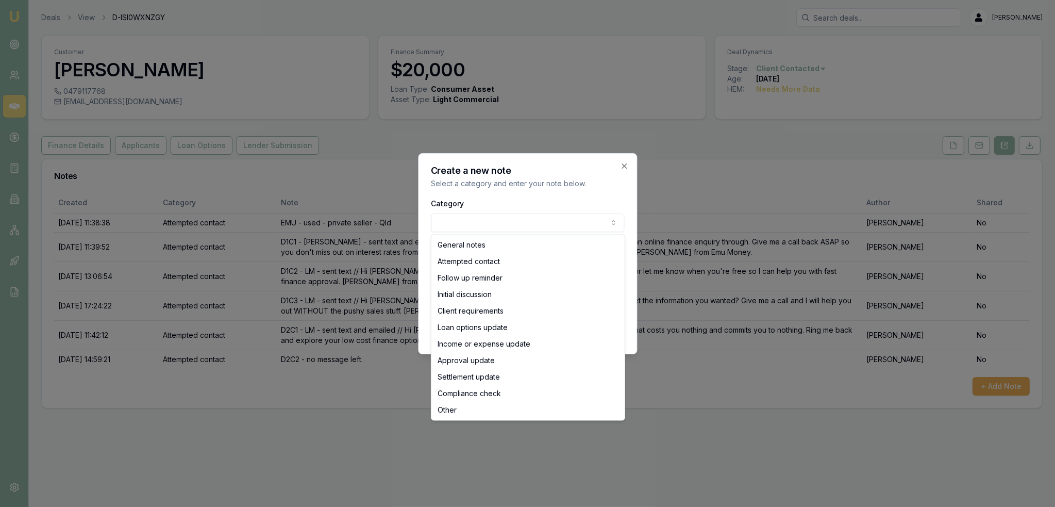
select select "ATTEMPTED_CONTACT"
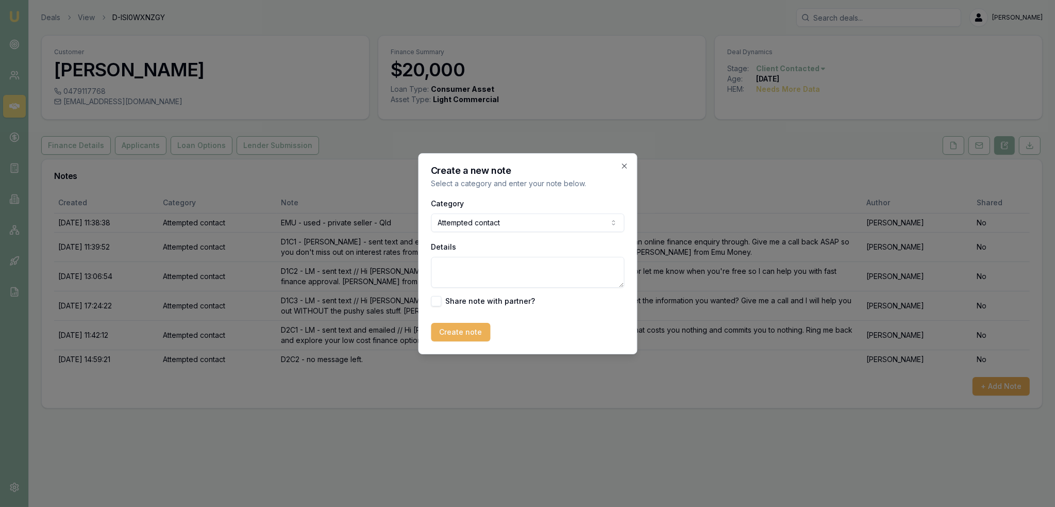
click at [505, 280] on textarea "Details" at bounding box center [527, 272] width 193 height 31
click at [459, 273] on textarea "Details" at bounding box center [527, 272] width 193 height 31
type textarea "D2C3 - LM - sent text."
click at [463, 328] on button "Create note" at bounding box center [460, 332] width 59 height 19
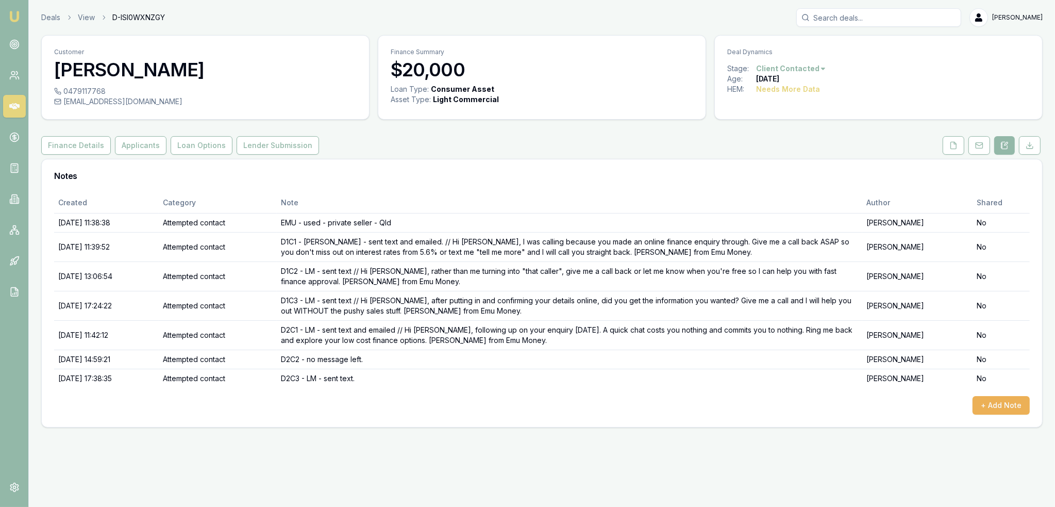
click at [15, 14] on img at bounding box center [14, 16] width 12 height 12
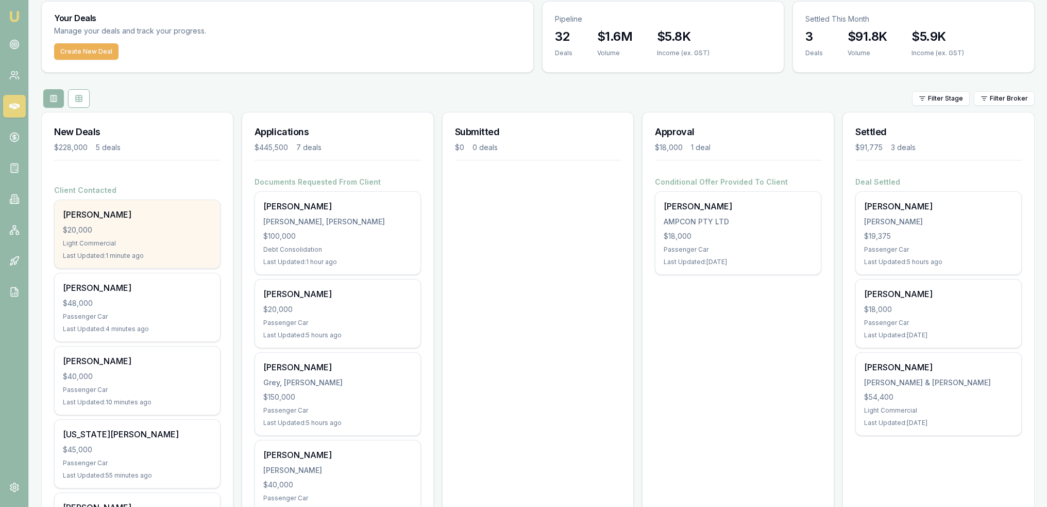
scroll to position [258, 0]
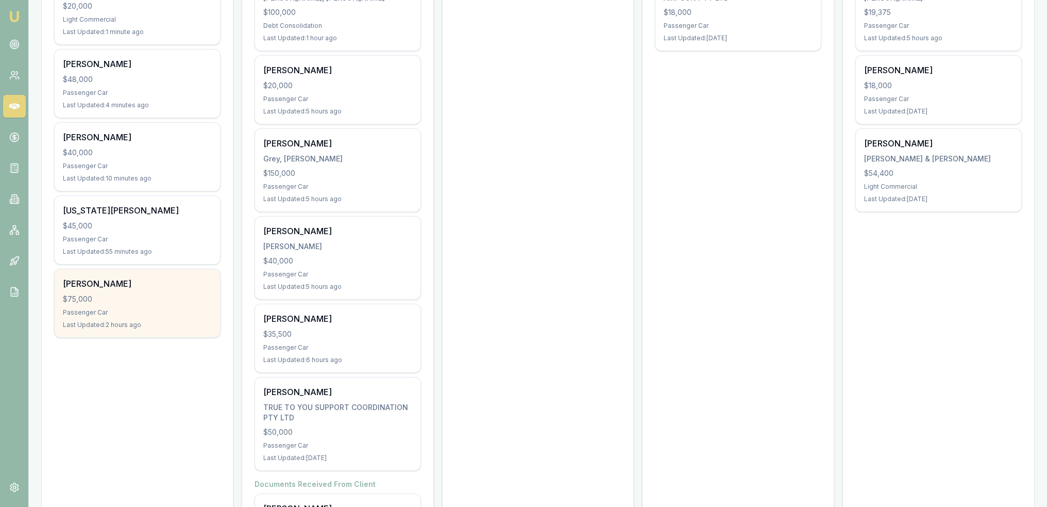
click at [122, 287] on div "[PERSON_NAME]" at bounding box center [137, 283] width 149 height 12
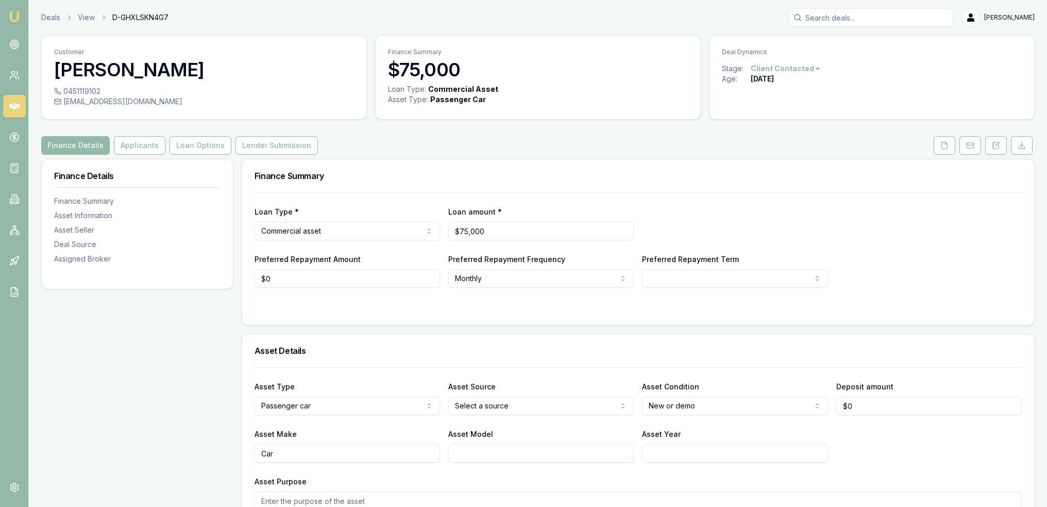
drag, startPoint x: 996, startPoint y: 143, endPoint x: 642, endPoint y: 237, distance: 365.8
click at [996, 143] on icon at bounding box center [996, 145] width 8 height 8
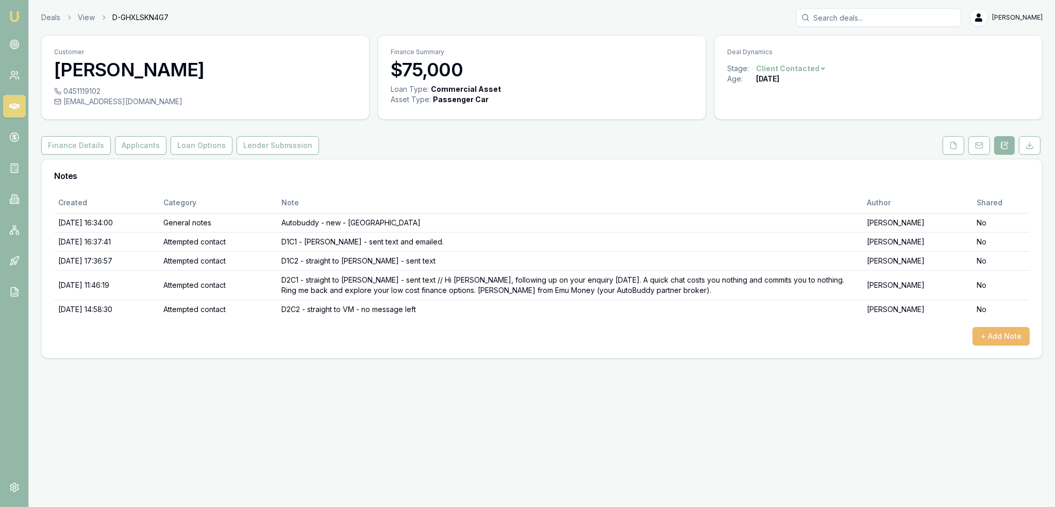
click at [1005, 331] on button "+ Add Note" at bounding box center [1001, 336] width 57 height 19
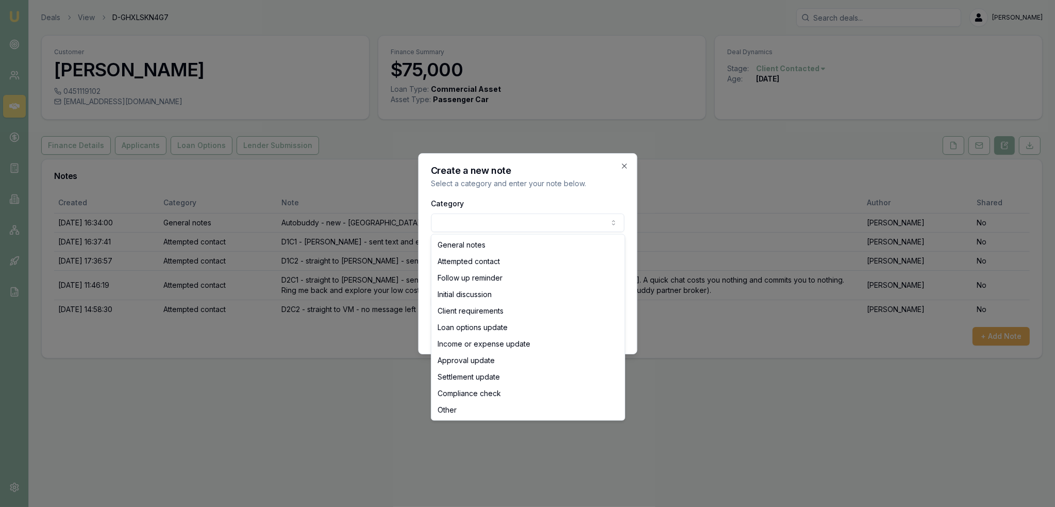
click at [516, 220] on body "Emu Broker Deals View D-GHXLSKN4G7 [PERSON_NAME] Toggle Menu Customer [PERSON_N…" at bounding box center [527, 253] width 1055 height 507
select select "ATTEMPTED_CONTACT"
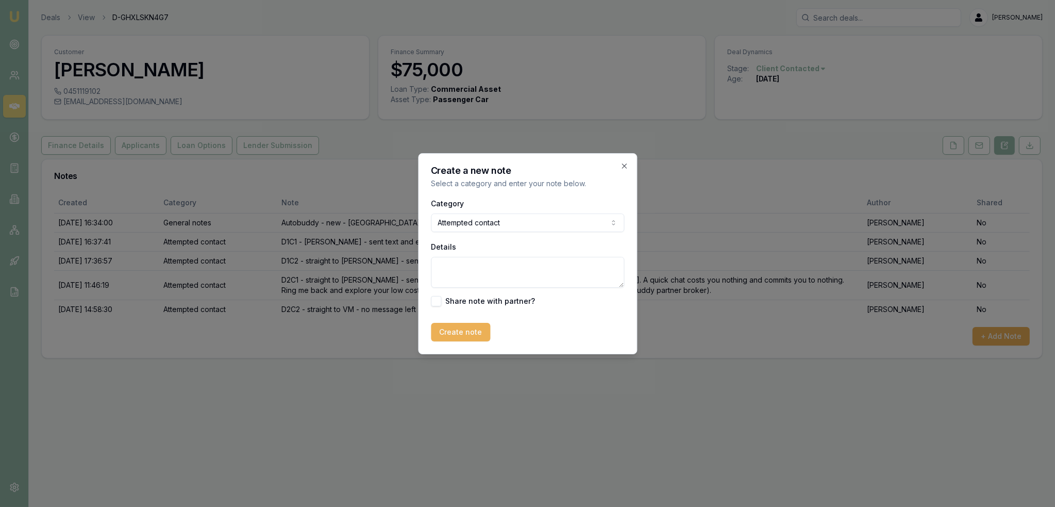
click at [492, 270] on textarea "Details" at bounding box center [527, 272] width 193 height 31
type textarea "D2C3 straight to voicemail - LM - sent text."
click at [480, 333] on button "Create note" at bounding box center [460, 332] width 59 height 19
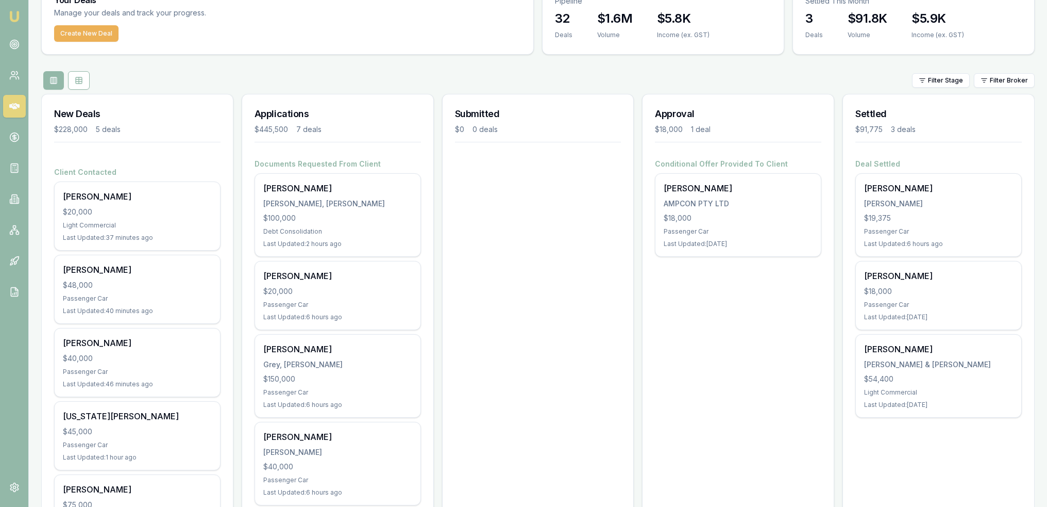
scroll to position [52, 0]
click at [16, 41] on icon at bounding box center [14, 44] width 10 height 10
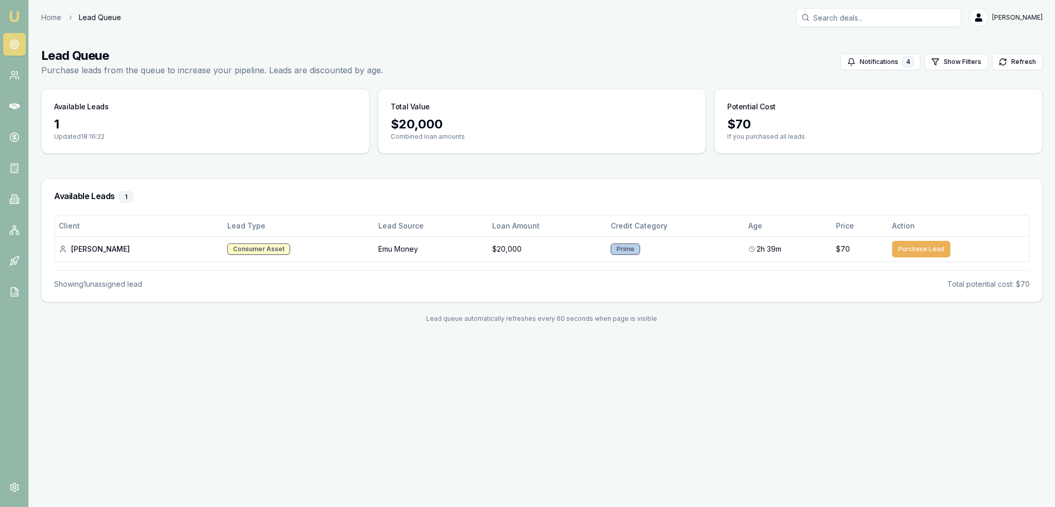
click at [14, 11] on img at bounding box center [14, 16] width 12 height 12
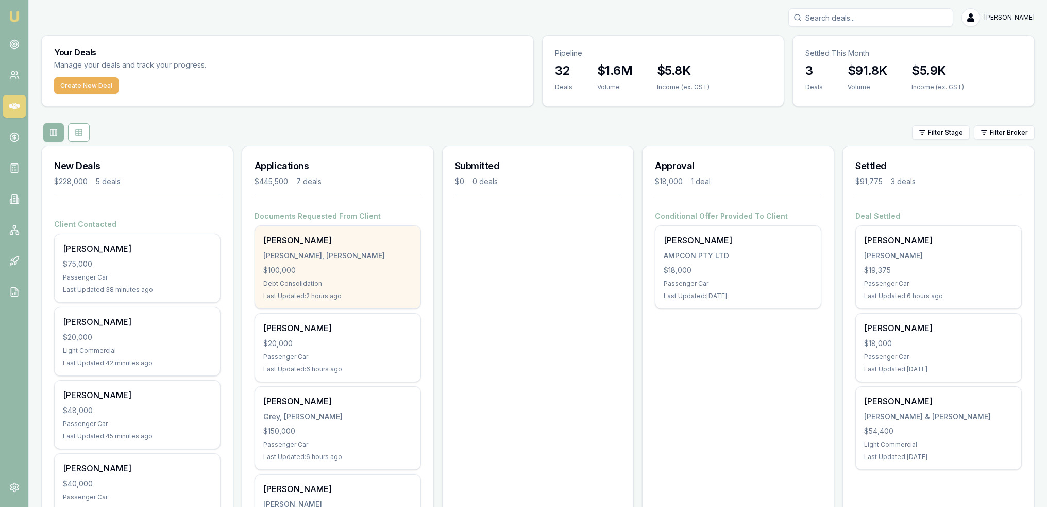
click at [338, 276] on div "[PERSON_NAME] [PERSON_NAME], [PERSON_NAME] $100,000 Debt Consolidation Last Upd…" at bounding box center [337, 267] width 165 height 82
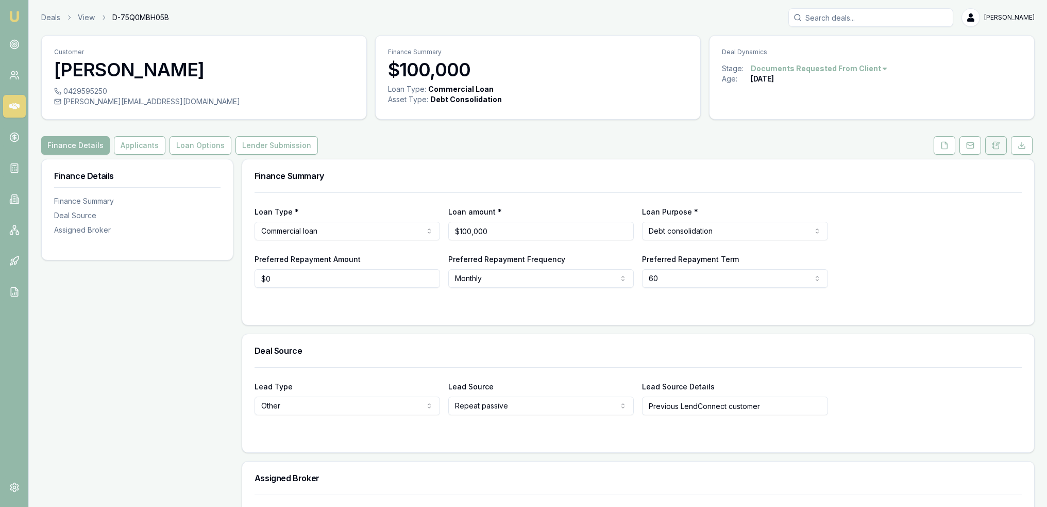
click at [1000, 146] on icon at bounding box center [996, 145] width 8 height 8
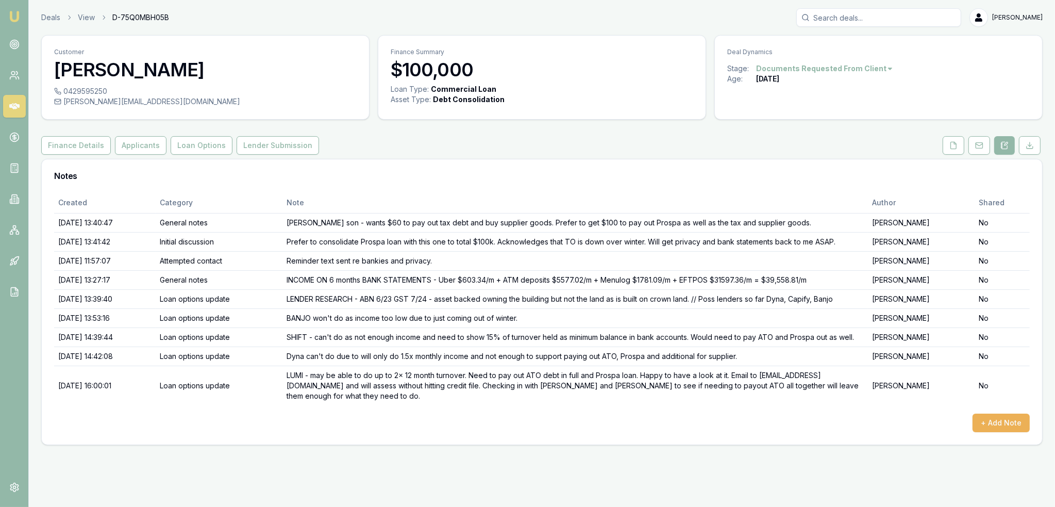
click at [942, 146] on link at bounding box center [954, 145] width 26 height 19
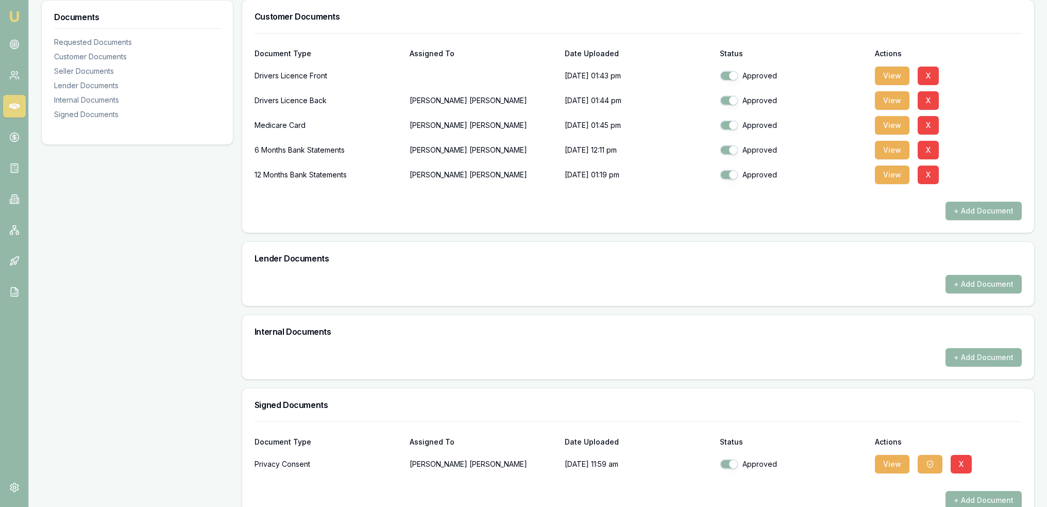
scroll to position [324, 0]
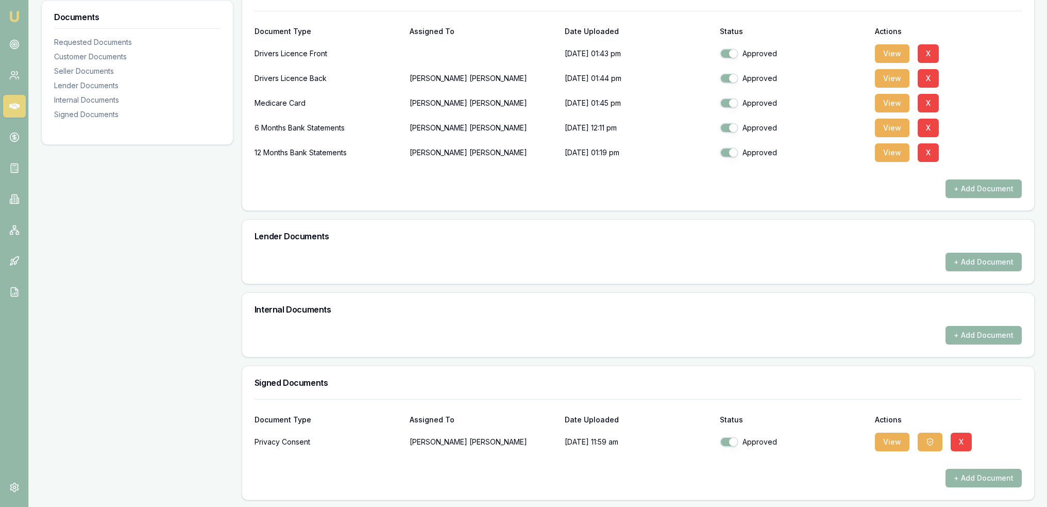
drag, startPoint x: 928, startPoint y: 443, endPoint x: 914, endPoint y: 461, distance: 22.4
click at [928, 443] on icon "button" at bounding box center [930, 442] width 8 height 8
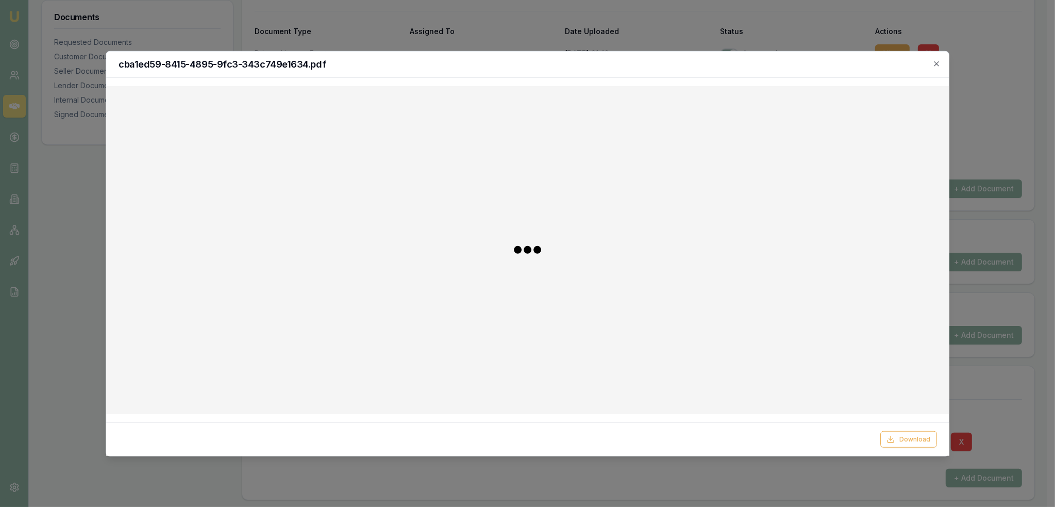
click at [880, 431] on button "Download" at bounding box center [908, 439] width 57 height 16
click at [941, 63] on icon "button" at bounding box center [936, 63] width 8 height 8
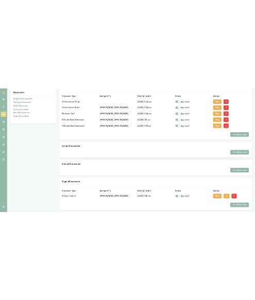
scroll to position [184, 0]
